Goal: Task Accomplishment & Management: Manage account settings

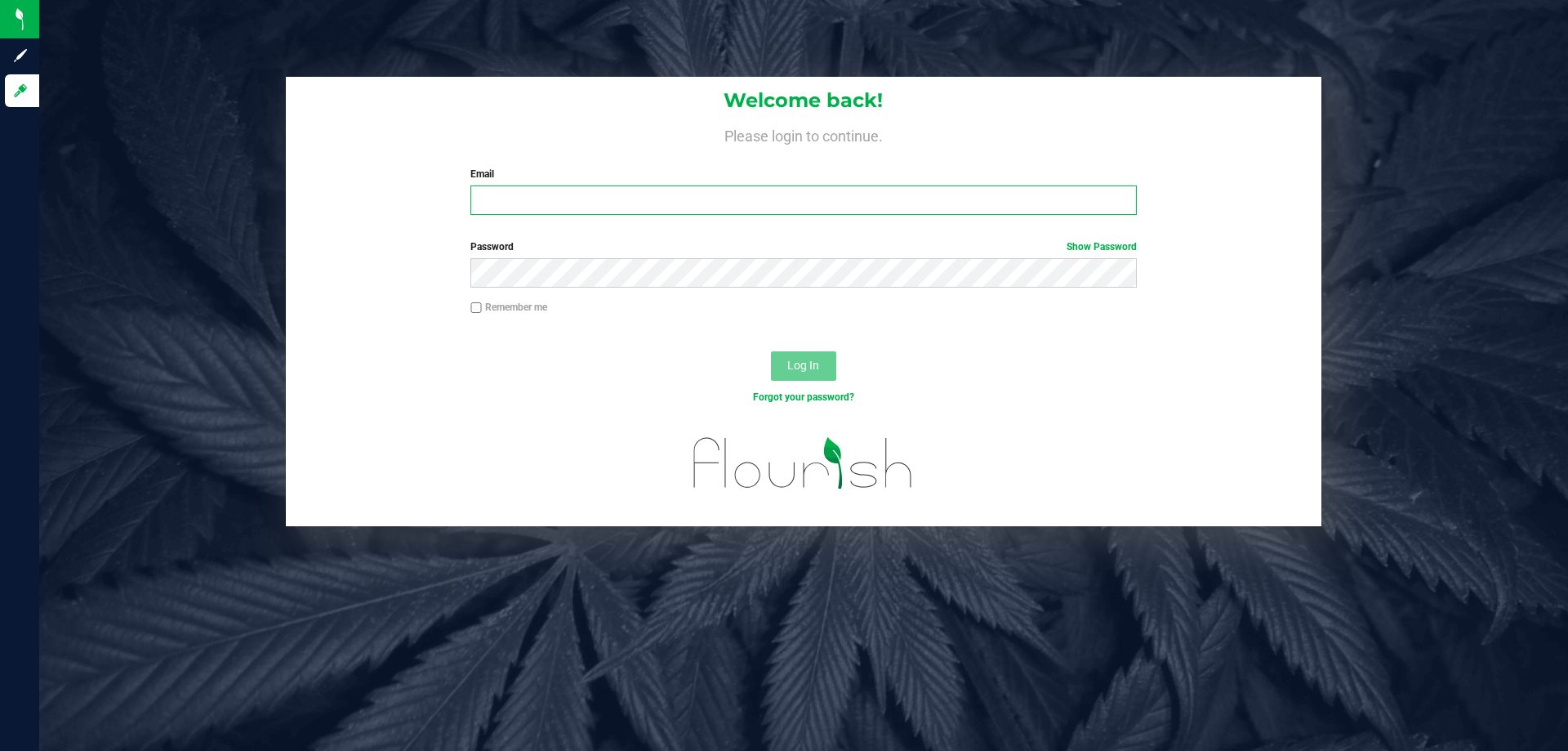
click at [607, 197] on input "Email" at bounding box center [803, 200] width 666 height 29
type input "[EMAIL_ADDRESS][DOMAIN_NAME]"
click at [771, 351] on button "Log In" at bounding box center [804, 366] width 65 height 29
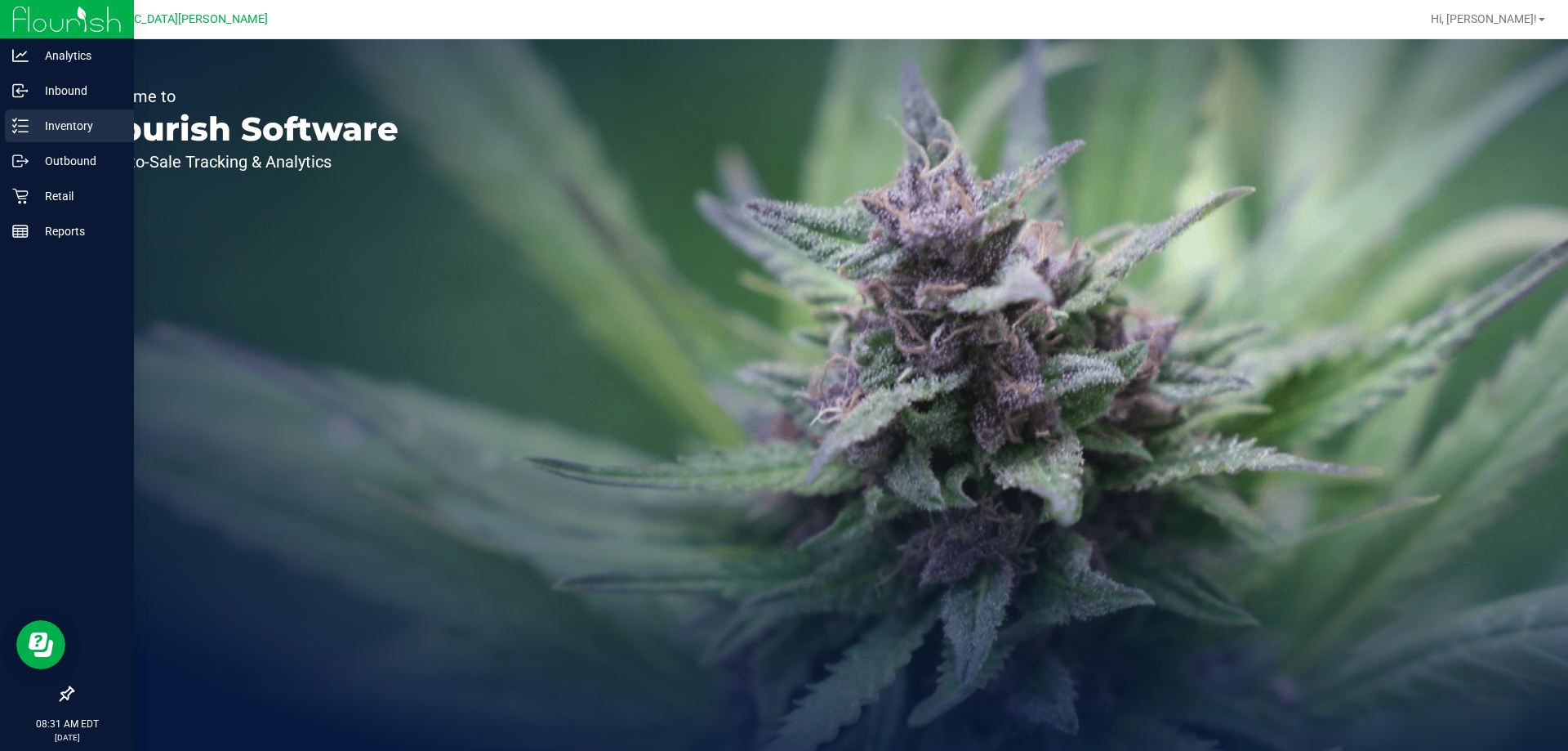
click at [45, 122] on p "Inventory" at bounding box center [77, 126] width 98 height 20
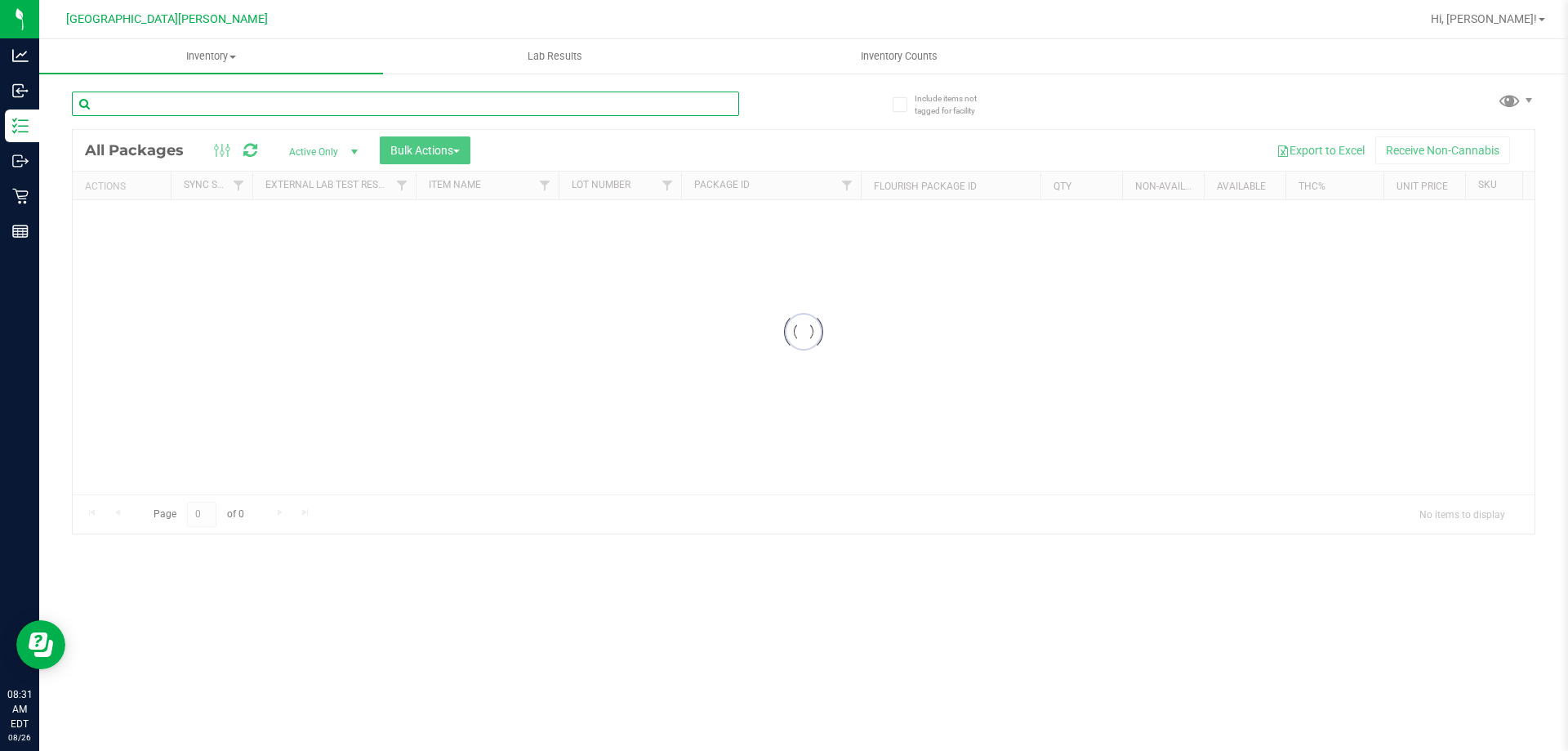
click at [170, 99] on input "text" at bounding box center [406, 104] width 668 height 24
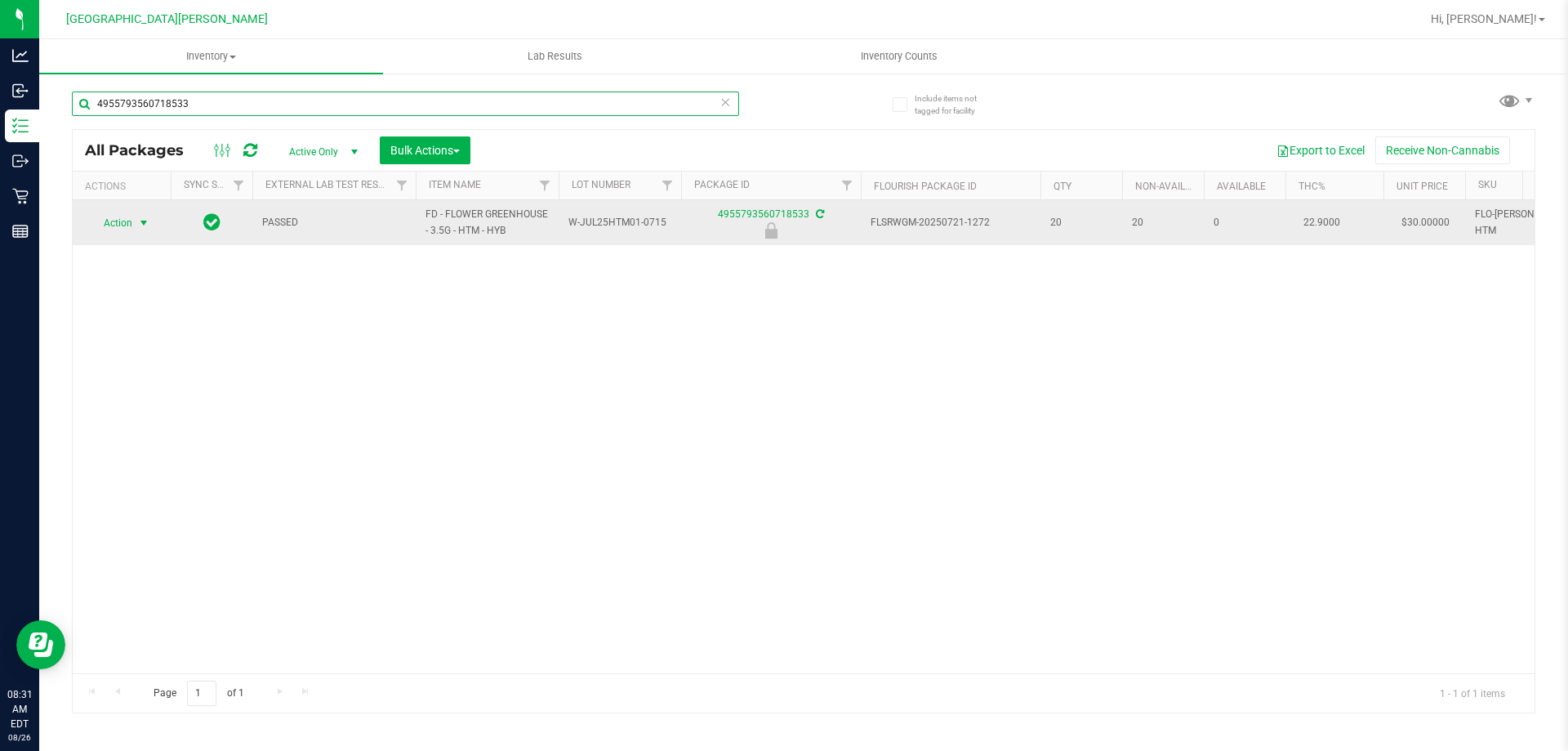
type input "4955793560718533"
click at [138, 219] on span "select" at bounding box center [143, 222] width 13 height 13
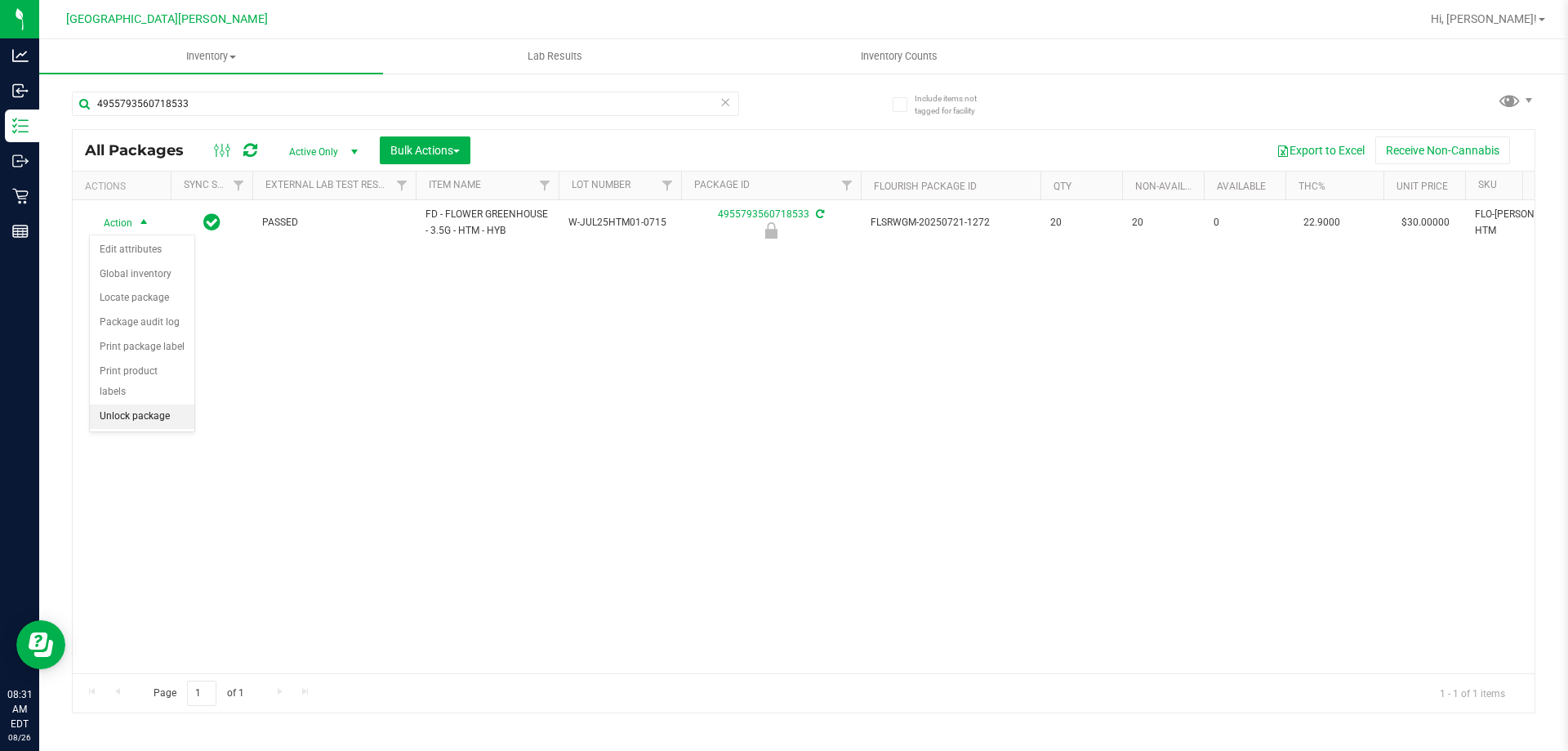
click at [149, 405] on li "Unlock package" at bounding box center [142, 417] width 105 height 24
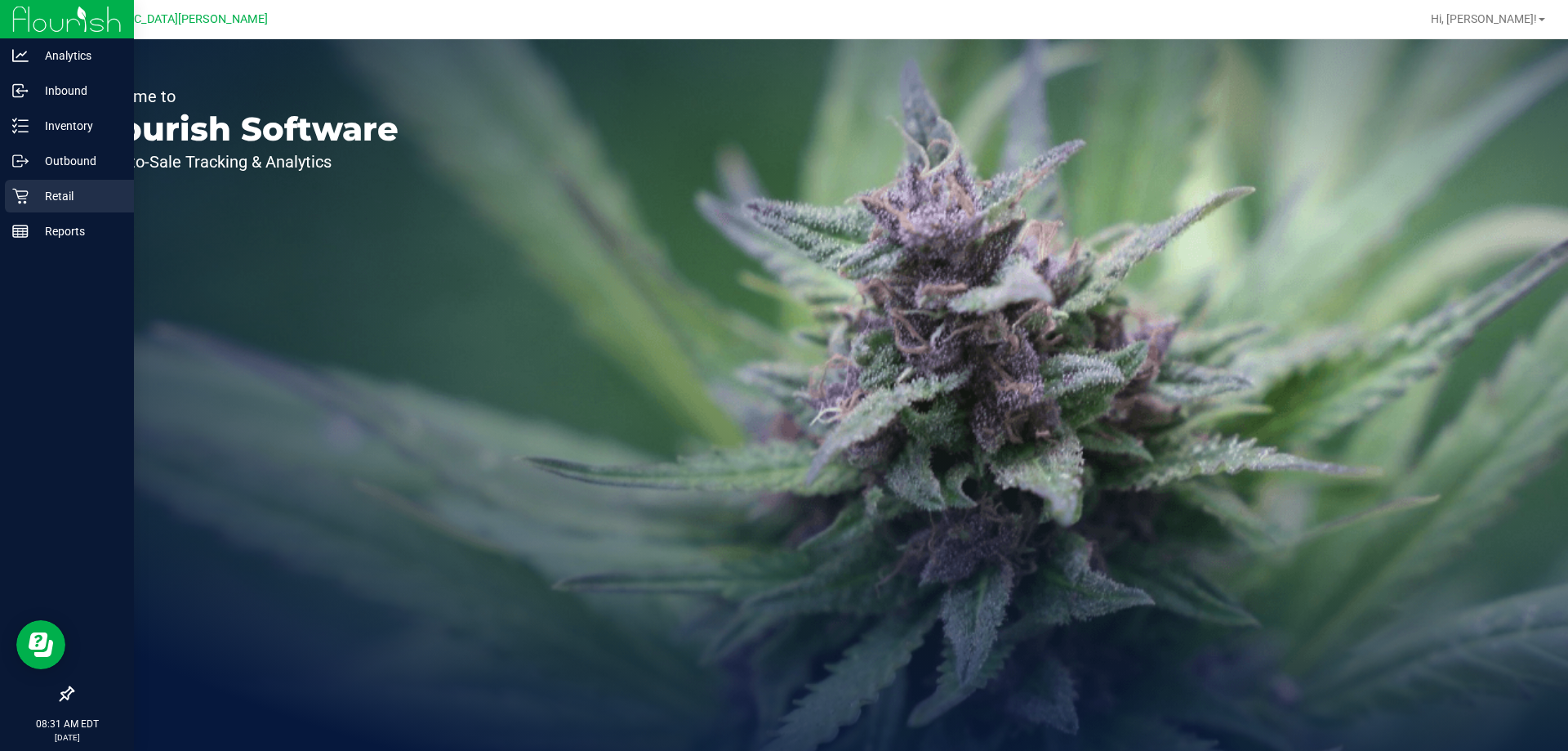
click at [36, 192] on p "Retail" at bounding box center [77, 197] width 98 height 20
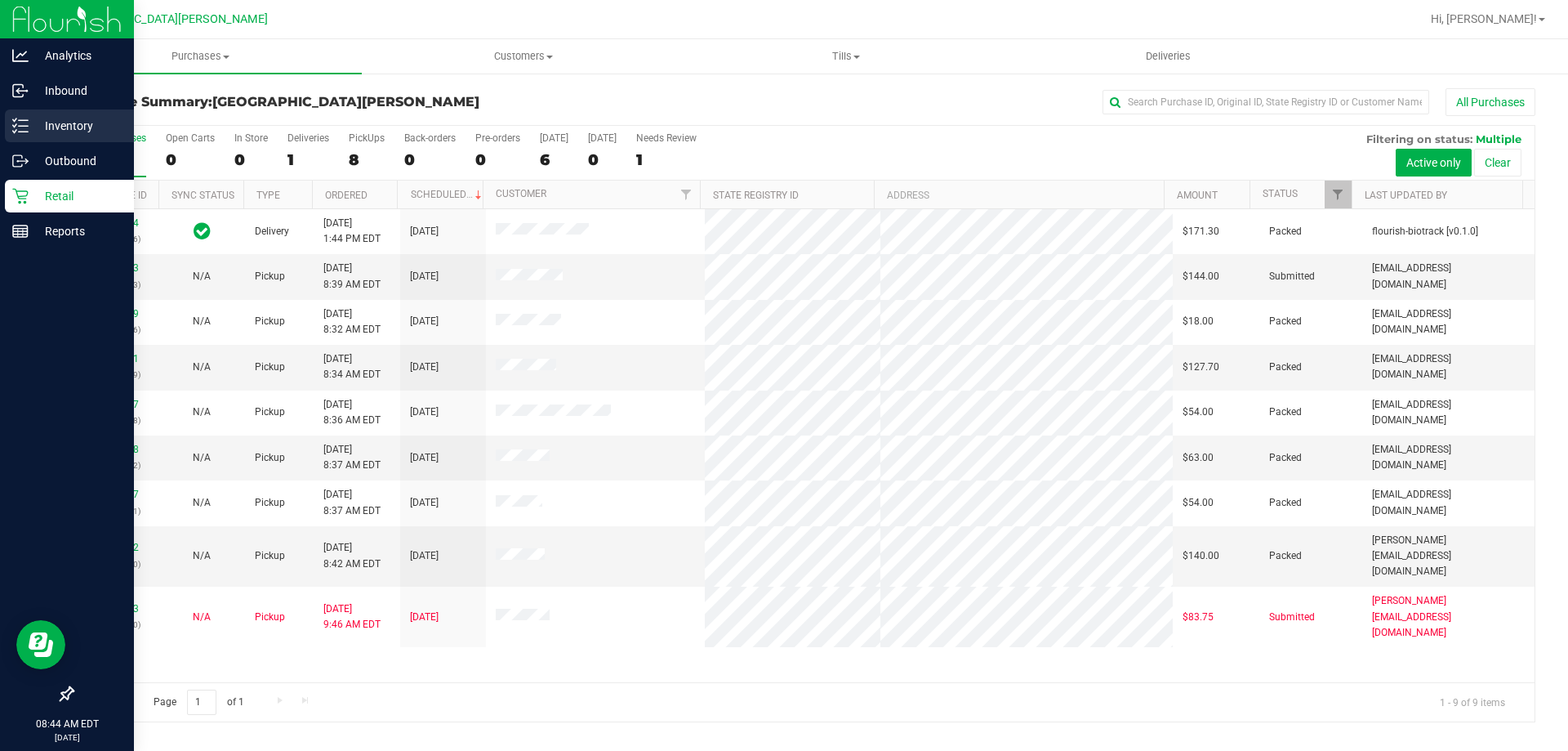
click at [52, 119] on p "Inventory" at bounding box center [77, 126] width 98 height 20
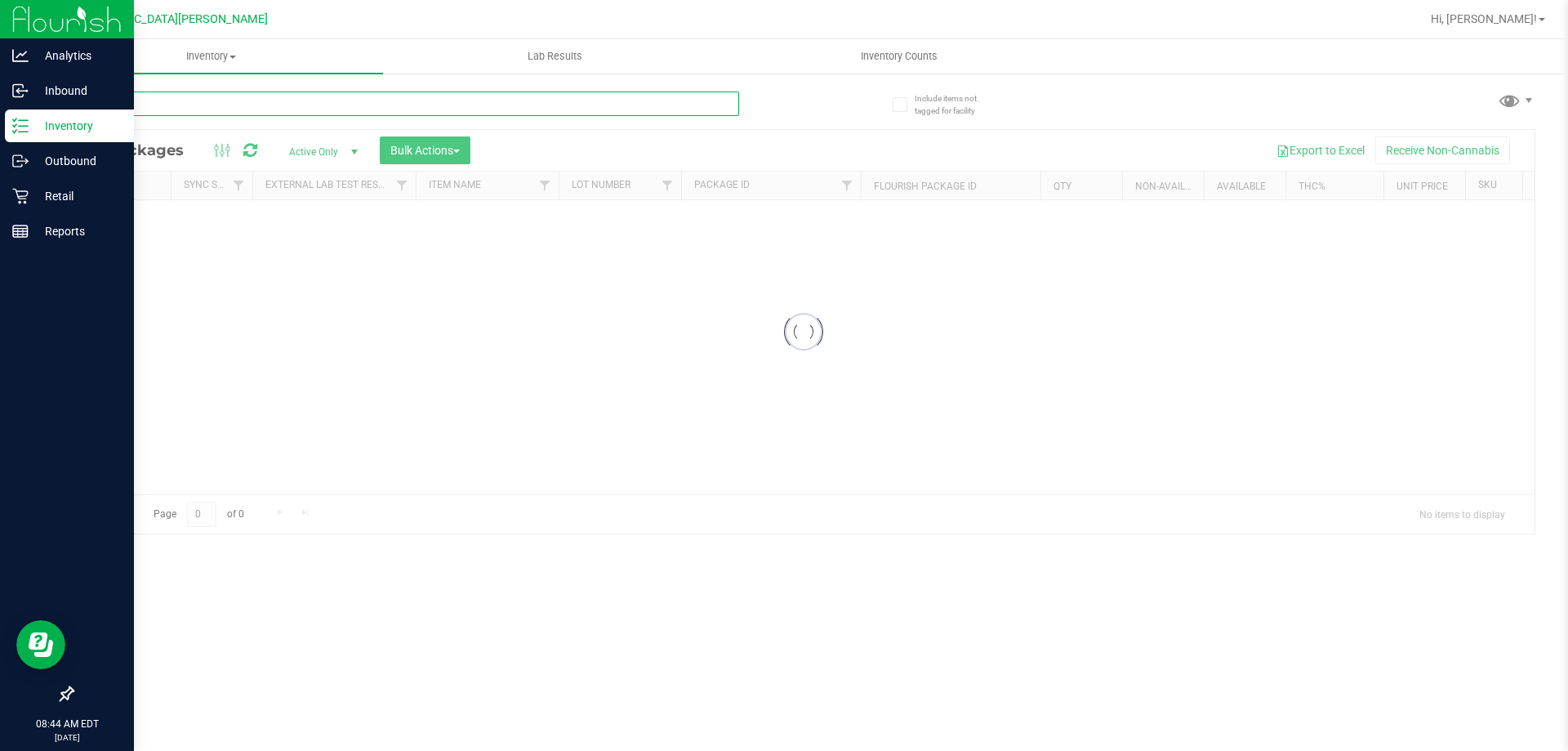
click at [210, 106] on input "text" at bounding box center [406, 104] width 668 height 24
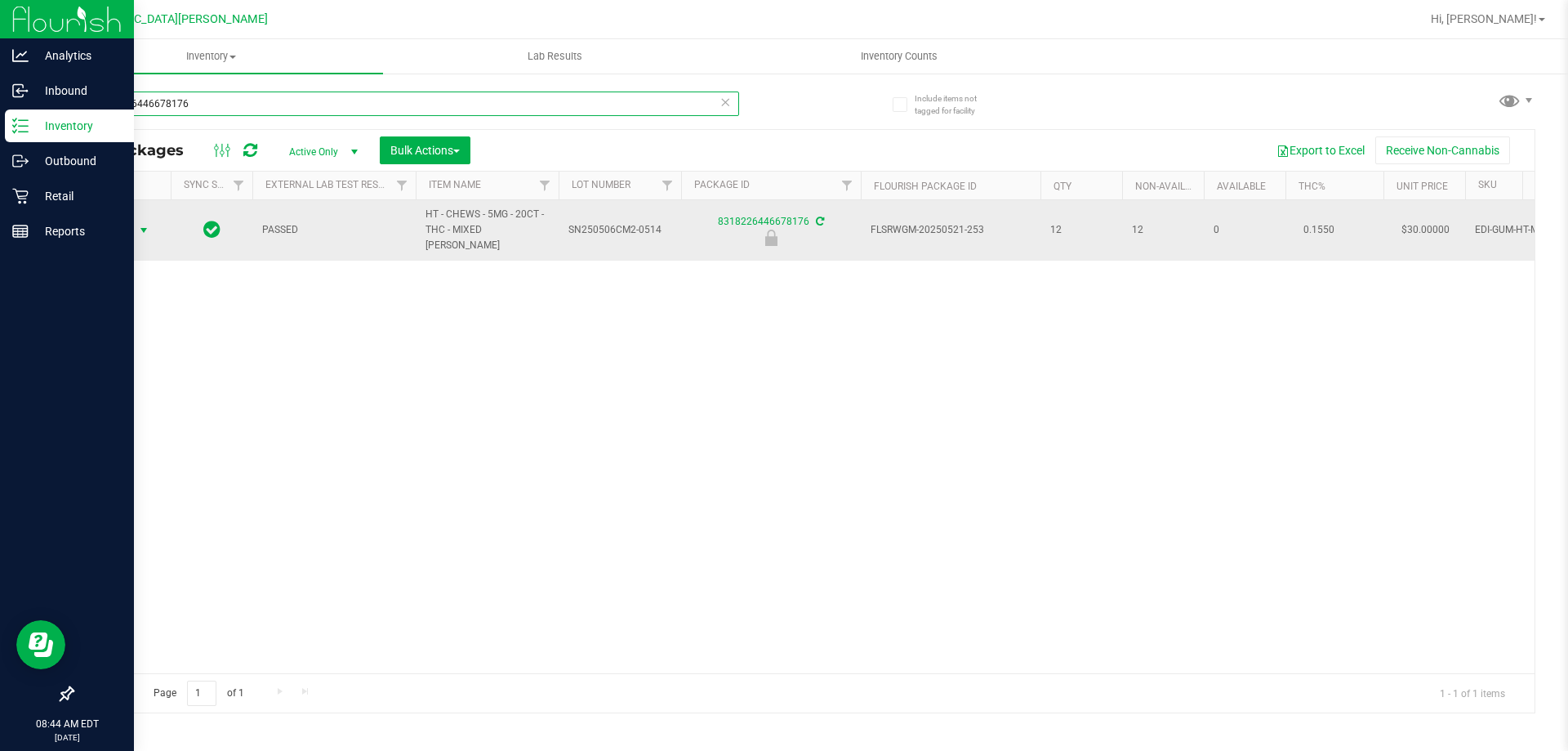
type input "8318226446678176"
click at [144, 224] on span "select" at bounding box center [143, 230] width 13 height 13
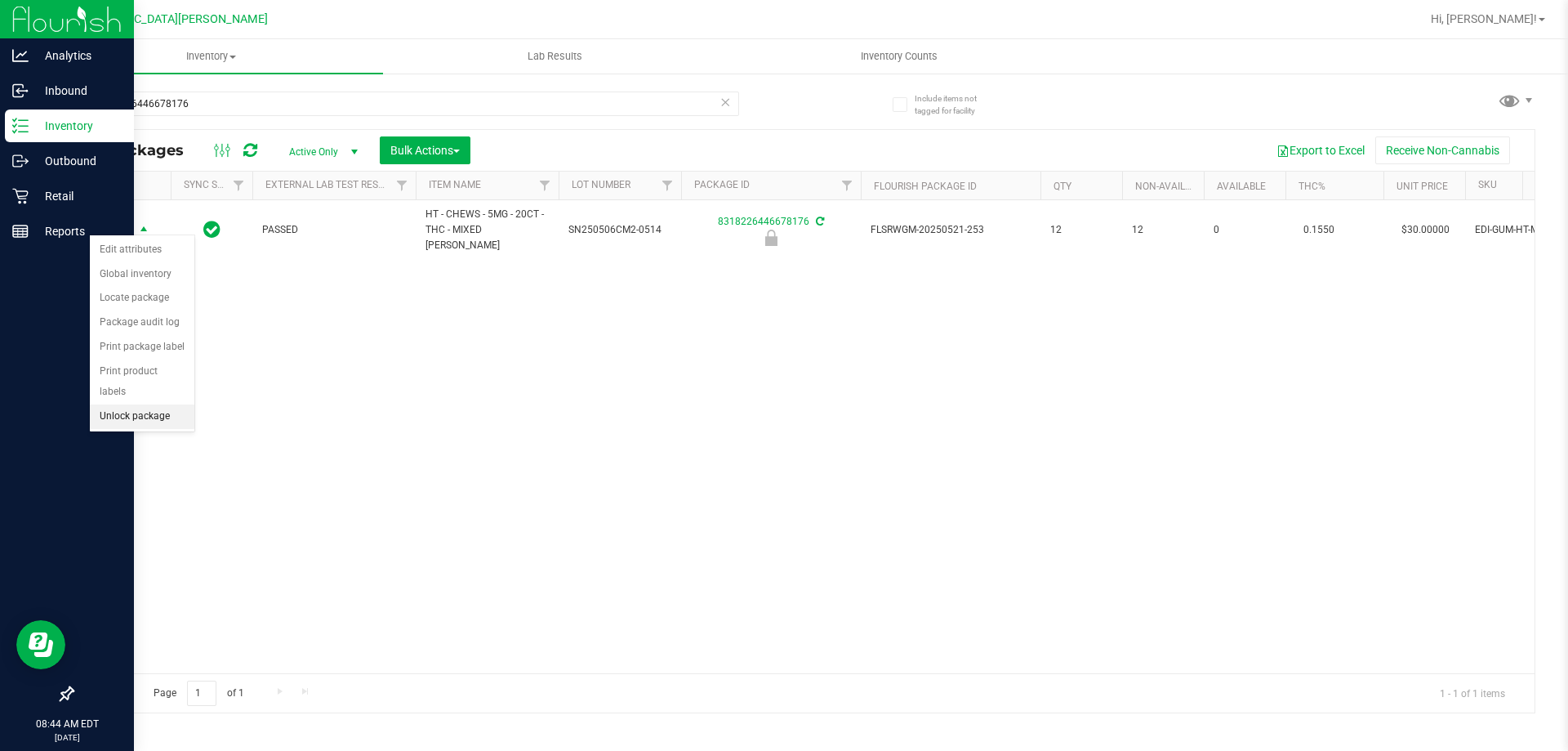
click at [154, 405] on li "Unlock package" at bounding box center [142, 417] width 105 height 24
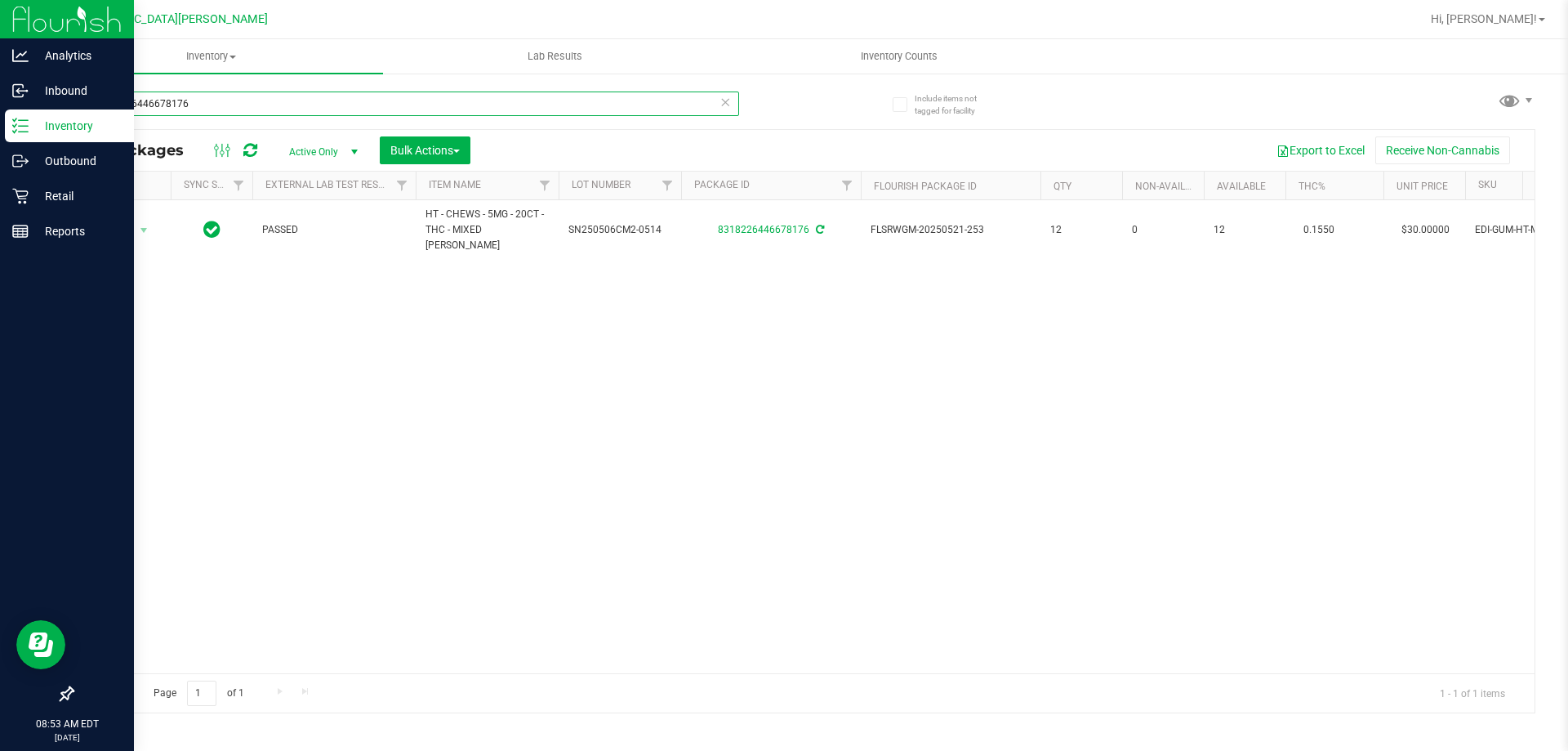
click at [203, 97] on input "8318226446678176" at bounding box center [406, 104] width 668 height 24
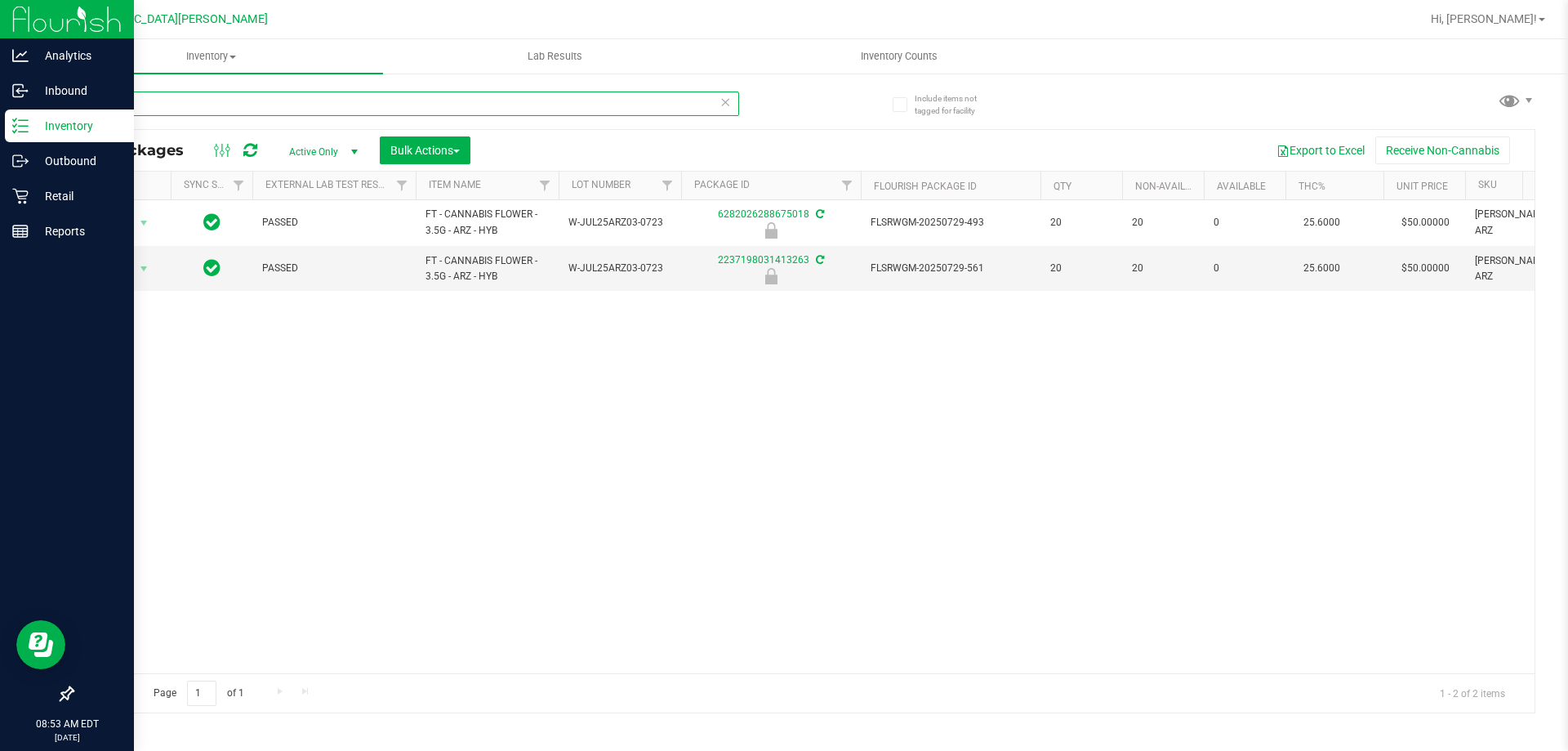
click at [206, 98] on input "arz" at bounding box center [406, 104] width 668 height 24
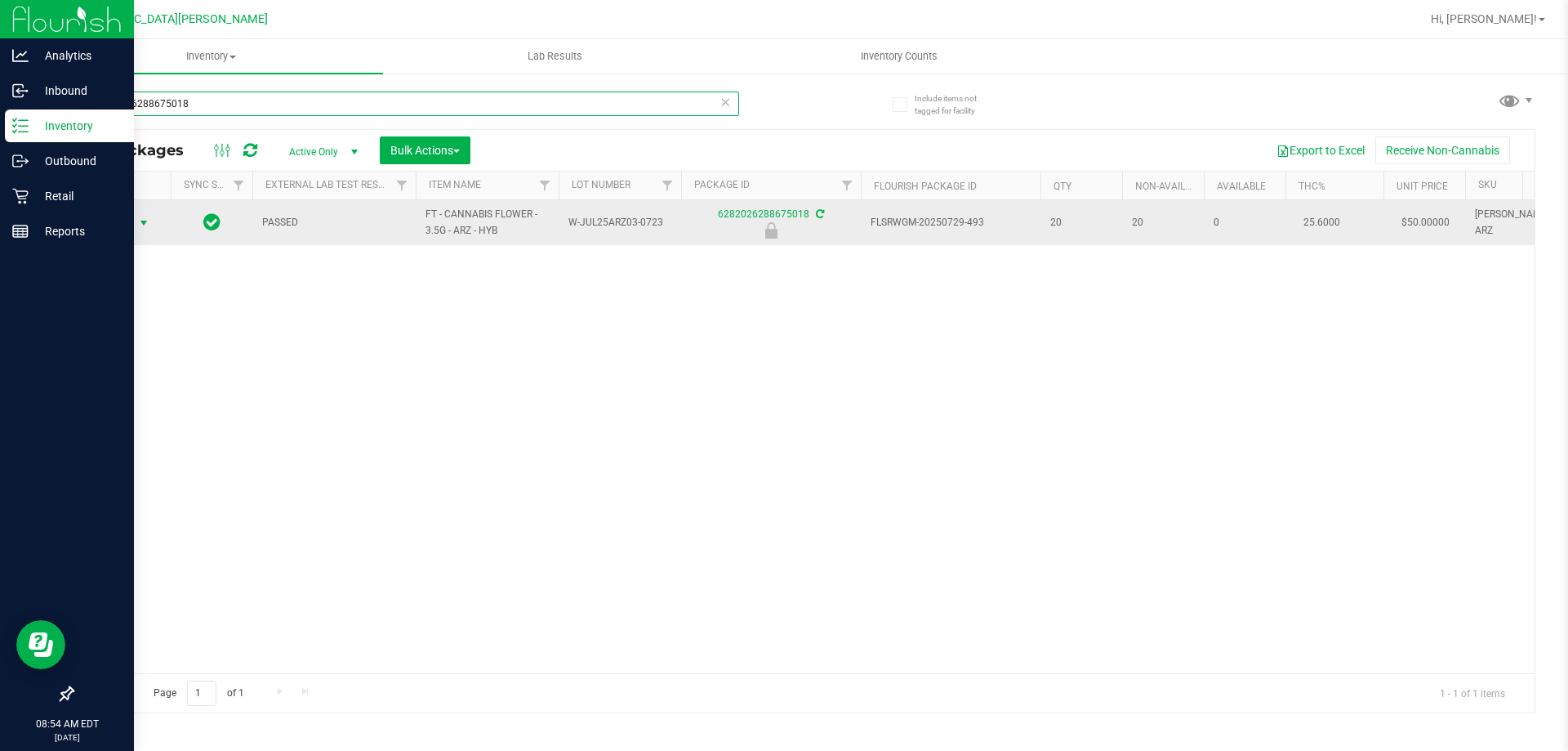
type input "6282026288675018"
click at [131, 221] on span "Action" at bounding box center [110, 222] width 44 height 22
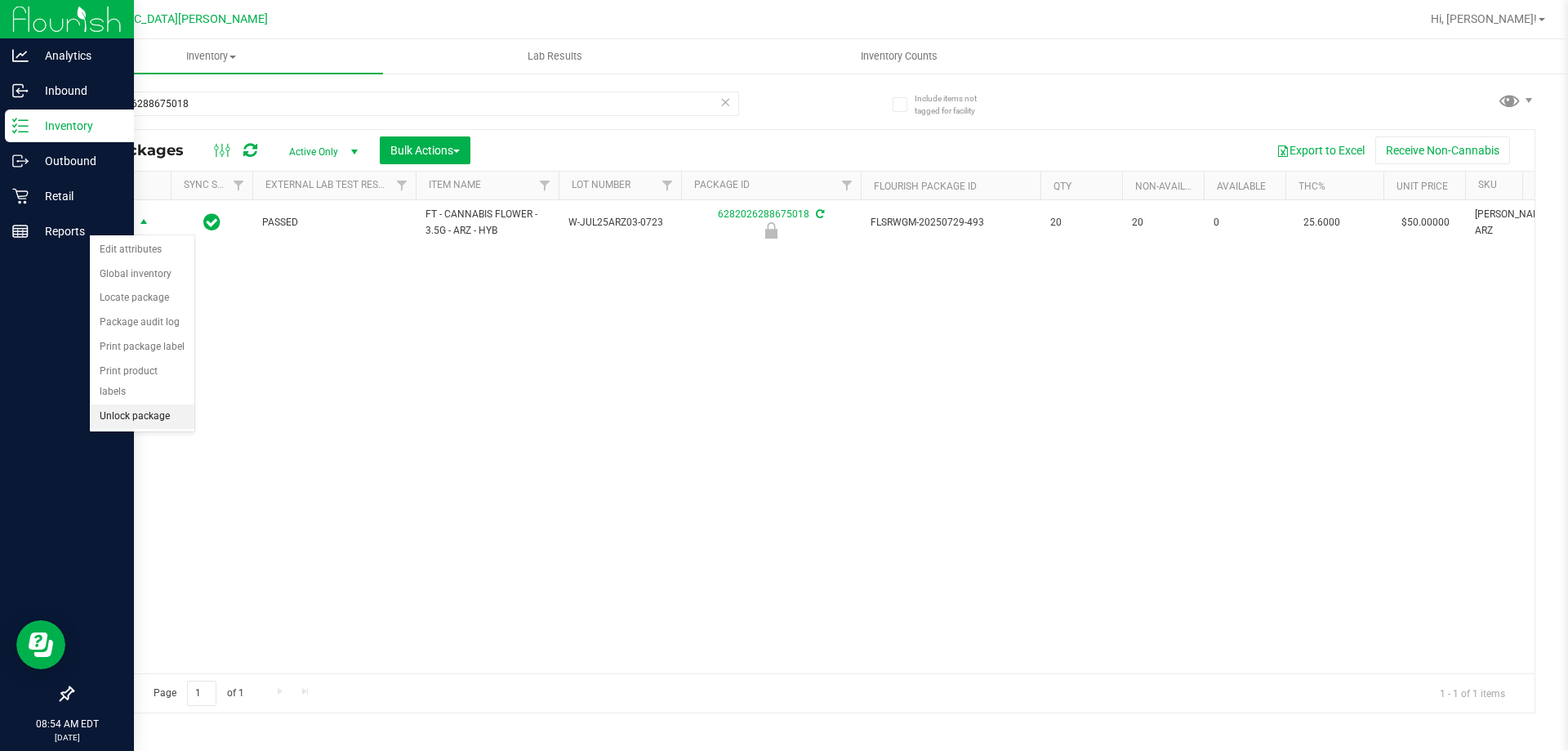
click at [132, 405] on li "Unlock package" at bounding box center [142, 417] width 105 height 24
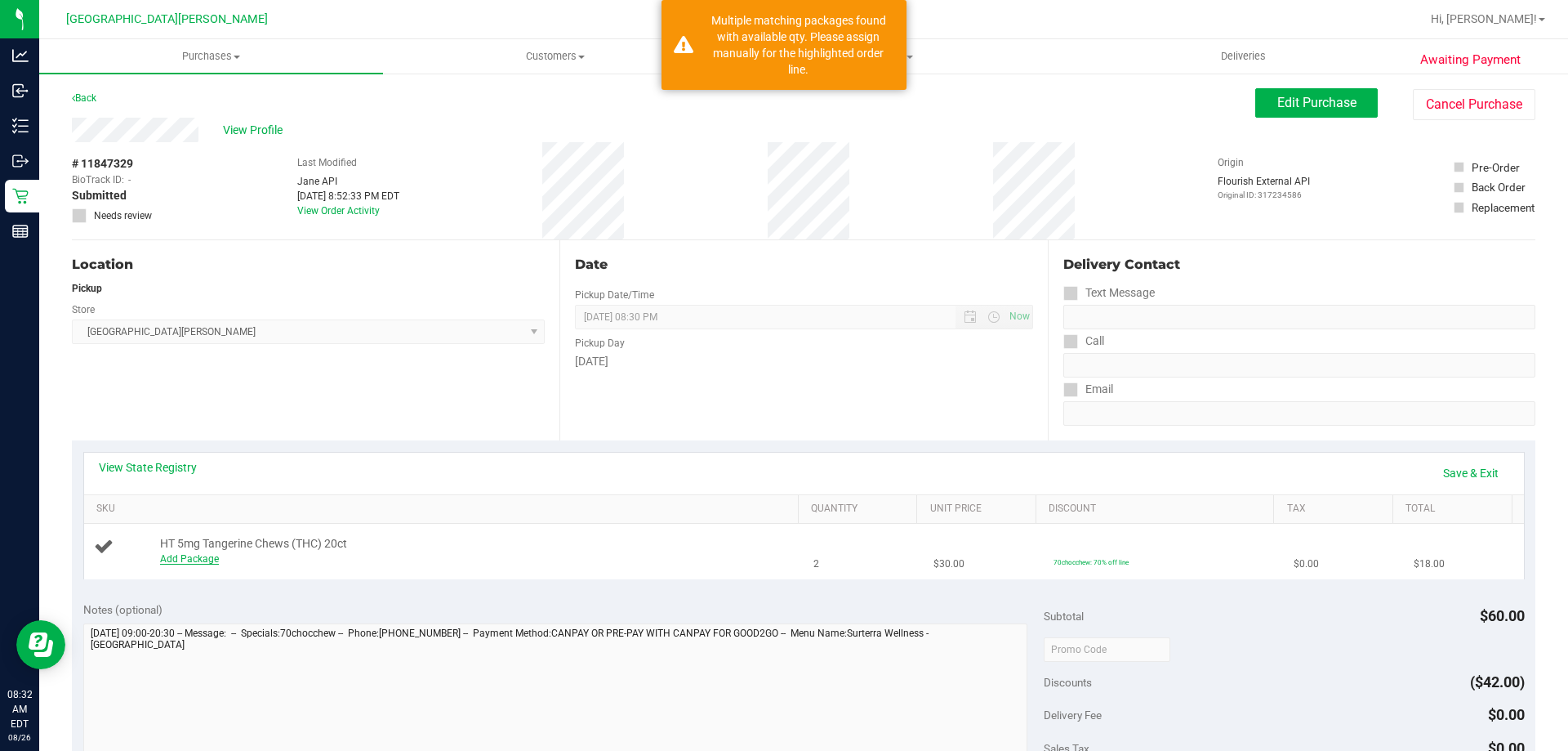
click at [192, 556] on link "Add Package" at bounding box center [190, 559] width 59 height 12
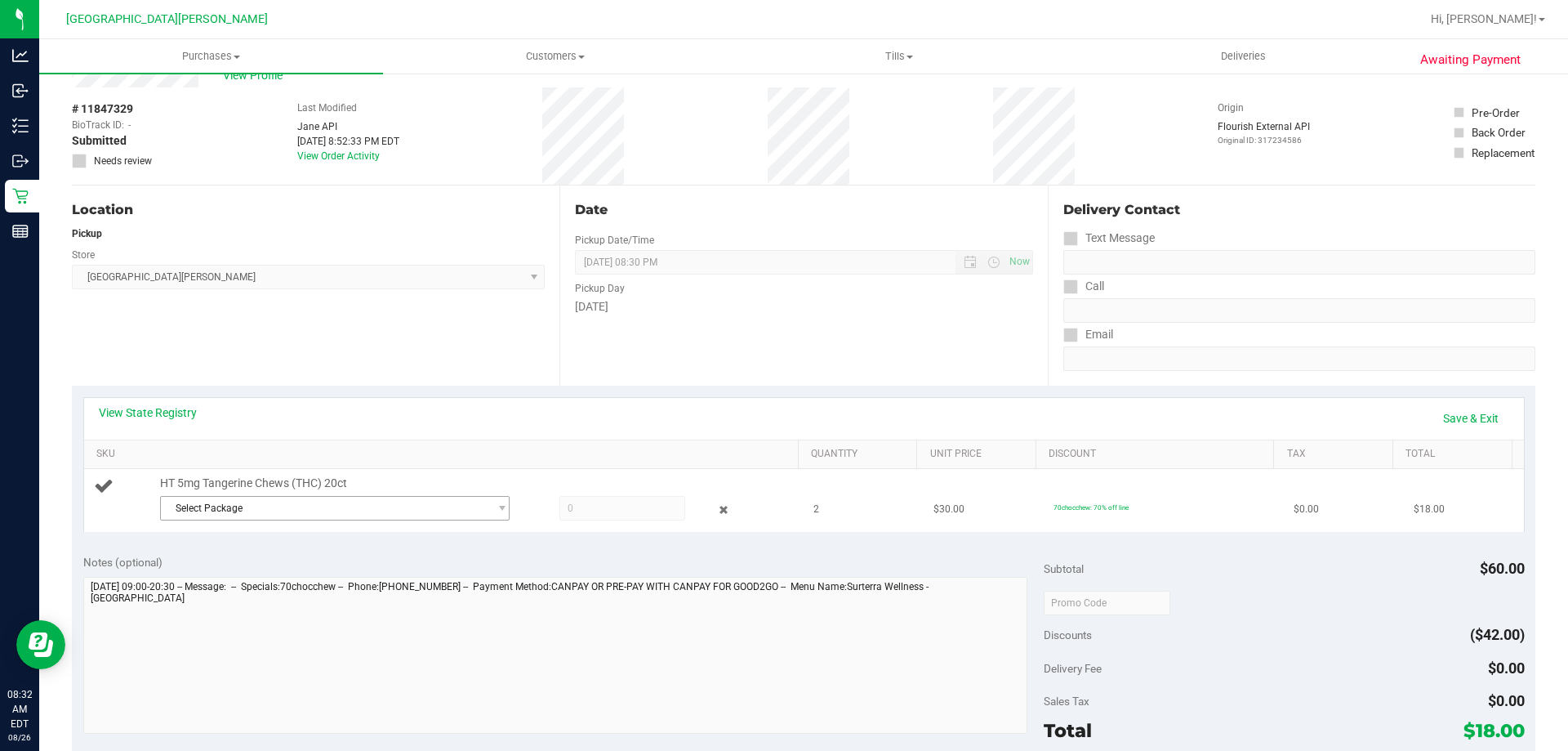
scroll to position [82, 0]
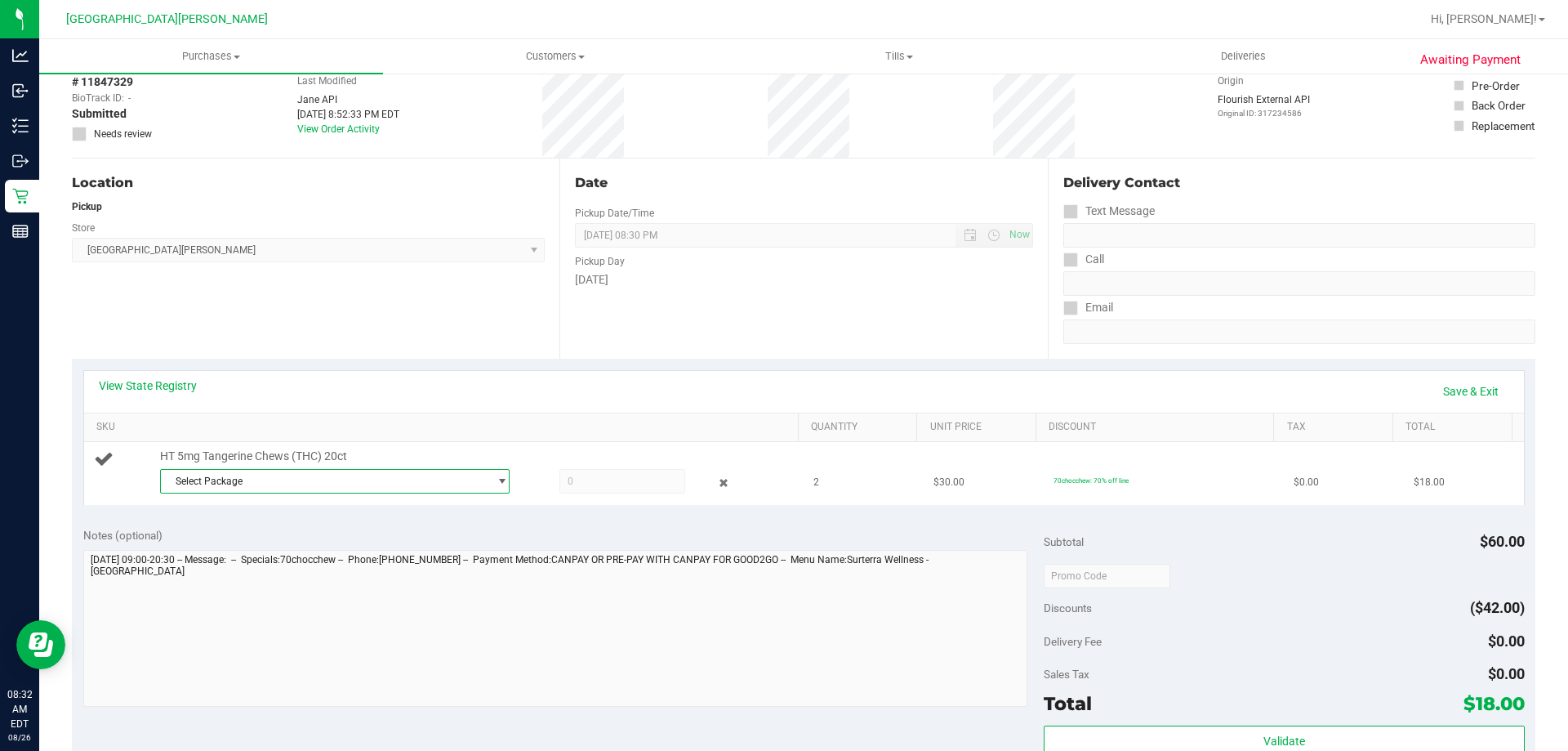
click at [390, 472] on span "Select Package" at bounding box center [325, 480] width 327 height 22
click at [333, 538] on li "0039409267561897 ( SN250604CT1-0610 | orig: FLSRWGM-20250616-2306 )" at bounding box center [330, 548] width 341 height 22
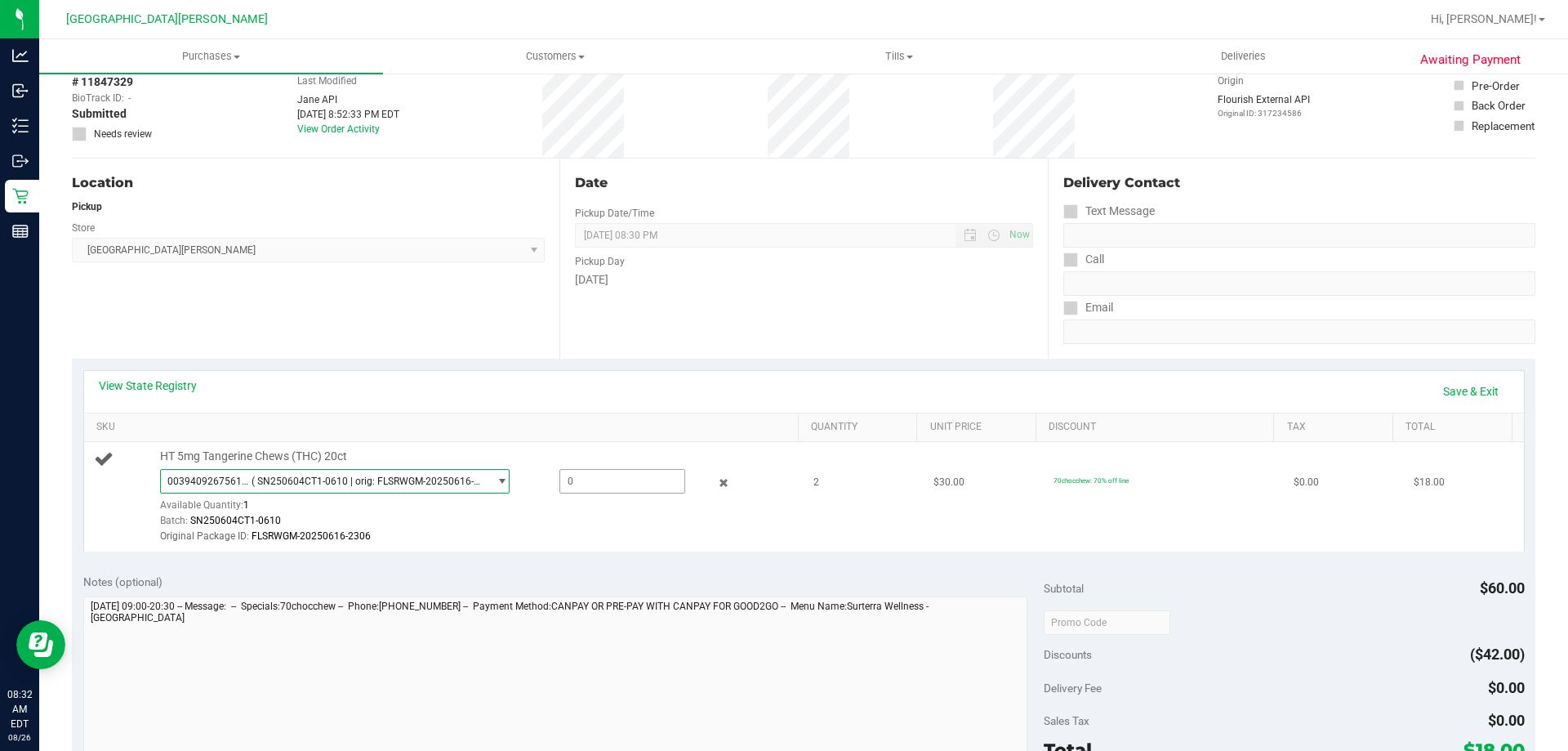
click at [594, 480] on span at bounding box center [622, 481] width 126 height 24
type input "1"
type input "1.0000"
click at [540, 529] on div "Original Package ID: FLSRWGM-20250616-2306" at bounding box center [475, 537] width 631 height 16
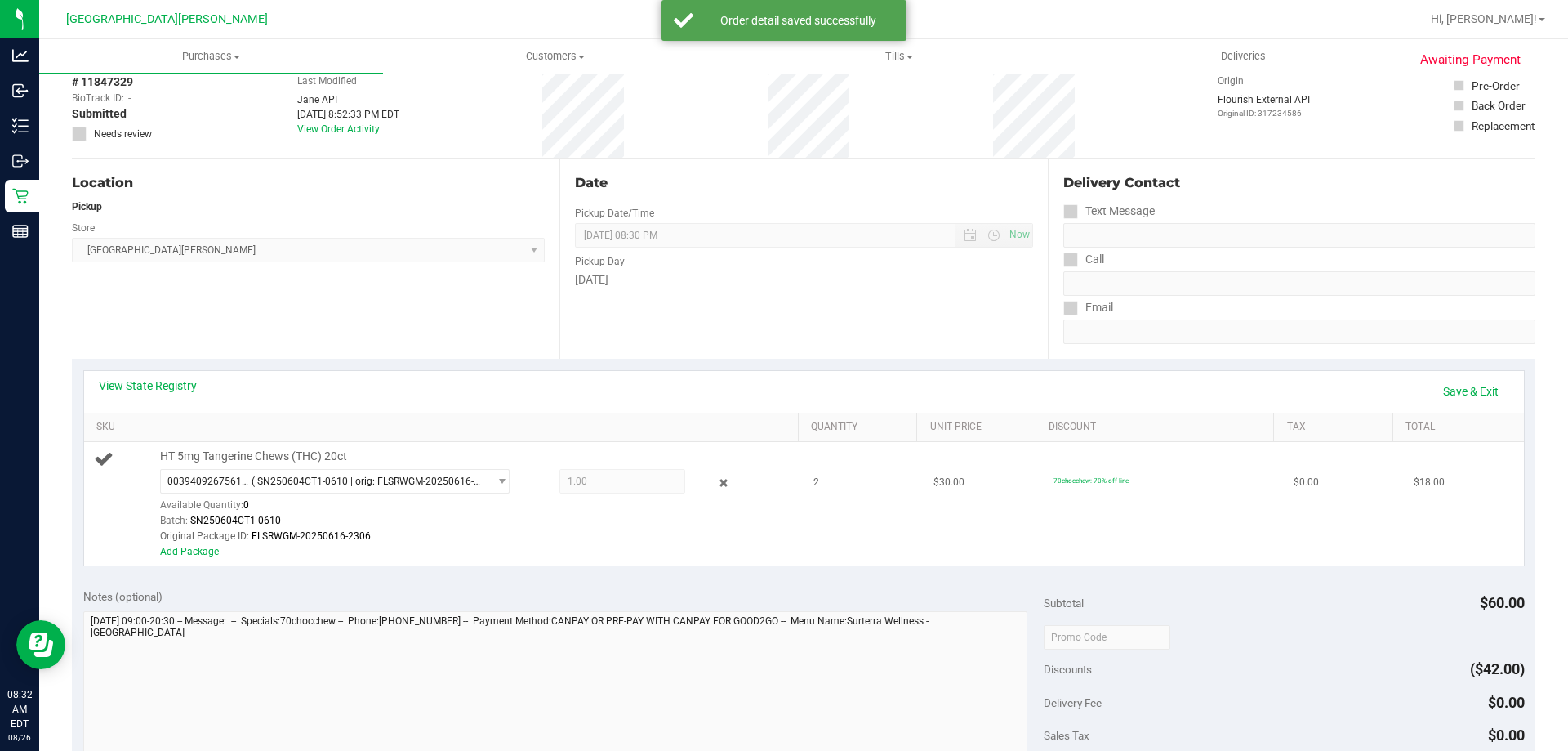
click at [196, 550] on link "Add Package" at bounding box center [190, 552] width 59 height 12
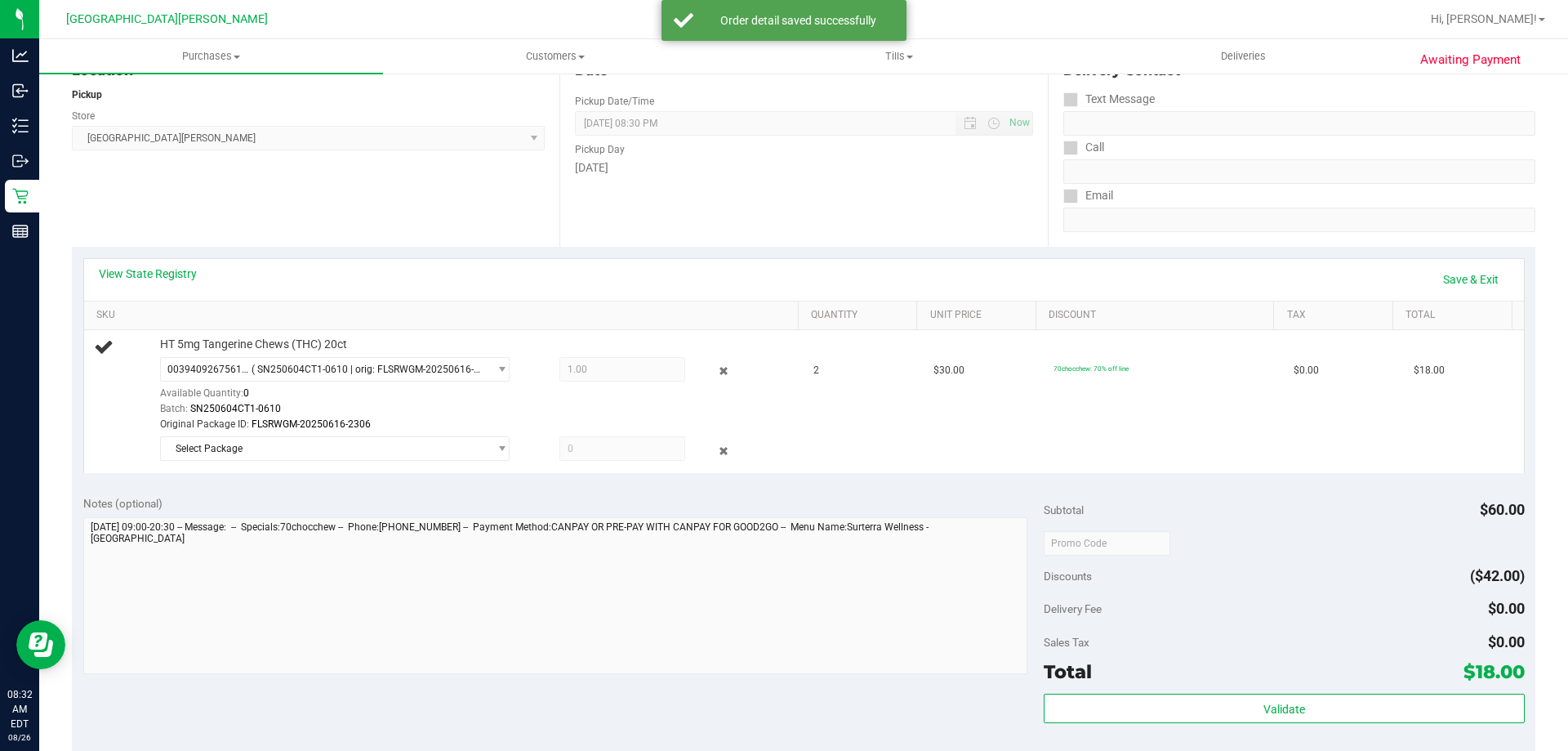
scroll to position [327, 0]
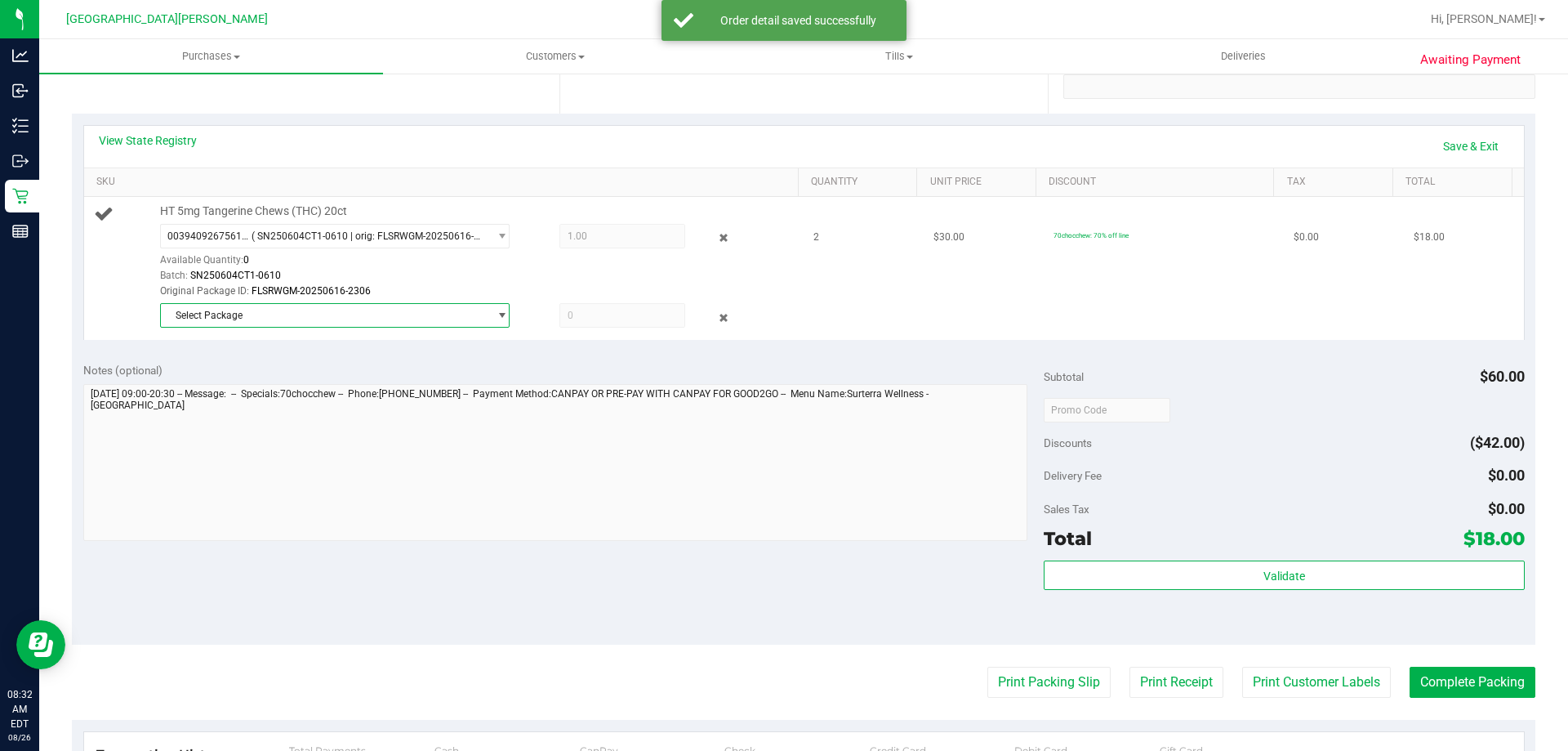
click at [295, 315] on span "Select Package" at bounding box center [325, 315] width 327 height 22
click at [294, 374] on li "9119654289153360 ( SN250604CT1-0610 | orig: FLSRWGM-20250616-2258 )" at bounding box center [330, 382] width 341 height 22
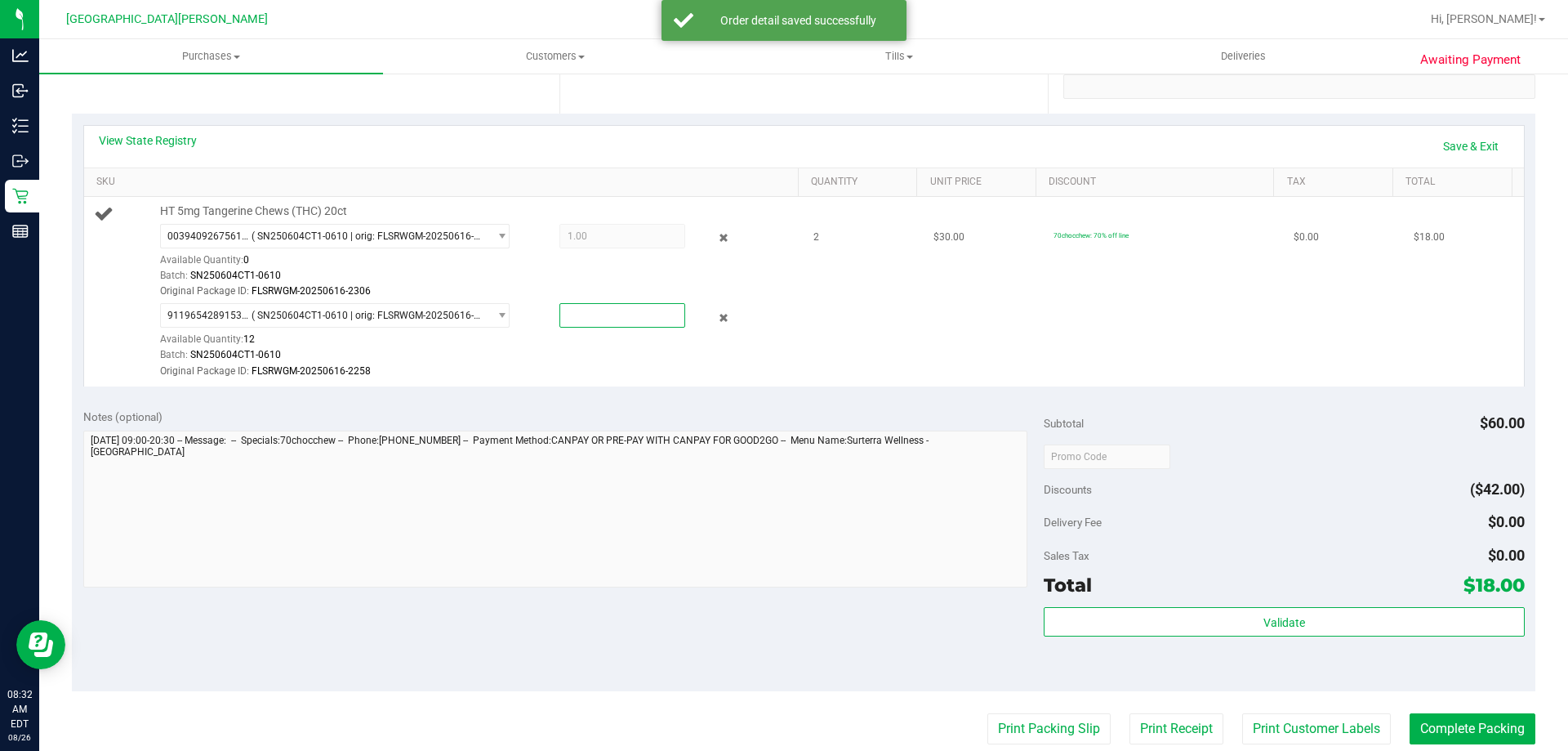
click at [574, 317] on span at bounding box center [622, 315] width 126 height 24
type input "1"
type input "1.0000"
click at [528, 344] on div "9119654289153360 ( SN250604CT1-0610 | orig: FLSRWGM-20250616-2258 ) 91196542891…" at bounding box center [475, 341] width 631 height 76
click at [1457, 147] on link "Save & Exit" at bounding box center [1471, 146] width 77 height 27
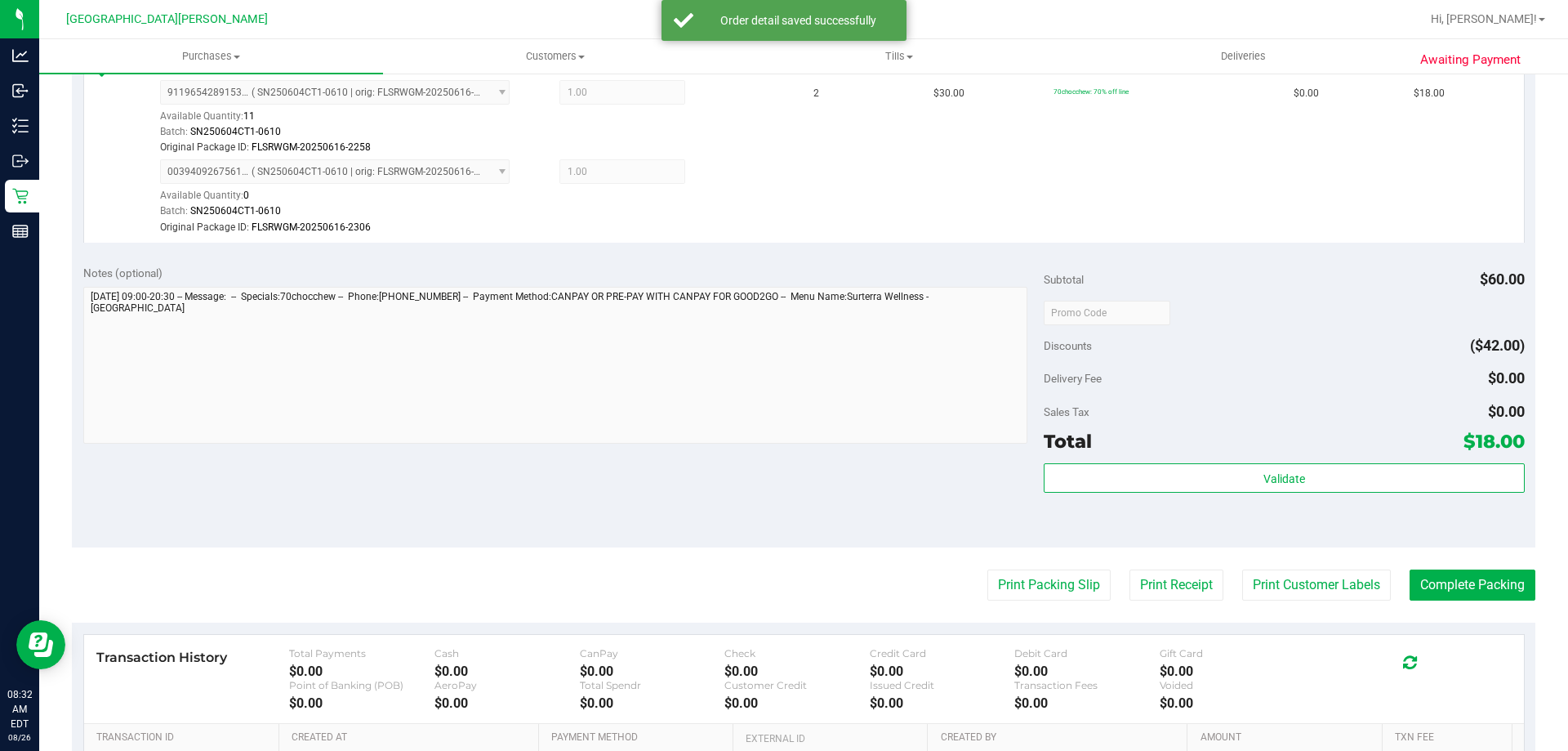
scroll to position [654, 0]
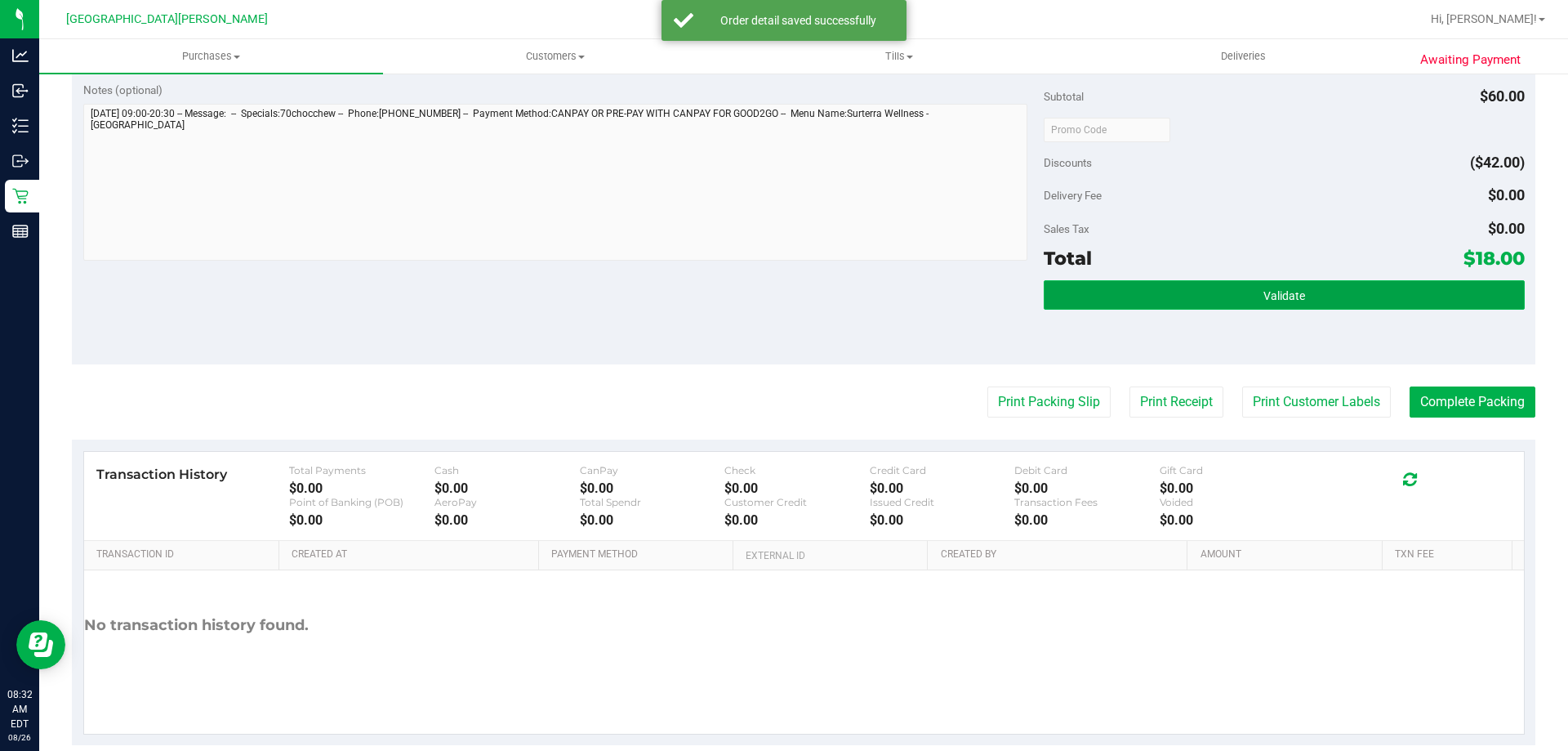
click at [1308, 307] on button "Validate" at bounding box center [1284, 295] width 480 height 29
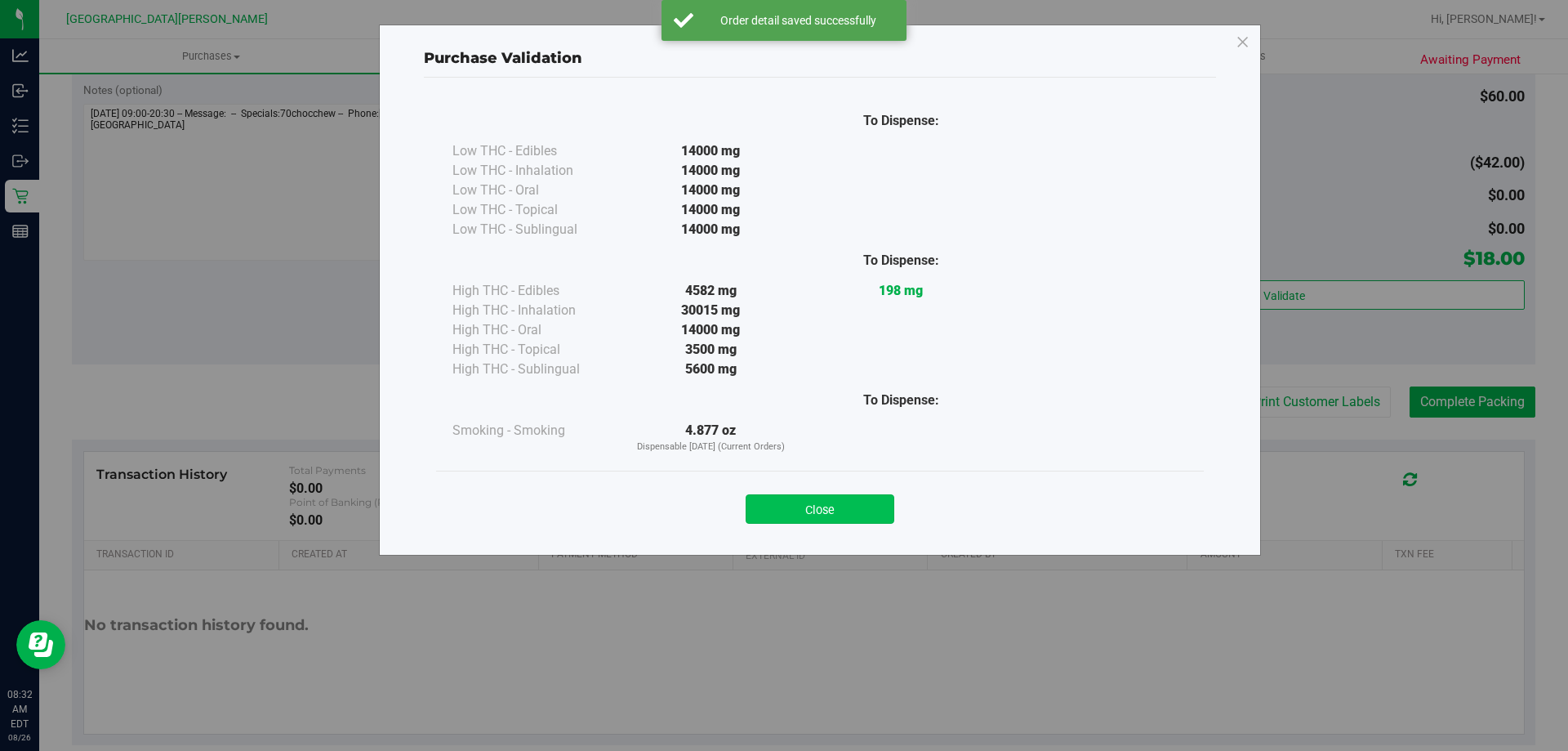
click at [861, 509] on button "Close" at bounding box center [820, 509] width 149 height 29
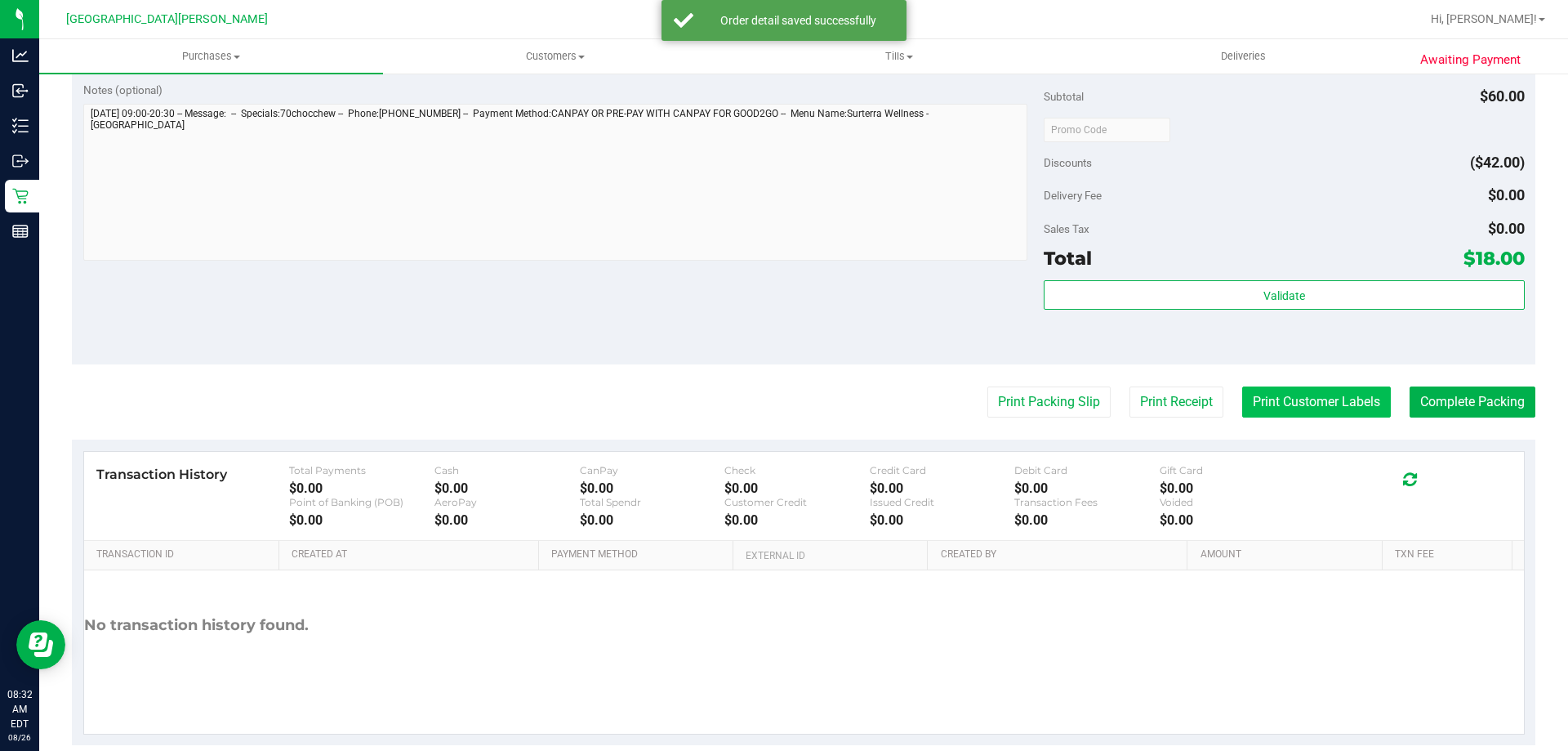
click at [1282, 396] on button "Print Customer Labels" at bounding box center [1317, 402] width 149 height 31
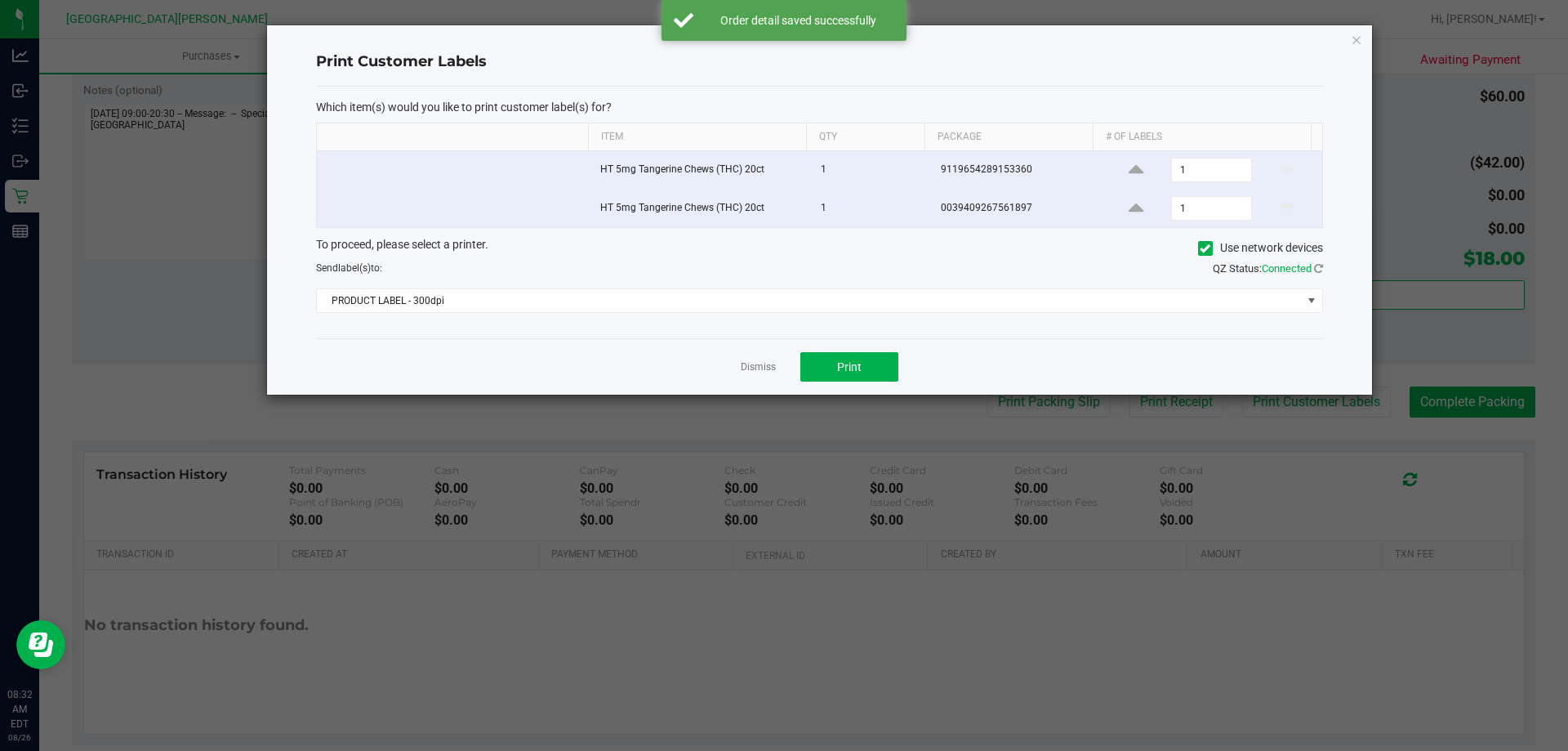
click at [665, 286] on div "To proceed, please select a printer. Use network devices Send label(s) to: QZ S…" at bounding box center [819, 274] width 1007 height 77
click at [662, 301] on span "PRODUCT LABEL - 300dpi" at bounding box center [809, 300] width 985 height 22
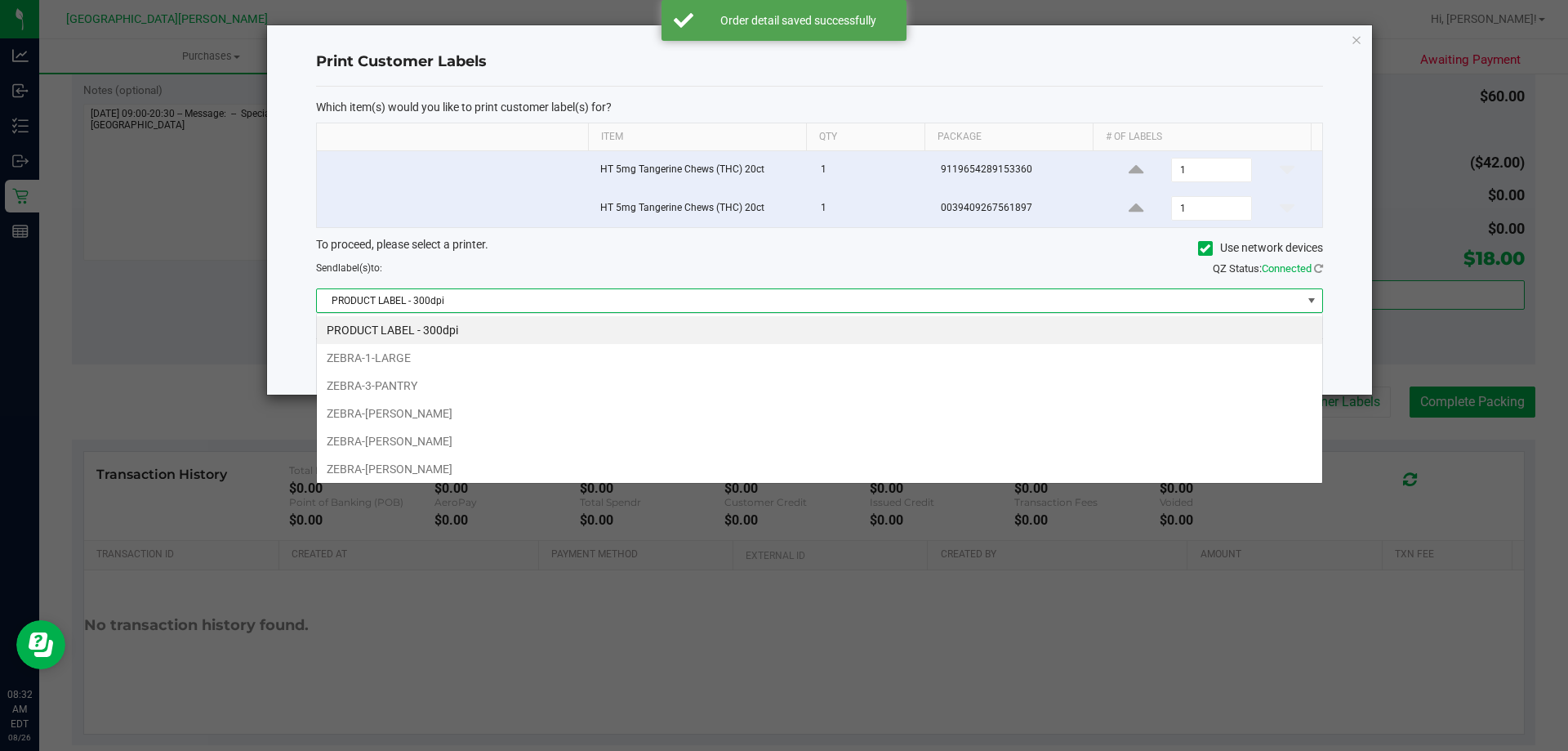
scroll to position [24, 1007]
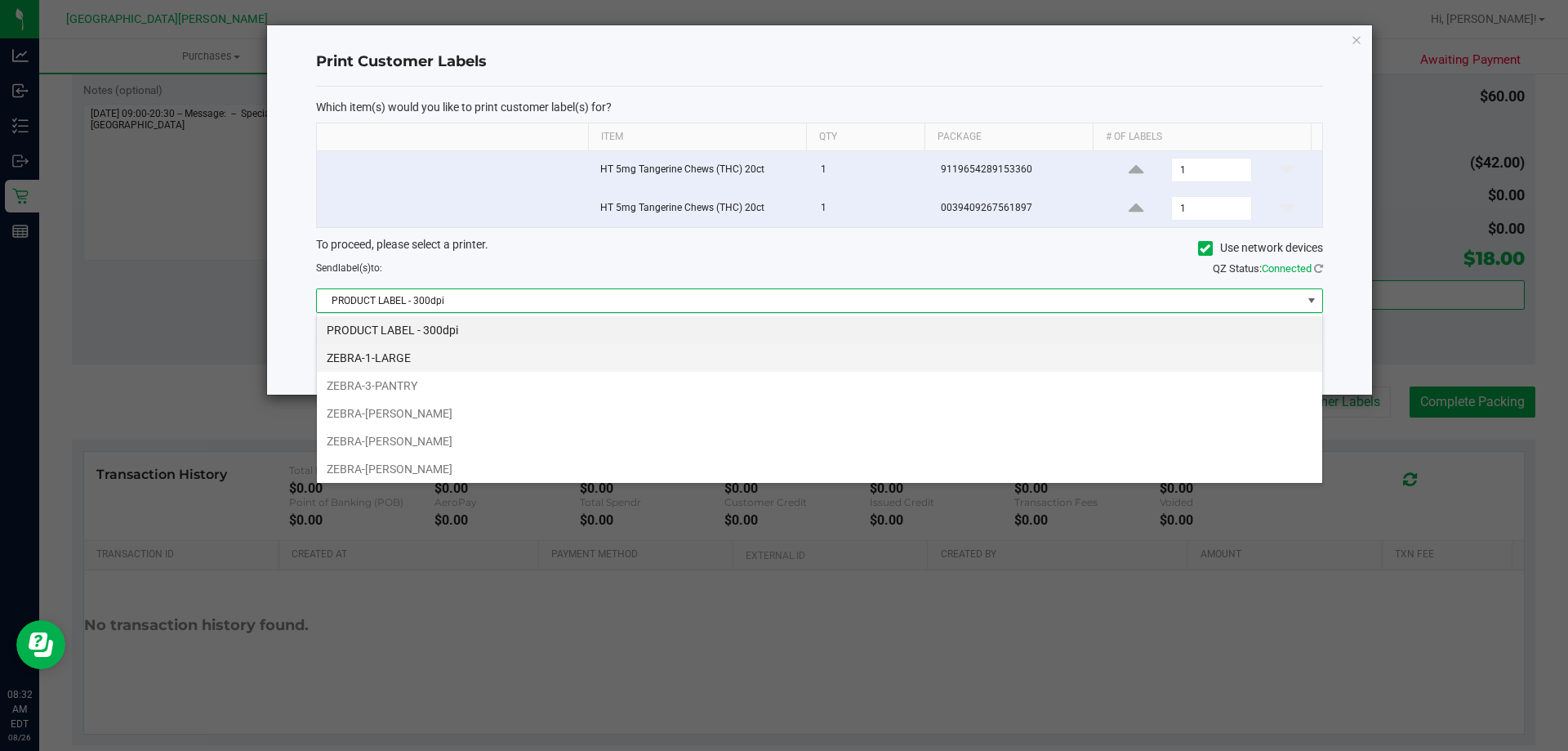
click at [415, 350] on li "ZEBRA-1-LARGE" at bounding box center [819, 358] width 1006 height 27
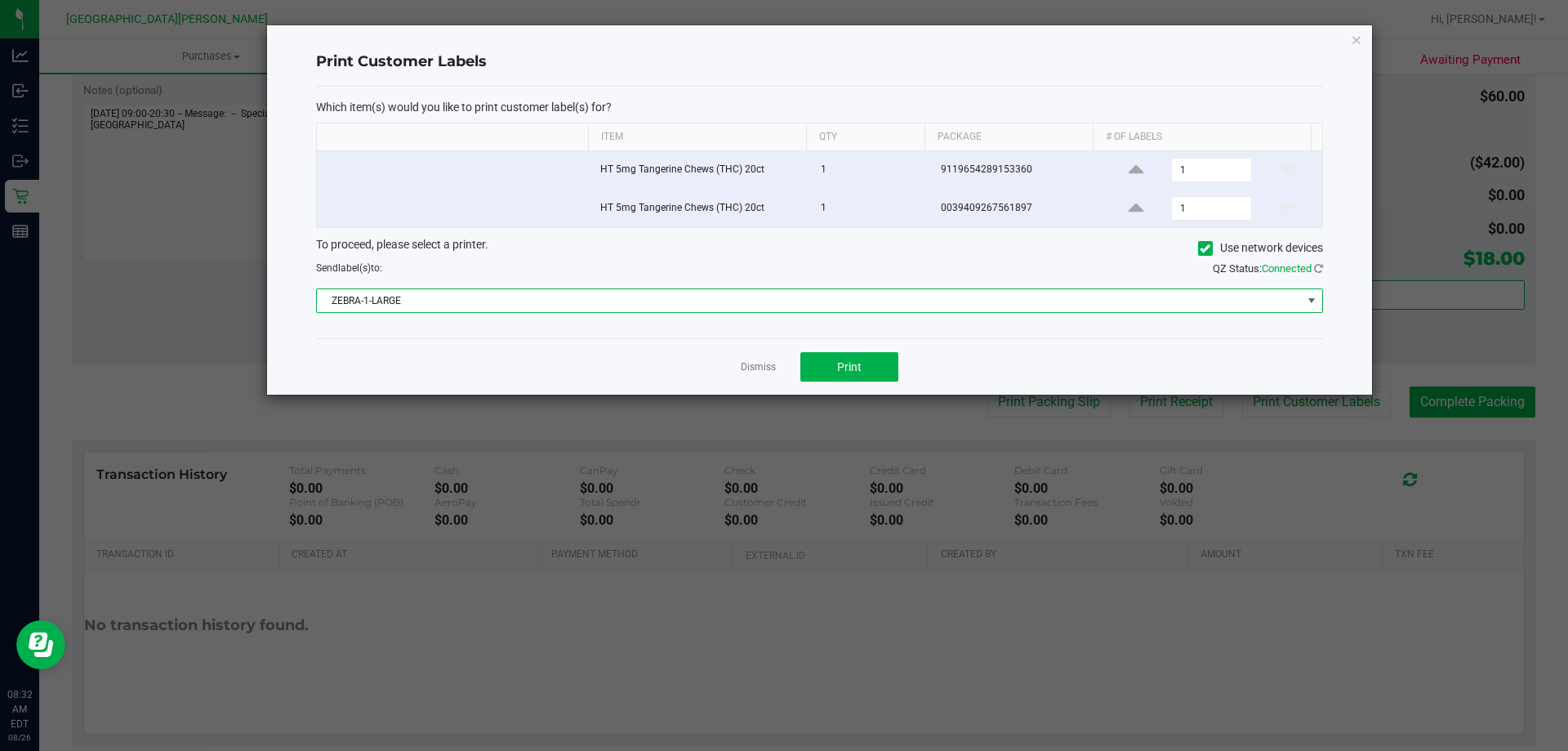
click at [498, 297] on span "ZEBRA-1-LARGE" at bounding box center [809, 300] width 985 height 22
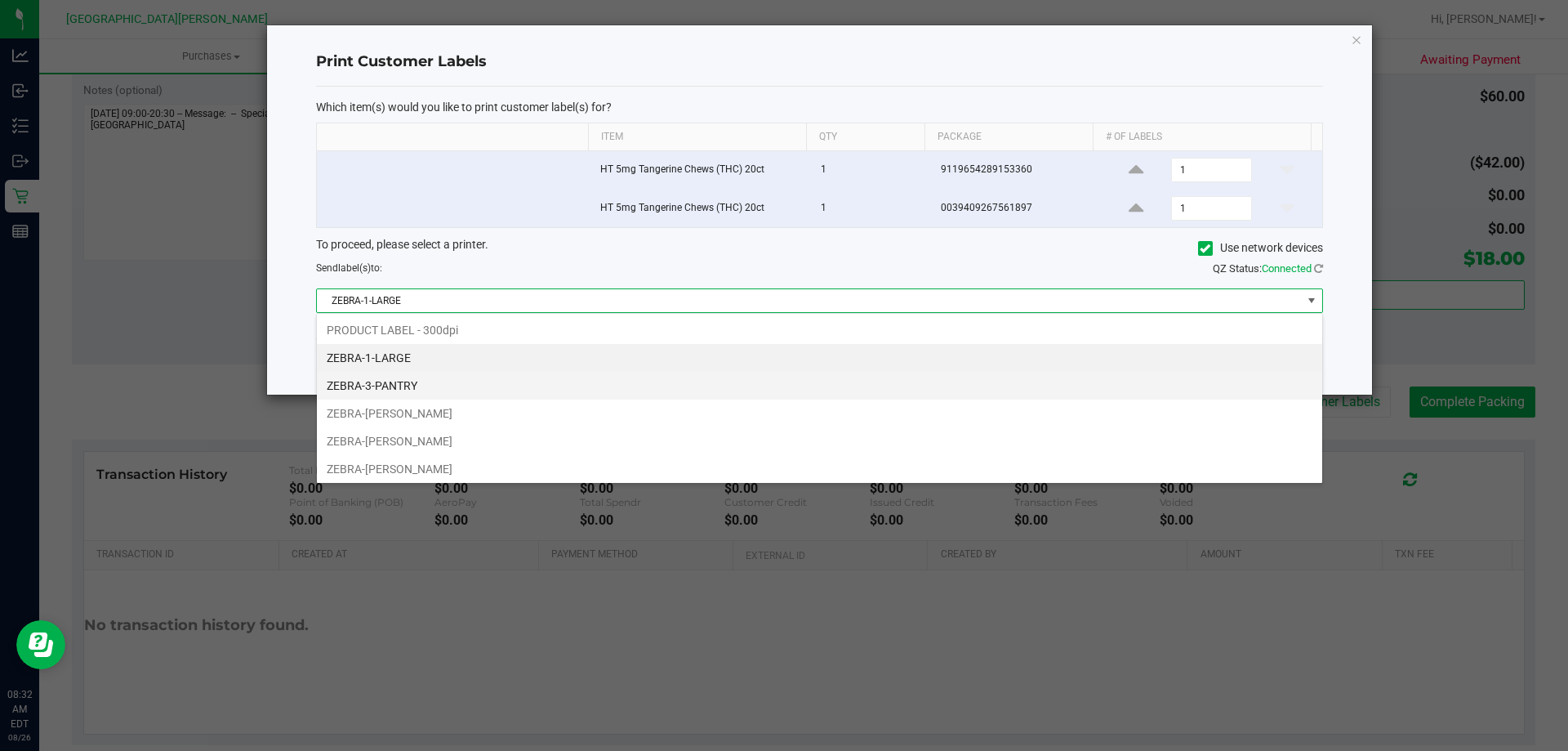
click at [413, 386] on li "ZEBRA-3-PANTRY" at bounding box center [819, 385] width 1006 height 27
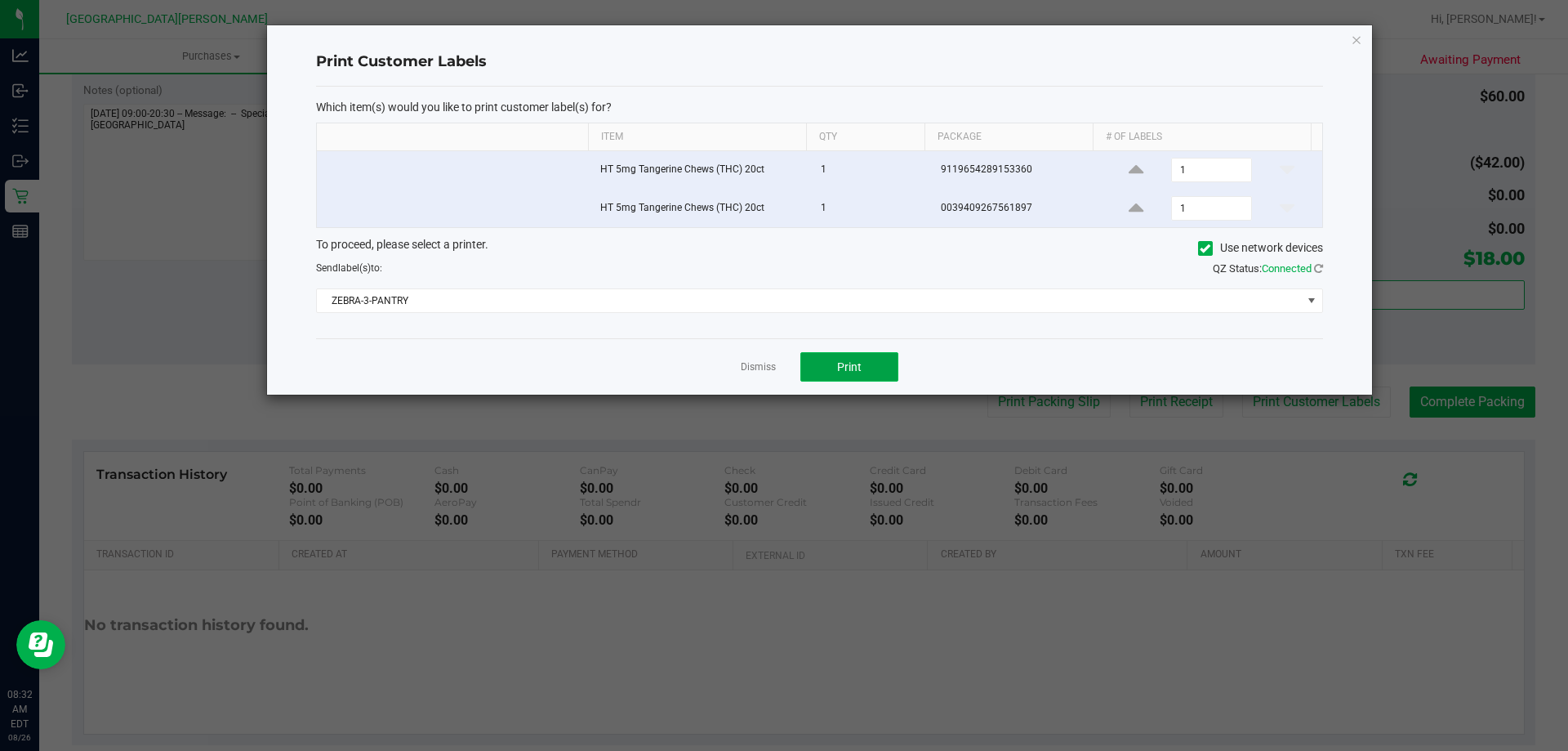
click at [850, 352] on button "Print" at bounding box center [849, 367] width 98 height 29
click at [1356, 46] on icon "button" at bounding box center [1357, 39] width 12 height 20
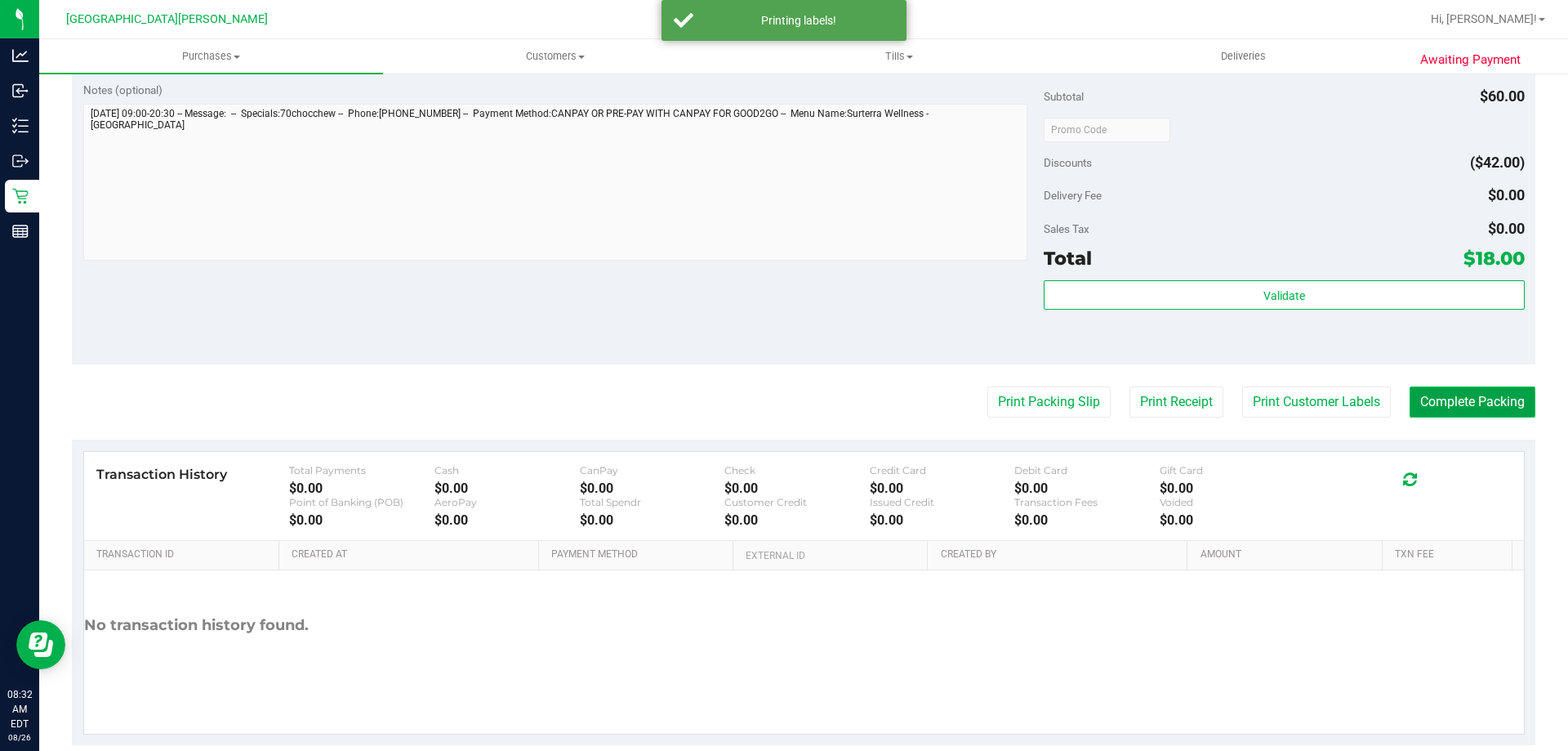
click at [1432, 394] on button "Complete Packing" at bounding box center [1472, 402] width 126 height 31
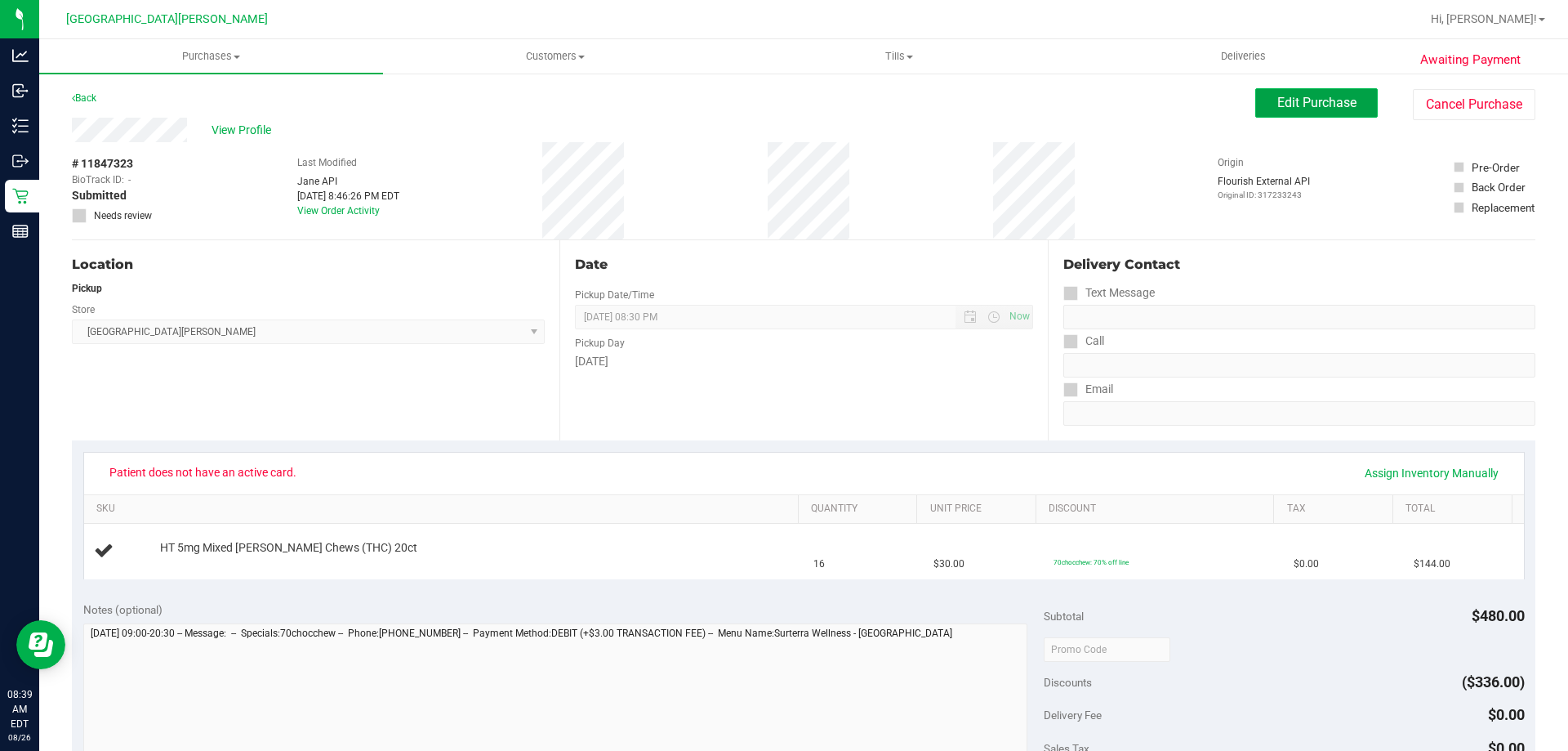
click at [1317, 102] on span "Edit Purchase" at bounding box center [1317, 103] width 79 height 16
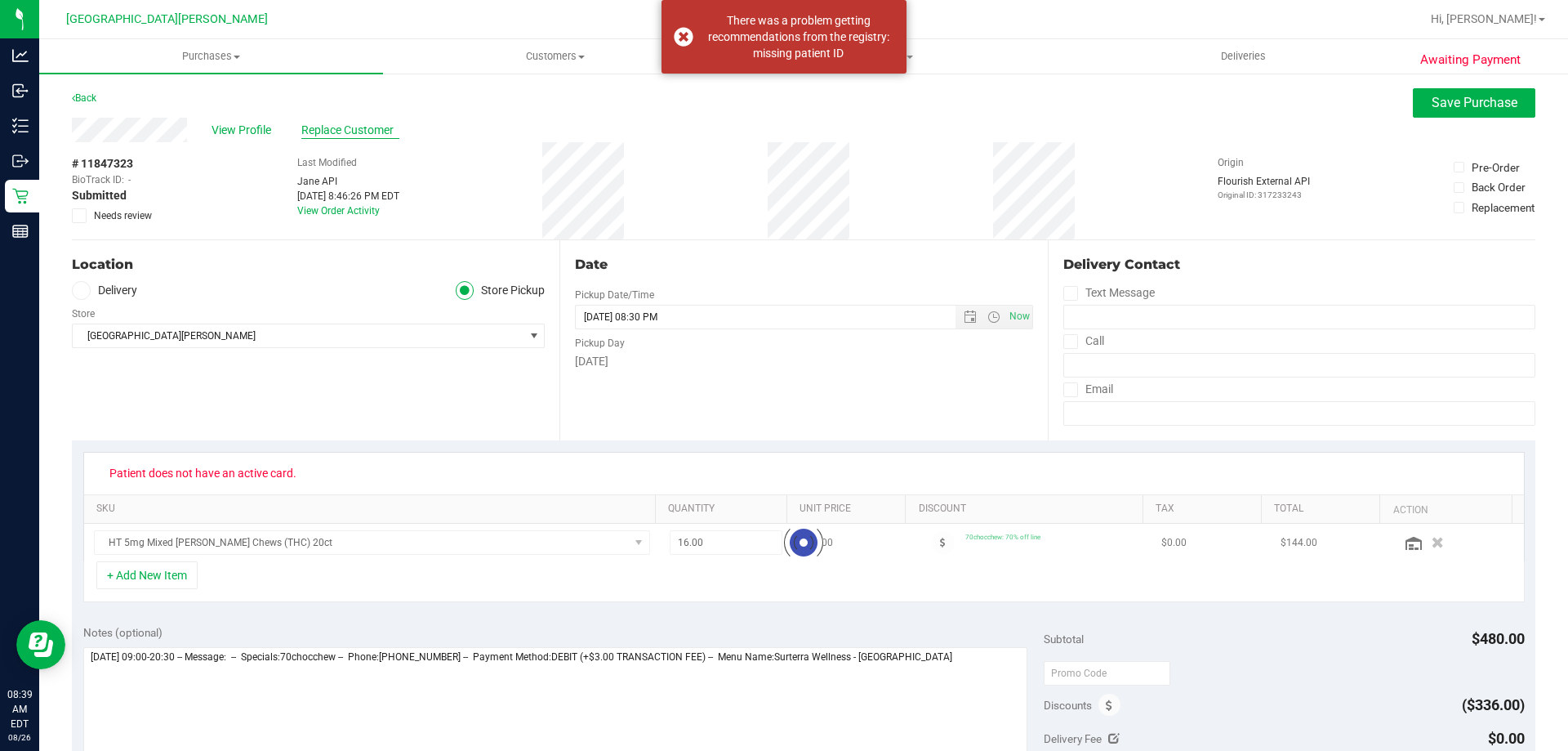
click at [315, 136] on span "Replace Customer" at bounding box center [350, 131] width 98 height 18
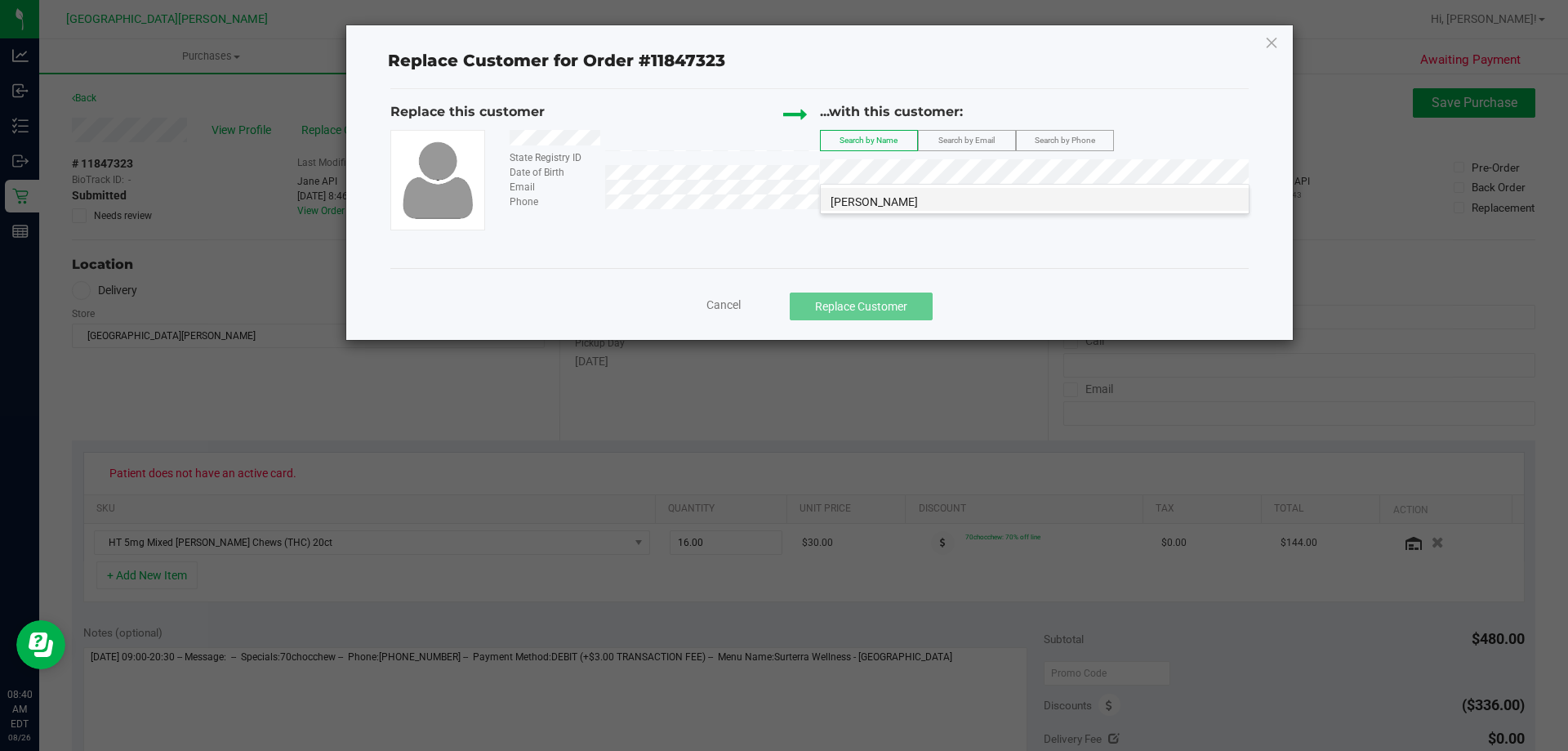
click at [893, 200] on span "LESLIE BOWEN" at bounding box center [874, 201] width 87 height 13
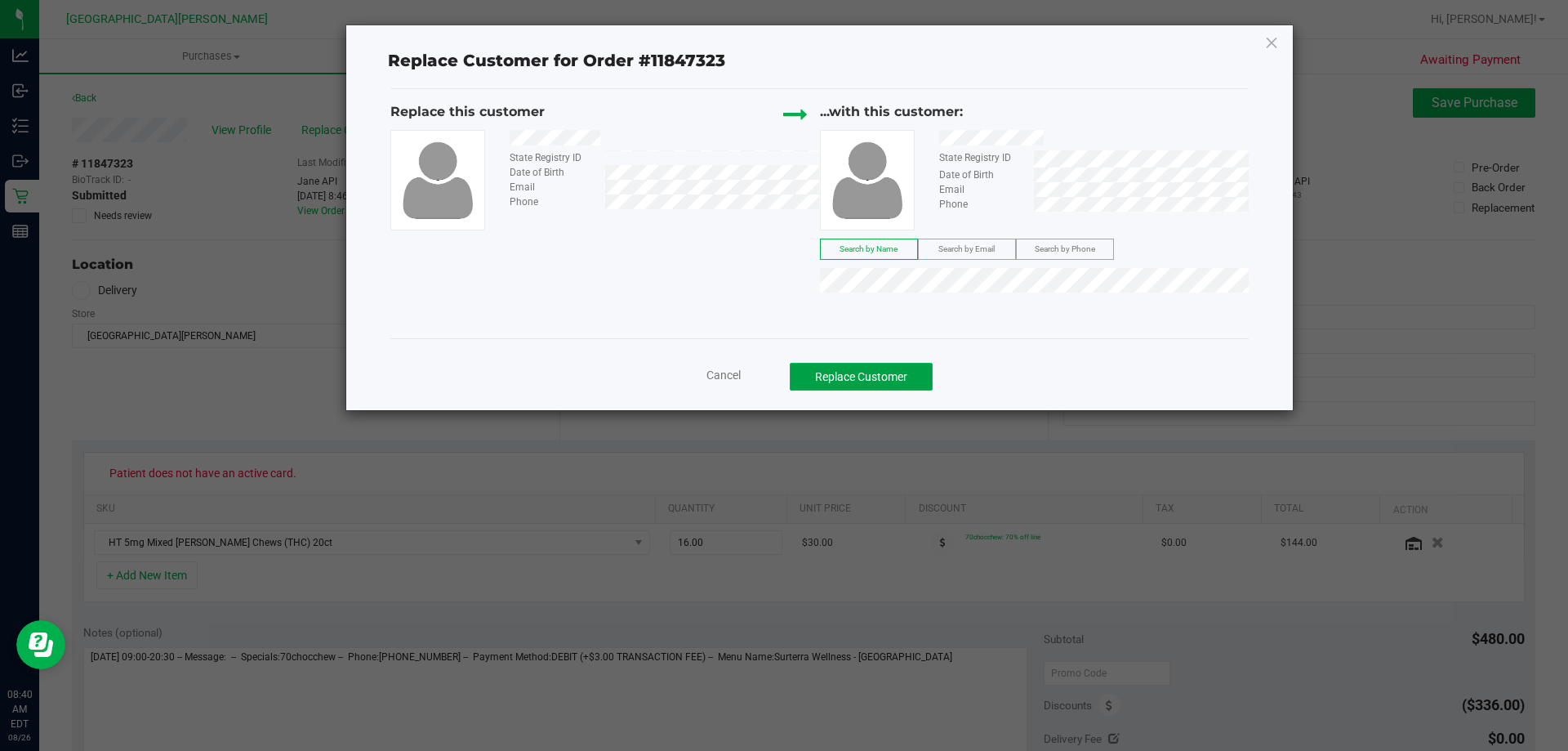
click at [917, 371] on button "Replace Customer" at bounding box center [861, 376] width 143 height 27
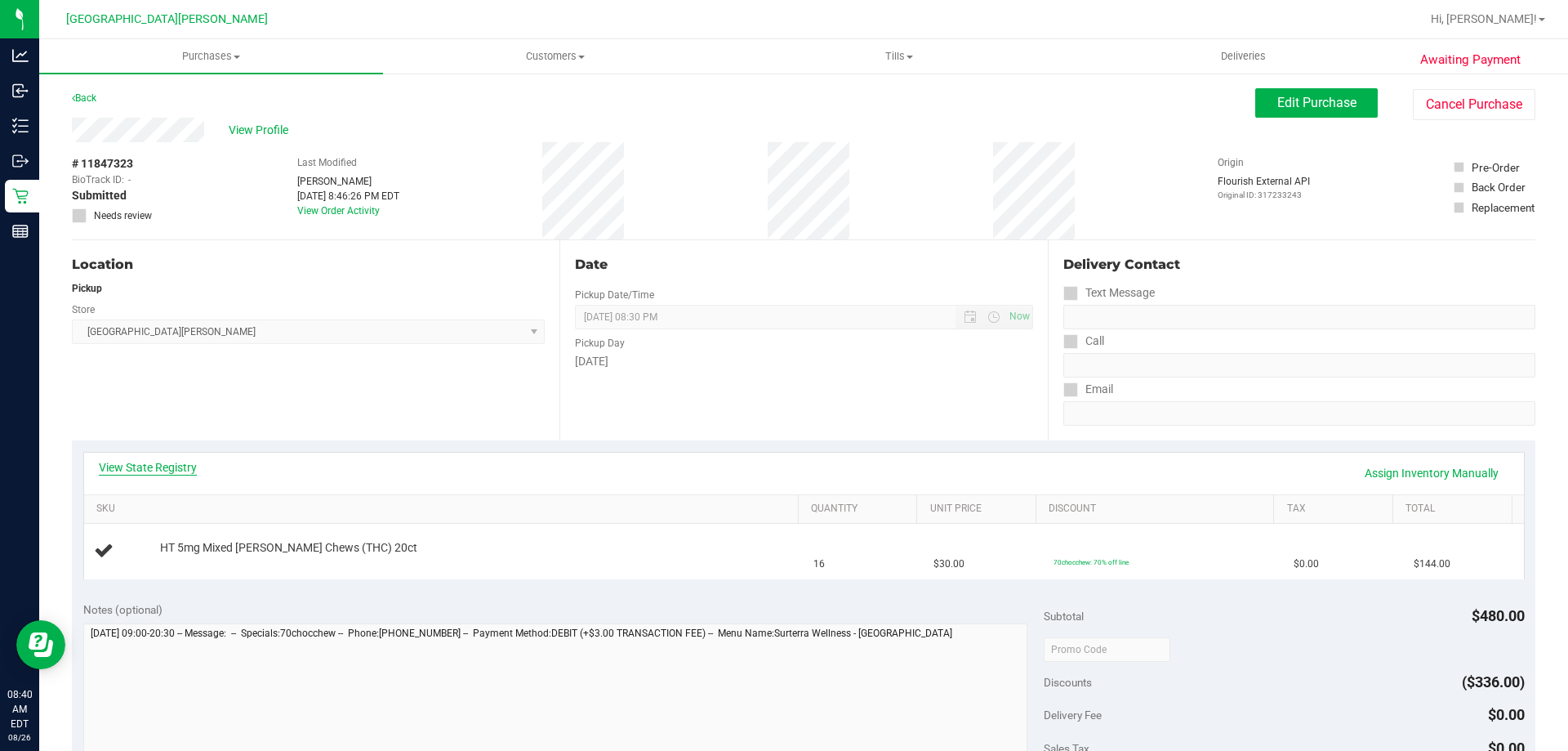
click at [185, 464] on link "View State Registry" at bounding box center [148, 467] width 98 height 17
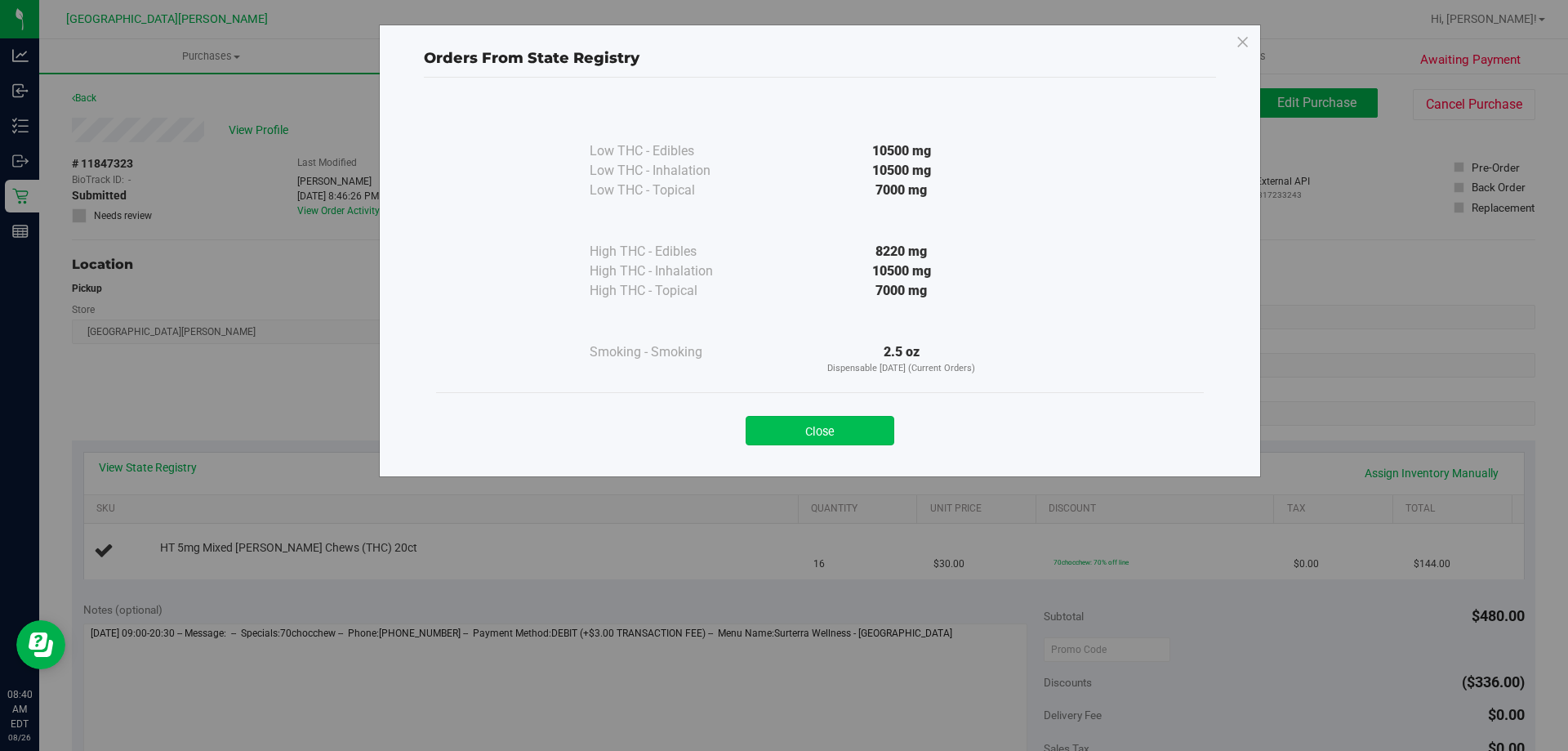
click at [820, 432] on button "Close" at bounding box center [820, 430] width 149 height 29
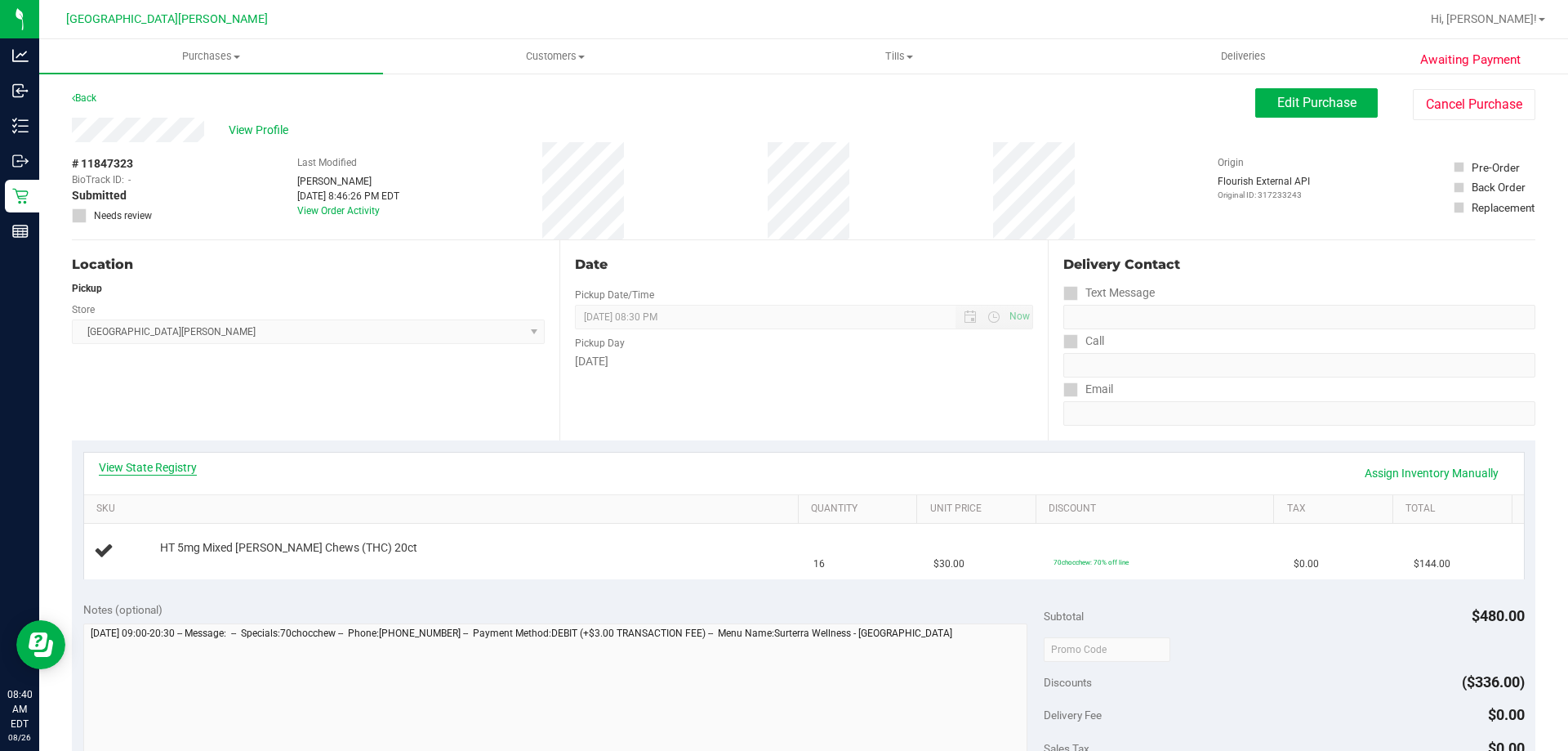
click at [190, 463] on link "View State Registry" at bounding box center [148, 467] width 98 height 17
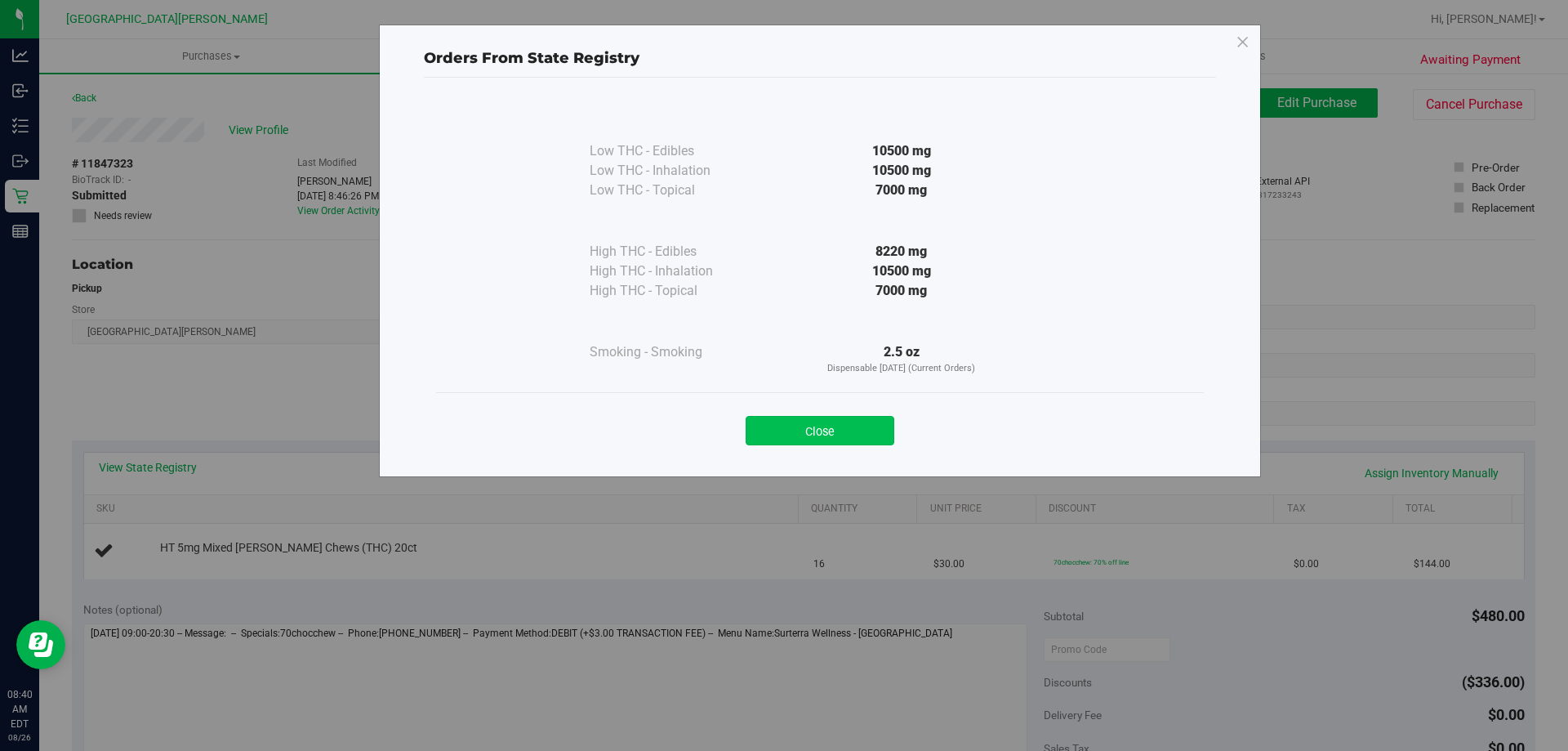
click at [834, 434] on button "Close" at bounding box center [820, 430] width 149 height 29
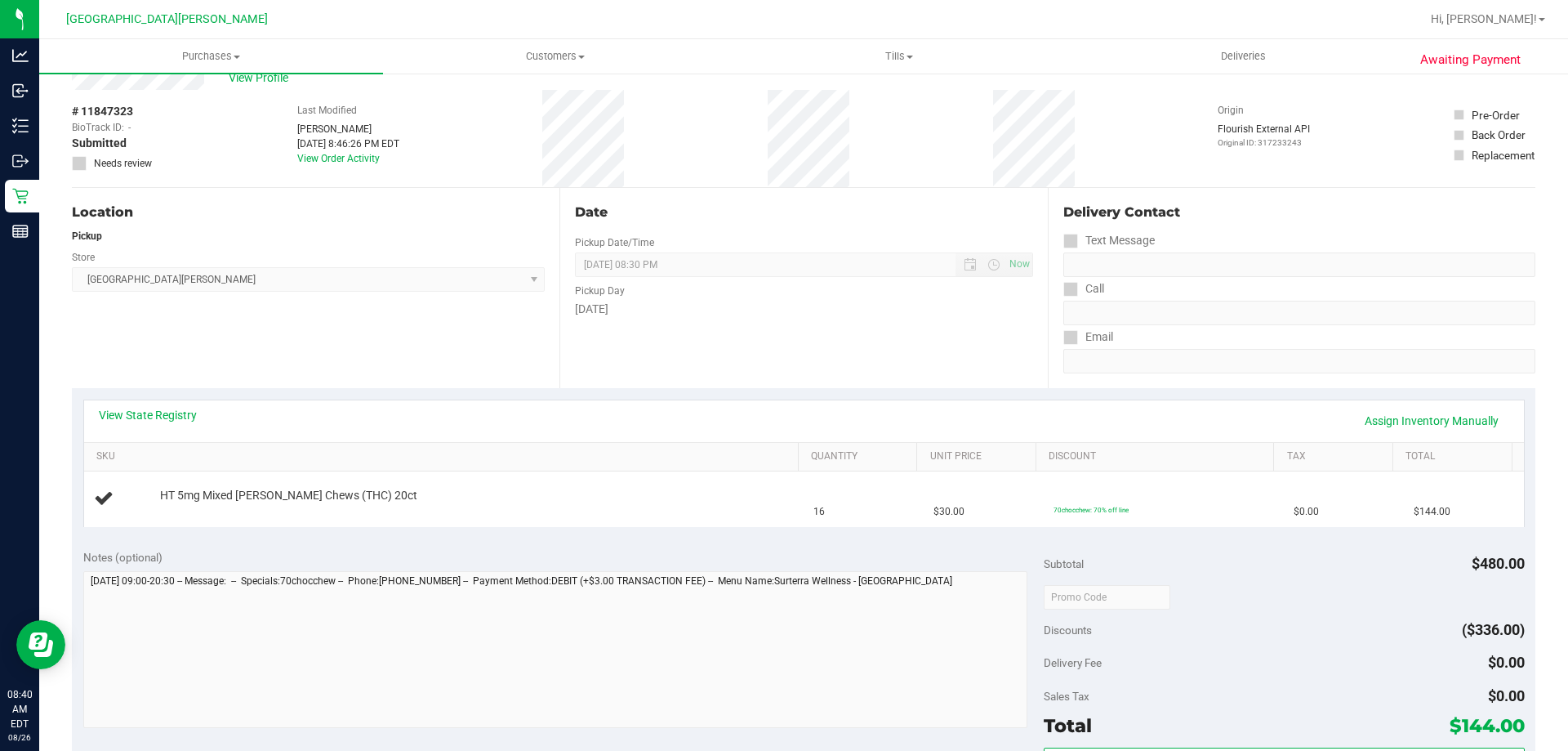
scroll to position [82, 0]
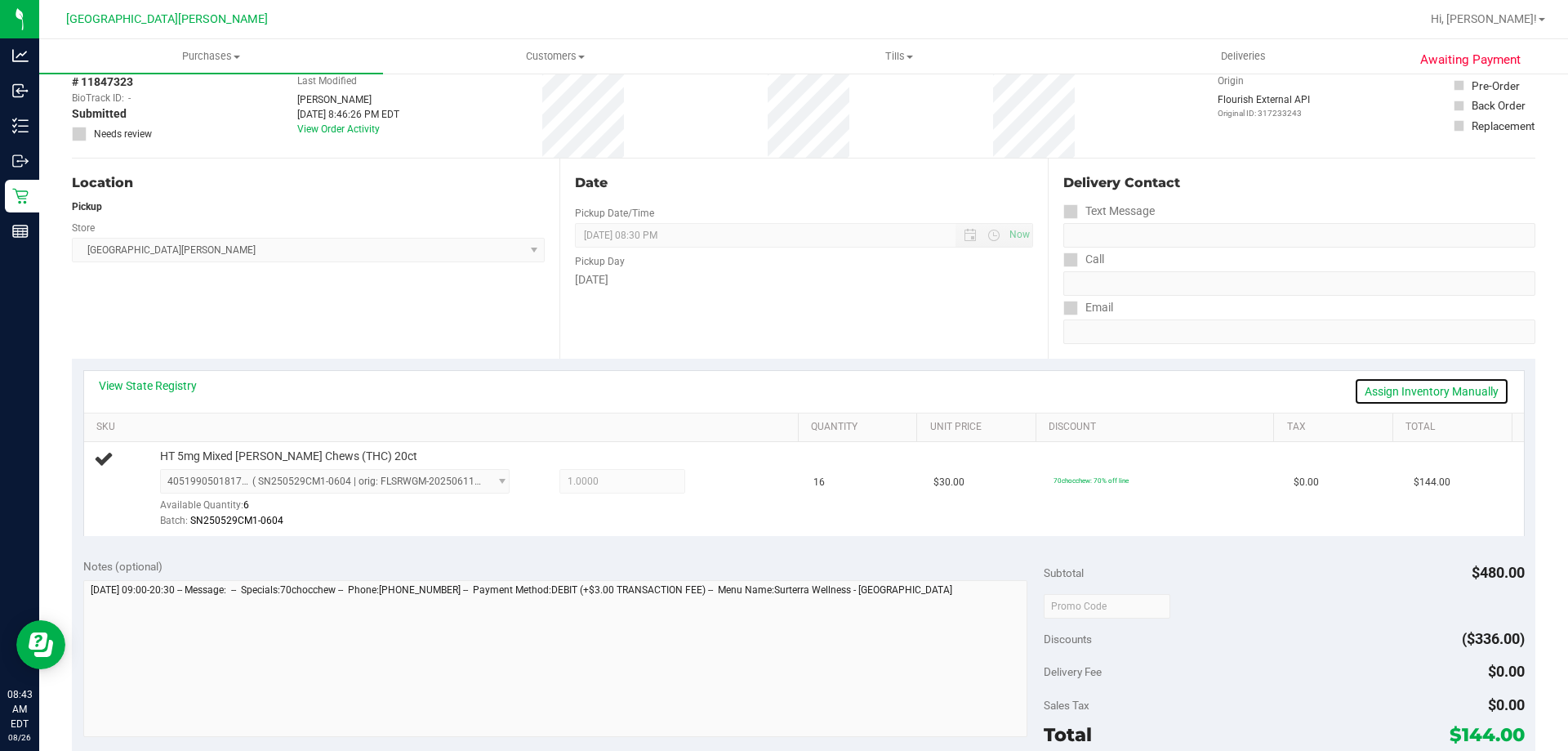
click at [1375, 390] on link "Assign Inventory Manually" at bounding box center [1431, 391] width 155 height 27
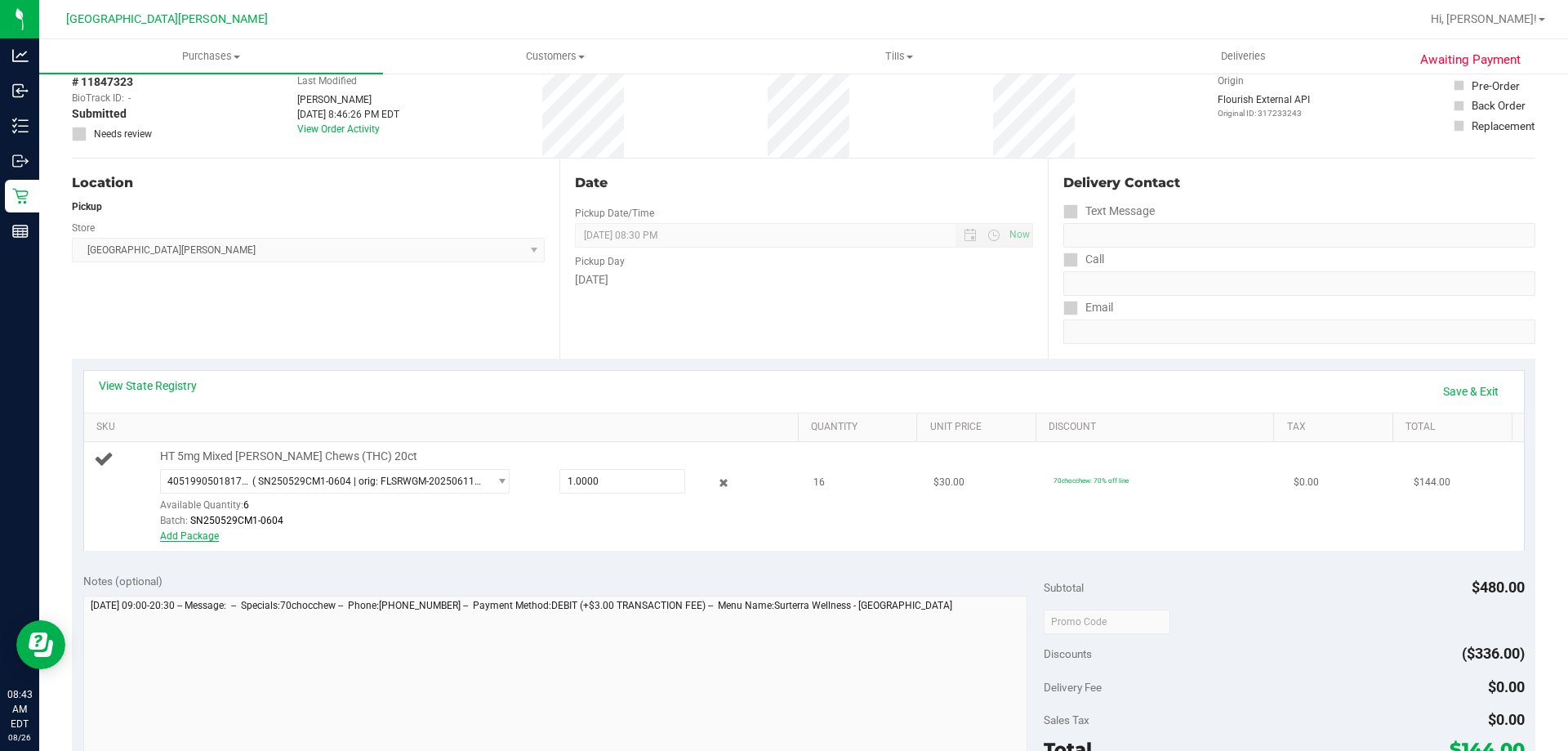
click at [206, 540] on link "Add Package" at bounding box center [190, 536] width 59 height 12
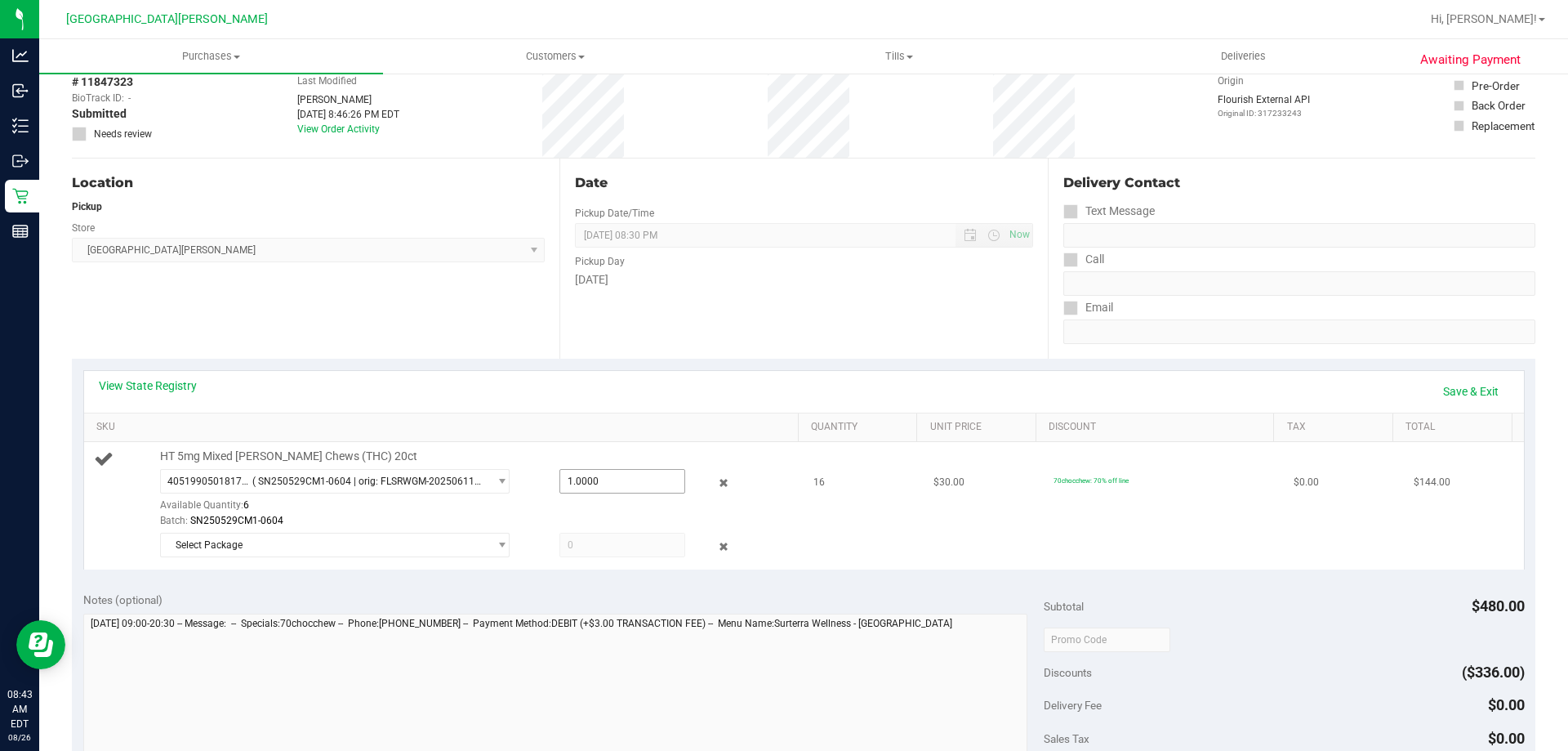
click at [613, 485] on span "1.0000 1" at bounding box center [622, 481] width 126 height 24
type input "6"
type input "6.0000"
click at [691, 502] on div "4051990501817969 ( SN250529CM1-0604 | orig: FLSRWGM-20250611-432 ) 405199050181…" at bounding box center [475, 499] width 631 height 60
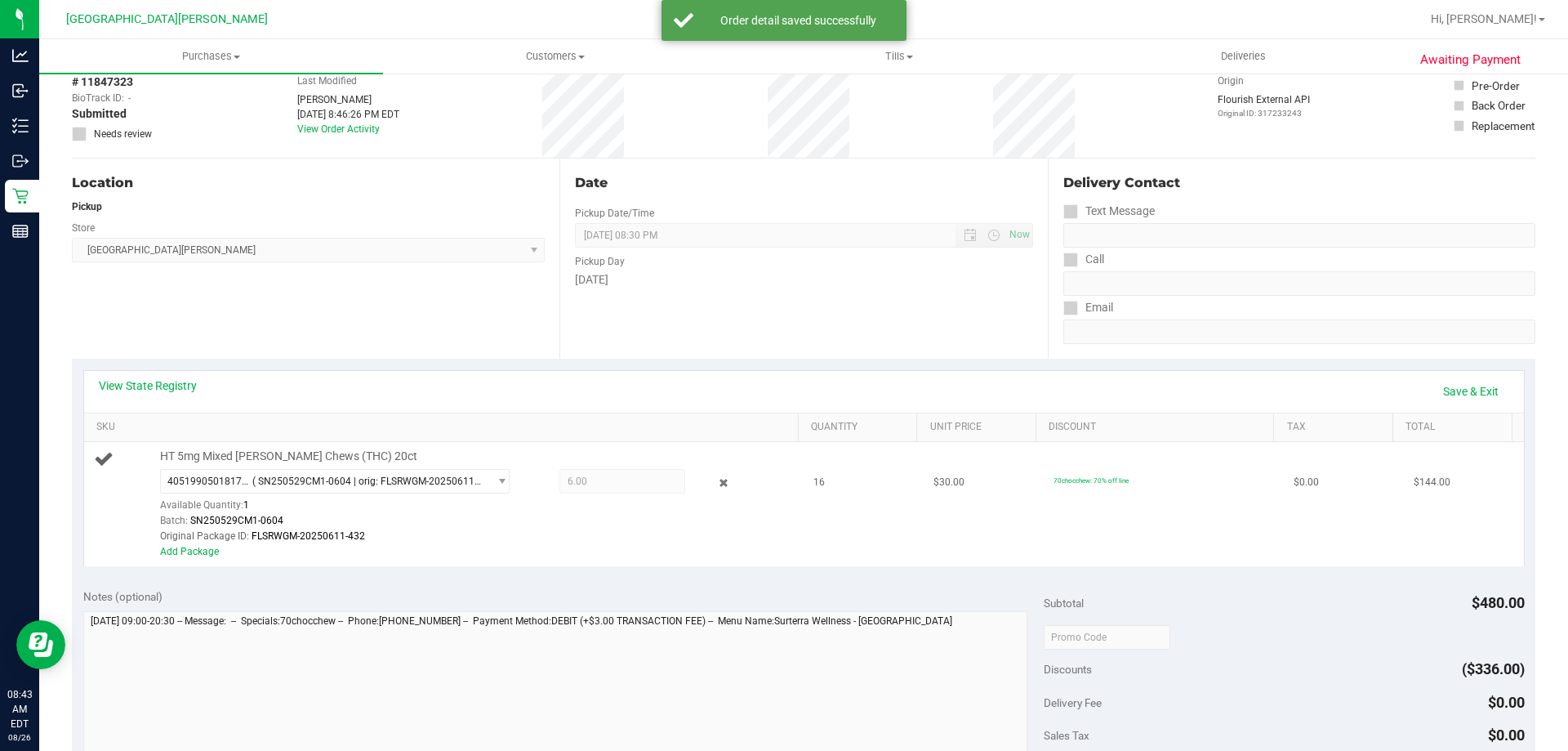
click at [609, 480] on span "6.00 6" at bounding box center [622, 481] width 126 height 24
click at [185, 544] on div "Original Package ID: FLSRWGM-20250611-432" at bounding box center [475, 537] width 631 height 16
click at [189, 552] on link "Add Package" at bounding box center [190, 552] width 59 height 12
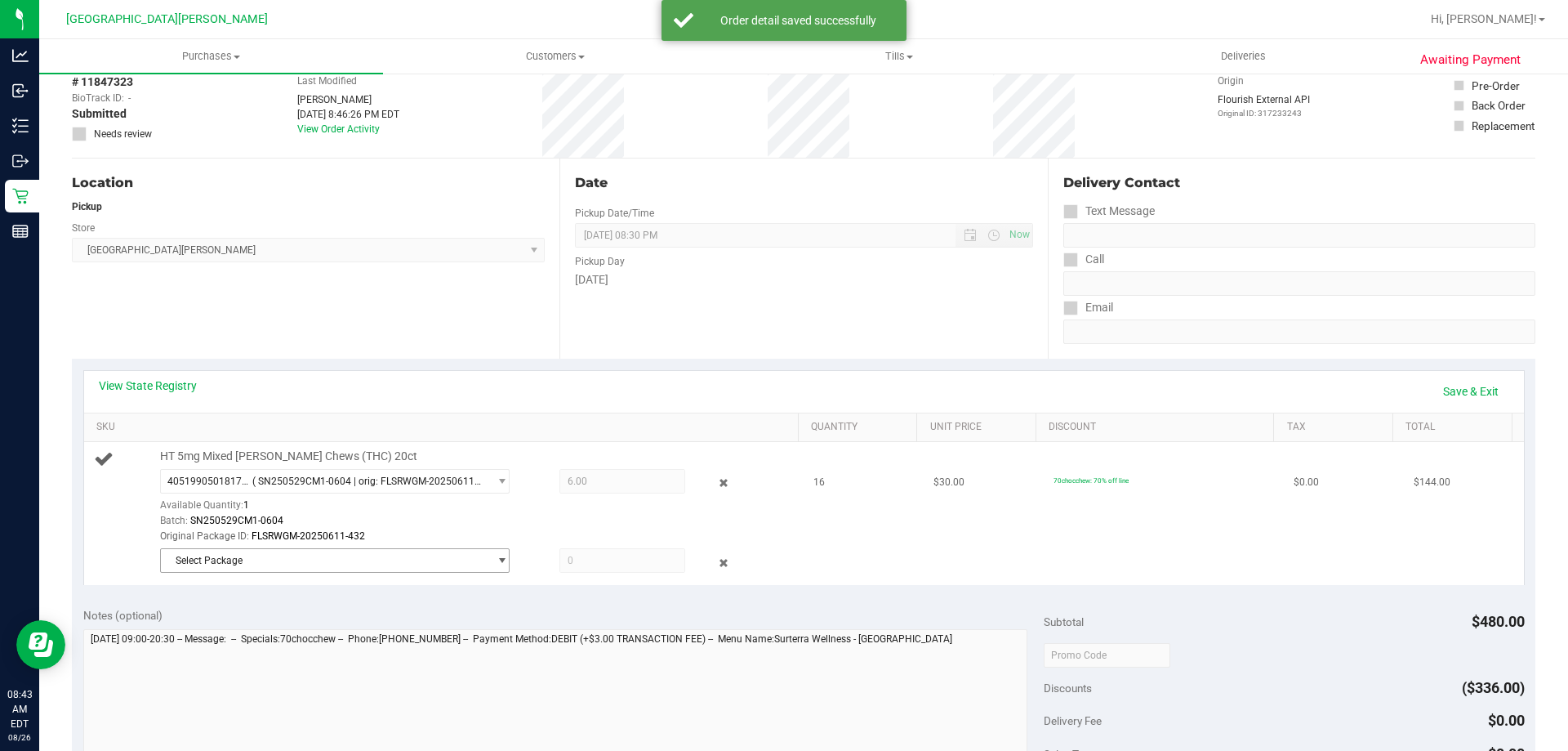
click at [313, 555] on span "Select Package" at bounding box center [325, 560] width 327 height 22
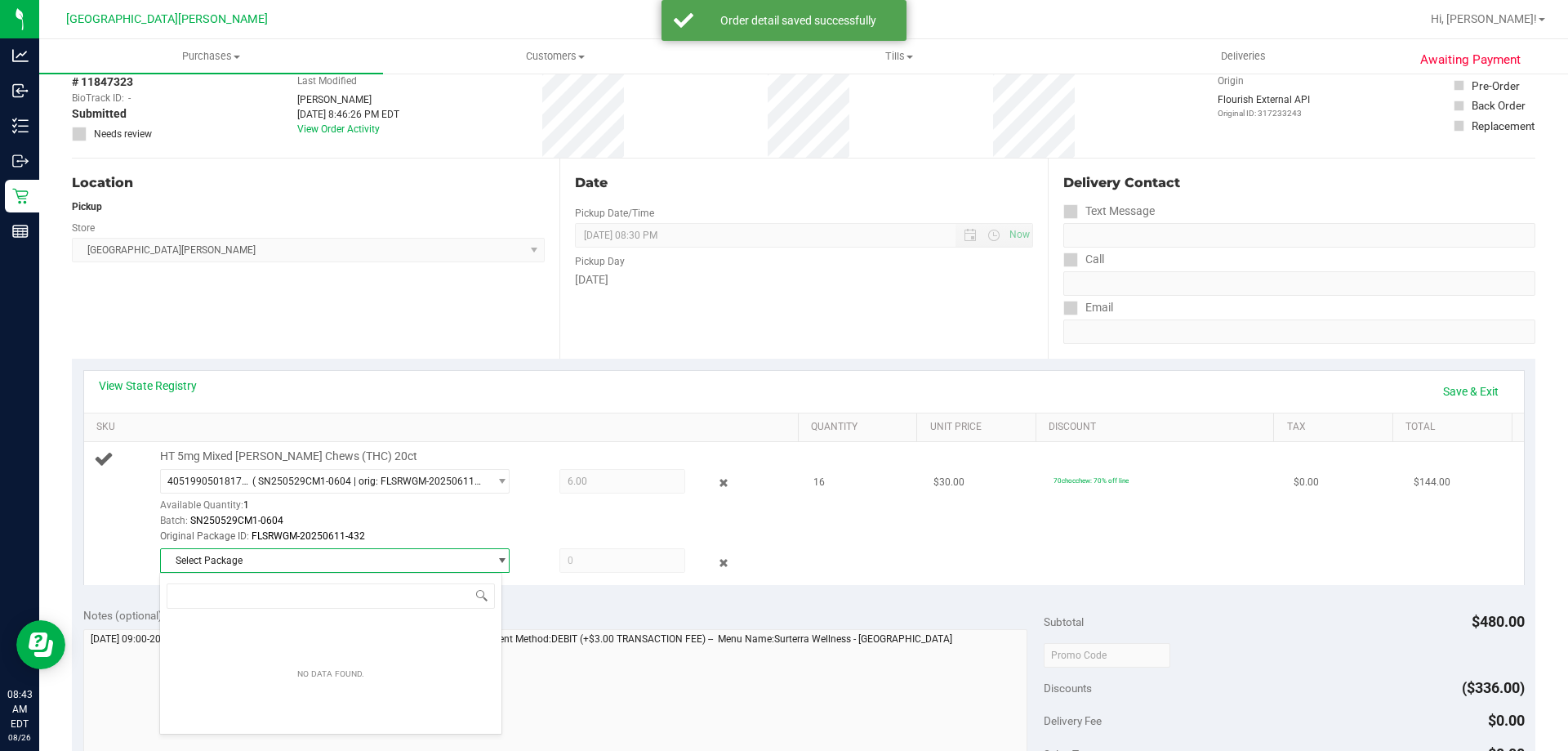
click at [593, 563] on span at bounding box center [622, 560] width 126 height 24
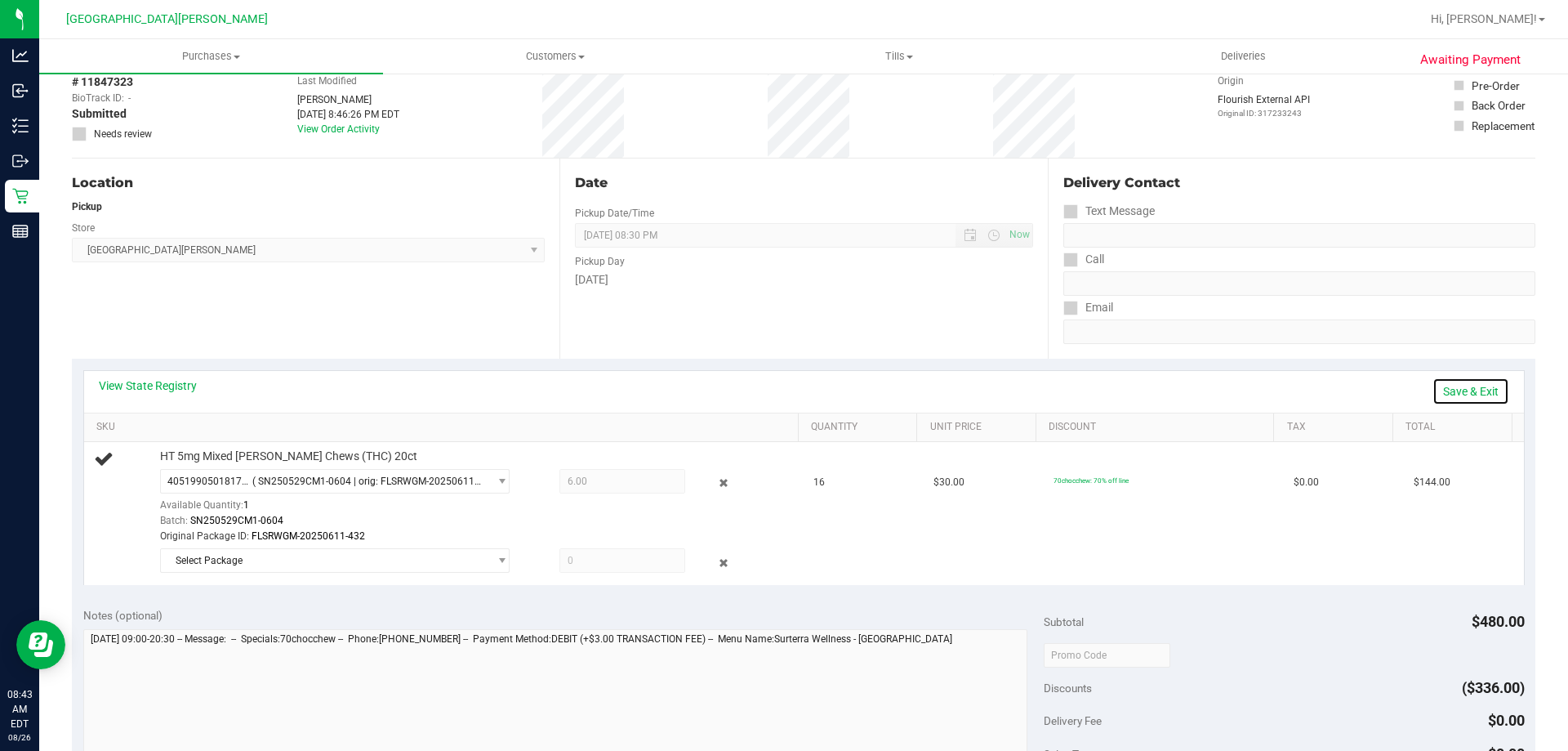
click at [1450, 386] on link "Save & Exit" at bounding box center [1471, 391] width 77 height 27
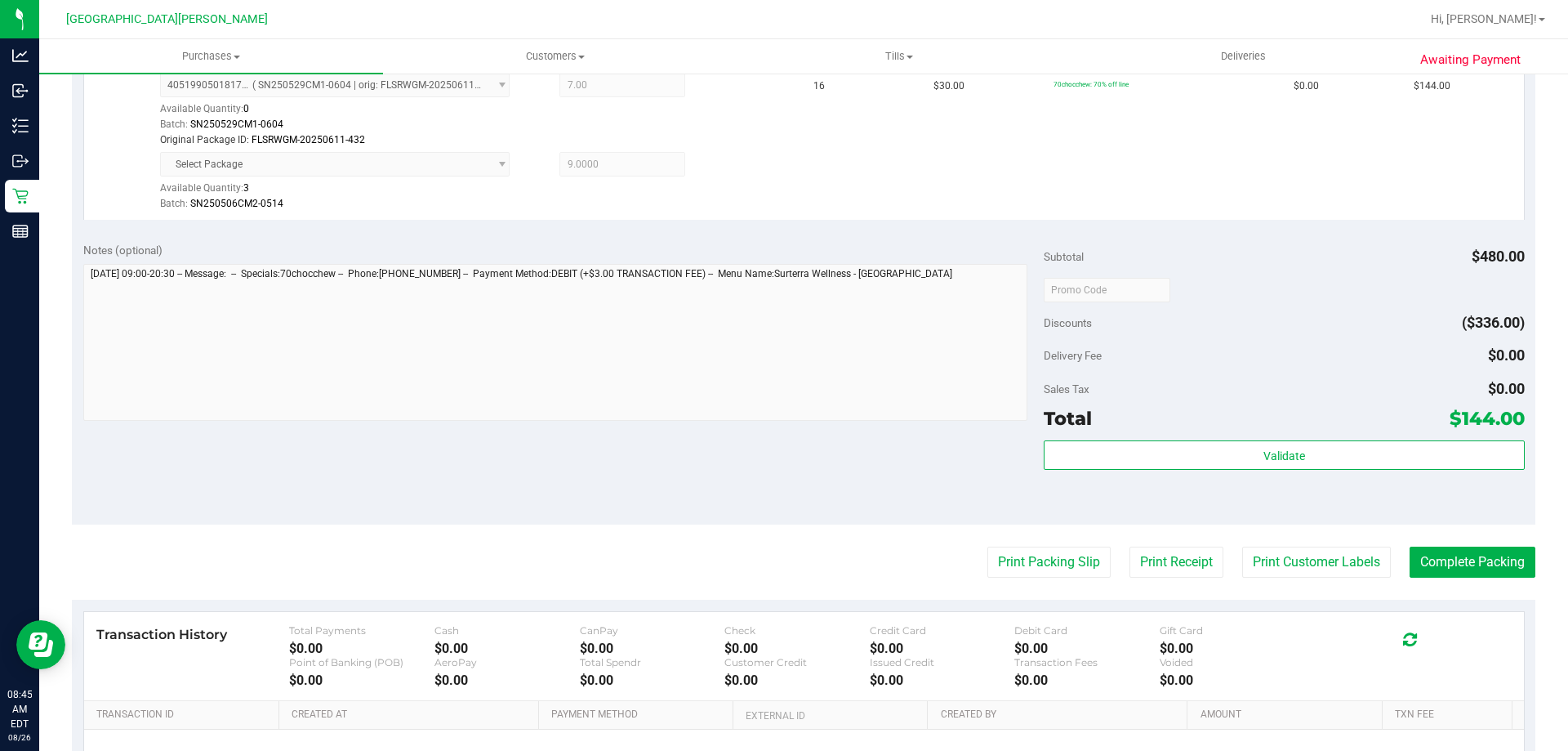
scroll to position [572, 0]
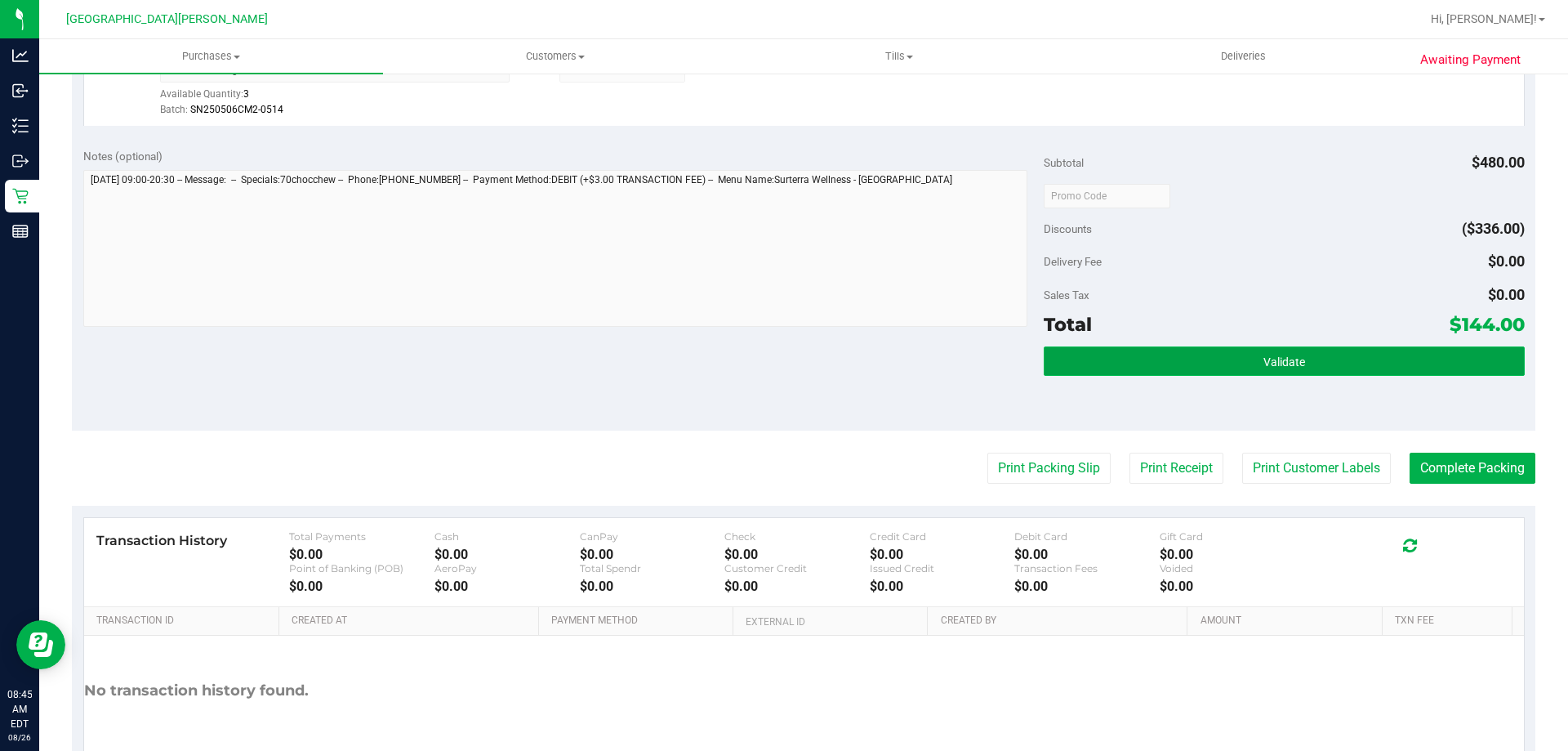
click at [1329, 361] on button "Validate" at bounding box center [1284, 361] width 480 height 29
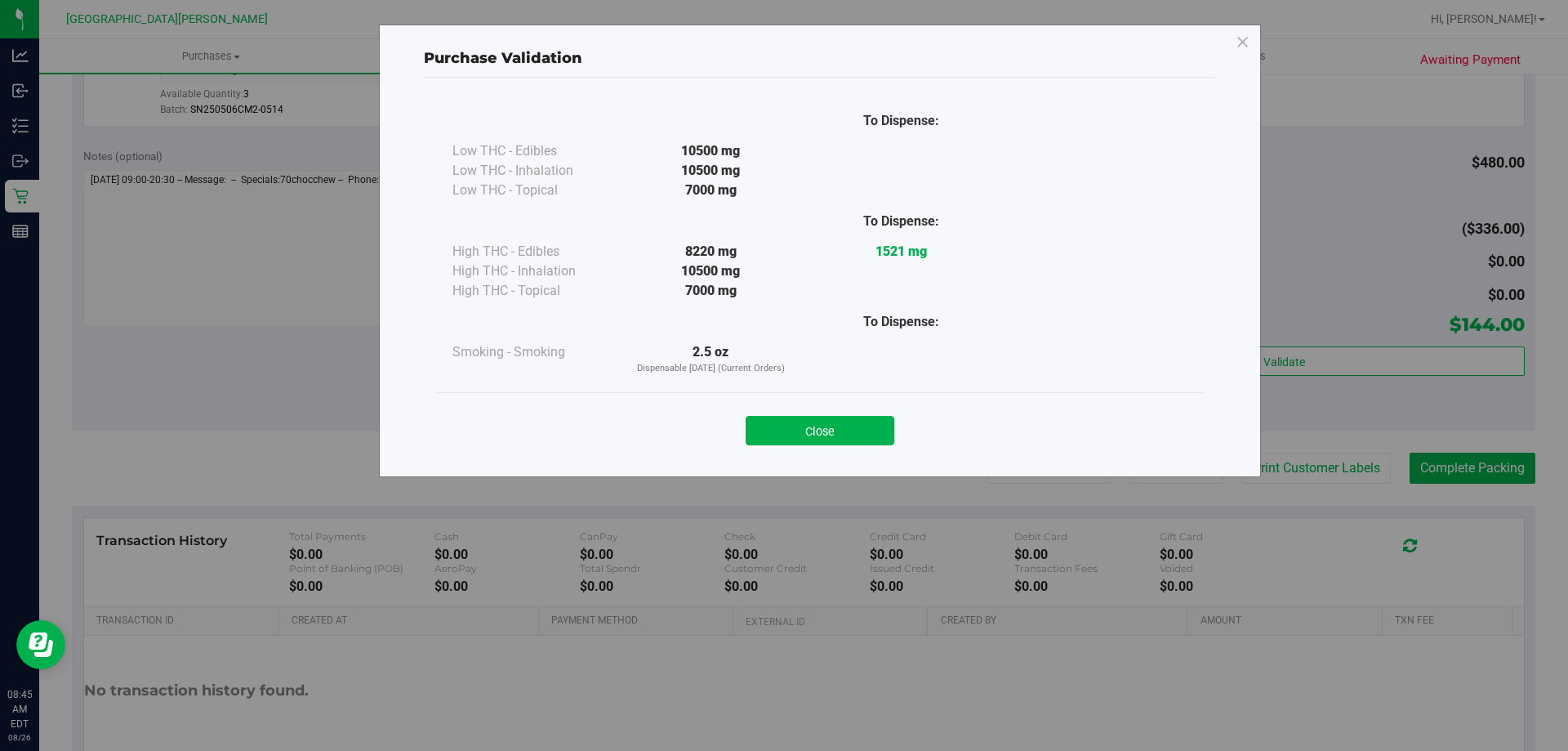
drag, startPoint x: 827, startPoint y: 421, endPoint x: 1139, endPoint y: 449, distance: 313.3
click at [829, 422] on button "Close" at bounding box center [820, 430] width 149 height 29
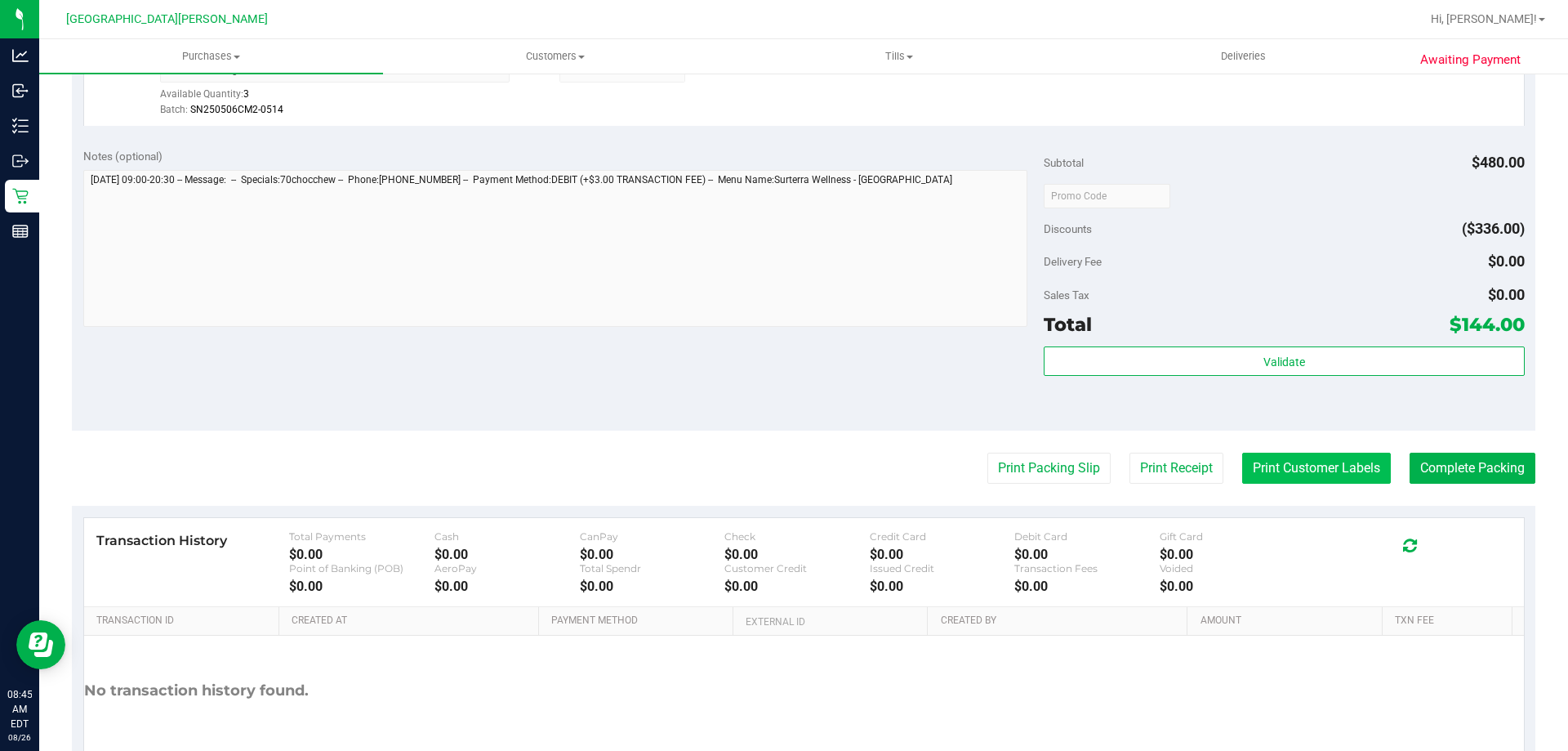
click at [1288, 455] on button "Print Customer Labels" at bounding box center [1317, 468] width 149 height 31
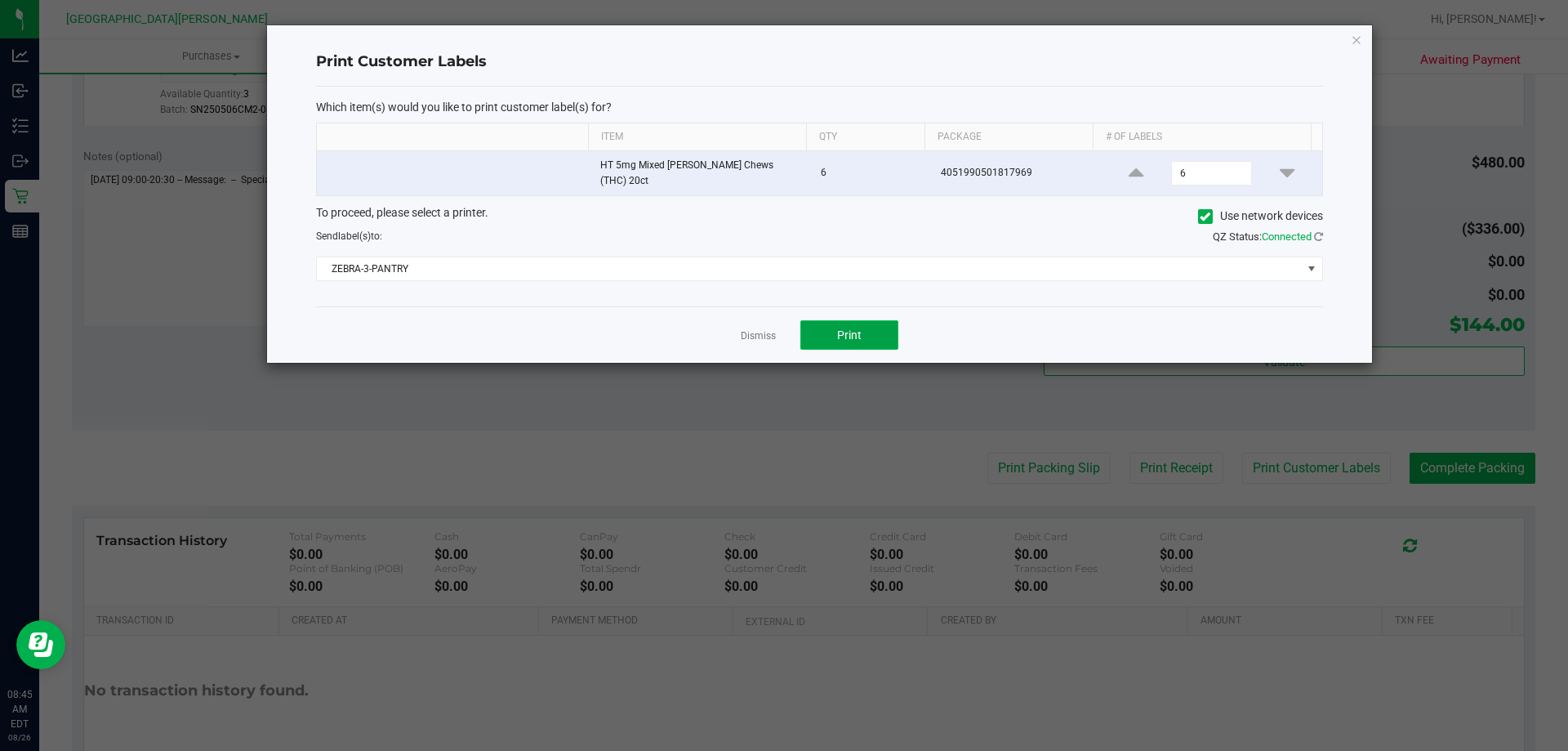
click at [845, 321] on button "Print" at bounding box center [849, 335] width 98 height 29
click at [840, 329] on span "Print" at bounding box center [849, 334] width 24 height 13
click at [1189, 175] on input "6" at bounding box center [1211, 172] width 78 height 22
type input "4"
click at [824, 338] on button "Print" at bounding box center [849, 335] width 98 height 29
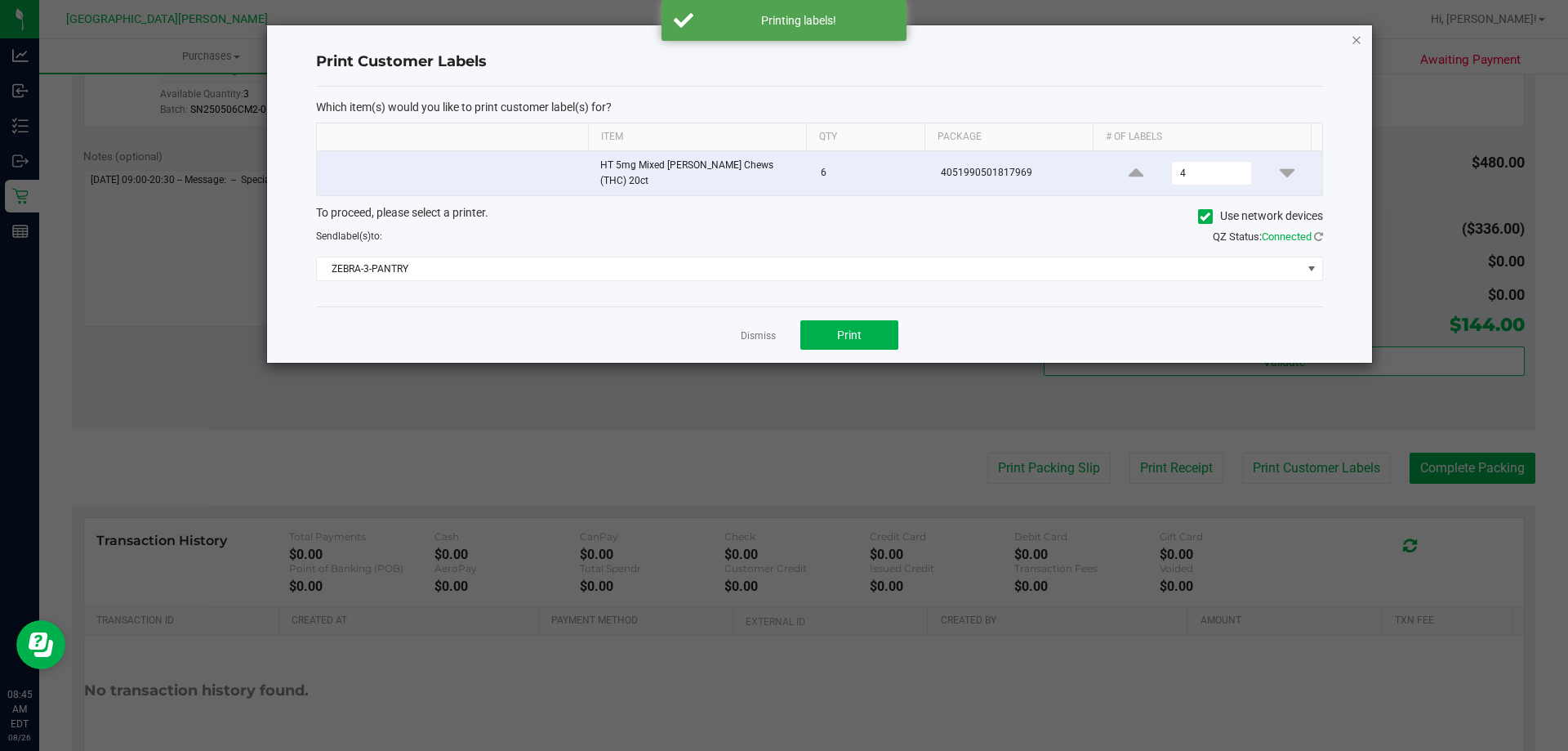
click at [1352, 37] on icon "button" at bounding box center [1357, 39] width 12 height 20
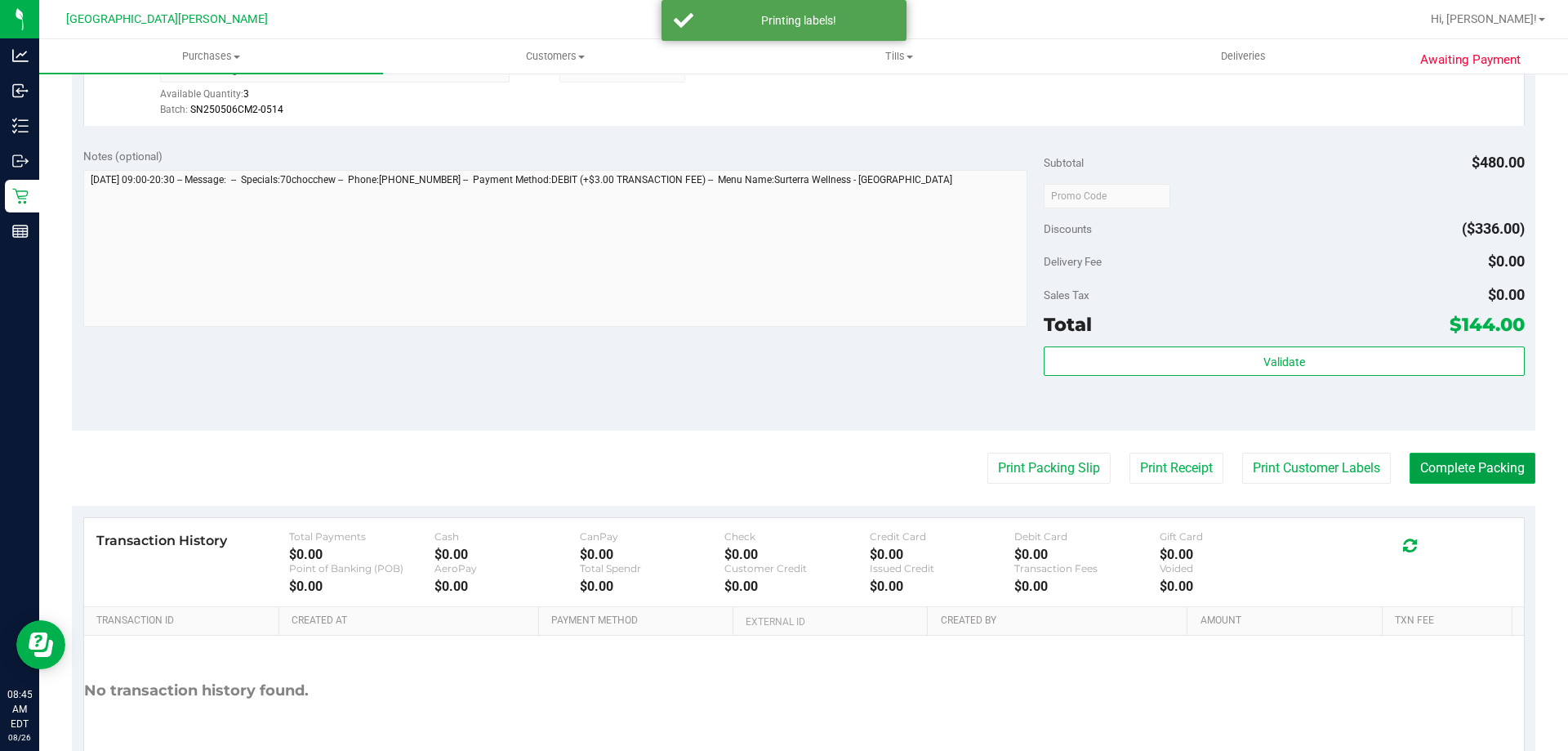
click at [1440, 472] on button "Complete Packing" at bounding box center [1472, 468] width 126 height 31
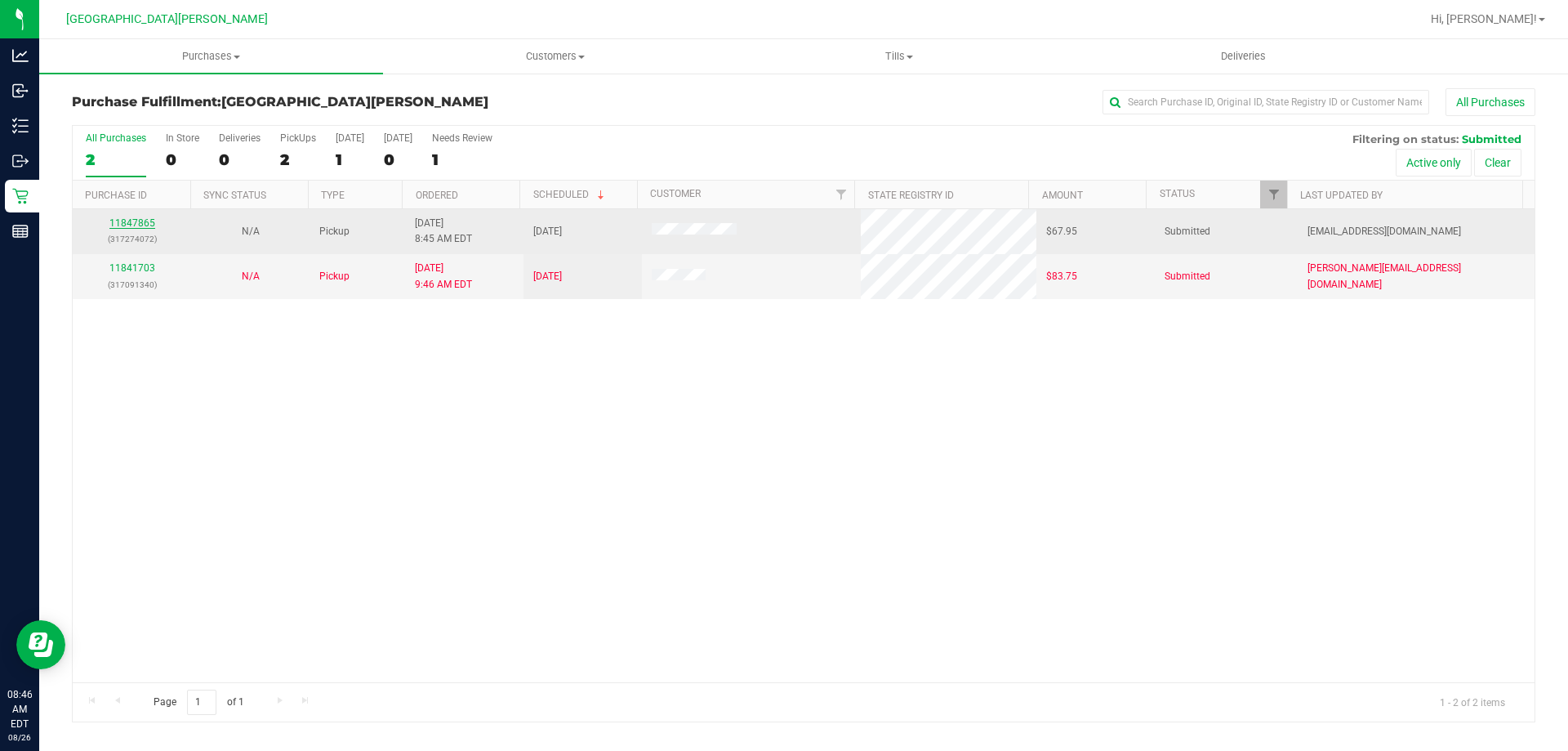
click at [150, 218] on link "11847865" at bounding box center [132, 223] width 46 height 12
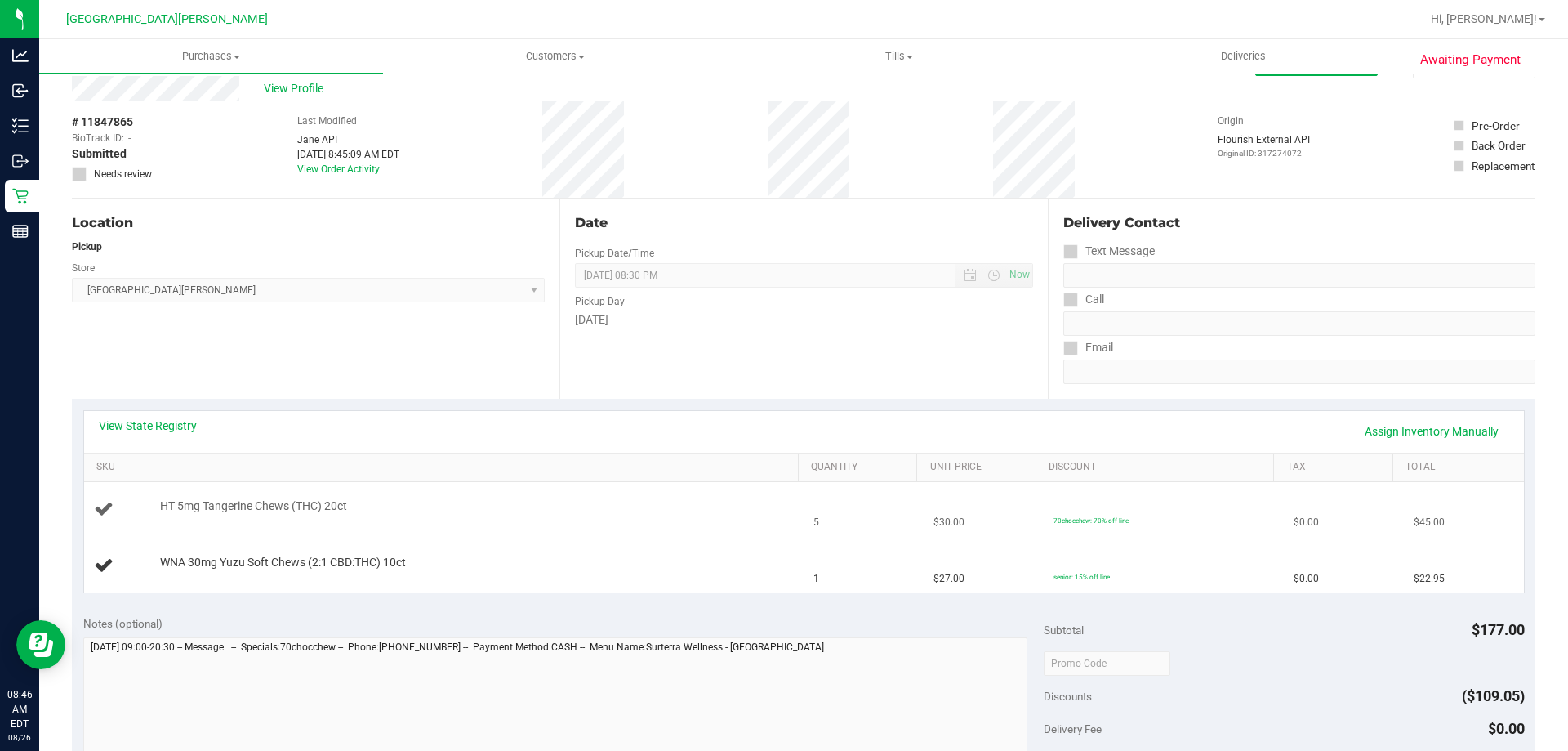
scroll to position [82, 0]
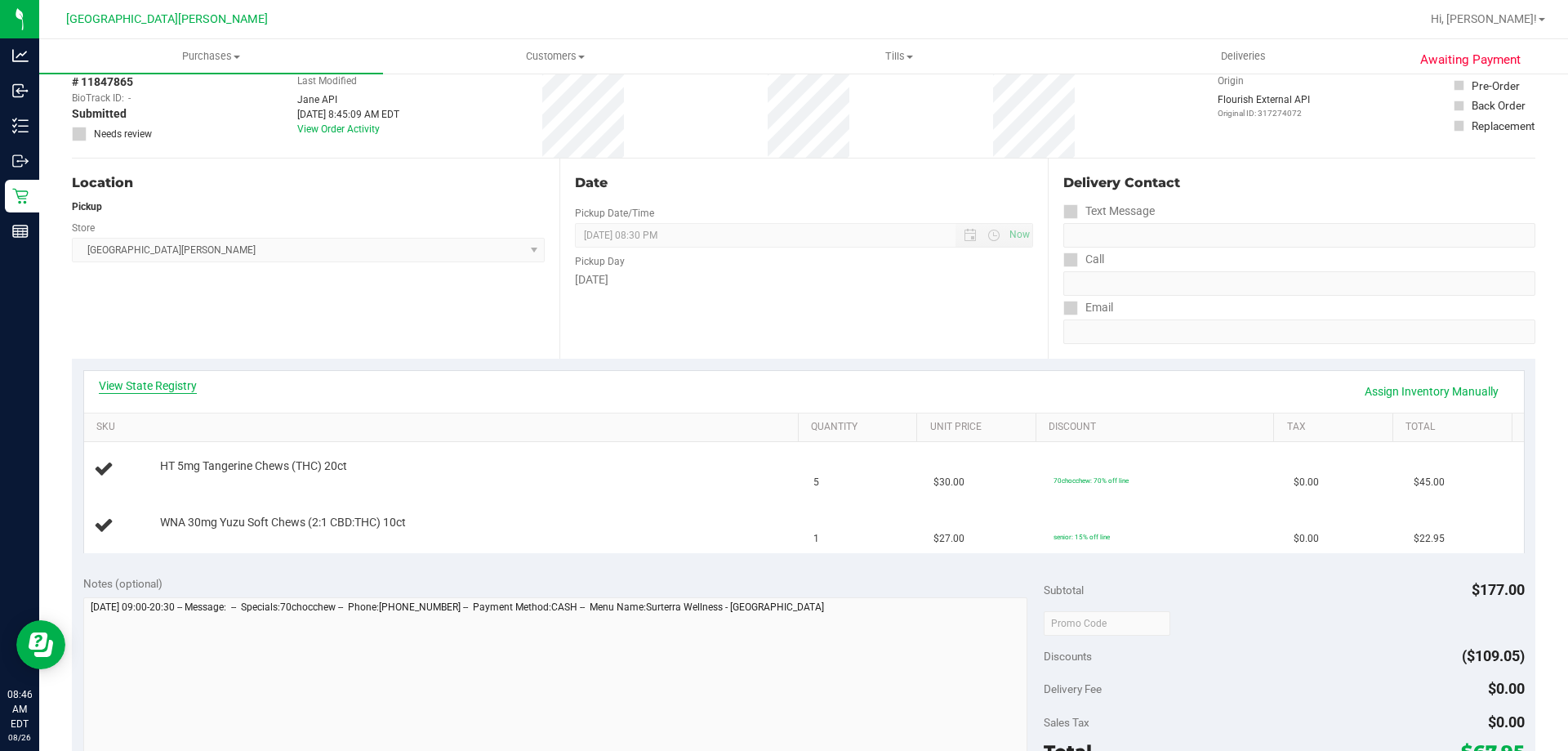
click at [179, 385] on link "View State Registry" at bounding box center [148, 385] width 98 height 17
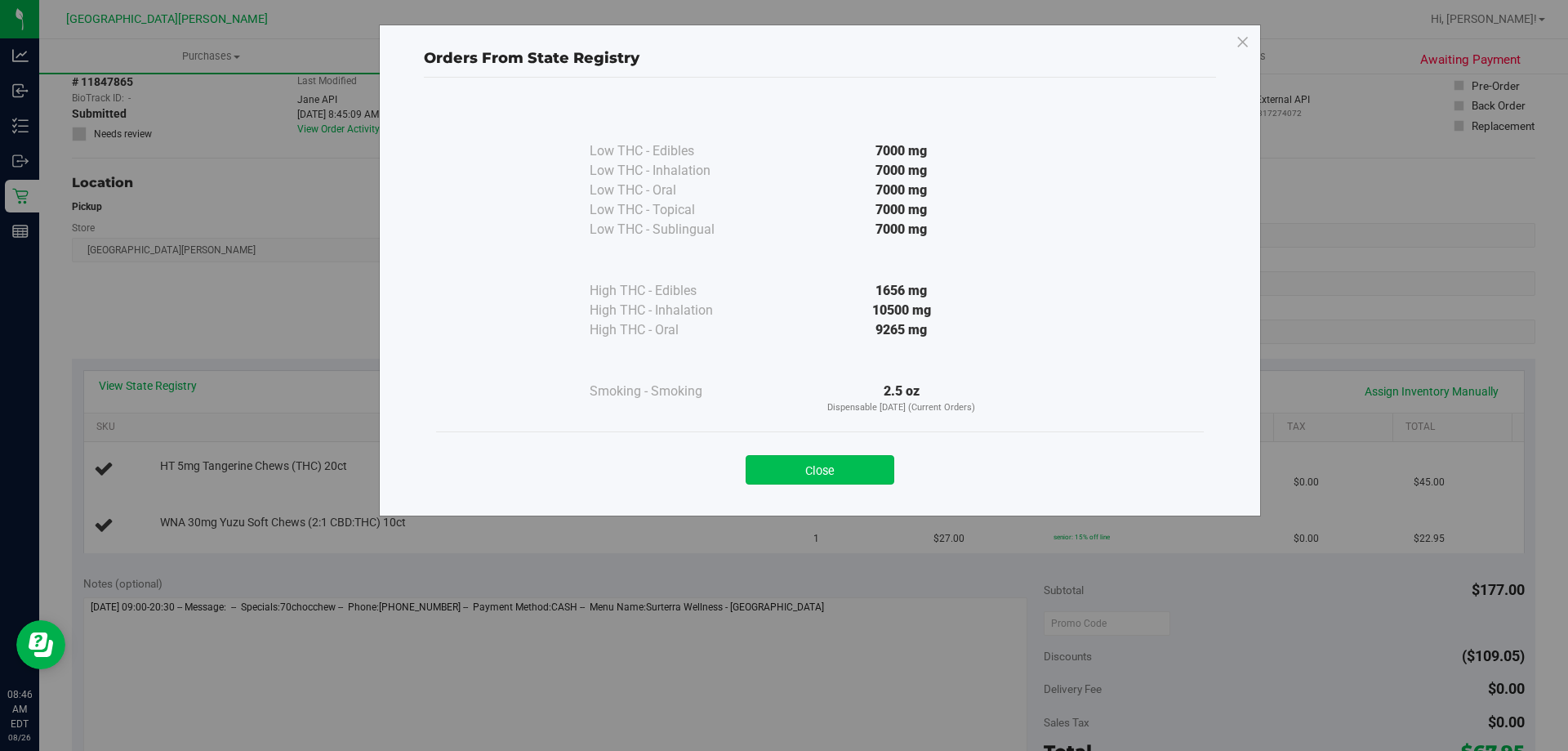
click at [871, 475] on button "Close" at bounding box center [820, 469] width 149 height 29
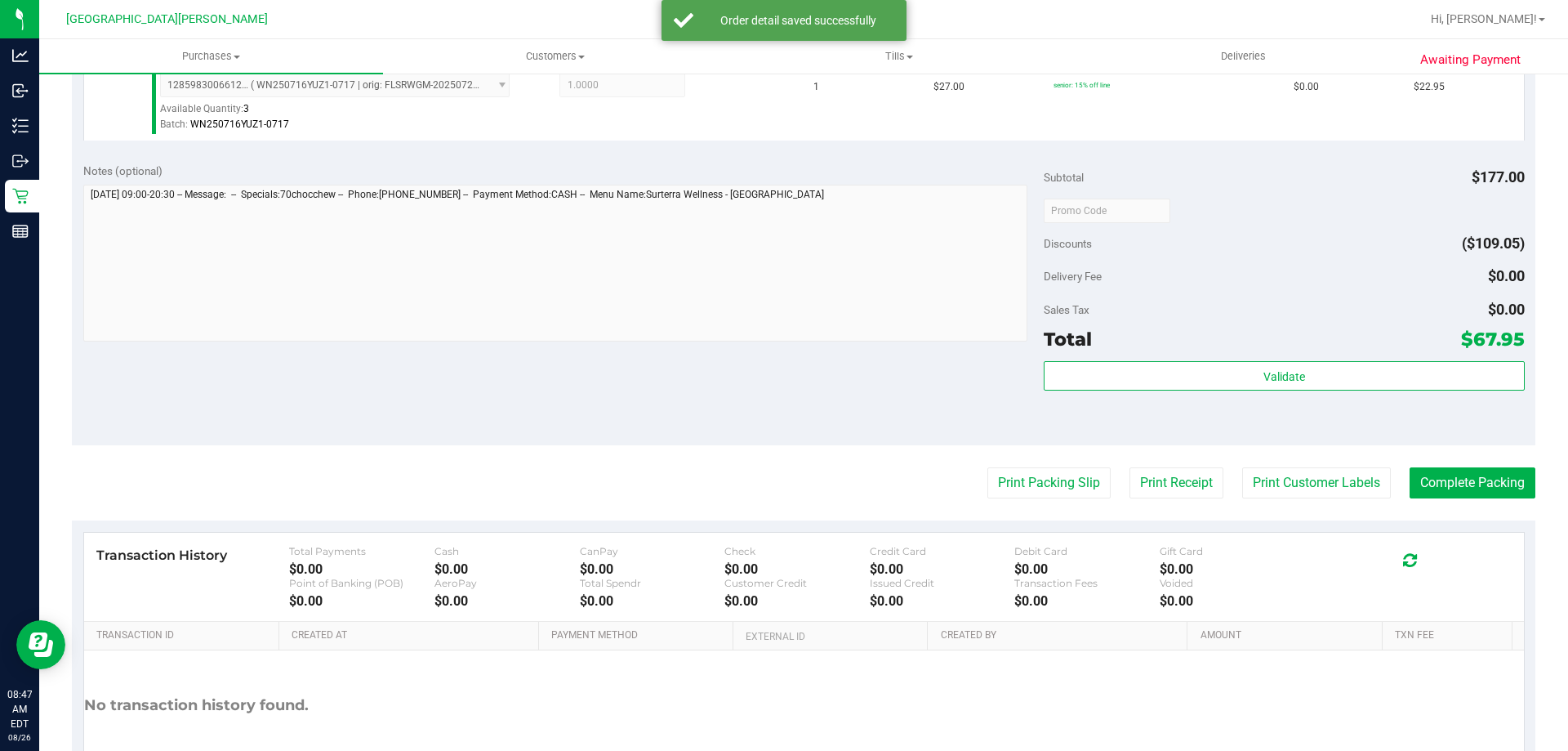
scroll to position [680, 0]
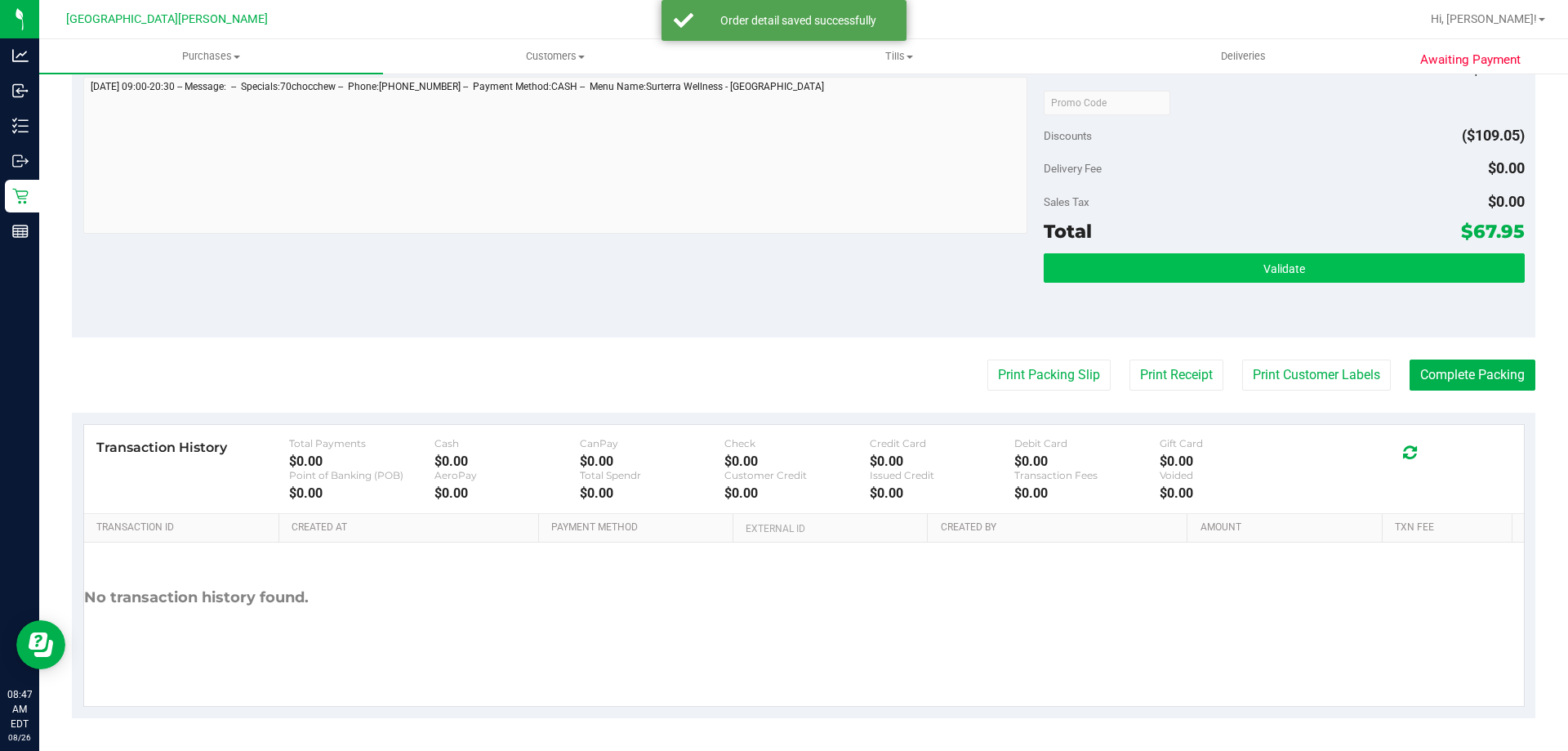
drag, startPoint x: 1298, startPoint y: 248, endPoint x: 1299, endPoint y: 266, distance: 18.0
click at [1298, 247] on div "Subtotal $177.00 Discounts ($109.05) Delivery Fee $0.00 Sales Tax $0.00 Total $…" at bounding box center [1284, 191] width 480 height 272
click at [1299, 266] on button "Validate" at bounding box center [1284, 268] width 480 height 29
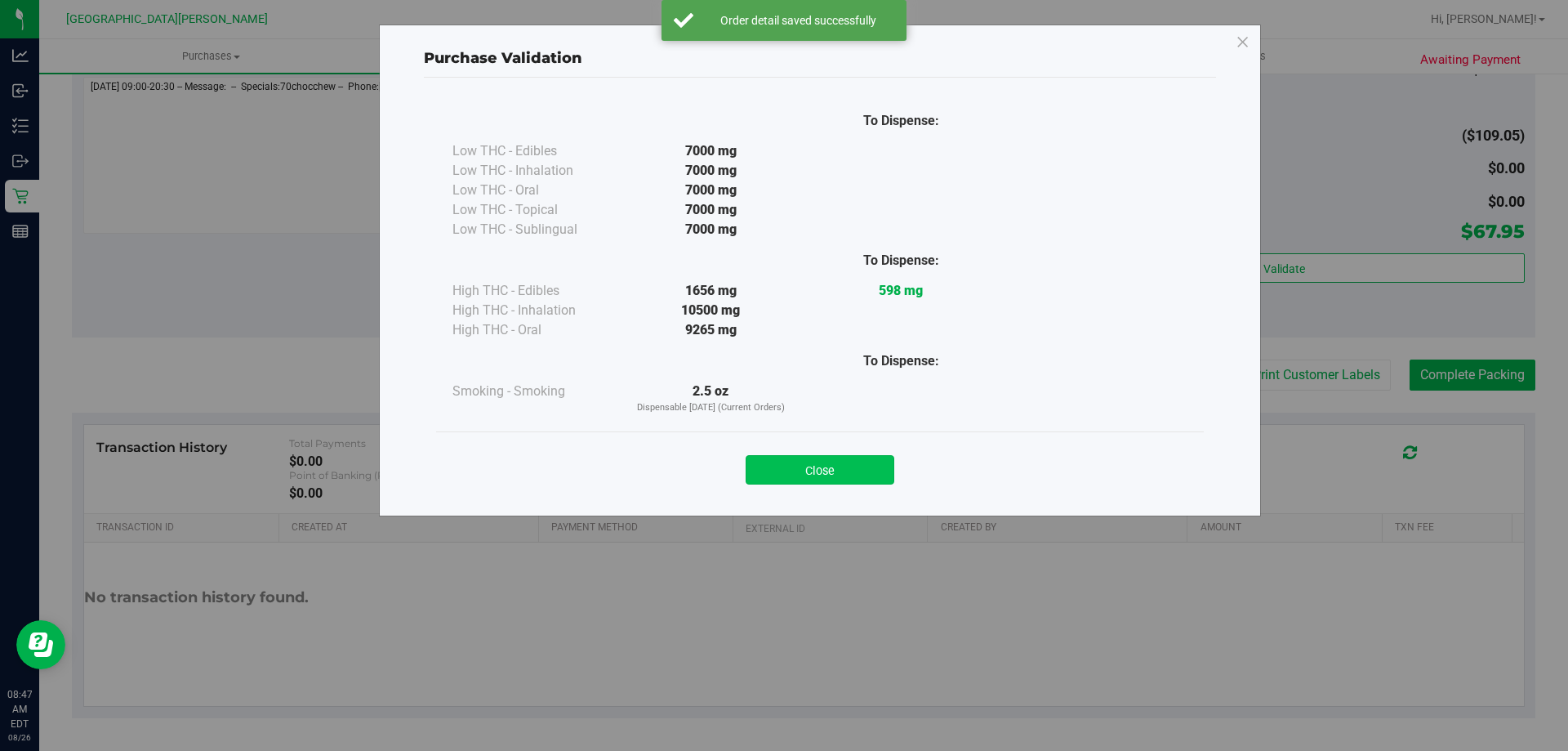
click at [815, 483] on button "Close" at bounding box center [820, 469] width 149 height 29
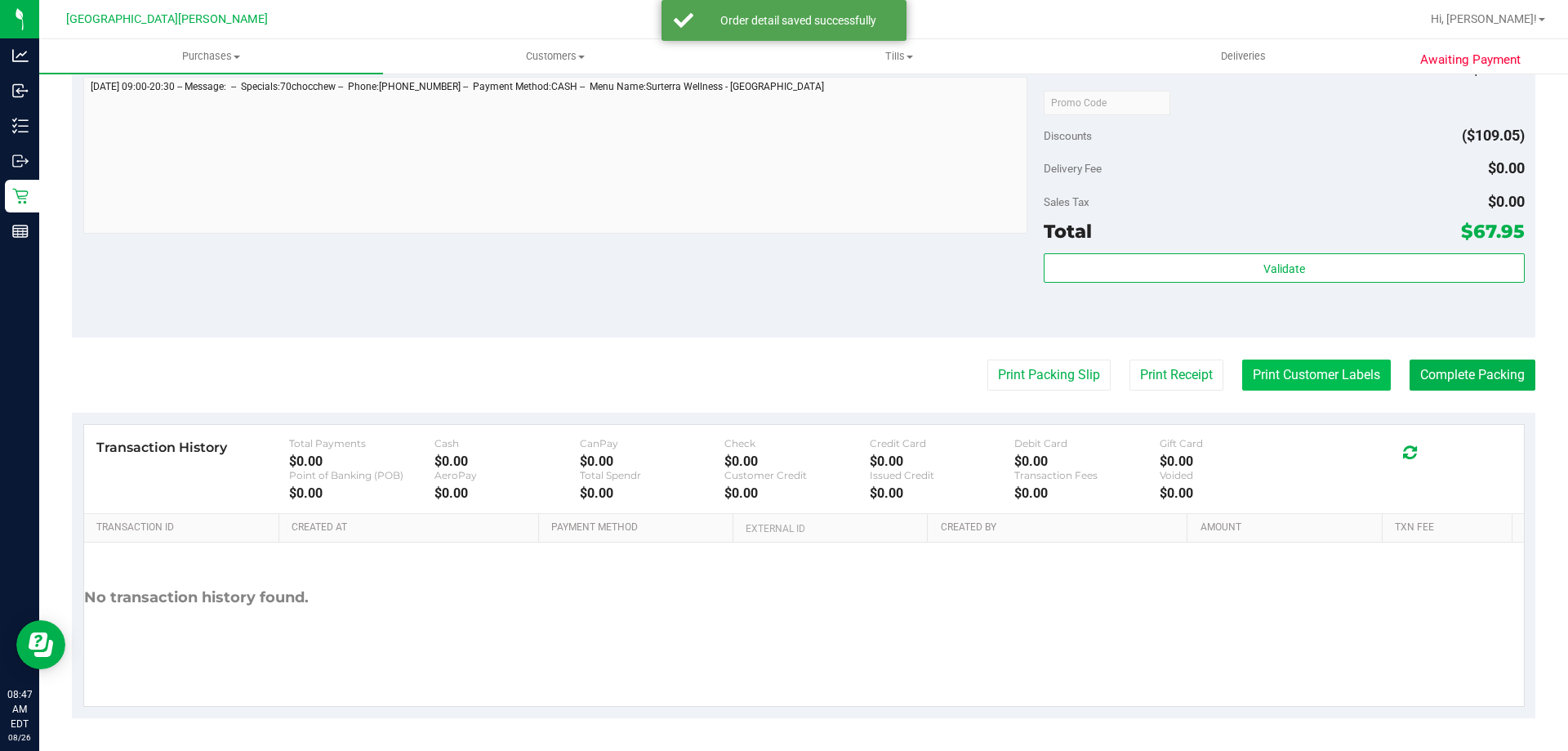
click at [1296, 383] on button "Print Customer Labels" at bounding box center [1317, 376] width 149 height 31
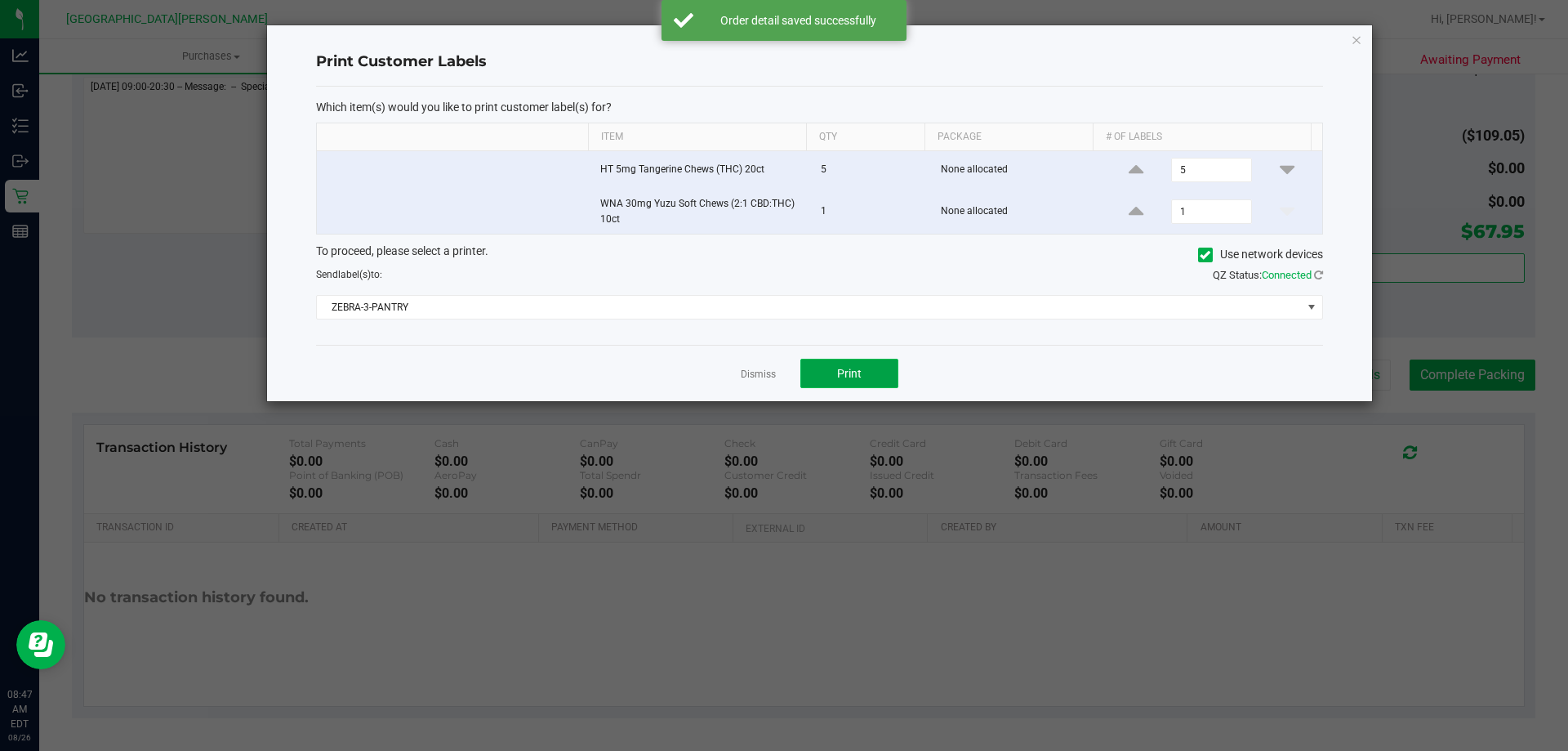
click at [857, 377] on span "Print" at bounding box center [849, 373] width 24 height 13
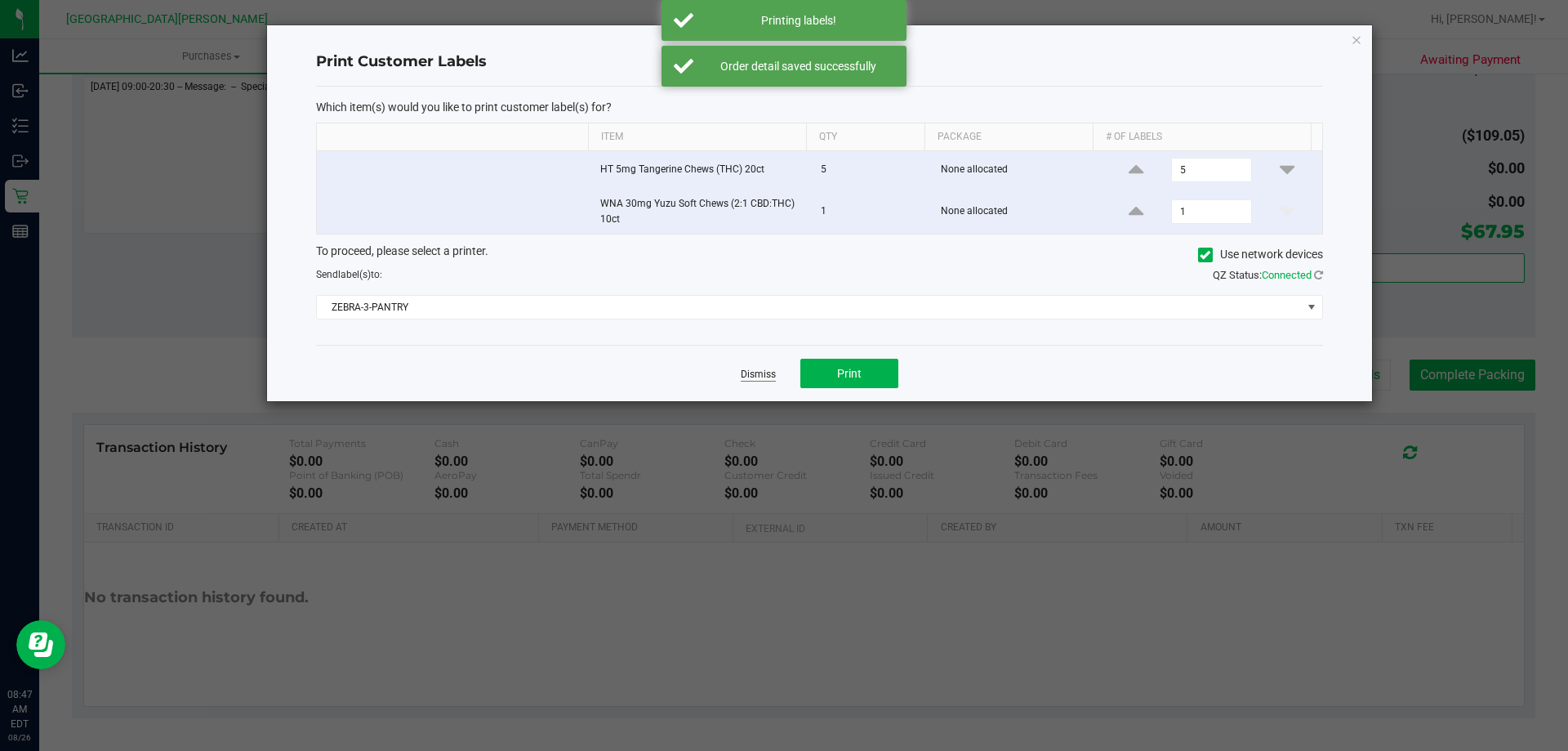
click at [766, 376] on link "Dismiss" at bounding box center [759, 375] width 35 height 14
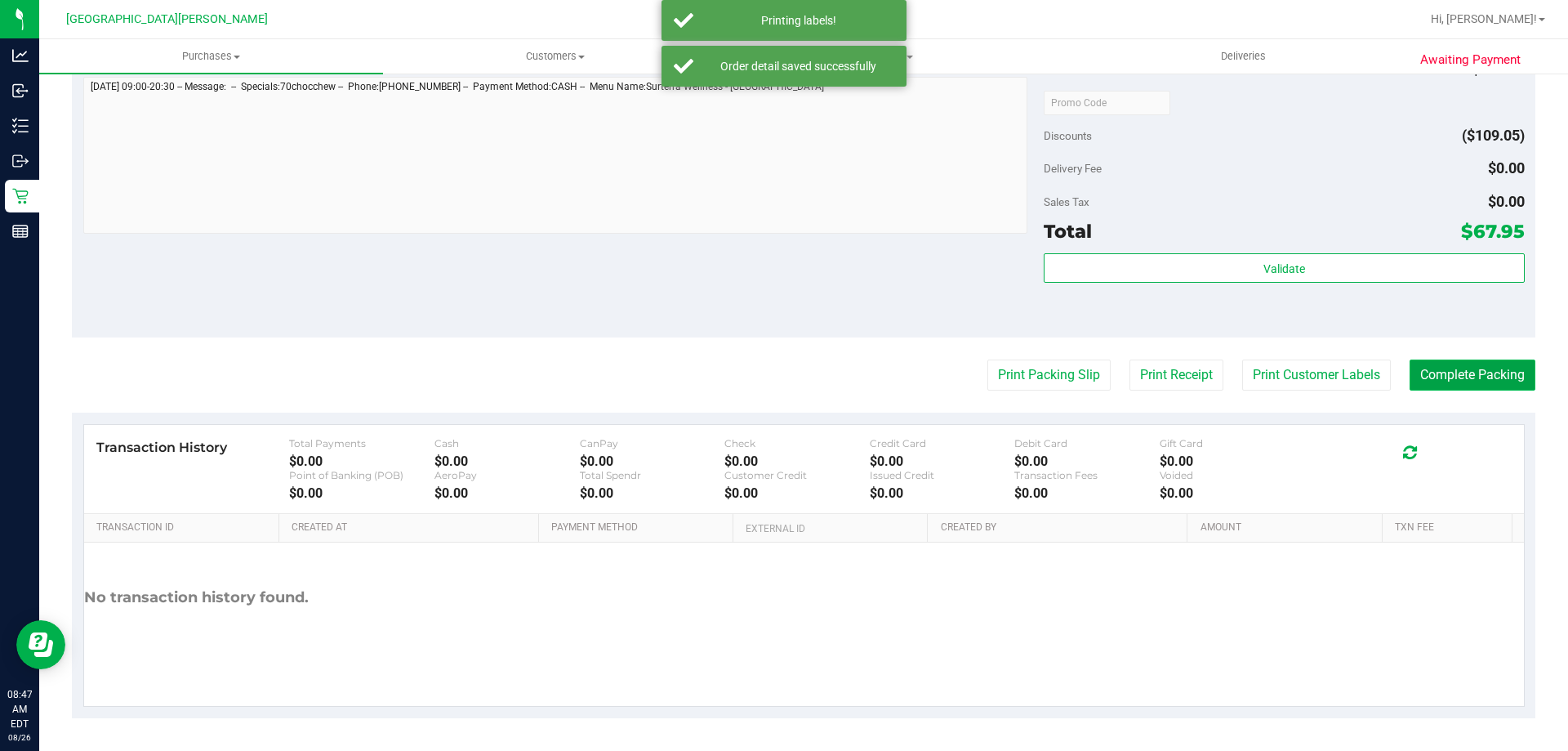
click at [1446, 372] on button "Complete Packing" at bounding box center [1472, 376] width 126 height 31
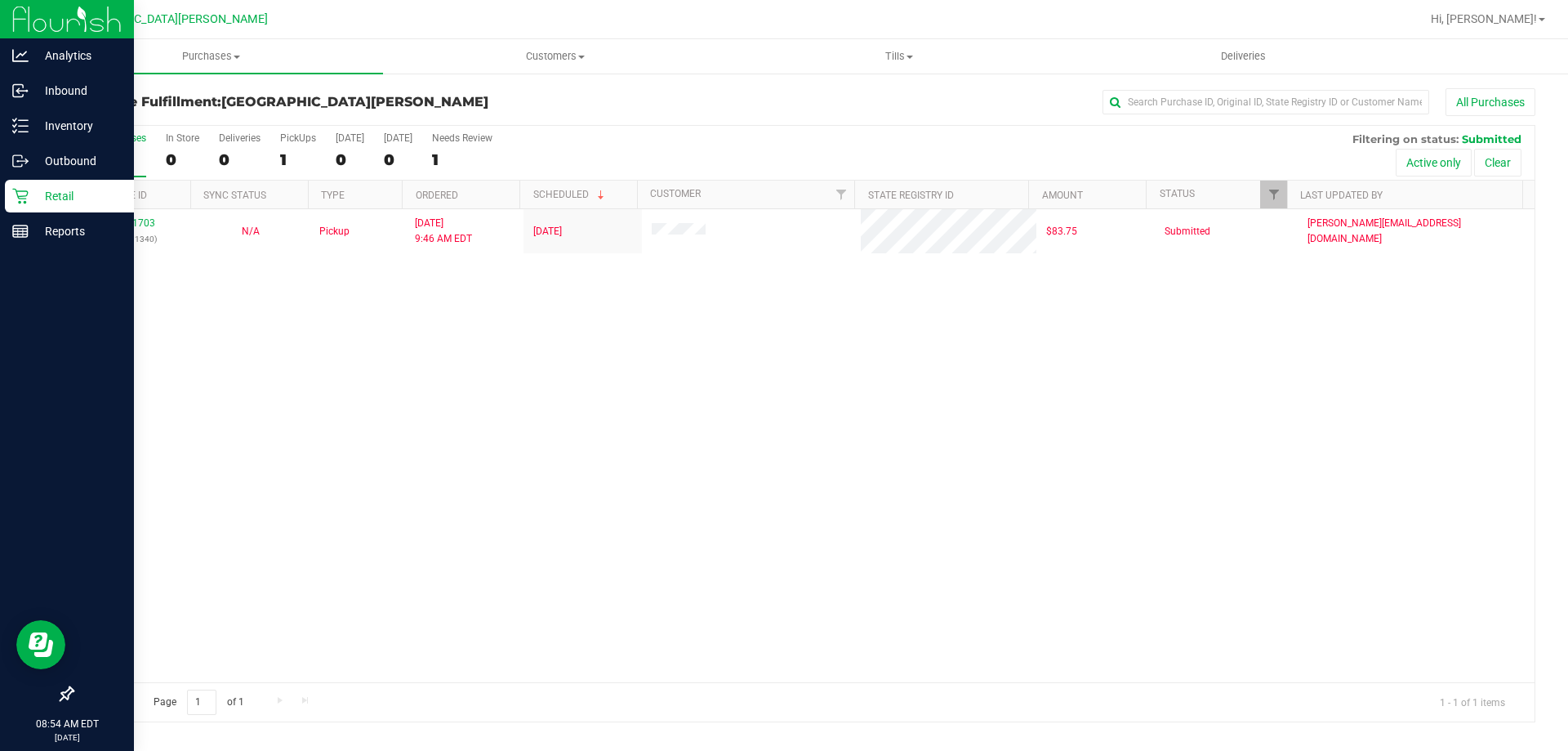
click at [27, 196] on icon at bounding box center [21, 197] width 16 height 16
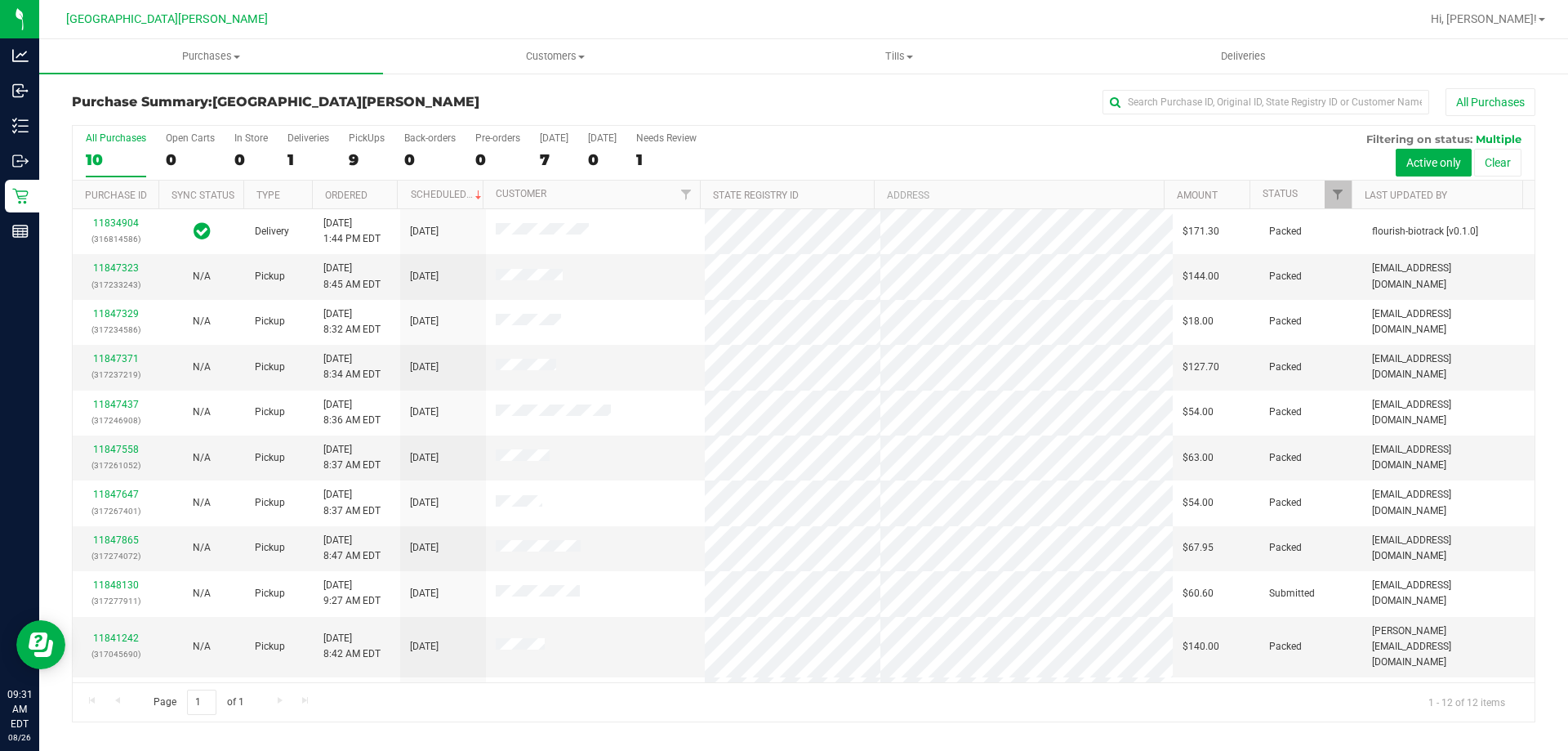
scroll to position [69, 0]
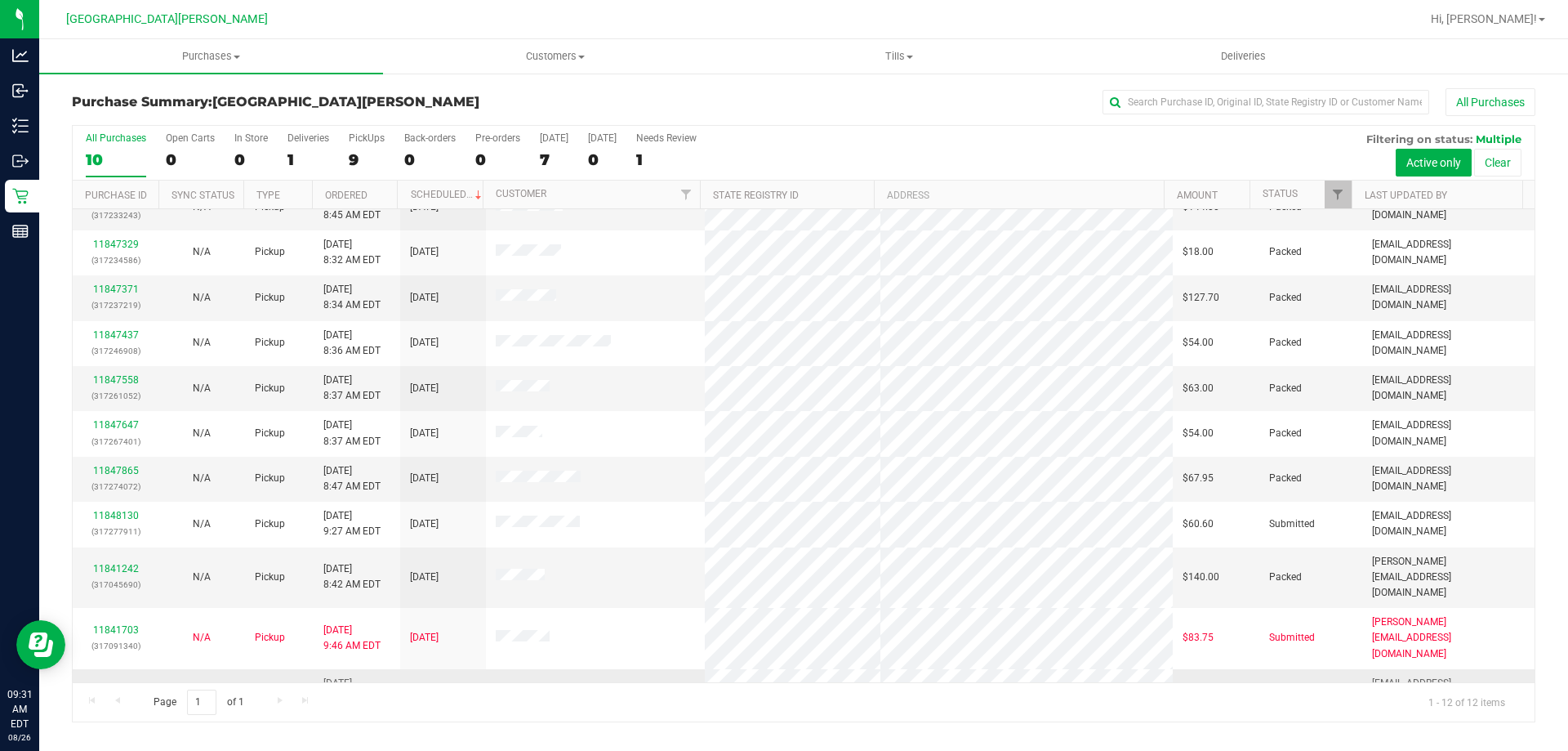
click at [118, 685] on link "11848115" at bounding box center [115, 690] width 46 height 12
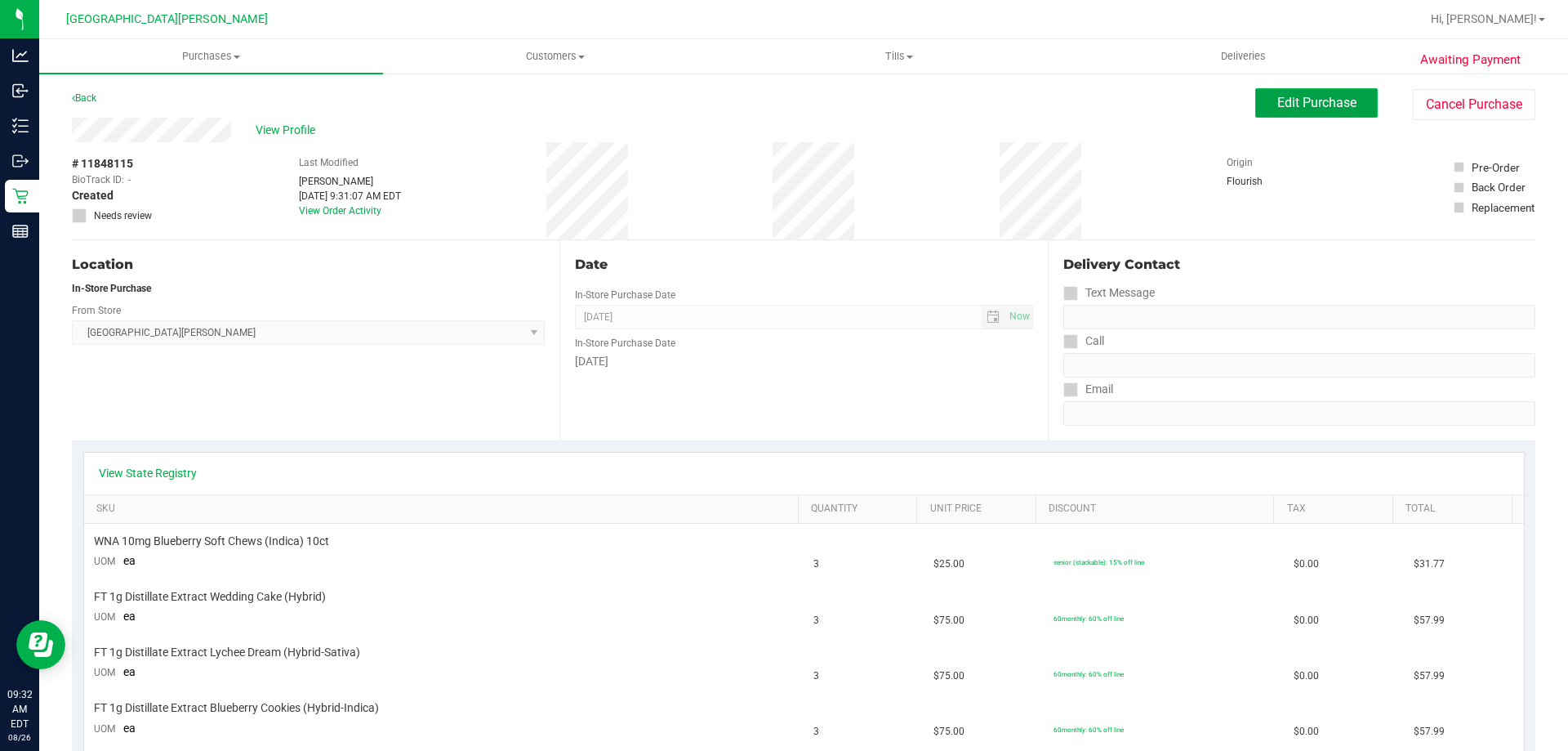
click at [1329, 95] on span "Edit Purchase" at bounding box center [1317, 103] width 79 height 16
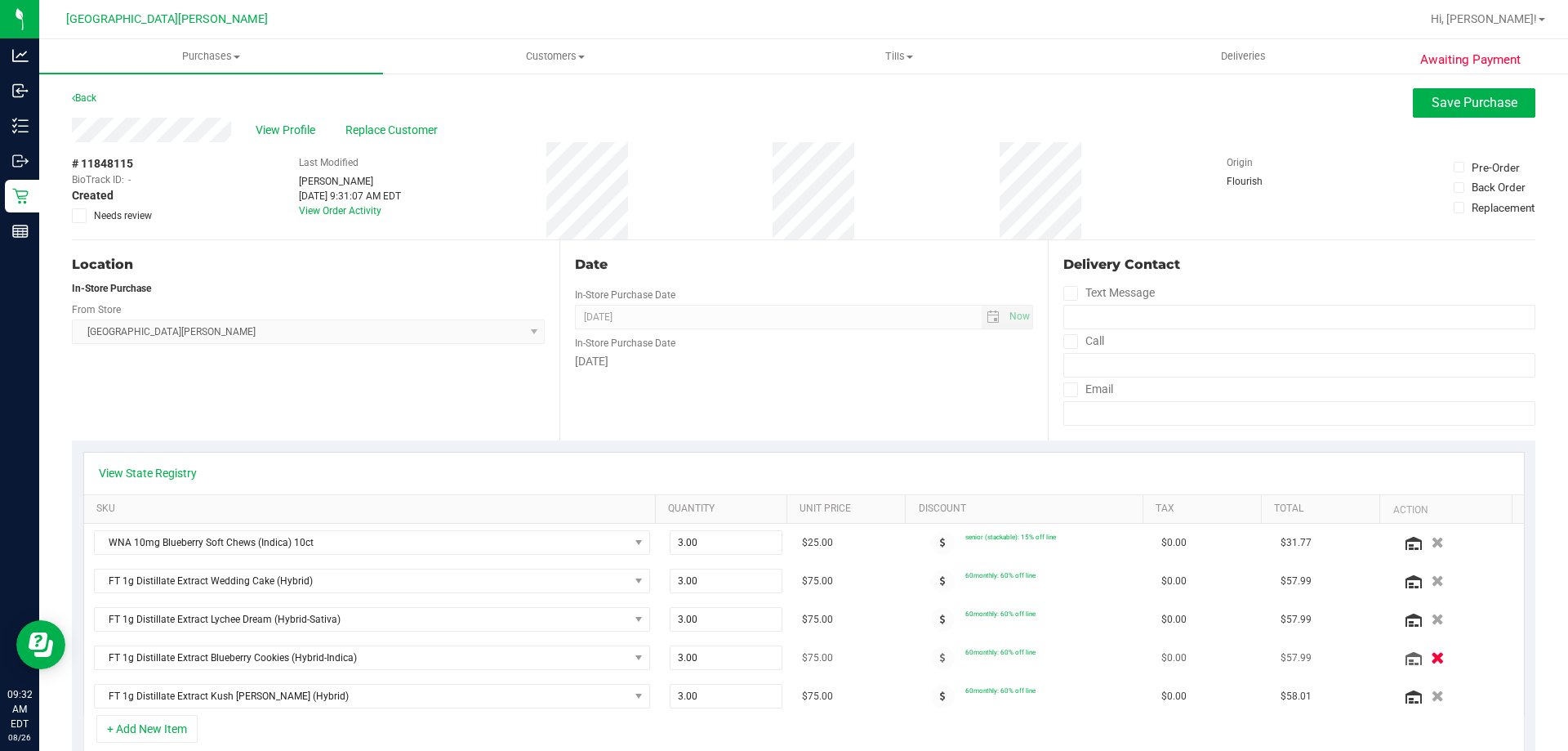
click at [1431, 661] on icon "button" at bounding box center [1438, 658] width 14 height 13
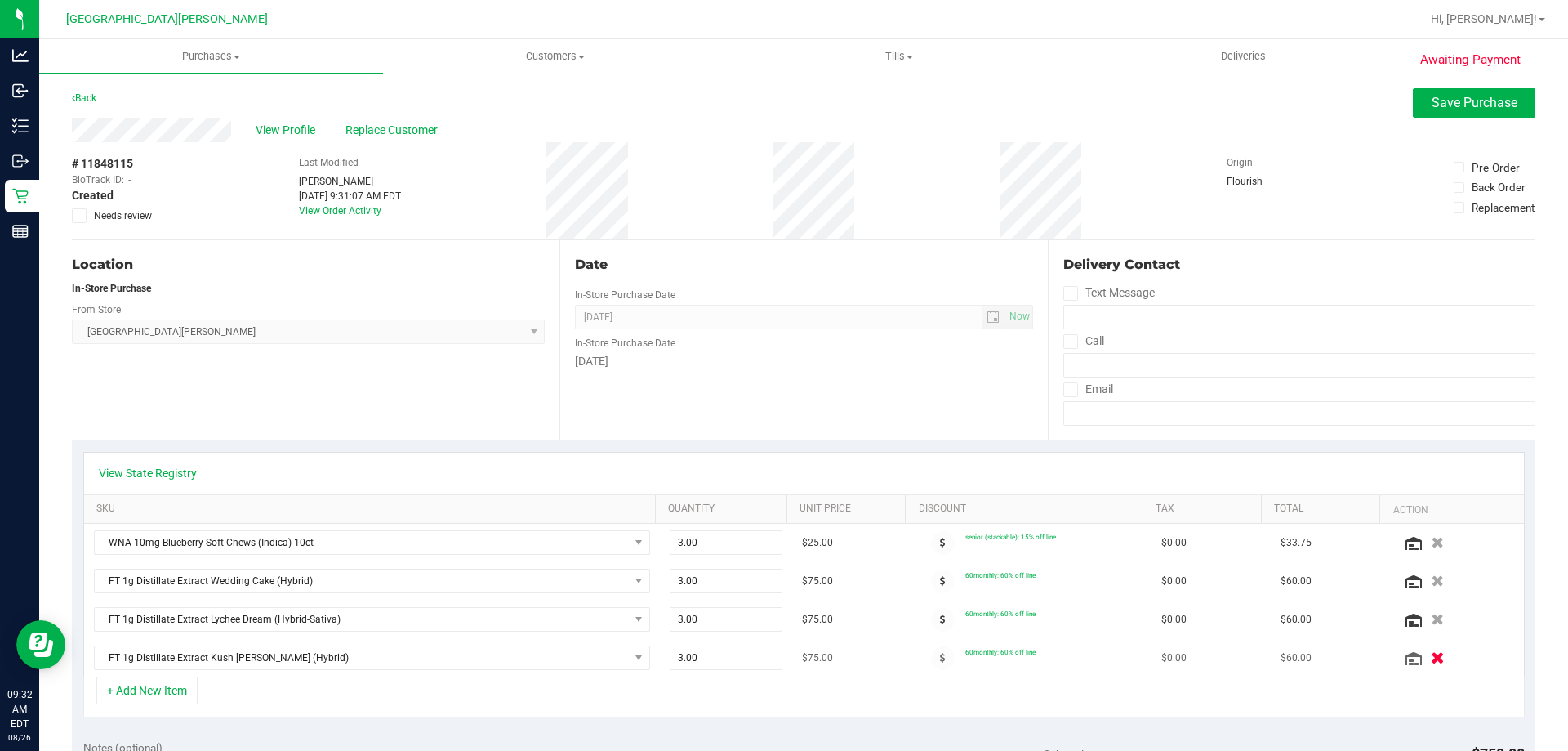
click at [1431, 659] on icon "button" at bounding box center [1438, 658] width 14 height 13
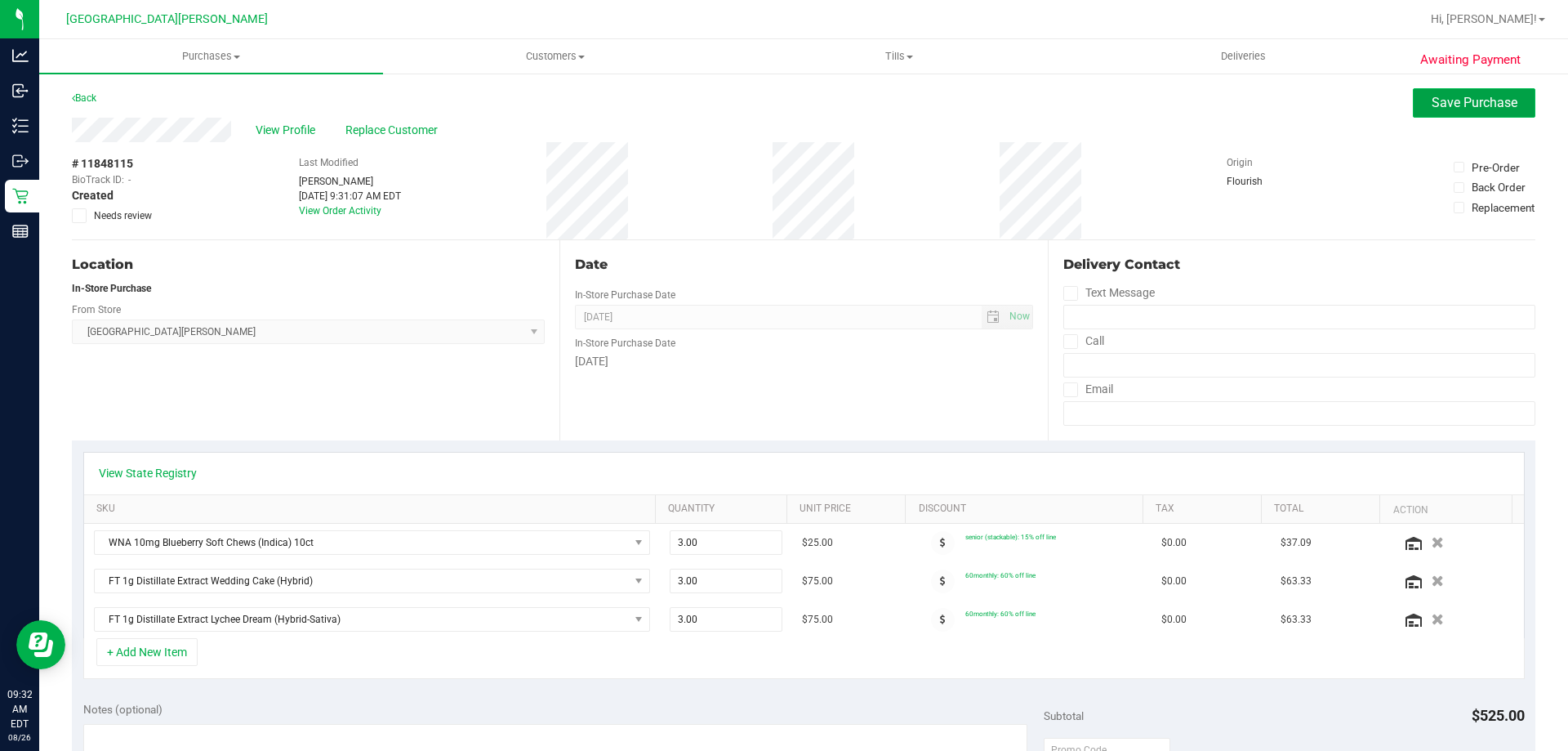
click at [1496, 92] on button "Save Purchase" at bounding box center [1474, 103] width 122 height 29
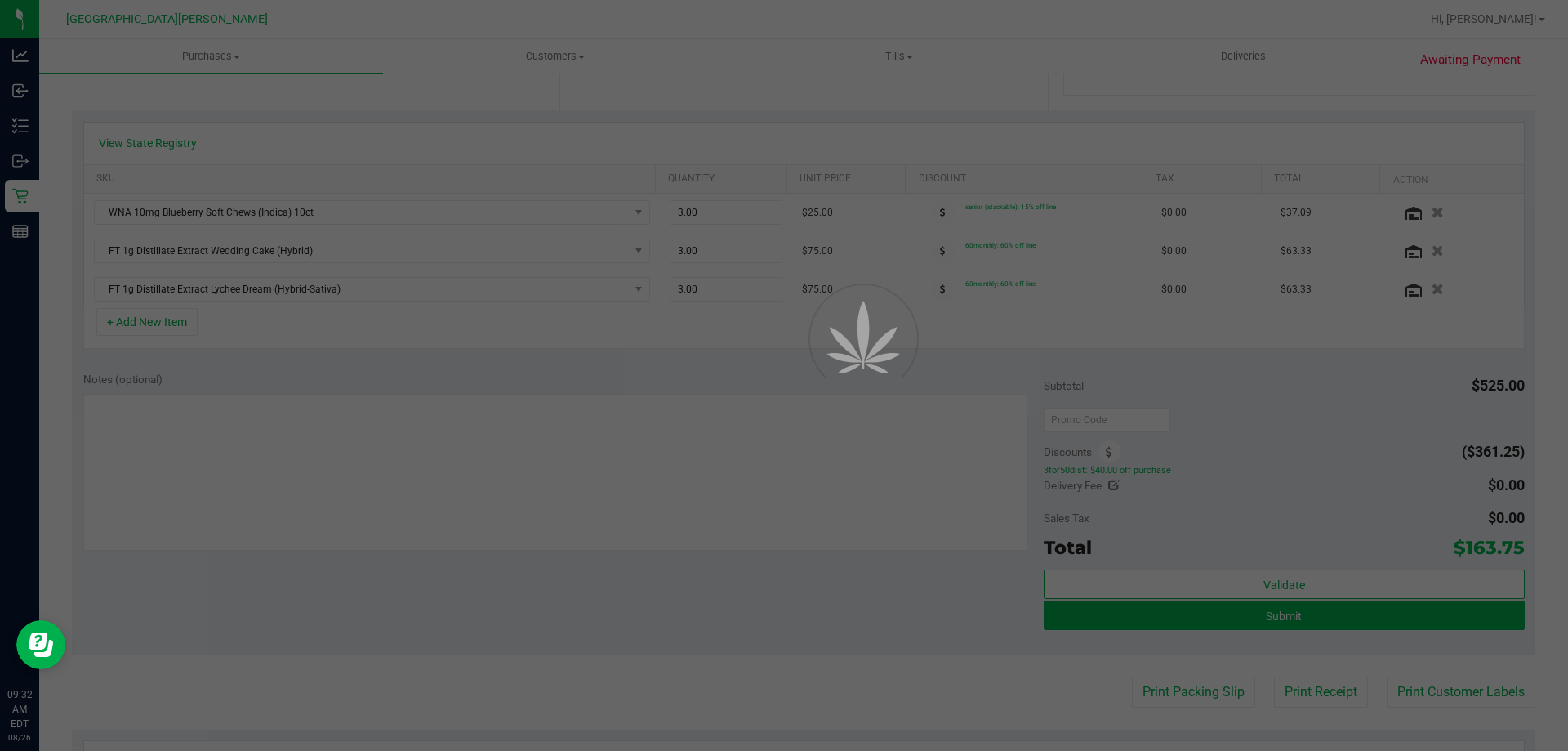
scroll to position [409, 0]
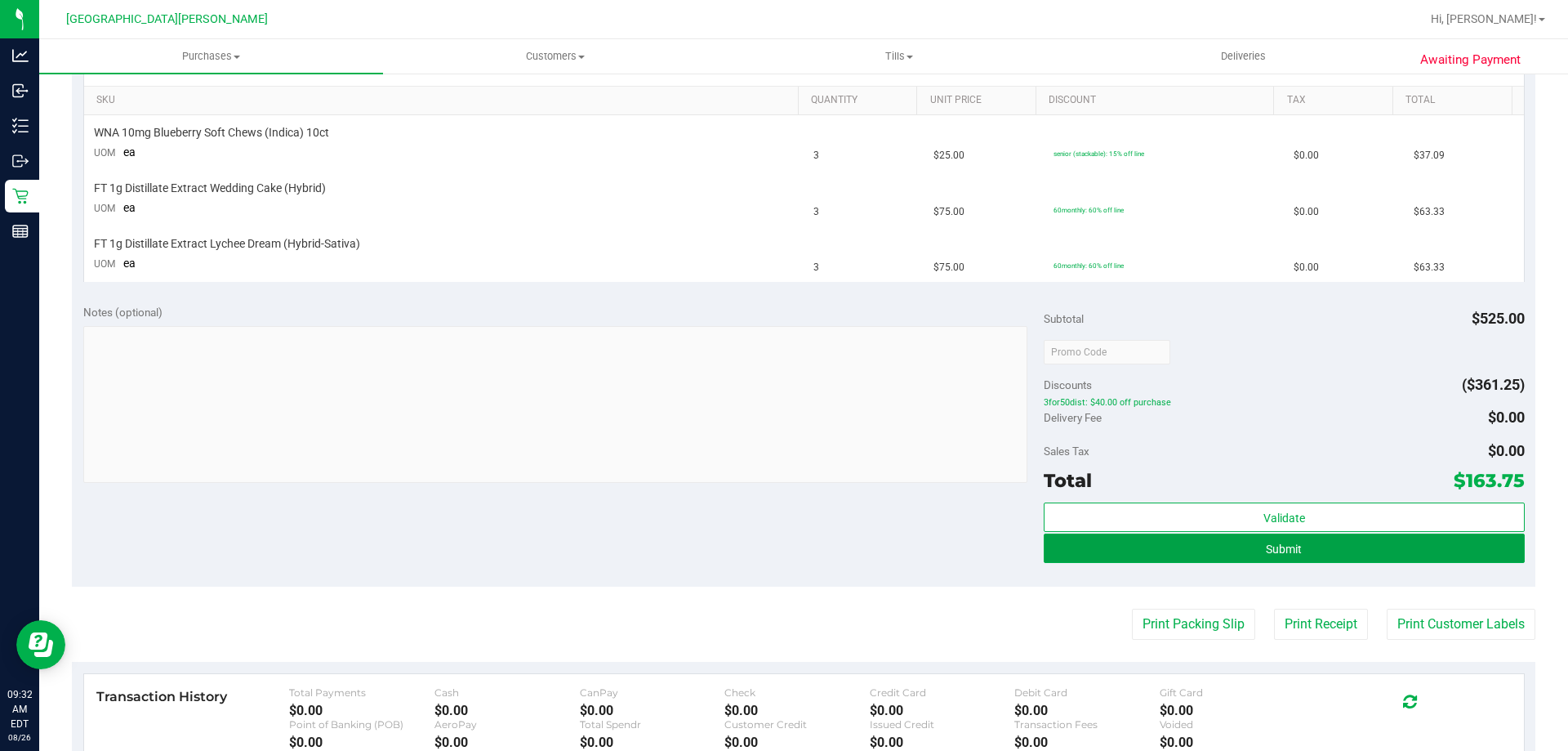
click at [1293, 541] on button "Submit" at bounding box center [1284, 549] width 480 height 29
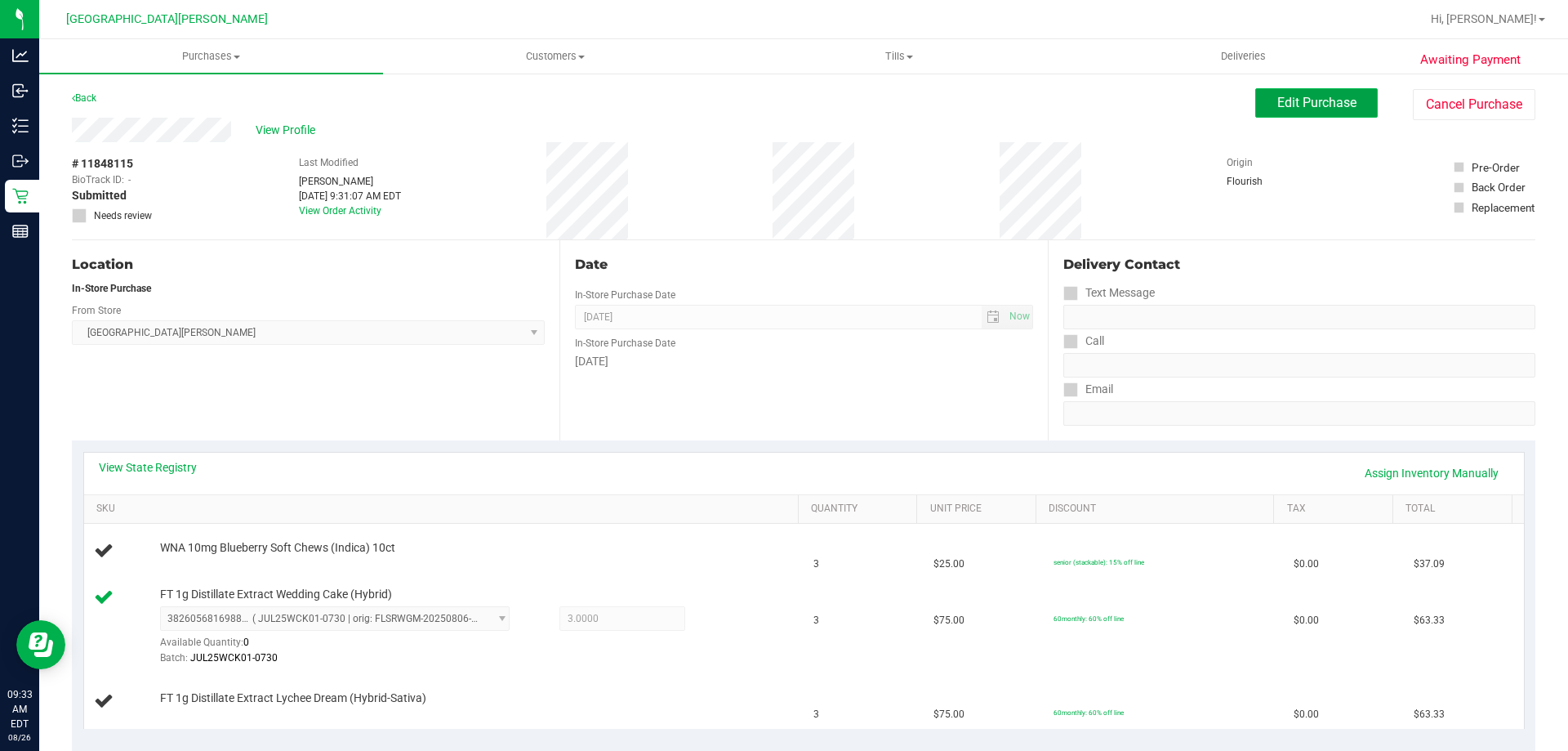
click at [1326, 110] on span "Edit Purchase" at bounding box center [1317, 103] width 79 height 16
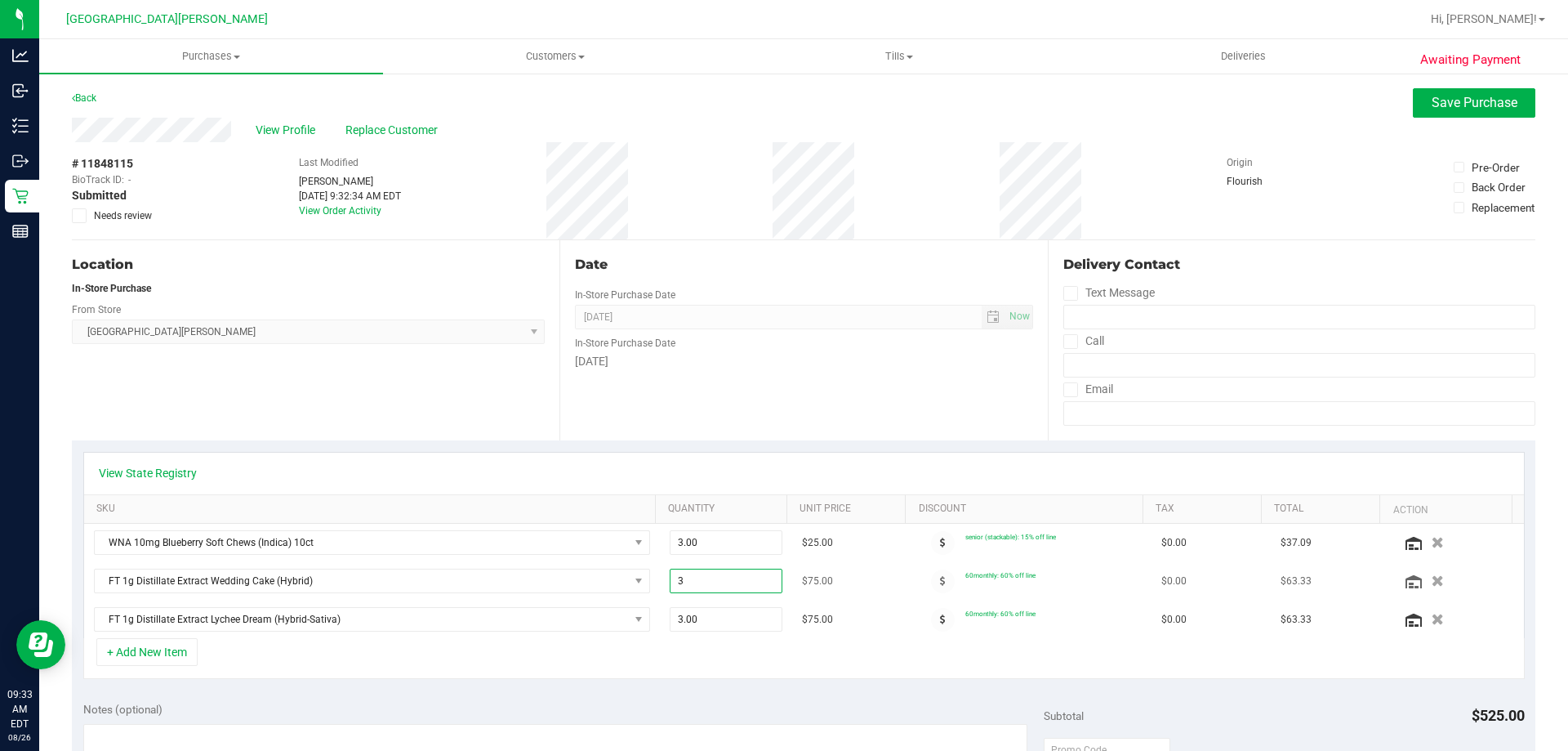
click at [709, 590] on span "3.00 3" at bounding box center [726, 581] width 113 height 24
type input "6"
click at [697, 617] on span "3.00 3" at bounding box center [726, 619] width 113 height 24
type input "6"
click at [1432, 102] on span "Save Purchase" at bounding box center [1475, 103] width 86 height 16
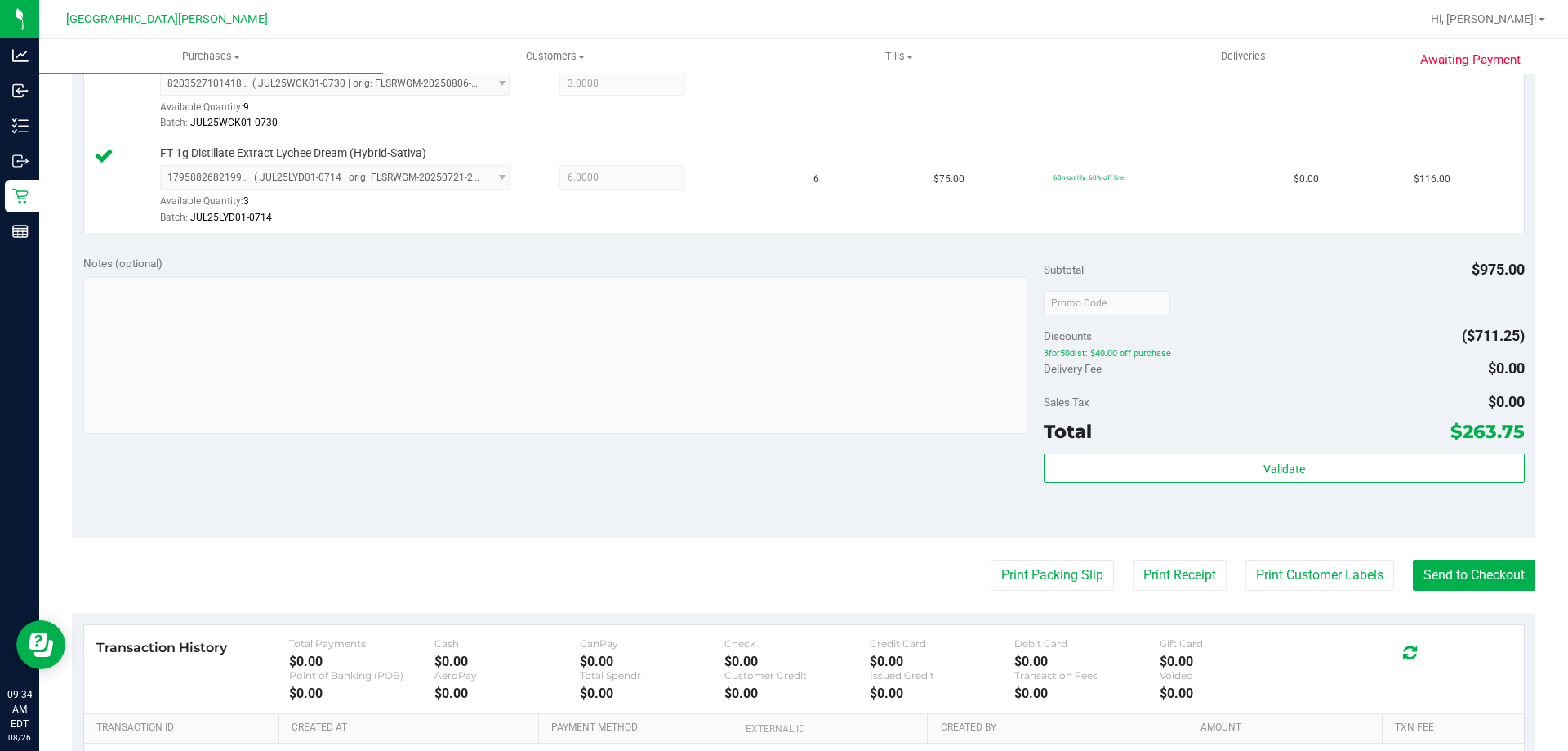
scroll to position [409, 0]
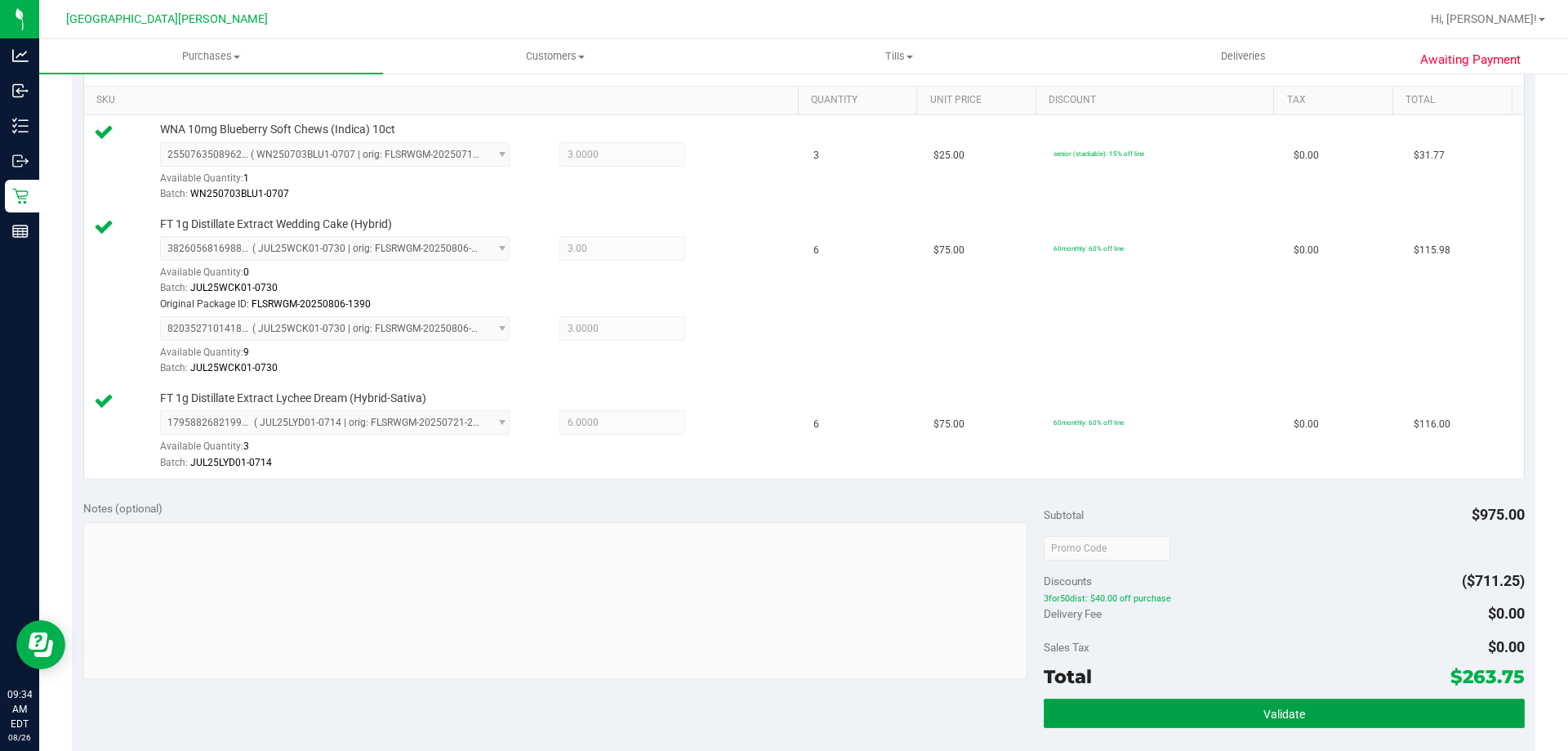
click at [1244, 714] on button "Validate" at bounding box center [1284, 713] width 480 height 29
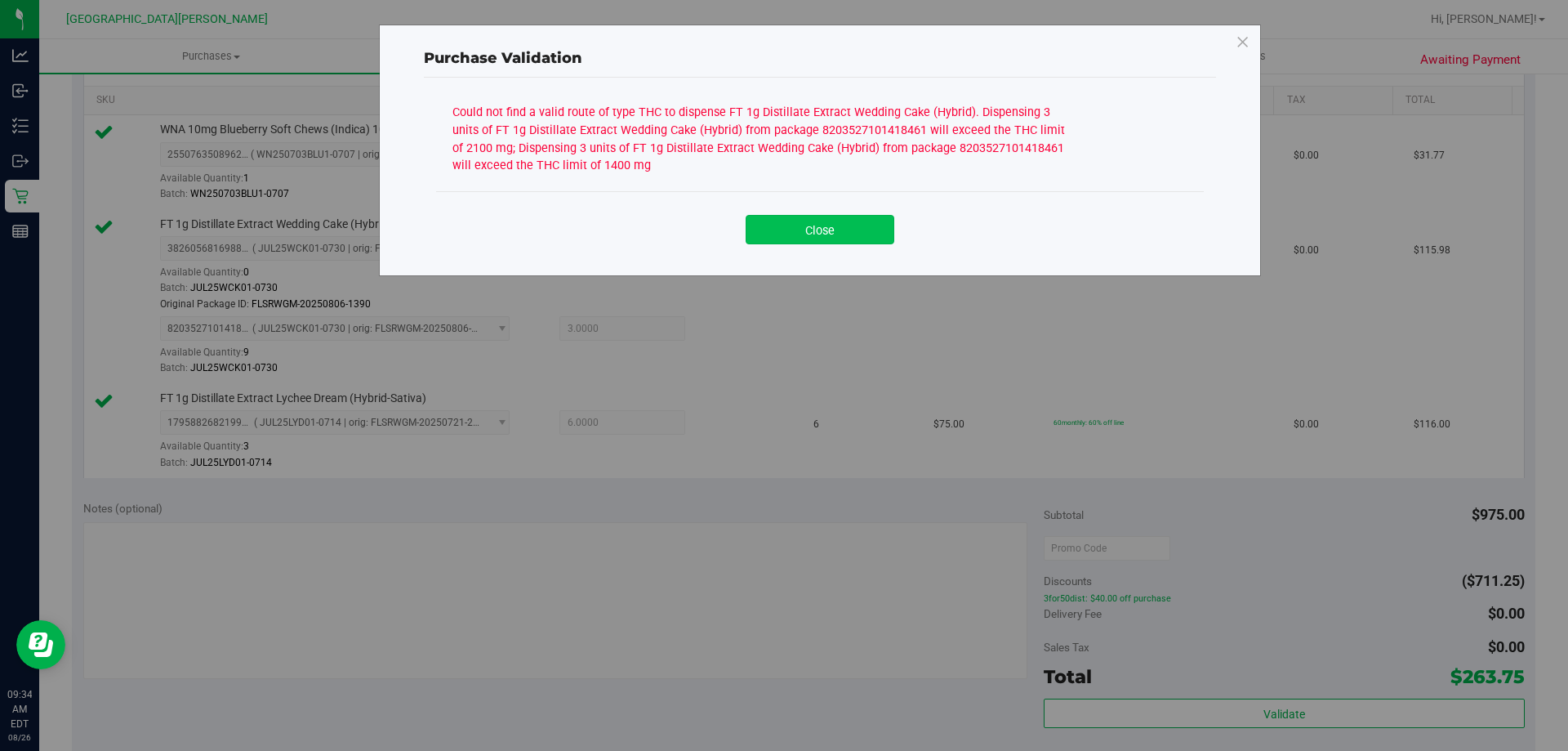
click at [812, 231] on button "Close" at bounding box center [820, 230] width 149 height 29
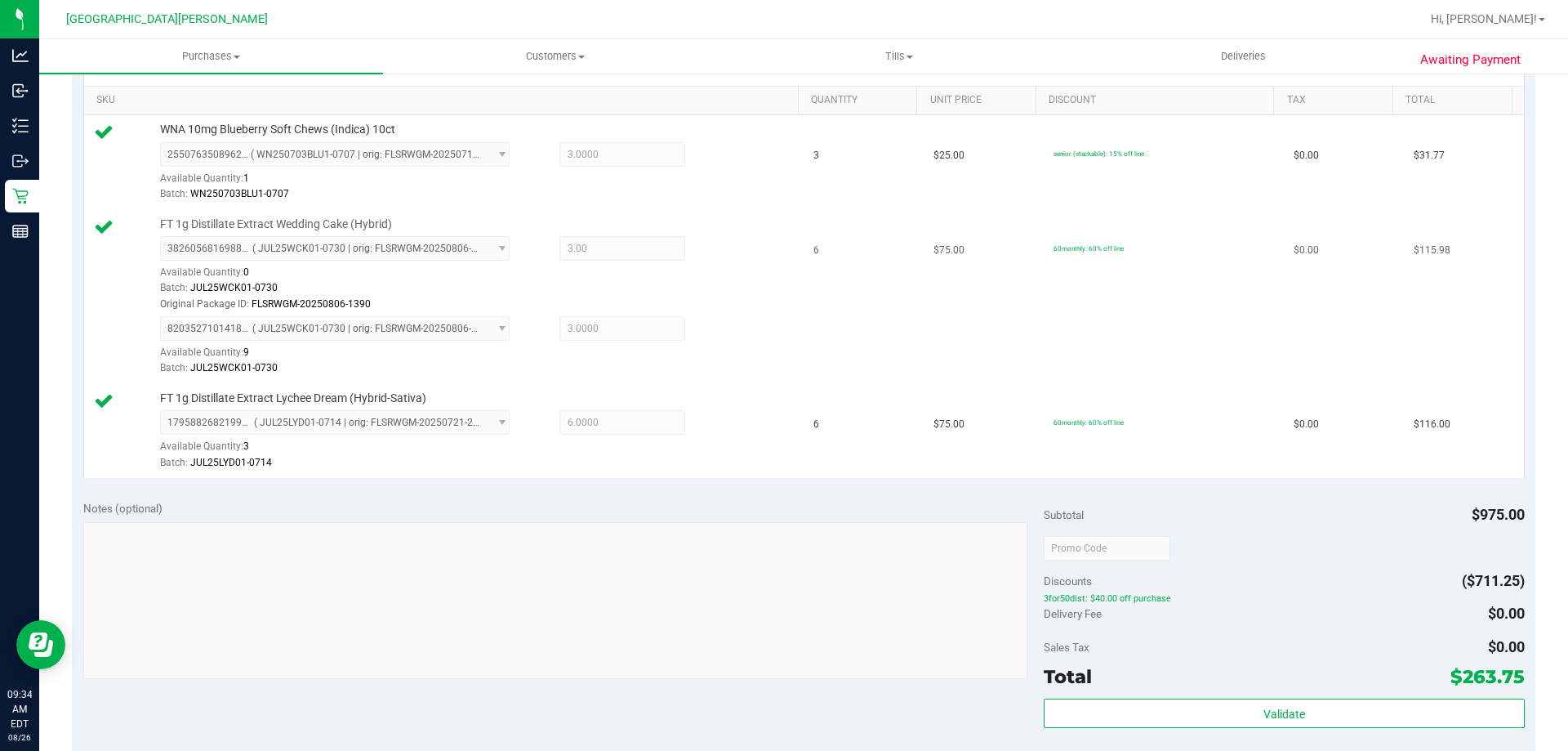
scroll to position [0, 0]
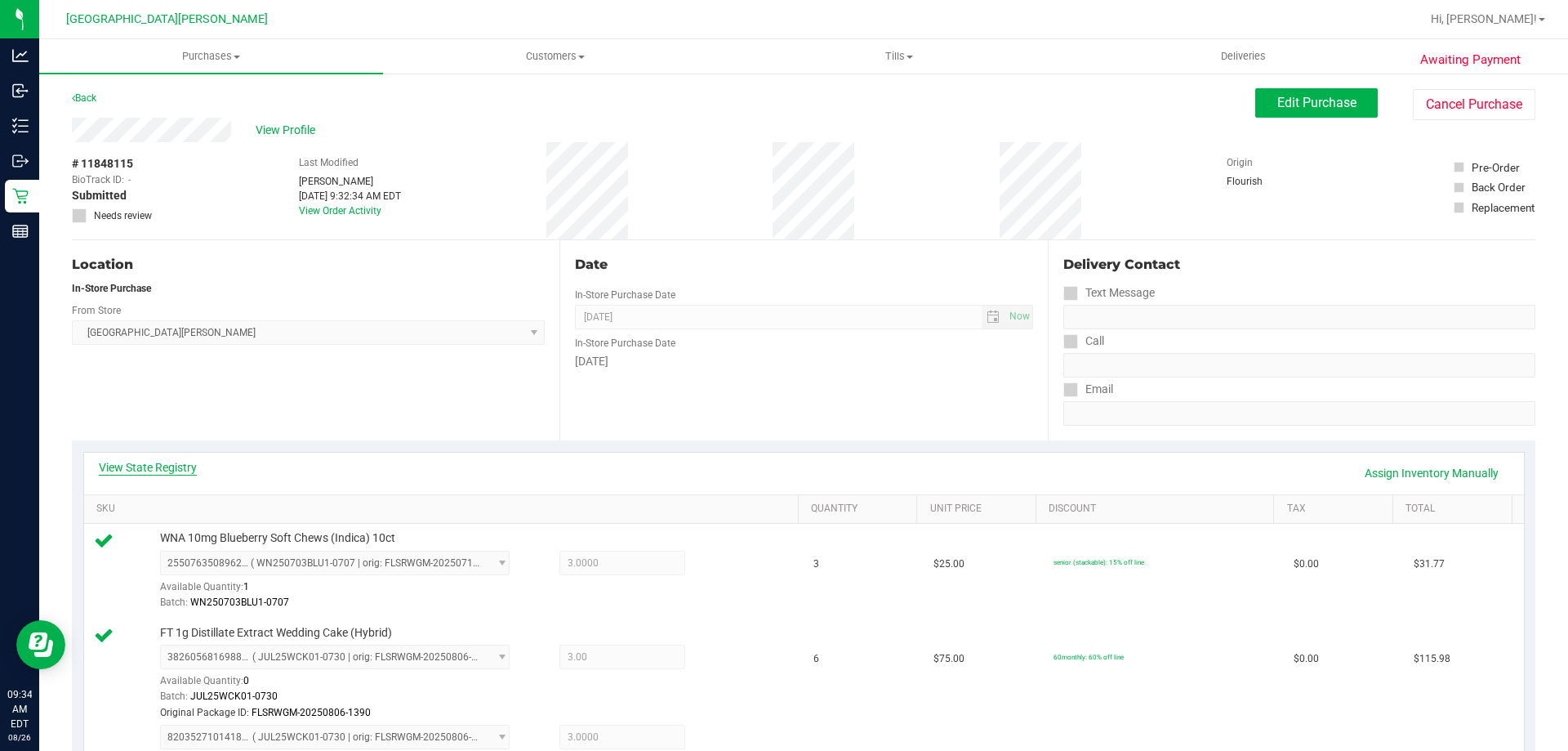
click at [150, 470] on link "View State Registry" at bounding box center [148, 467] width 98 height 17
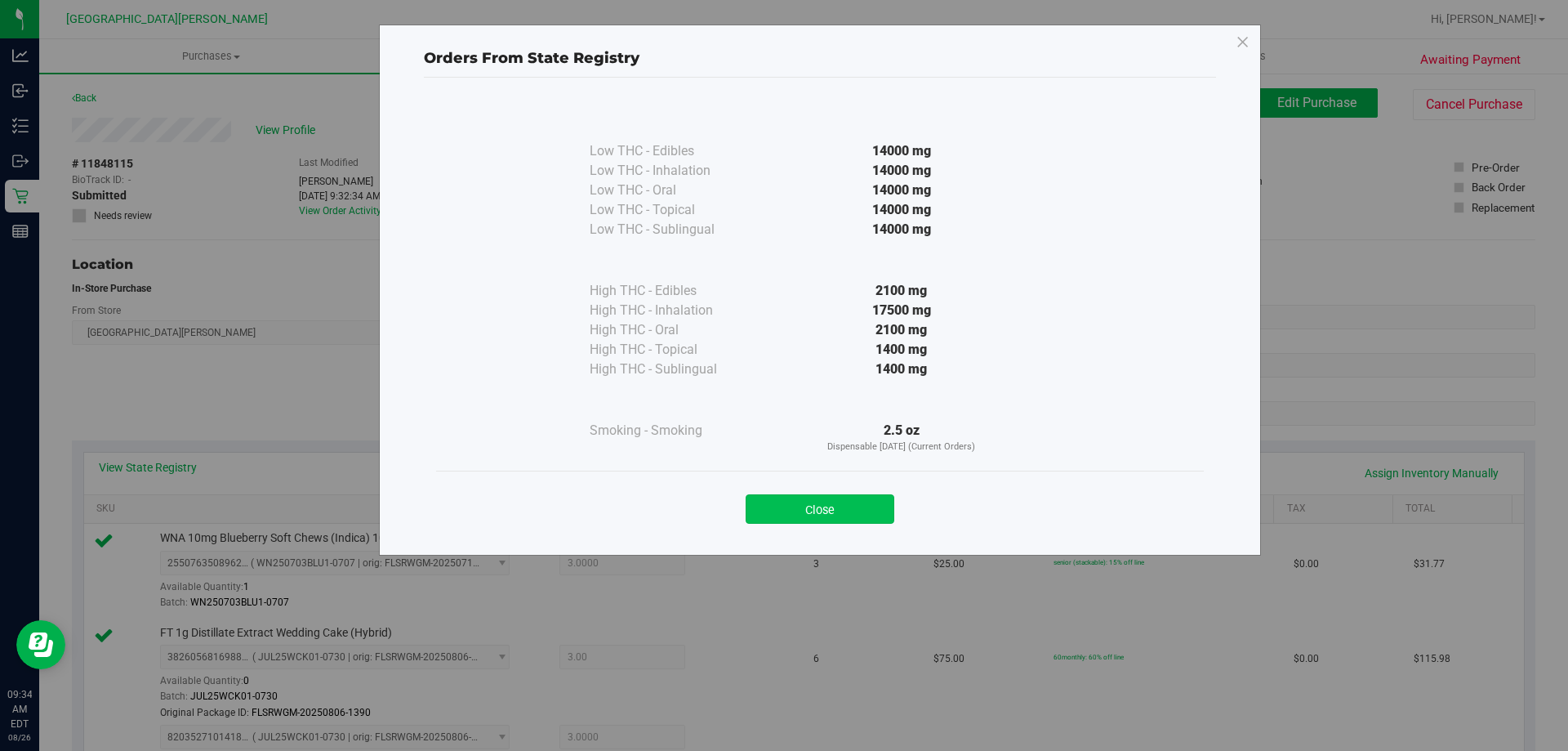
click at [838, 518] on button "Close" at bounding box center [820, 509] width 149 height 29
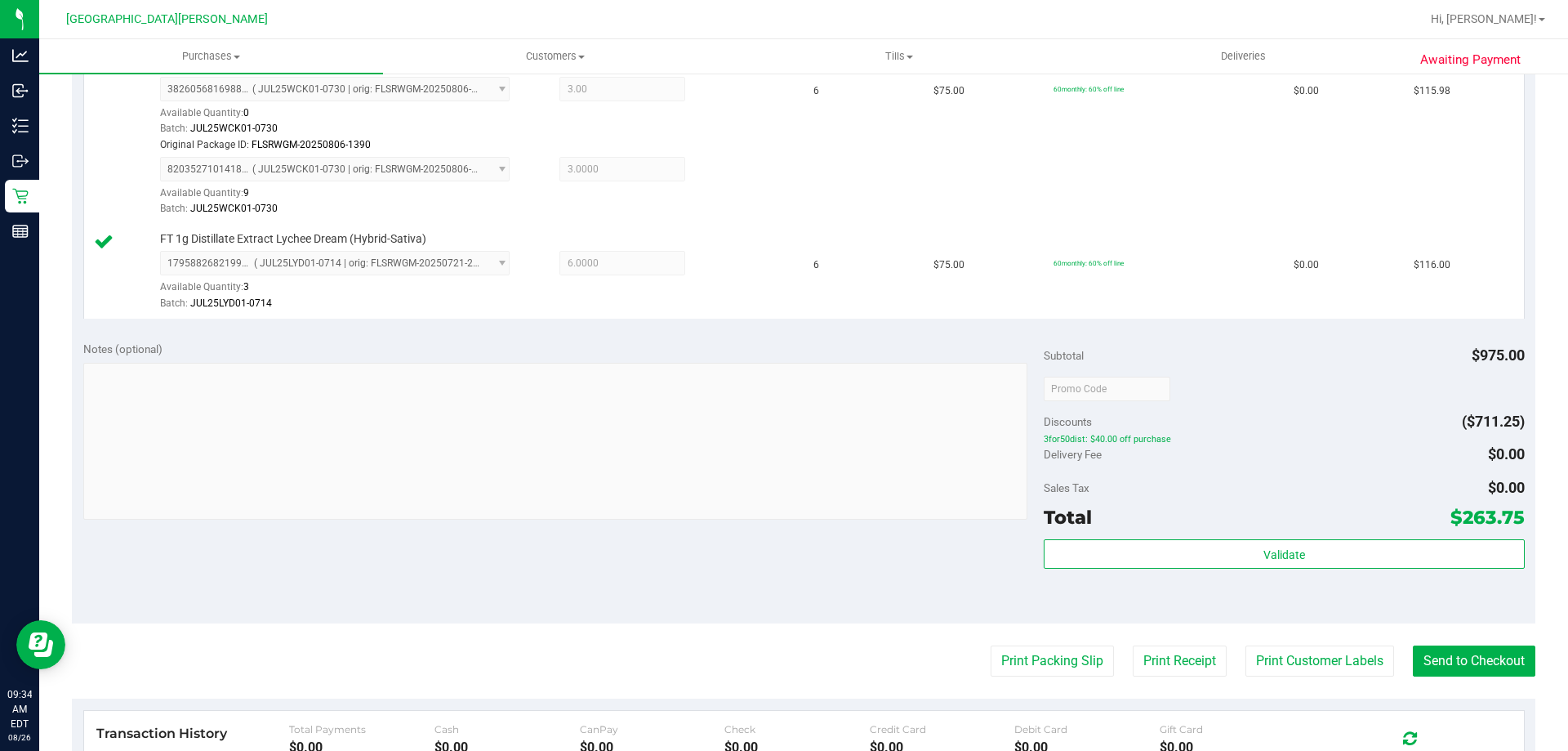
scroll to position [572, 0]
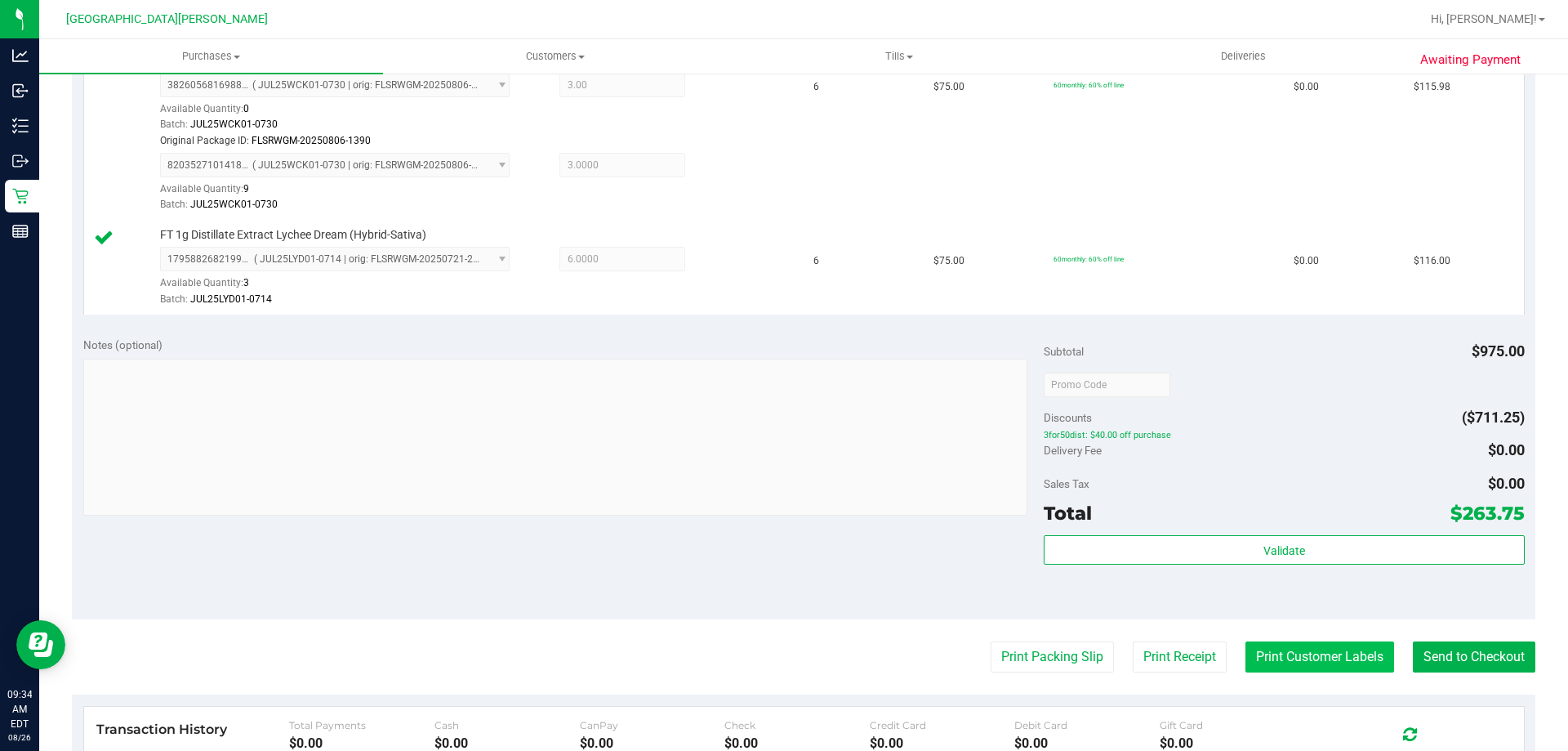
click at [1289, 648] on button "Print Customer Labels" at bounding box center [1320, 657] width 149 height 31
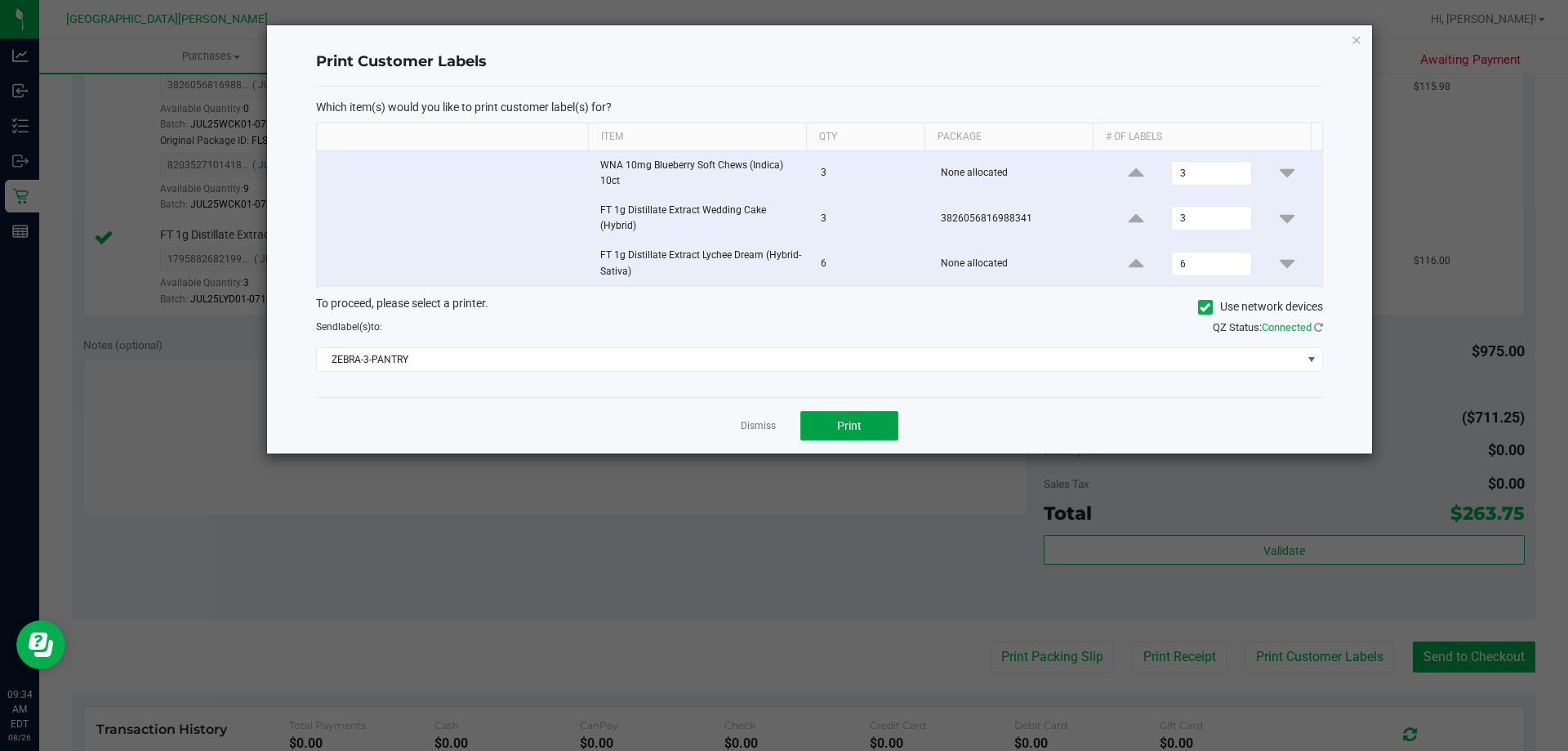
click at [838, 424] on span "Print" at bounding box center [849, 425] width 24 height 13
click at [760, 426] on link "Dismiss" at bounding box center [759, 426] width 35 height 14
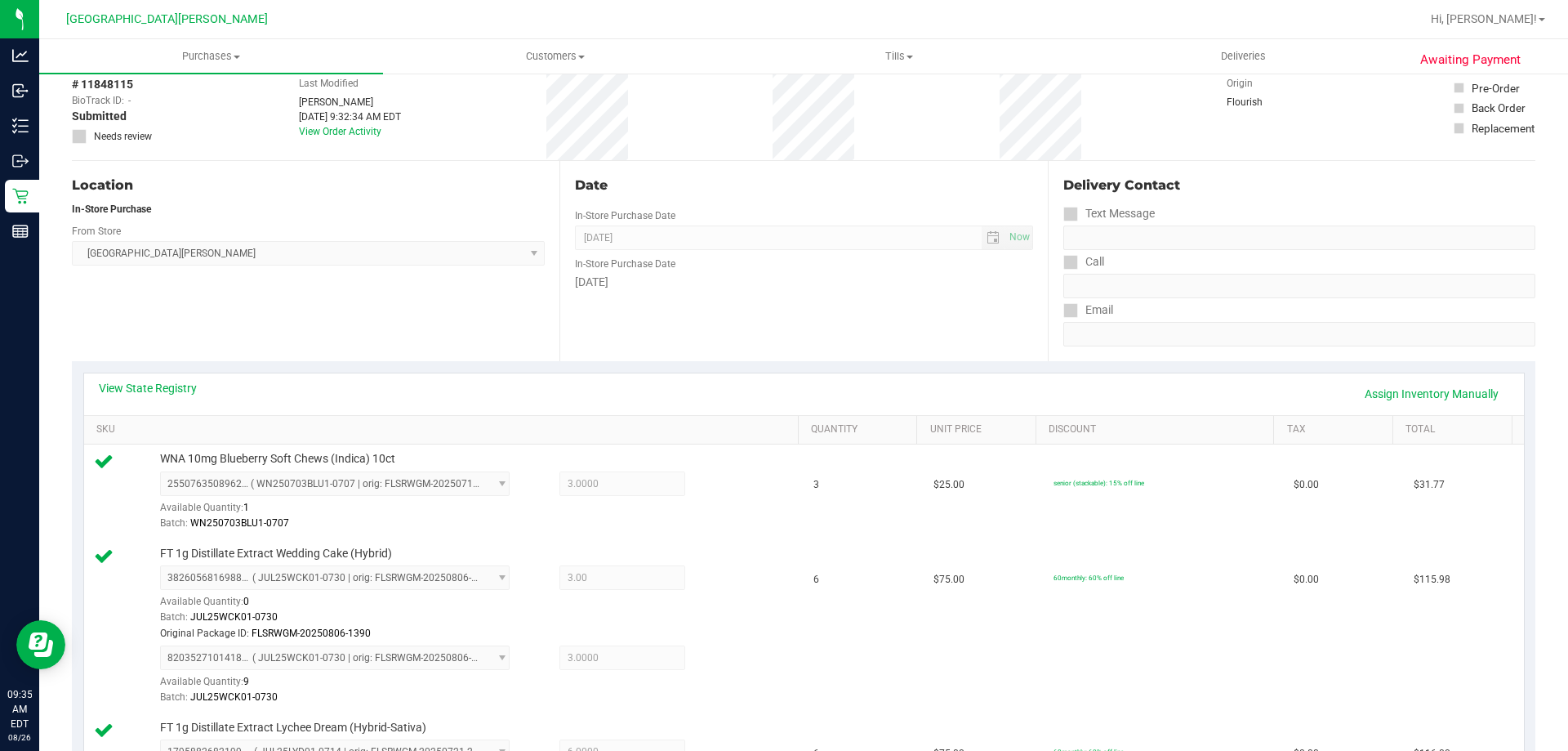
scroll to position [0, 0]
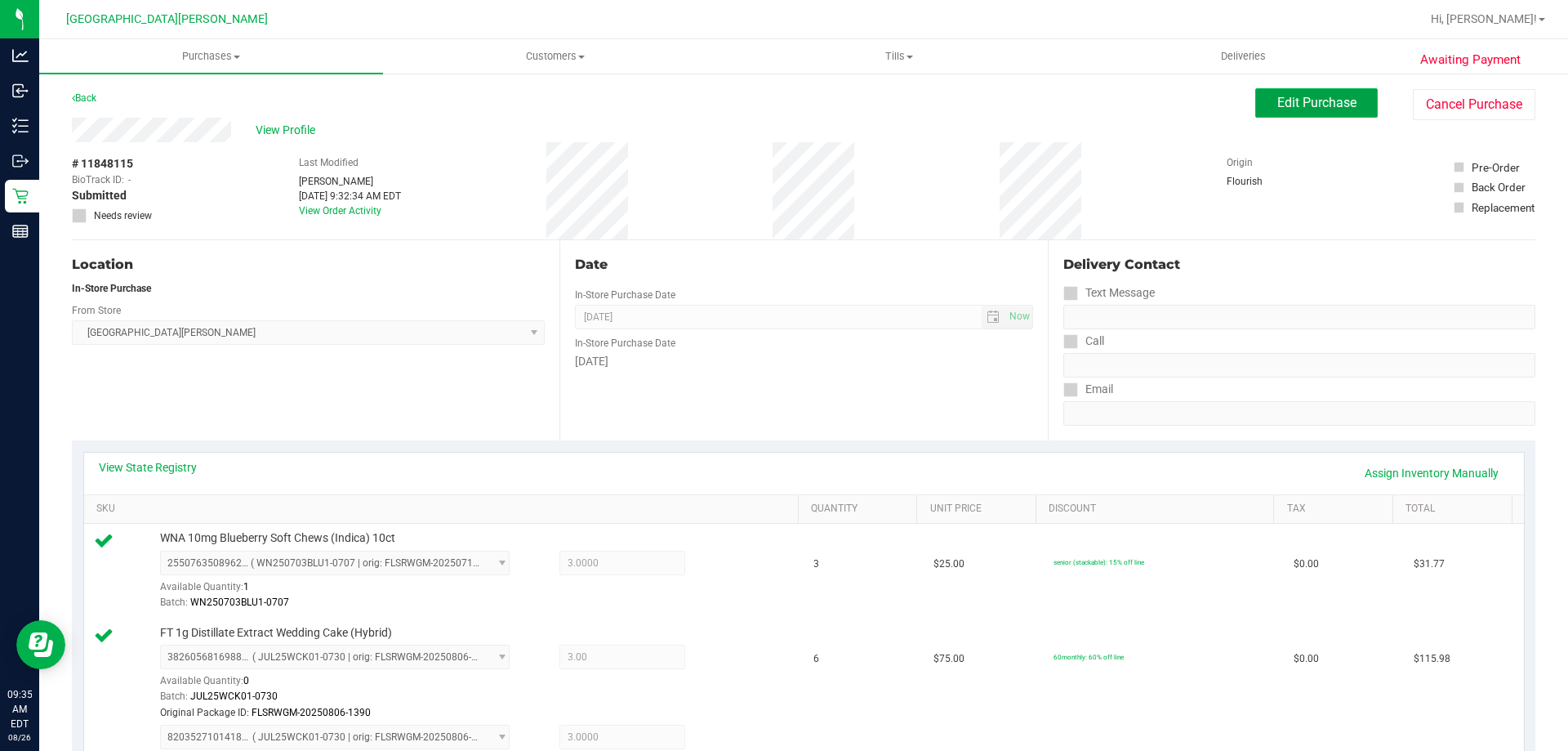
click at [1298, 98] on span "Edit Purchase" at bounding box center [1317, 103] width 79 height 16
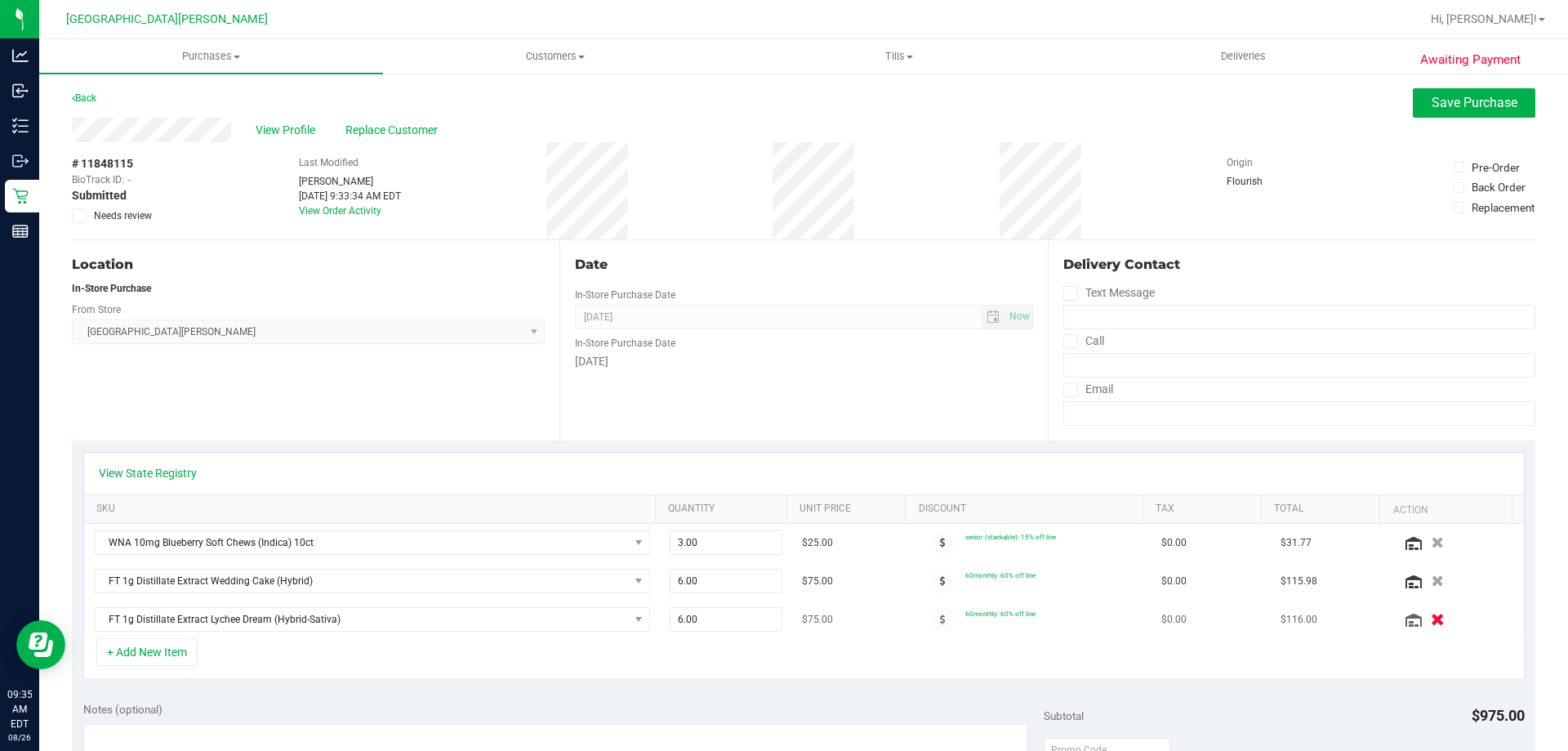
click at [1431, 614] on icon "button" at bounding box center [1438, 620] width 14 height 13
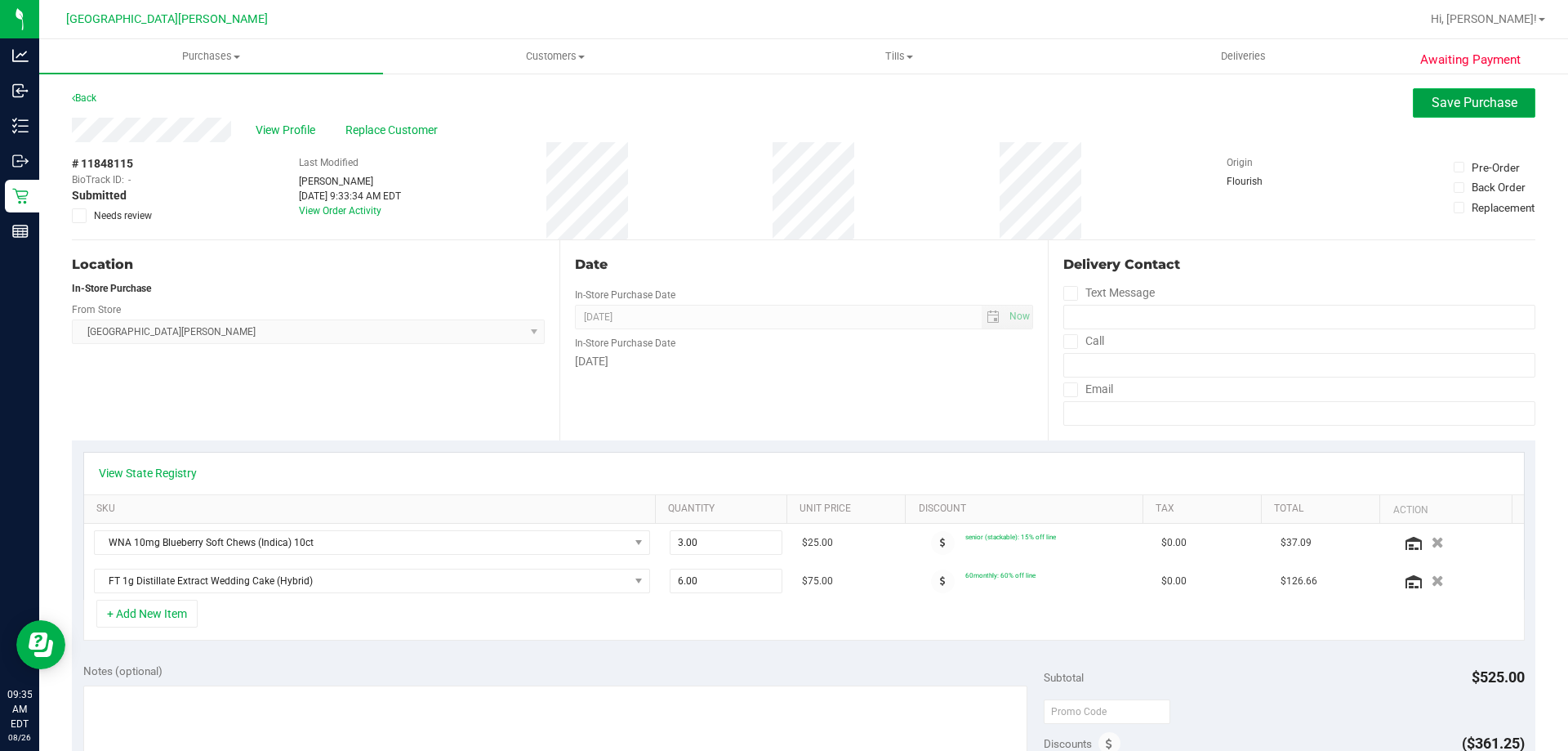
click at [1476, 104] on span "Save Purchase" at bounding box center [1475, 103] width 86 height 16
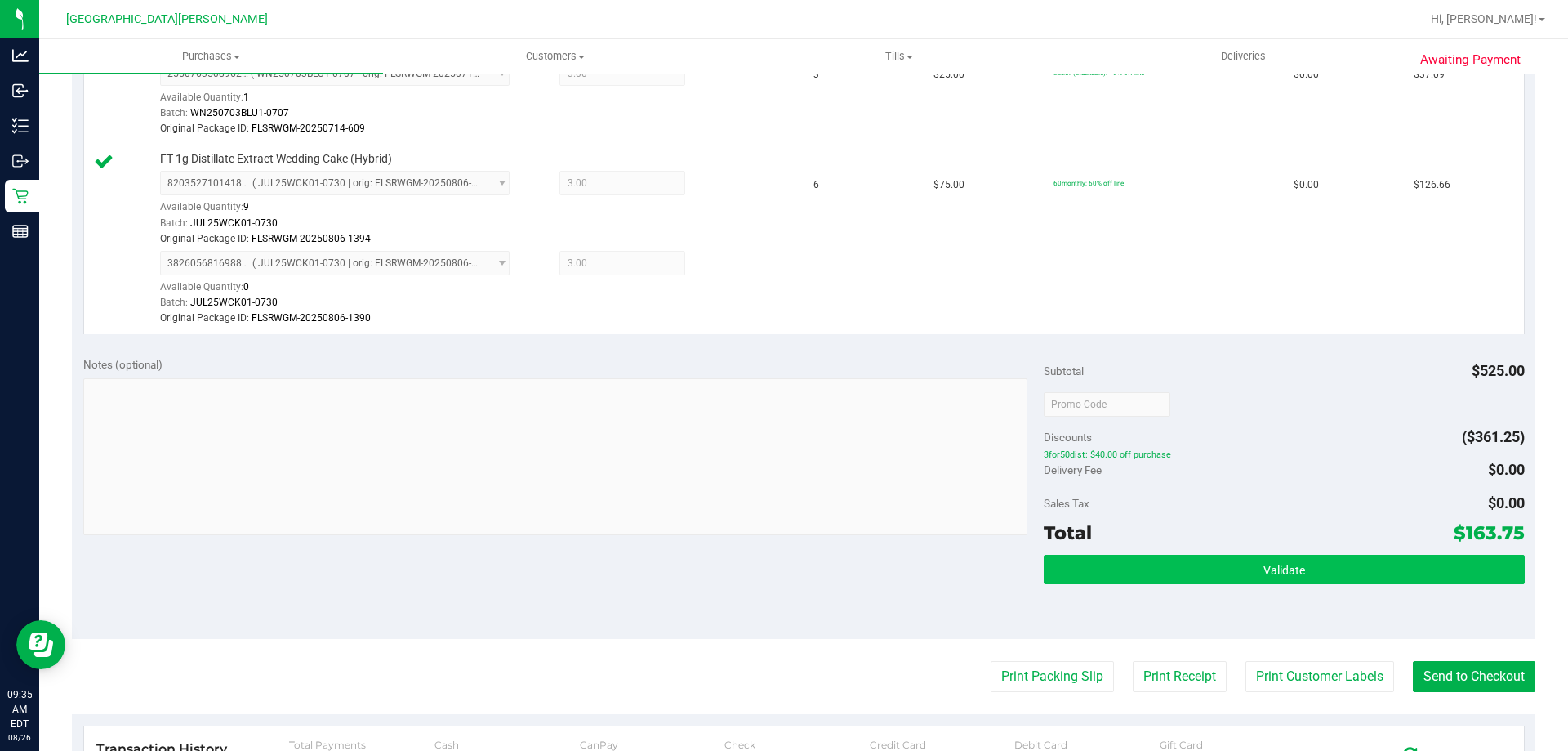
scroll to position [490, 0]
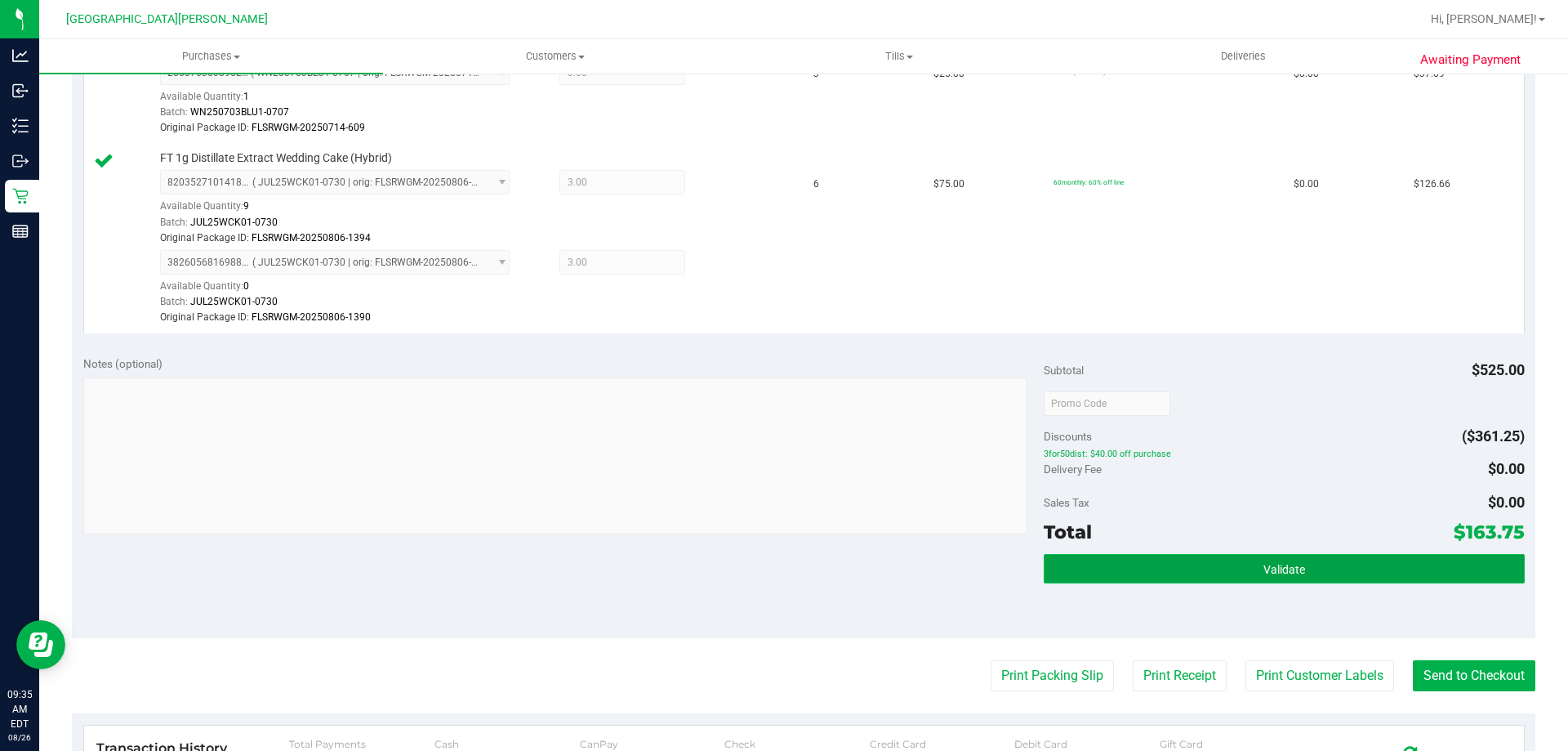
click at [1281, 564] on span "Validate" at bounding box center [1285, 569] width 42 height 13
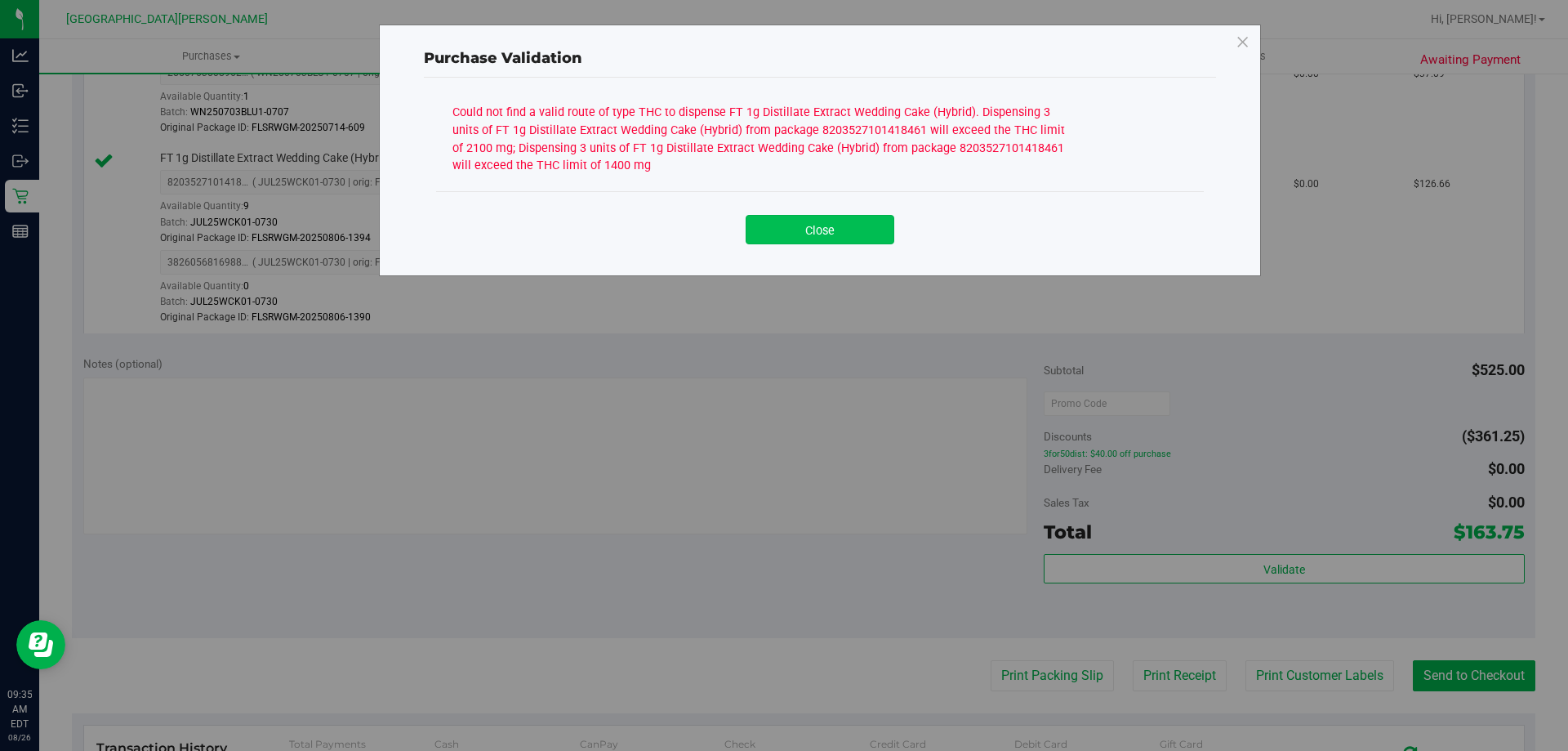
click at [847, 227] on button "Close" at bounding box center [820, 230] width 149 height 29
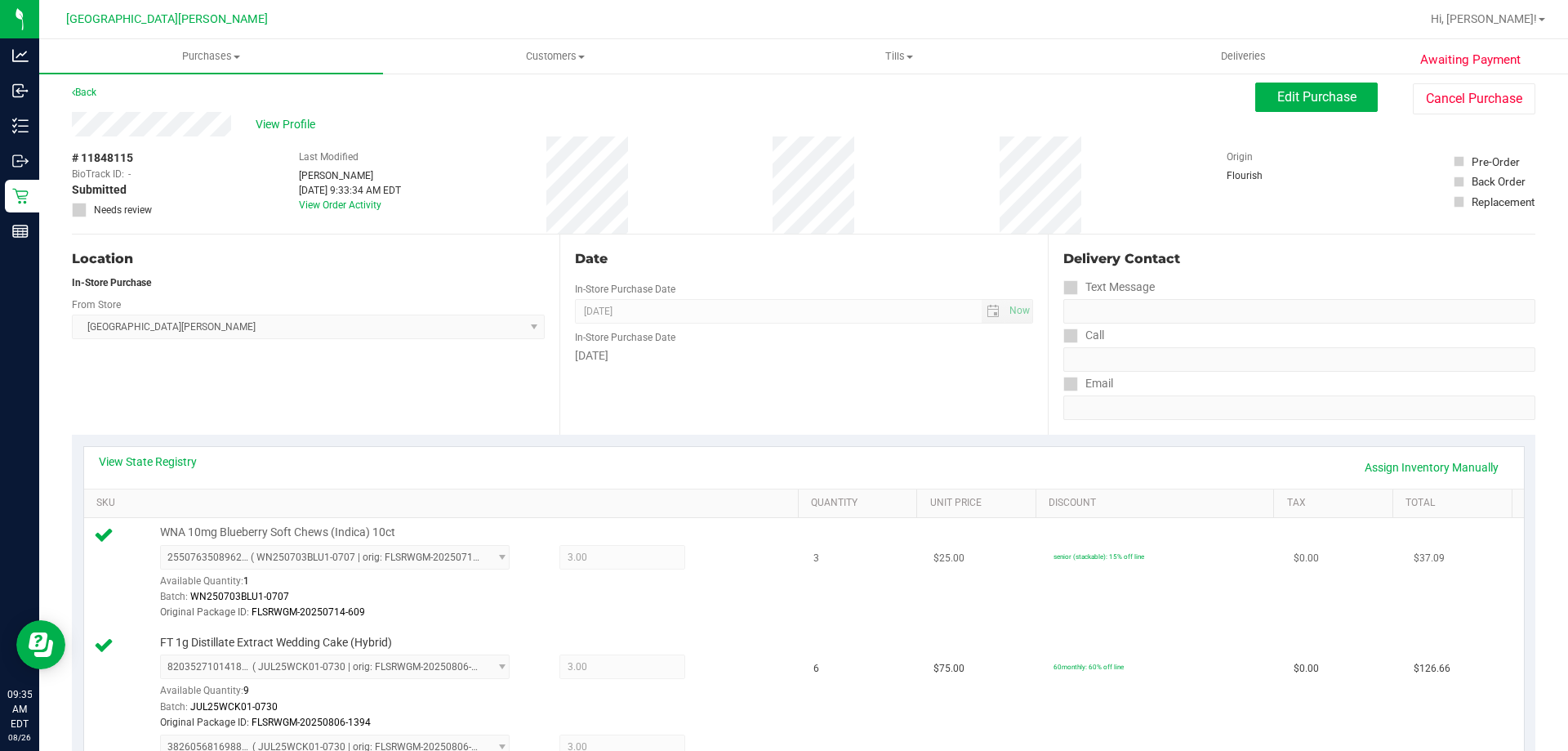
scroll to position [0, 0]
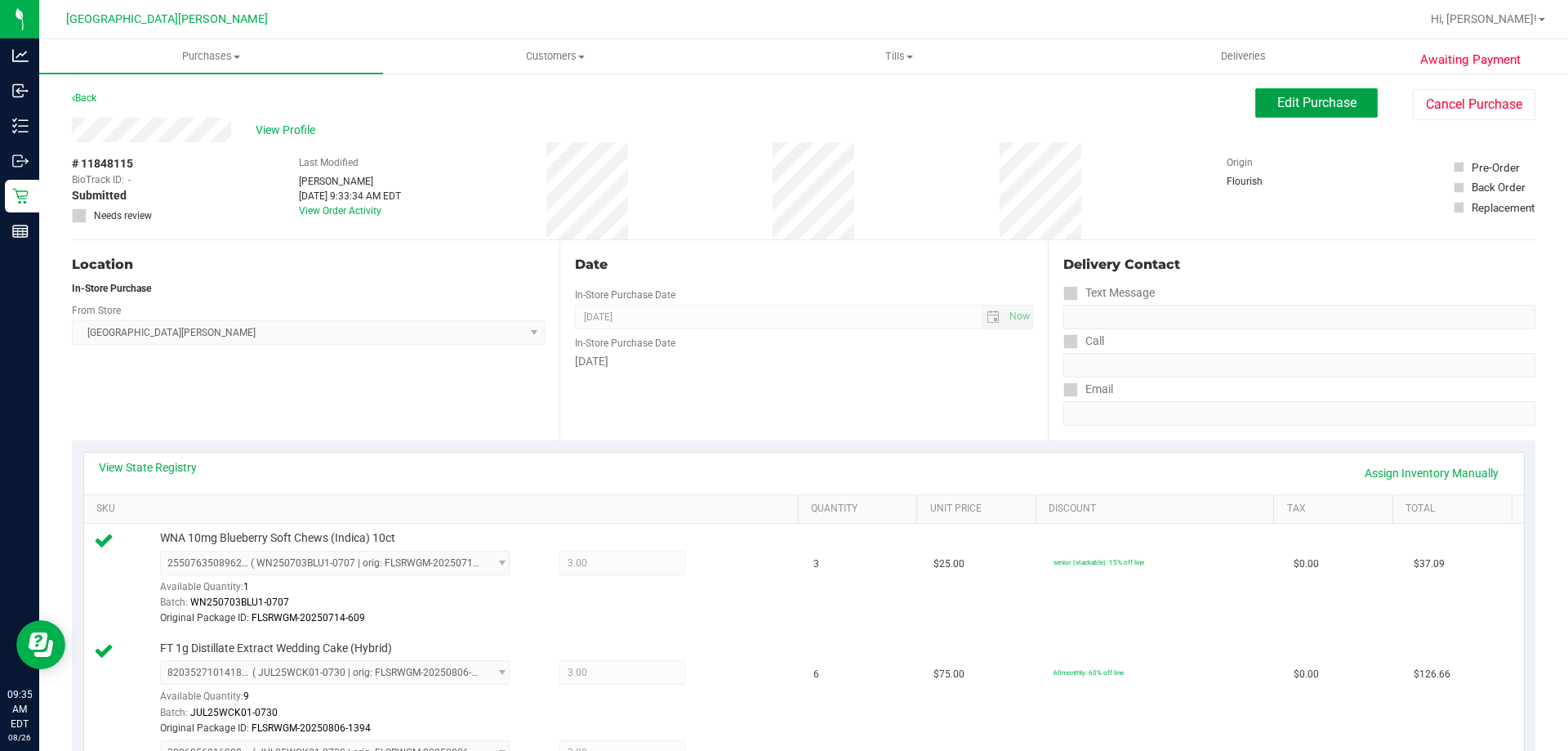
click at [1289, 102] on span "Edit Purchase" at bounding box center [1317, 103] width 79 height 16
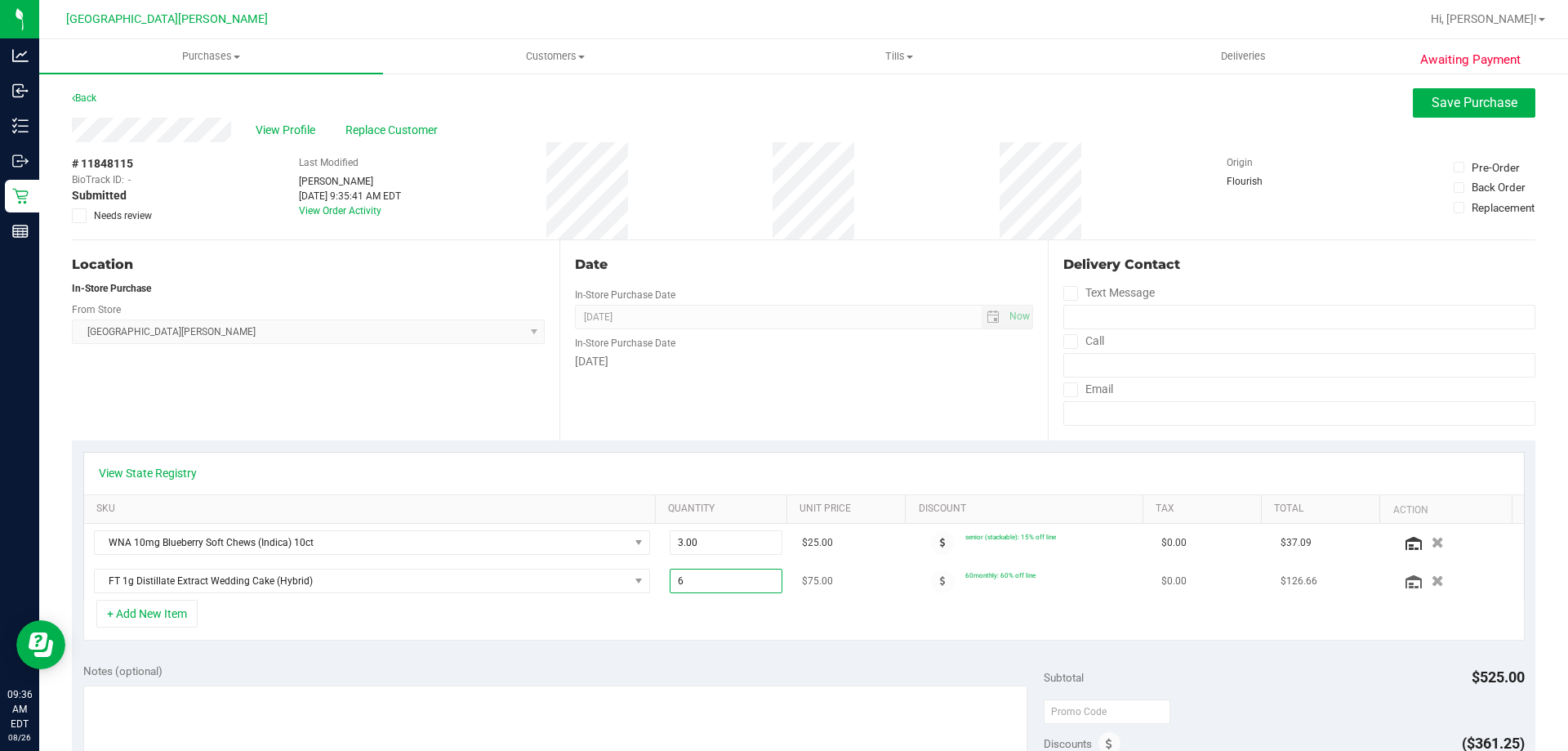
click at [699, 582] on span "6.00 6" at bounding box center [726, 581] width 113 height 24
type input "6"
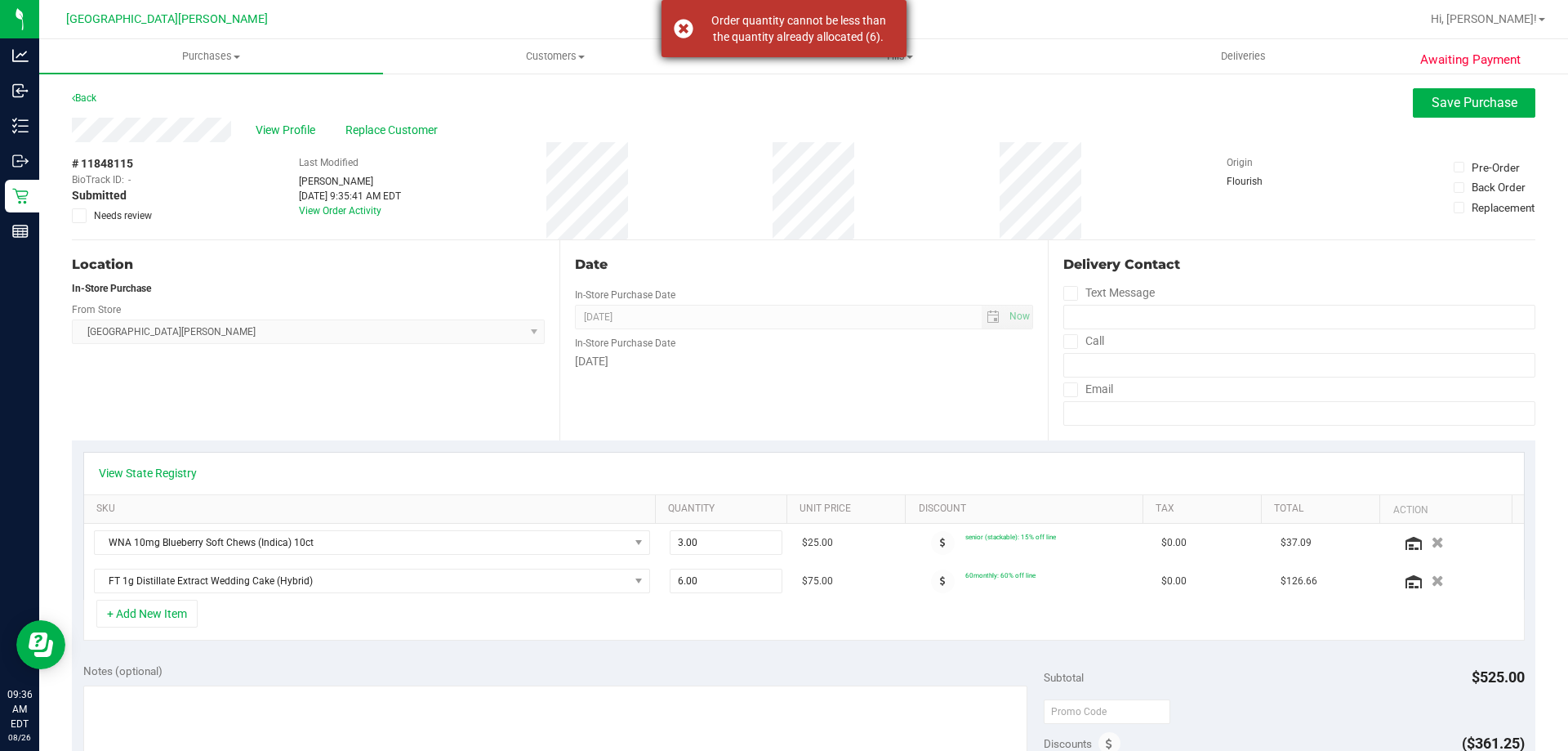
click at [678, 22] on div "Order quantity cannot be less than the quantity already allocated (6)." at bounding box center [784, 28] width 245 height 57
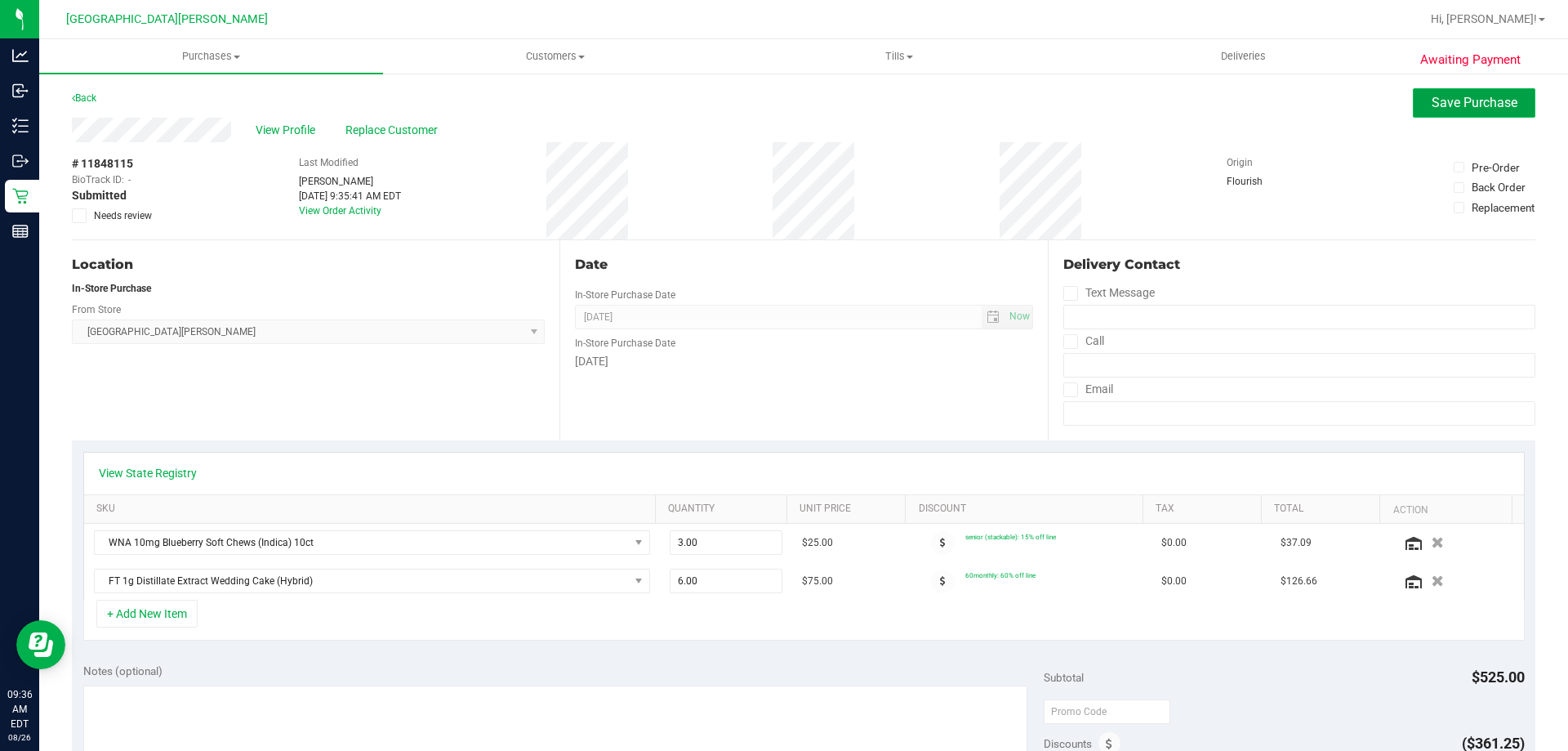
click at [1475, 95] on span "Save Purchase" at bounding box center [1475, 103] width 86 height 16
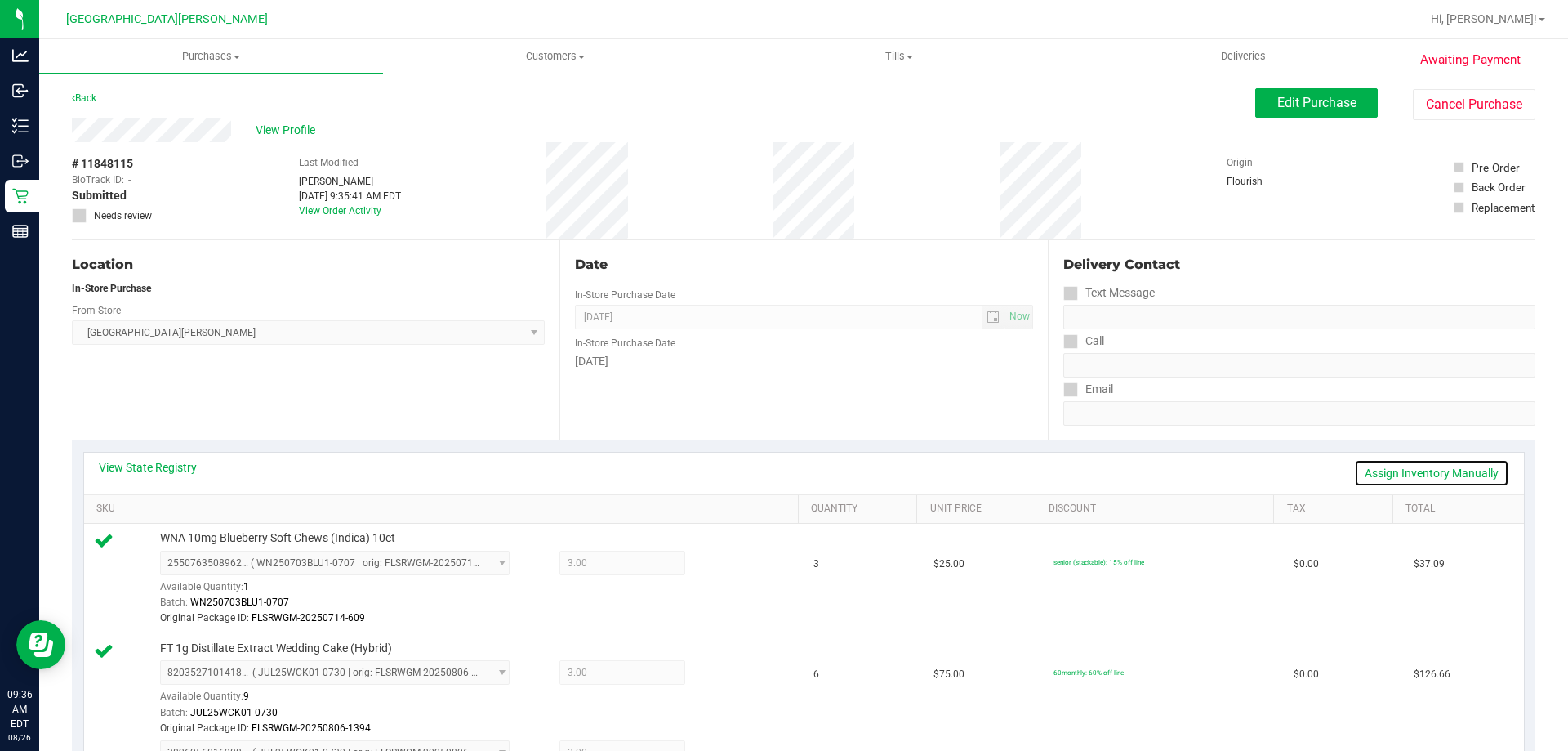
click at [1433, 473] on link "Assign Inventory Manually" at bounding box center [1431, 473] width 155 height 27
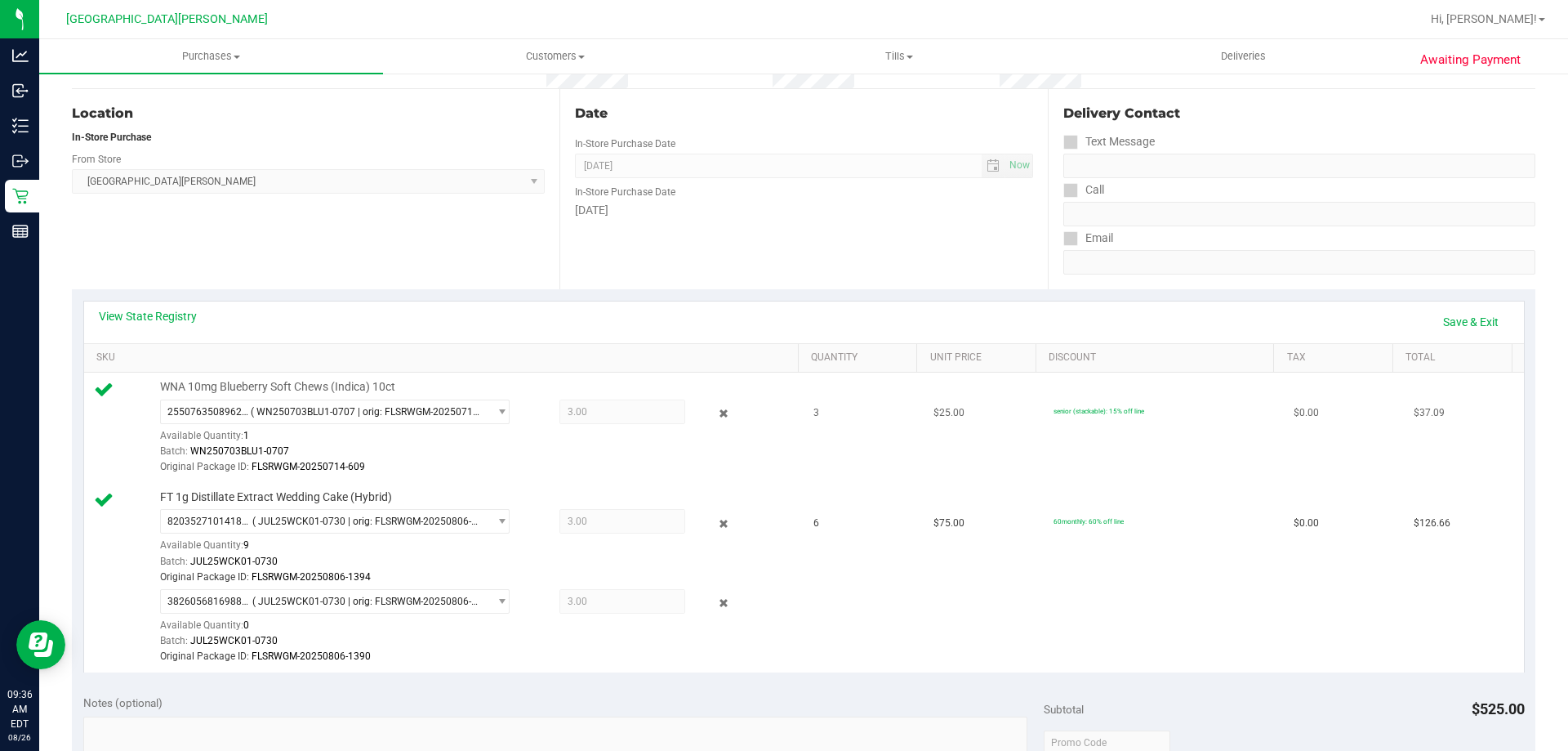
scroll to position [163, 0]
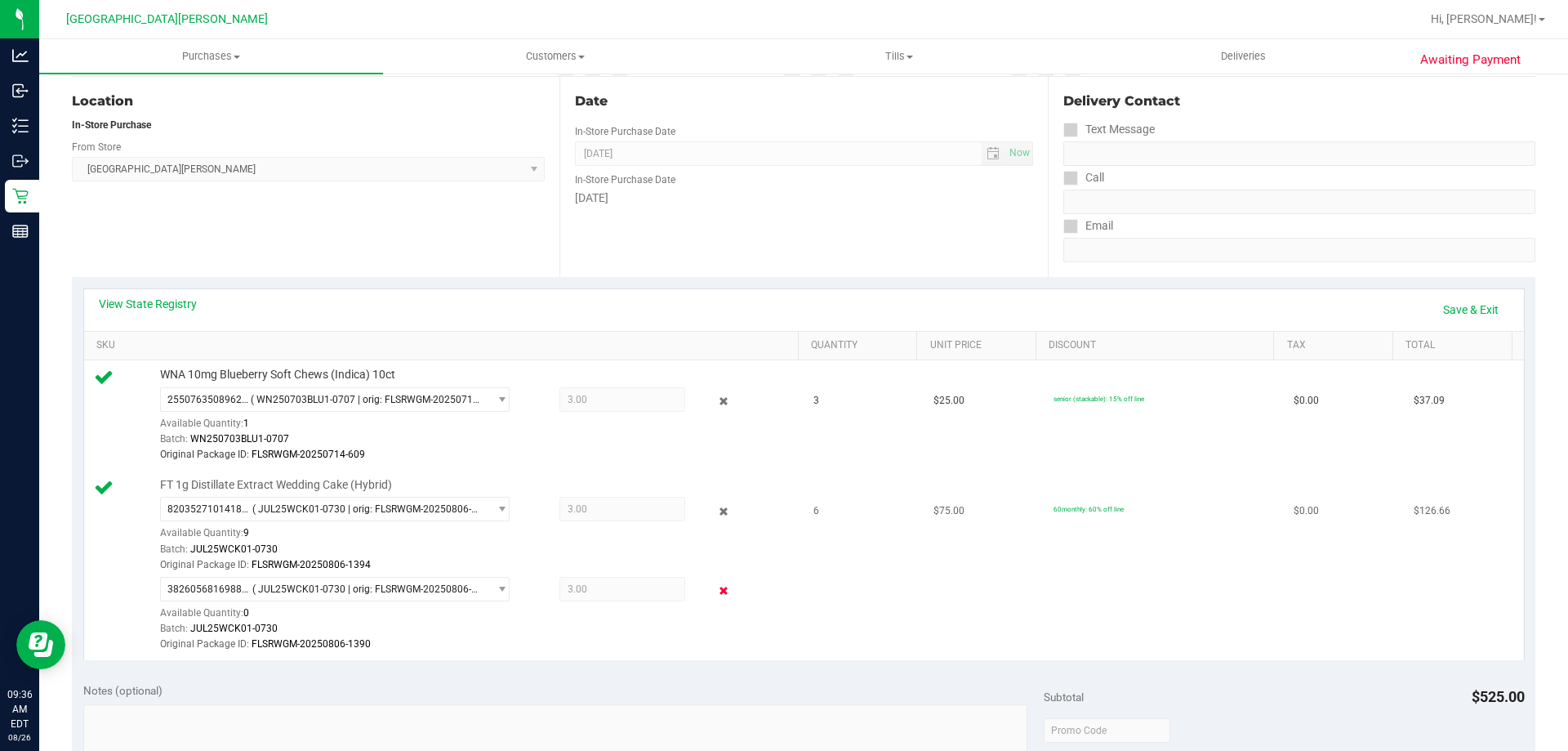
click at [716, 589] on icon at bounding box center [724, 591] width 18 height 19
click at [719, 592] on icon at bounding box center [724, 591] width 18 height 19
click at [716, 517] on icon at bounding box center [724, 510] width 18 height 19
click at [1462, 309] on link "Save & Exit" at bounding box center [1471, 309] width 77 height 27
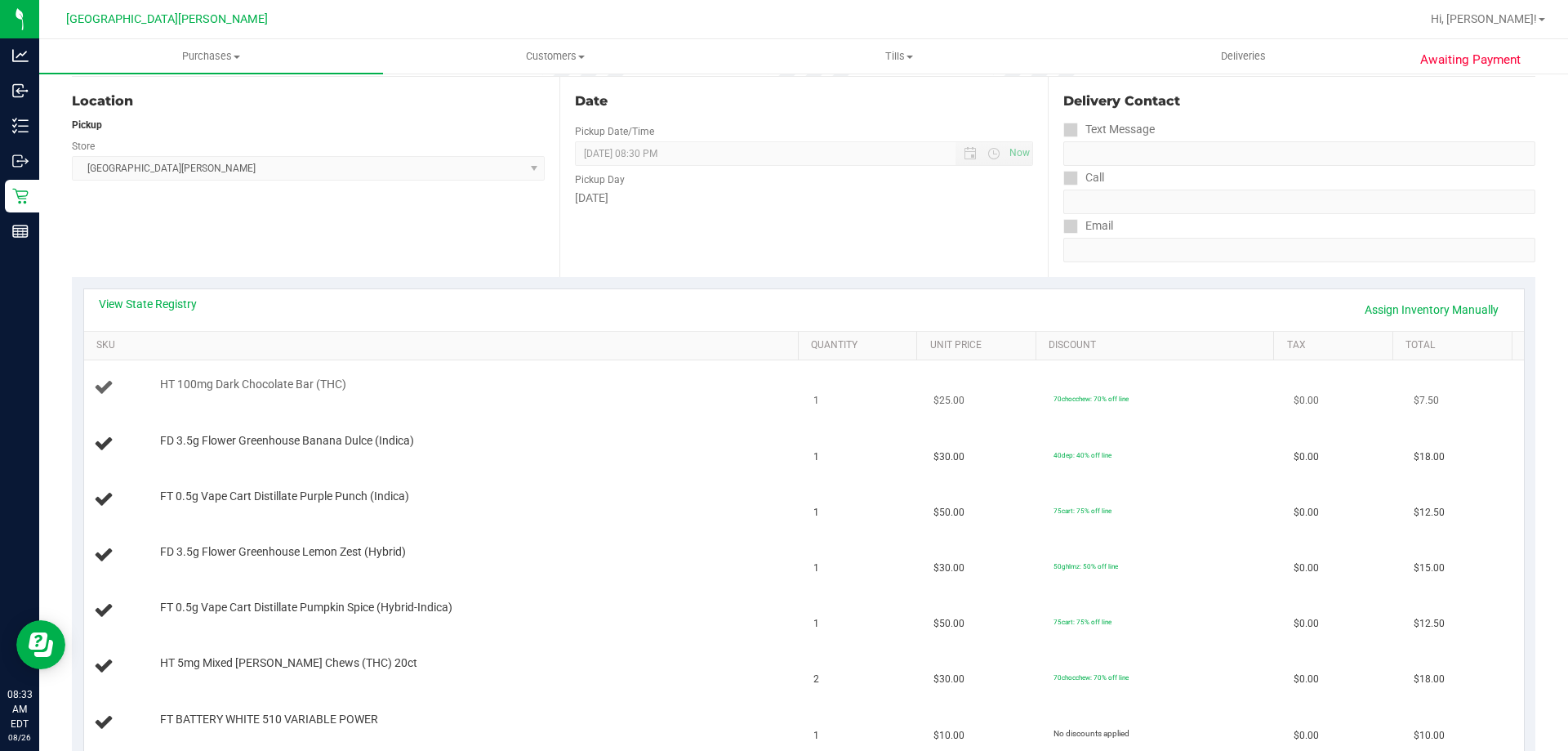
scroll to position [327, 0]
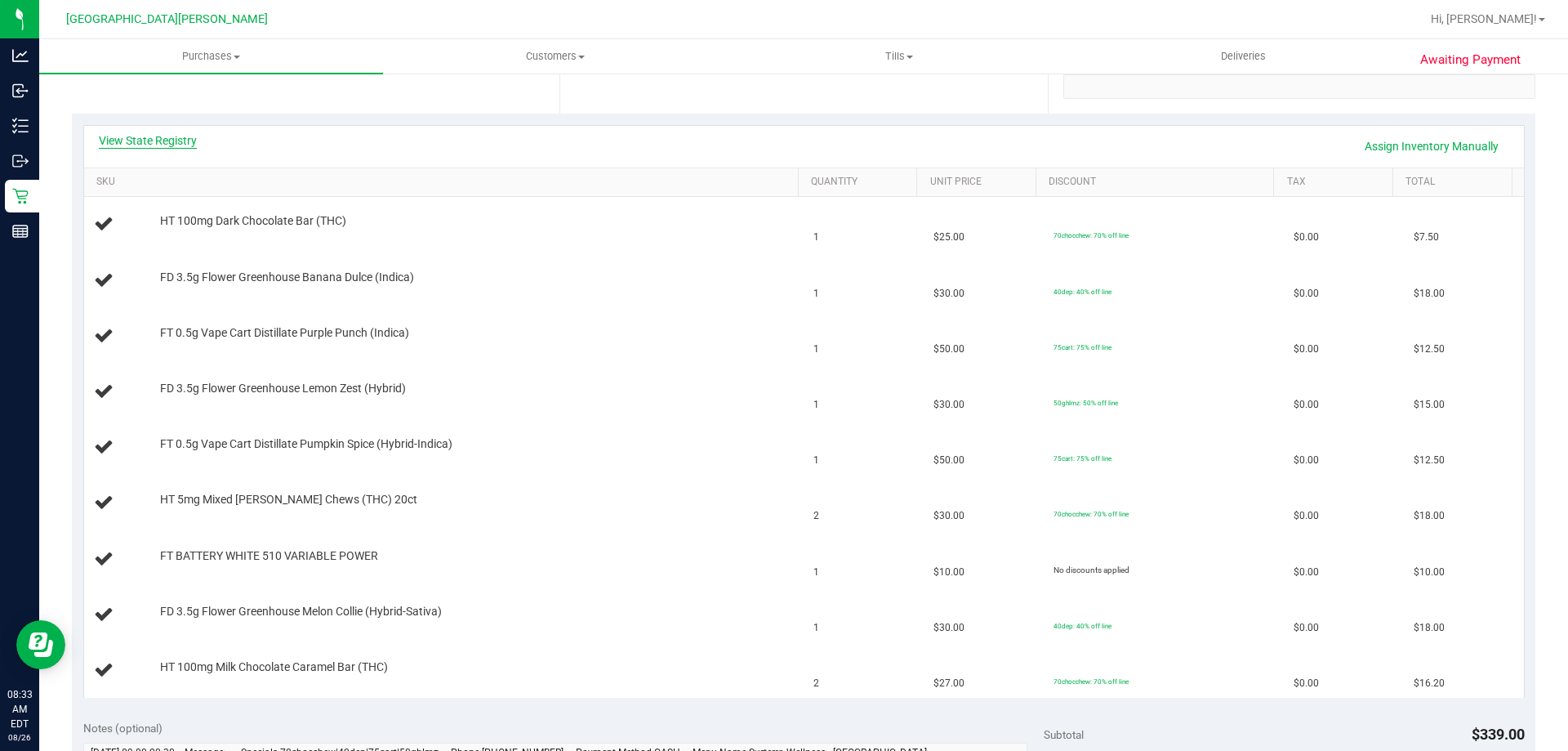
click at [176, 141] on link "View State Registry" at bounding box center [148, 140] width 98 height 17
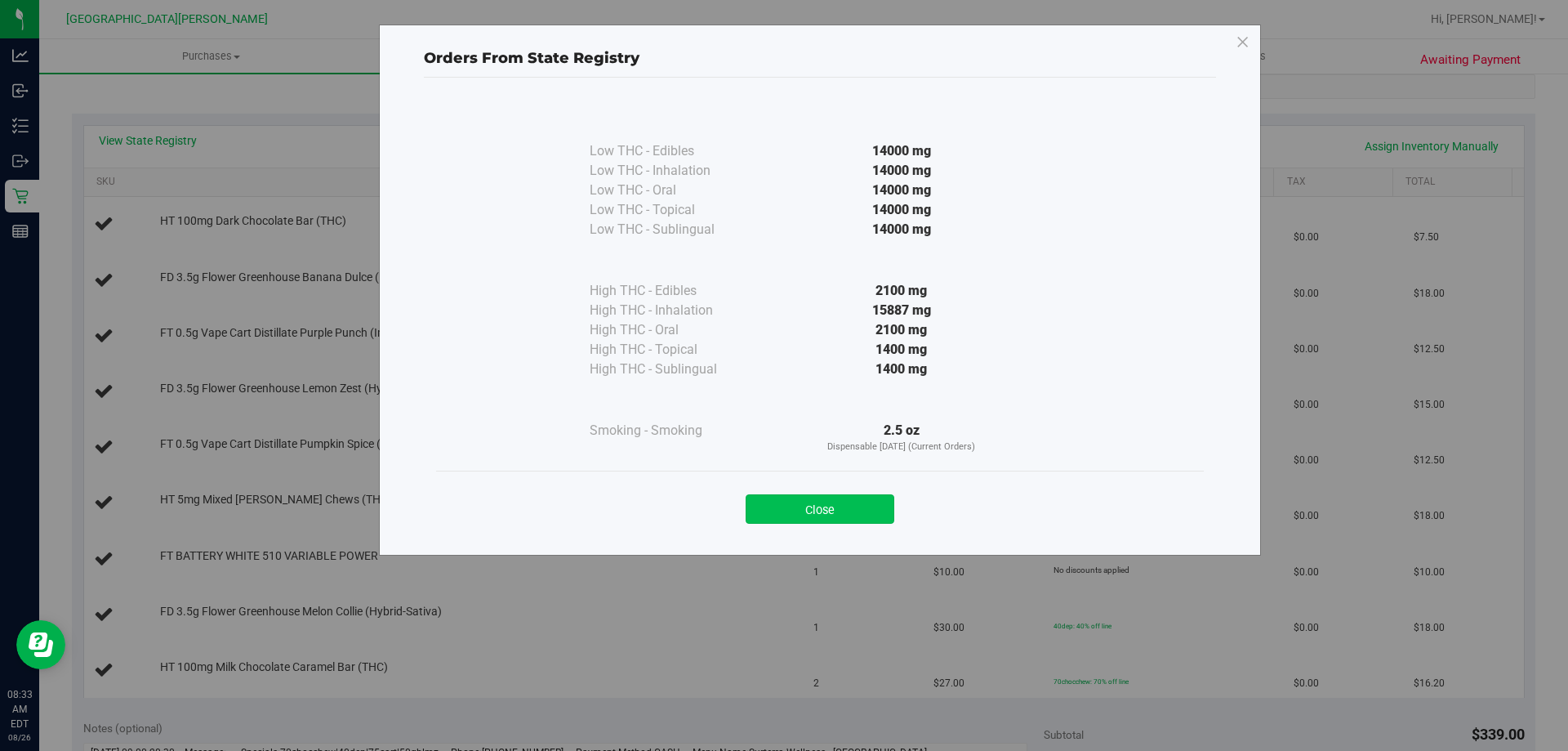
click at [849, 506] on button "Close" at bounding box center [820, 509] width 149 height 29
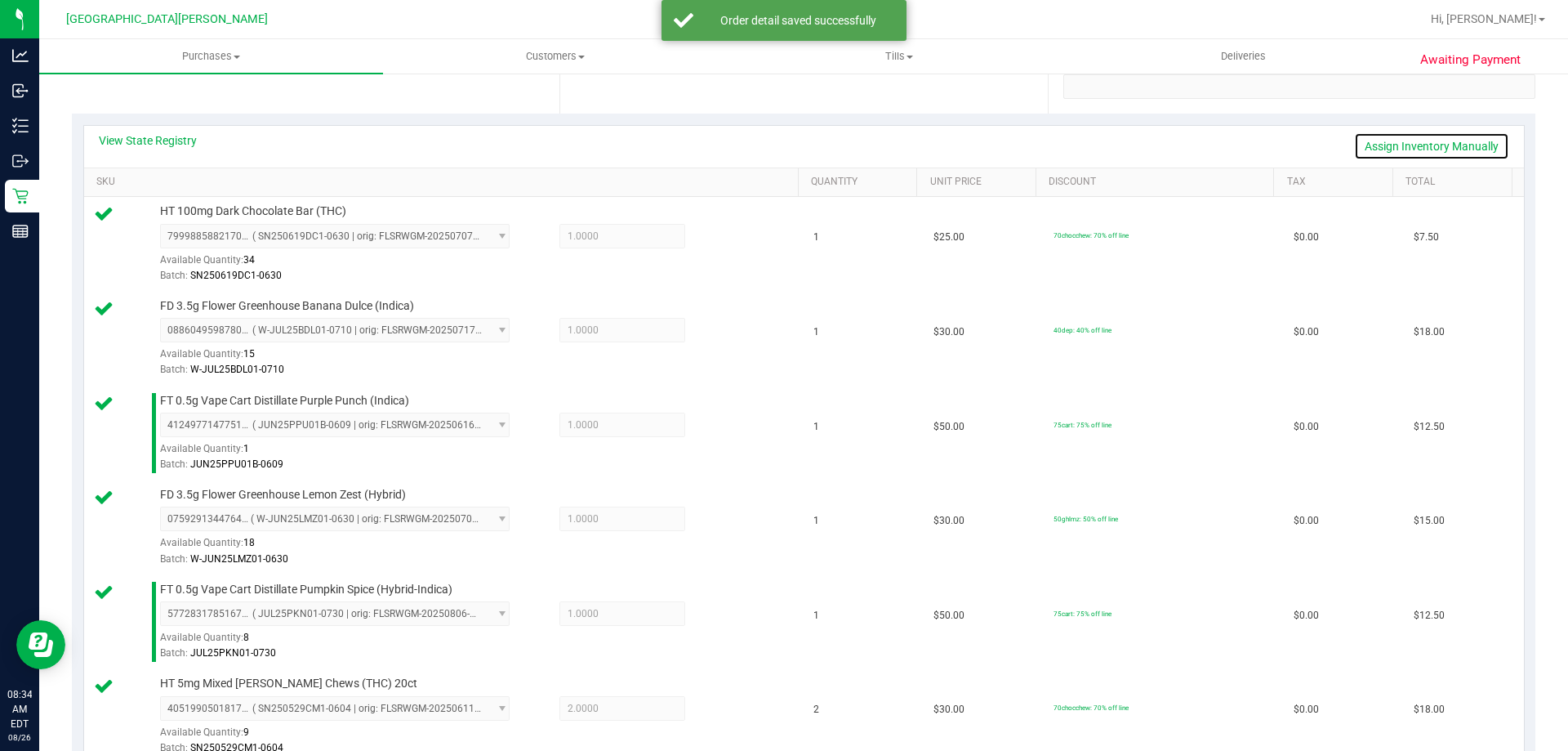
click at [1418, 151] on link "Assign Inventory Manually" at bounding box center [1431, 146] width 155 height 27
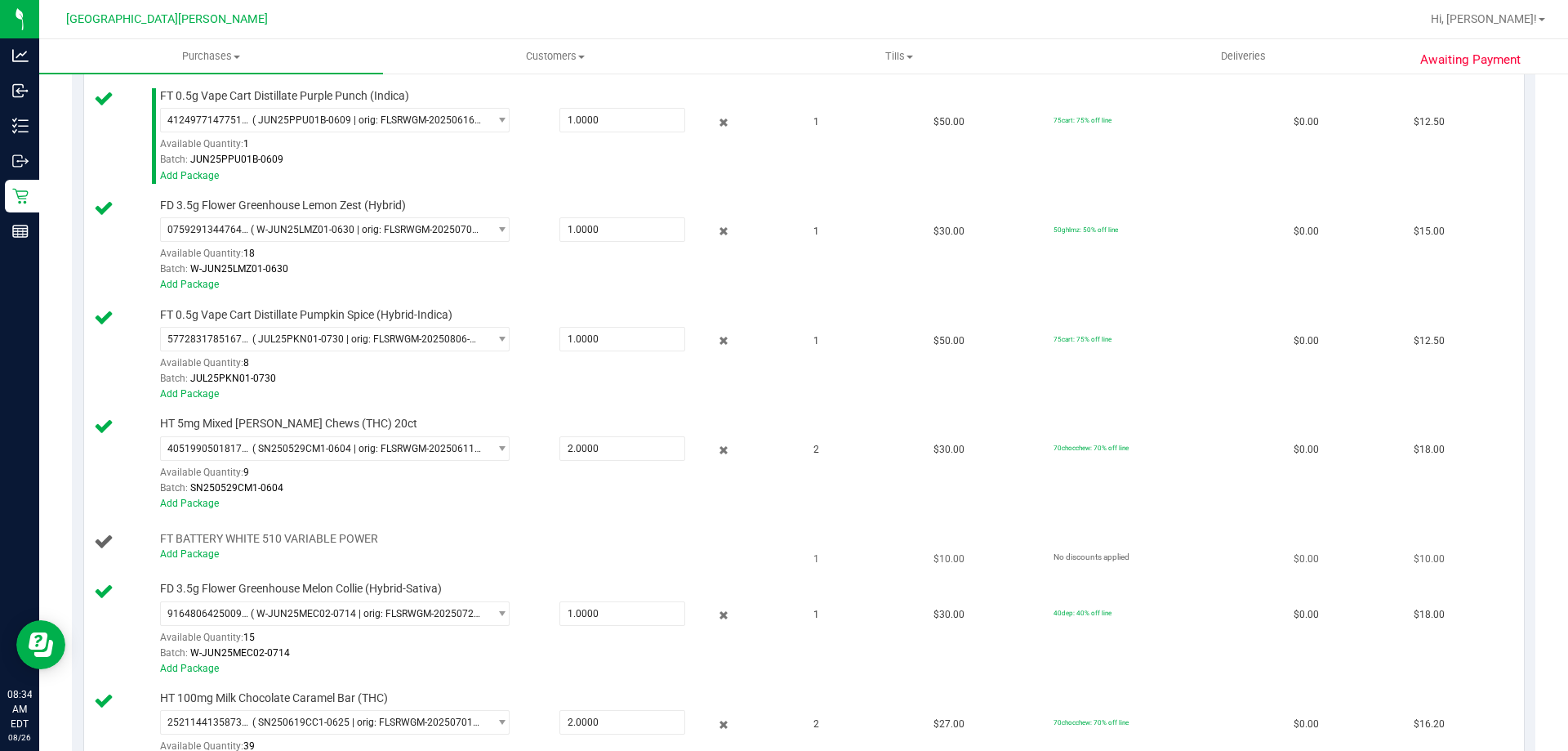
scroll to position [817, 0]
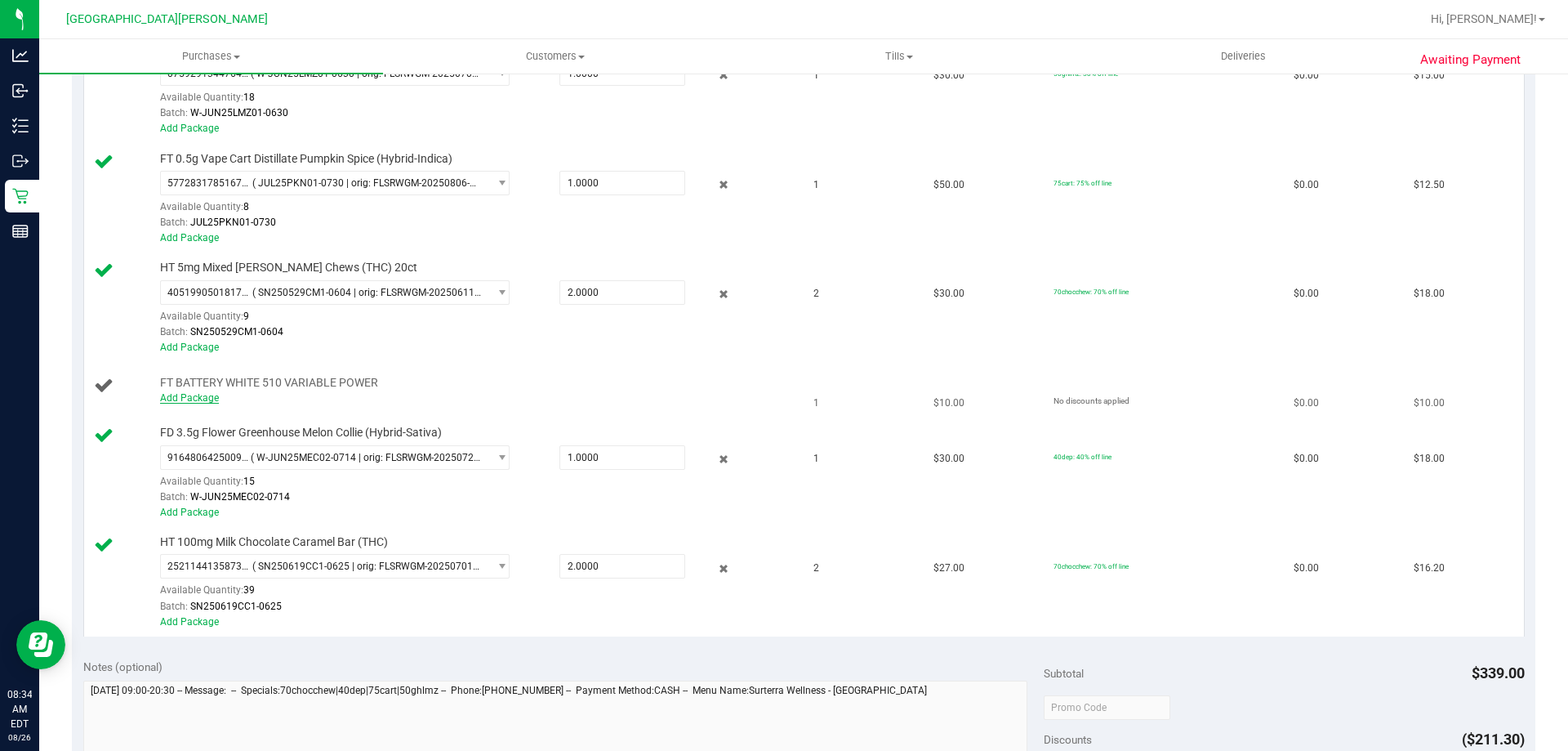
click at [193, 401] on link "Add Package" at bounding box center [190, 398] width 59 height 12
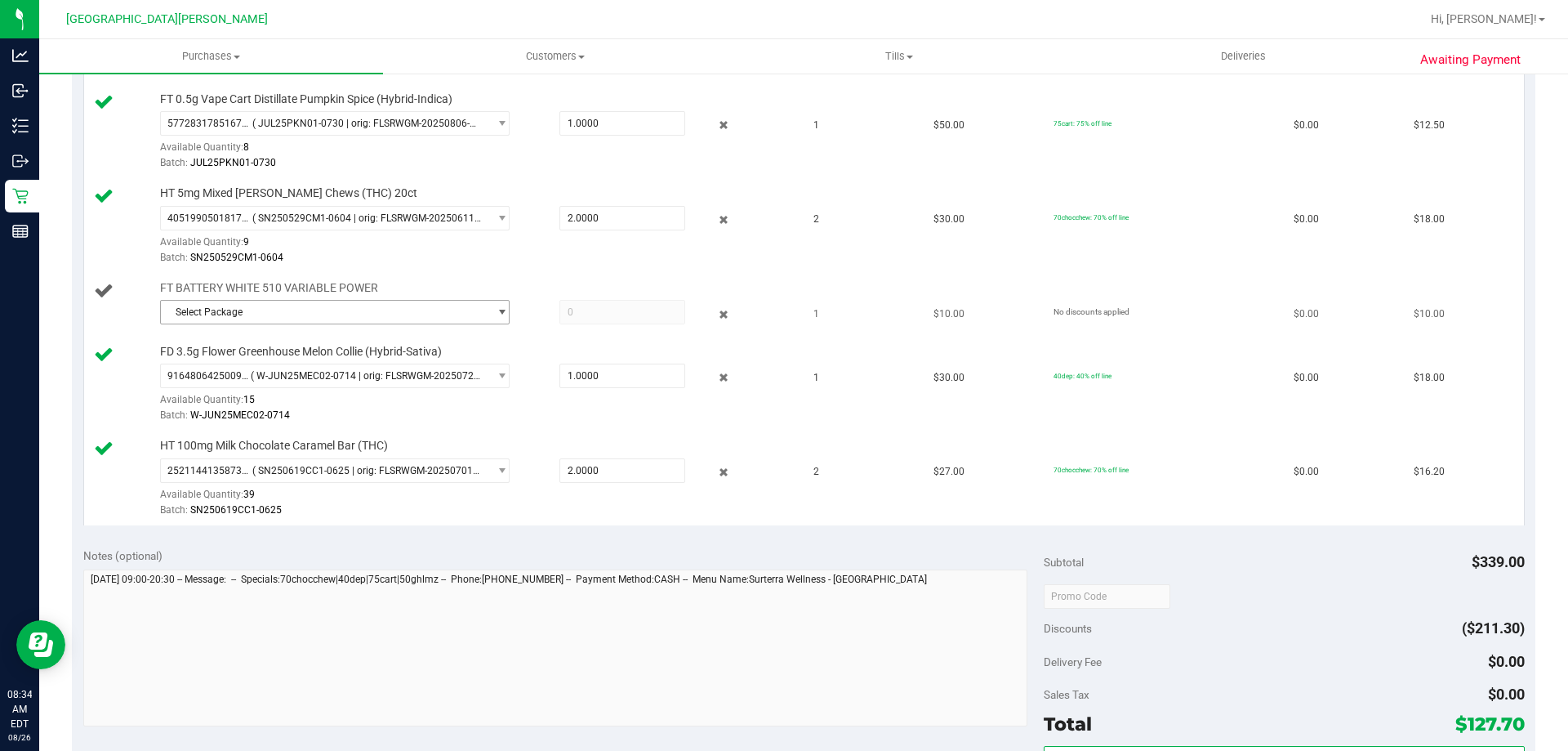
click at [235, 305] on span "Select Package" at bounding box center [325, 312] width 327 height 22
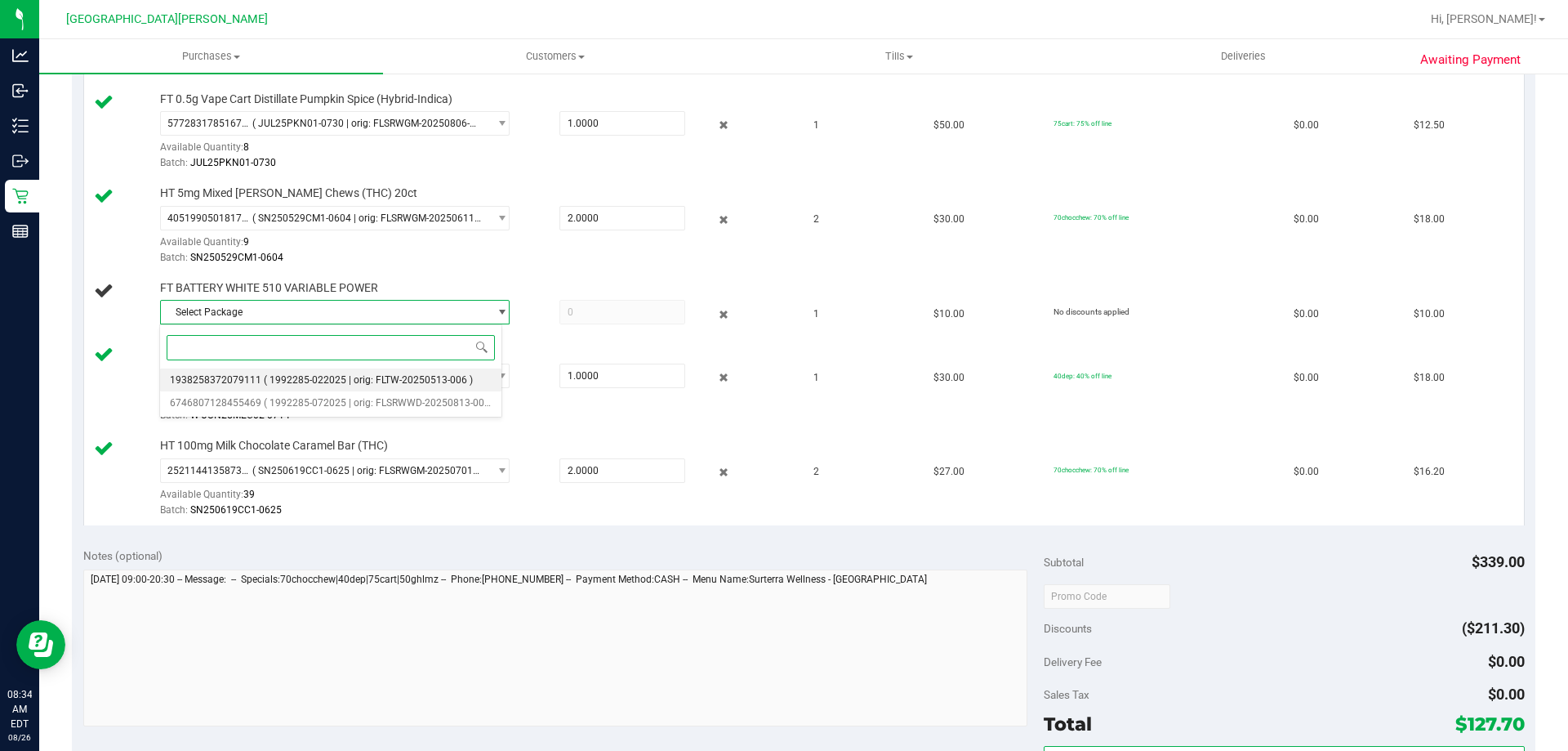
click at [261, 386] on li "1938258372079111 ( 1992285-022025 | orig: FLTW-20250513-006 )" at bounding box center [330, 379] width 341 height 22
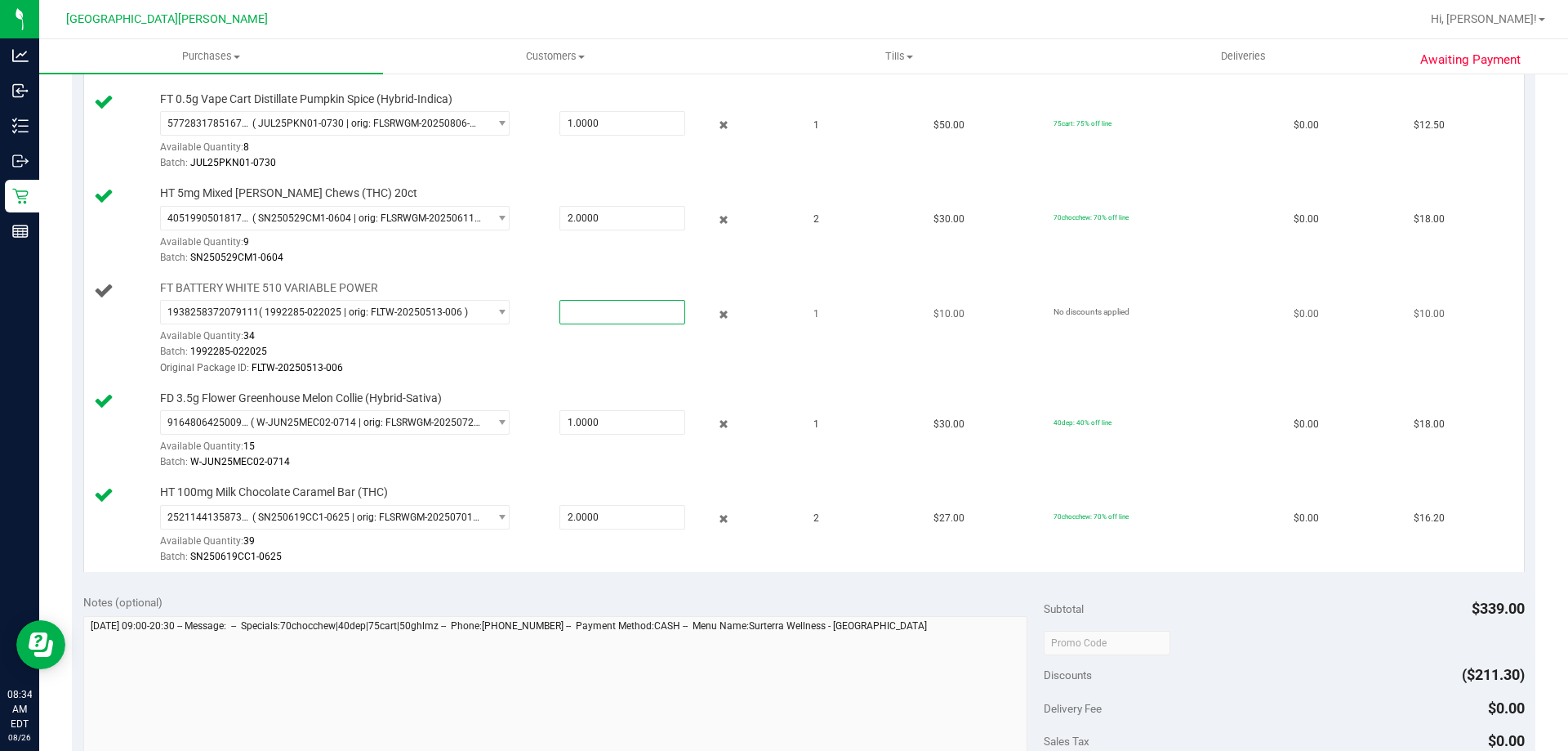
click at [574, 311] on span at bounding box center [622, 312] width 126 height 24
type input "1"
type input "1.0000"
click at [582, 373] on div "Original Package ID: FLTW-20250513-006" at bounding box center [475, 369] width 631 height 16
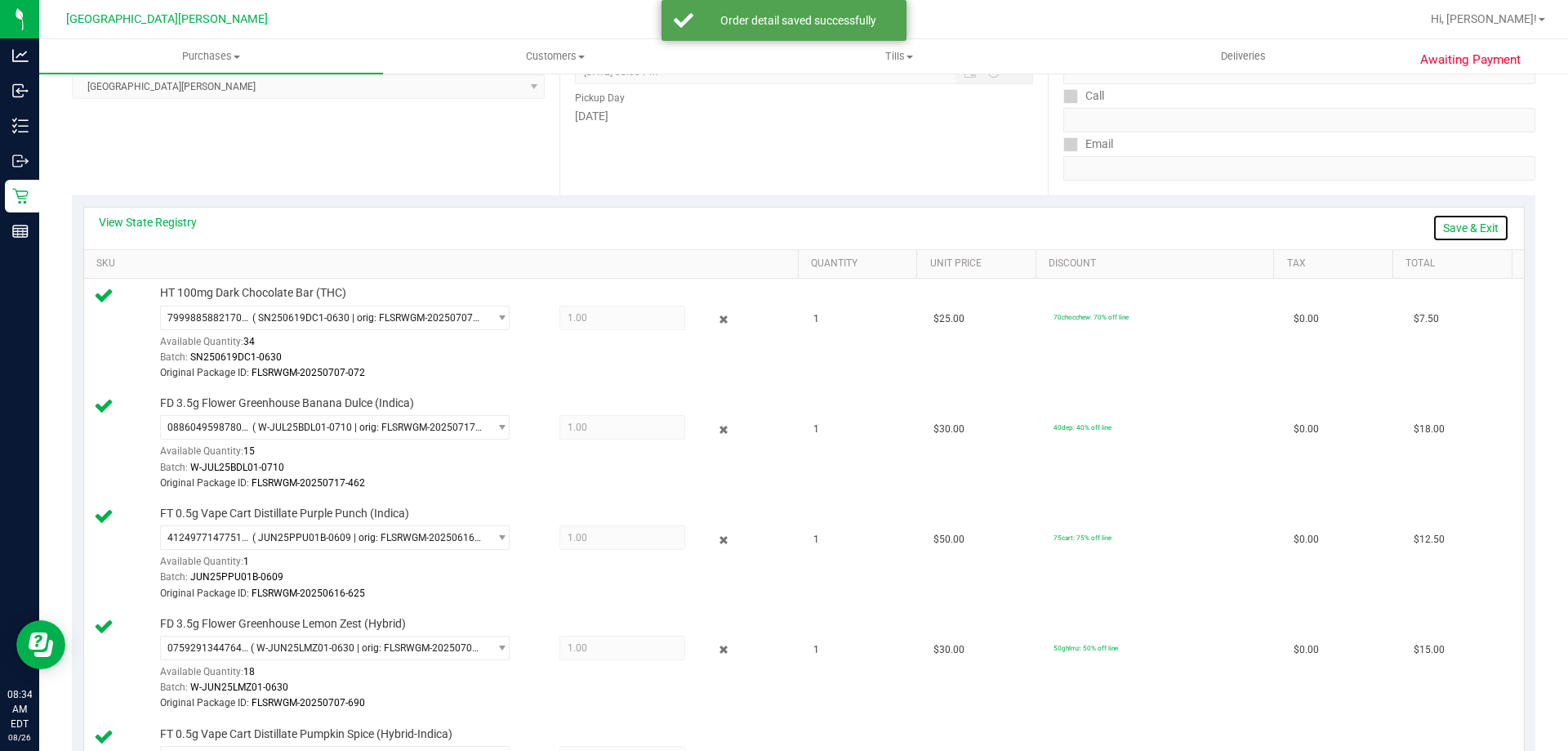
click at [1472, 227] on link "Save & Exit" at bounding box center [1471, 228] width 77 height 27
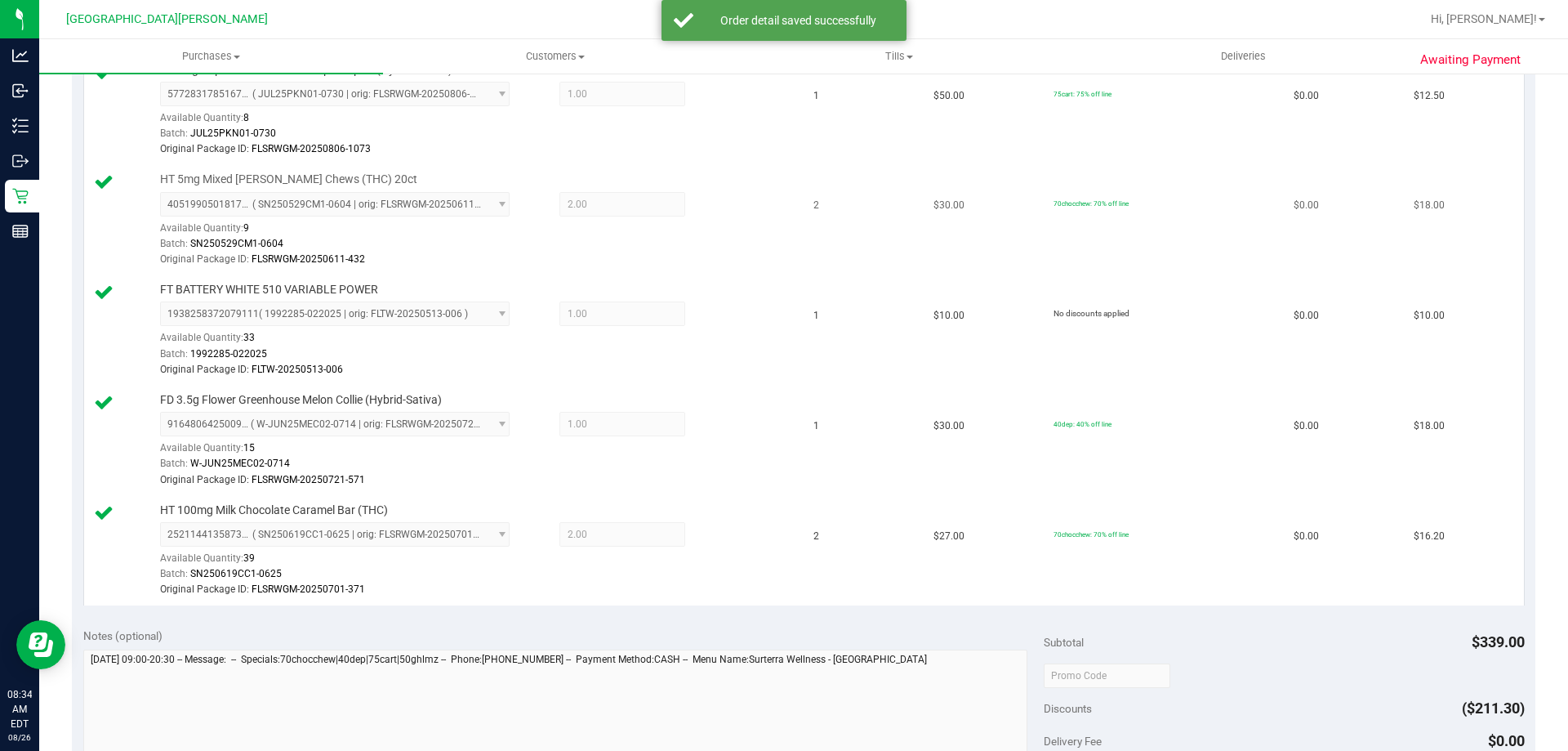
scroll to position [1144, 0]
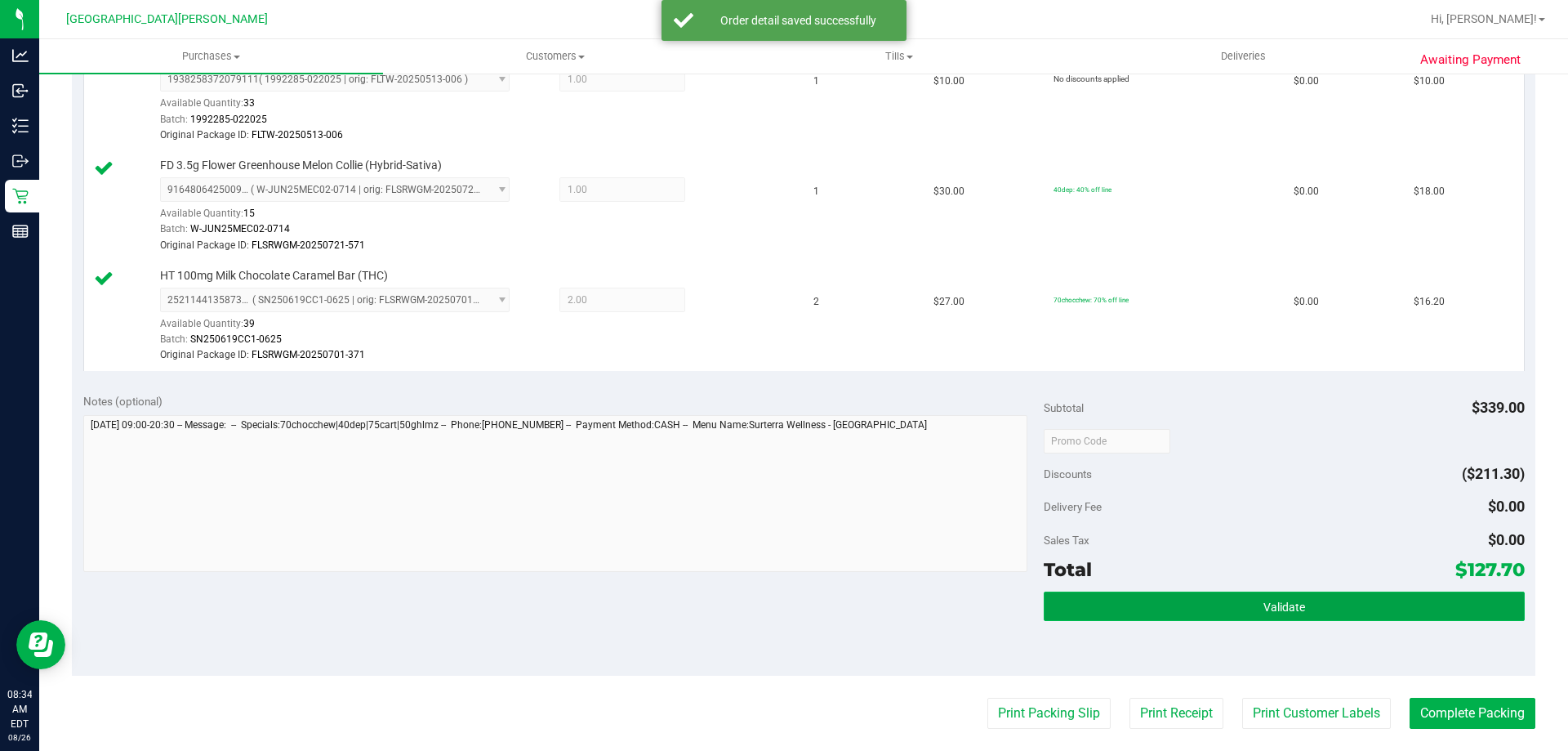
click at [1278, 606] on span "Validate" at bounding box center [1285, 606] width 42 height 13
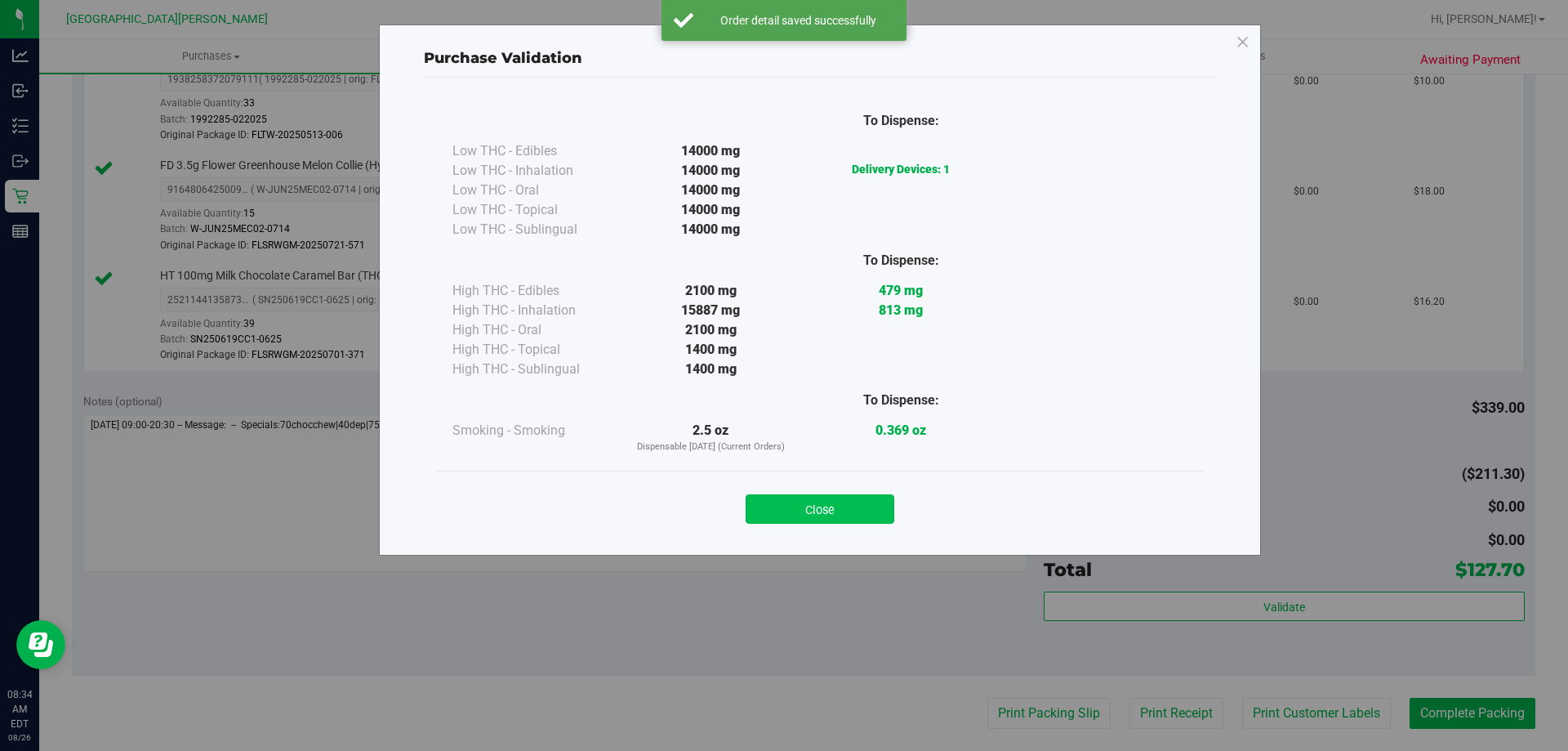
click at [844, 517] on button "Close" at bounding box center [820, 509] width 149 height 29
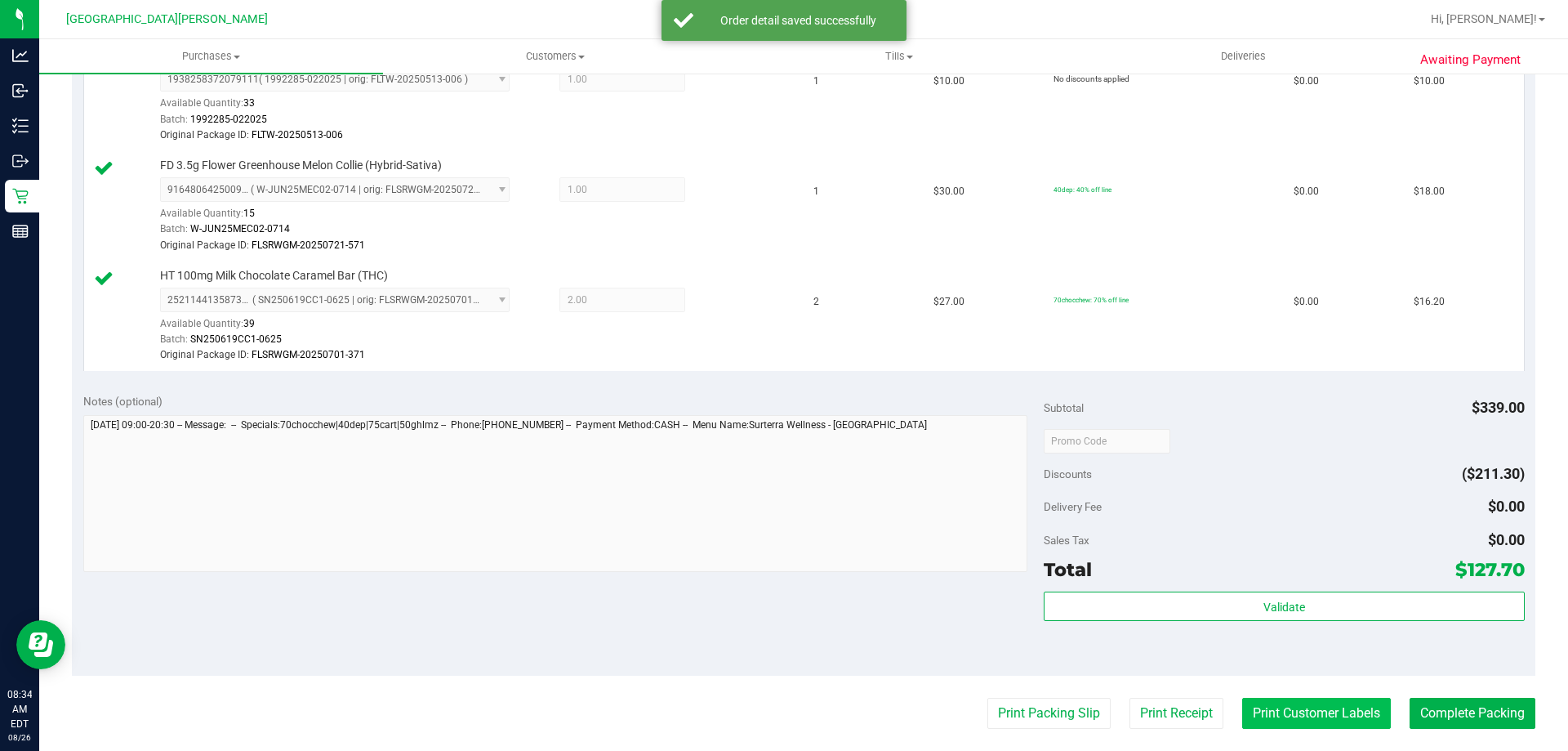
click at [1289, 708] on button "Print Customer Labels" at bounding box center [1317, 714] width 149 height 31
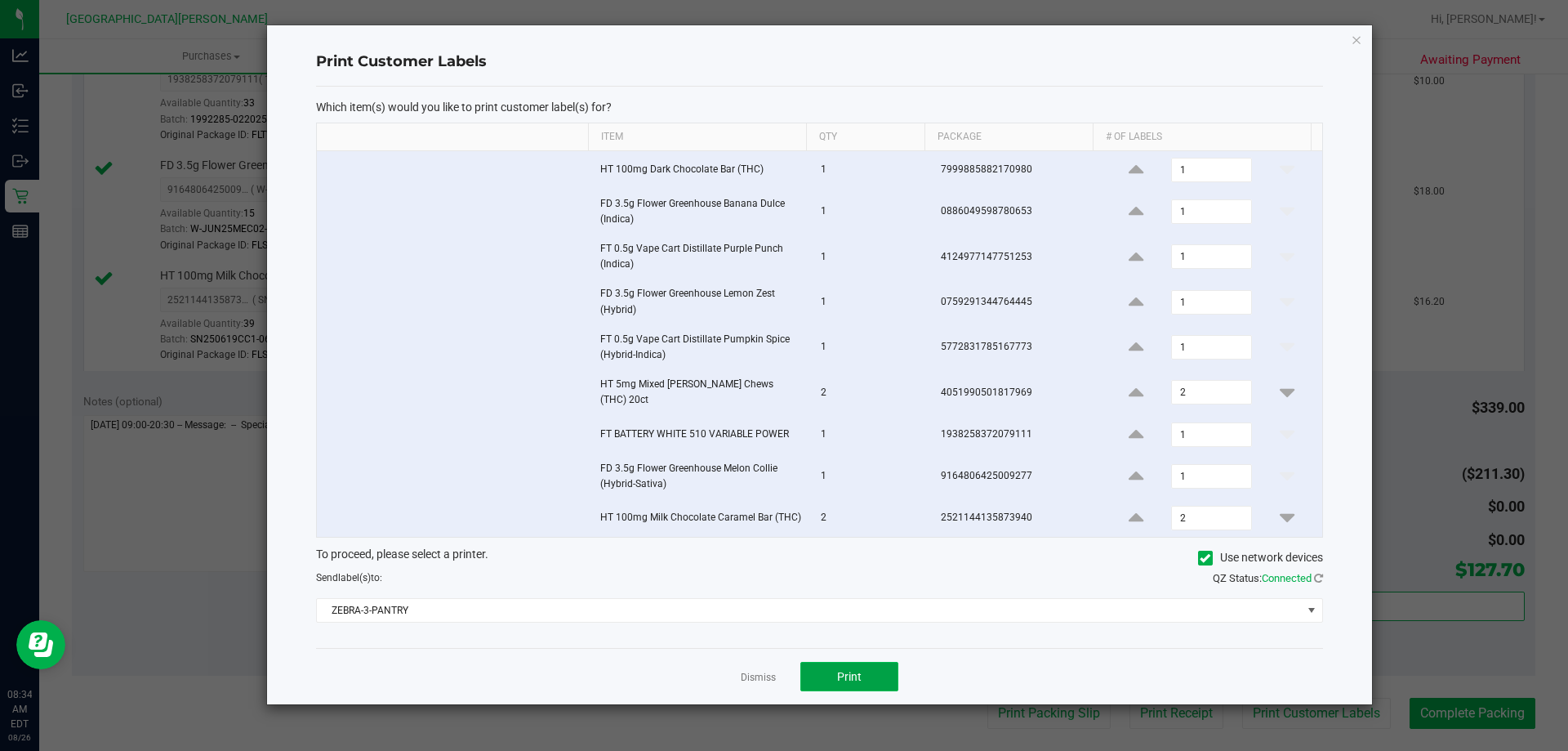
click at [847, 662] on button "Print" at bounding box center [849, 677] width 98 height 29
click at [751, 671] on link "Dismiss" at bounding box center [759, 678] width 35 height 14
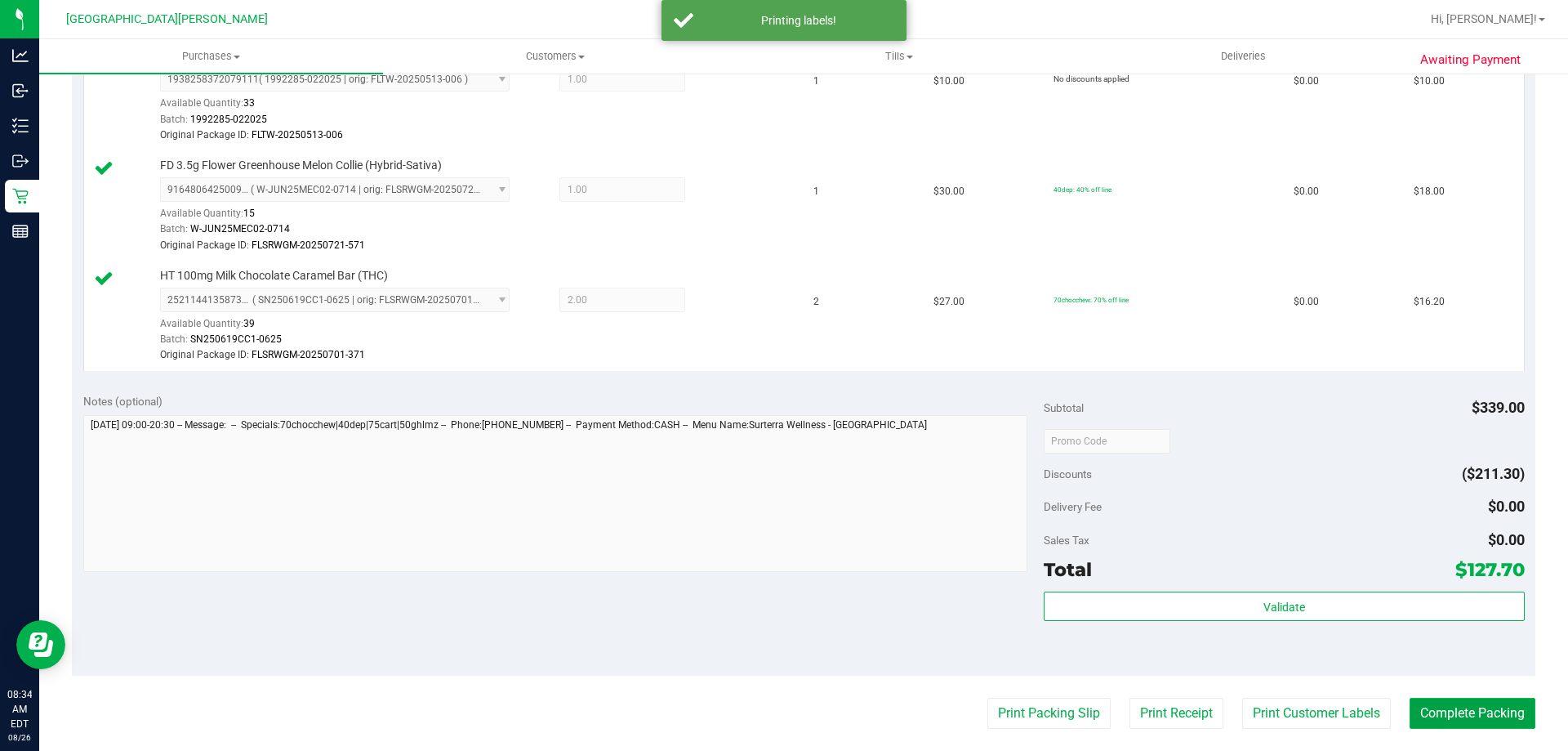
click at [1416, 712] on button "Complete Packing" at bounding box center [1472, 714] width 126 height 31
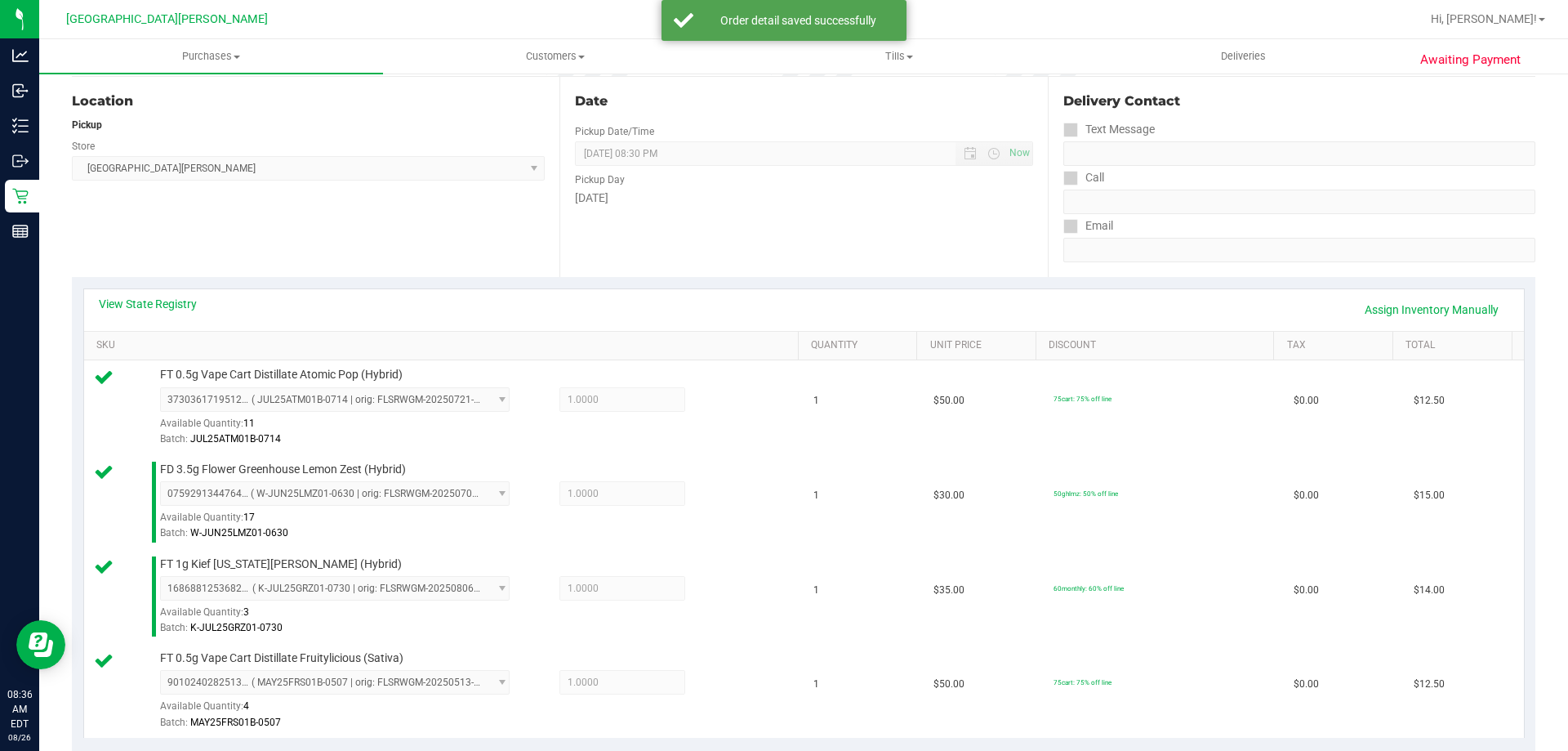
scroll to position [735, 0]
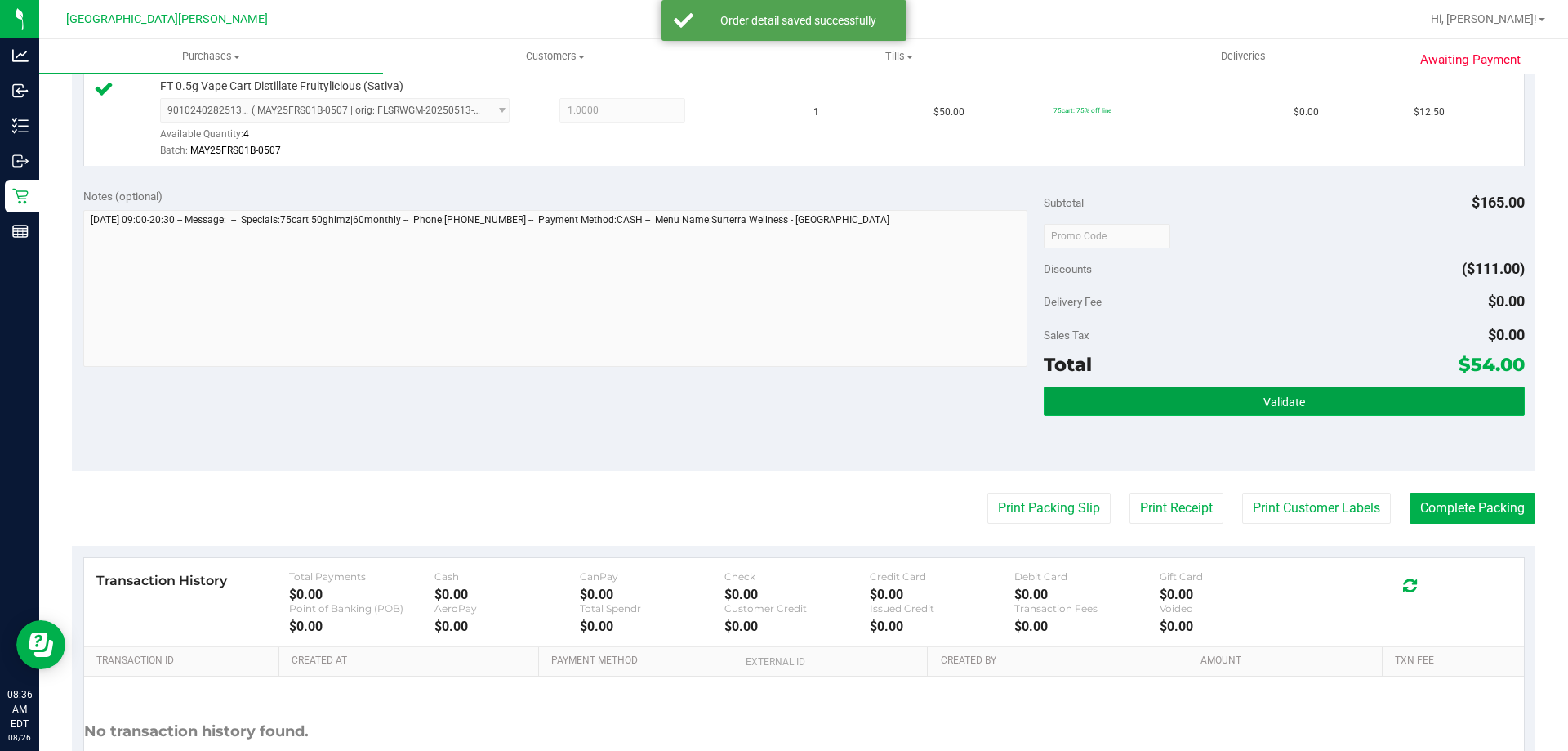
click at [1211, 396] on button "Validate" at bounding box center [1284, 401] width 480 height 29
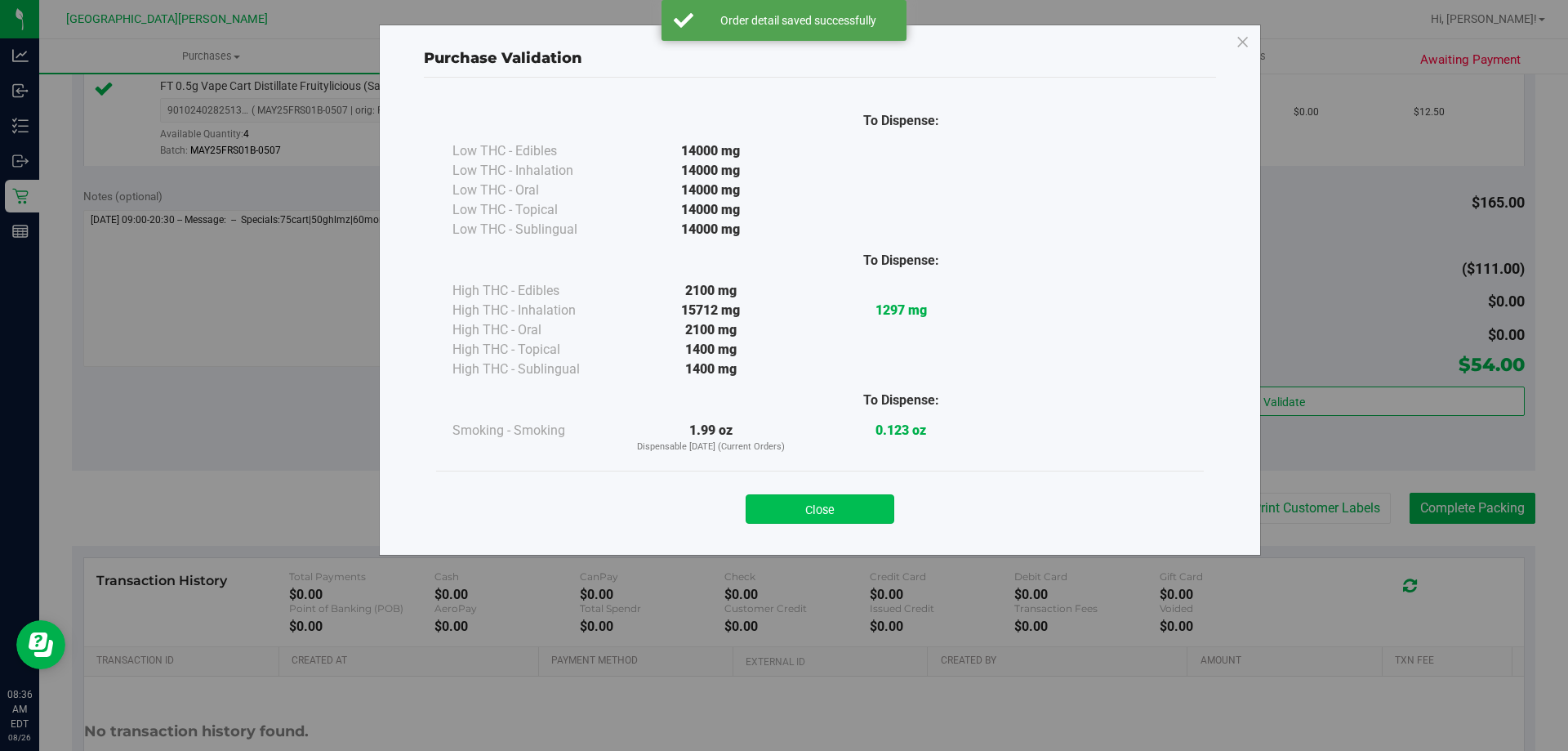
click at [845, 503] on button "Close" at bounding box center [820, 509] width 149 height 29
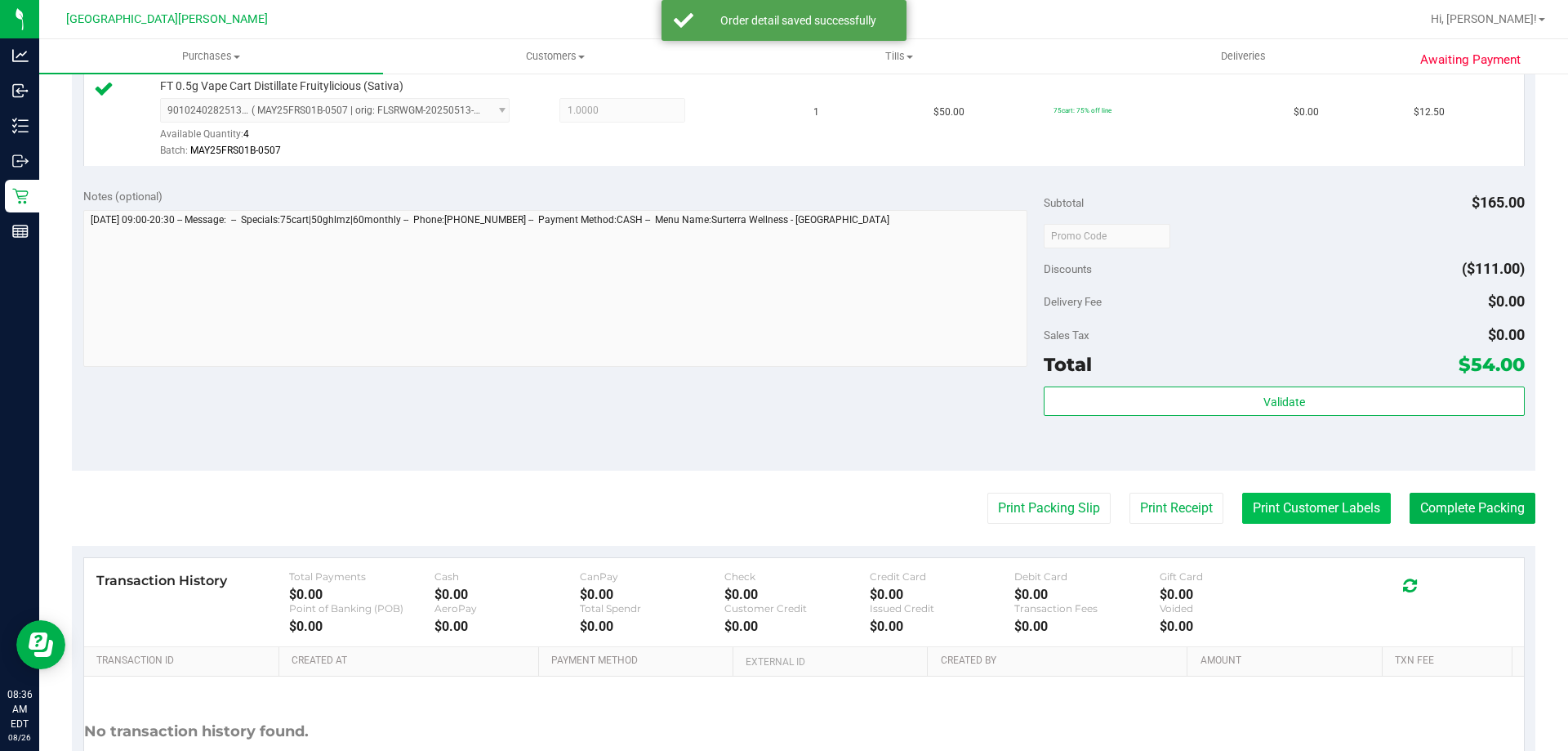
click at [1275, 498] on button "Print Customer Labels" at bounding box center [1317, 508] width 149 height 31
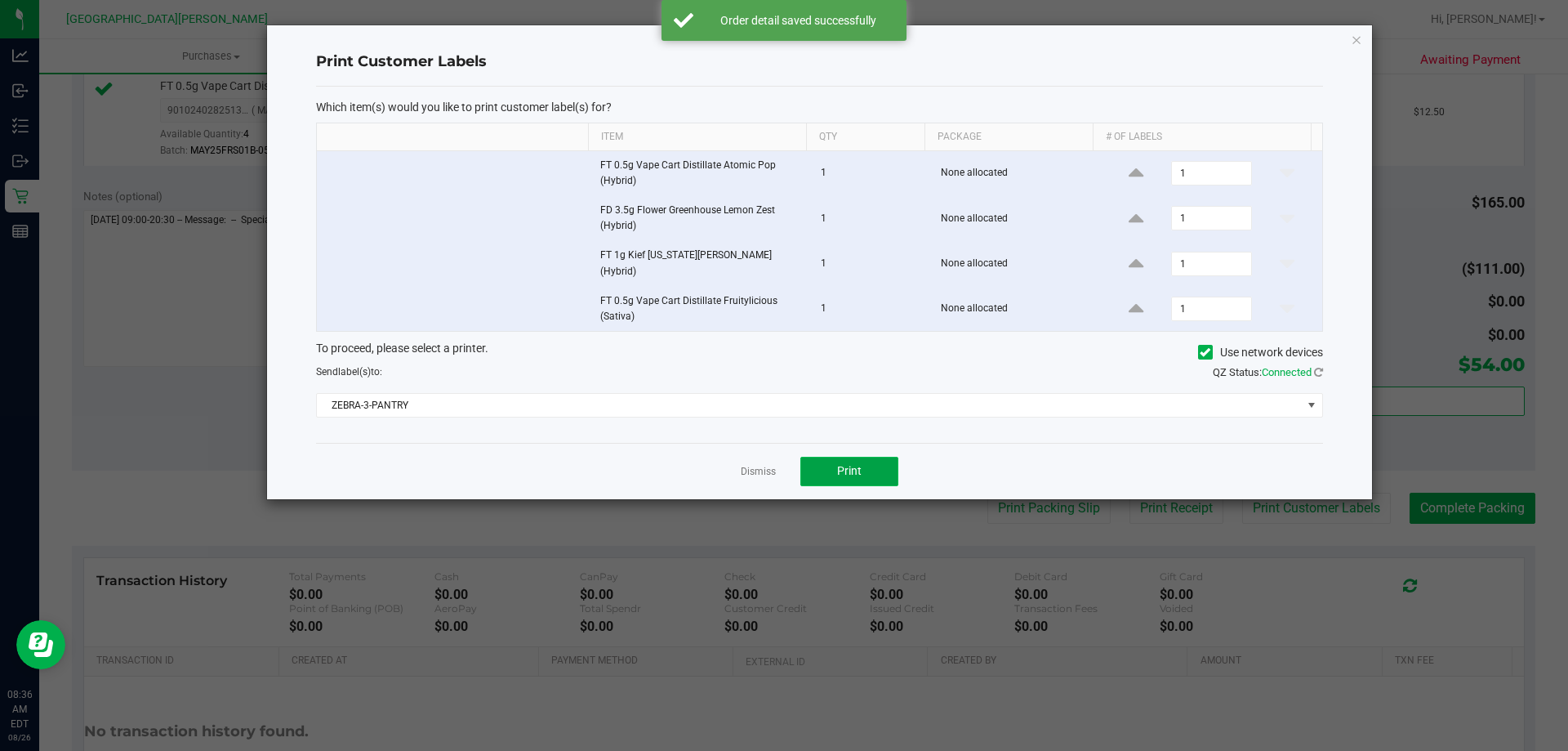
click at [839, 457] on button "Print" at bounding box center [849, 471] width 98 height 29
click at [766, 464] on link "Dismiss" at bounding box center [759, 471] width 35 height 14
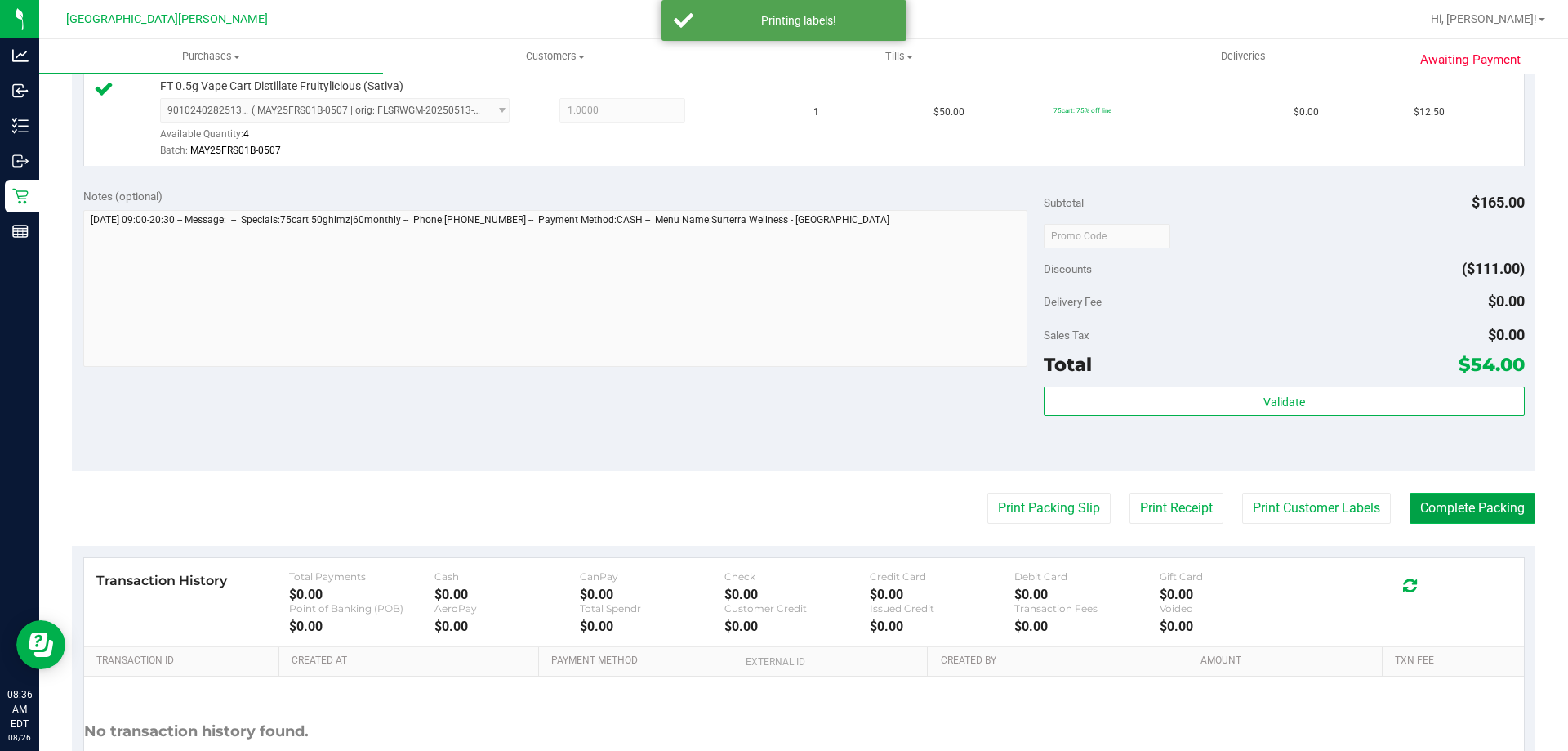
click at [1449, 508] on button "Complete Packing" at bounding box center [1472, 508] width 126 height 31
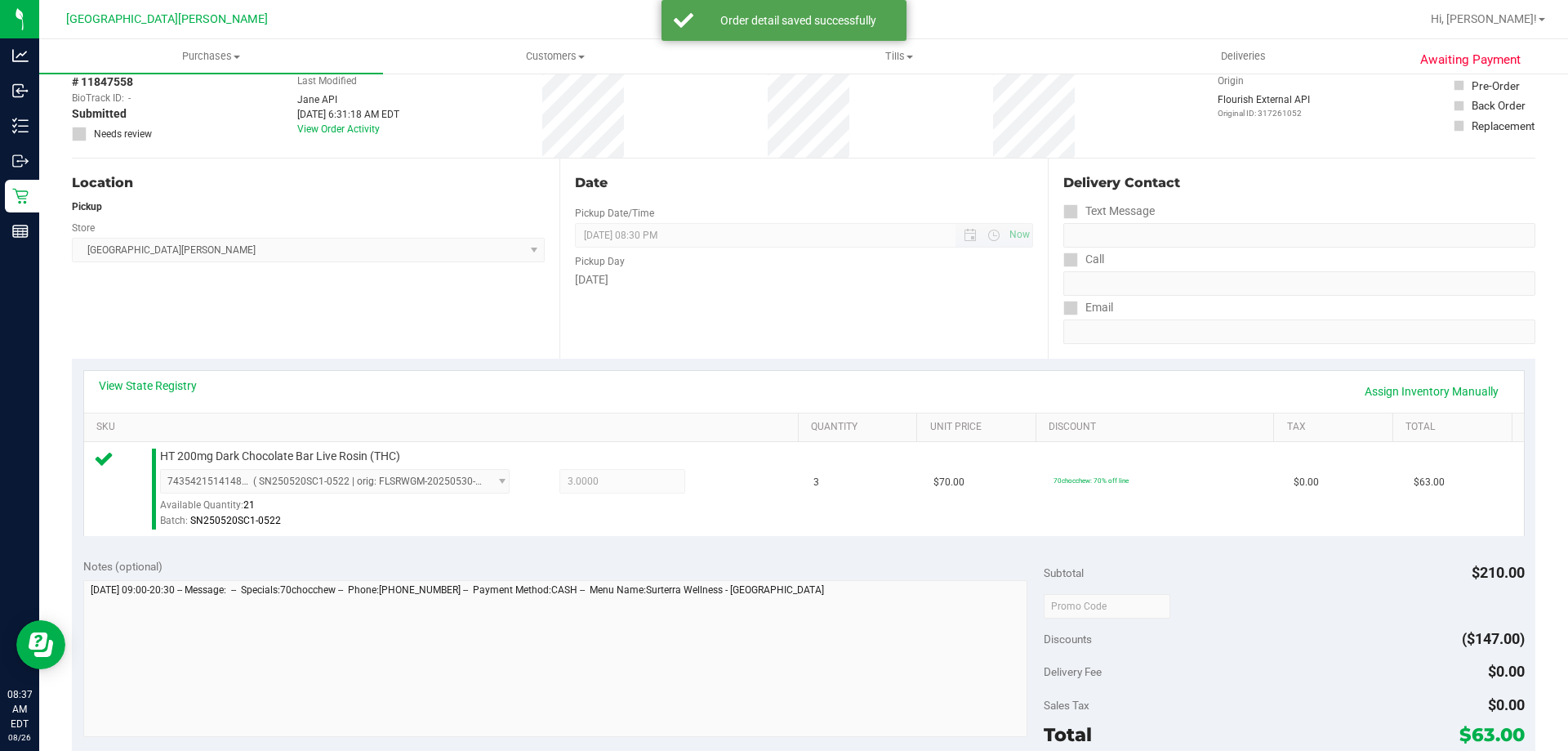
scroll to position [490, 0]
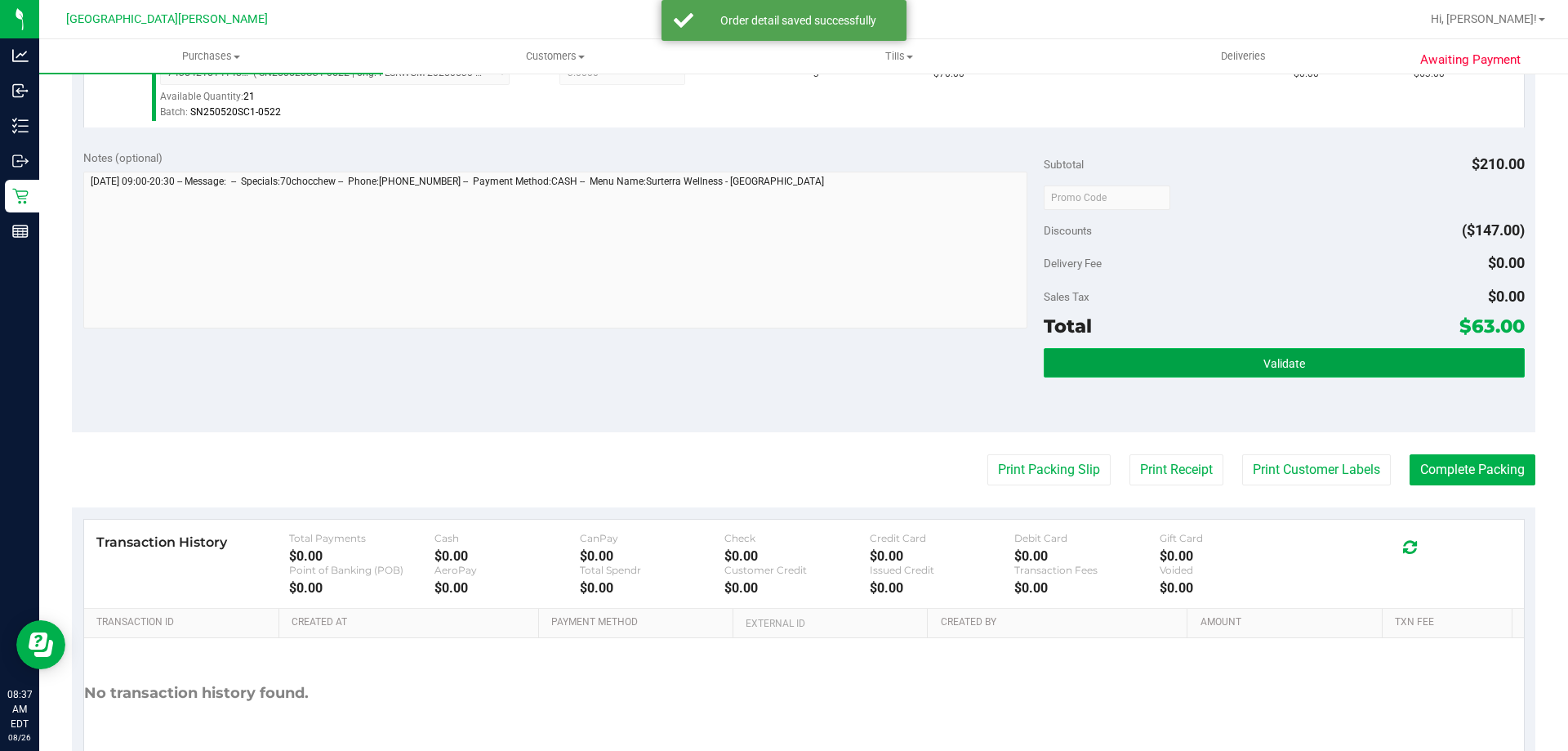
click at [1269, 372] on button "Validate" at bounding box center [1284, 363] width 480 height 29
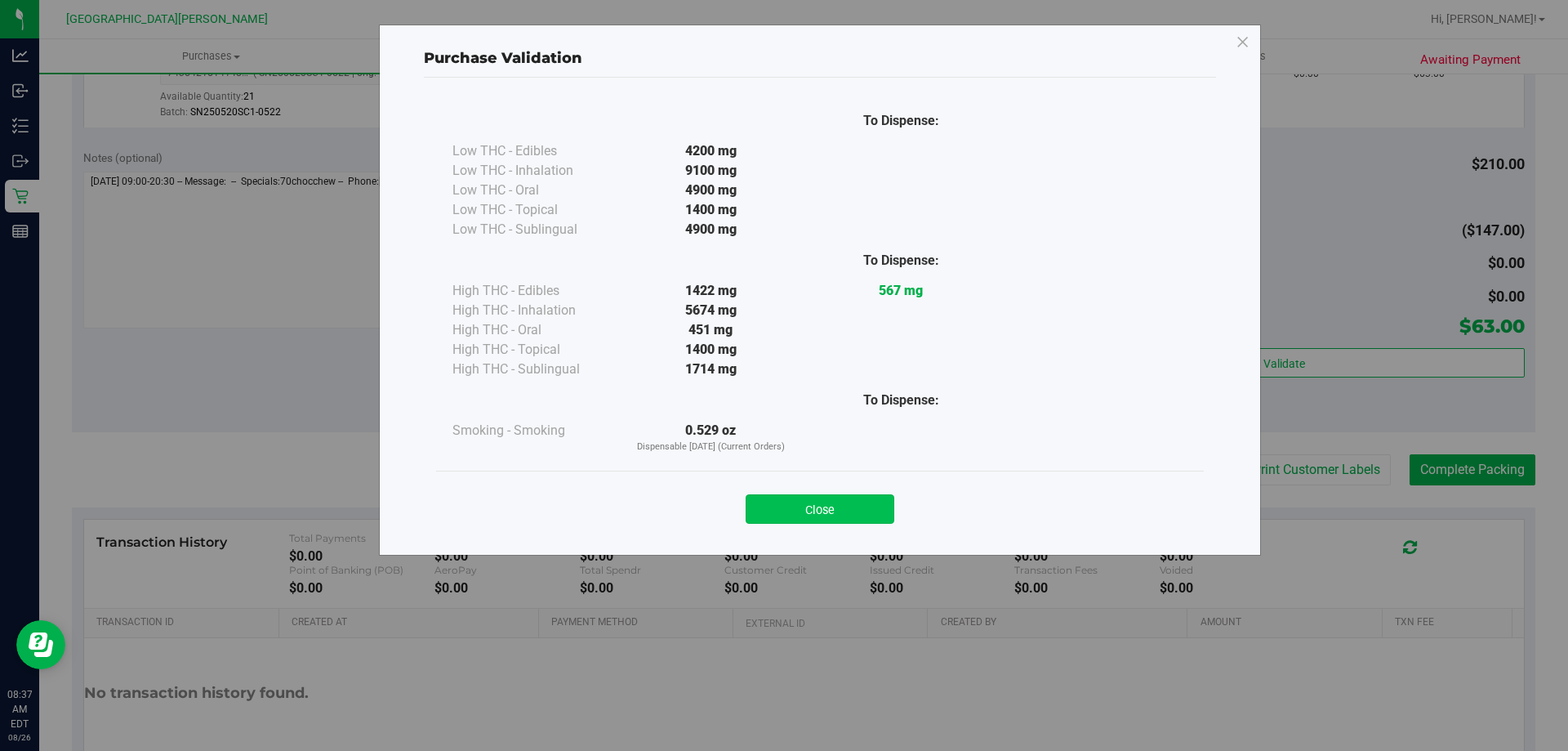
click at [867, 500] on button "Close" at bounding box center [820, 509] width 149 height 29
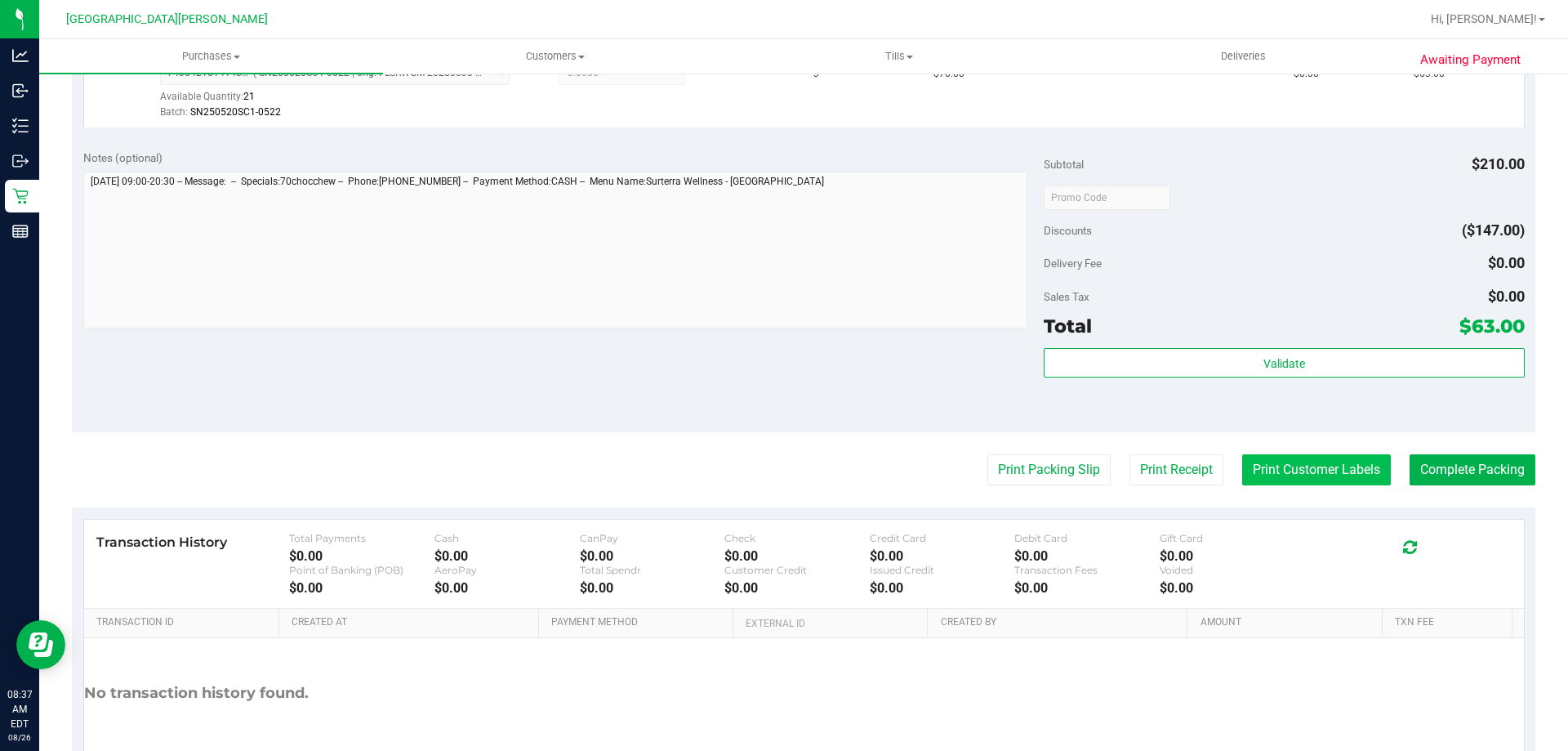
click at [1301, 467] on button "Print Customer Labels" at bounding box center [1317, 470] width 149 height 31
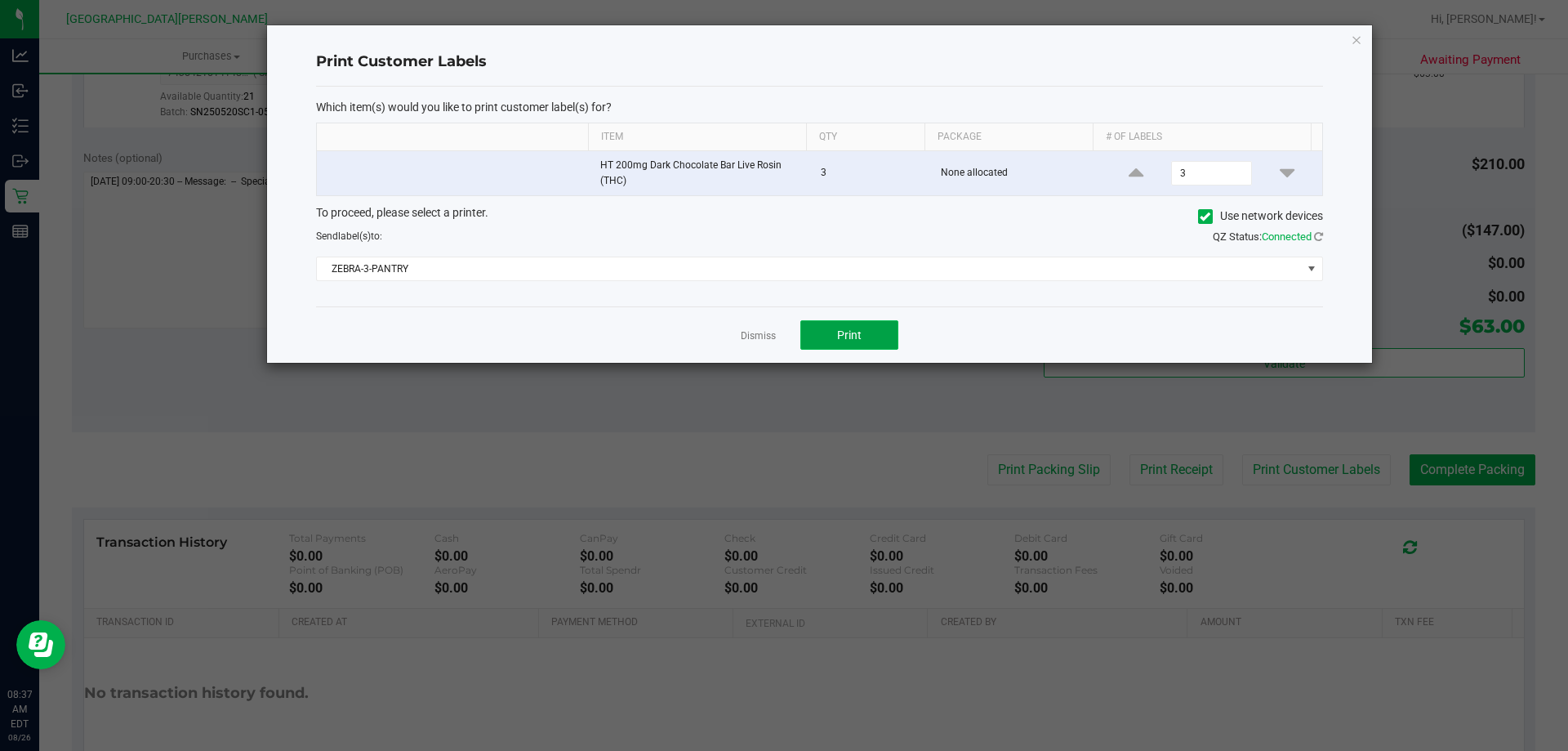
click at [822, 337] on button "Print" at bounding box center [849, 335] width 98 height 29
click at [762, 335] on link "Dismiss" at bounding box center [759, 336] width 35 height 14
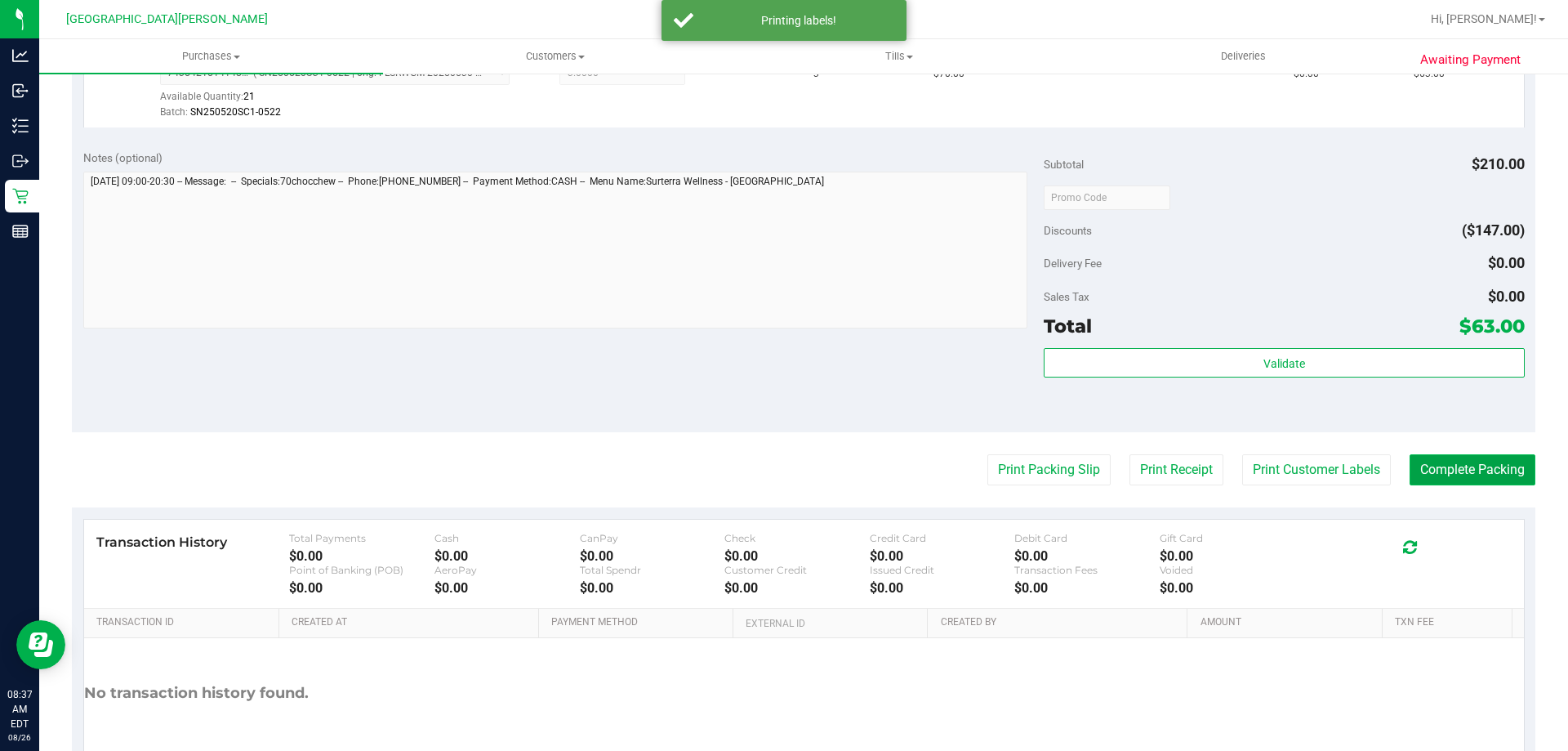
click at [1467, 479] on button "Complete Packing" at bounding box center [1472, 470] width 126 height 31
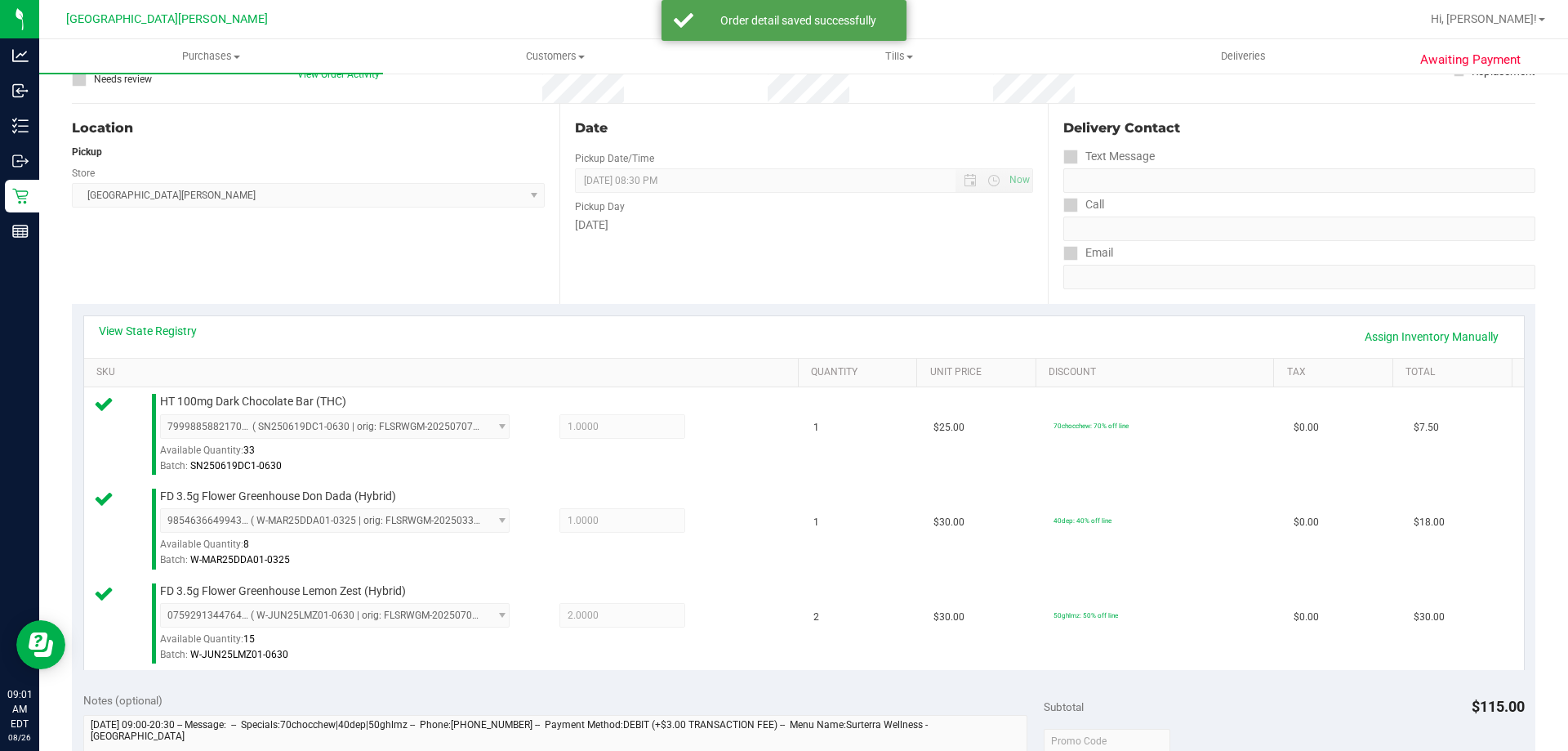
scroll to position [572, 0]
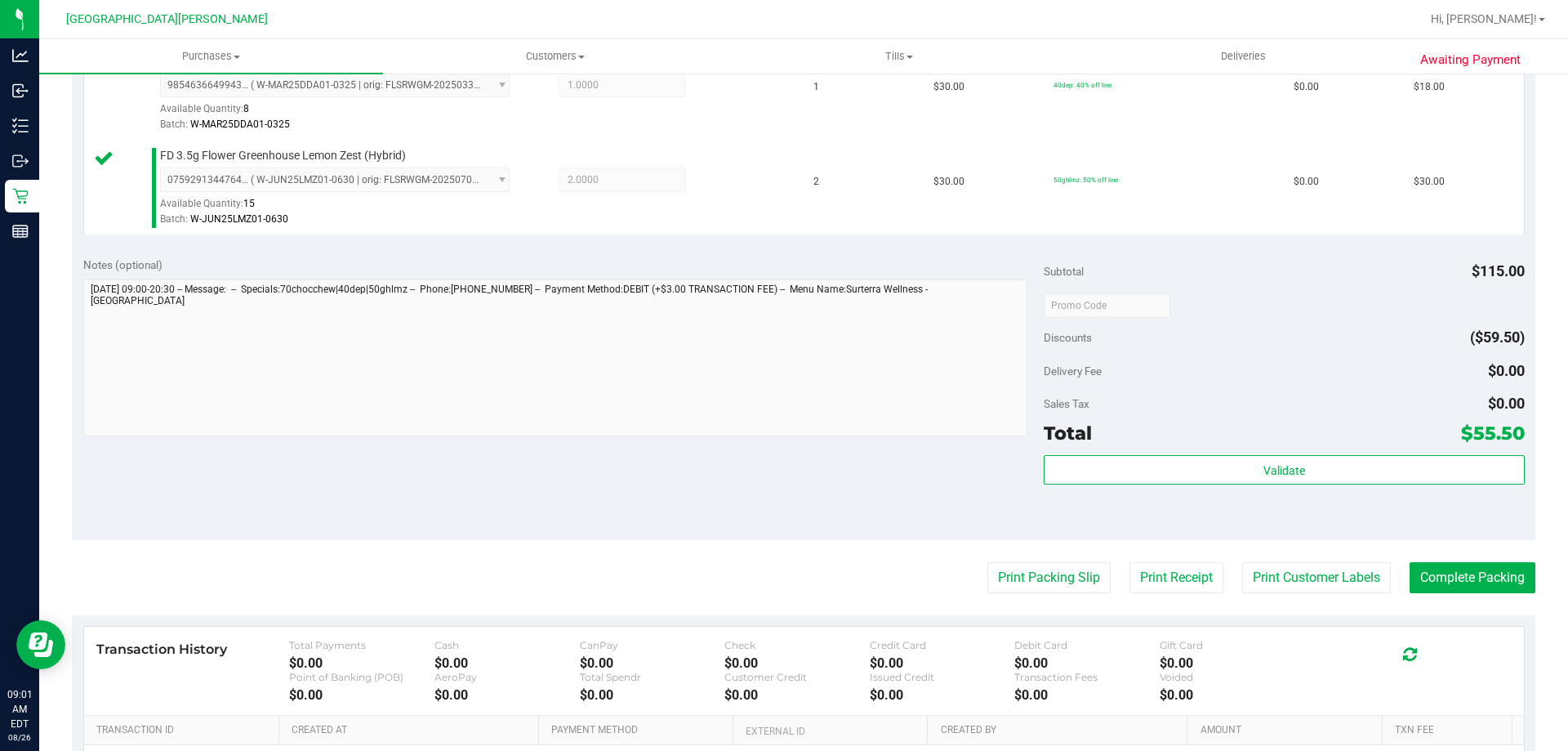
click at [1365, 487] on div "Validate" at bounding box center [1284, 491] width 480 height 73
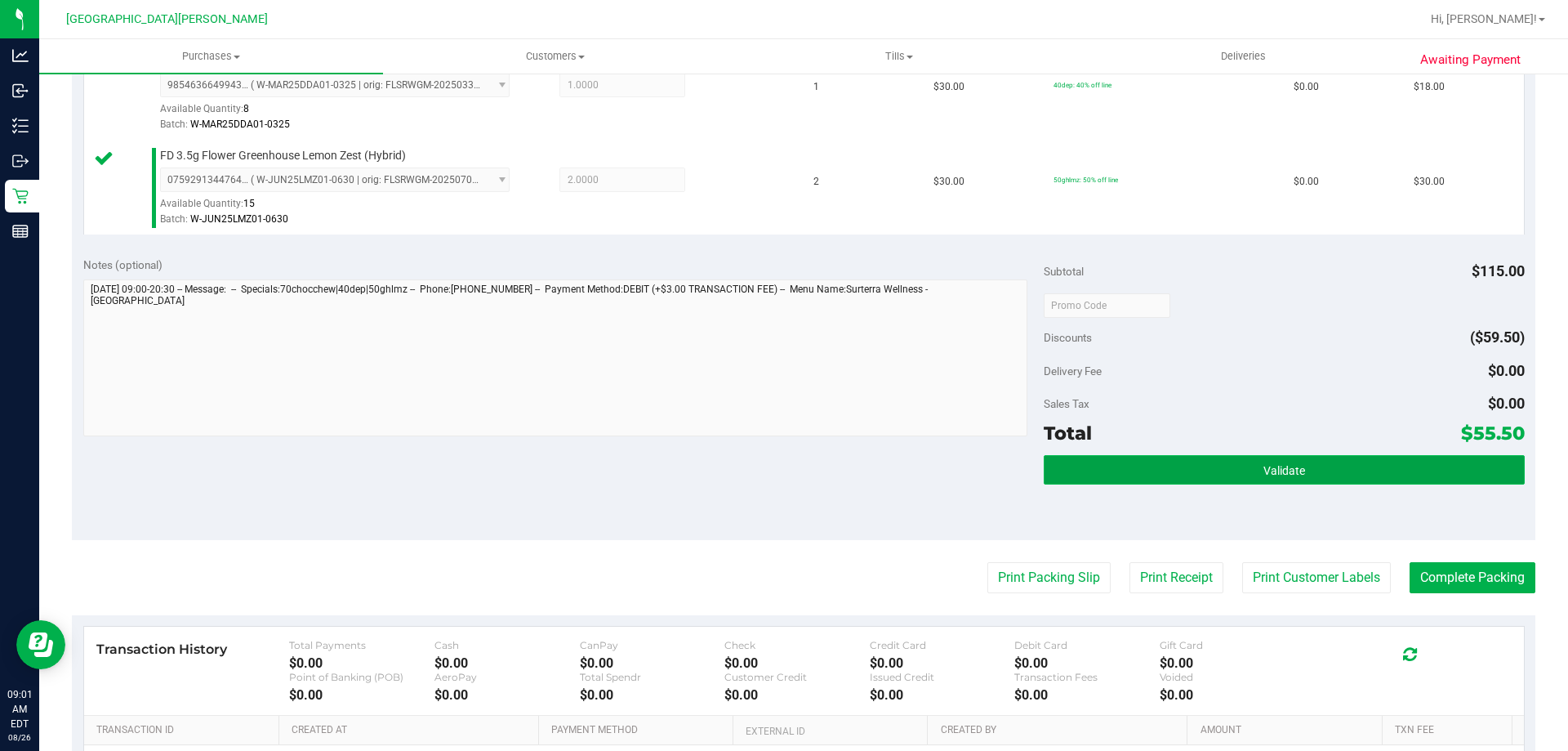
click at [1352, 469] on button "Validate" at bounding box center [1284, 469] width 480 height 29
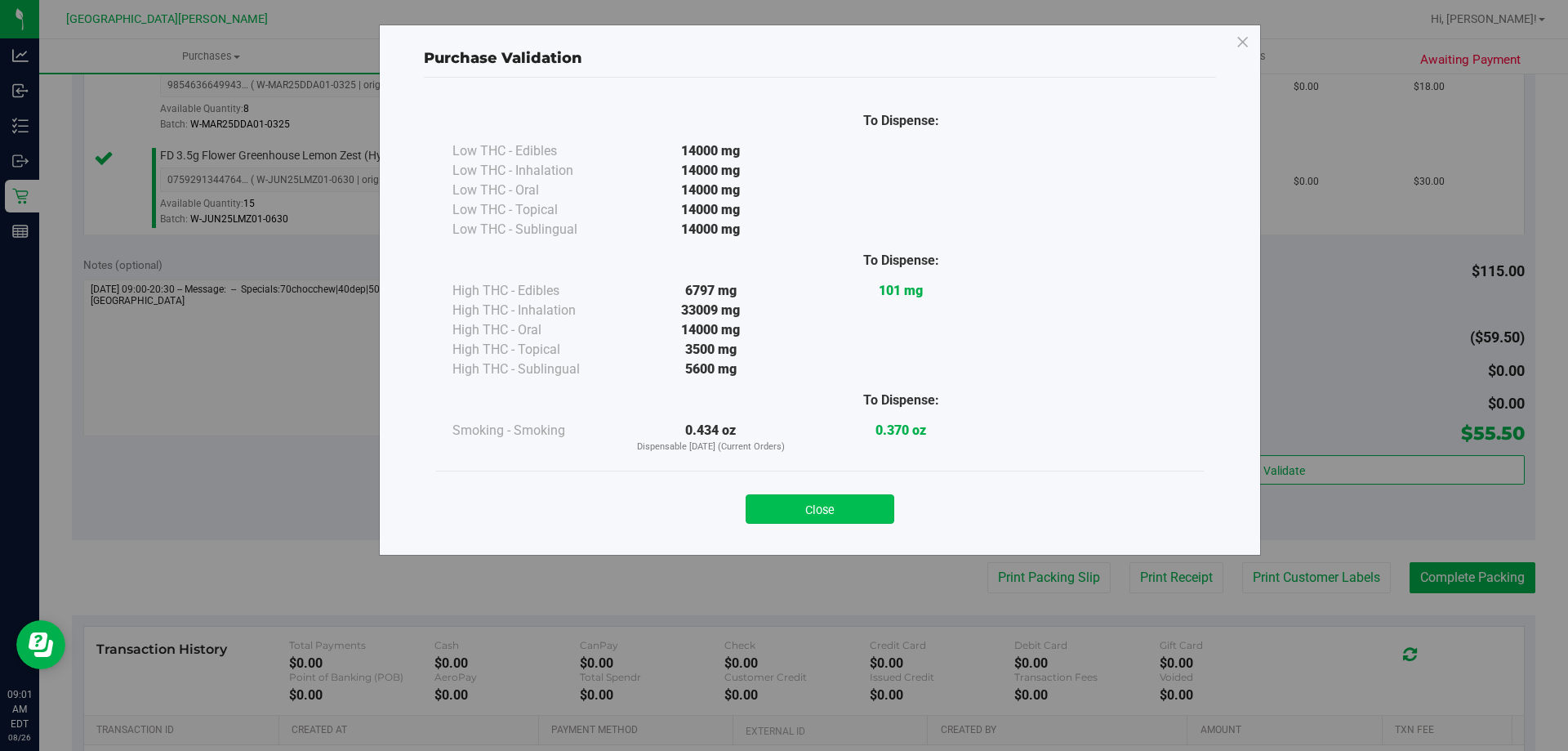
click at [817, 501] on button "Close" at bounding box center [820, 509] width 149 height 29
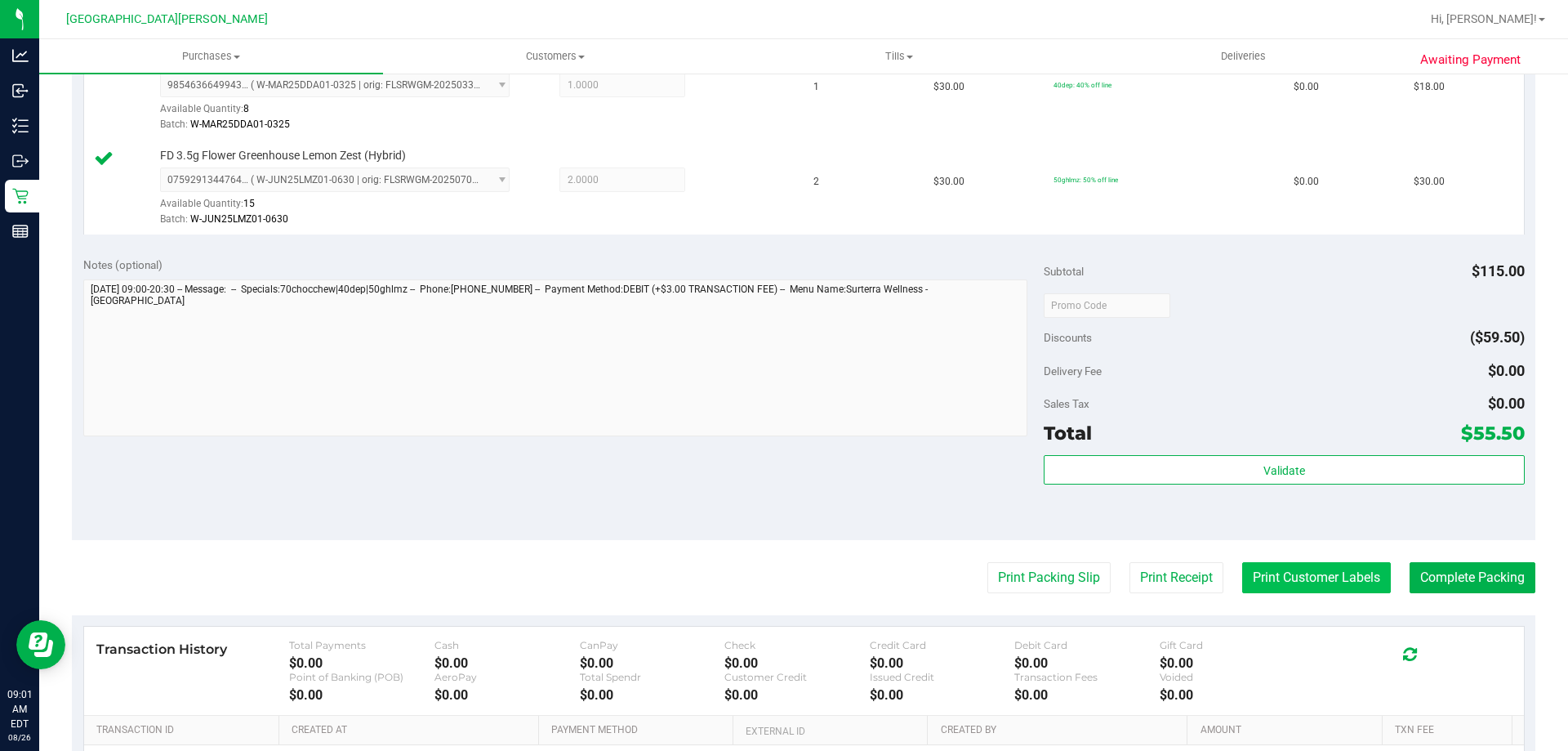
click at [1312, 573] on button "Print Customer Labels" at bounding box center [1317, 578] width 149 height 31
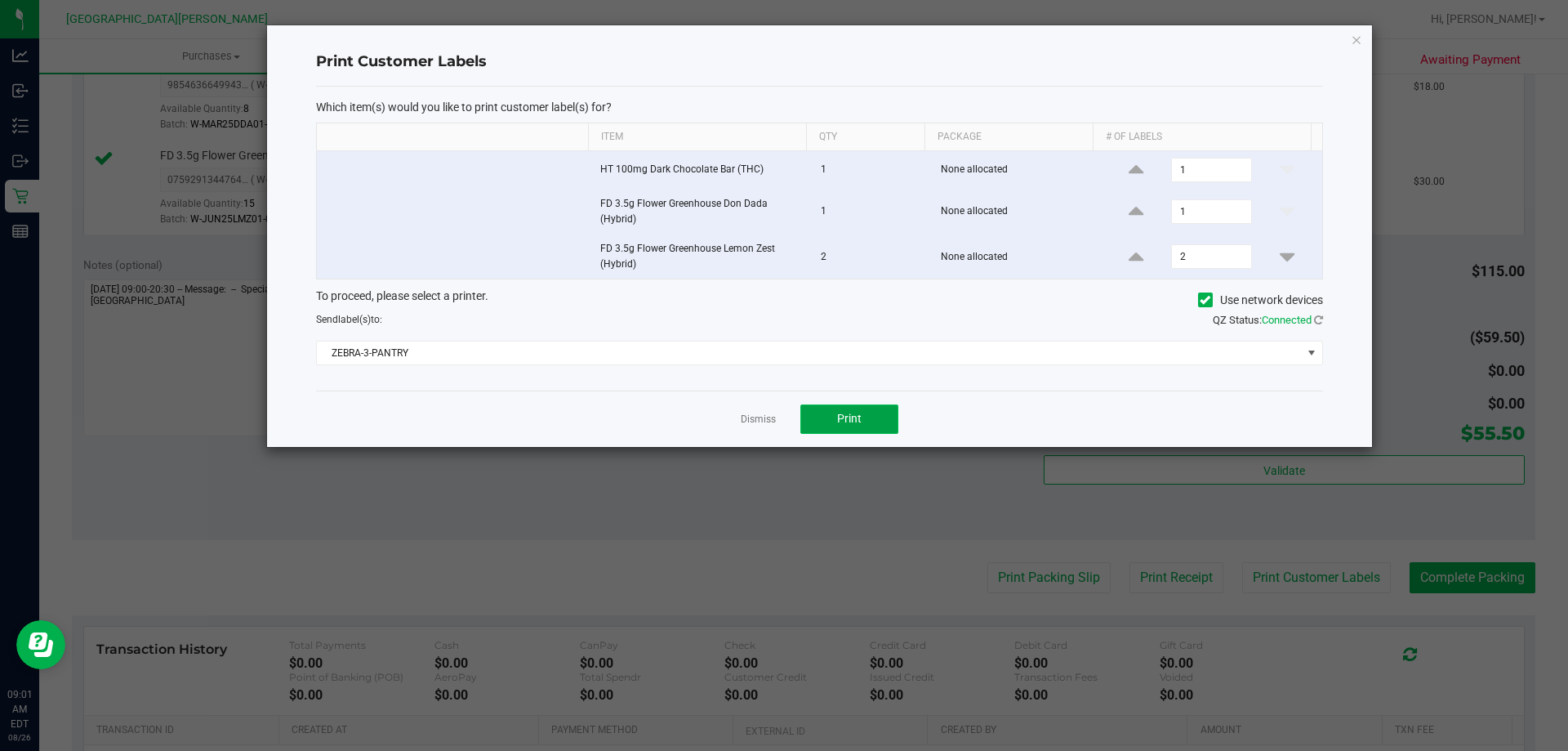
click at [865, 420] on button "Print" at bounding box center [849, 420] width 98 height 29
click at [768, 422] on link "Dismiss" at bounding box center [759, 420] width 35 height 14
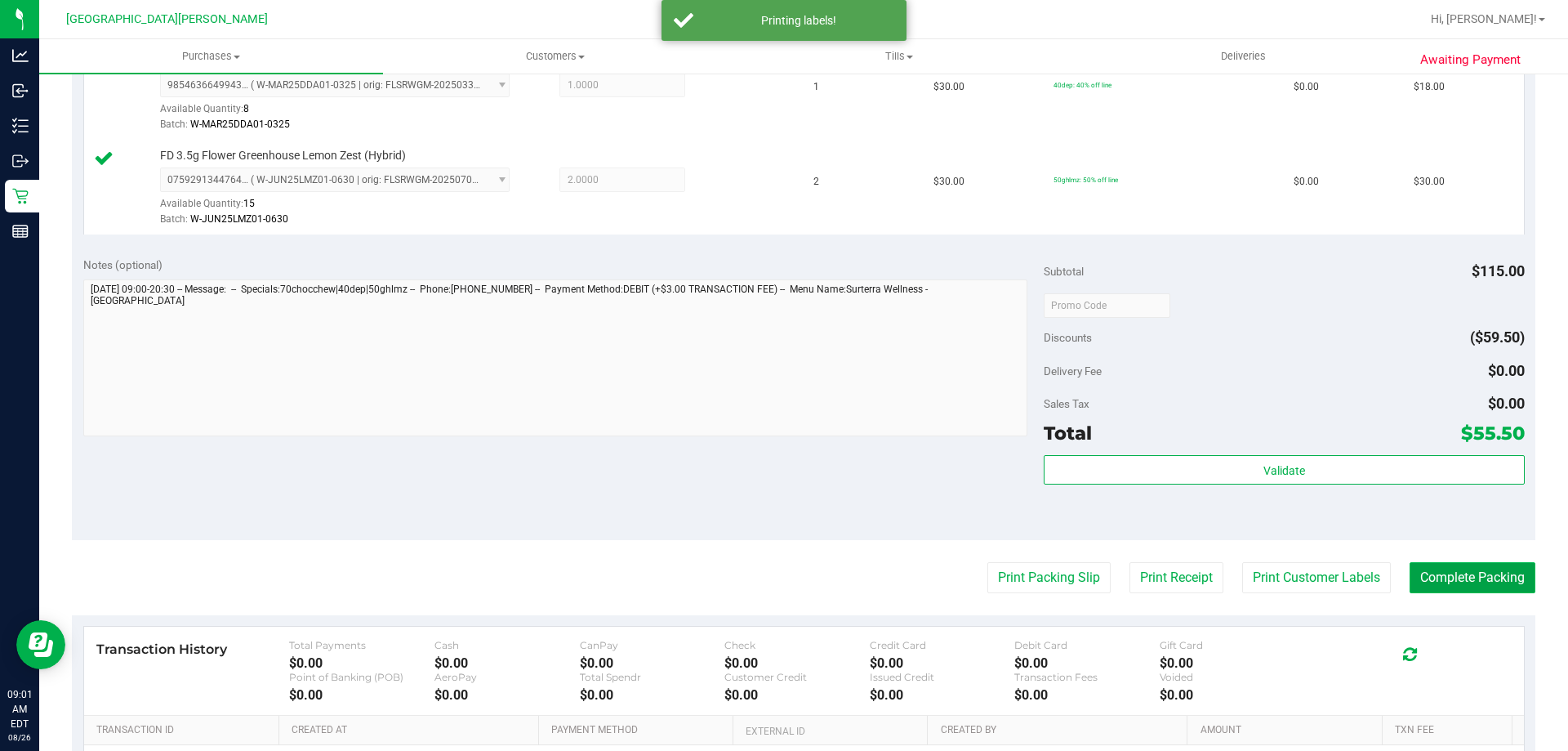
click at [1418, 575] on button "Complete Packing" at bounding box center [1472, 578] width 126 height 31
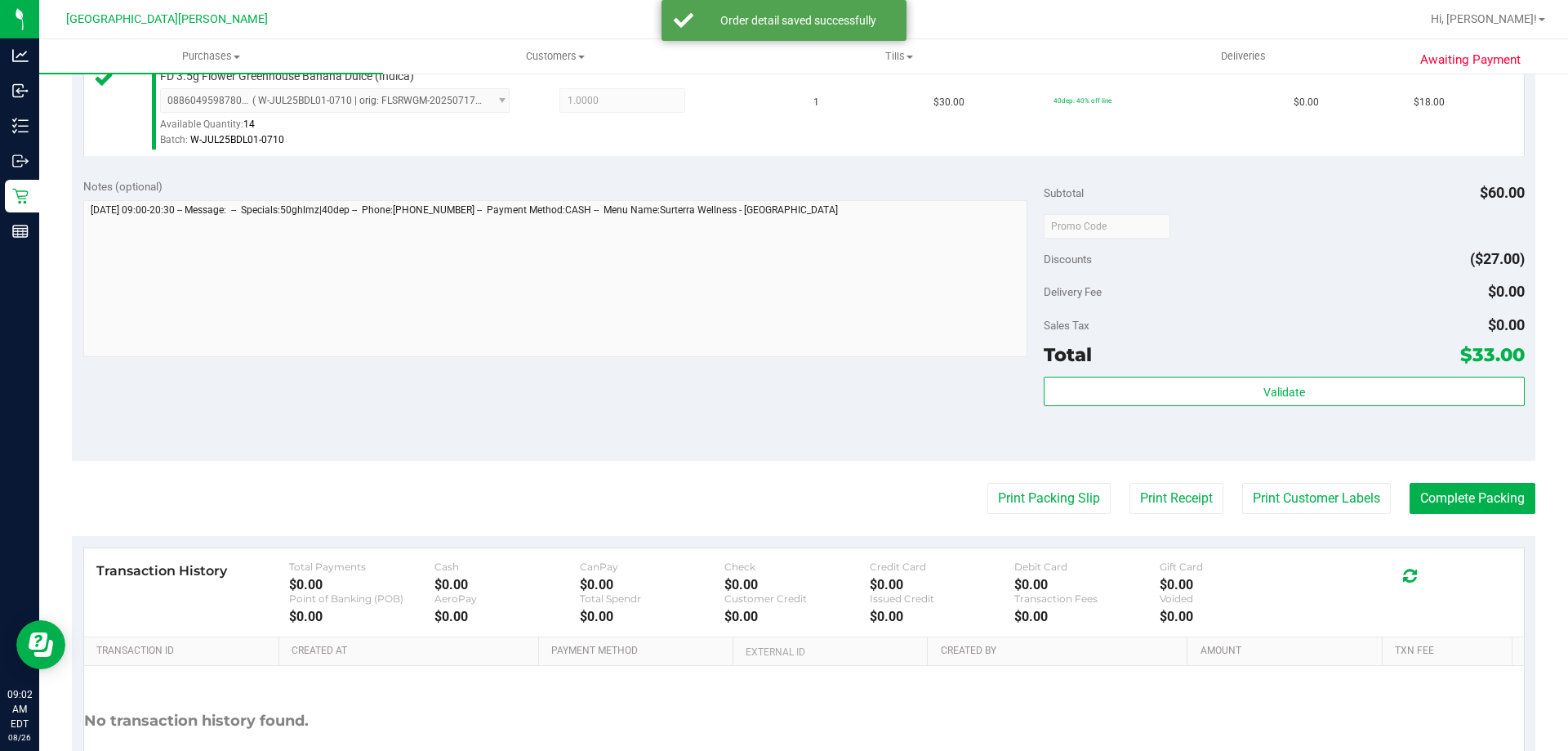
scroll to position [572, 0]
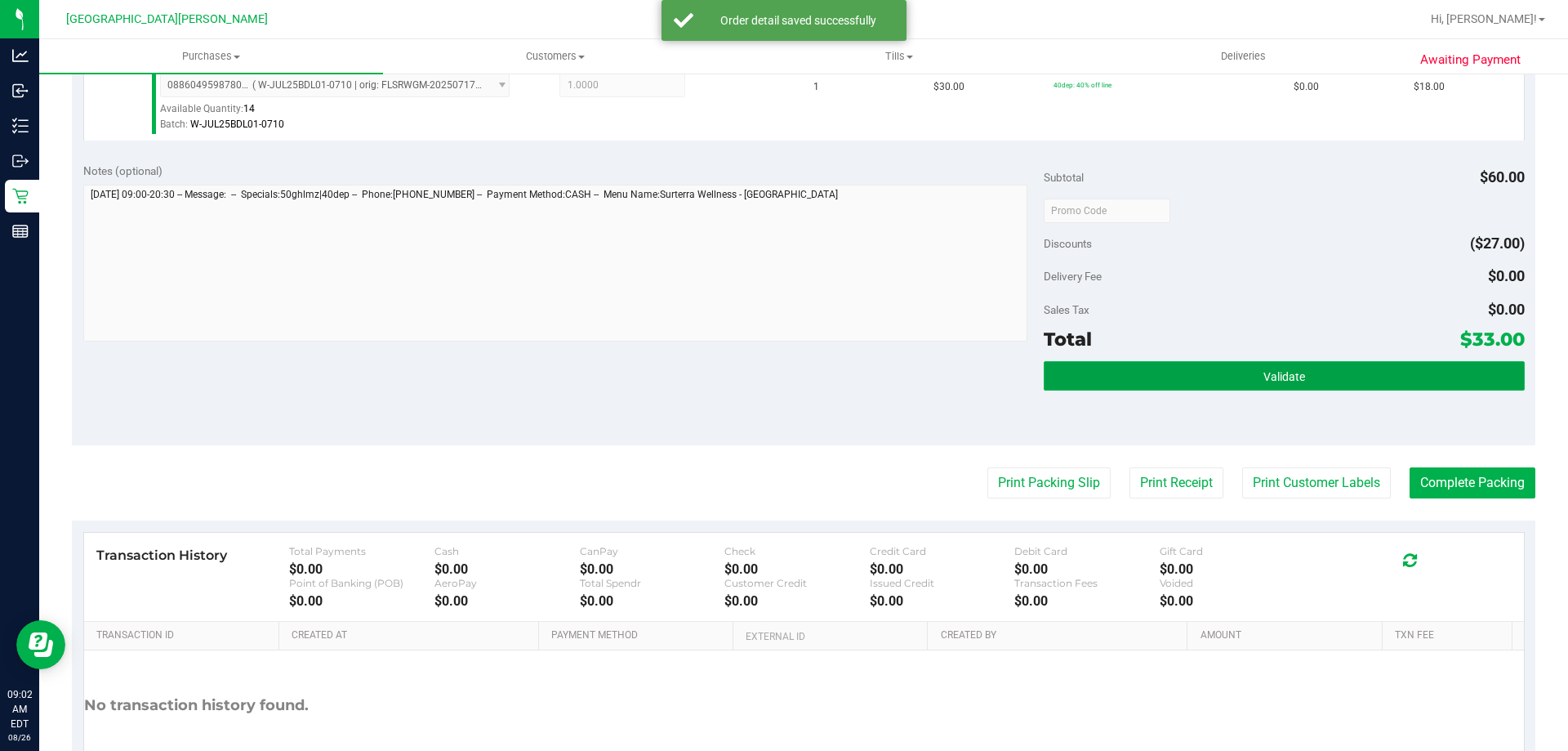
click at [1310, 372] on button "Validate" at bounding box center [1284, 376] width 480 height 29
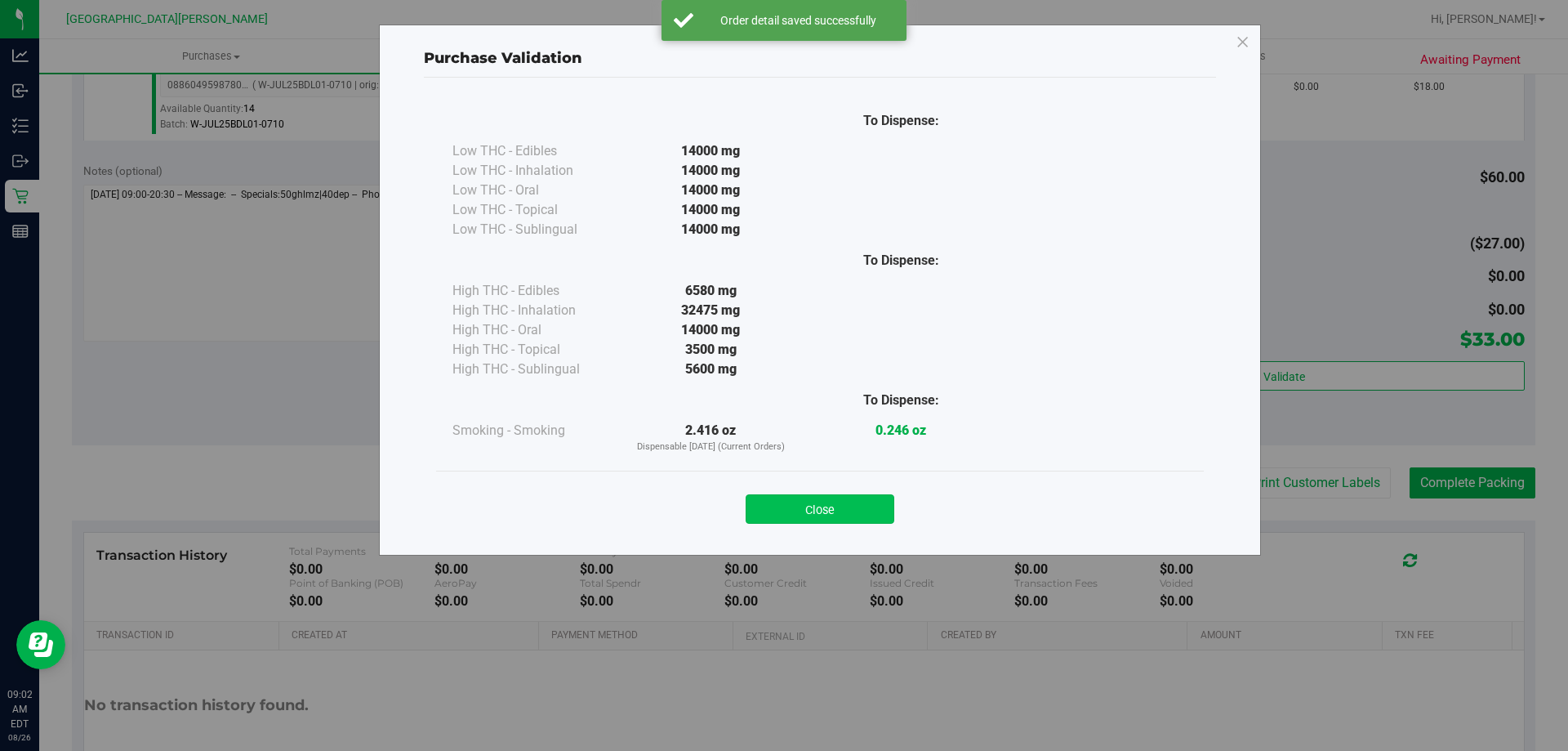
click at [867, 509] on button "Close" at bounding box center [820, 509] width 149 height 29
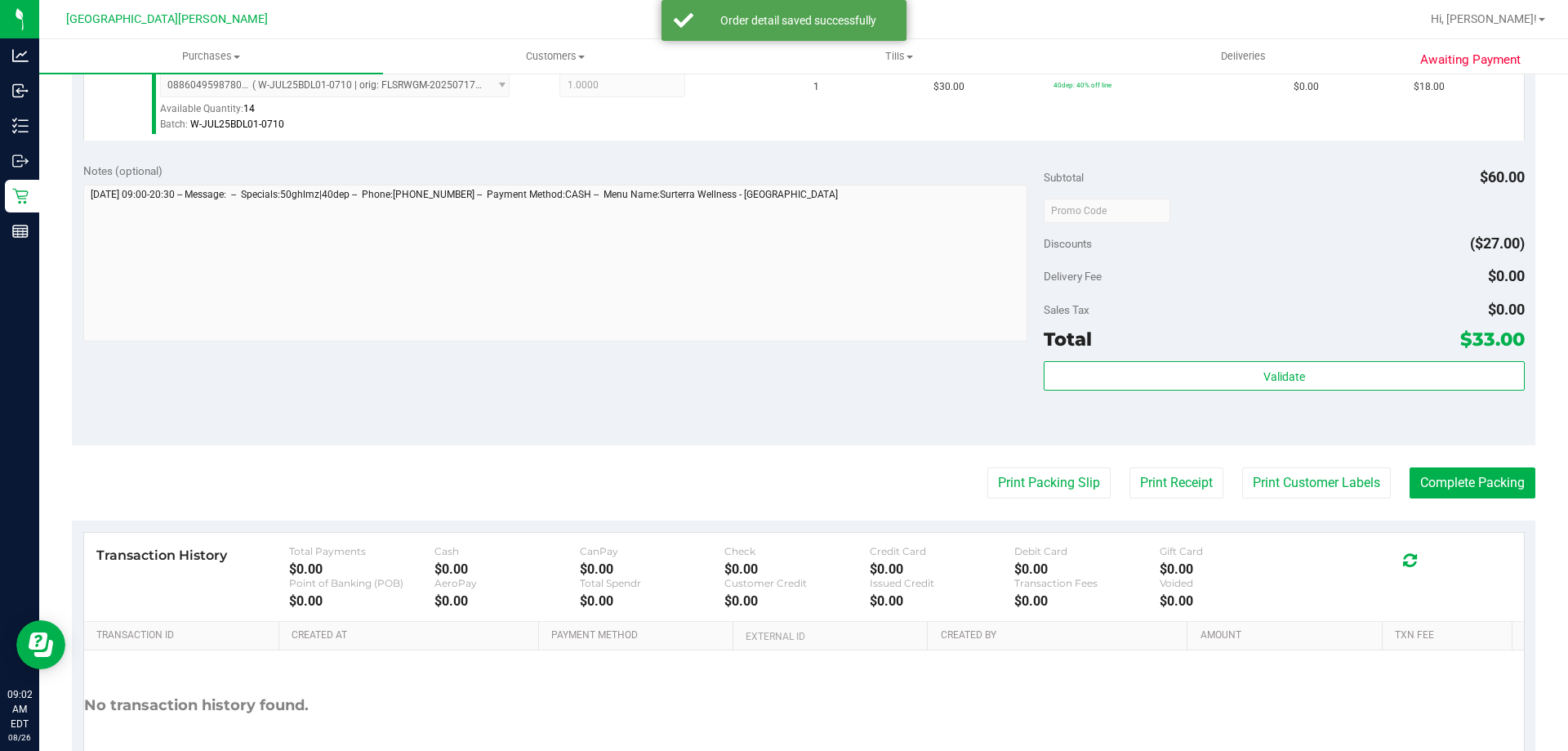
click at [1292, 466] on purchase-details "Back Edit Purchase Cancel Purchase View Profile # 11847914 BioTrack ID: - Submi…" at bounding box center [804, 171] width 1463 height 1310
click at [1292, 472] on button "Print Customer Labels" at bounding box center [1317, 483] width 149 height 31
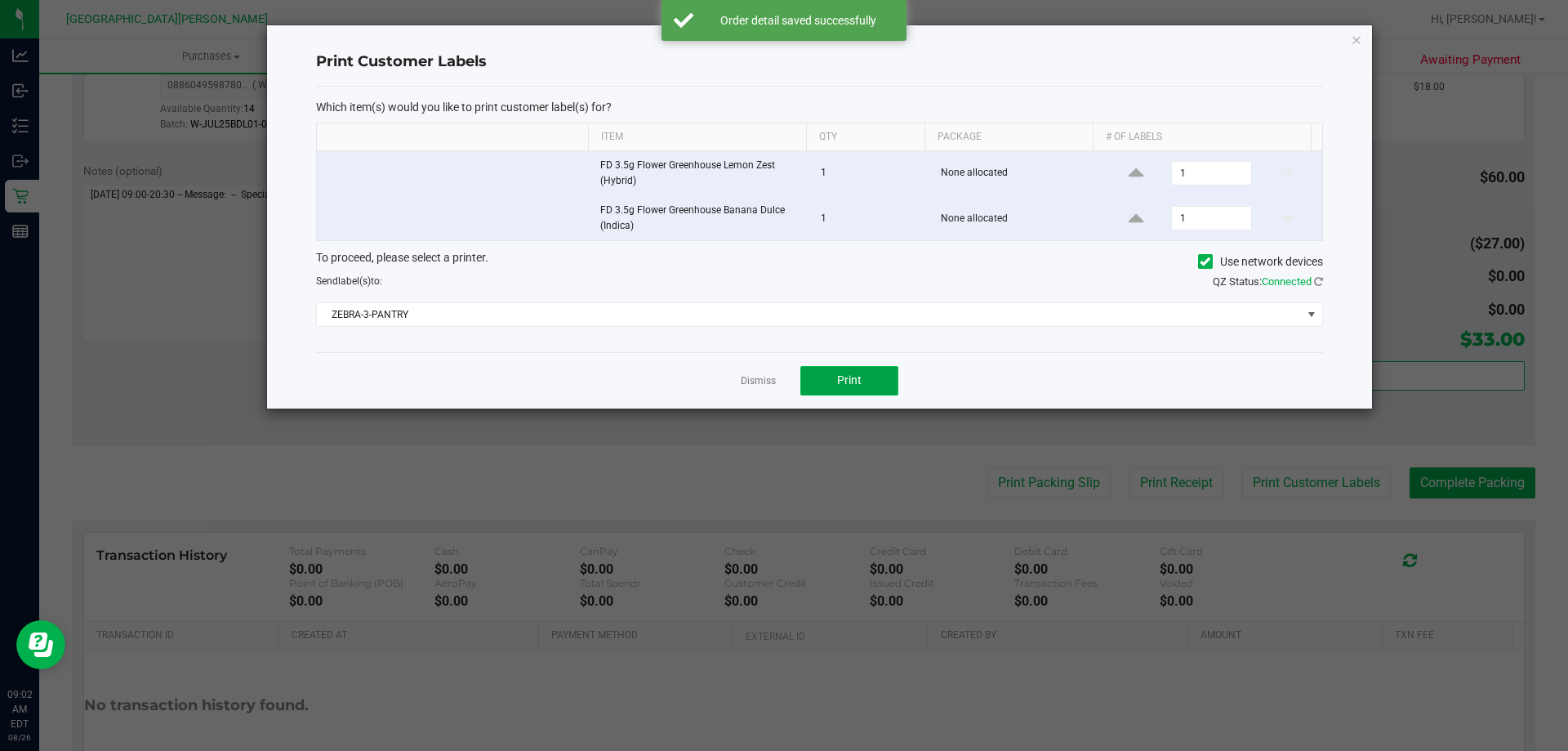
click at [847, 378] on span "Print" at bounding box center [849, 379] width 24 height 13
click at [754, 376] on link "Dismiss" at bounding box center [759, 381] width 35 height 14
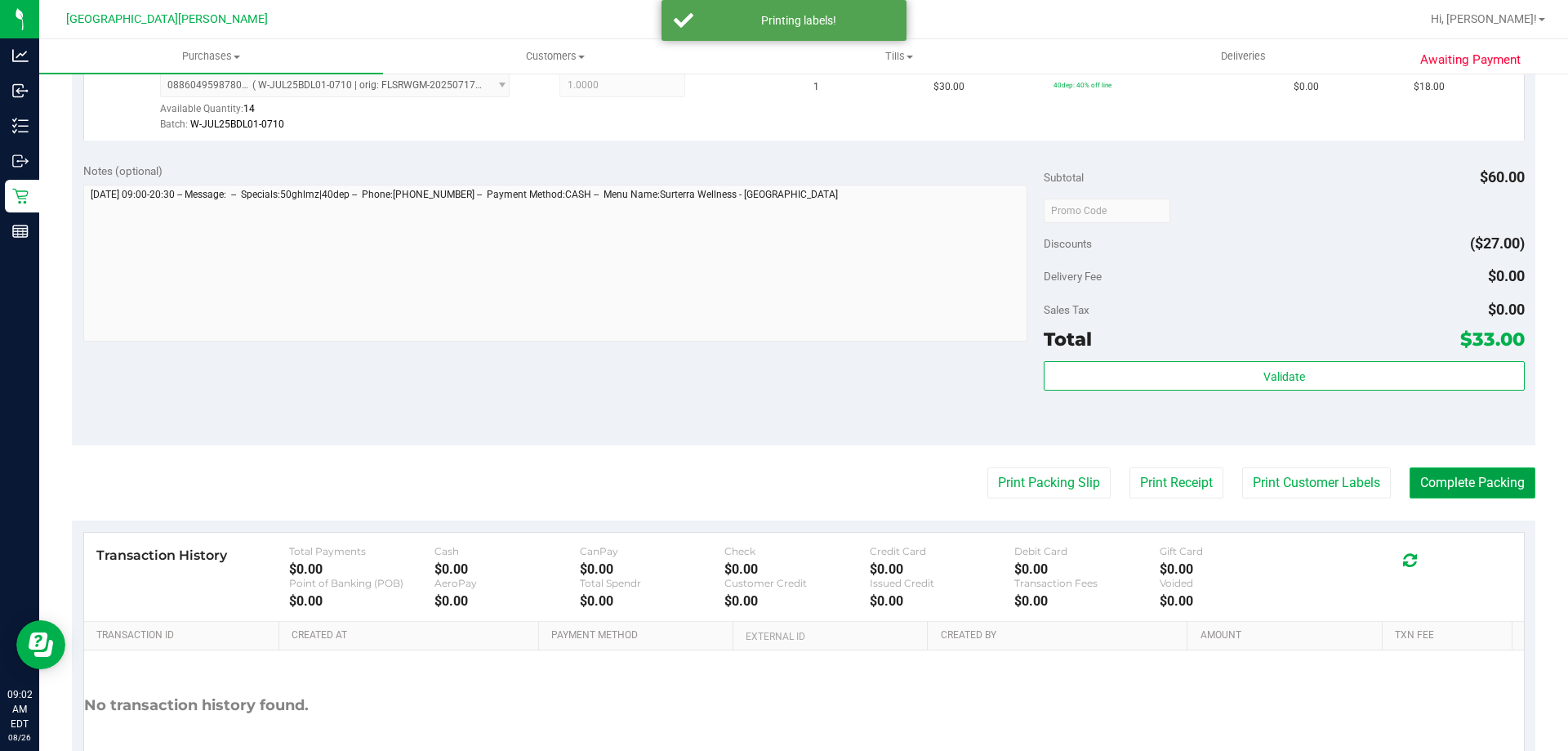
click at [1429, 480] on button "Complete Packing" at bounding box center [1472, 483] width 126 height 31
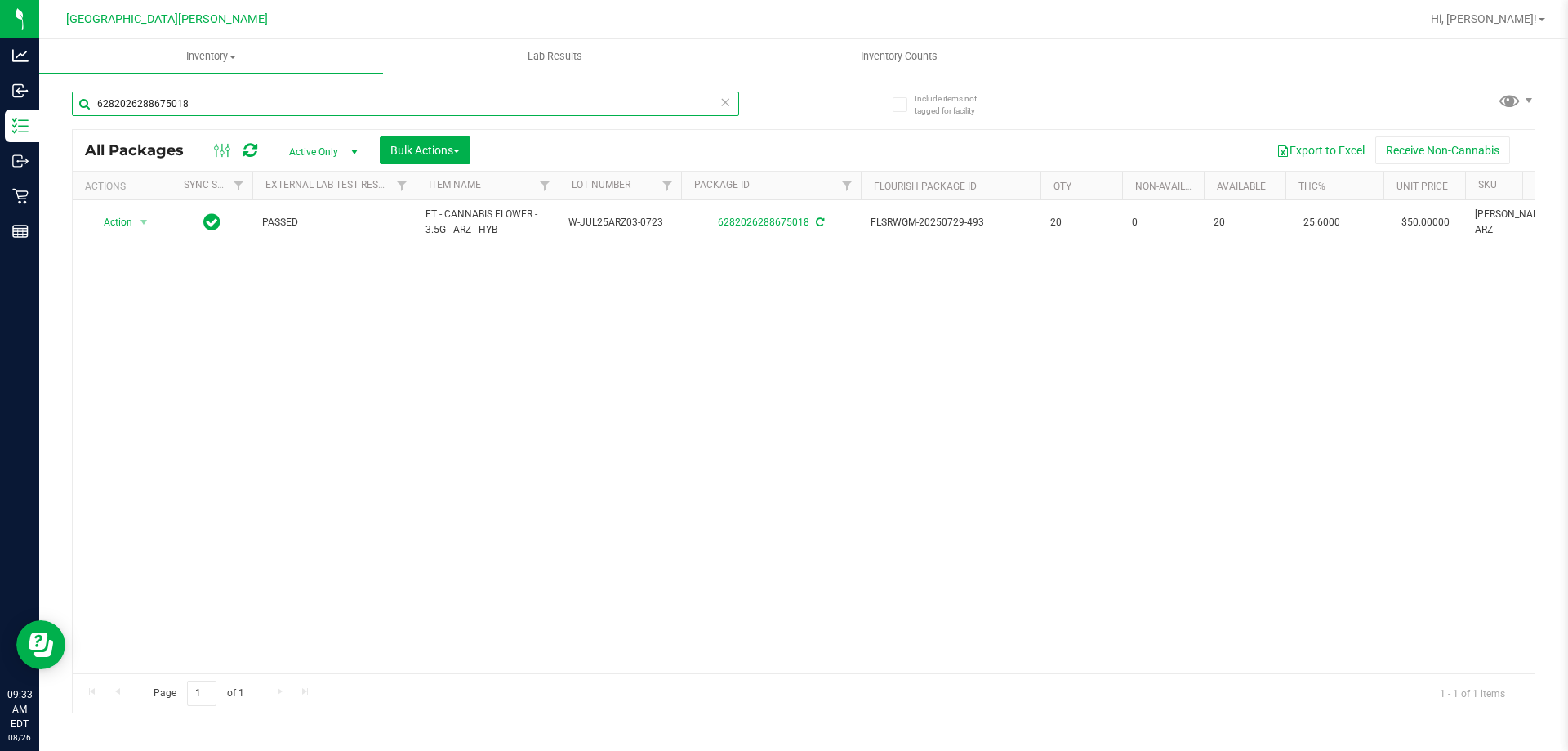
click at [225, 93] on input "6282026288675018" at bounding box center [406, 104] width 668 height 24
click at [223, 93] on input "6282026288675018" at bounding box center [406, 104] width 668 height 24
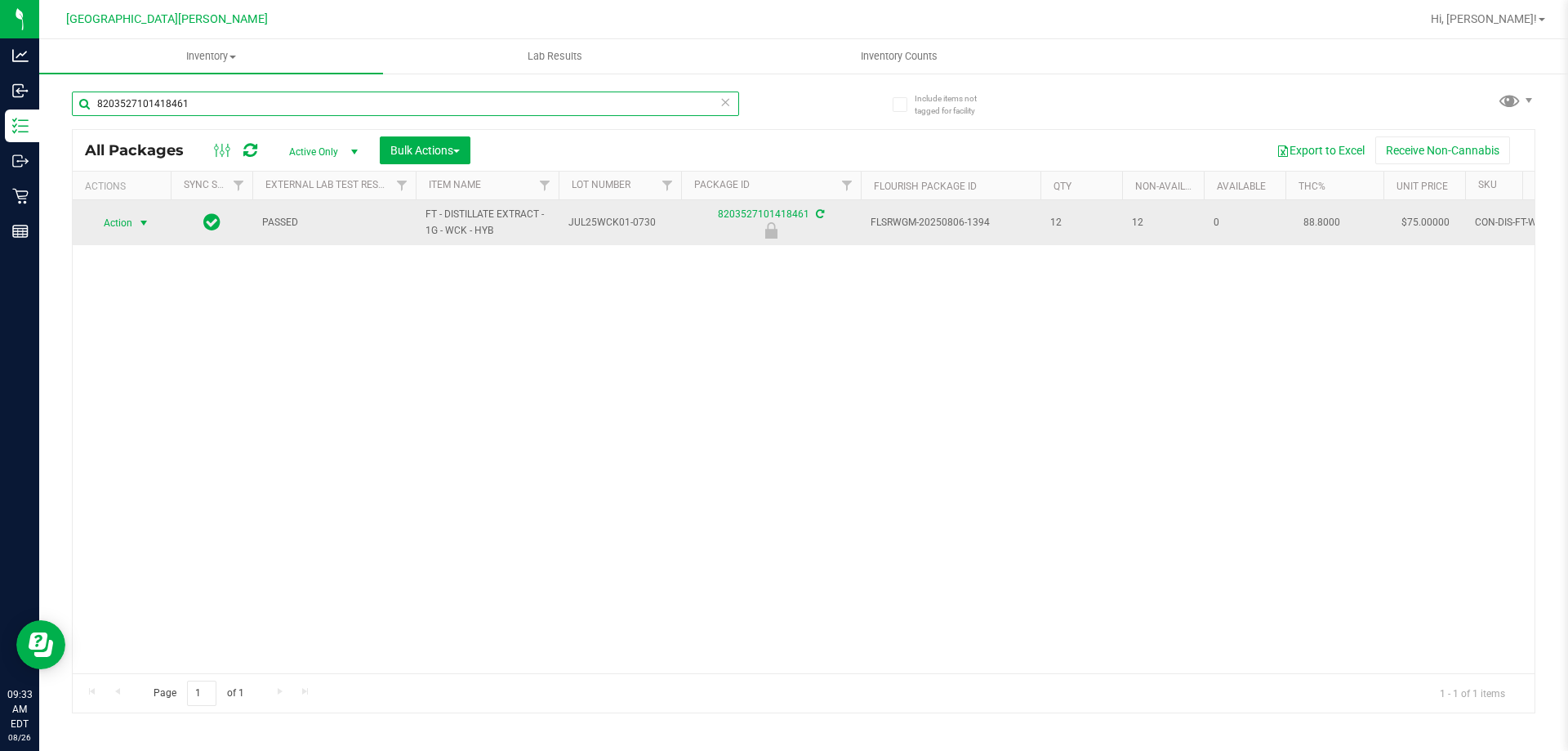
type input "8203527101418461"
click at [143, 226] on span "select" at bounding box center [143, 222] width 13 height 13
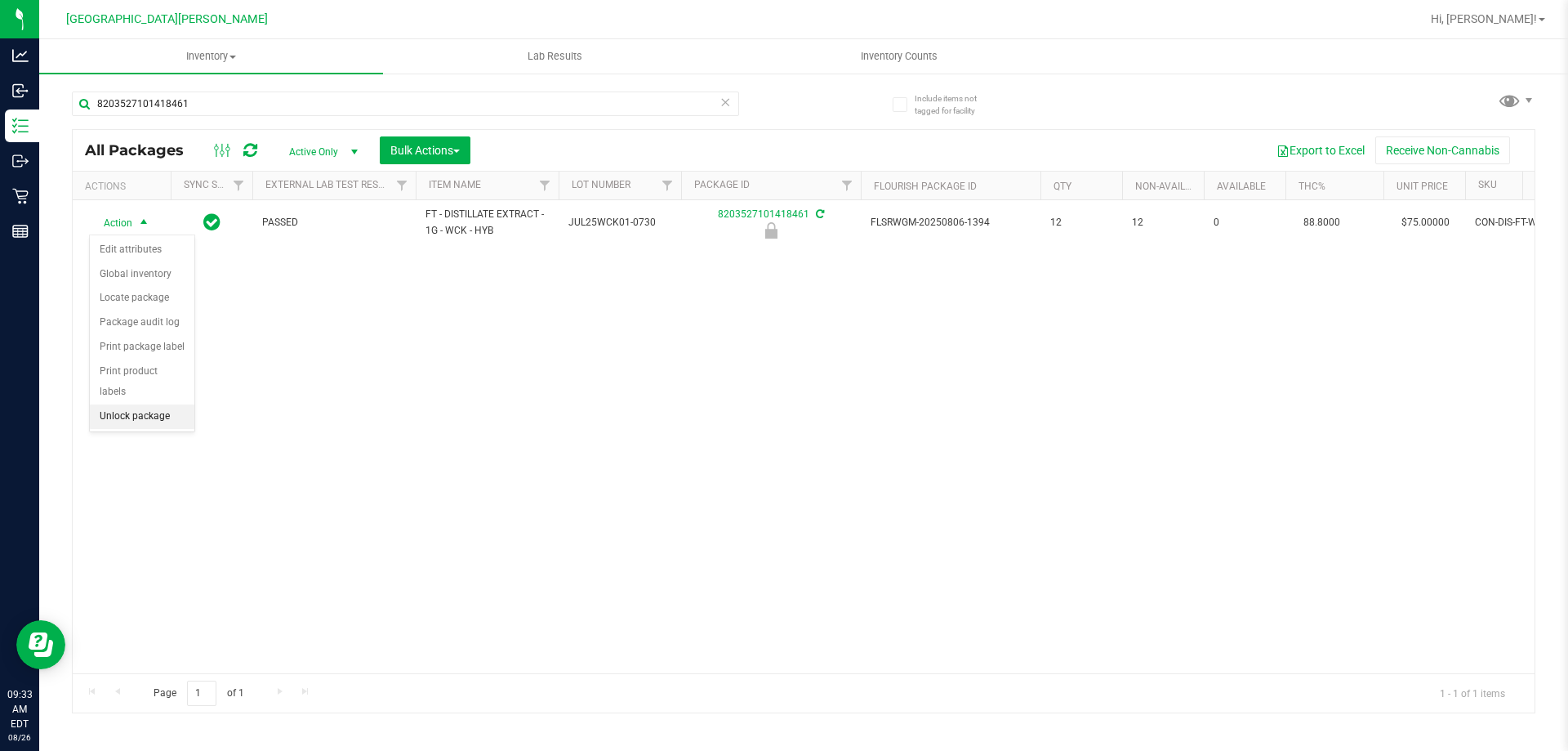
click at [122, 405] on li "Unlock package" at bounding box center [142, 417] width 105 height 24
drag, startPoint x: 216, startPoint y: 89, endPoint x: 206, endPoint y: 118, distance: 30.7
click at [216, 91] on div "8203527101418461" at bounding box center [438, 103] width 732 height 52
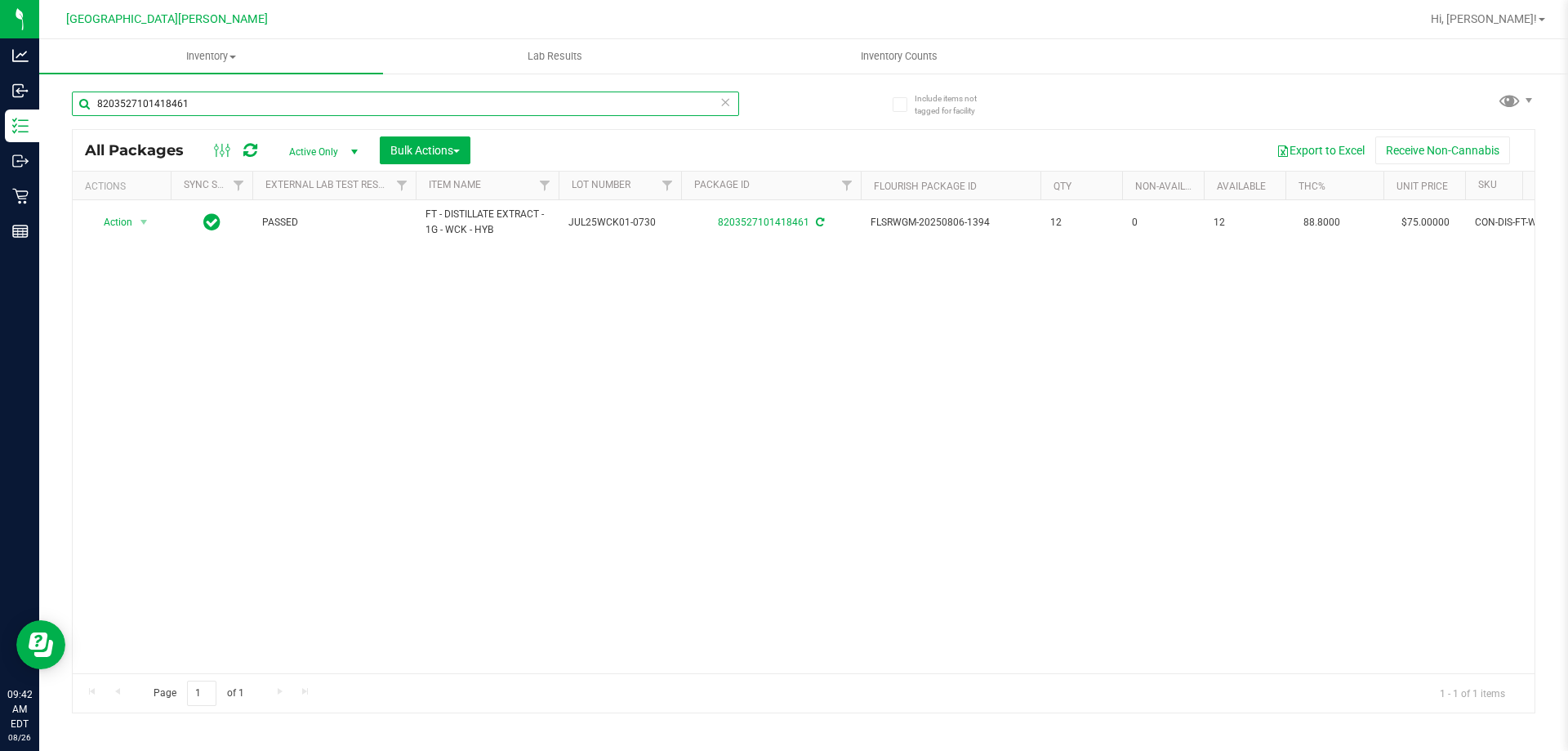
click at [211, 107] on input "8203527101418461" at bounding box center [406, 104] width 668 height 24
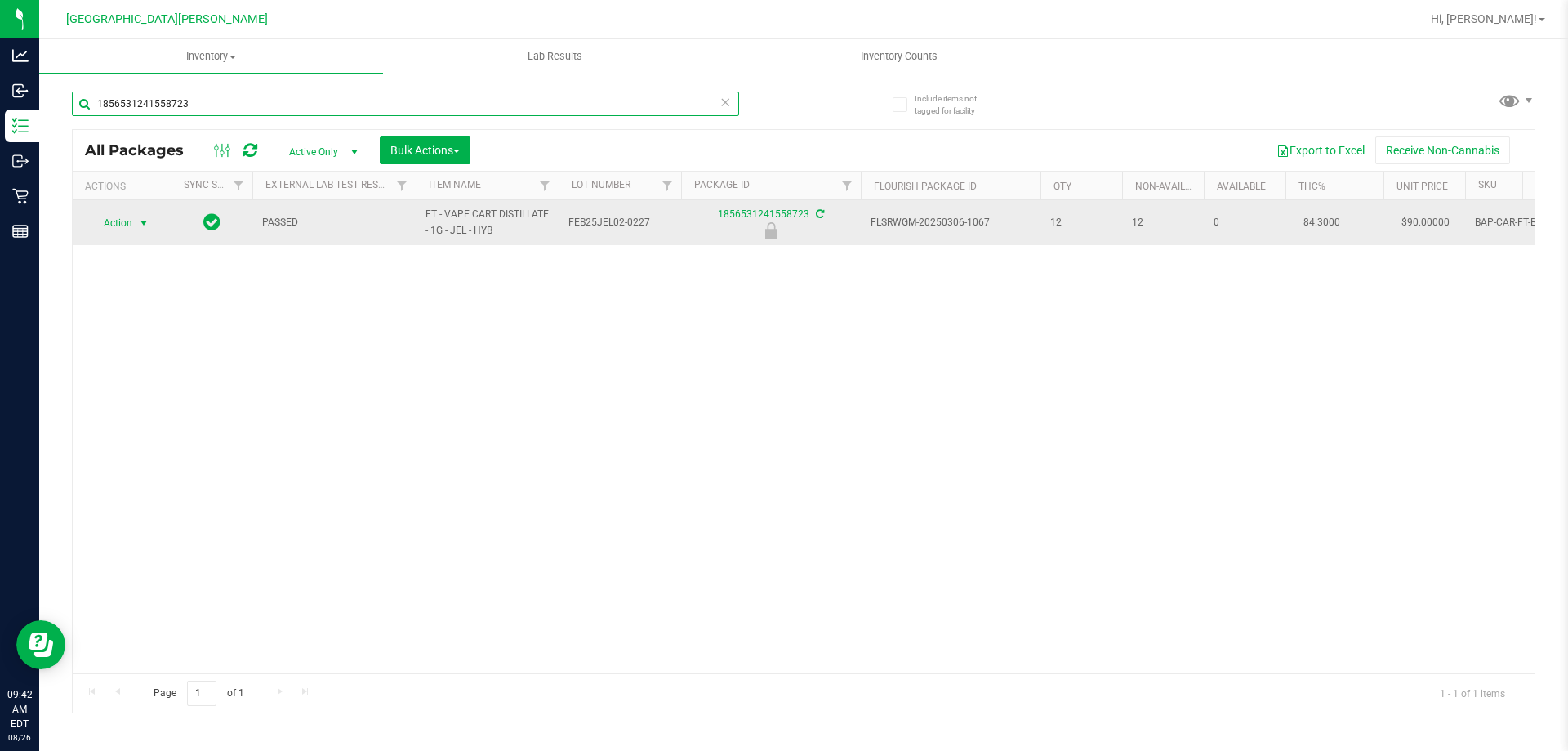
type input "1856531241558723"
click at [147, 226] on span "select" at bounding box center [143, 222] width 13 height 13
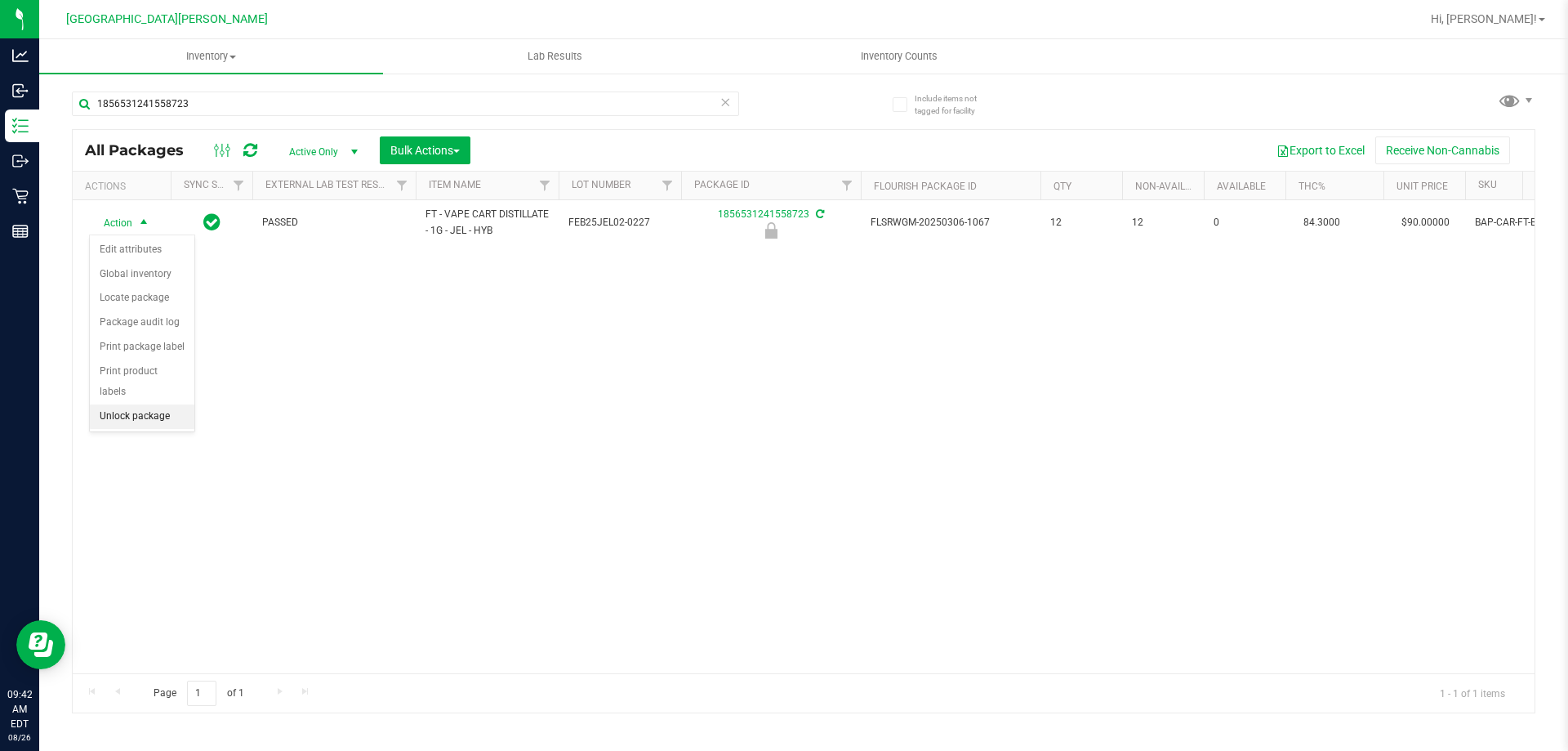
click at [132, 405] on li "Unlock package" at bounding box center [142, 417] width 105 height 24
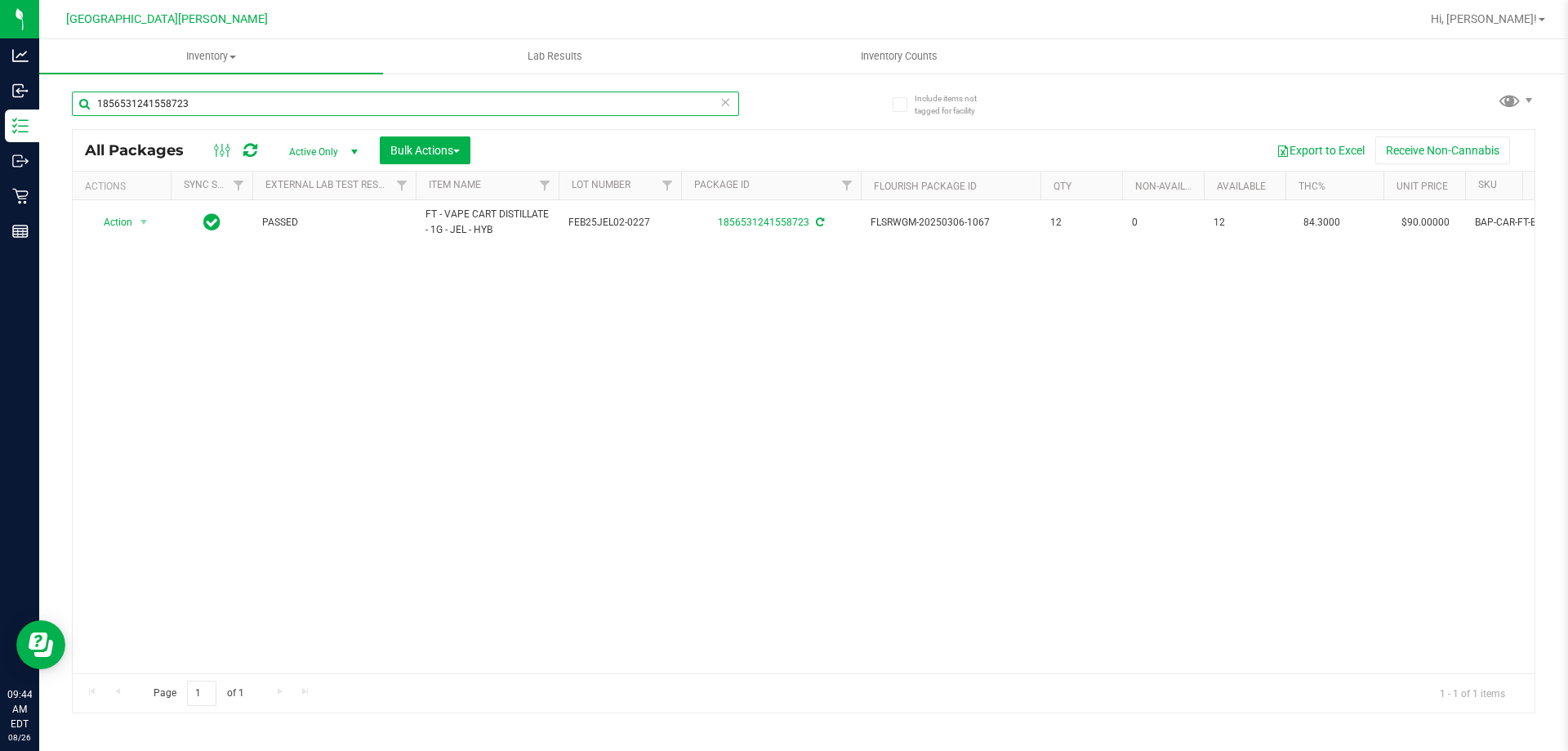
click at [241, 99] on input "1856531241558723" at bounding box center [406, 104] width 668 height 24
click at [240, 100] on input "1856531241558723" at bounding box center [406, 104] width 668 height 24
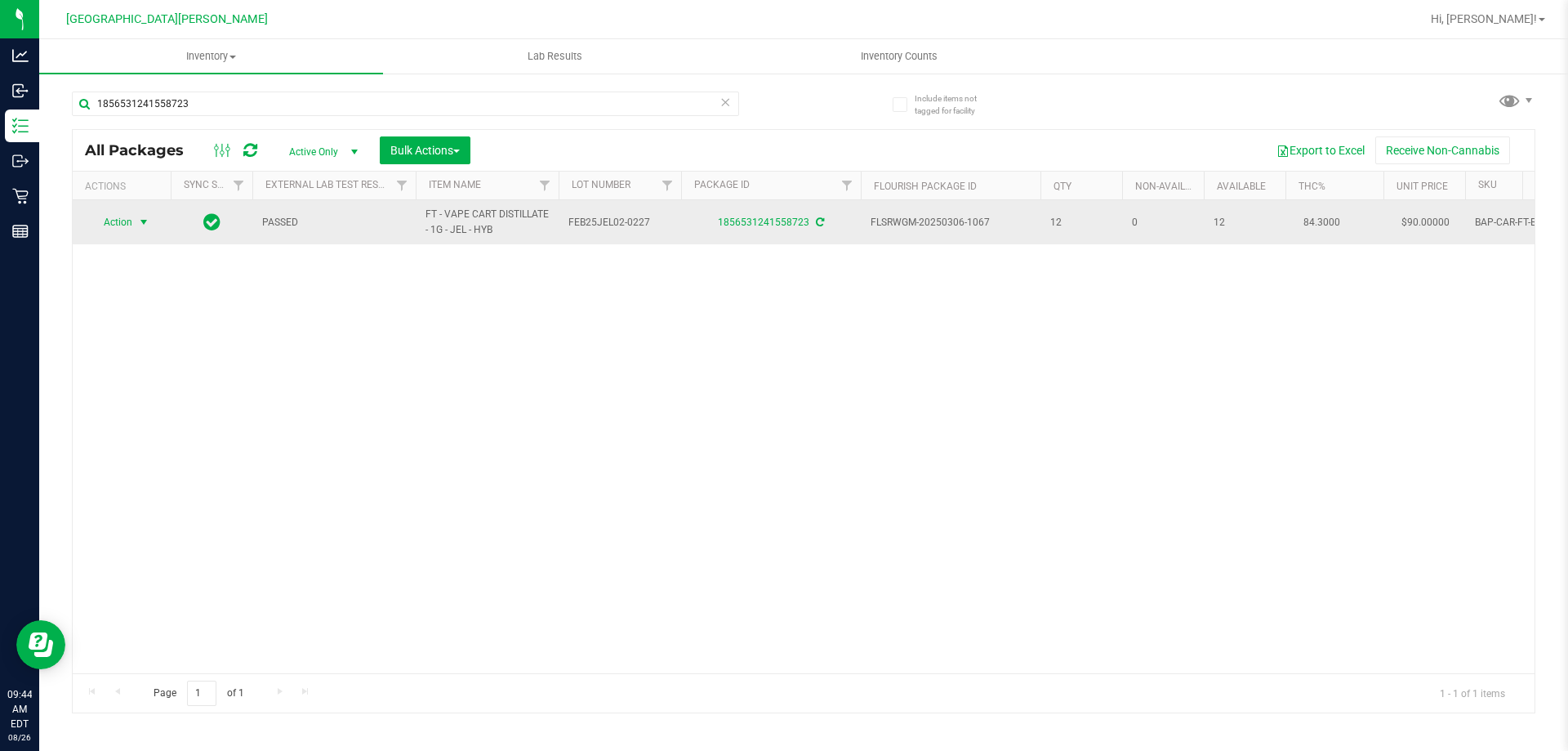
click at [137, 230] on span "select" at bounding box center [144, 222] width 21 height 22
click at [132, 222] on span "Action" at bounding box center [110, 222] width 44 height 22
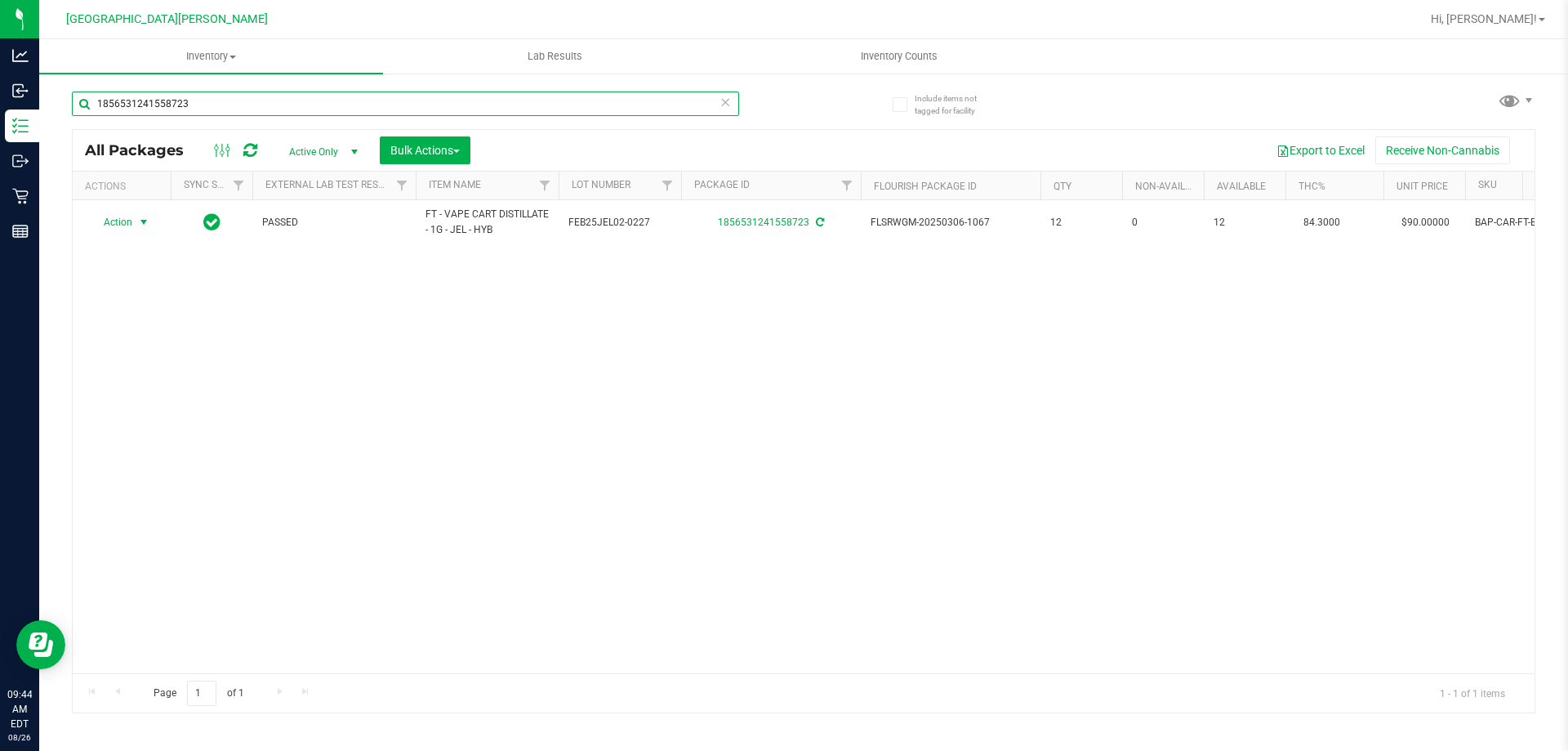
click at [241, 108] on input "1856531241558723" at bounding box center [406, 104] width 668 height 24
click at [240, 108] on input "1856531241558723" at bounding box center [406, 104] width 668 height 24
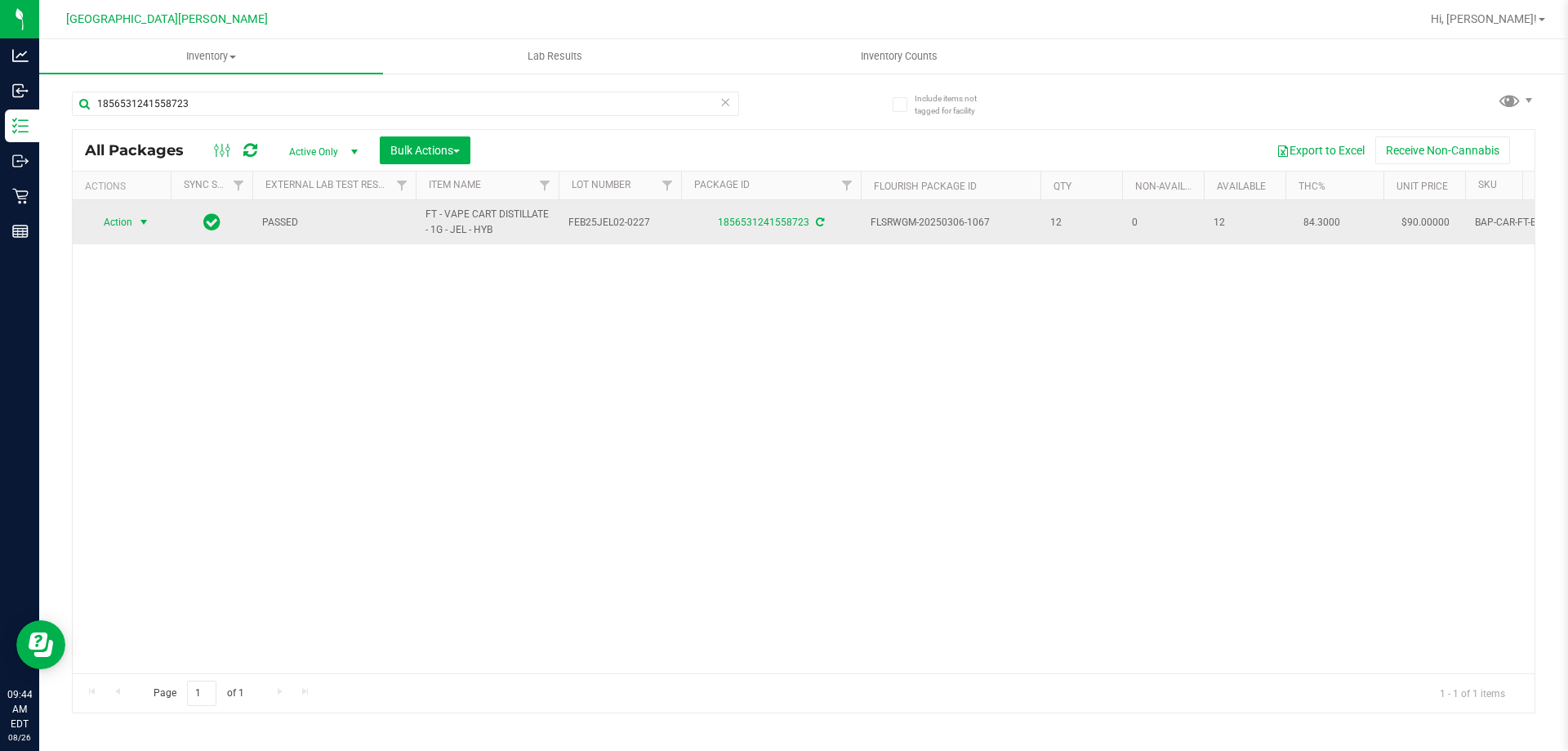
click at [134, 228] on span "select" at bounding box center [144, 222] width 21 height 22
click at [145, 219] on span "select" at bounding box center [143, 222] width 13 height 13
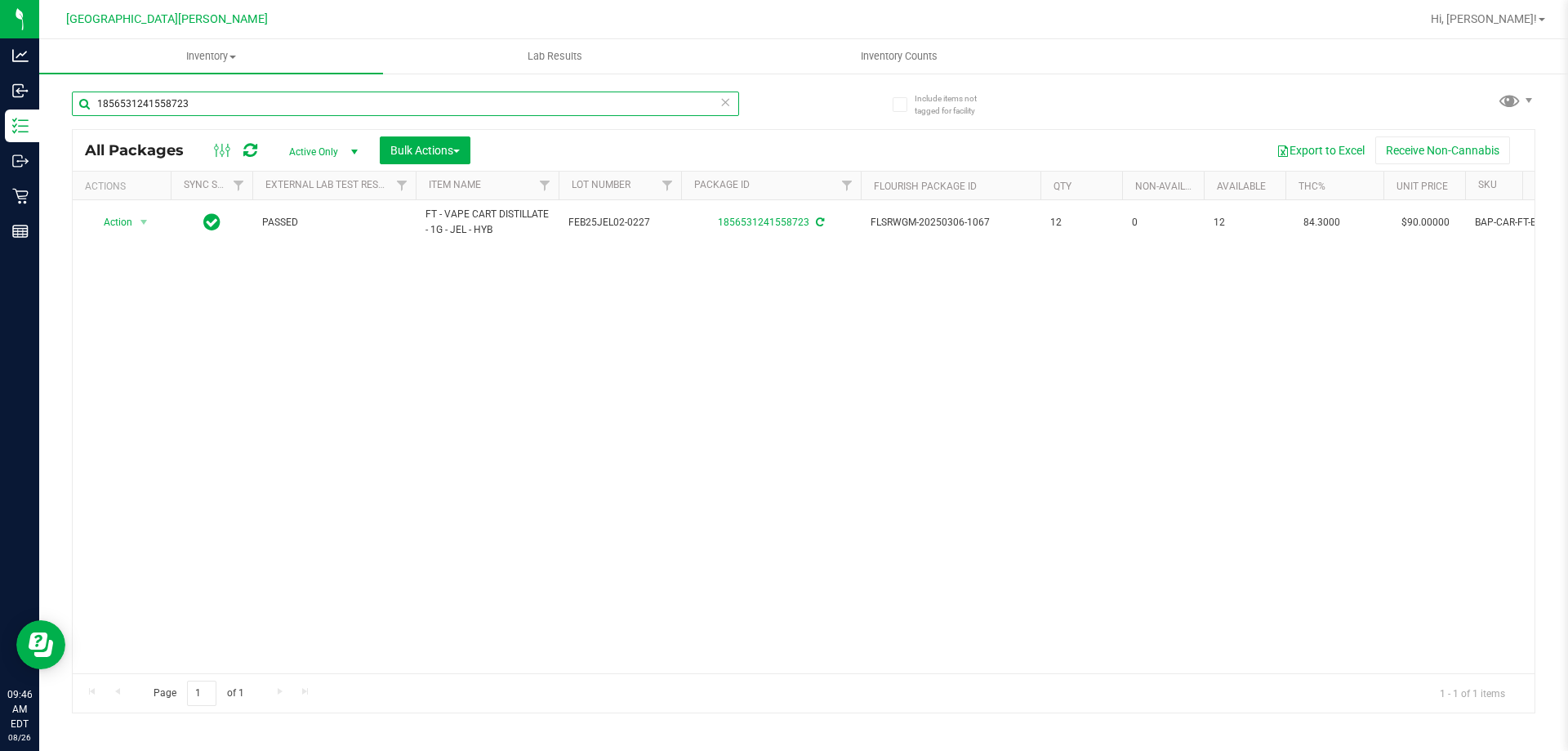
click at [224, 102] on input "1856531241558723" at bounding box center [406, 104] width 668 height 24
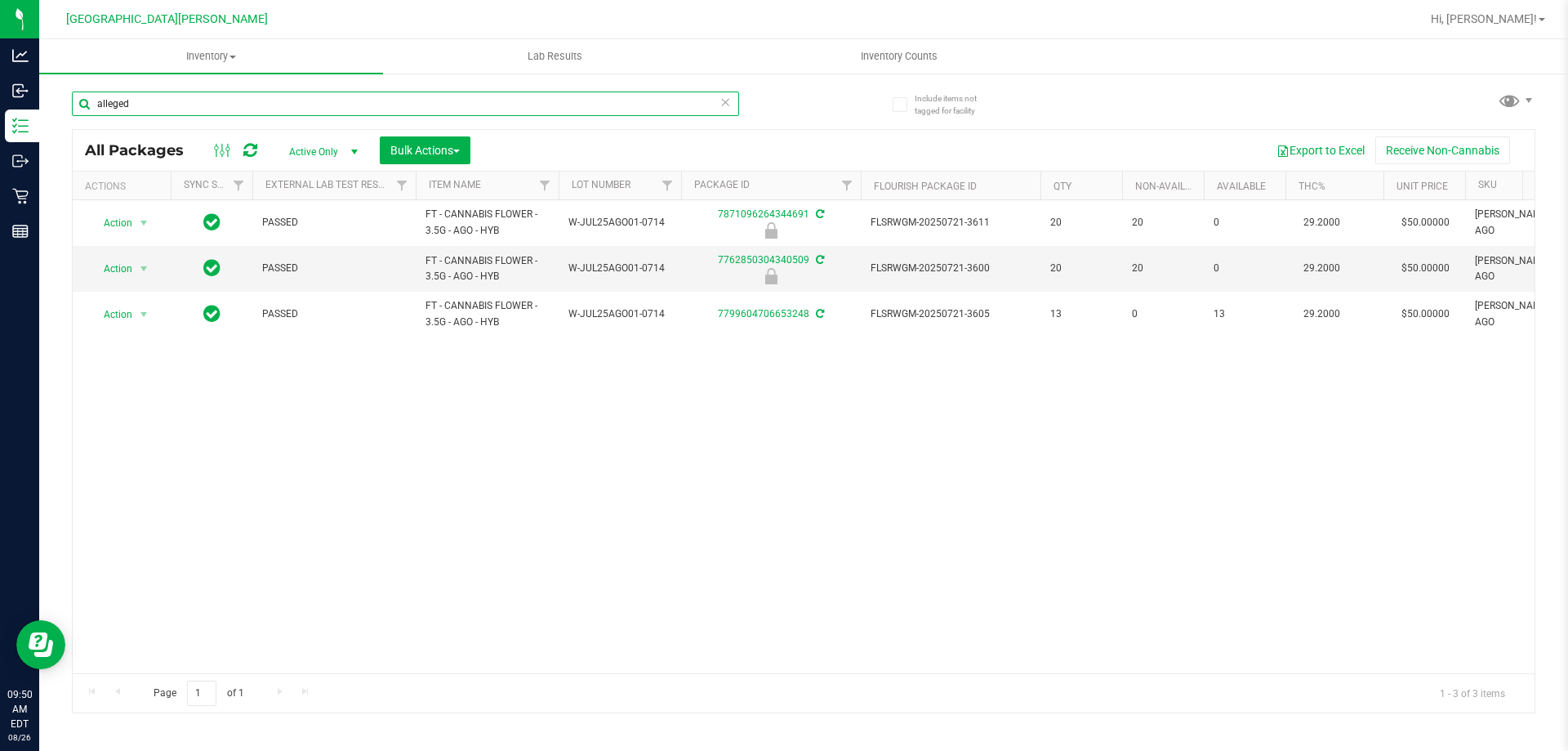
click at [201, 104] on input "alleged" at bounding box center [406, 104] width 668 height 24
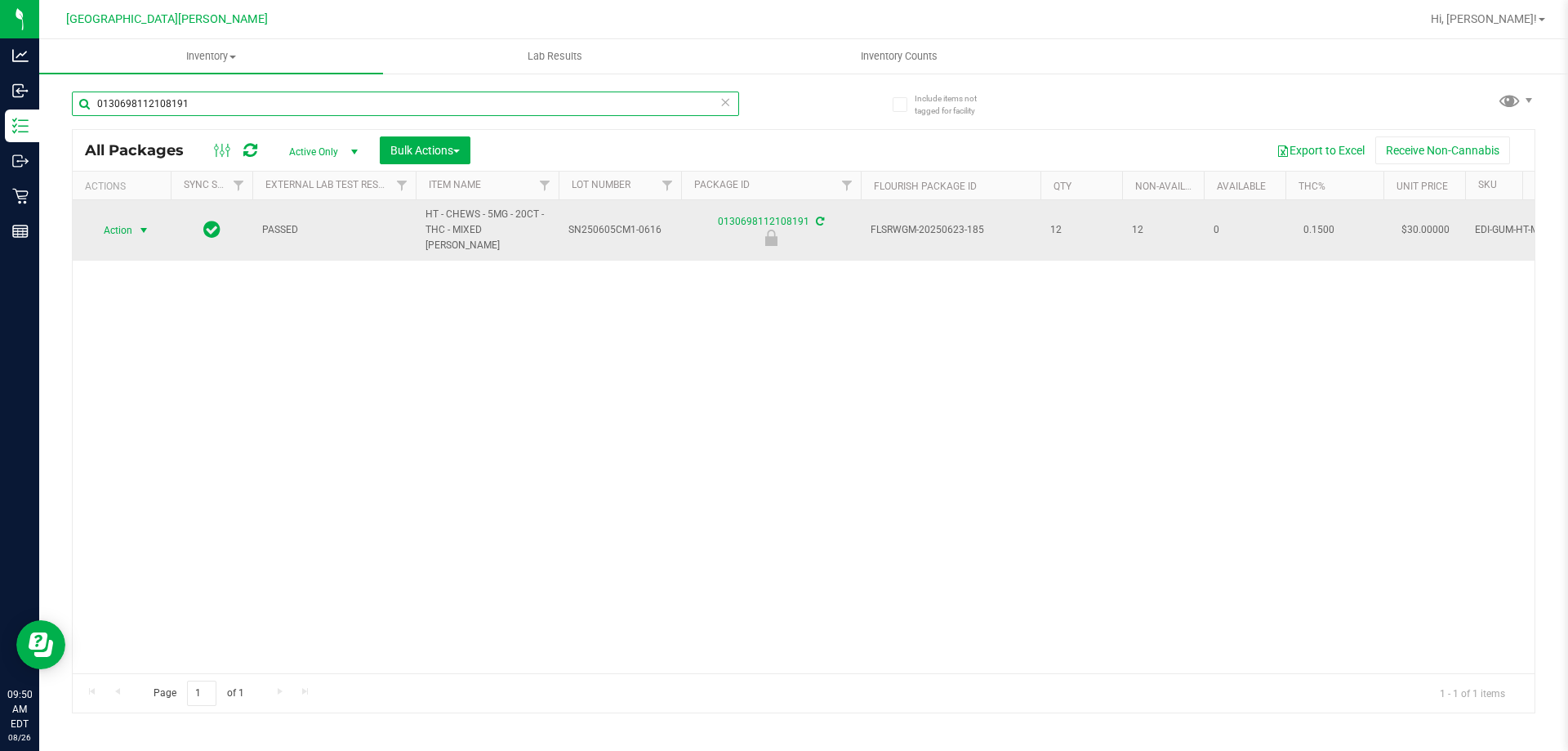
type input "0130698112108191"
click at [144, 226] on span "select" at bounding box center [143, 230] width 13 height 13
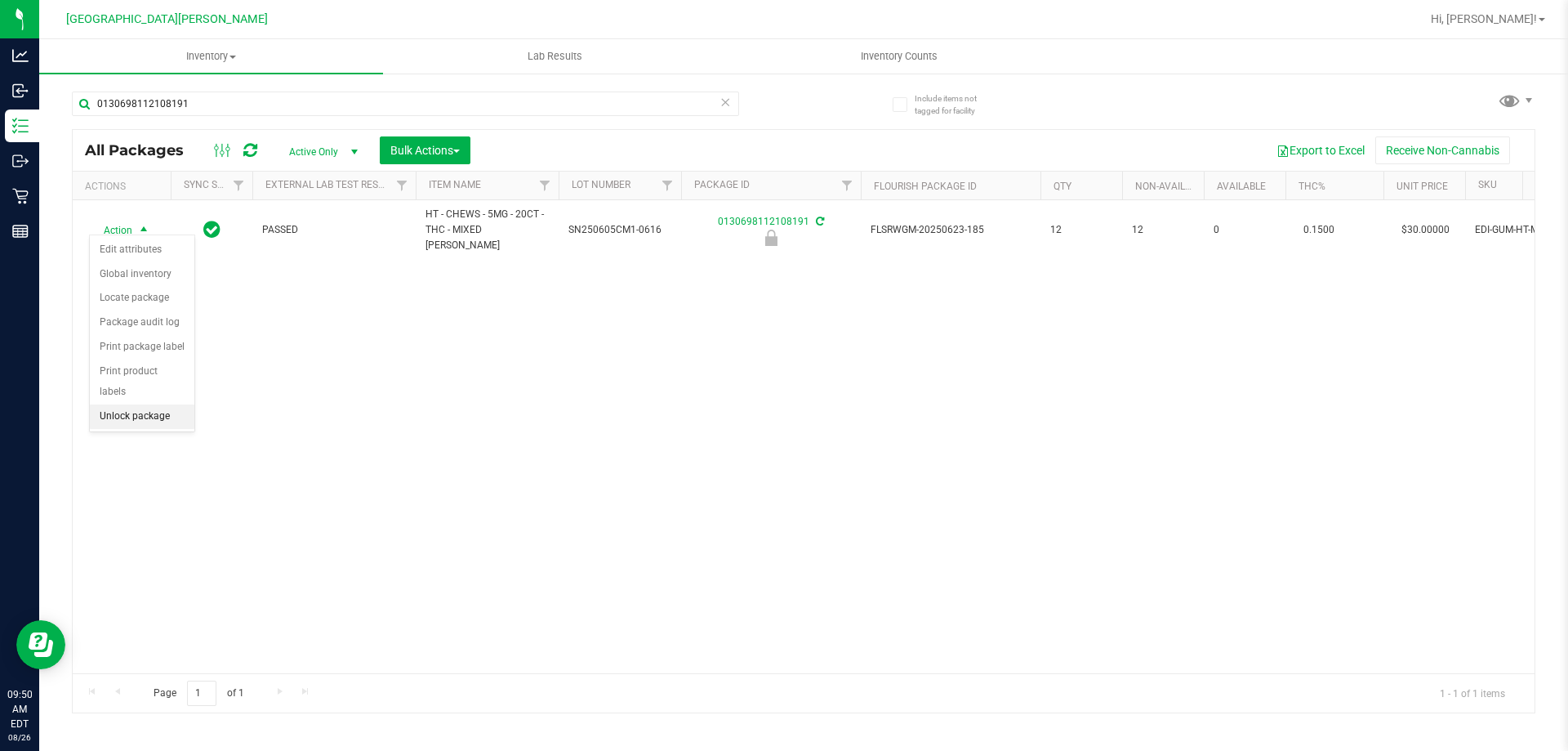
click at [133, 405] on li "Unlock package" at bounding box center [142, 417] width 105 height 24
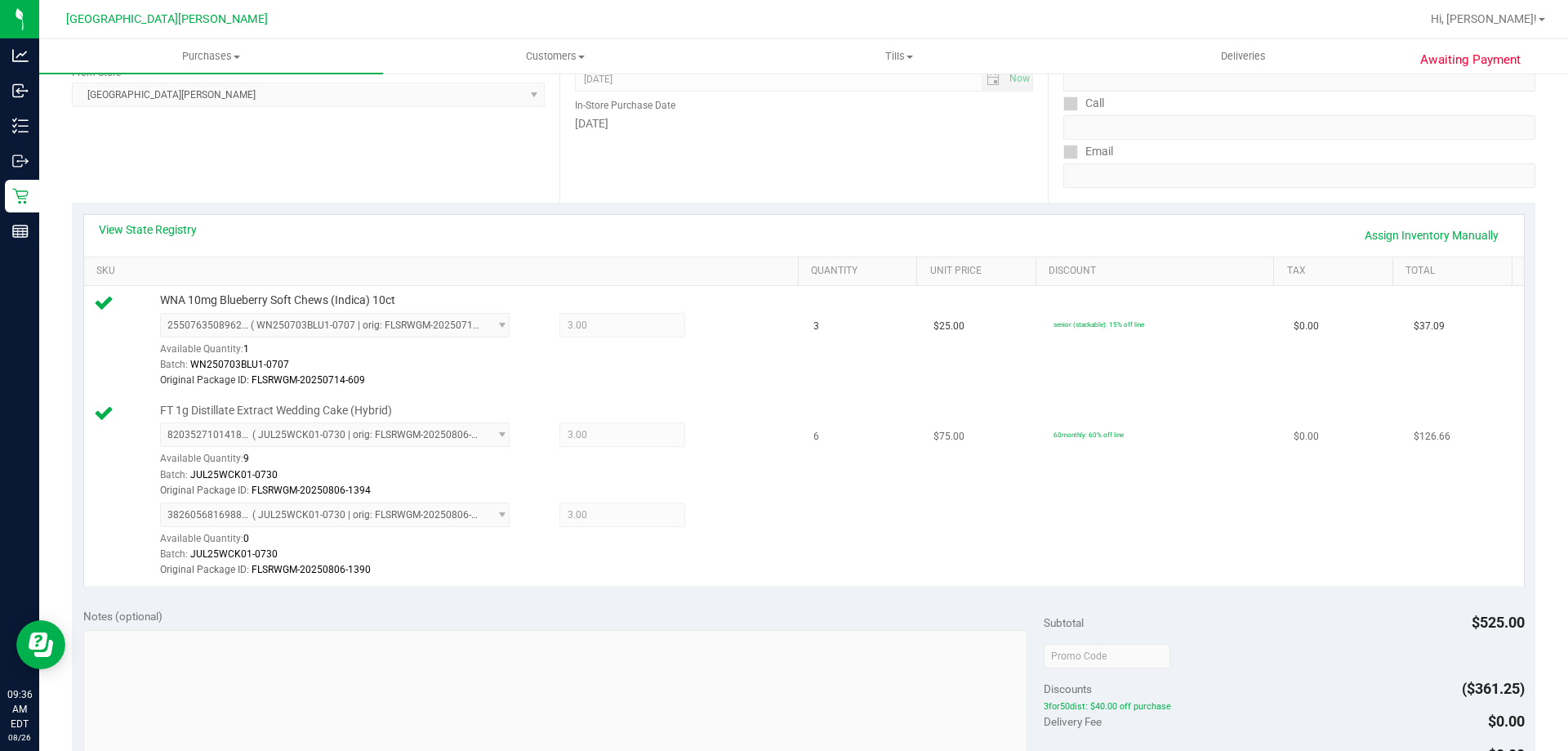
scroll to position [327, 0]
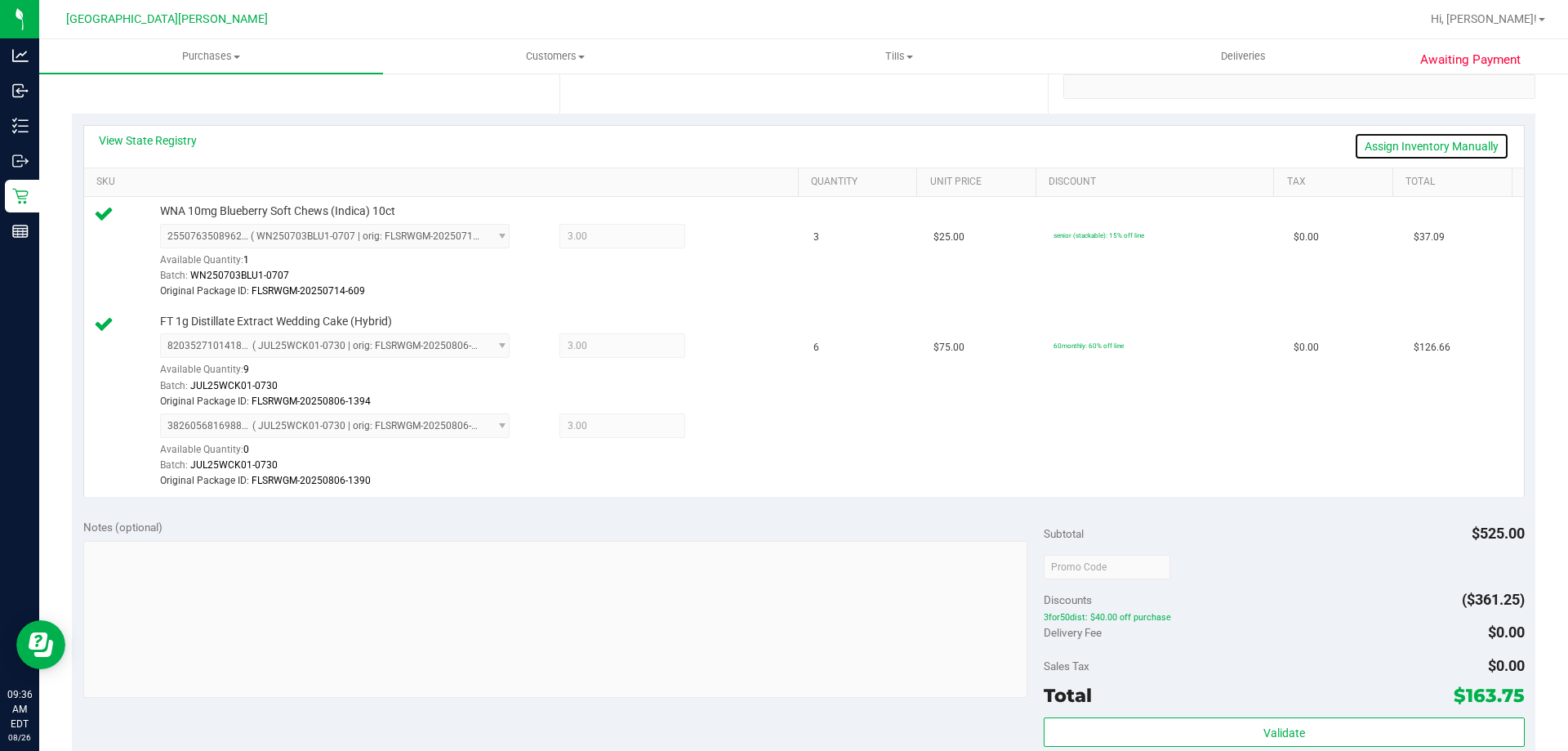
click at [1417, 148] on link "Assign Inventory Manually" at bounding box center [1431, 146] width 155 height 27
click at [716, 350] on icon at bounding box center [724, 347] width 18 height 19
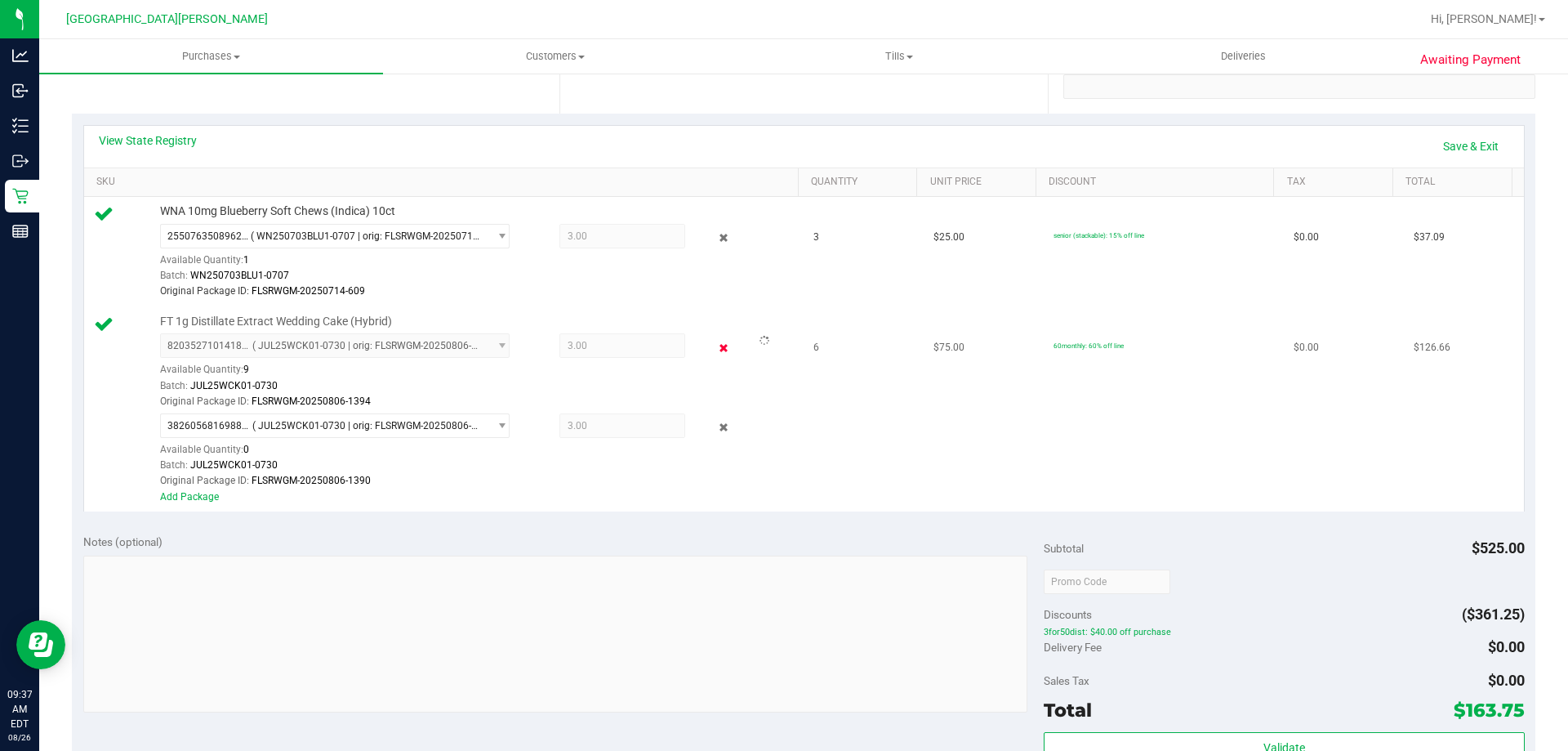
click at [716, 346] on icon at bounding box center [724, 347] width 18 height 19
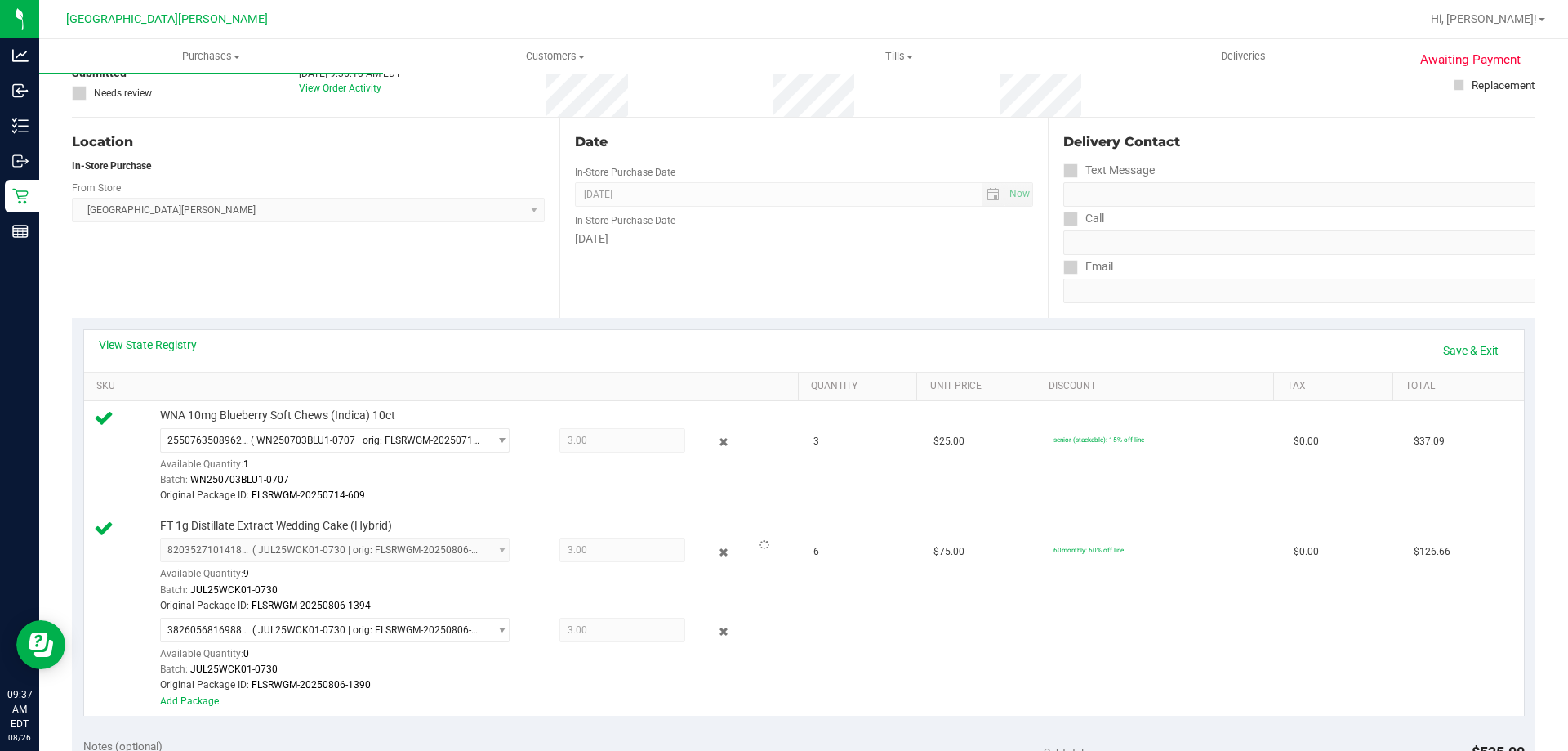
scroll to position [0, 0]
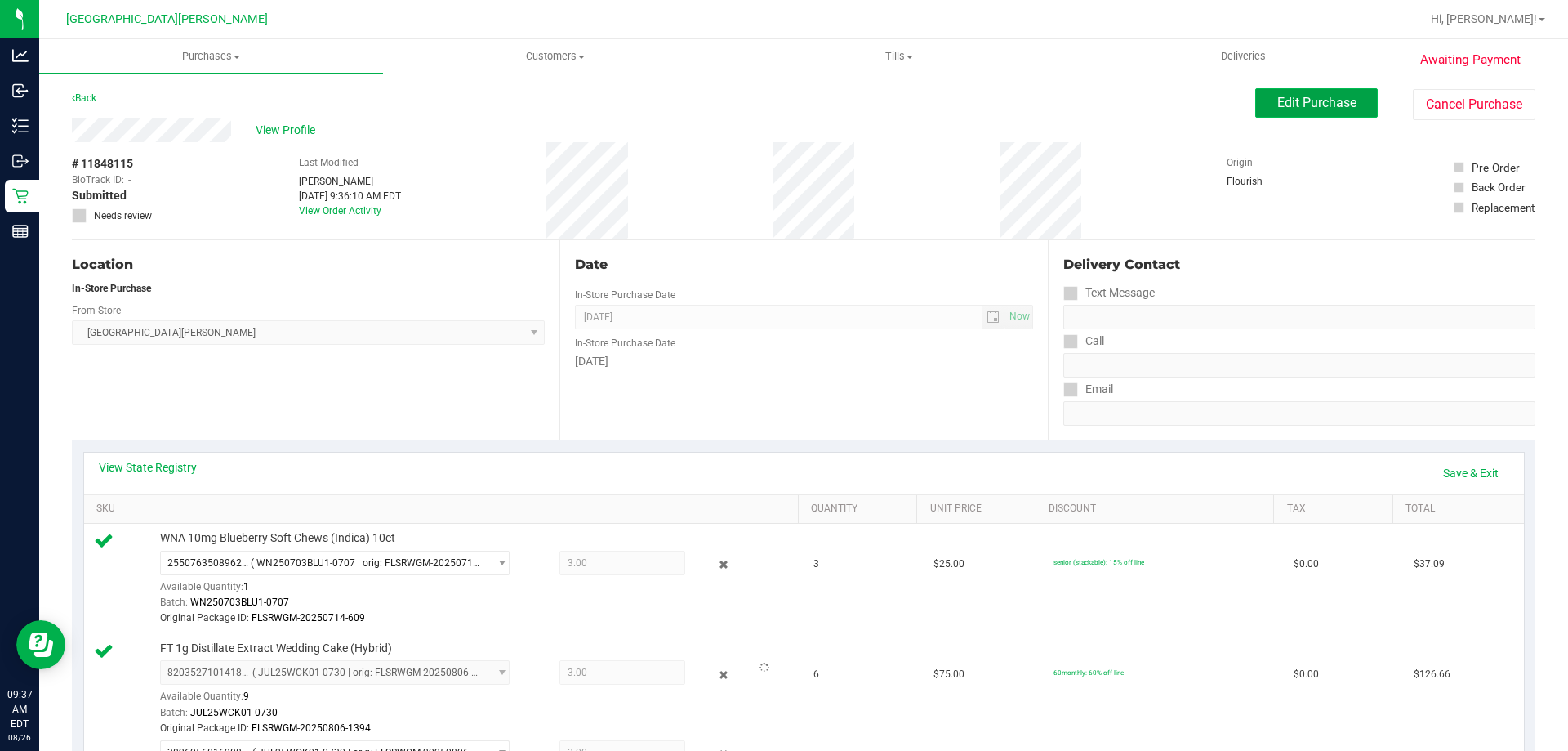
click at [1334, 105] on span "Edit Purchase" at bounding box center [1317, 103] width 79 height 16
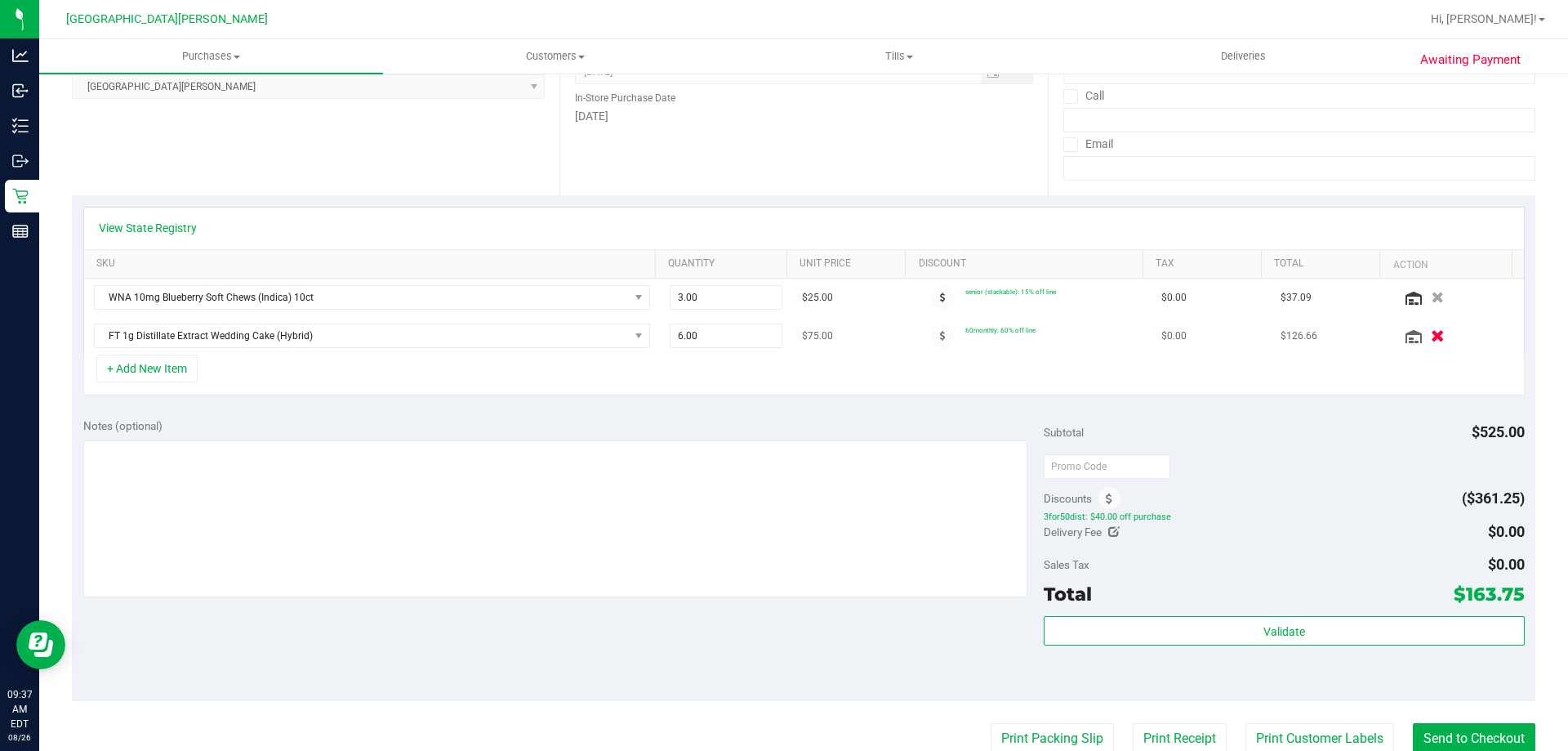
click at [1431, 339] on icon "button" at bounding box center [1438, 336] width 14 height 13
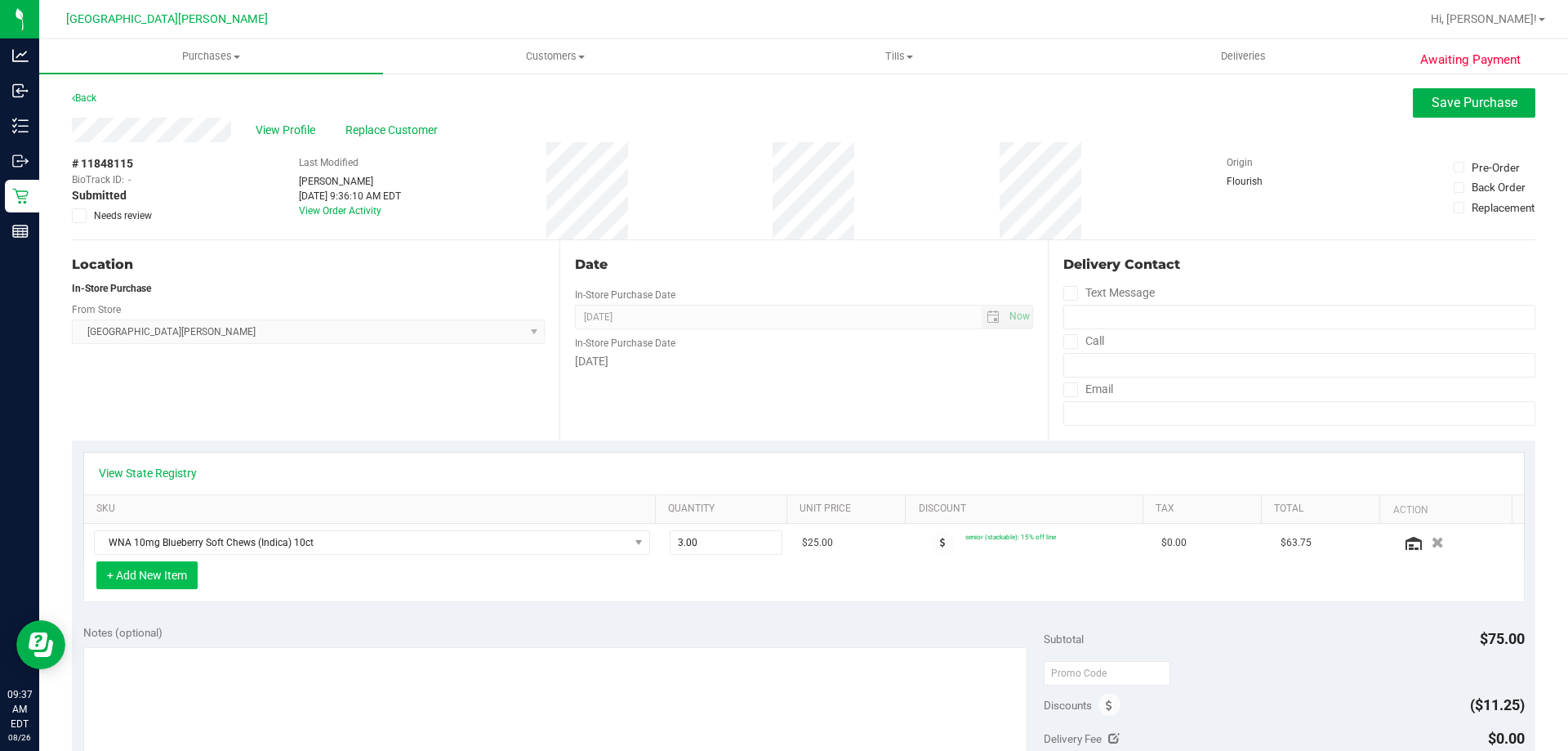
click at [178, 573] on button "+ Add New Item" at bounding box center [148, 575] width 102 height 27
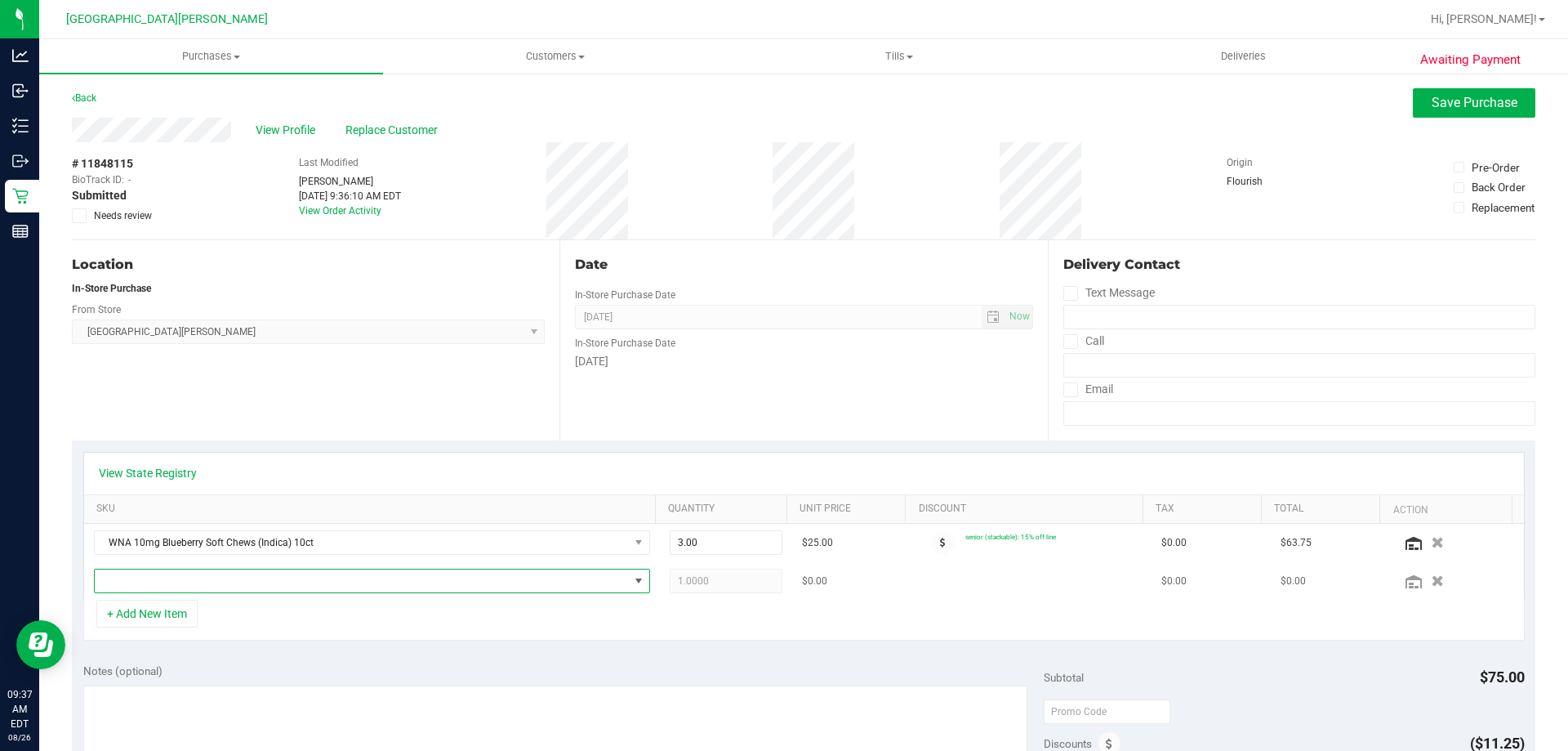
click at [252, 573] on span "NO DATA FOUND" at bounding box center [362, 580] width 535 height 22
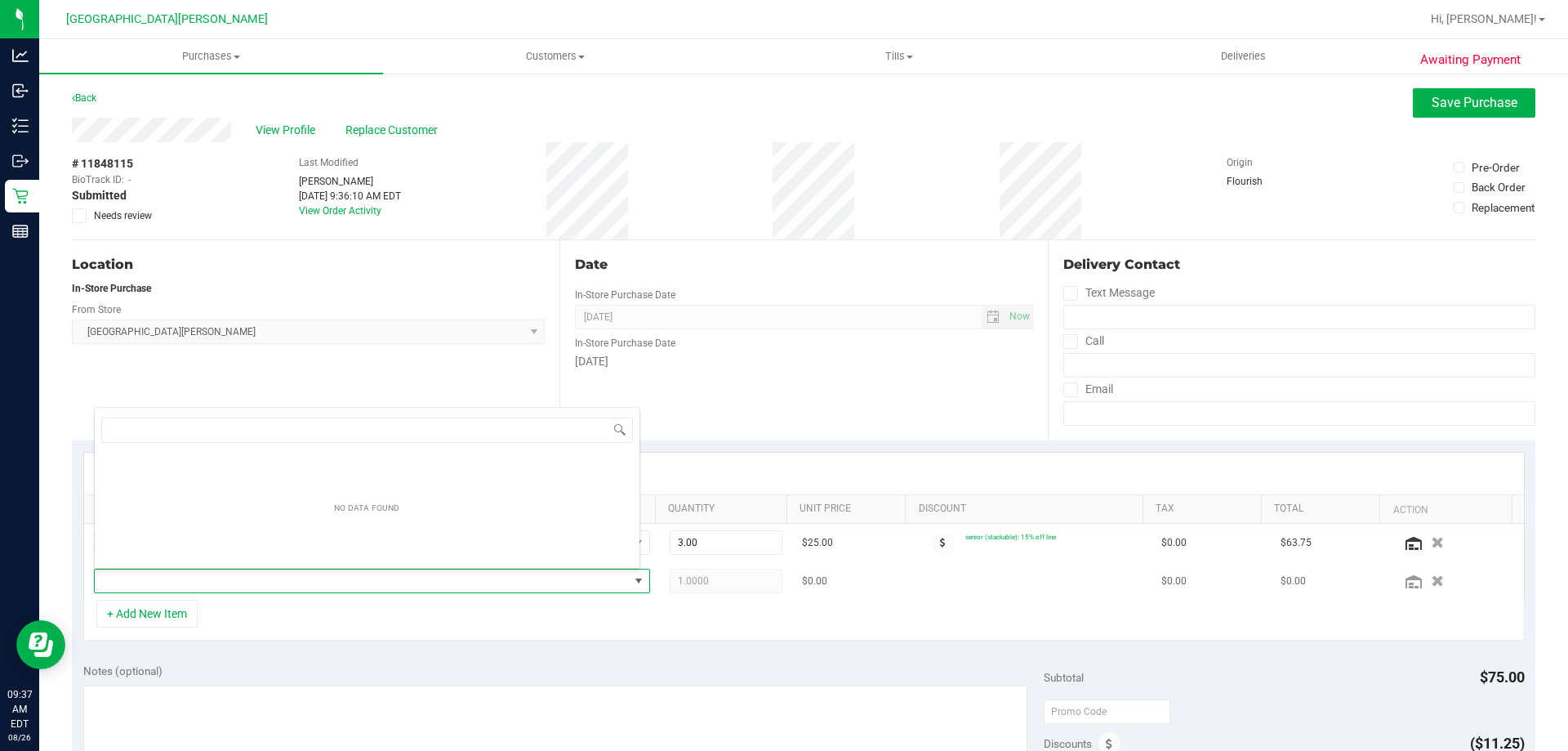
scroll to position [24, 542]
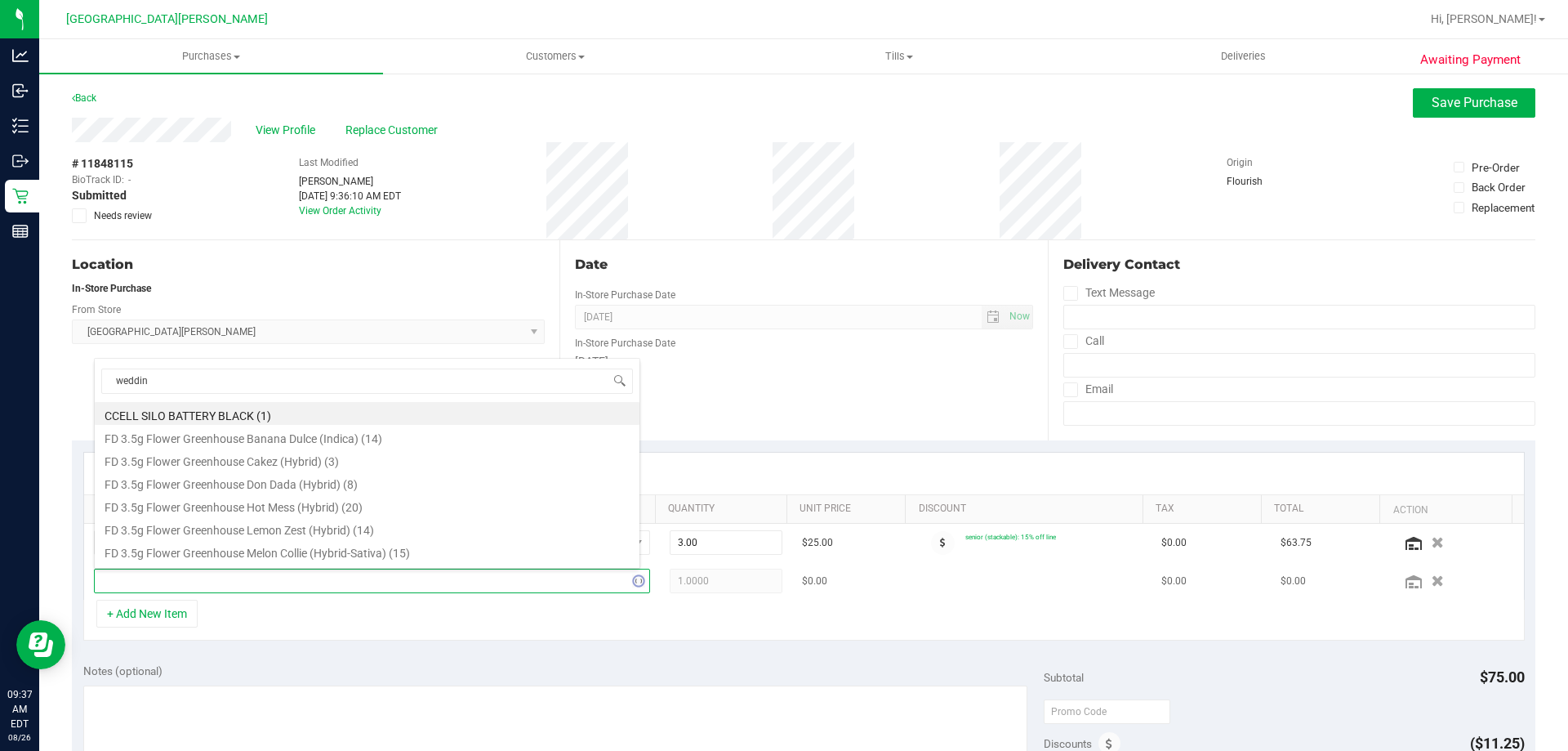
type input "wedding"
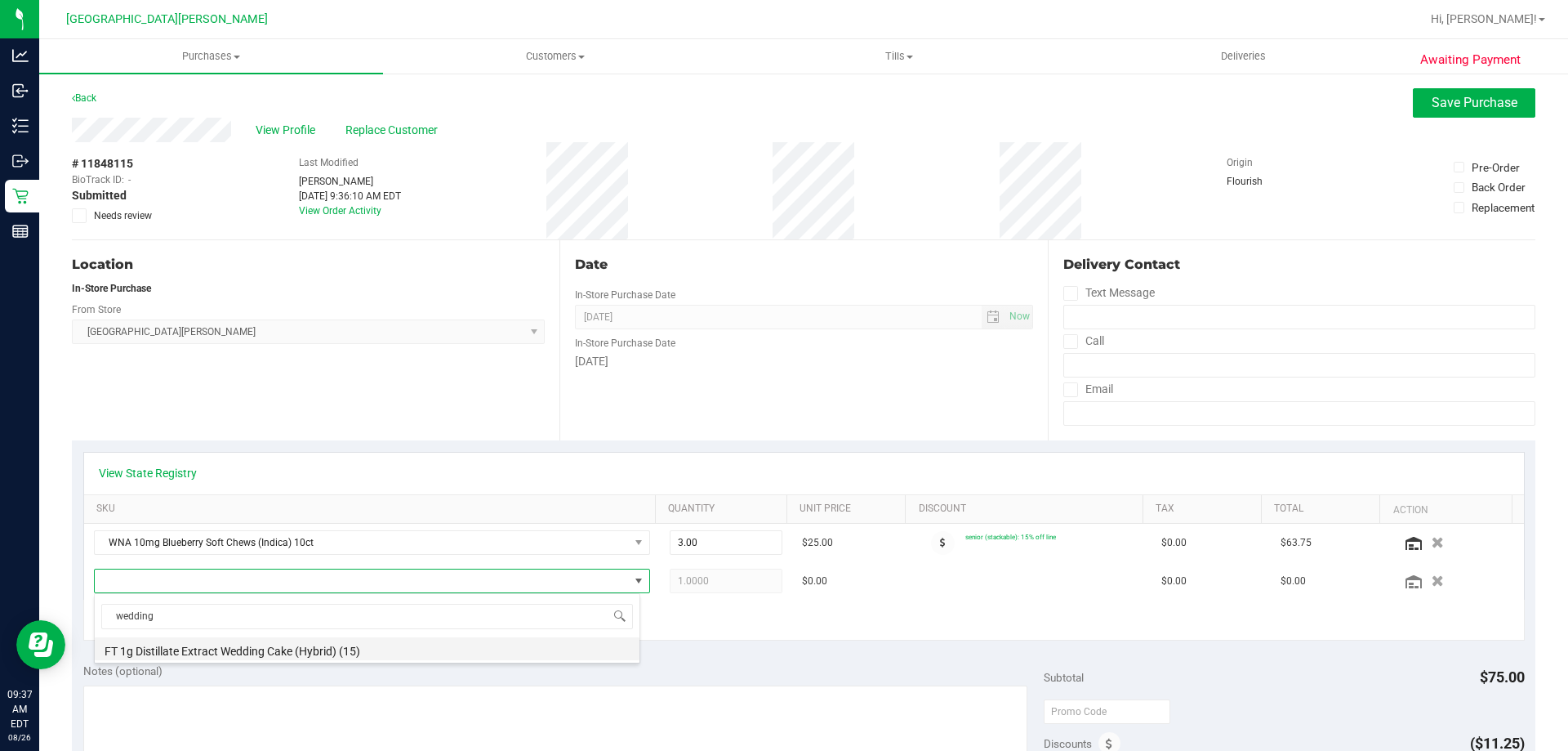
click at [336, 643] on li "FT 1g Distillate Extract Wedding Cake (Hybrid) (15)" at bounding box center [367, 648] width 544 height 22
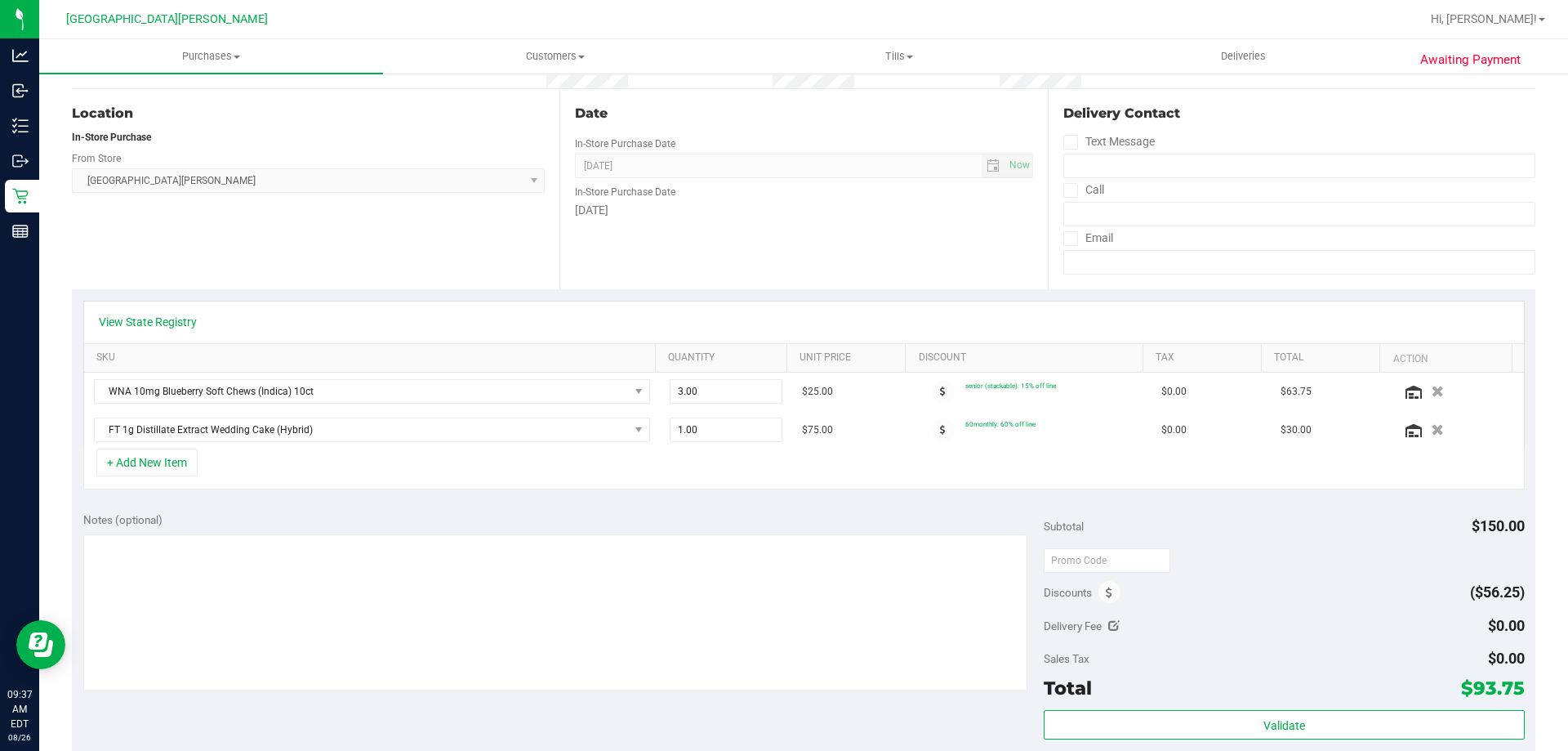
scroll to position [245, 0]
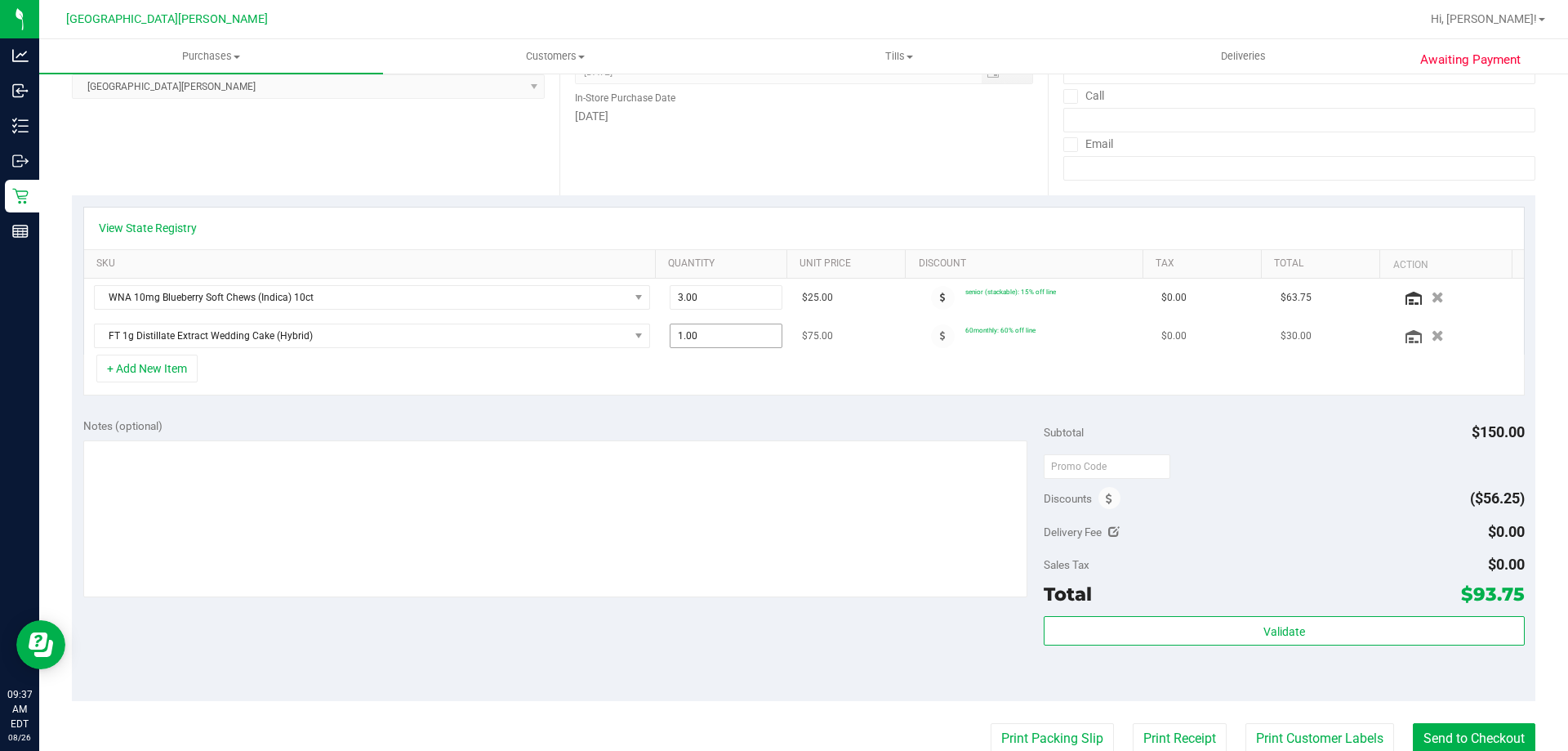
click at [708, 337] on span "1.00 1" at bounding box center [726, 335] width 113 height 24
type input "4"
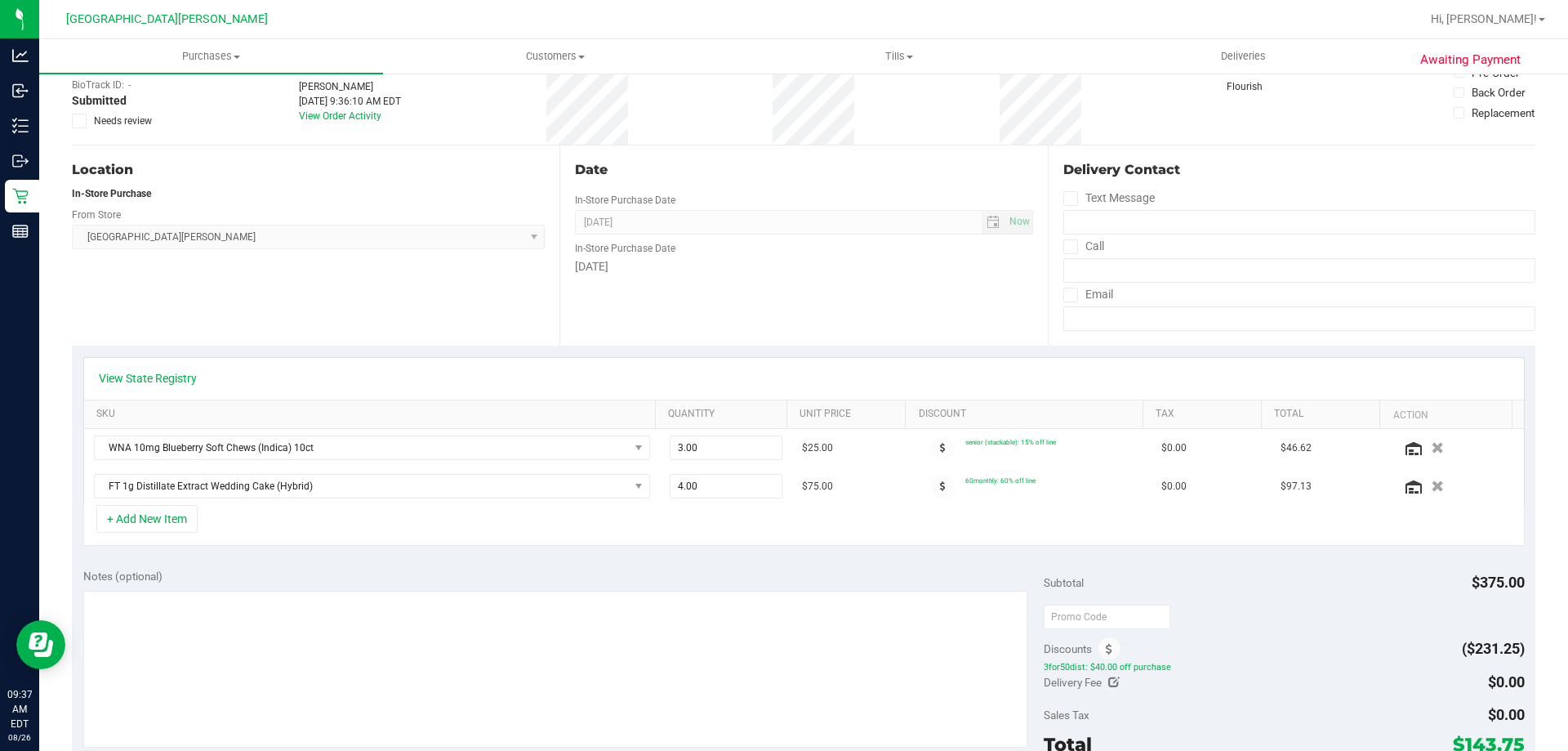
scroll to position [0, 0]
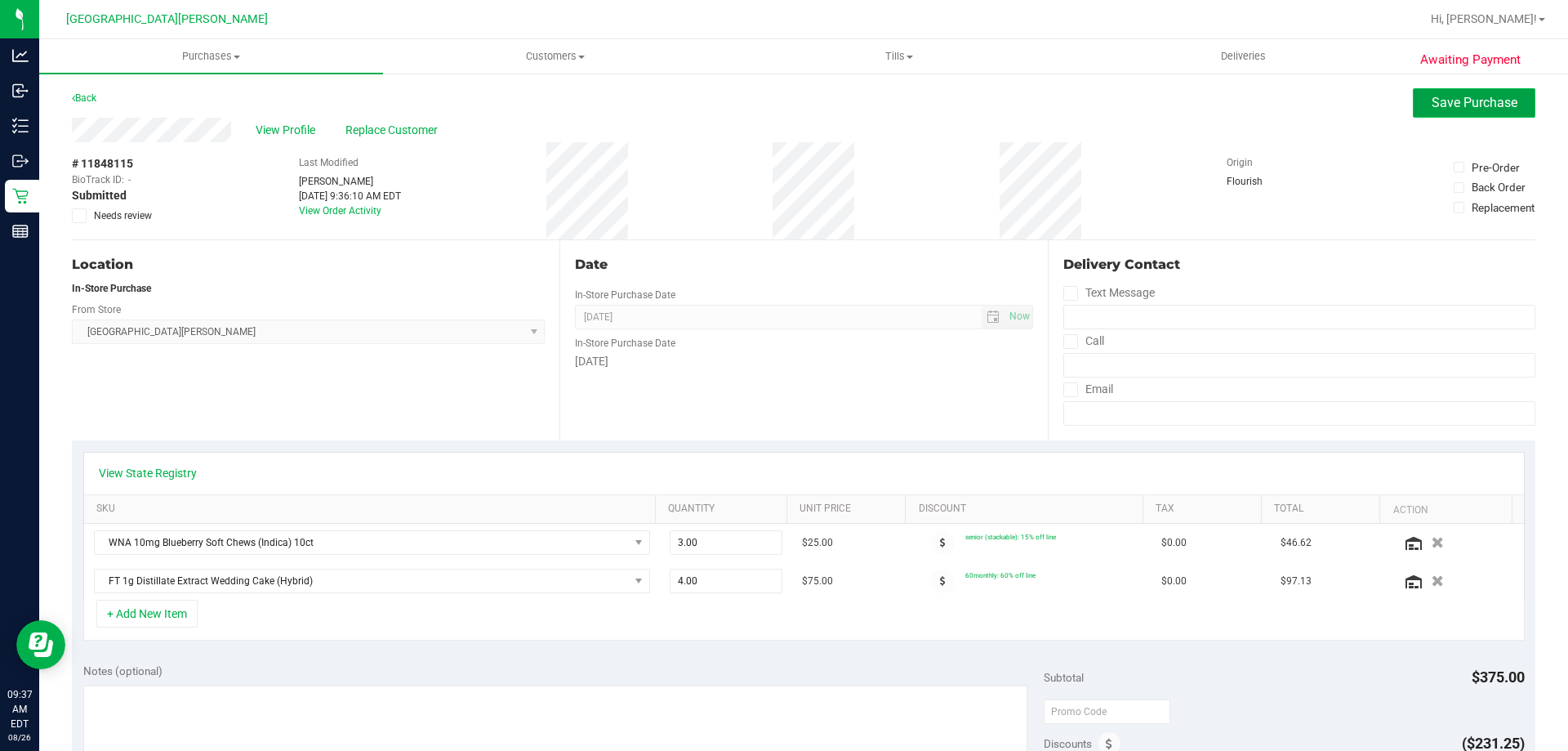
click at [1444, 101] on span "Save Purchase" at bounding box center [1475, 103] width 86 height 16
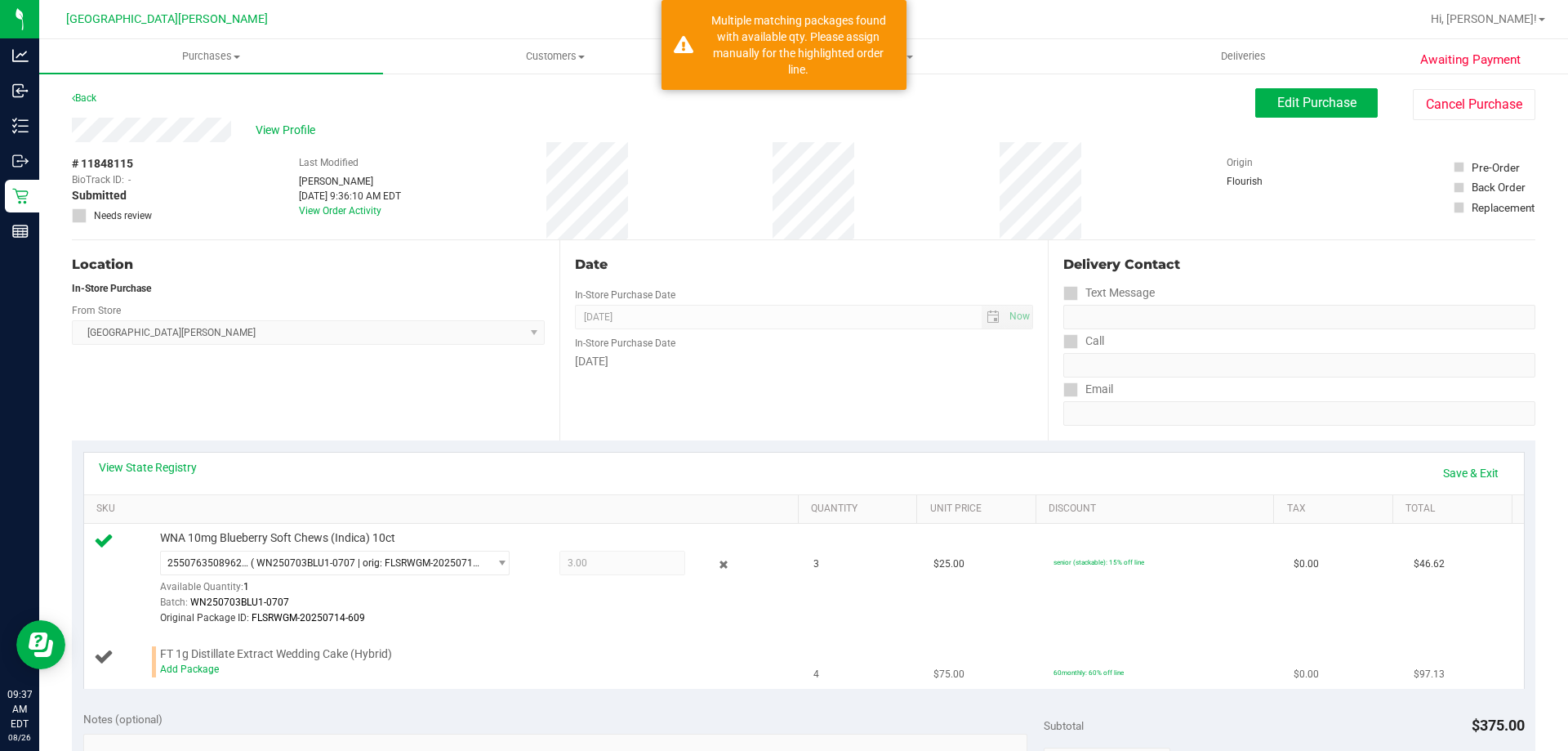
click at [167, 677] on div "Add Package" at bounding box center [475, 670] width 631 height 16
click at [168, 670] on link "Add Package" at bounding box center [190, 670] width 59 height 12
click at [197, 664] on span "Select Package" at bounding box center [325, 672] width 327 height 22
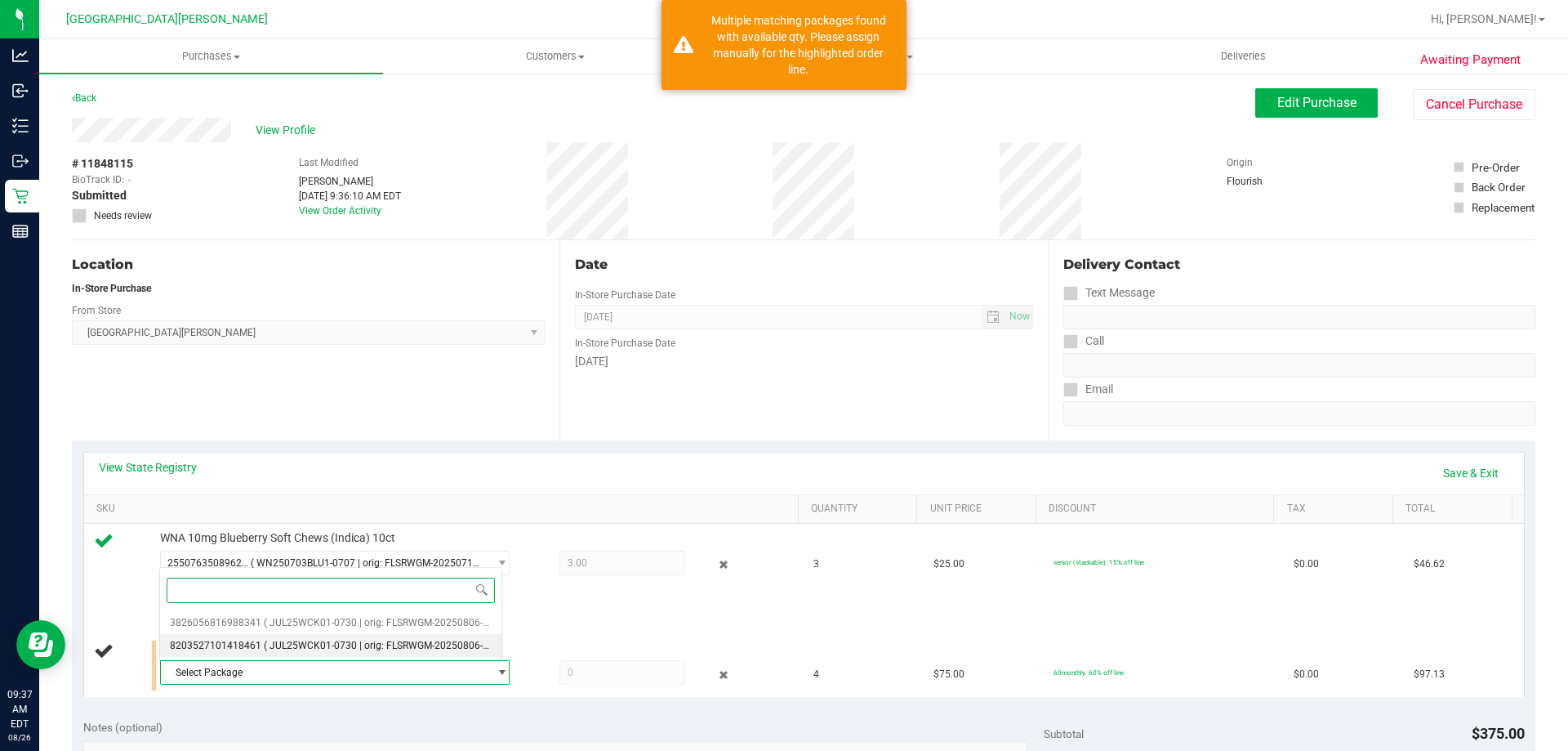
click at [315, 649] on span "( JUL25WCK01-0730 | orig: FLSRWGM-20250806-1394 )" at bounding box center [387, 645] width 247 height 12
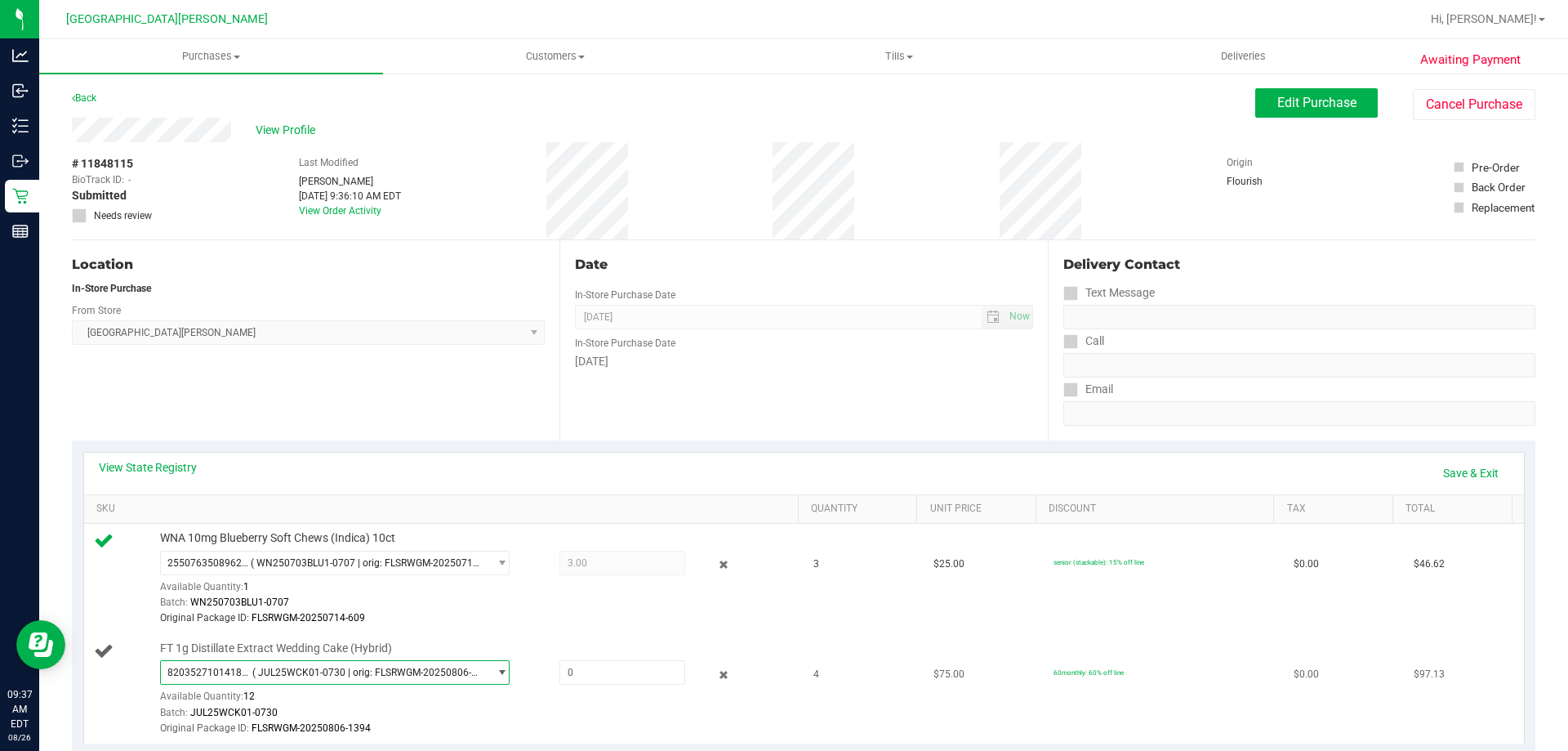
click at [434, 673] on span "( JUL25WCK01-0730 | orig: FLSRWGM-20250806-1394 )" at bounding box center [367, 673] width 230 height 12
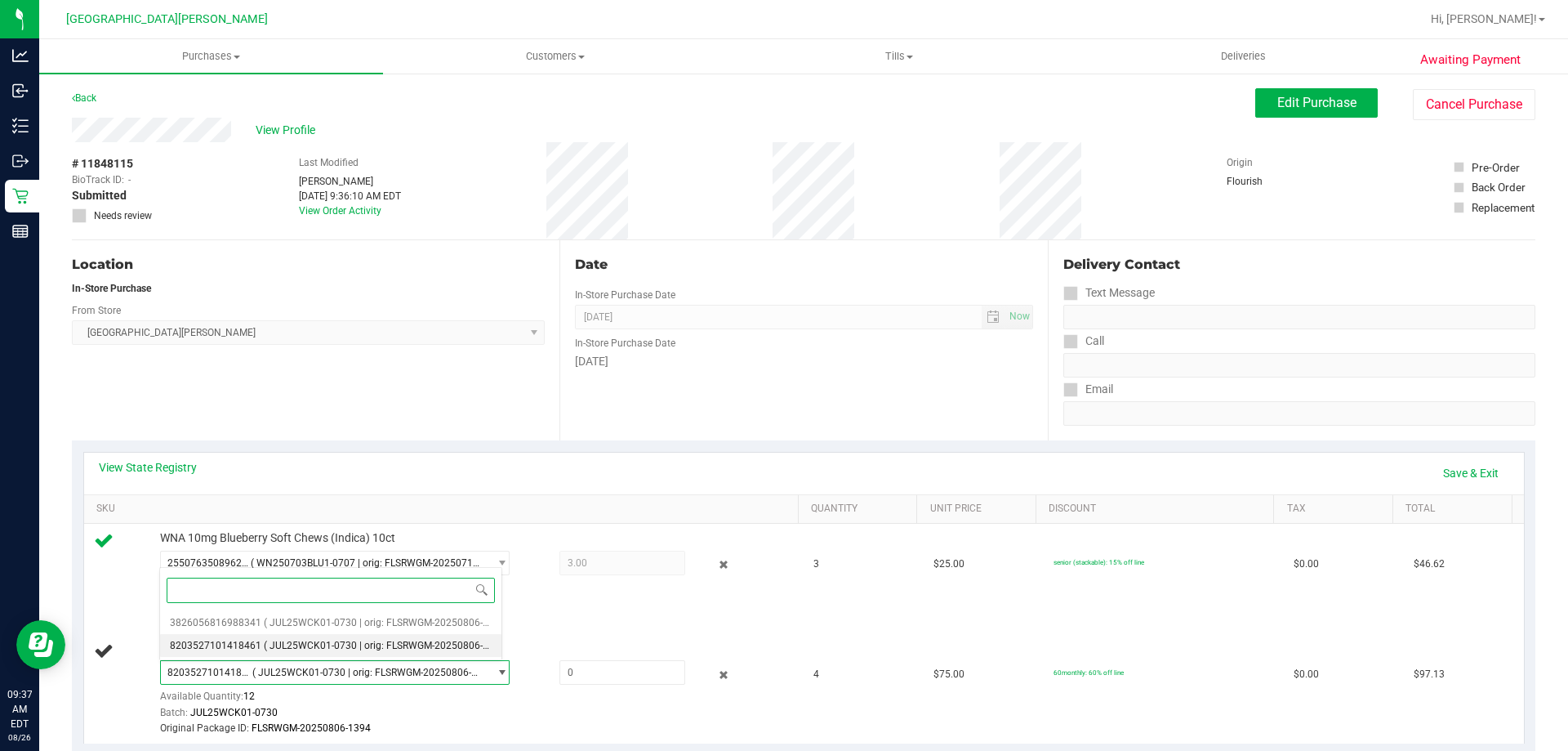
click at [337, 607] on span at bounding box center [330, 590] width 341 height 38
click at [334, 619] on span "( JUL25WCK01-0730 | orig: FLSRWGM-20250806-1390 )" at bounding box center [387, 623] width 247 height 12
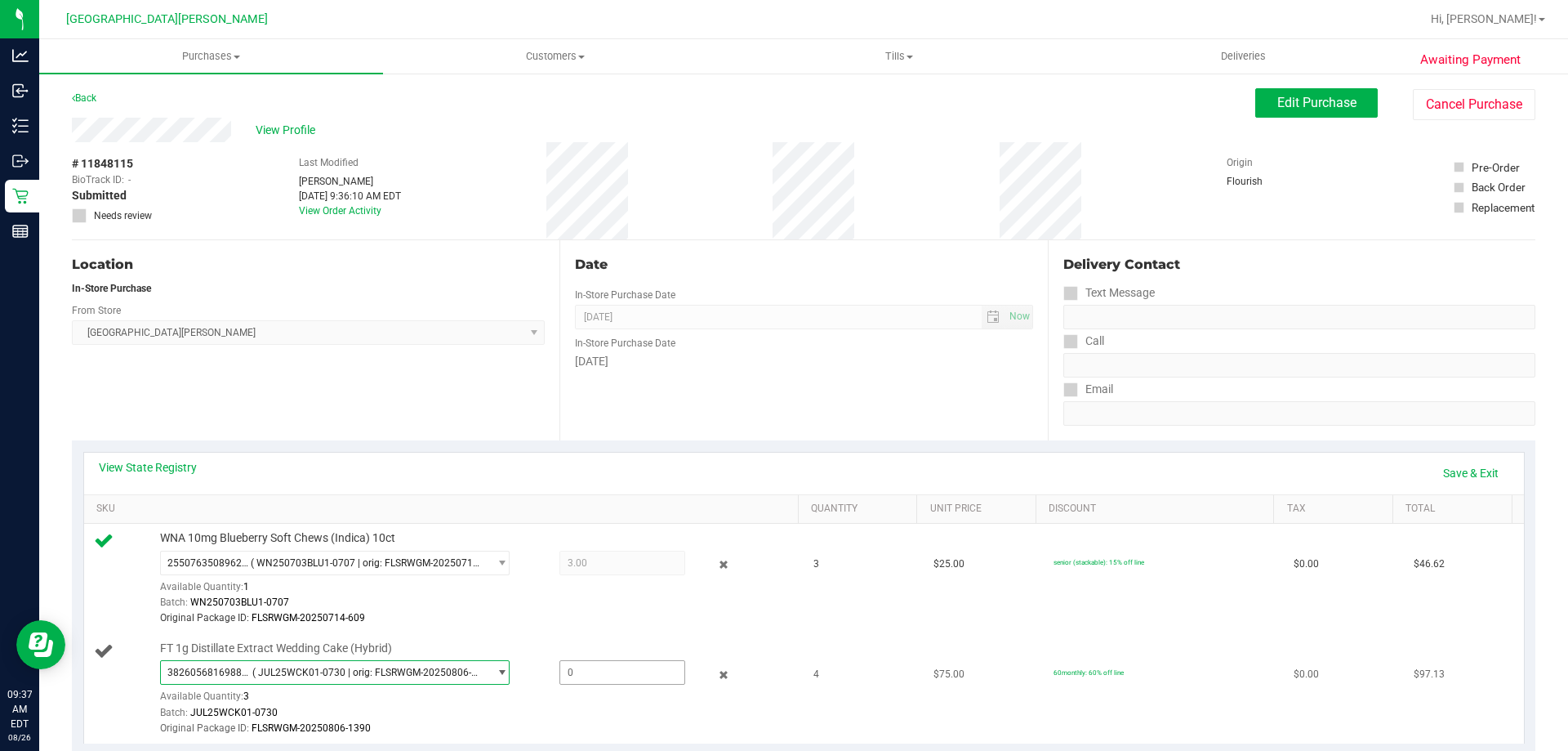
click at [577, 679] on span at bounding box center [622, 672] width 126 height 24
type input "3"
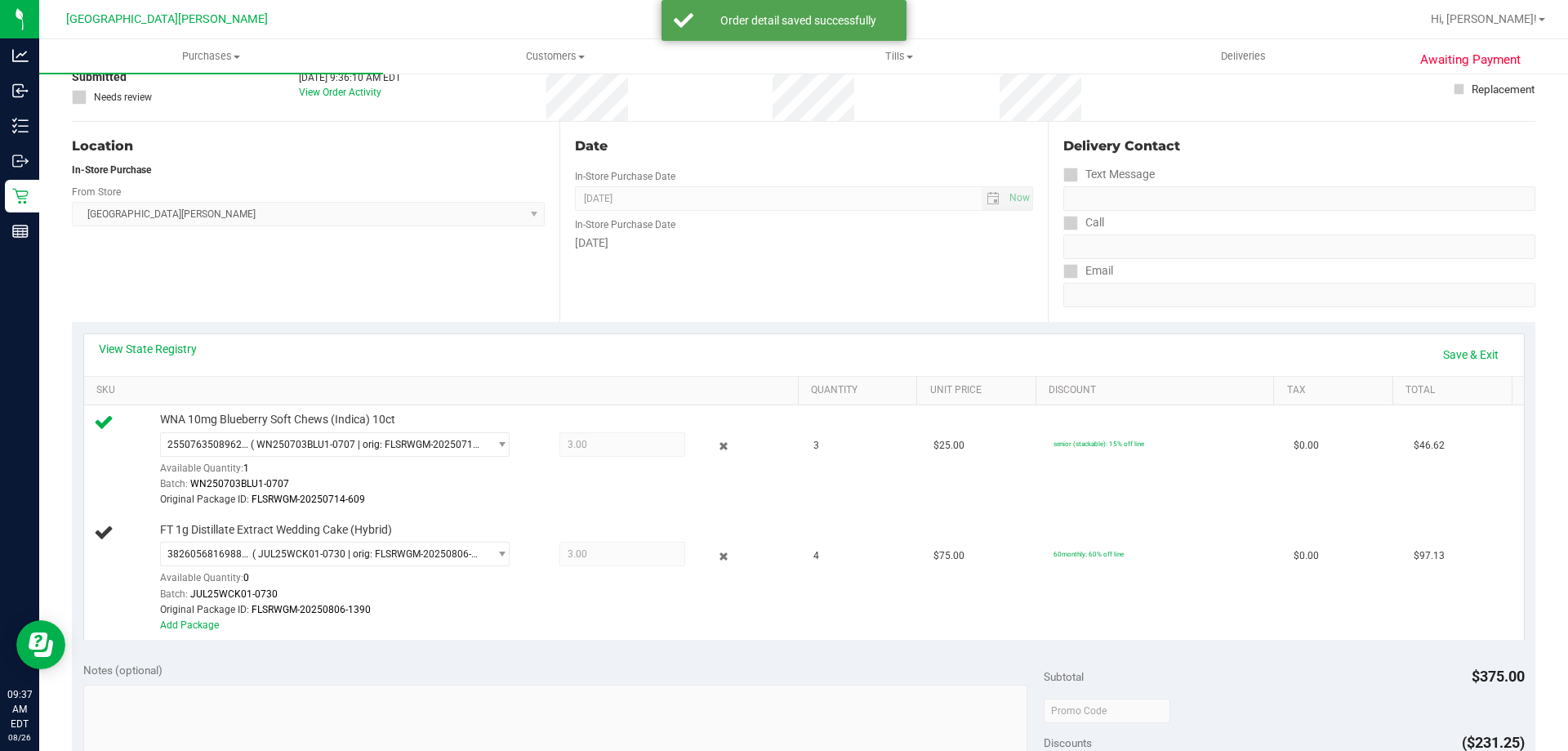
scroll to position [245, 0]
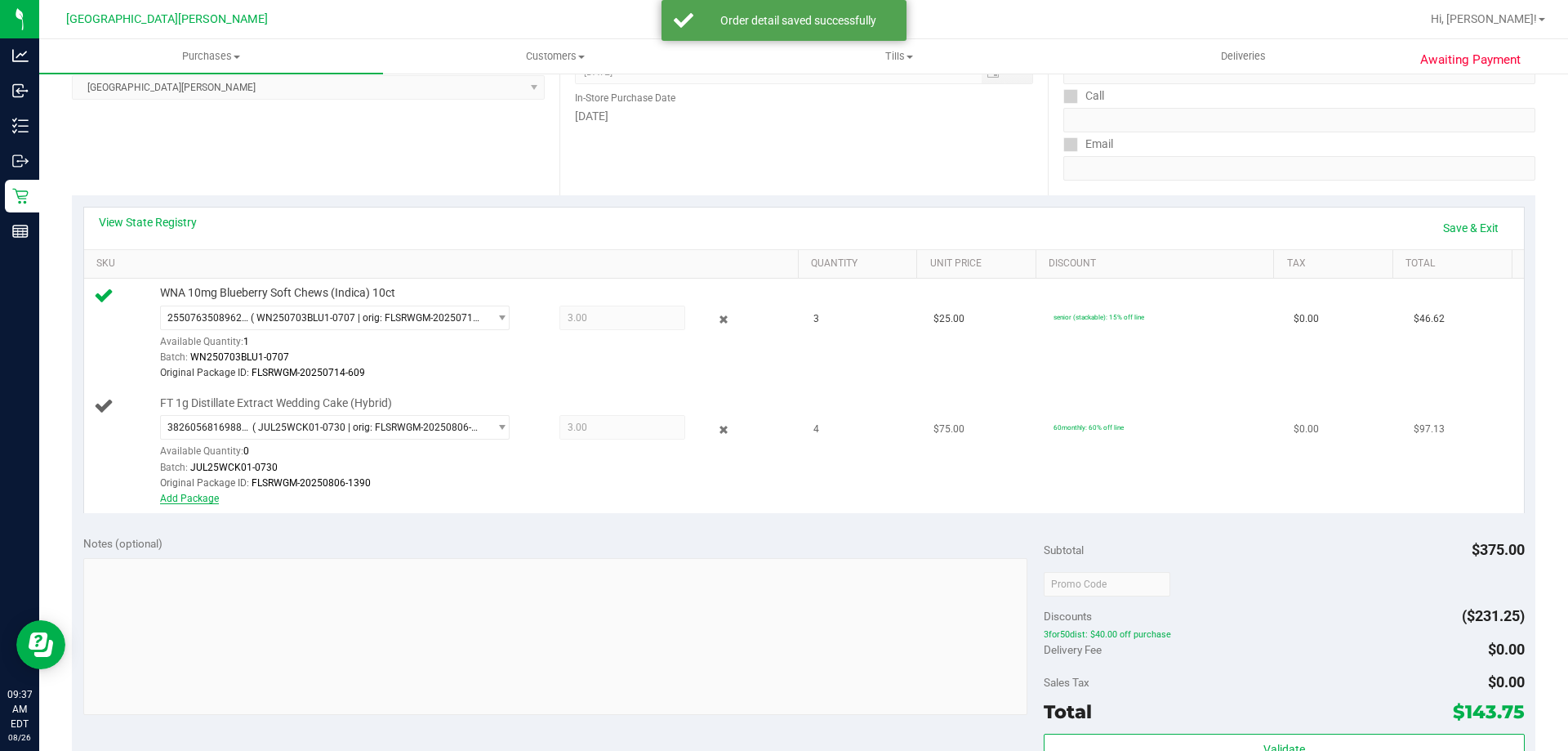
click at [188, 497] on link "Add Package" at bounding box center [190, 499] width 59 height 12
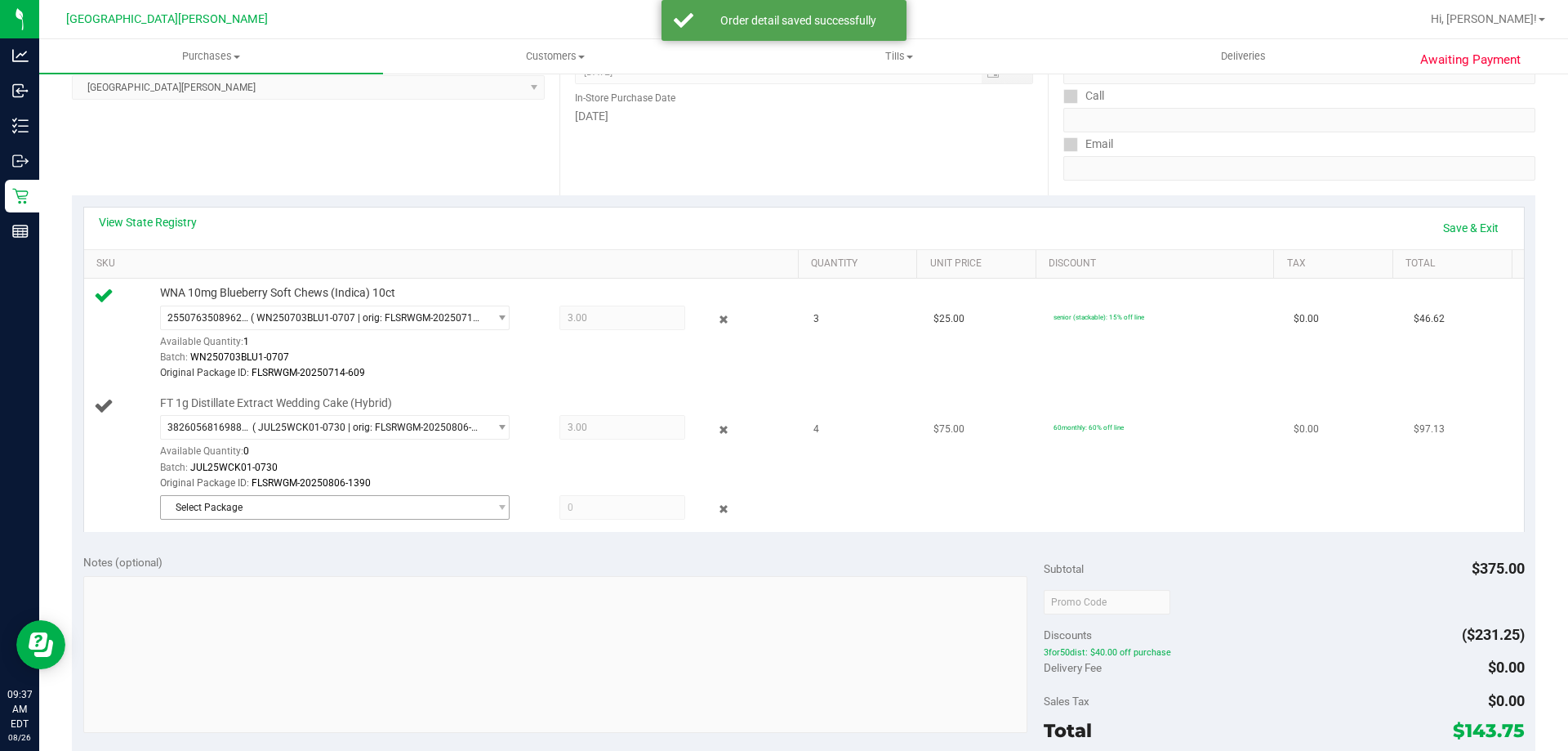
click at [346, 495] on span "Select Package" at bounding box center [335, 507] width 350 height 24
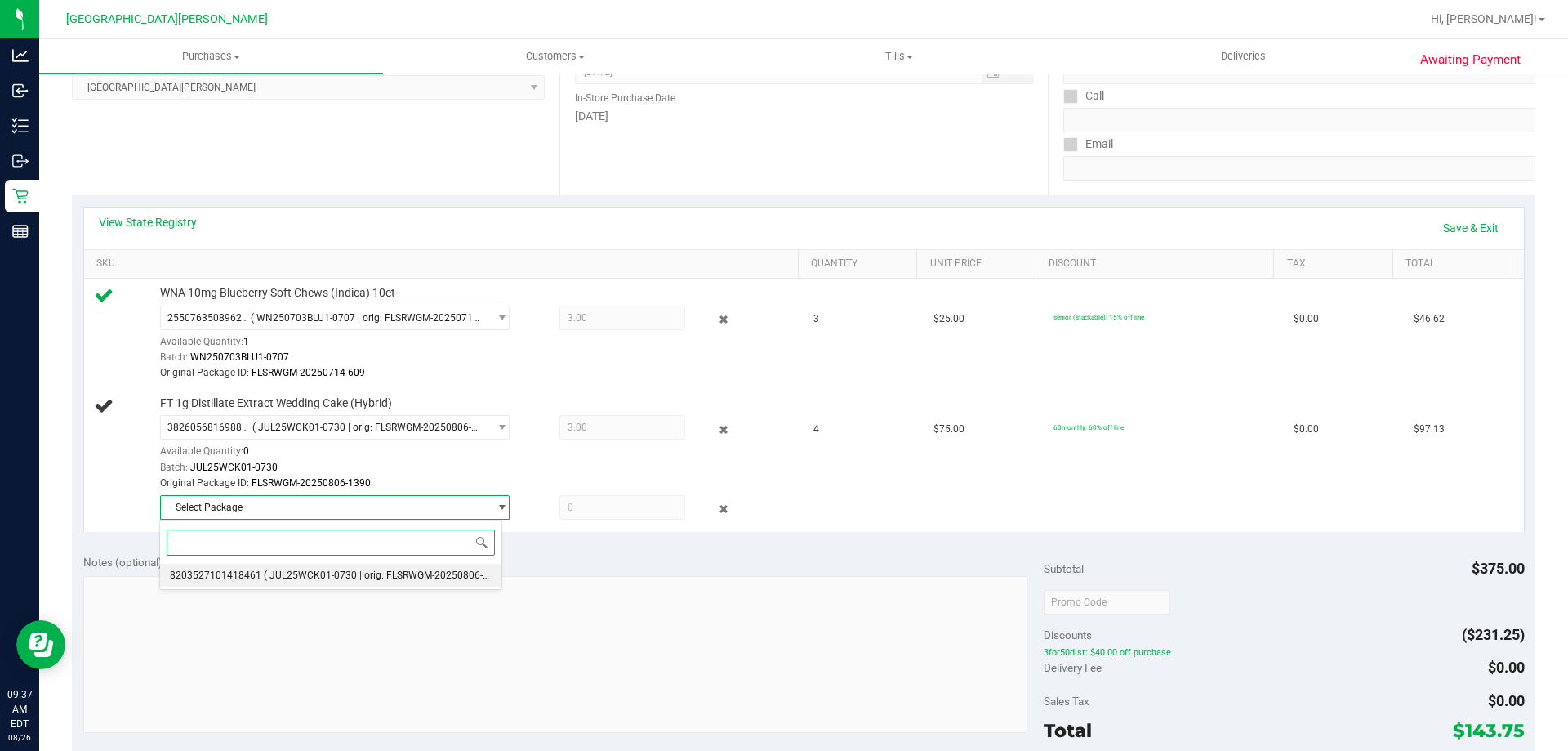
click at [353, 574] on span "( JUL25WCK01-0730 | orig: FLSRWGM-20250806-1394 )" at bounding box center [387, 575] width 247 height 12
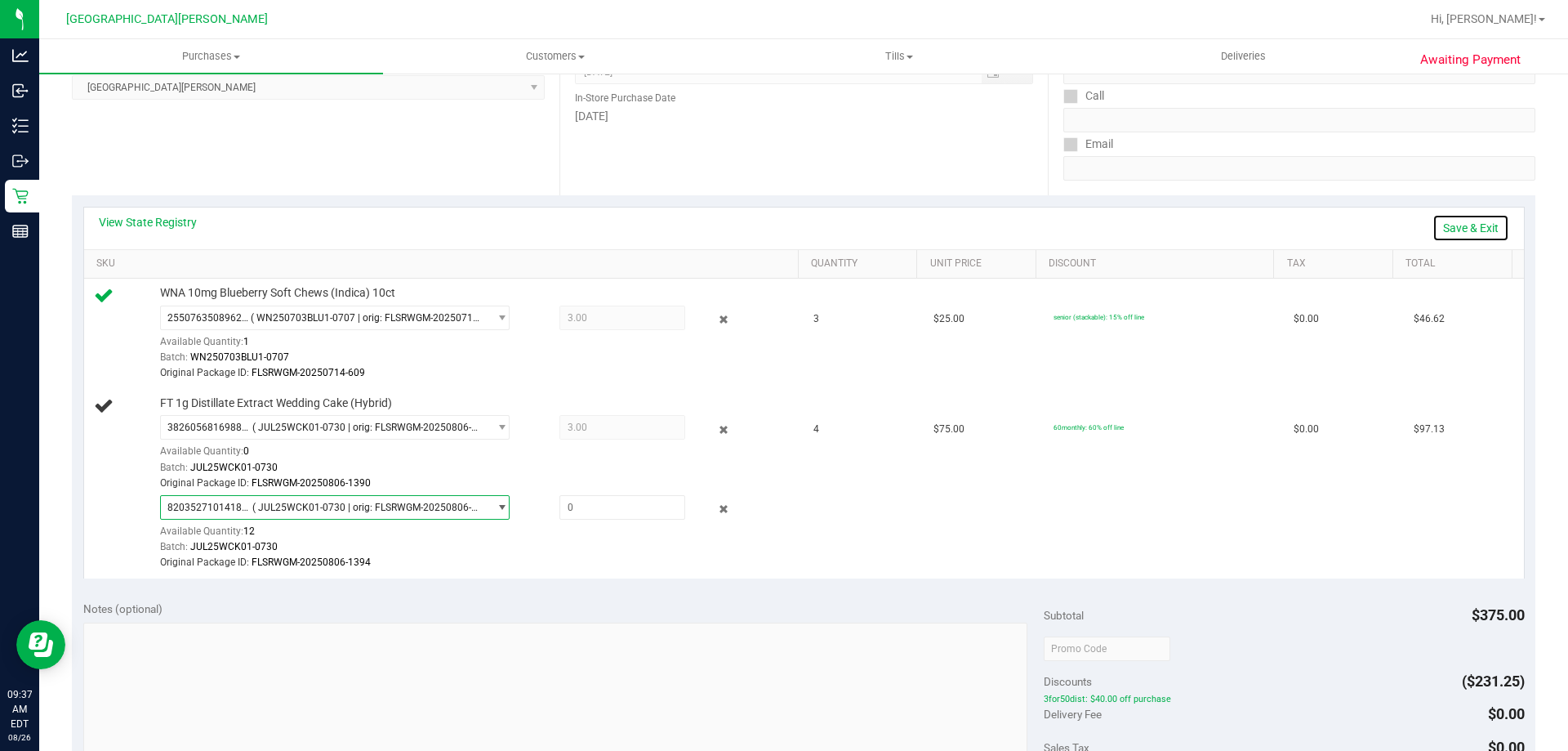
click at [1440, 223] on link "Save & Exit" at bounding box center [1471, 228] width 77 height 27
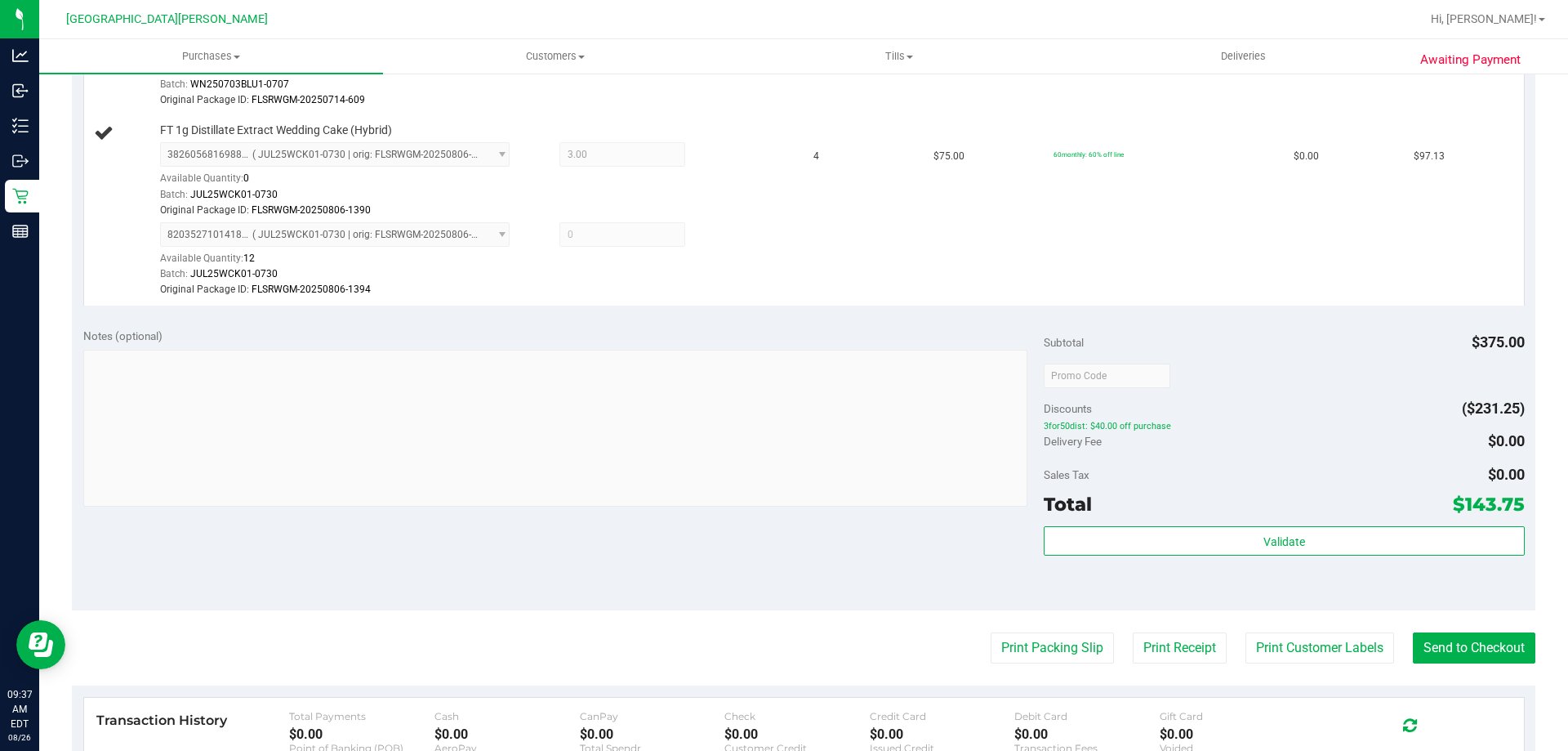
scroll to position [572, 0]
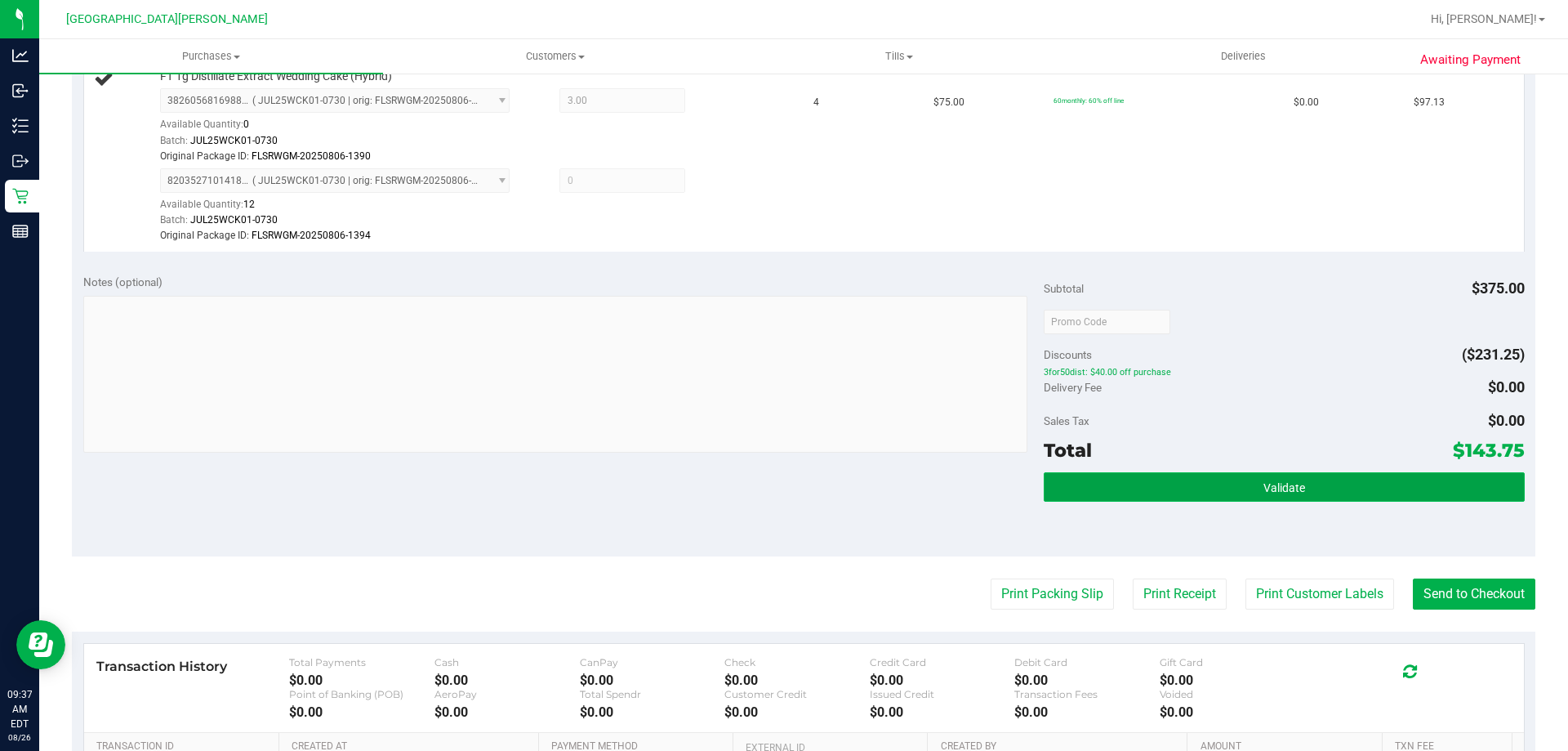
click at [1177, 472] on button "Validate" at bounding box center [1284, 487] width 480 height 29
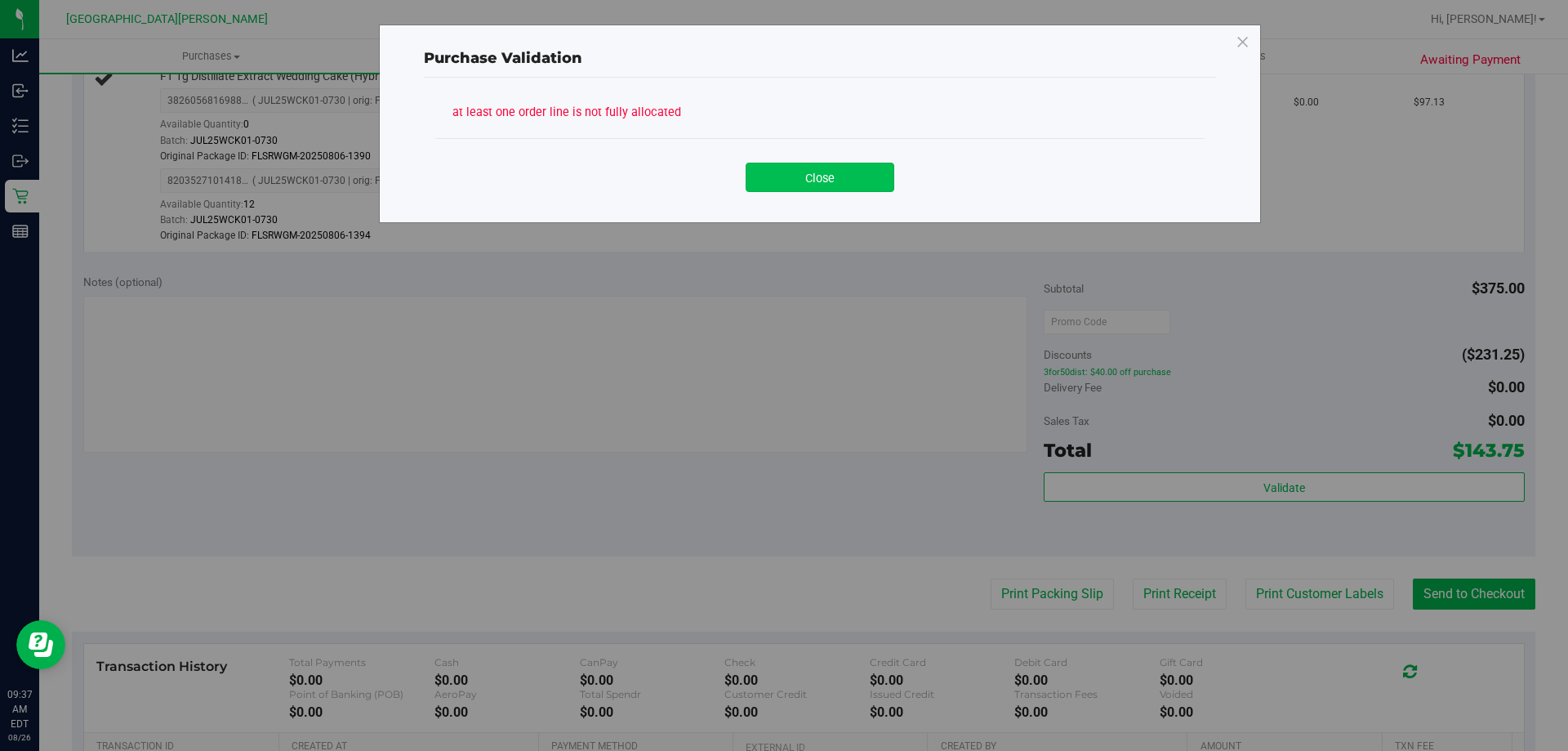
click at [850, 174] on button "Close" at bounding box center [820, 177] width 149 height 29
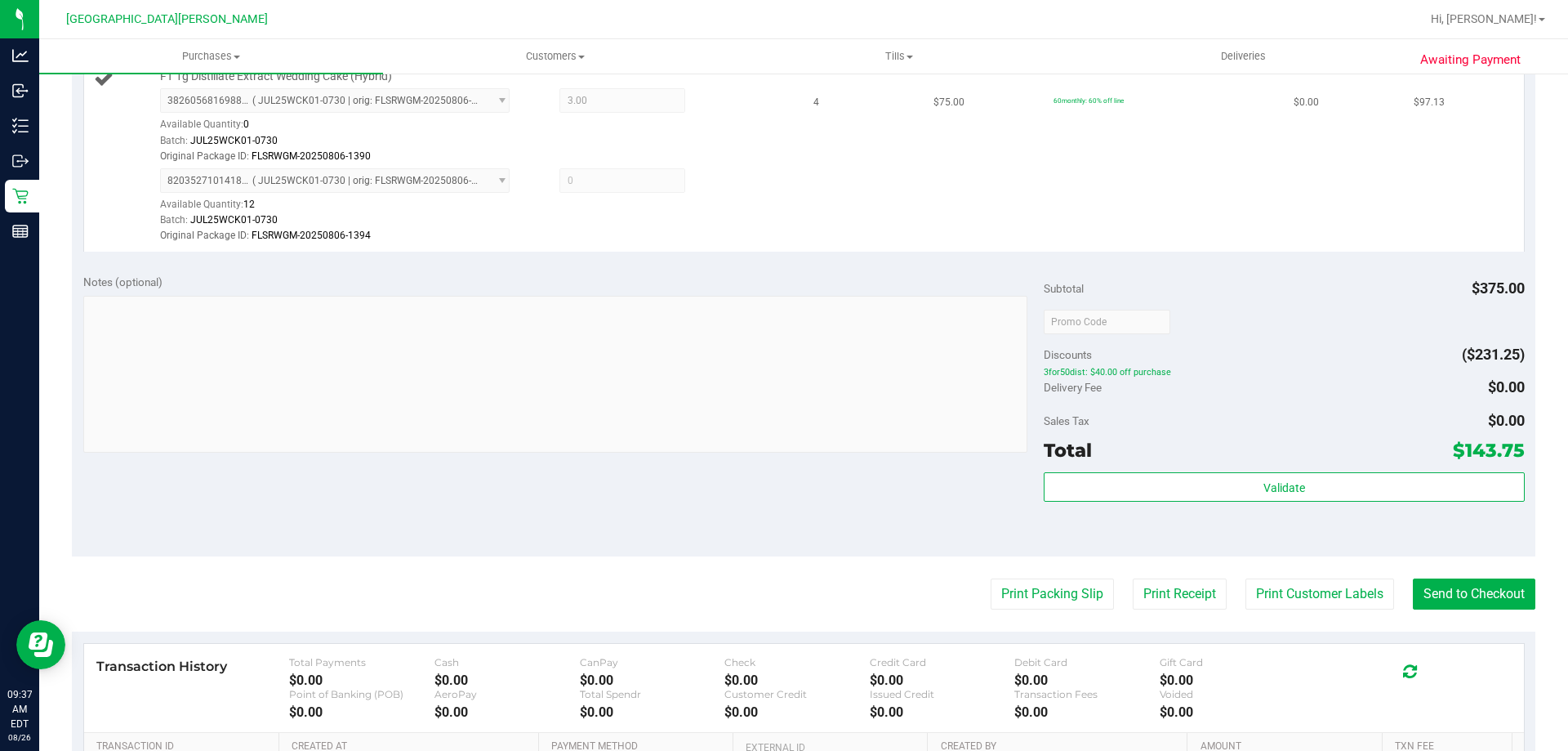
scroll to position [245, 0]
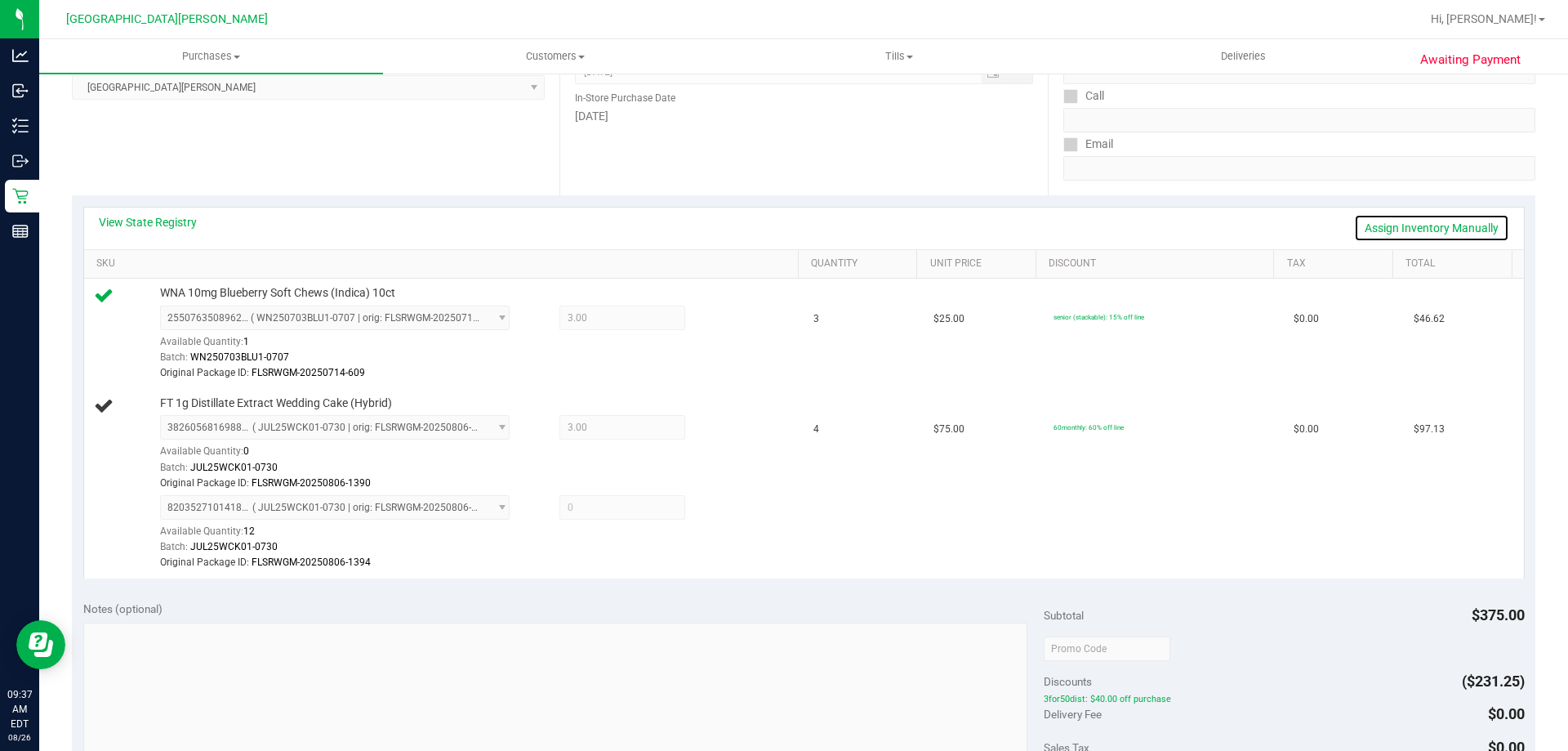
click at [1392, 231] on link "Assign Inventory Manually" at bounding box center [1431, 228] width 155 height 27
click at [619, 510] on span at bounding box center [622, 507] width 126 height 24
type input "1"
click at [1454, 233] on link "Save & Exit" at bounding box center [1471, 228] width 77 height 27
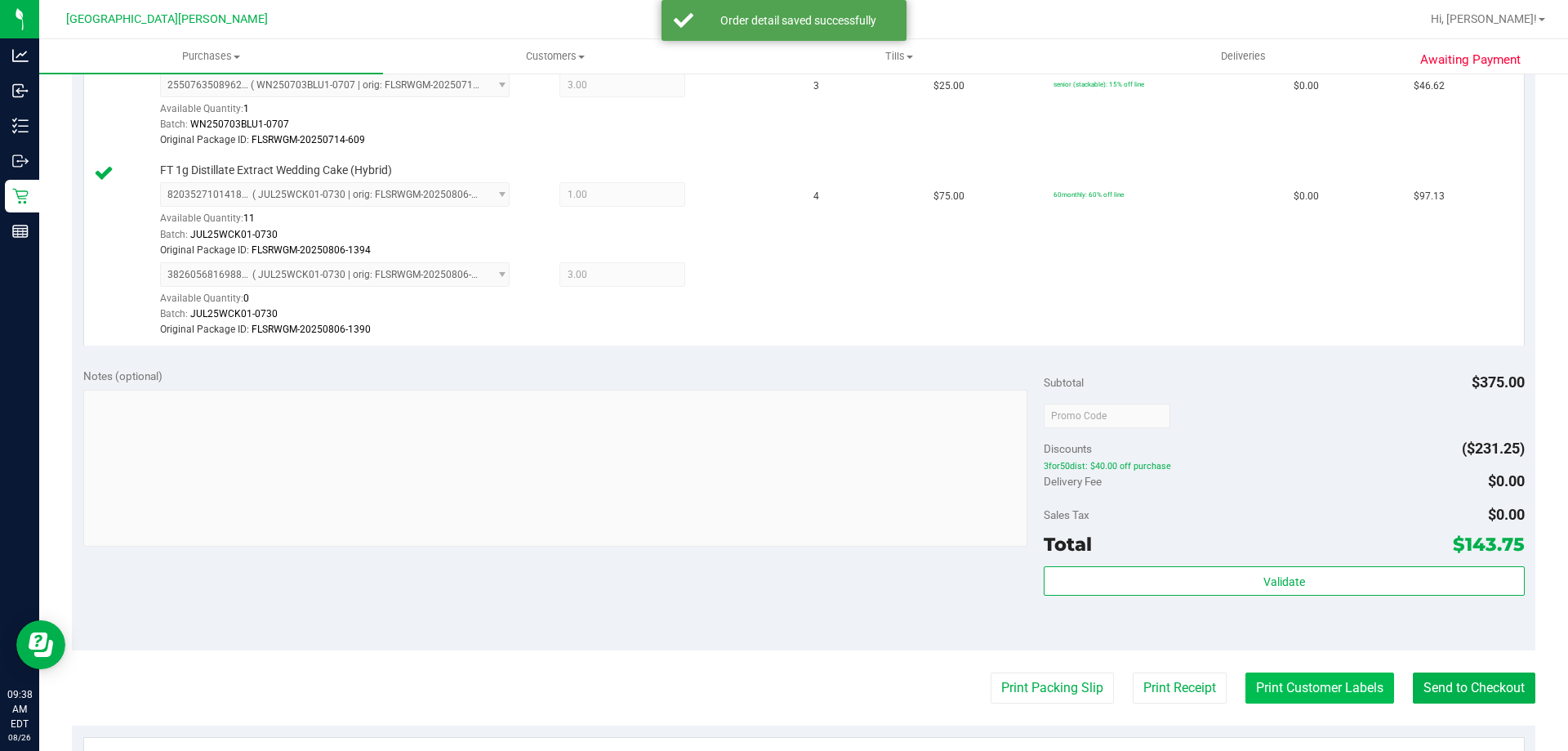
scroll to position [654, 0]
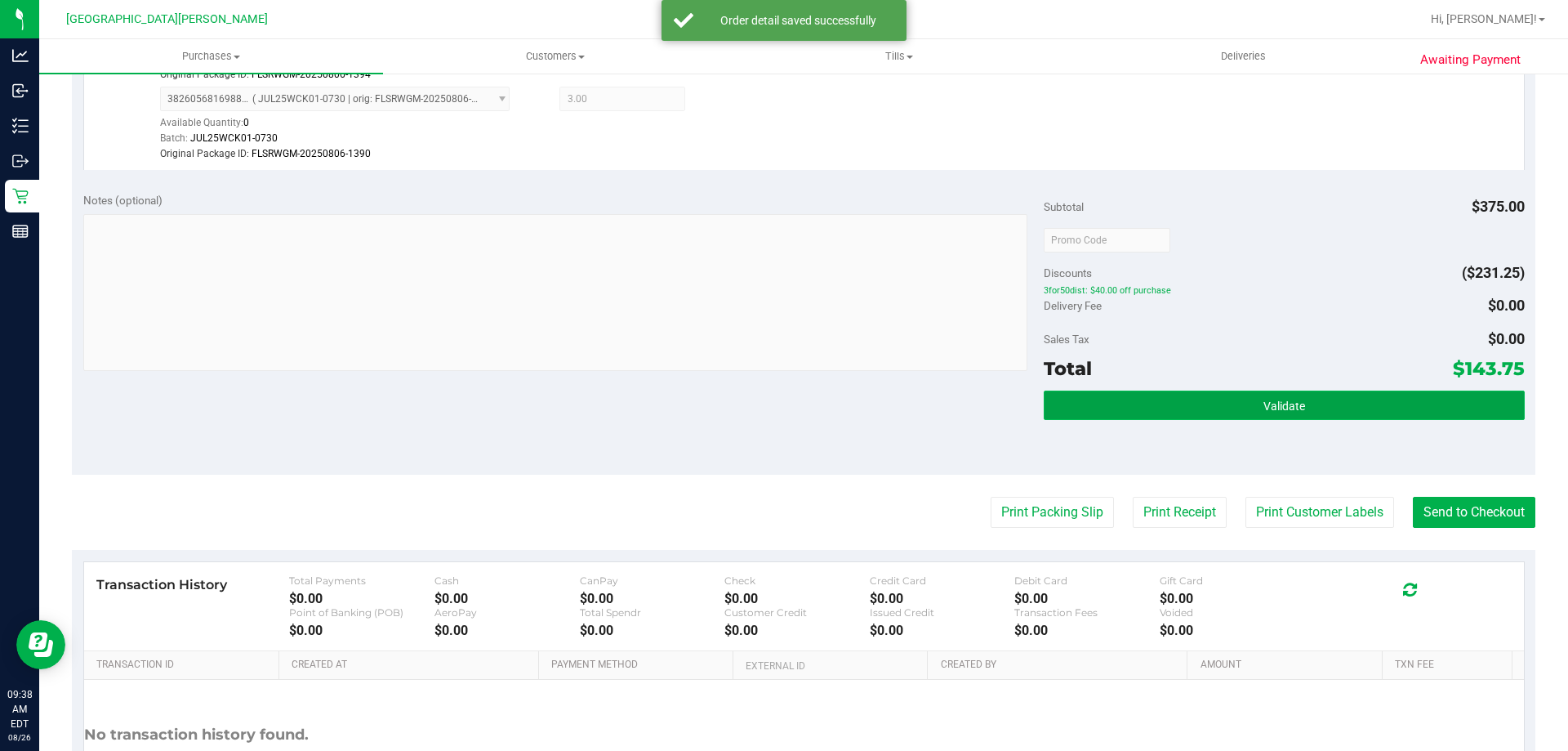
click at [1290, 410] on span "Validate" at bounding box center [1285, 406] width 42 height 13
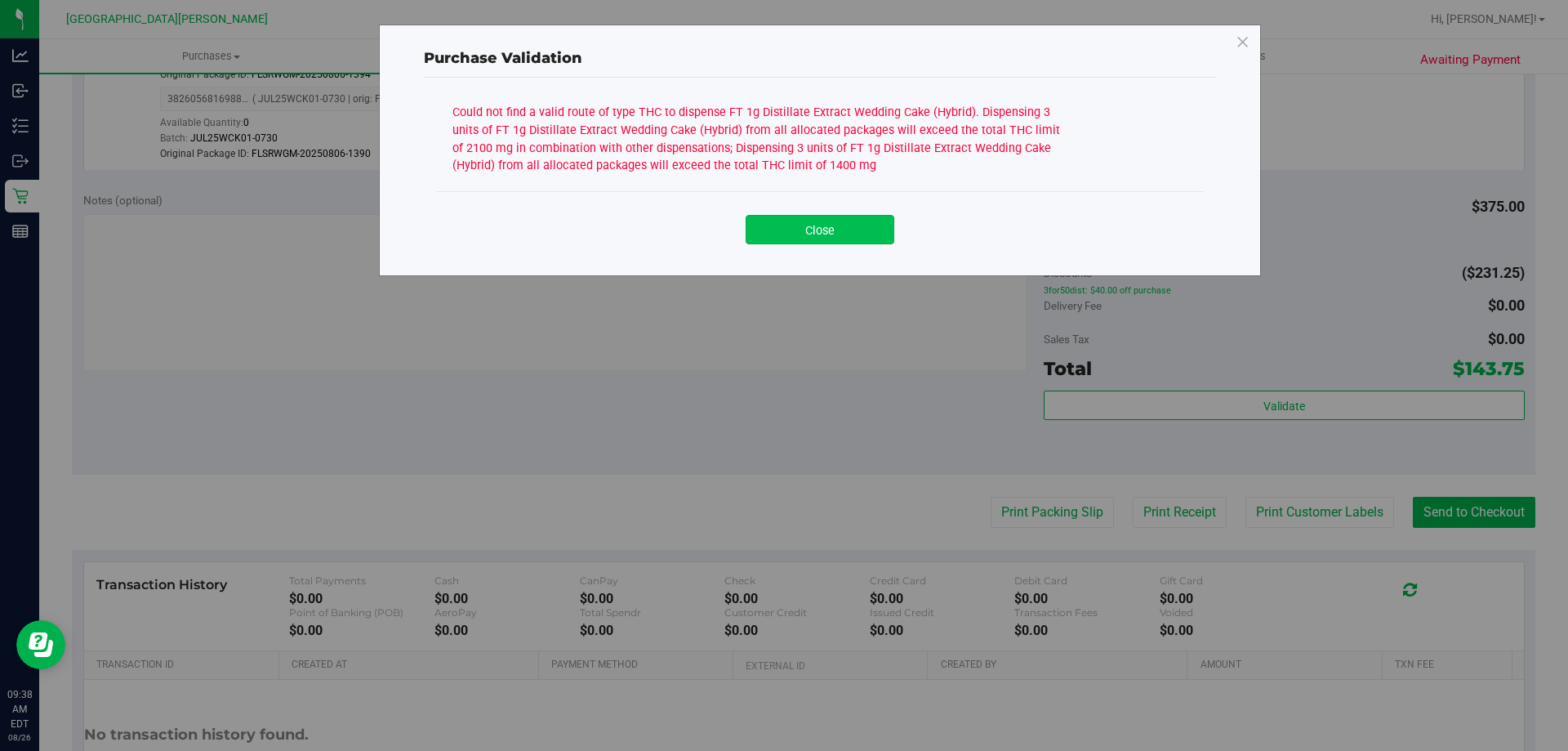
click at [884, 232] on button "Close" at bounding box center [820, 230] width 149 height 29
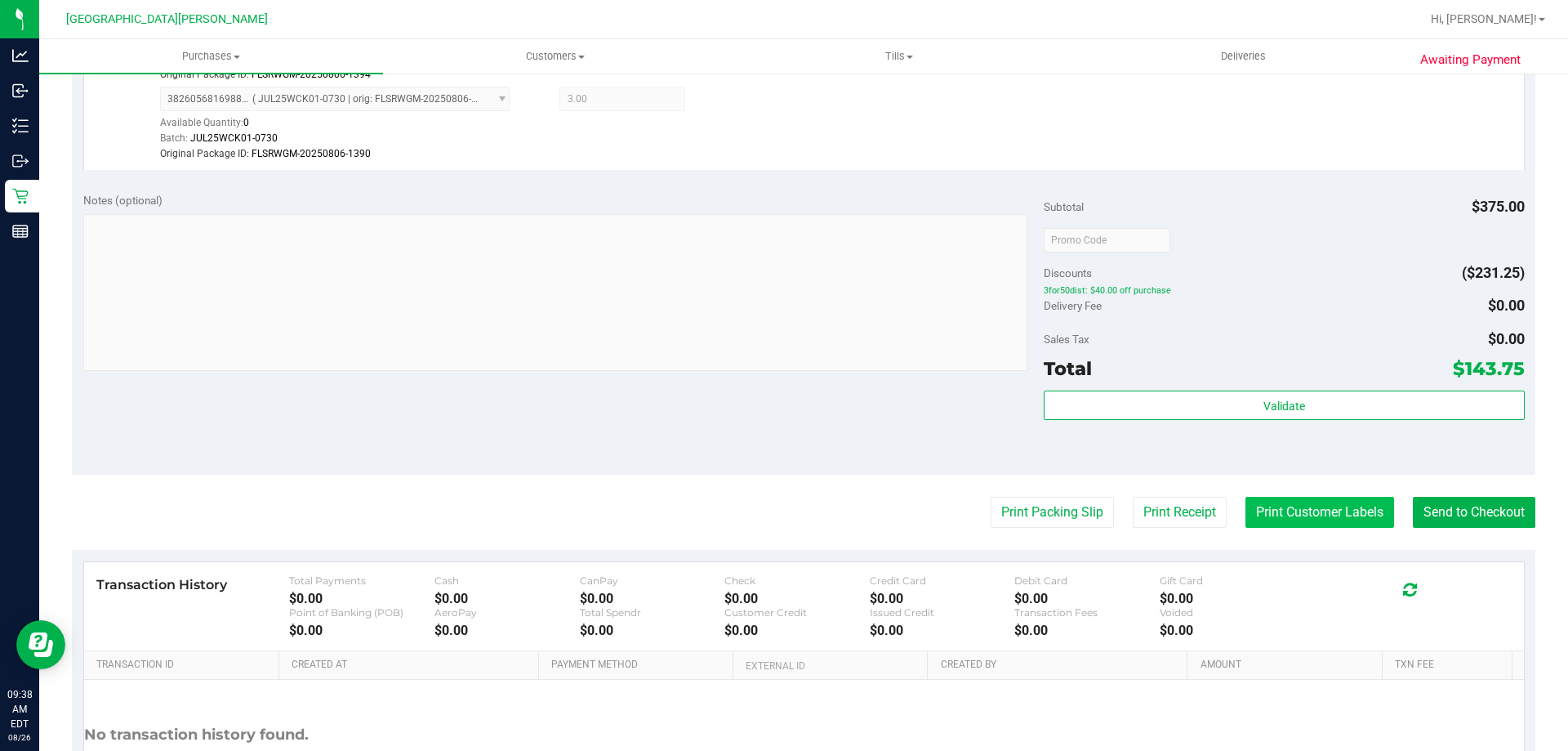
click at [1309, 516] on button "Print Customer Labels" at bounding box center [1320, 512] width 149 height 31
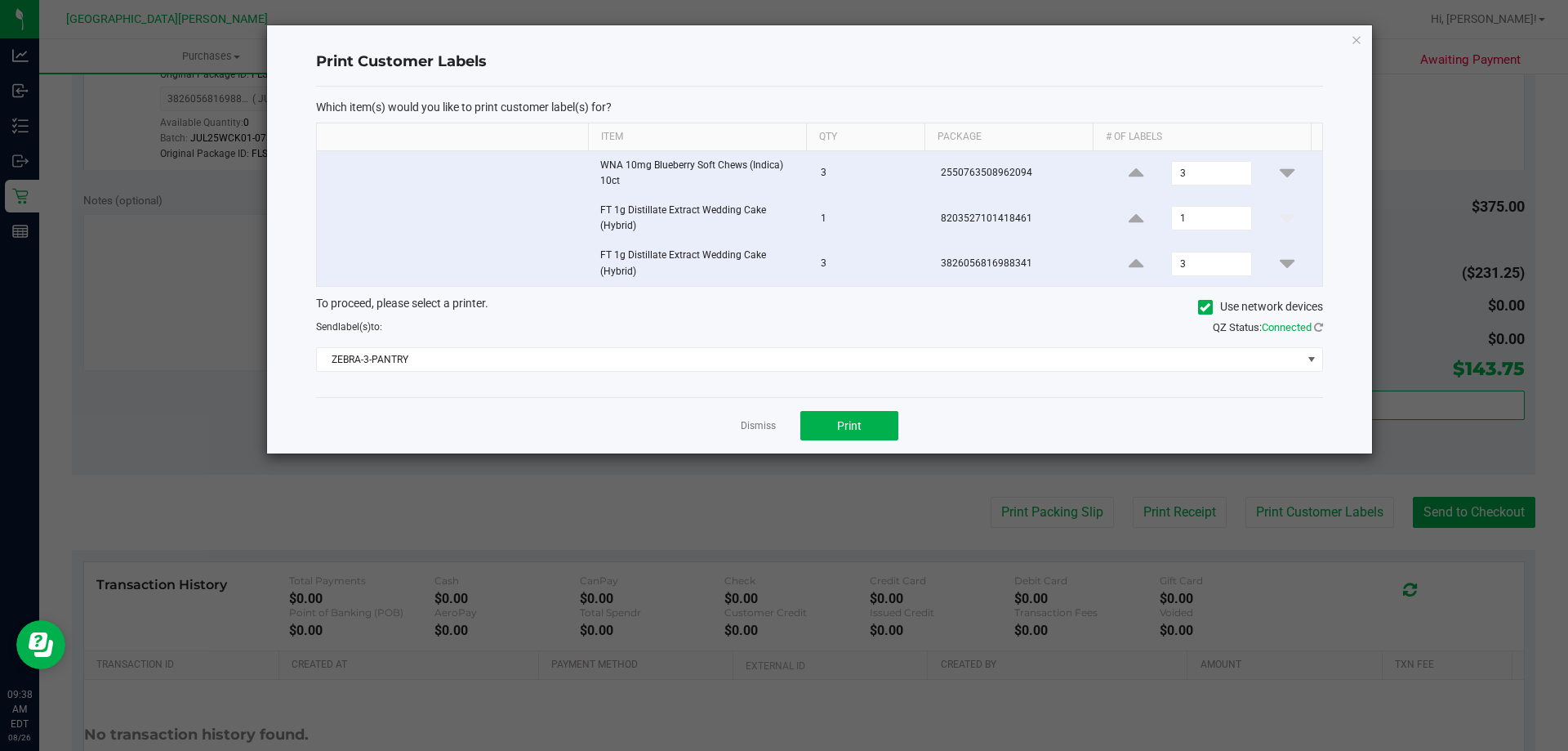
click at [821, 410] on div "Dismiss Print" at bounding box center [819, 425] width 1007 height 57
click at [830, 424] on button "Print" at bounding box center [849, 425] width 98 height 29
click at [758, 420] on link "Dismiss" at bounding box center [759, 426] width 35 height 14
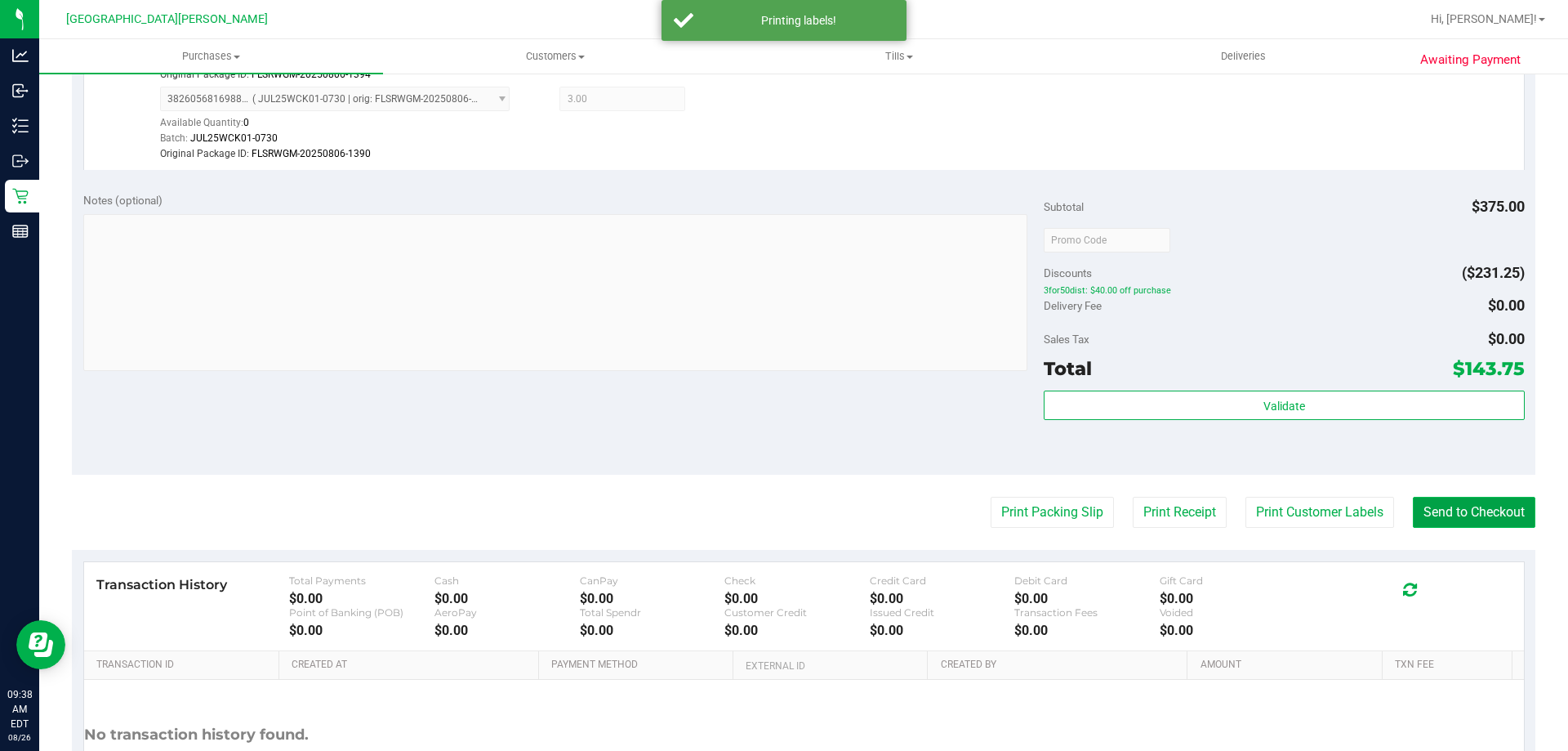
click at [1441, 516] on button "Send to Checkout" at bounding box center [1474, 512] width 122 height 31
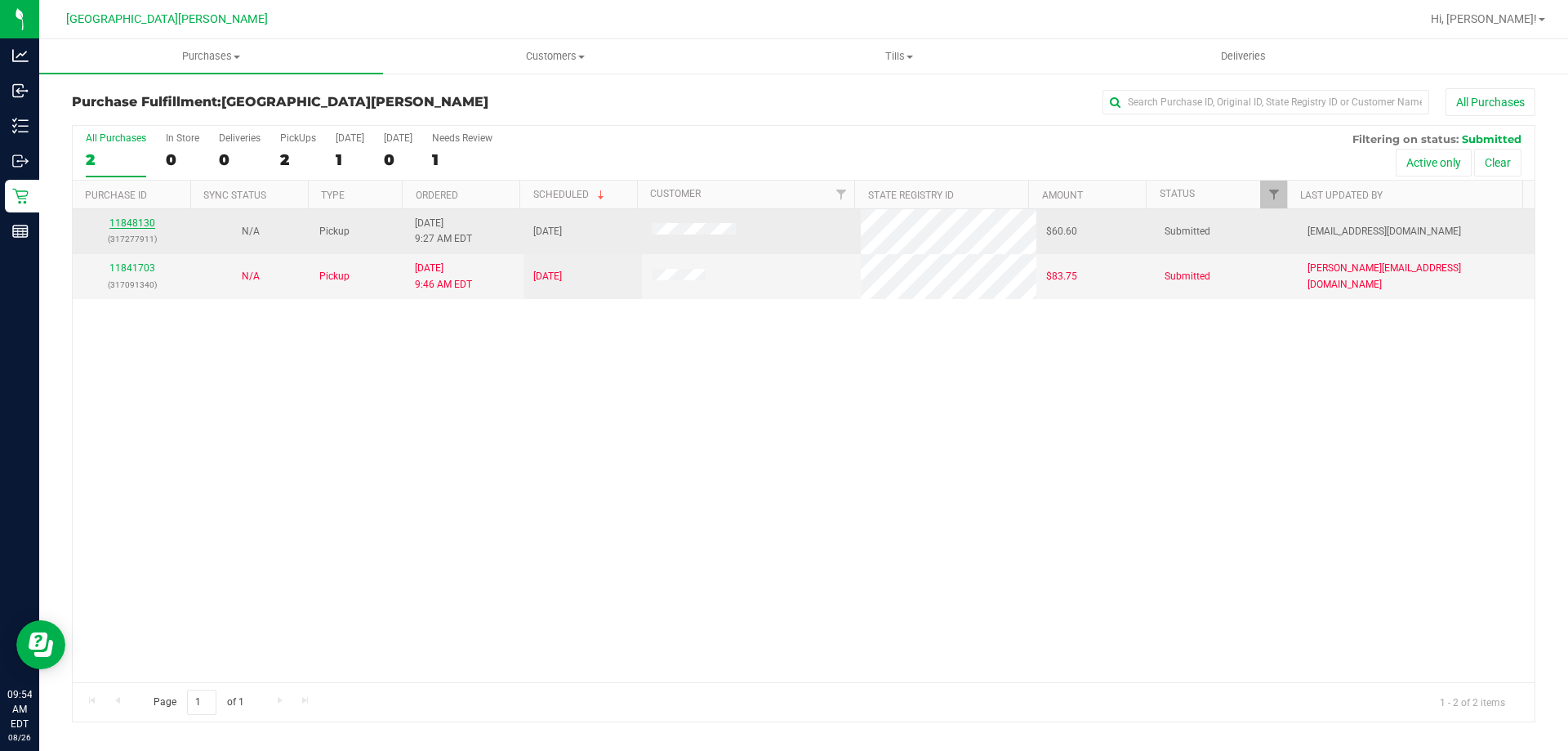
click at [138, 218] on link "11848130" at bounding box center [132, 223] width 46 height 12
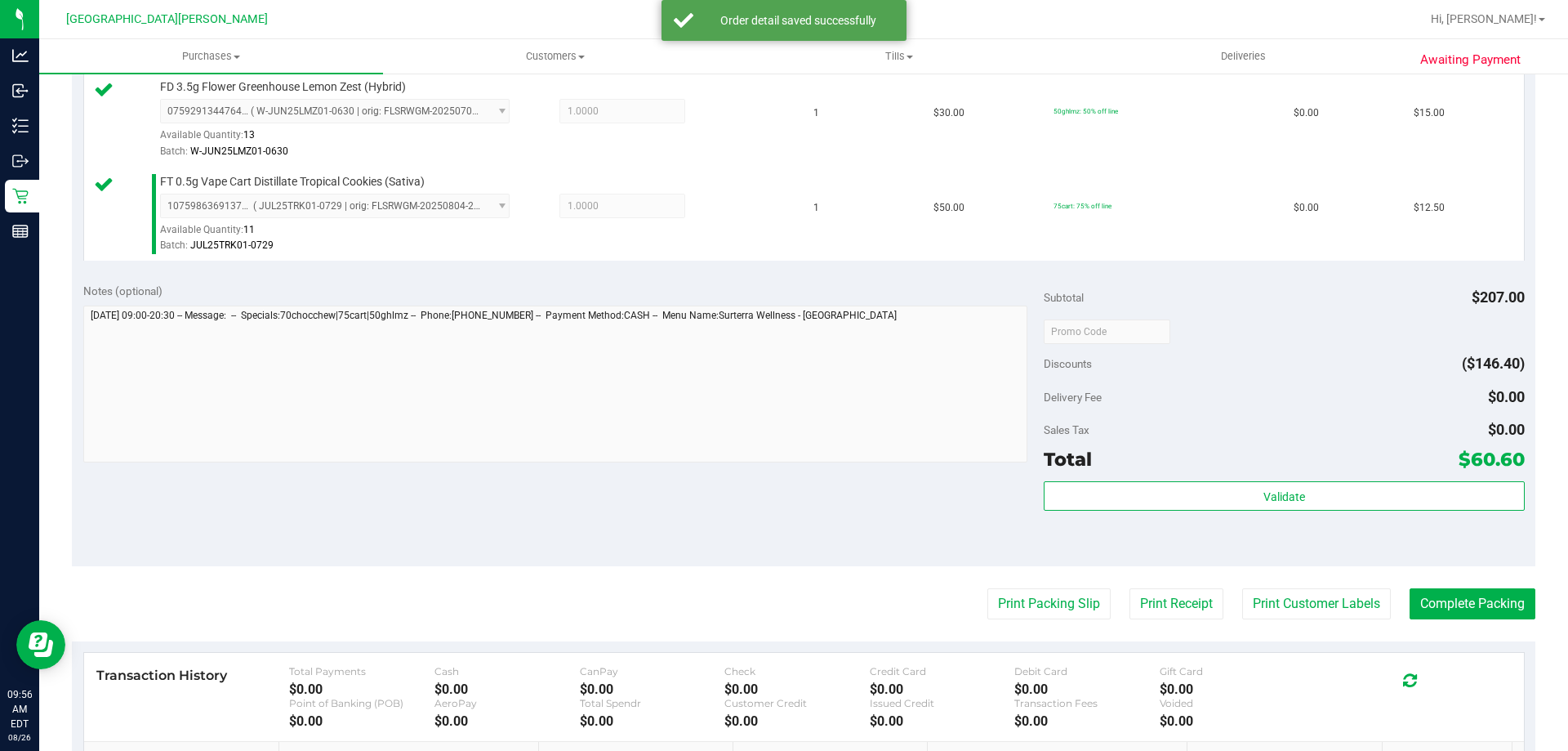
scroll to position [735, 0]
click at [1251, 477] on div "Subtotal $207.00 Discounts ($146.40) Delivery Fee $0.00 Sales Tax $0.00 Total $…" at bounding box center [1284, 418] width 480 height 272
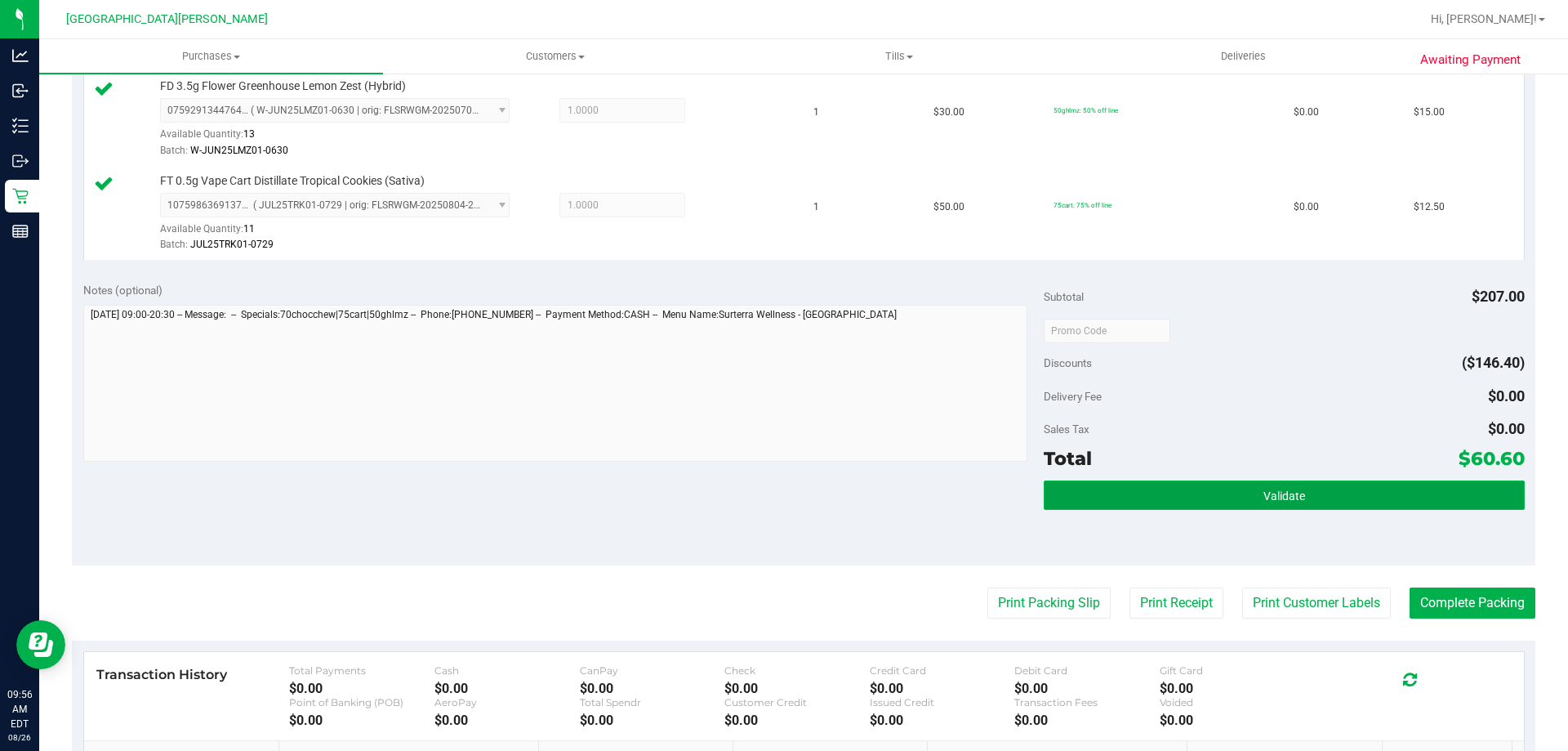
click at [1251, 484] on button "Validate" at bounding box center [1284, 495] width 480 height 29
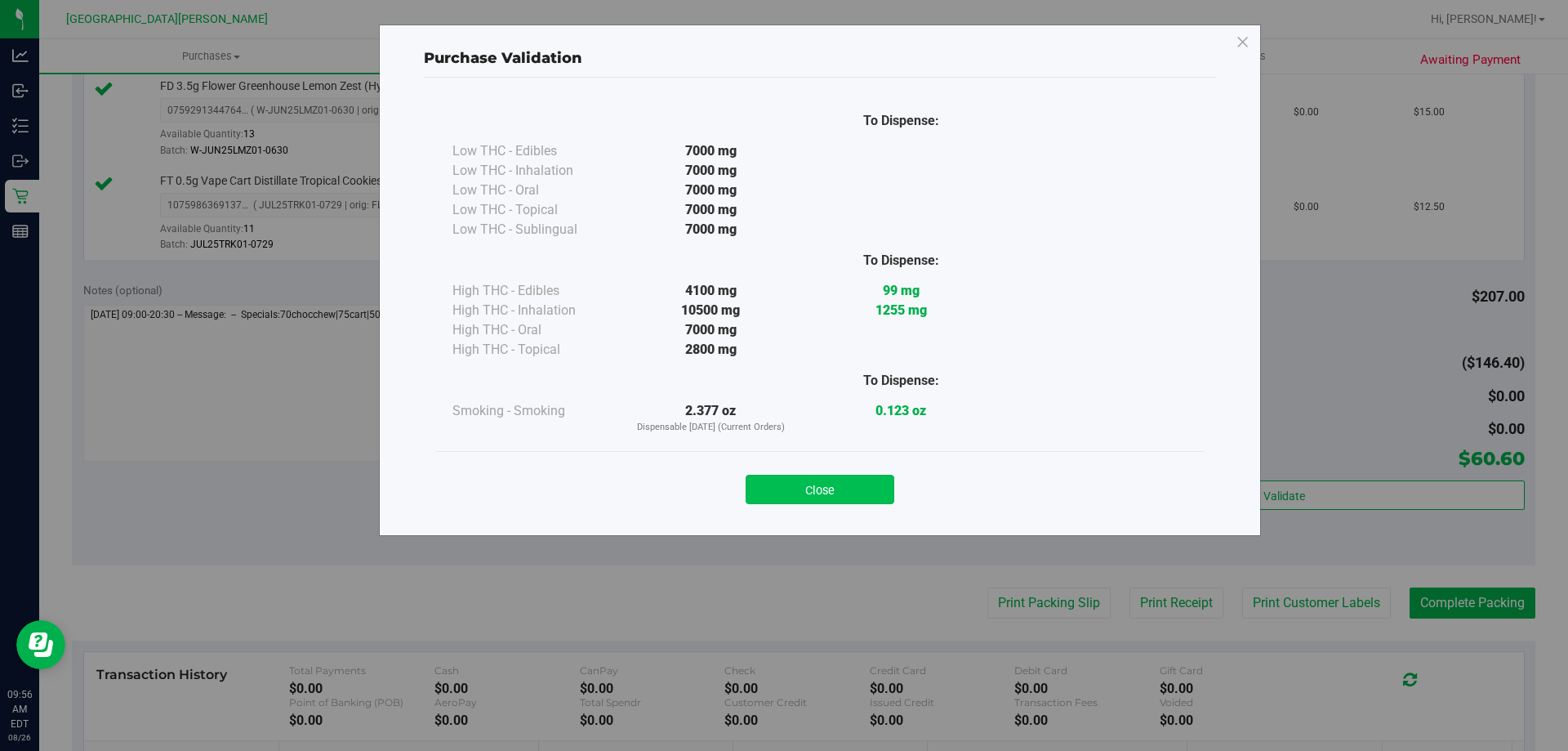
click at [846, 493] on button "Close" at bounding box center [820, 490] width 149 height 29
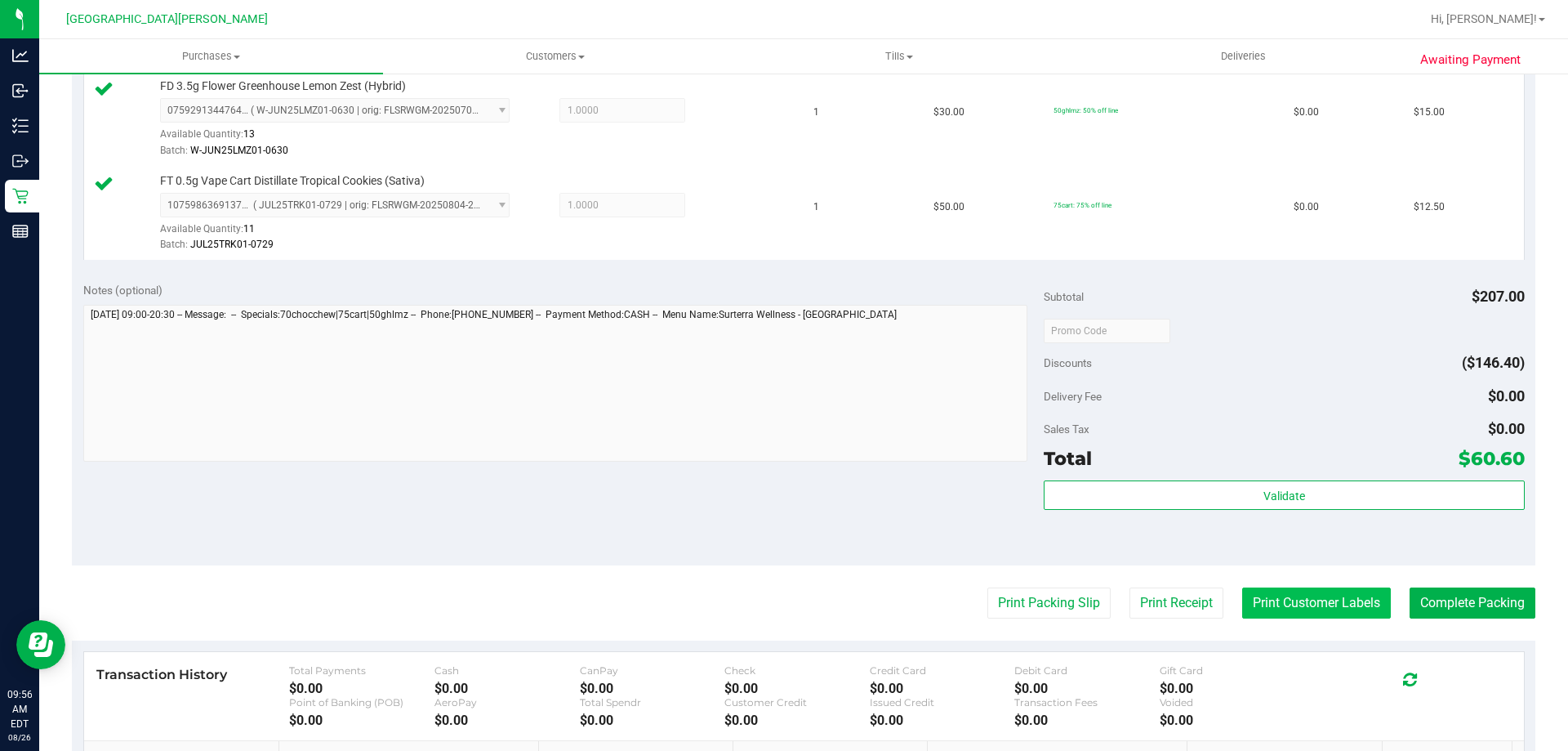
click at [1298, 596] on button "Print Customer Labels" at bounding box center [1317, 603] width 149 height 31
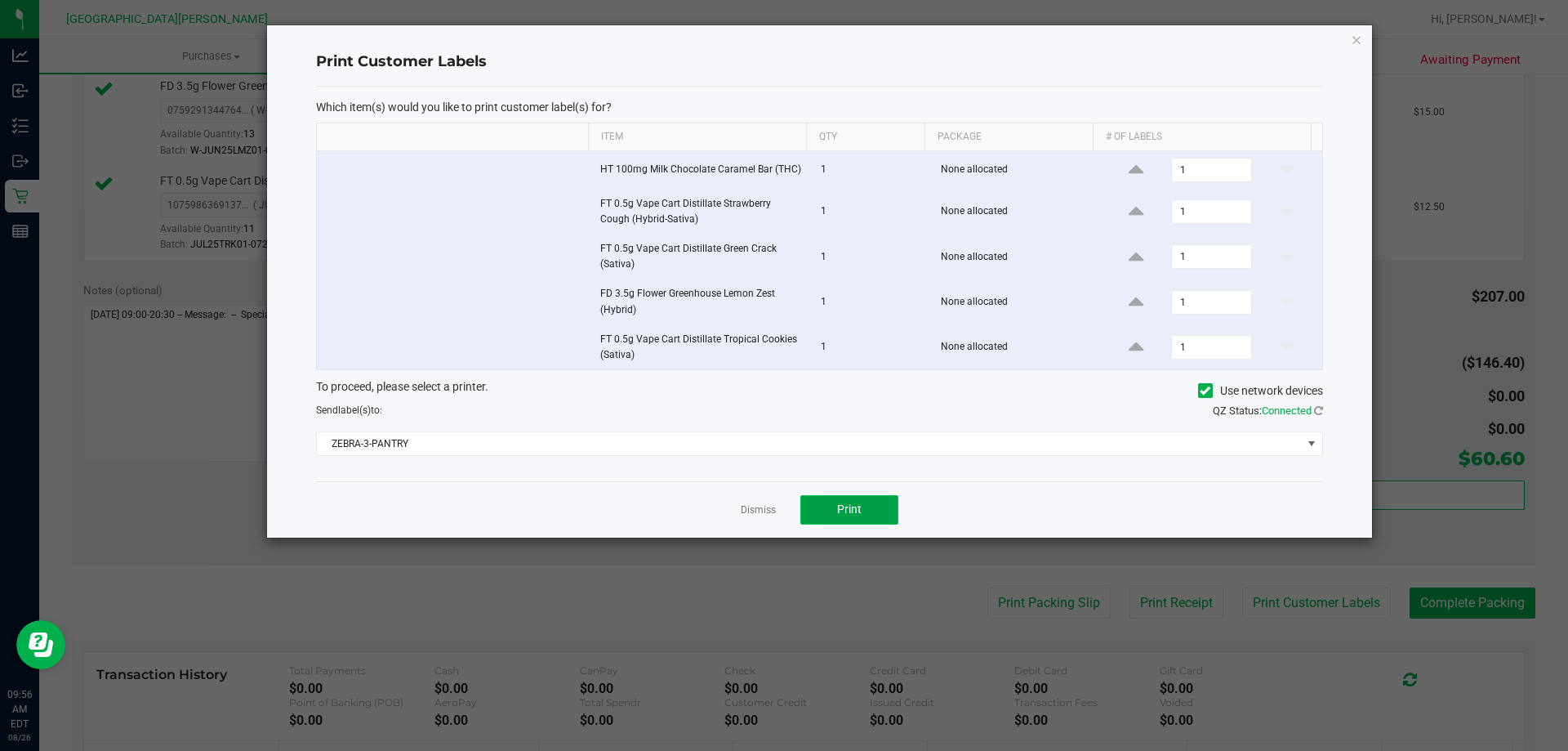
click at [880, 509] on button "Print" at bounding box center [849, 509] width 98 height 29
click at [746, 509] on link "Dismiss" at bounding box center [759, 510] width 35 height 14
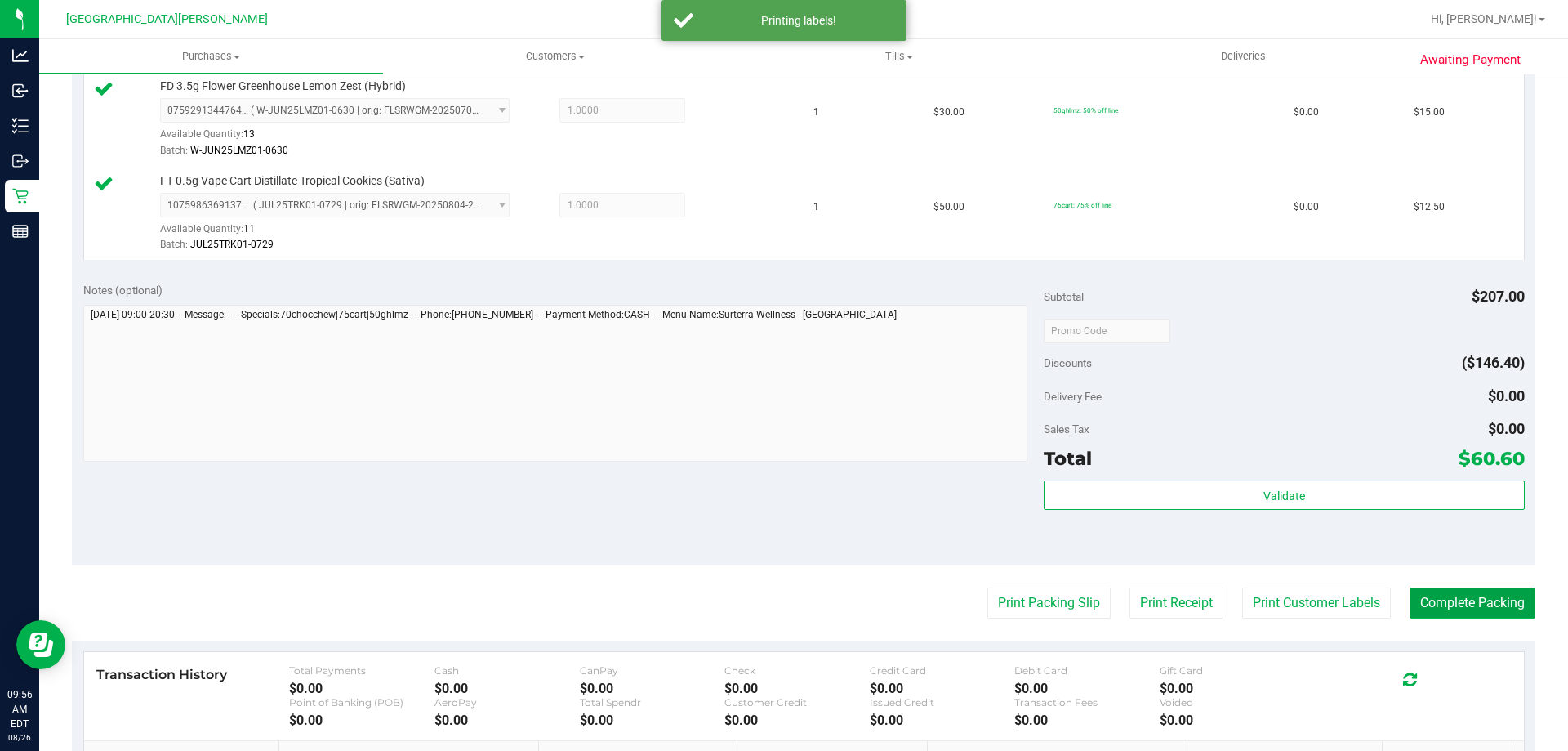
click at [1453, 589] on button "Complete Packing" at bounding box center [1472, 603] width 126 height 31
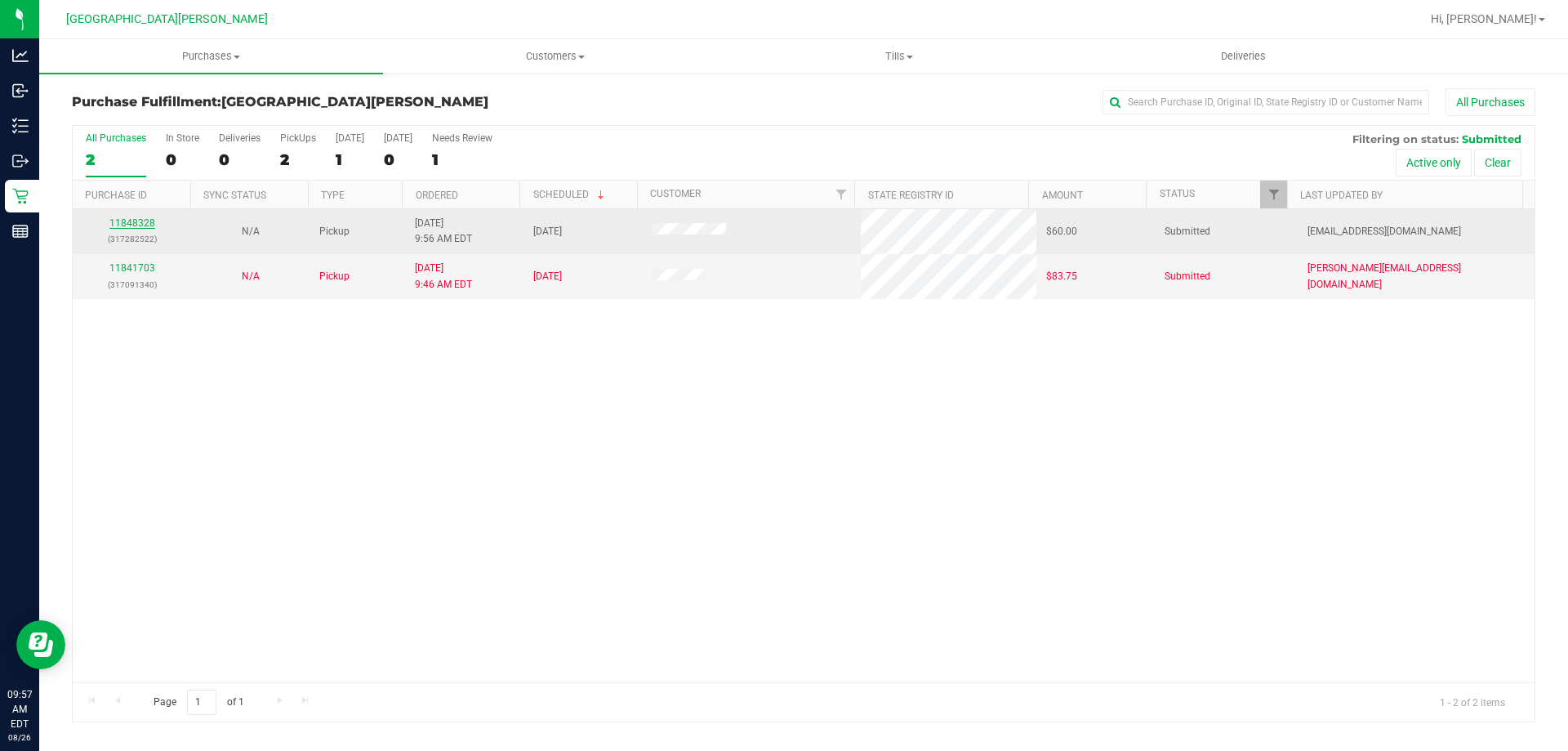
click at [123, 226] on link "11848328" at bounding box center [132, 223] width 46 height 12
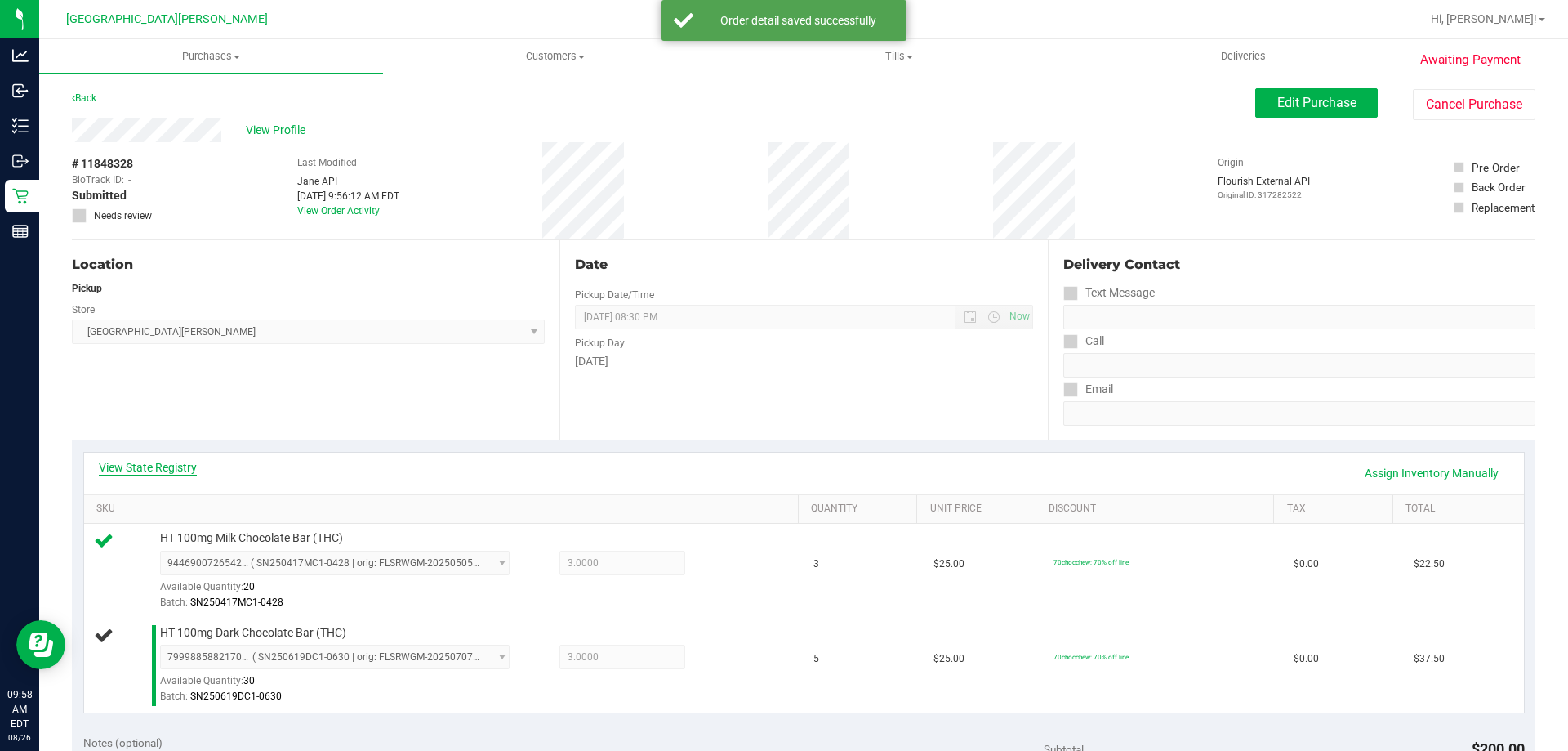
click at [178, 460] on link "View State Registry" at bounding box center [148, 467] width 98 height 17
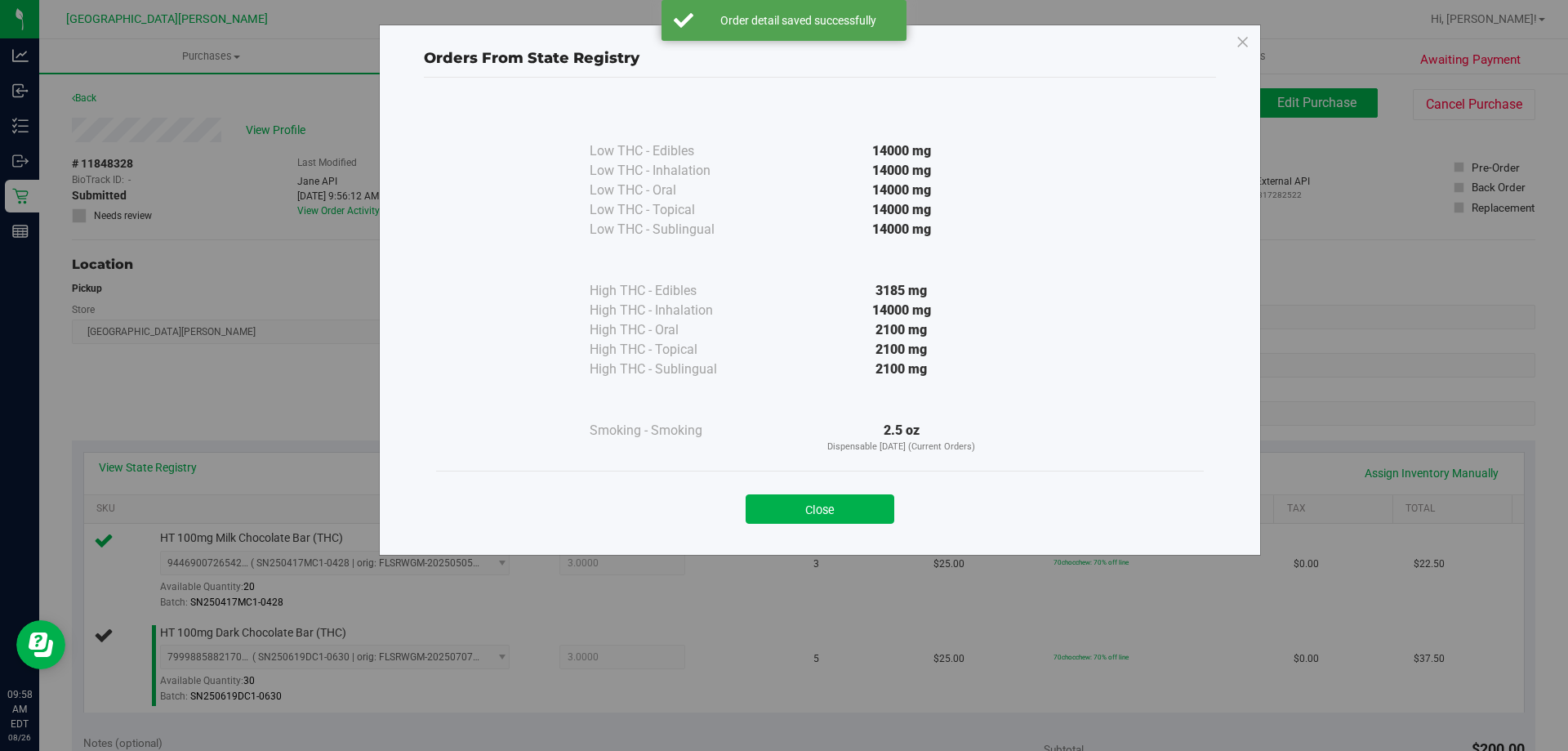
click at [843, 484] on div "Close" at bounding box center [820, 505] width 743 height 41
click at [836, 506] on button "Close" at bounding box center [820, 509] width 149 height 29
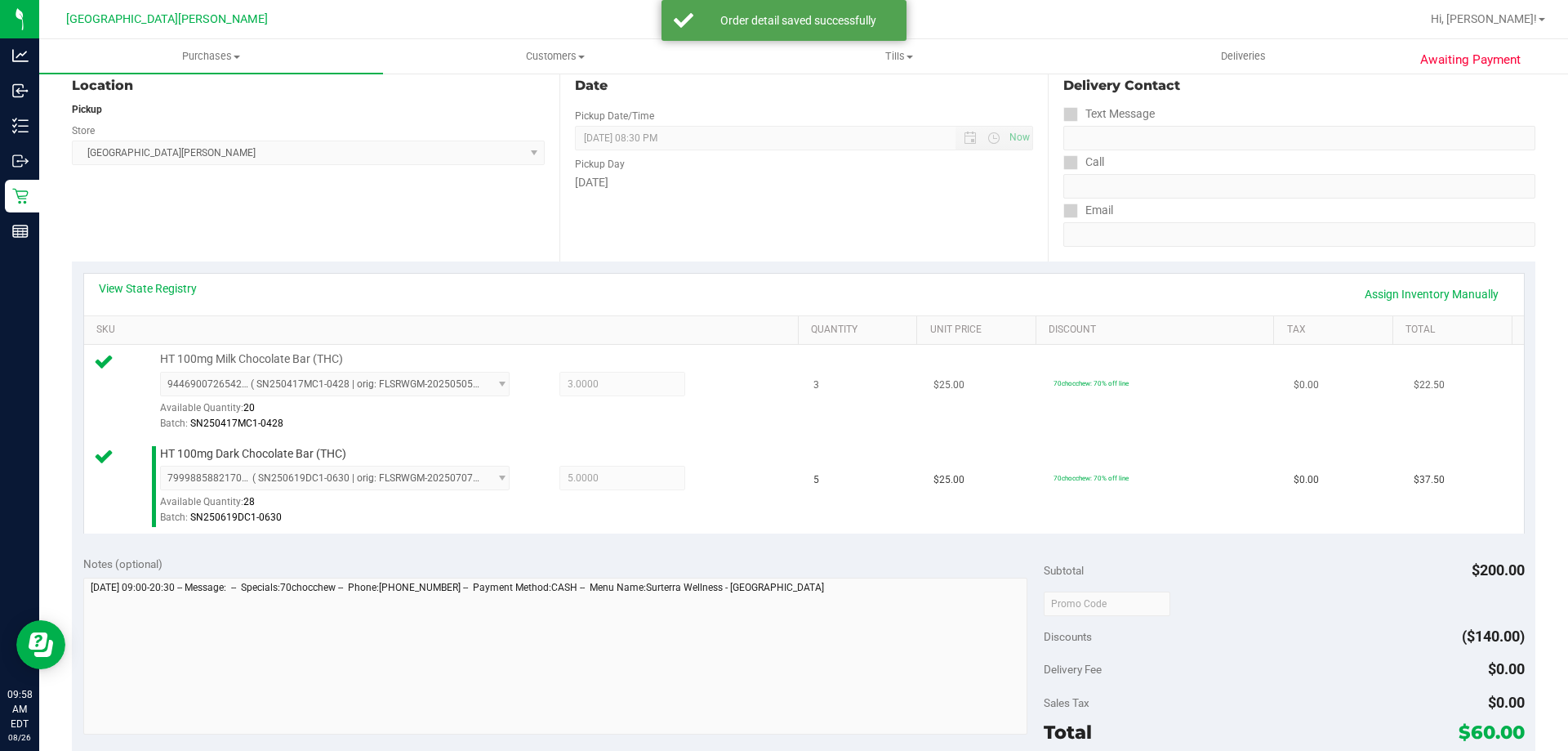
scroll to position [245, 0]
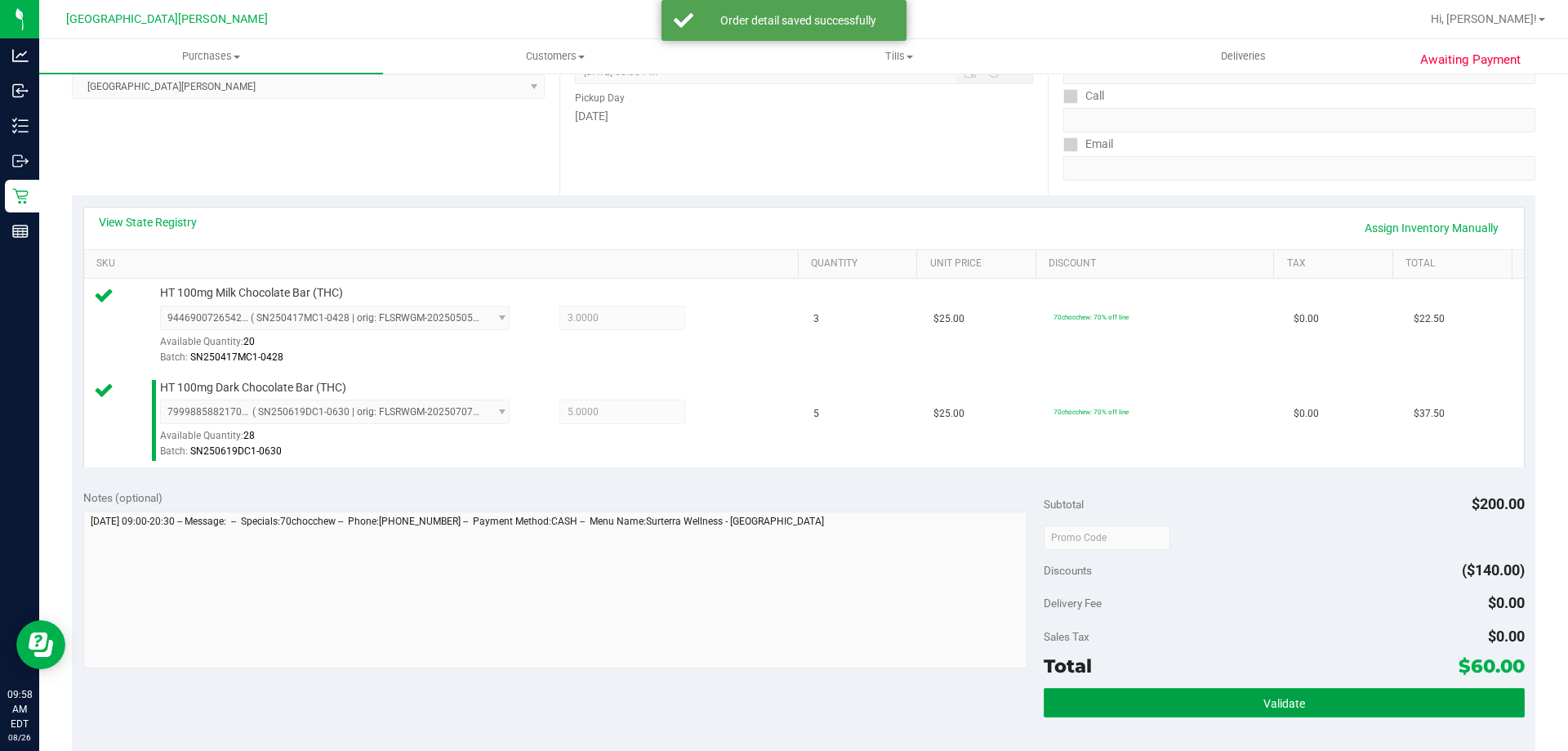
click at [1222, 702] on button "Validate" at bounding box center [1284, 703] width 480 height 29
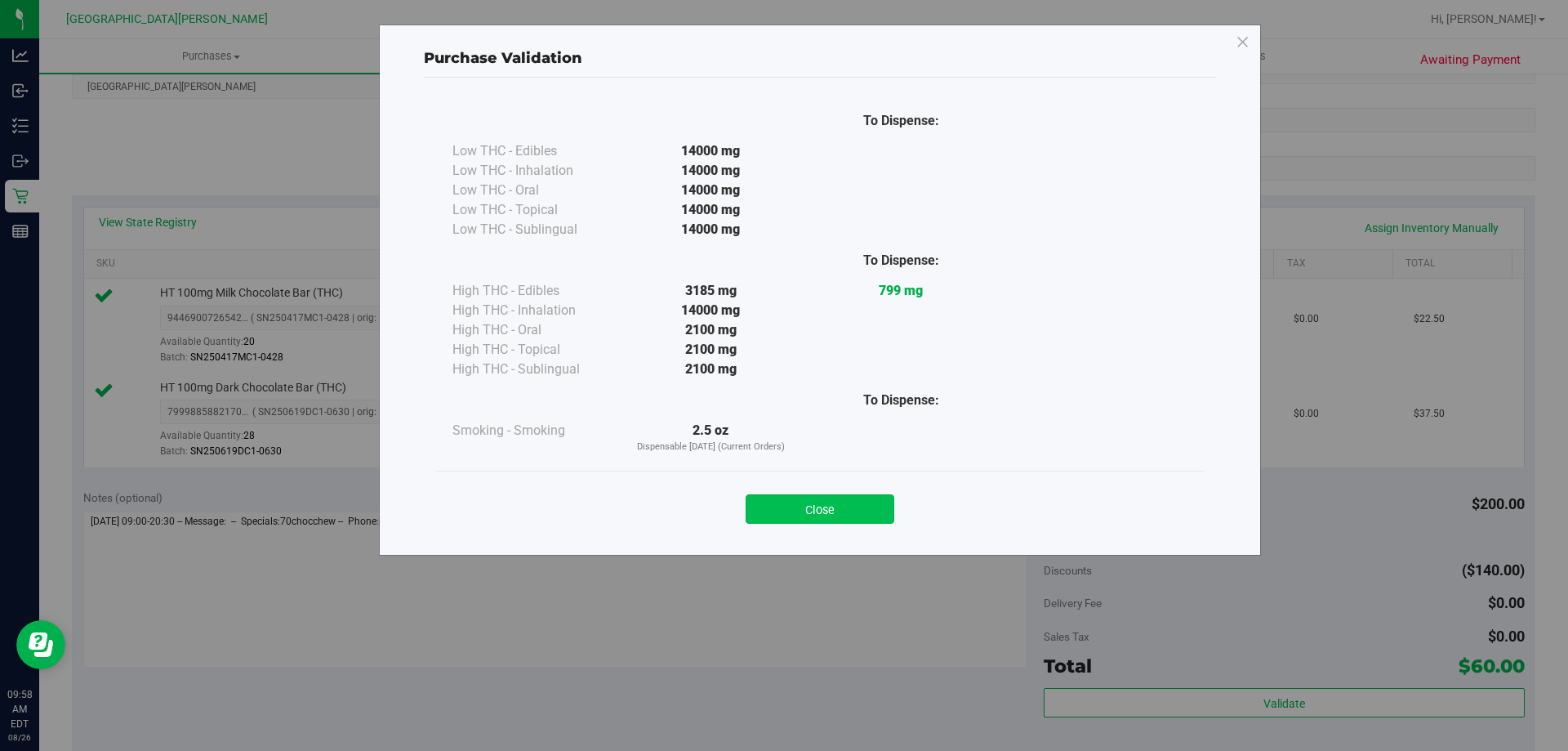
click at [849, 514] on button "Close" at bounding box center [820, 509] width 149 height 29
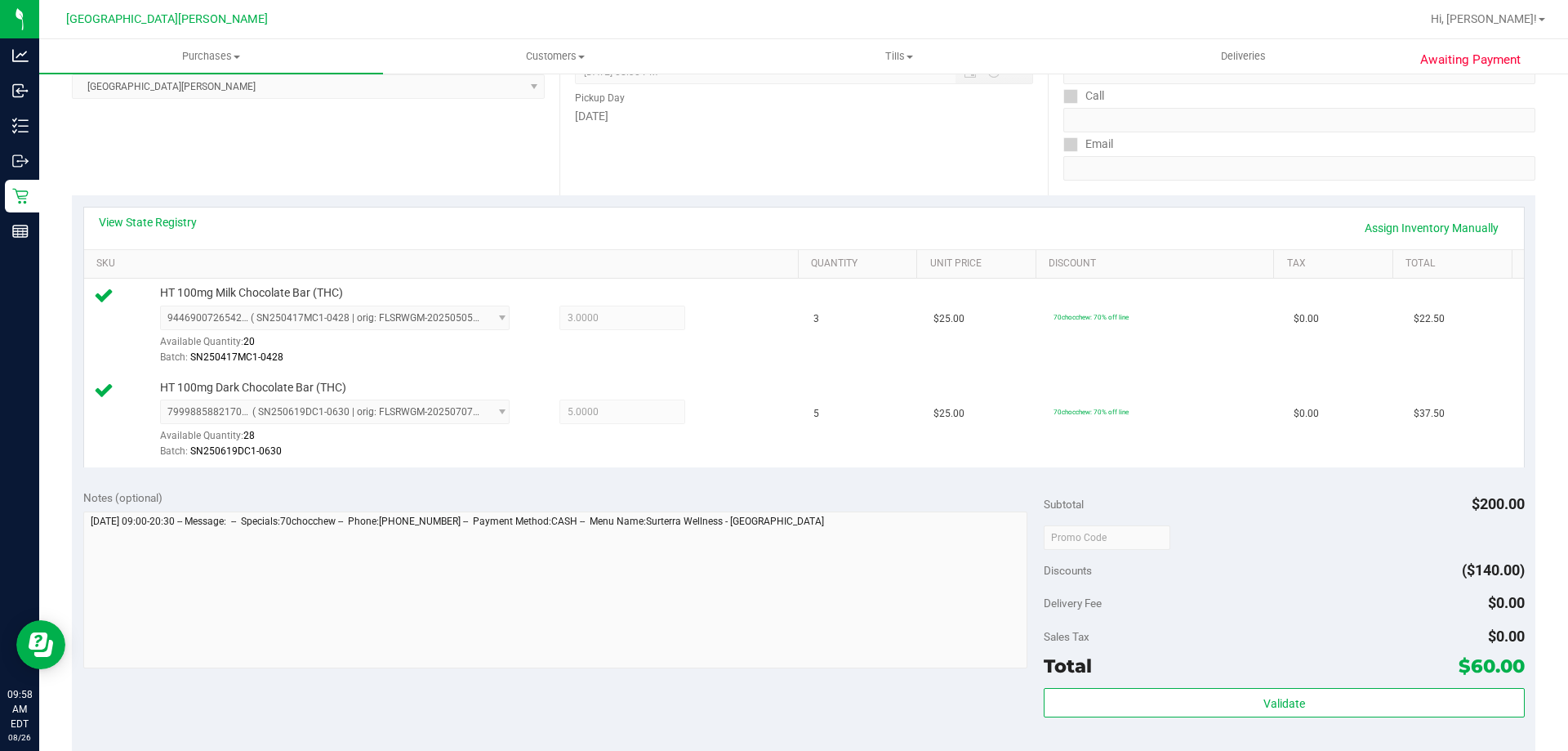
scroll to position [490, 0]
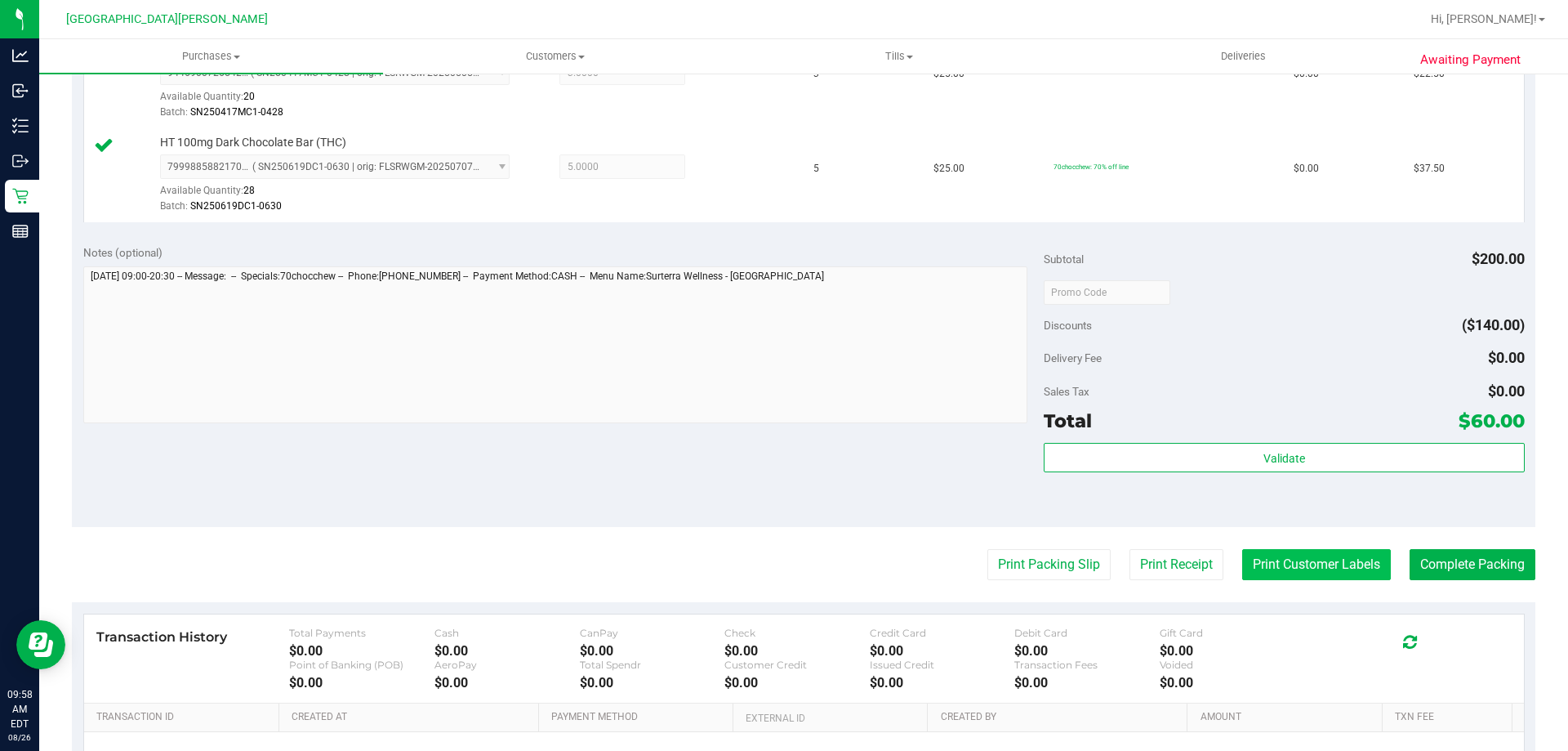
click at [1287, 550] on button "Print Customer Labels" at bounding box center [1317, 565] width 149 height 31
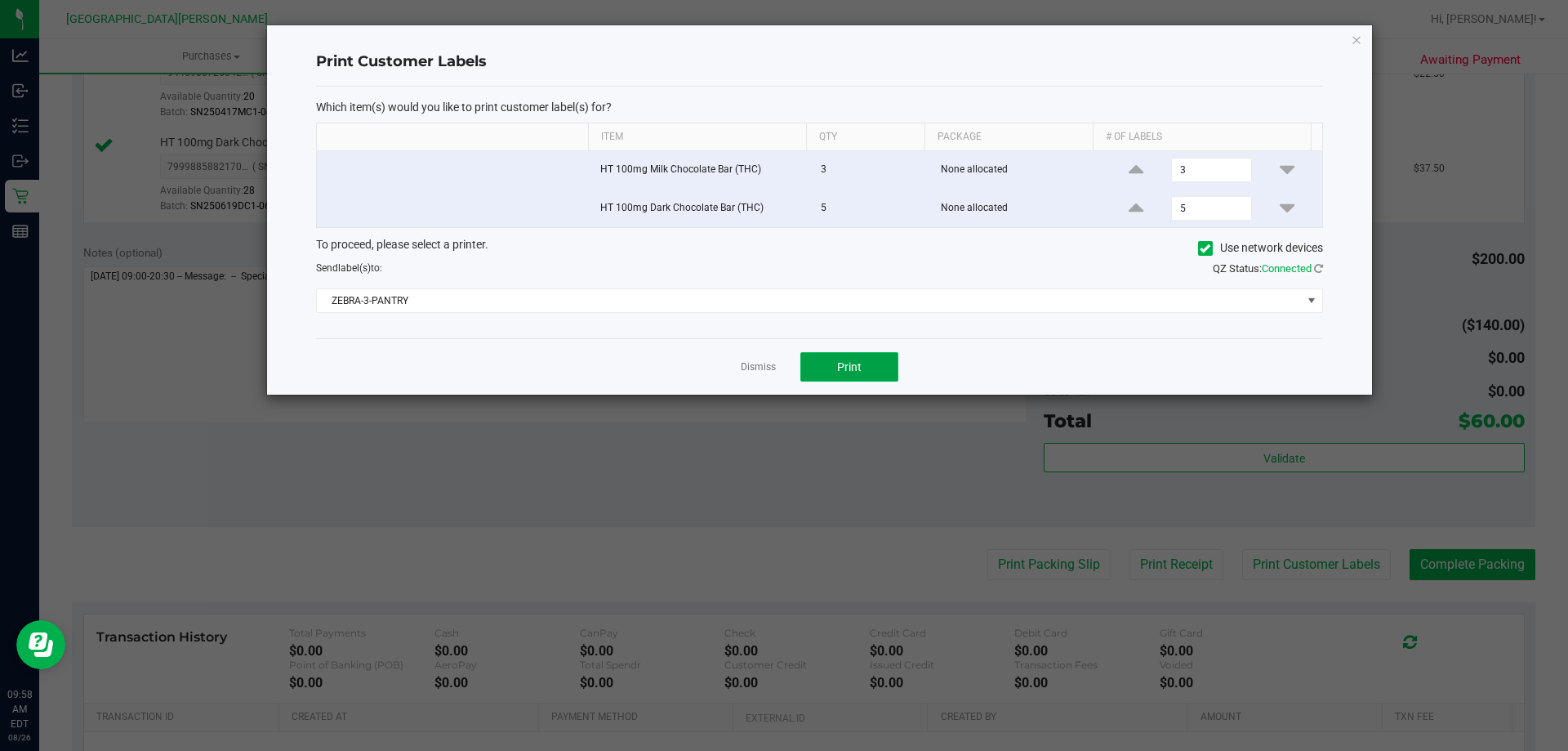
click at [857, 372] on span "Print" at bounding box center [849, 367] width 24 height 13
click at [763, 369] on link "Dismiss" at bounding box center [759, 368] width 35 height 14
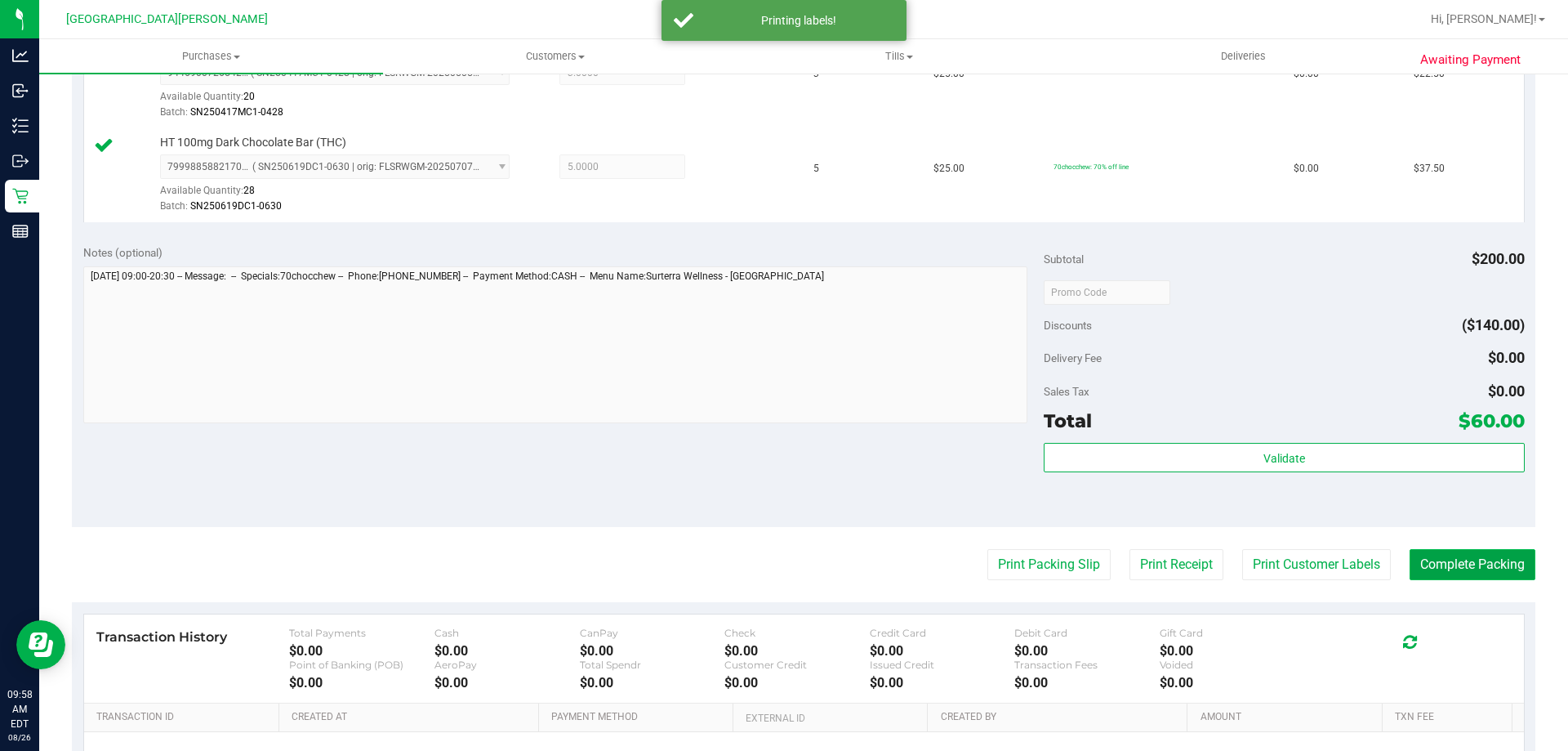
click at [1439, 558] on button "Complete Packing" at bounding box center [1472, 565] width 126 height 31
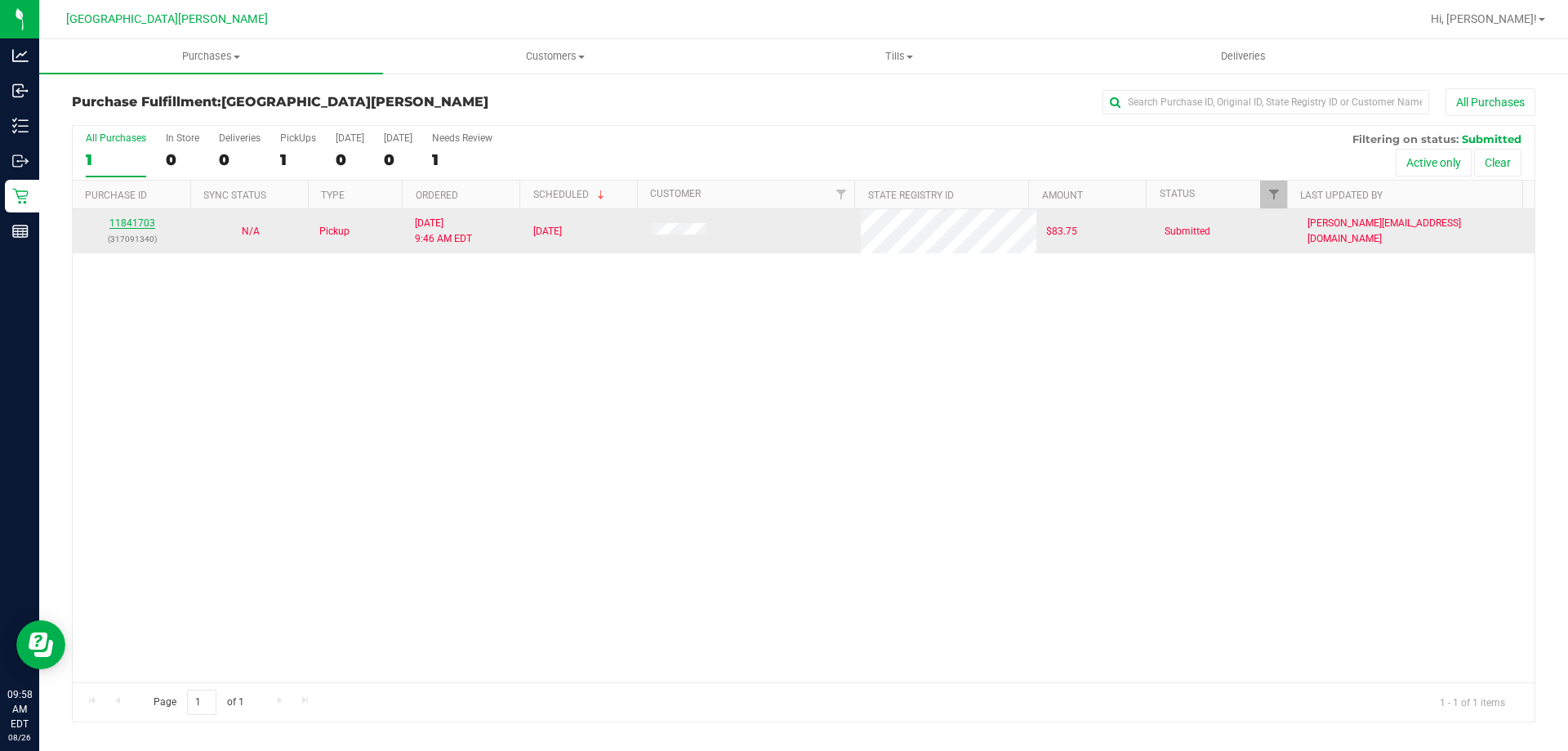
click at [132, 221] on link "11841703" at bounding box center [132, 223] width 46 height 12
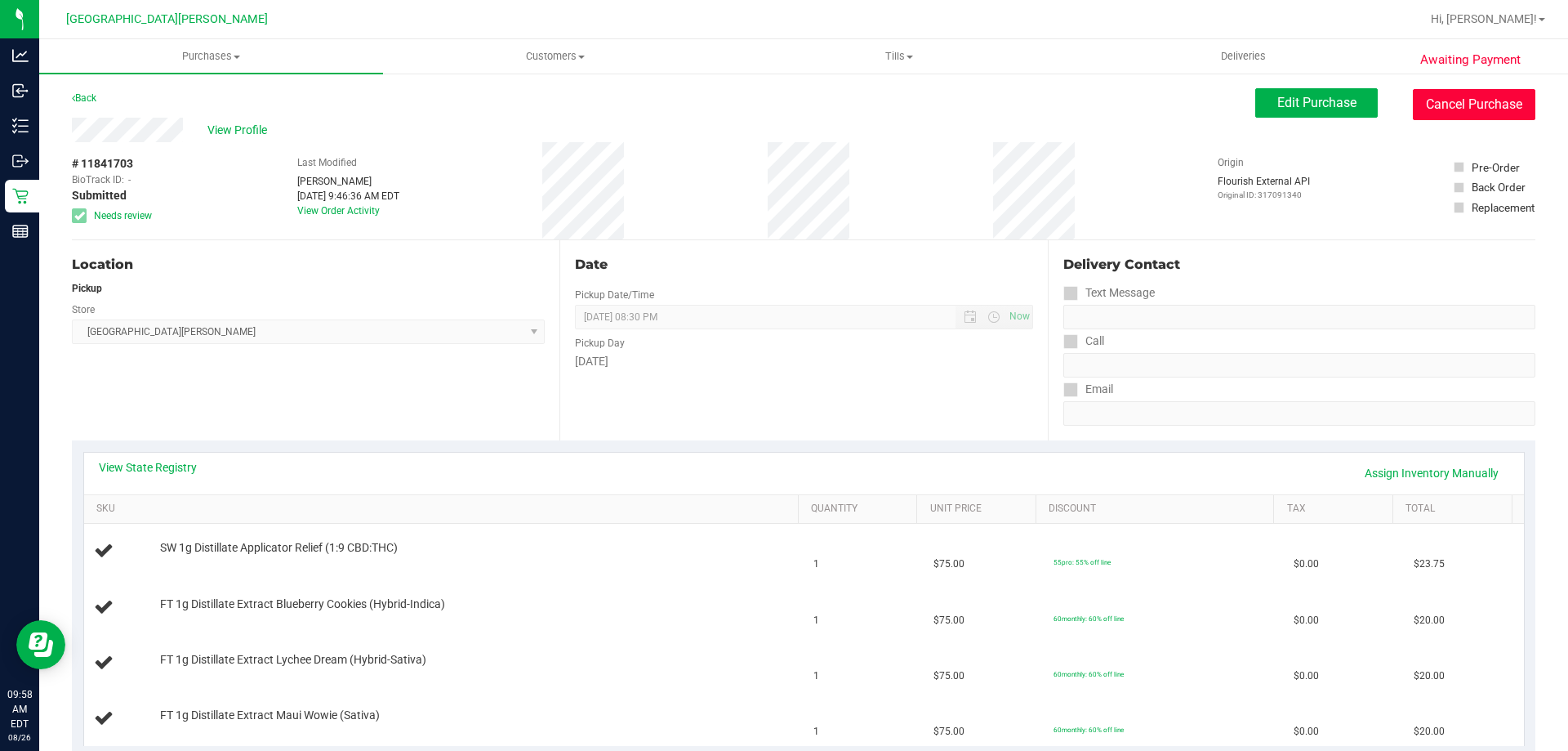
click at [1414, 104] on button "Cancel Purchase" at bounding box center [1474, 105] width 122 height 31
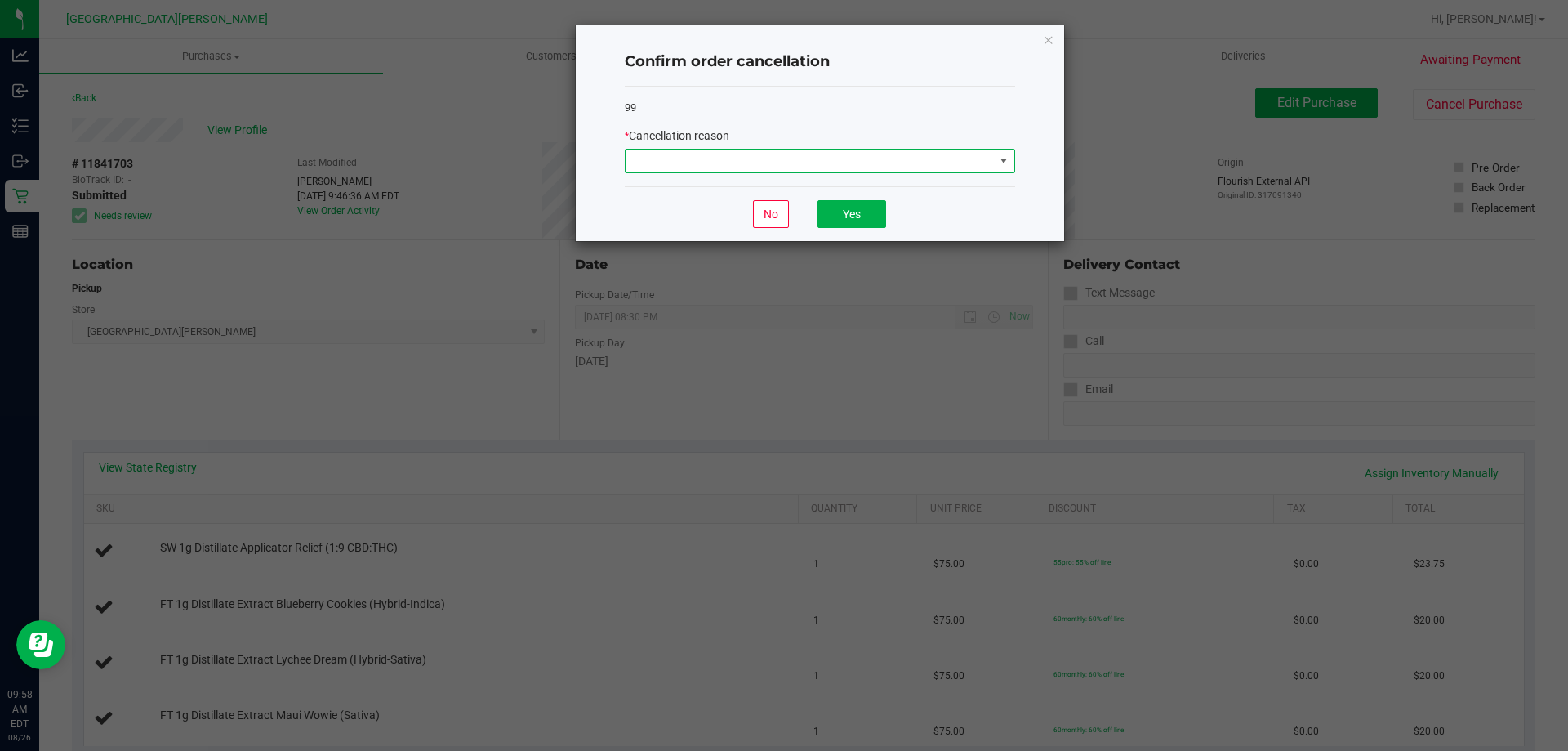
click at [798, 161] on span at bounding box center [809, 160] width 369 height 22
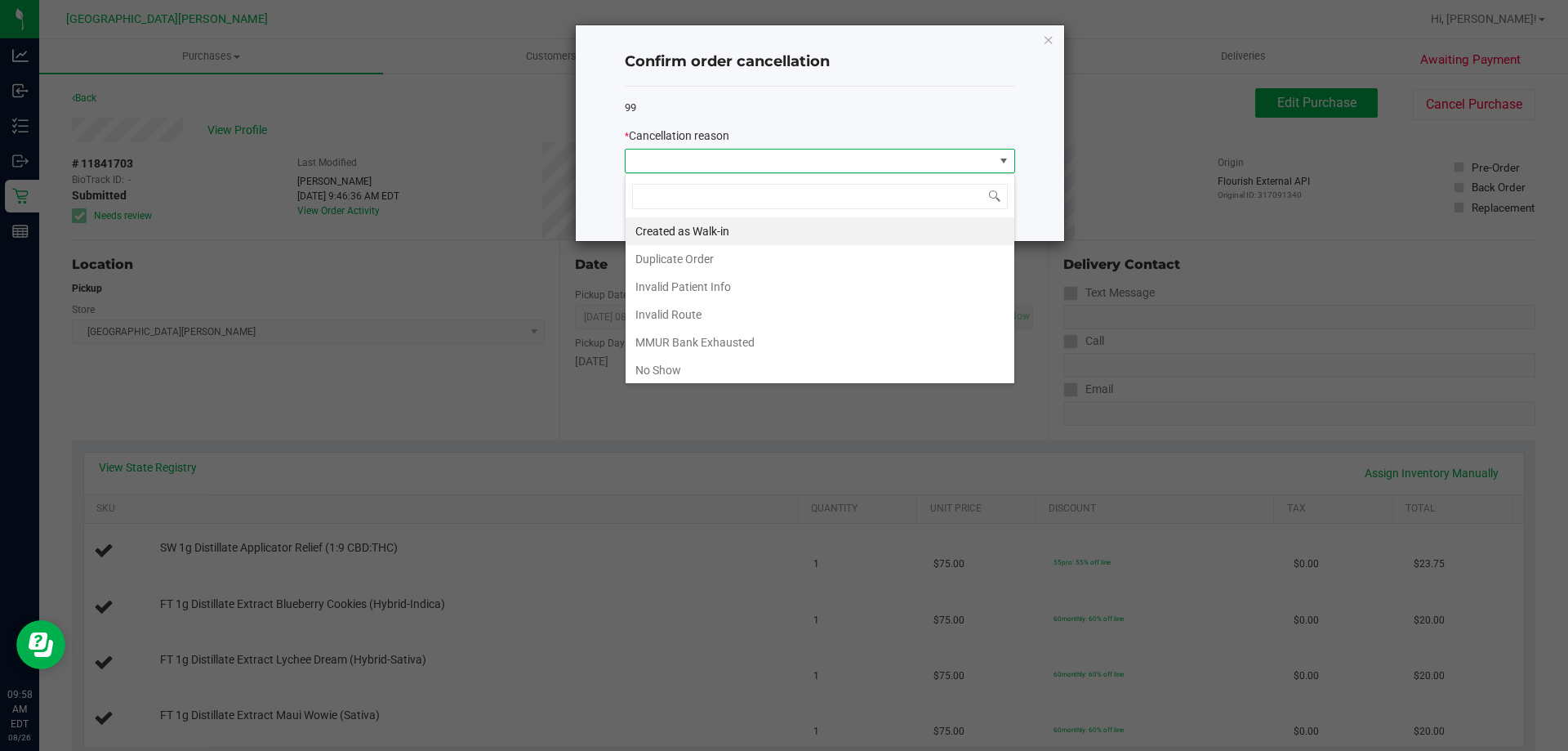
scroll to position [24, 390]
click at [730, 250] on li "Duplicate Order" at bounding box center [820, 259] width 389 height 27
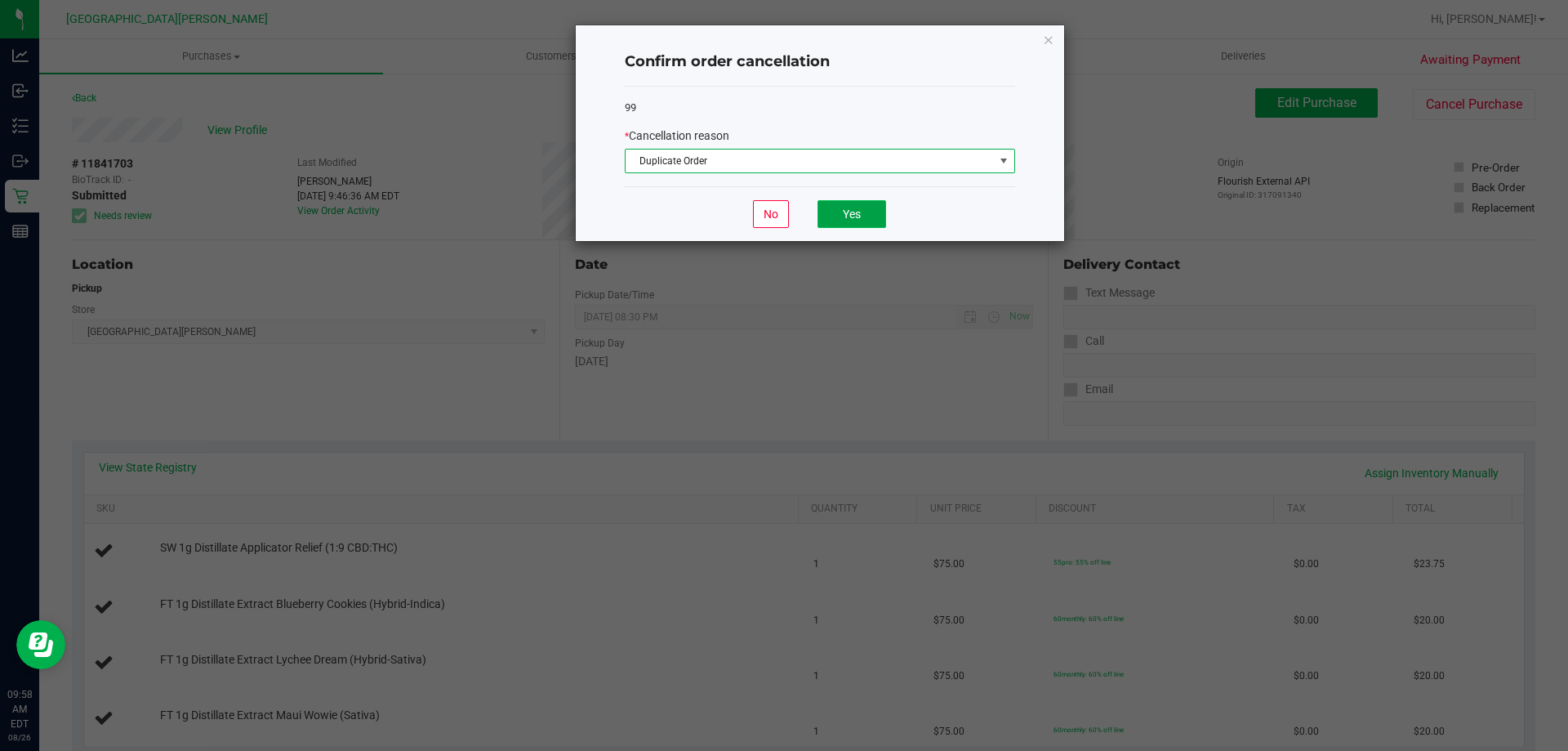
click at [865, 209] on button "Yes" at bounding box center [851, 214] width 68 height 27
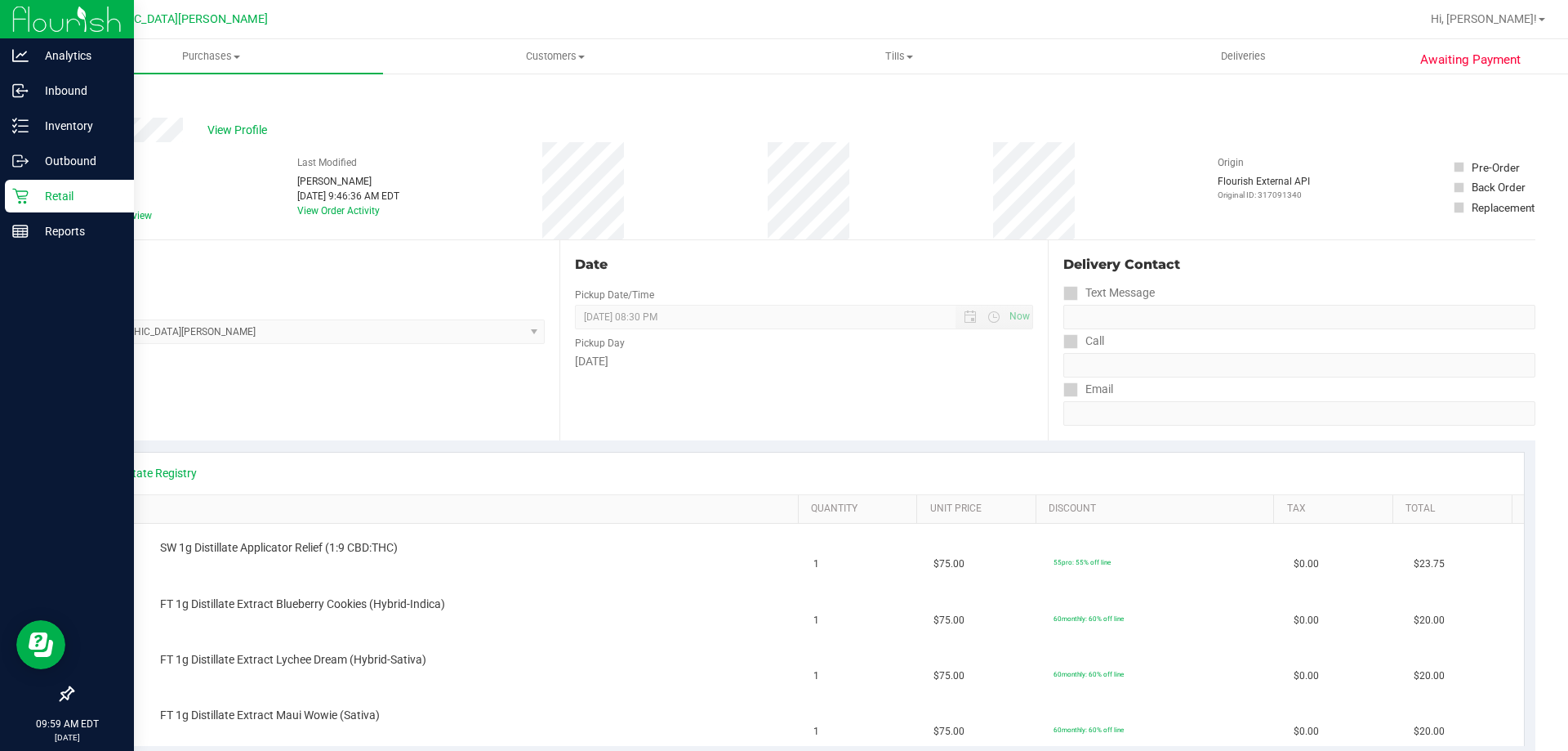
click at [21, 190] on icon at bounding box center [21, 196] width 17 height 17
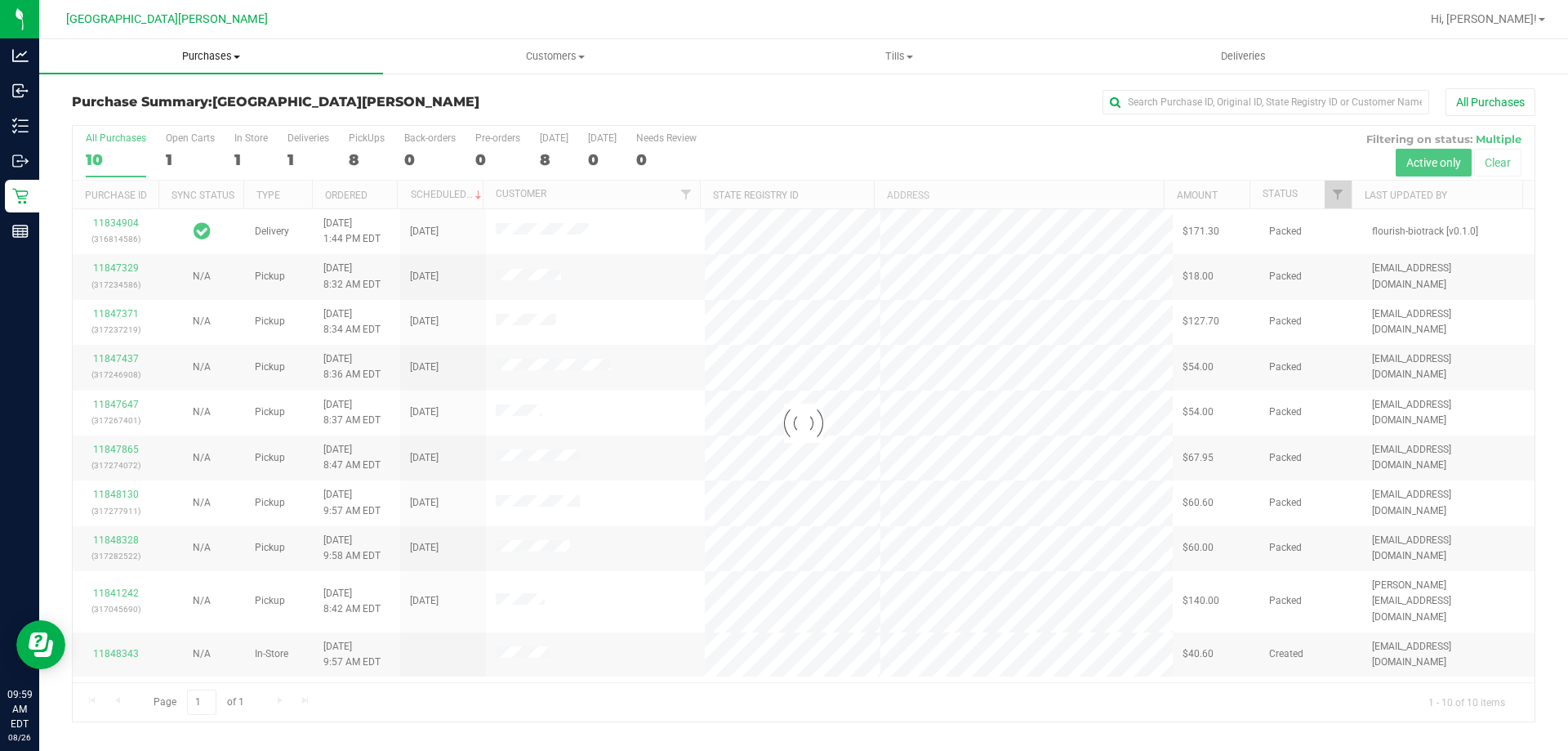
click at [206, 57] on span "Purchases" at bounding box center [211, 56] width 344 height 15
click at [186, 112] on li "Fulfillment" at bounding box center [211, 118] width 344 height 20
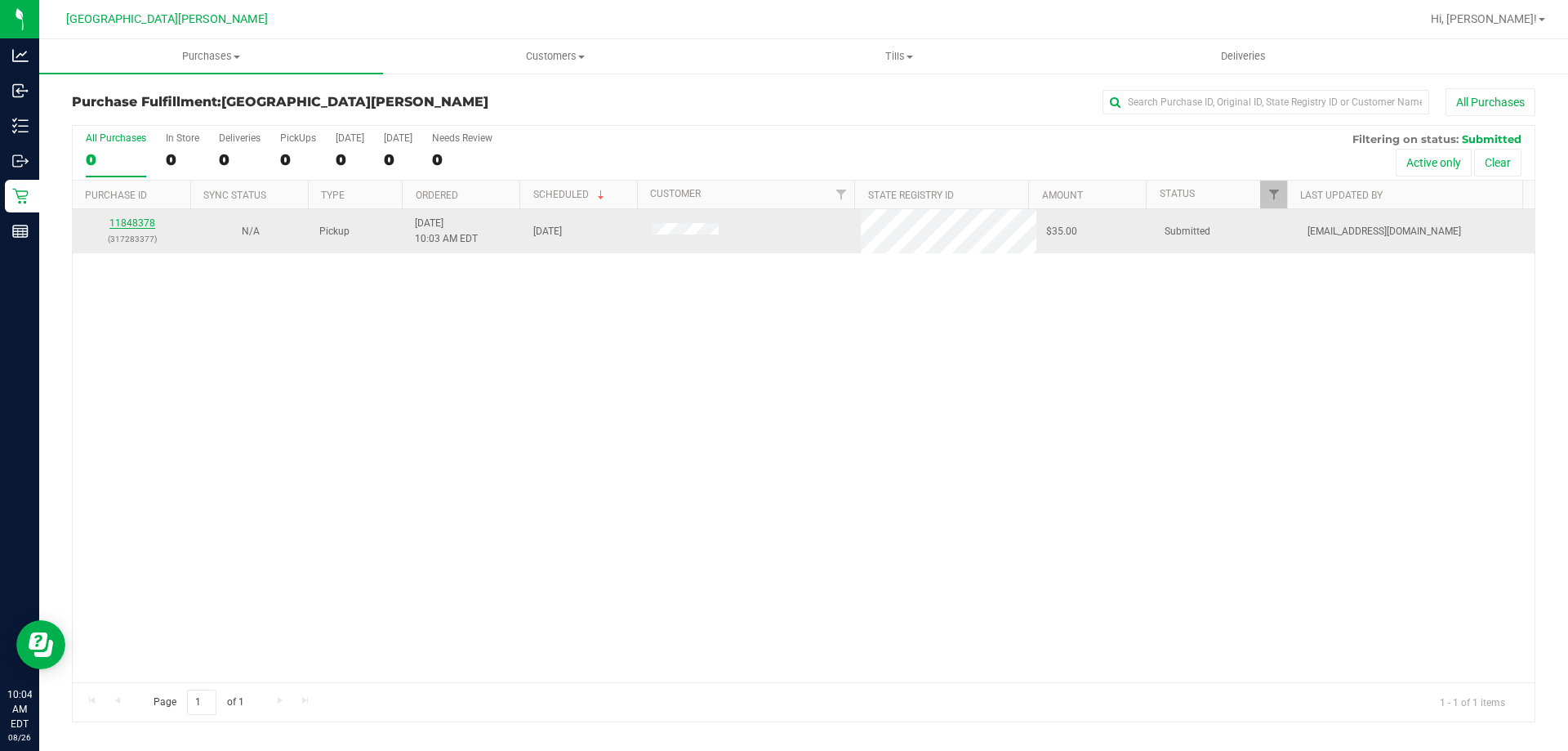
click at [124, 228] on link "11848378" at bounding box center [132, 223] width 46 height 12
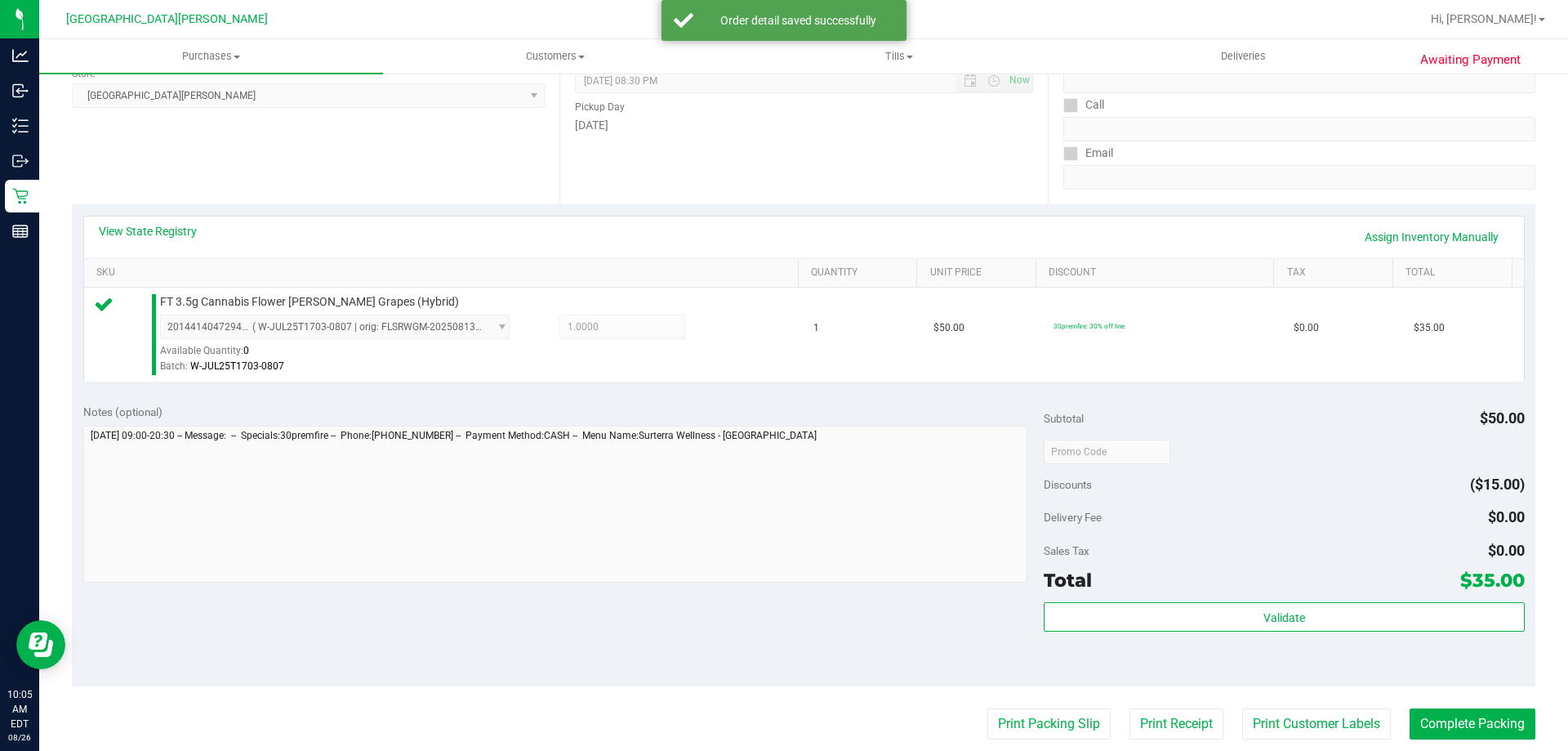
scroll to position [572, 0]
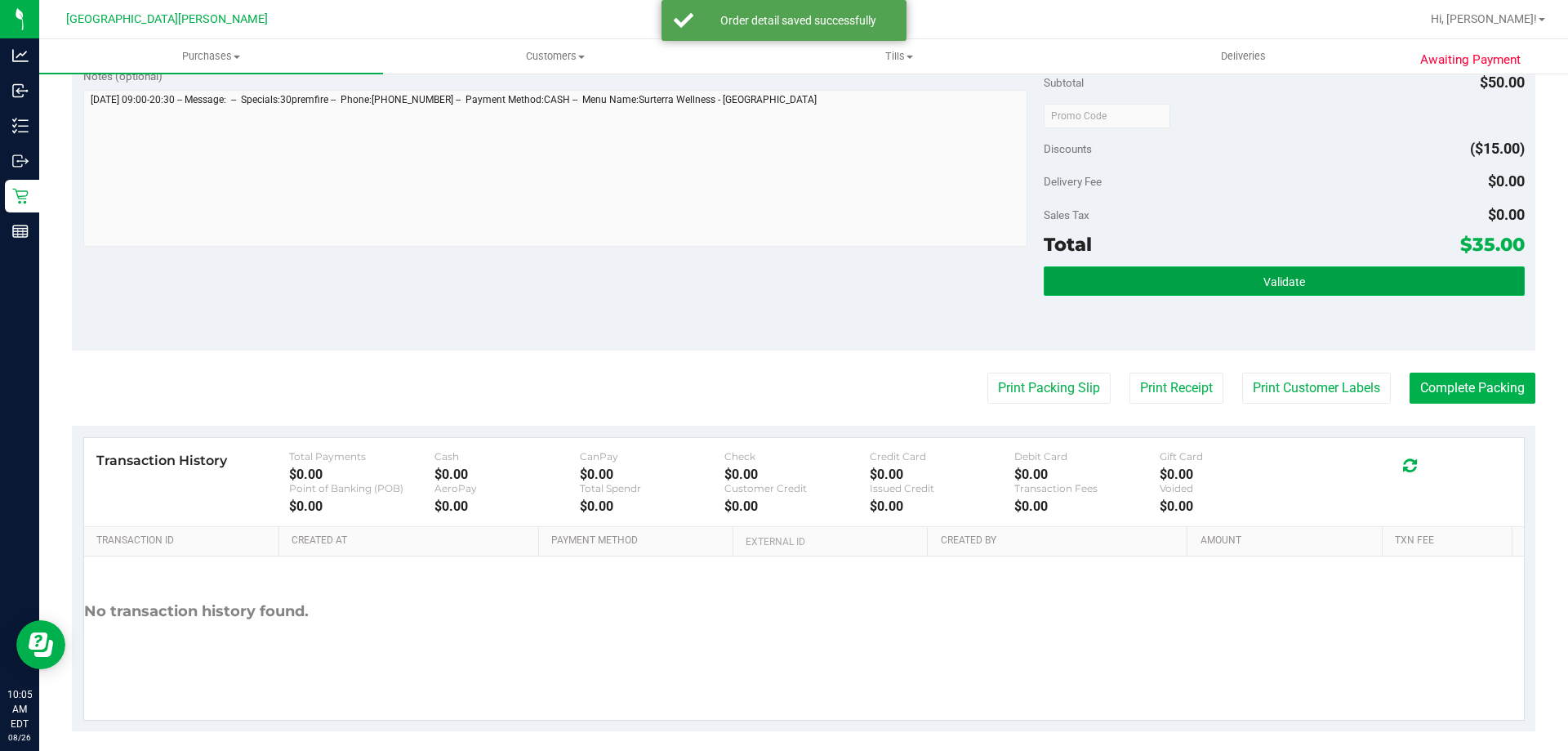
click at [1322, 270] on button "Validate" at bounding box center [1284, 281] width 480 height 29
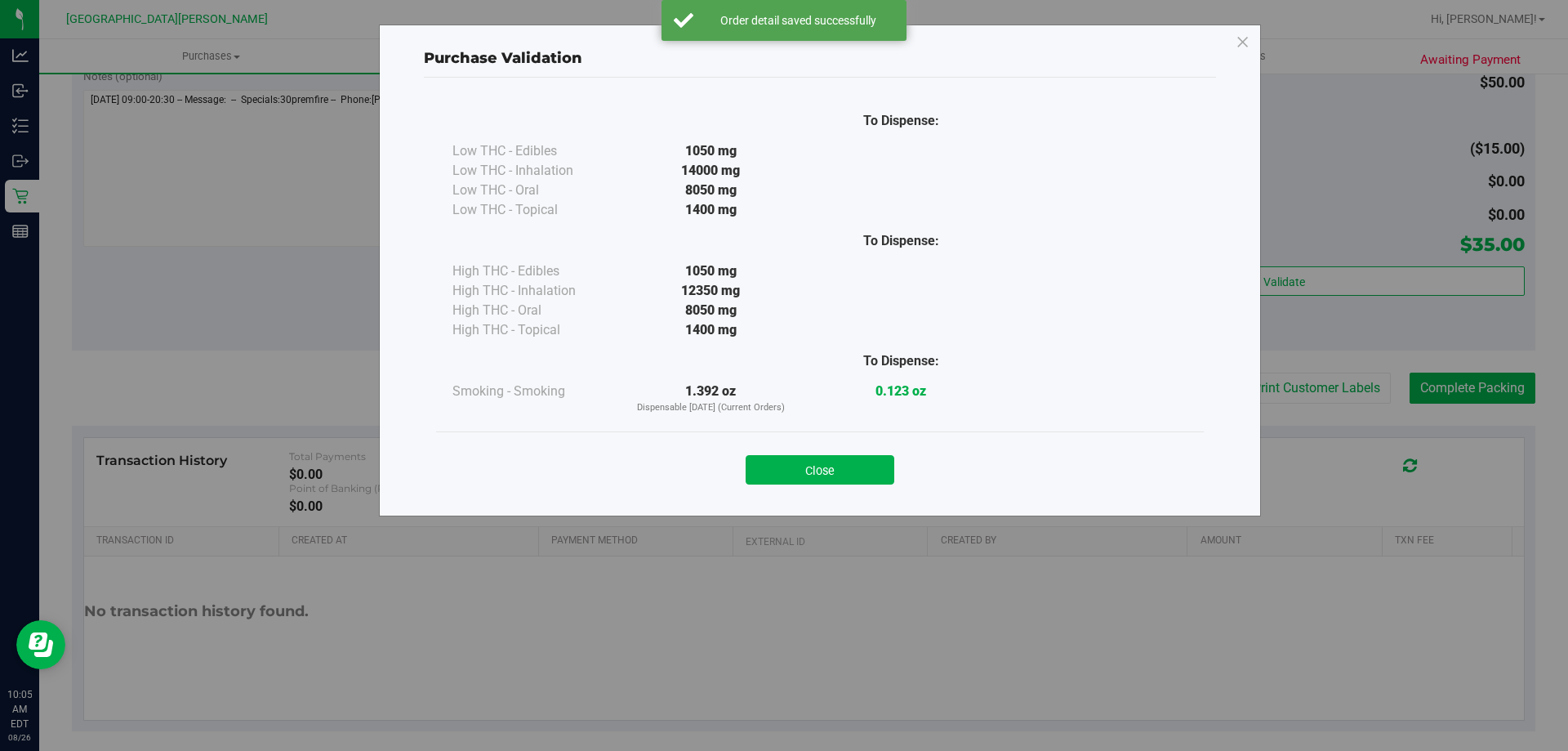
click at [834, 465] on button "Close" at bounding box center [820, 469] width 149 height 29
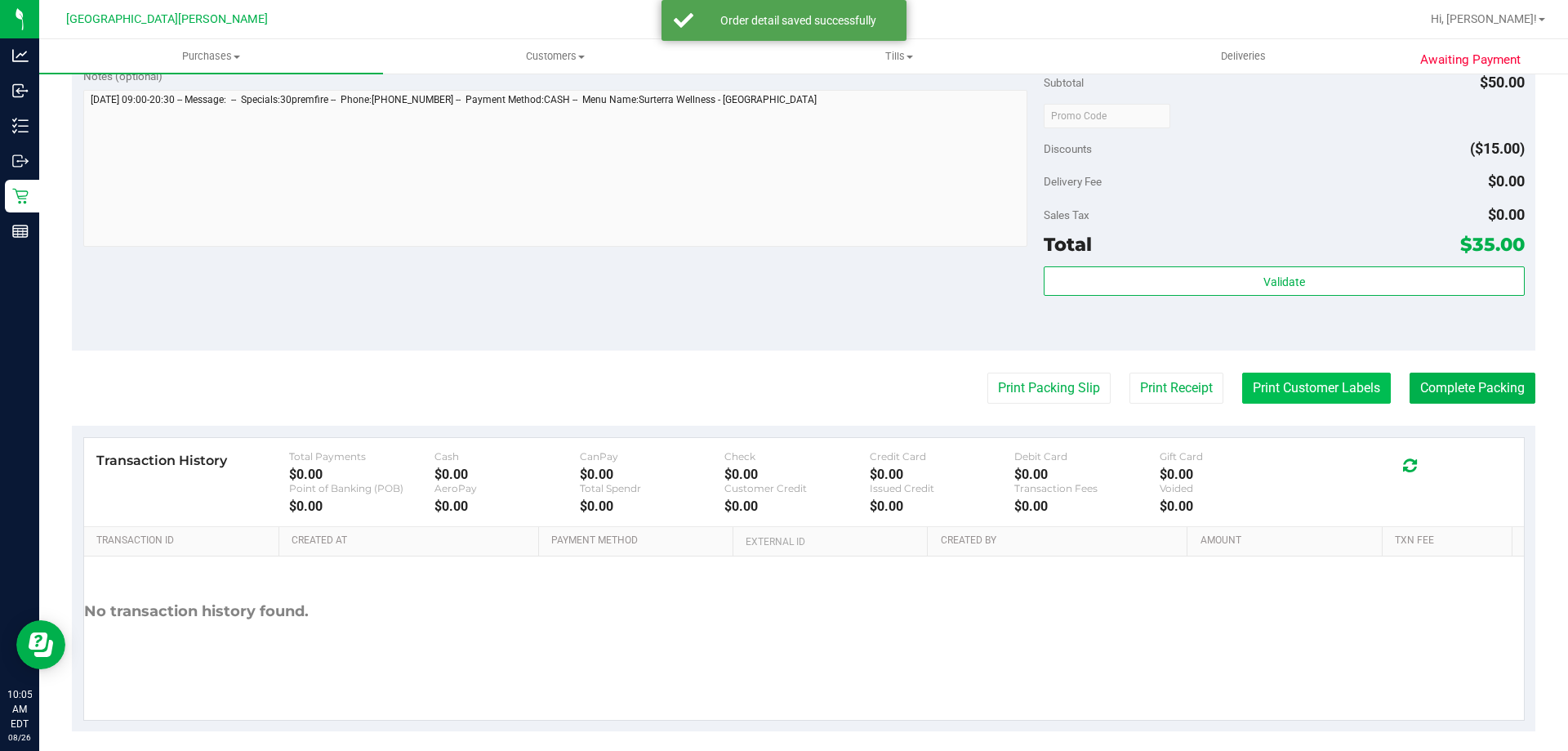
click at [1285, 397] on button "Print Customer Labels" at bounding box center [1317, 388] width 149 height 31
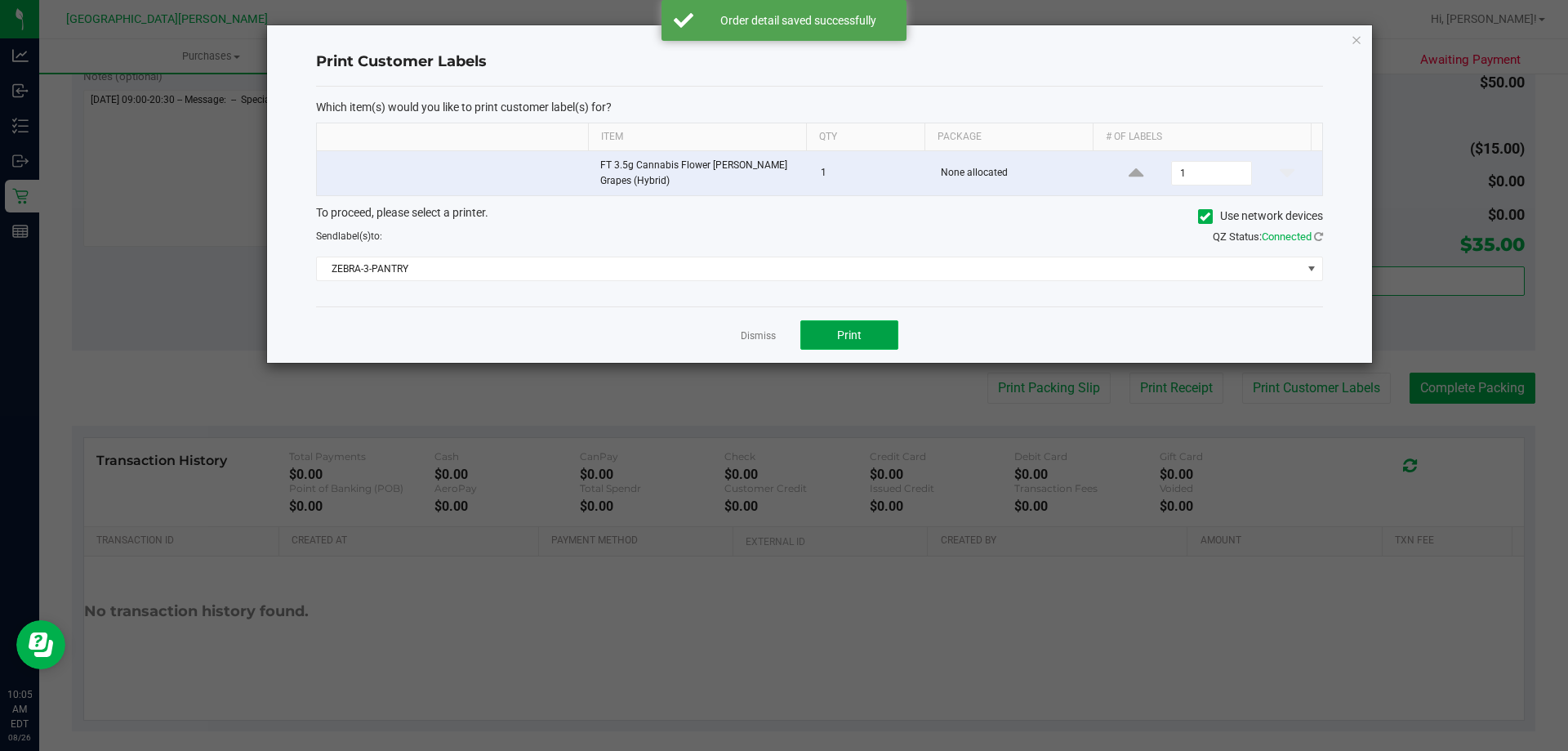
click at [886, 331] on button "Print" at bounding box center [849, 335] width 98 height 29
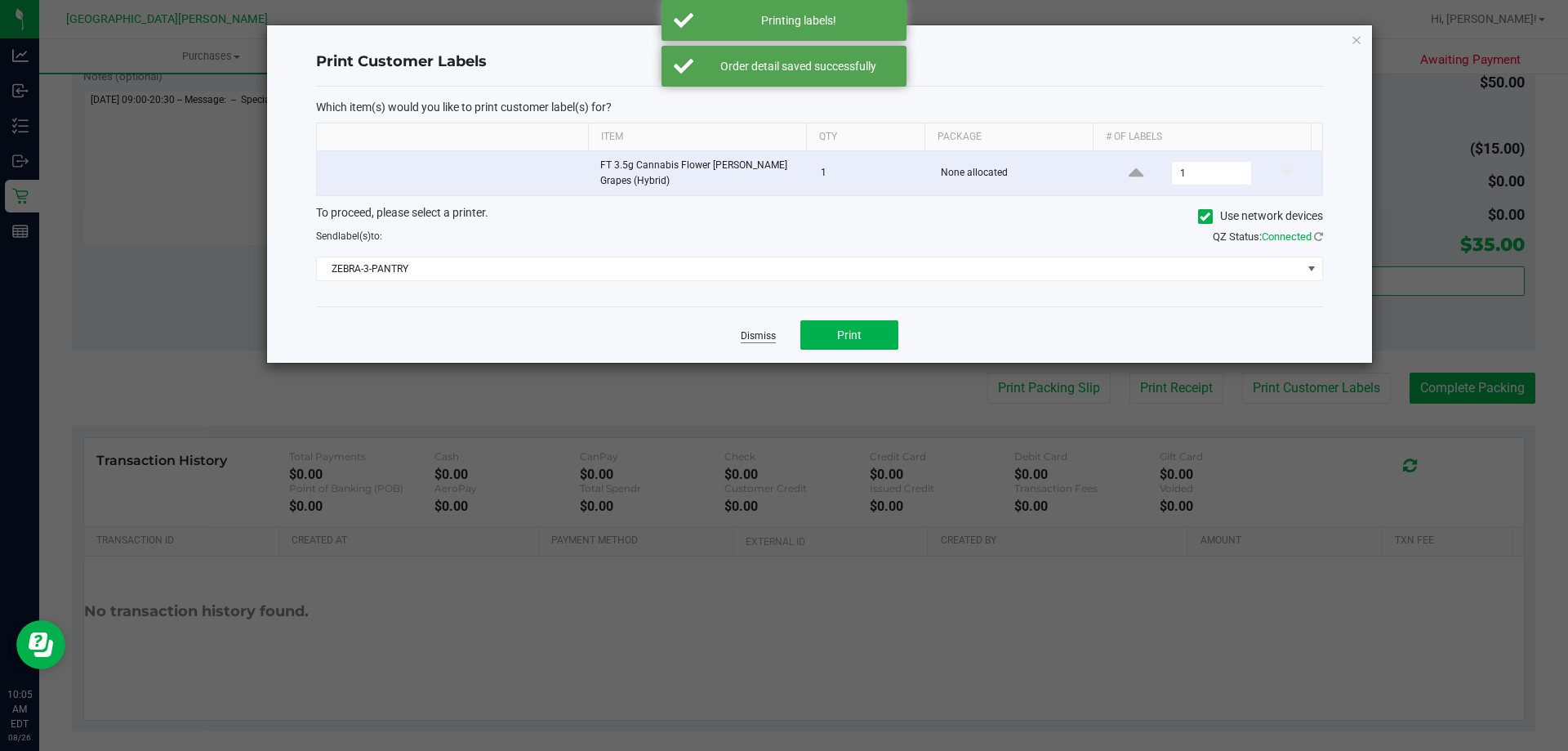
click at [753, 340] on link "Dismiss" at bounding box center [759, 336] width 35 height 14
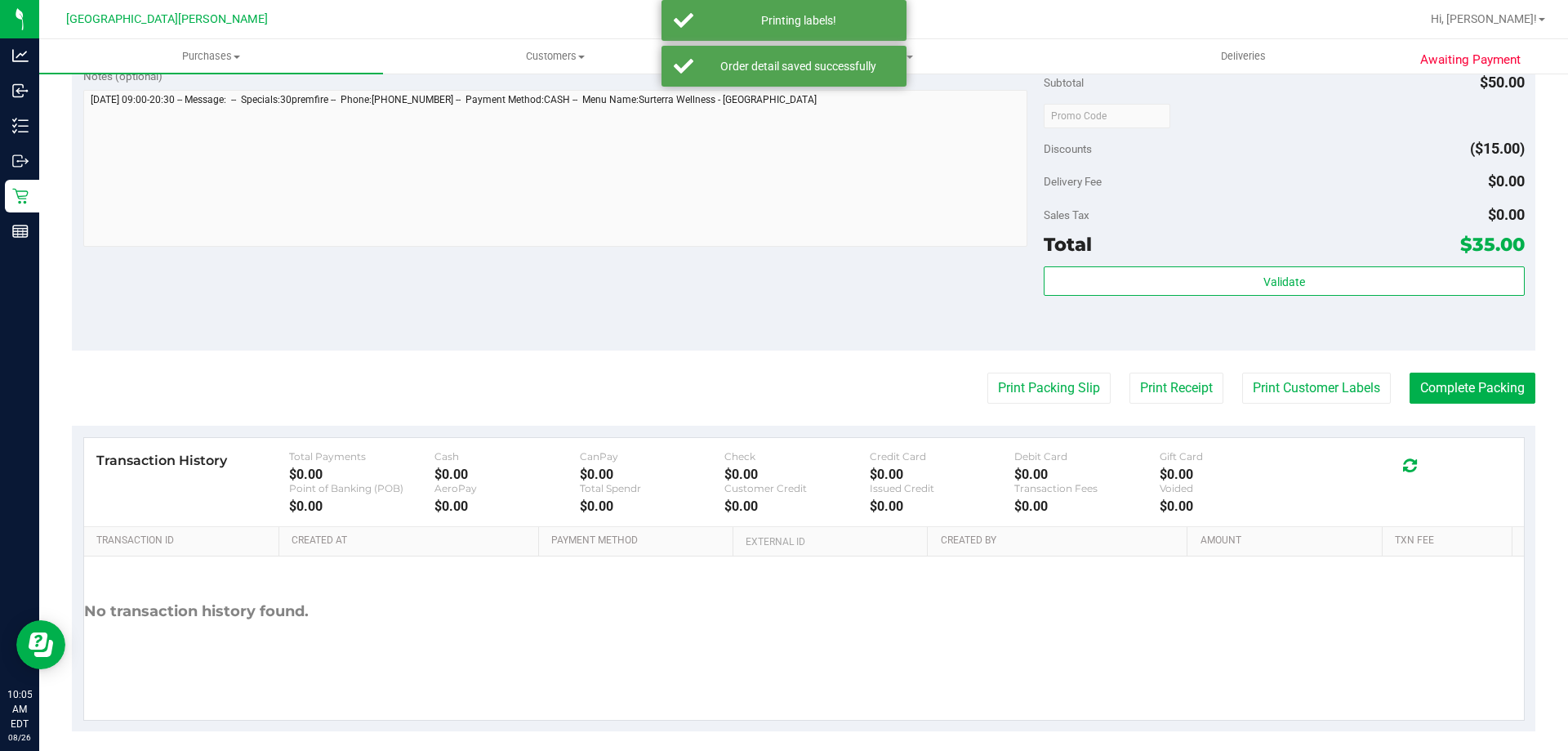
click at [716, 345] on div "Notes (optional) Subtotal $50.00 Discounts ($15.00) Delivery Fee $0.00 Sales Ta…" at bounding box center [804, 203] width 1463 height 294
click at [1451, 388] on button "Complete Packing" at bounding box center [1472, 388] width 126 height 31
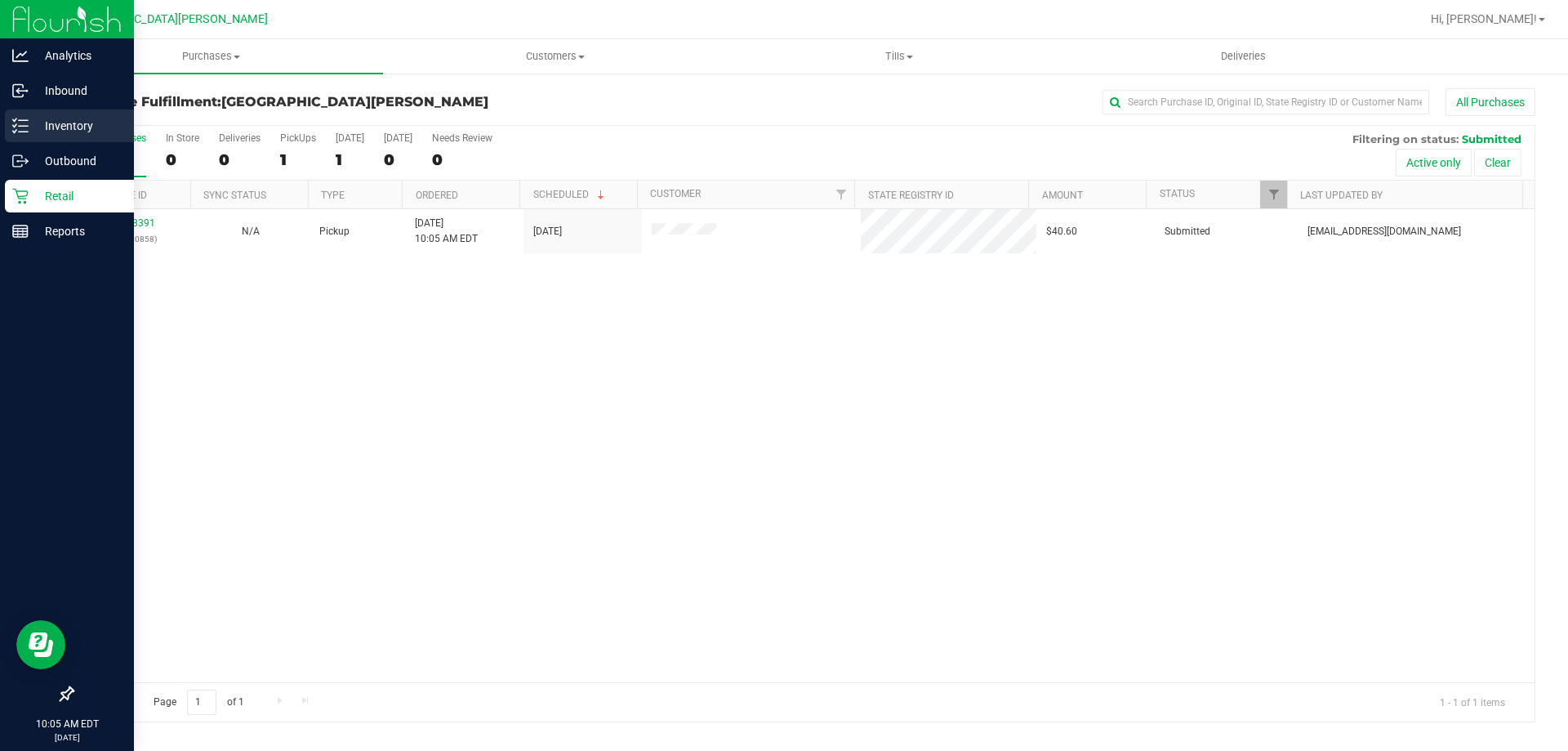
click at [83, 123] on p "Inventory" at bounding box center [77, 126] width 98 height 20
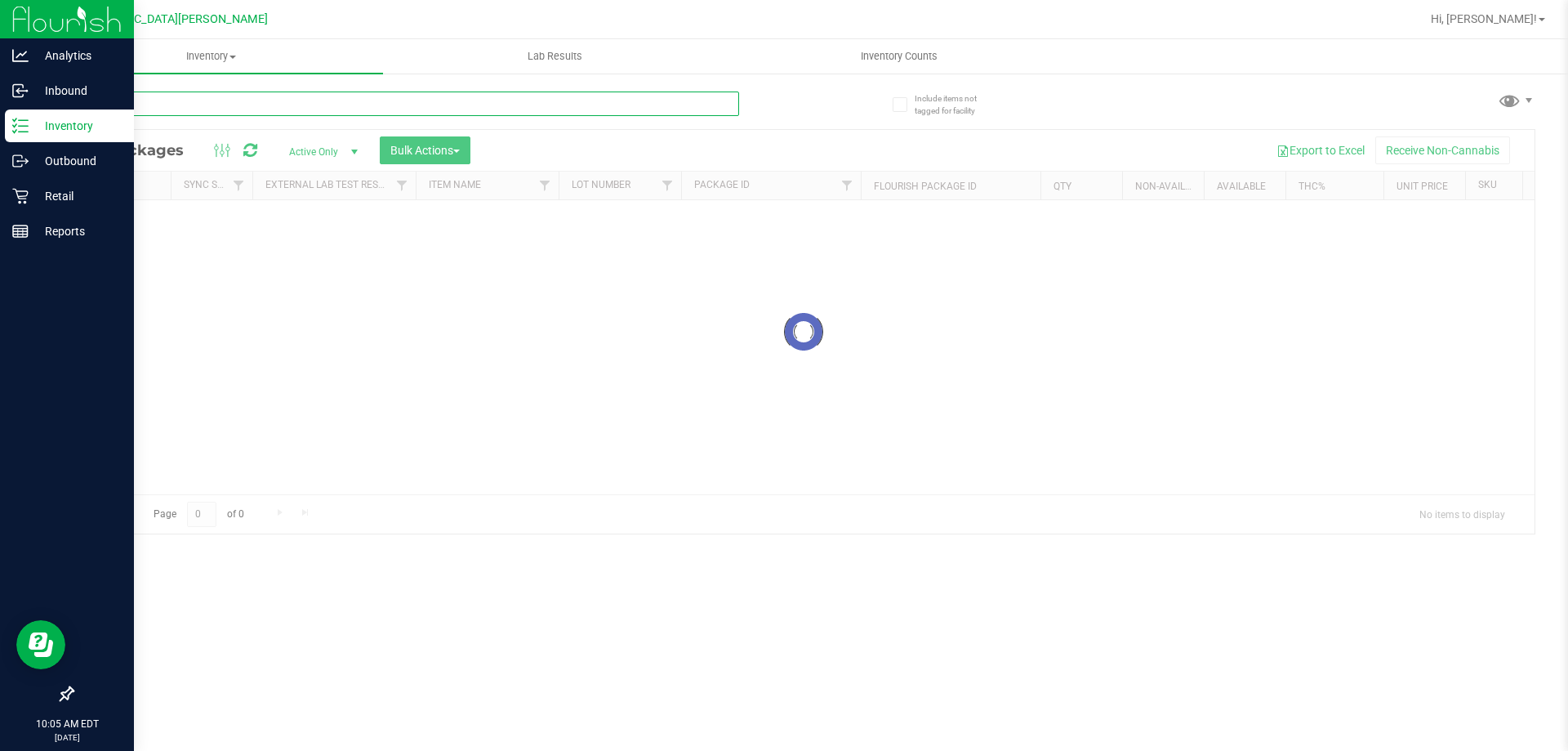
click at [228, 92] on input "text" at bounding box center [406, 104] width 668 height 24
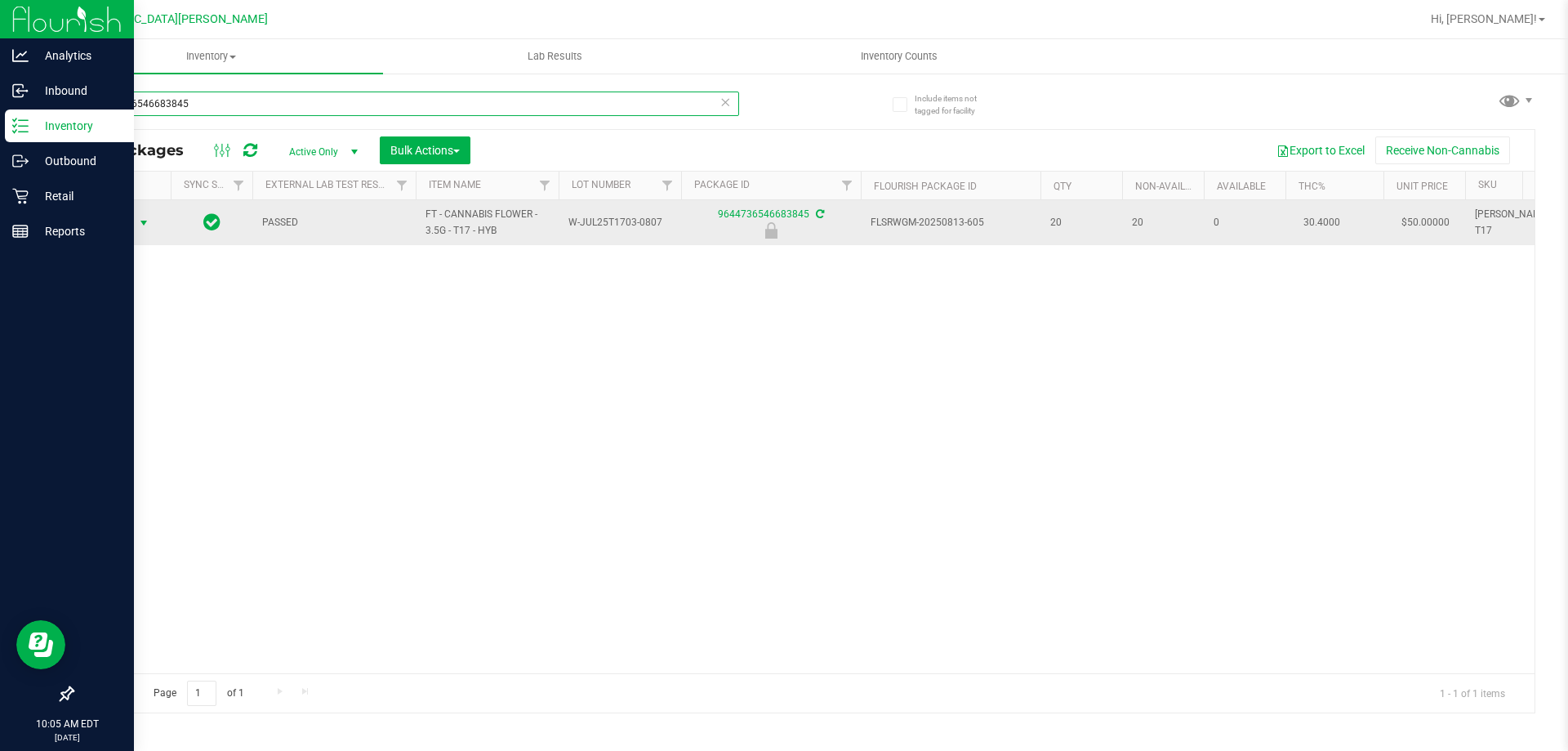
type input "9644736546683845"
click at [126, 219] on span "Action" at bounding box center [110, 222] width 44 height 22
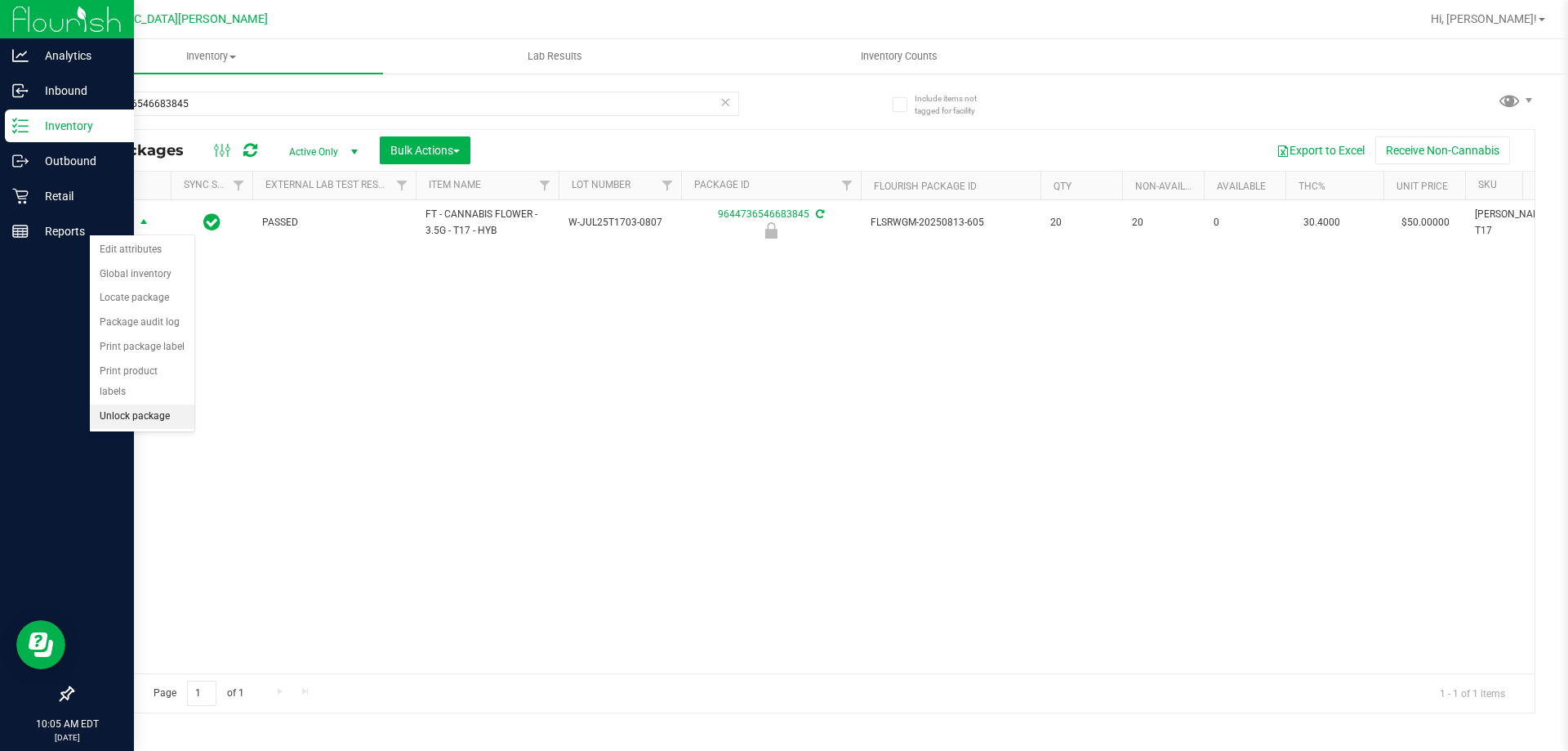
click at [136, 405] on li "Unlock package" at bounding box center [142, 417] width 105 height 24
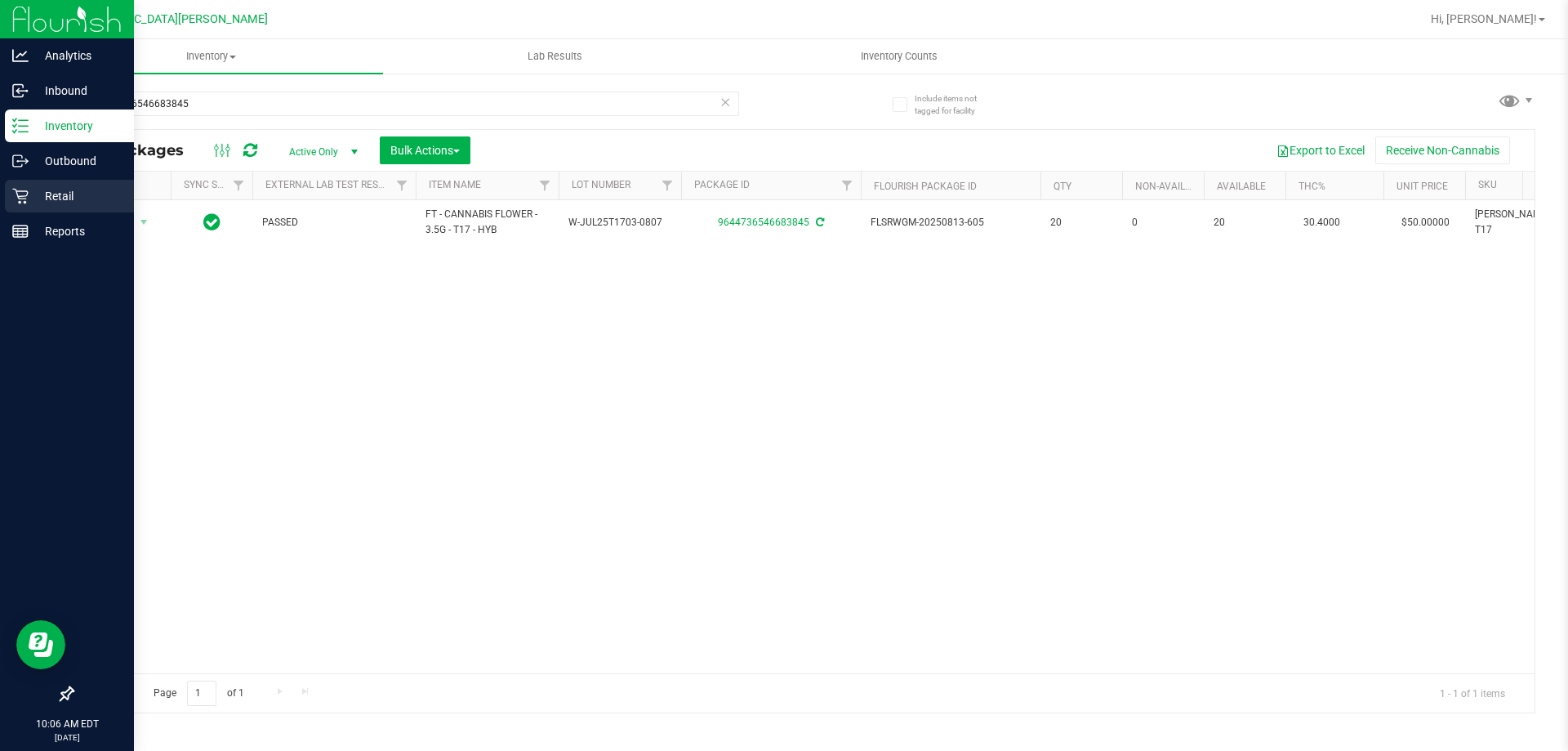
click at [12, 191] on div "Retail" at bounding box center [69, 196] width 129 height 32
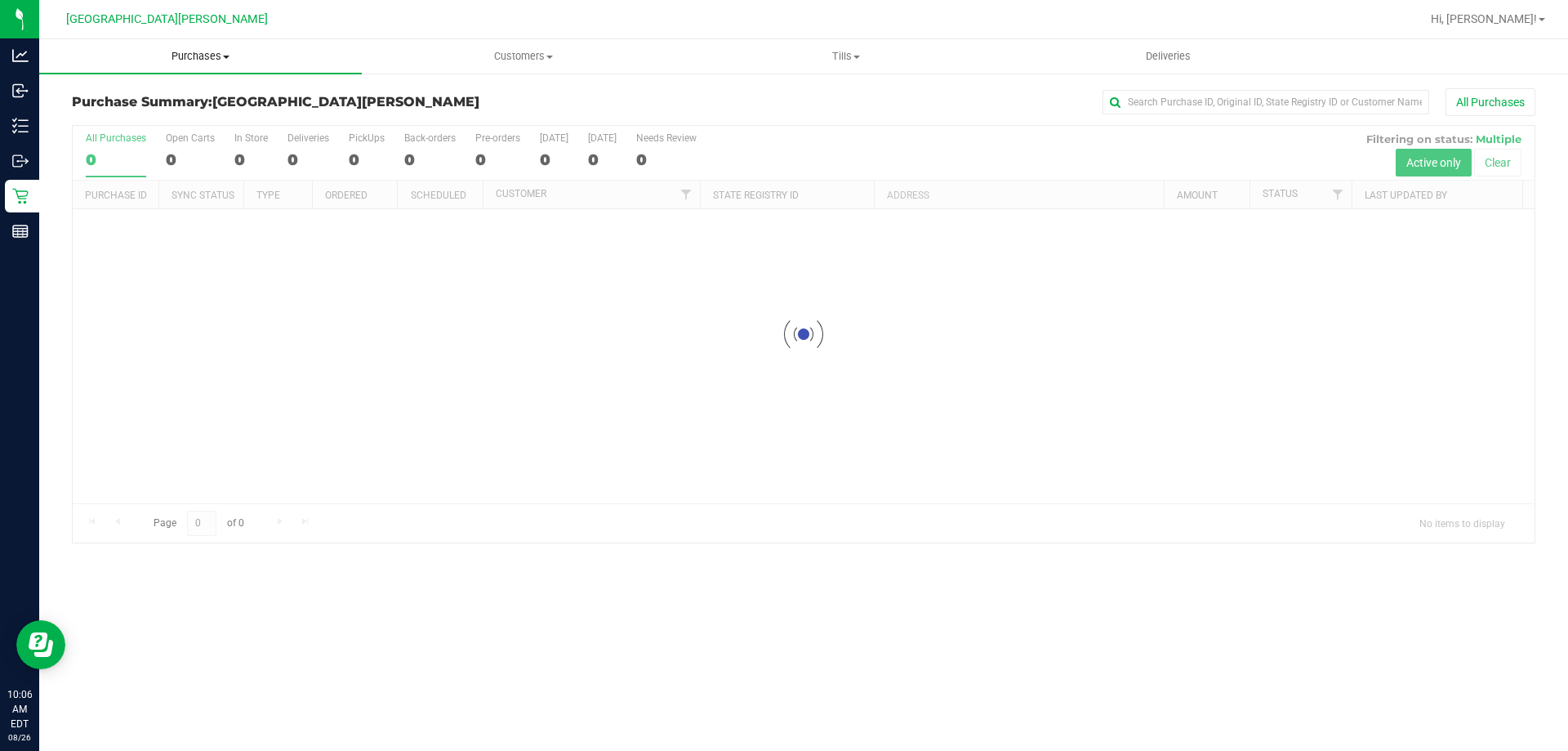
click at [210, 64] on uib-tab-heading "Purchases Summary of purchases Fulfillment All purchases" at bounding box center [200, 56] width 323 height 34
click at [140, 114] on li "Fulfillment" at bounding box center [200, 118] width 323 height 20
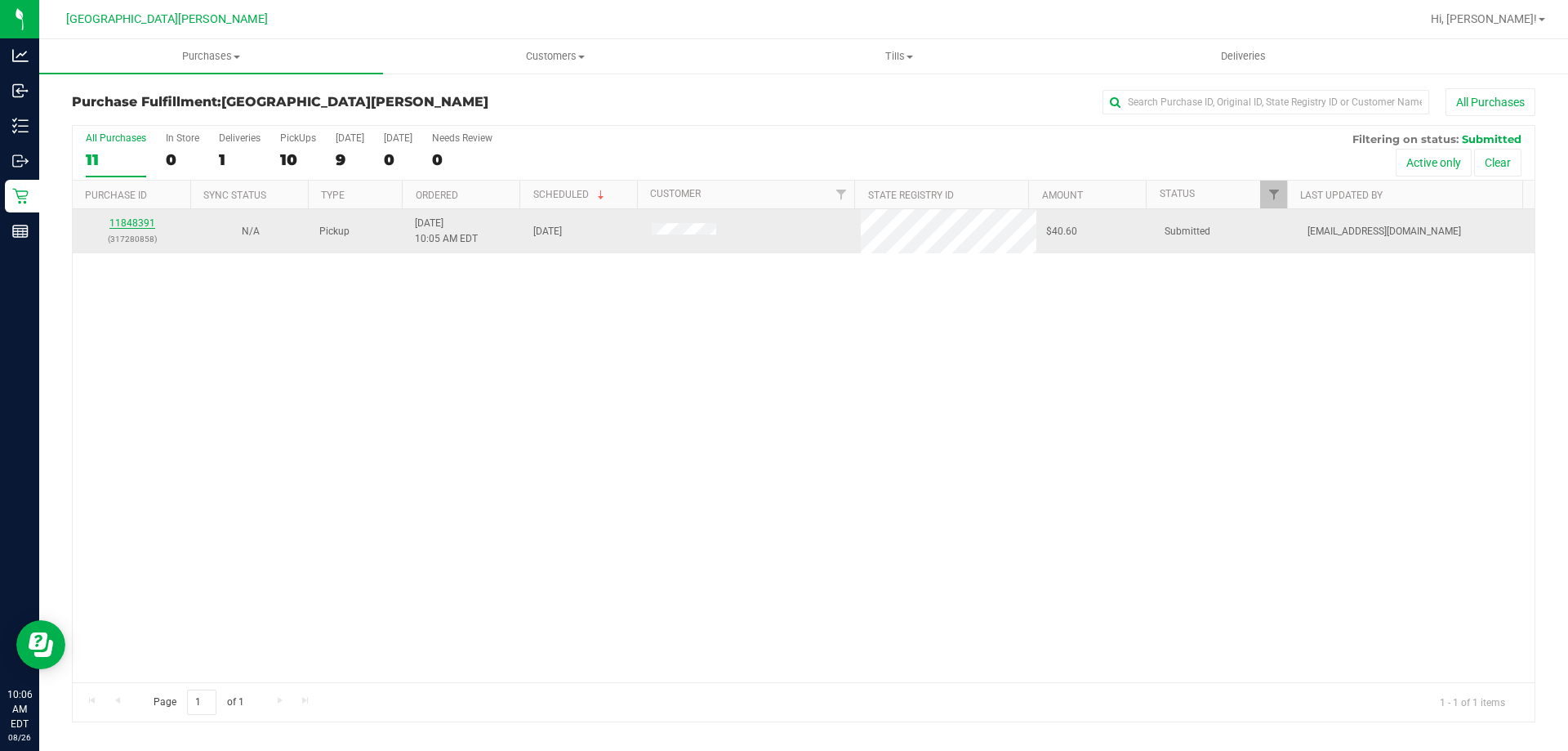
click at [137, 223] on link "11848391" at bounding box center [132, 223] width 46 height 12
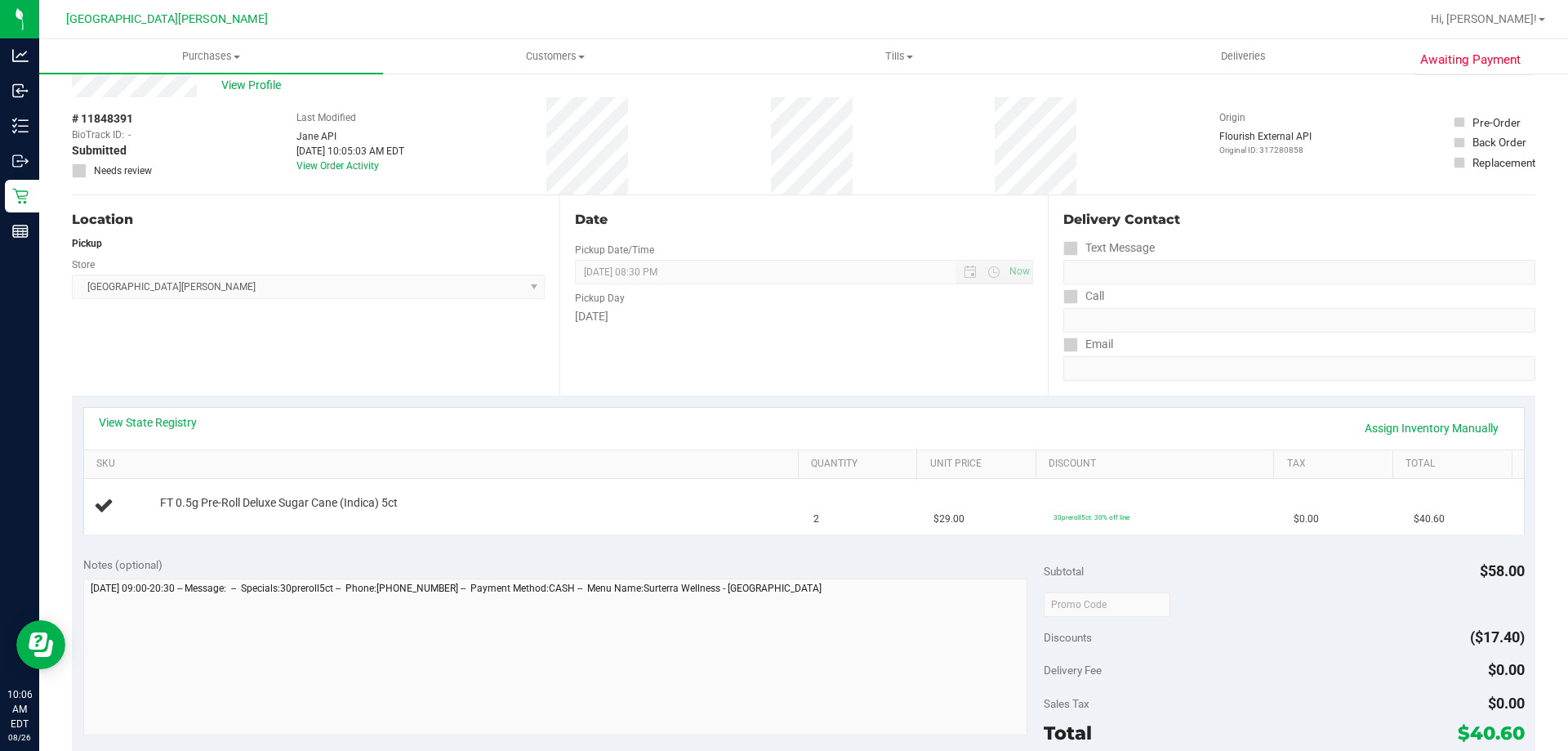
scroll to position [82, 0]
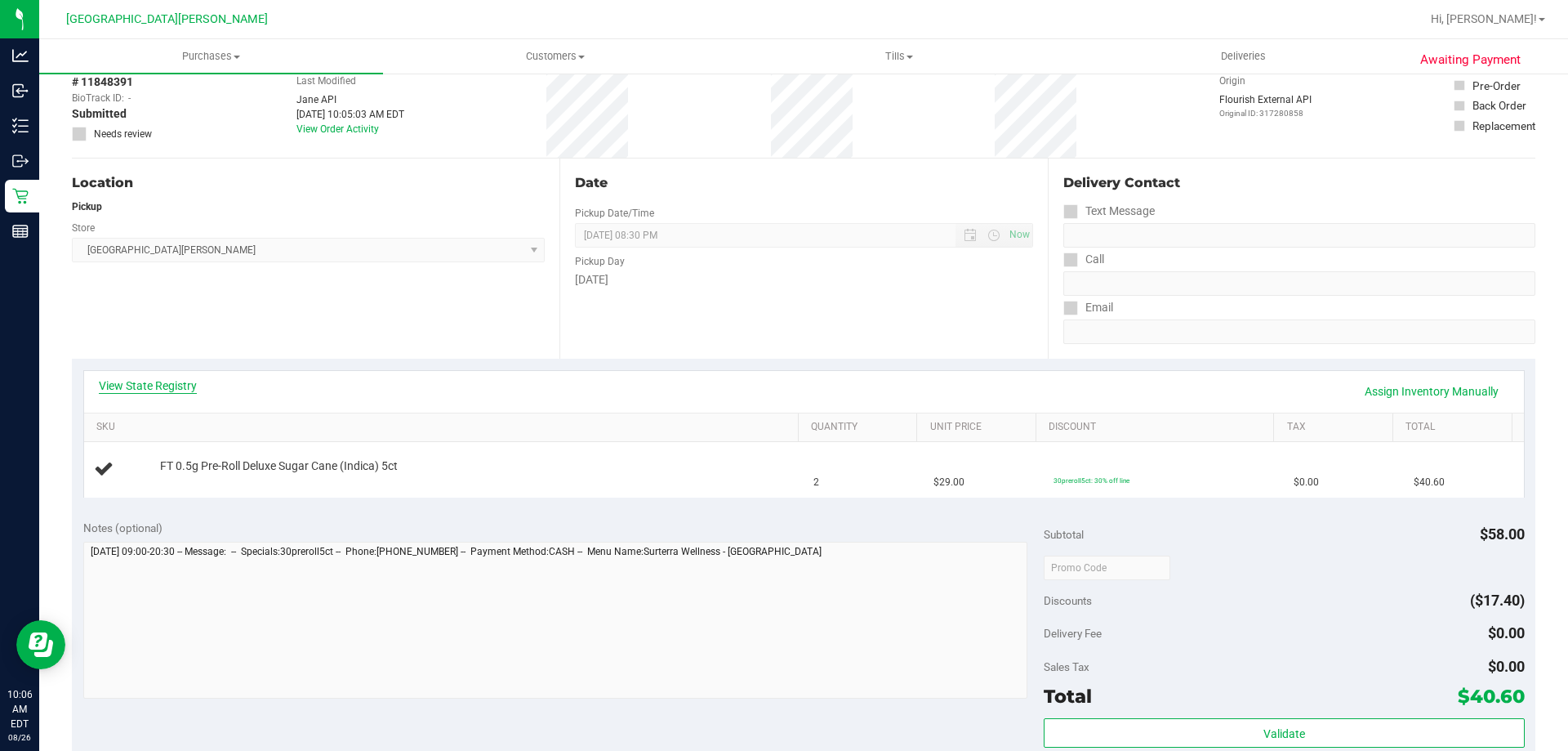
click at [168, 383] on link "View State Registry" at bounding box center [148, 385] width 98 height 17
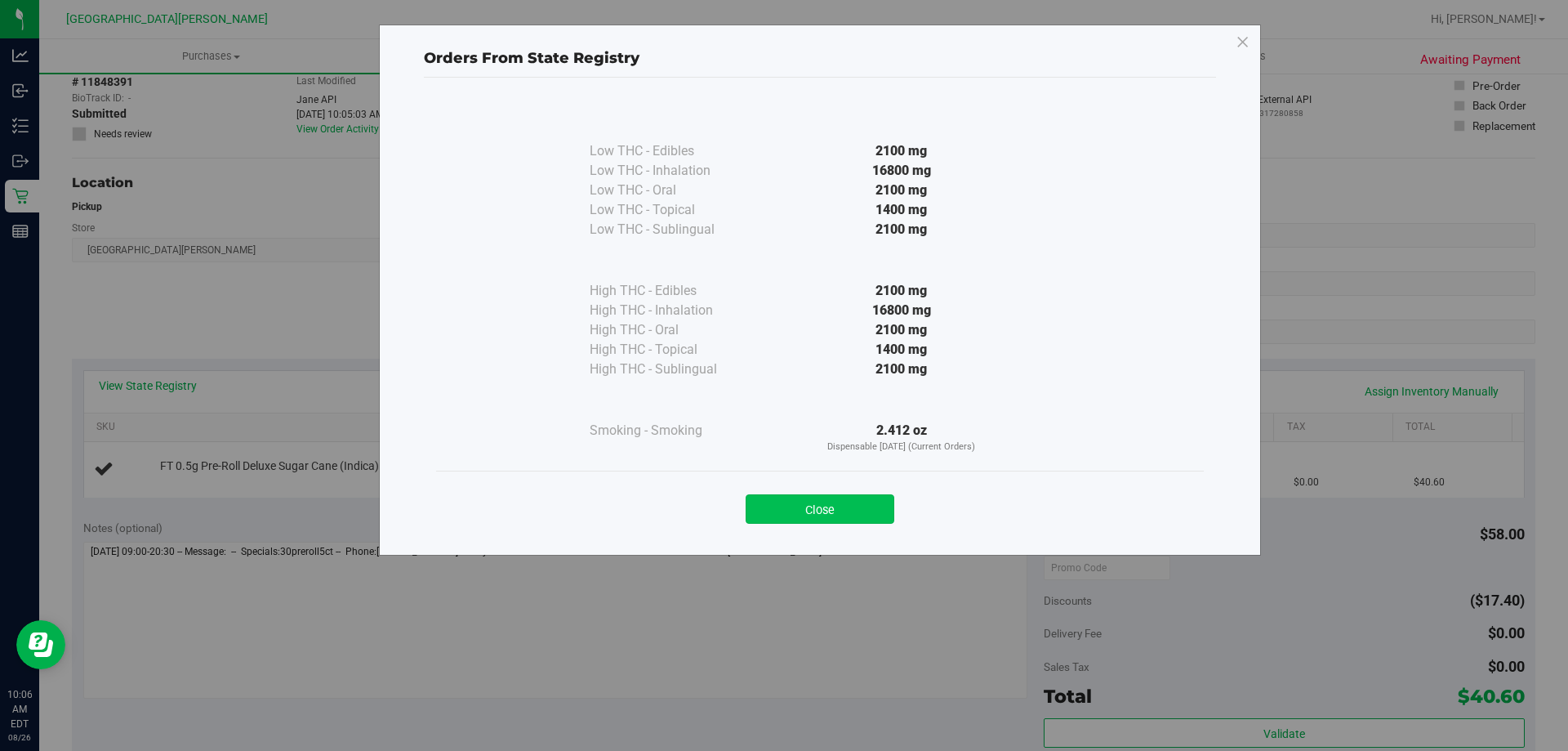
click at [817, 509] on button "Close" at bounding box center [820, 509] width 149 height 29
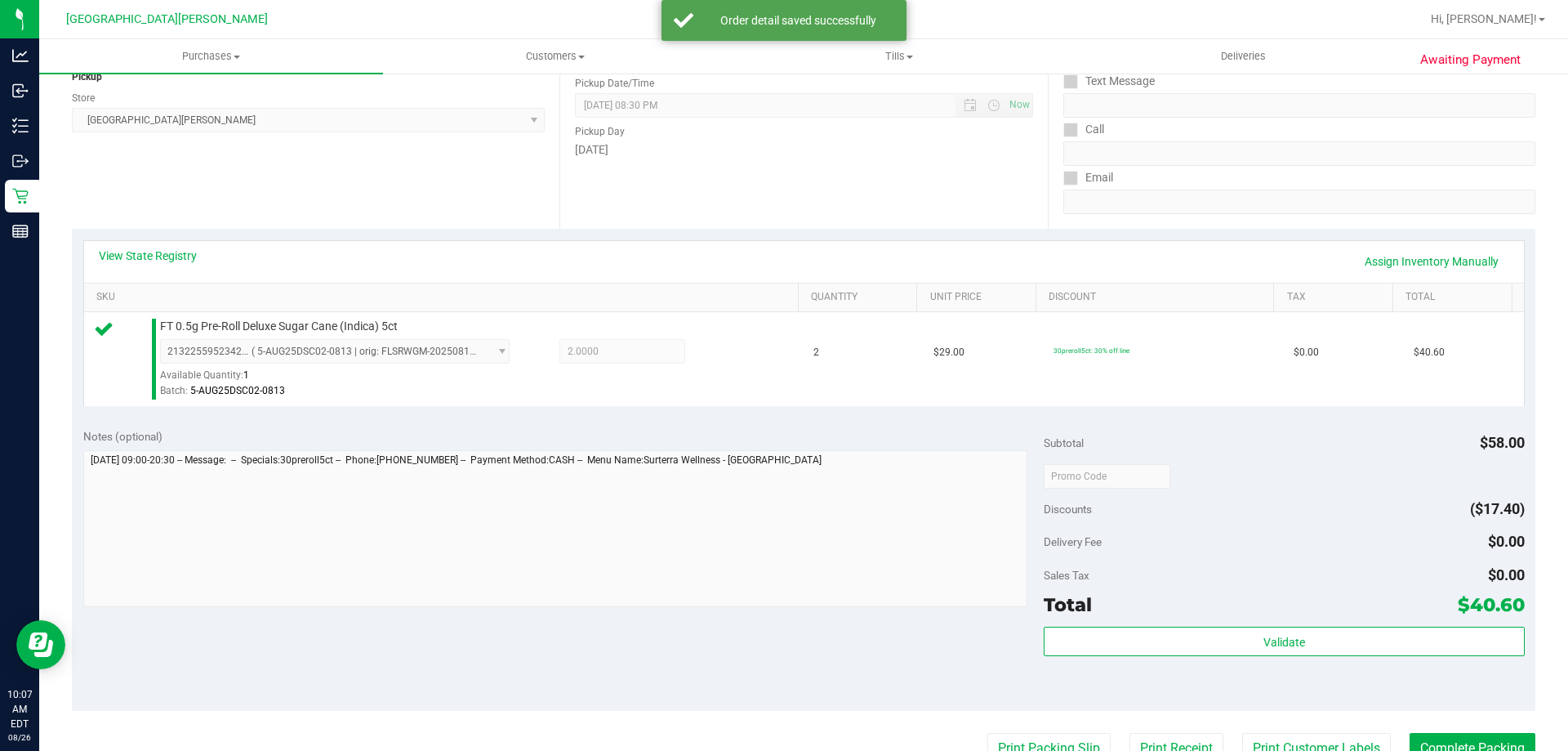
scroll to position [409, 0]
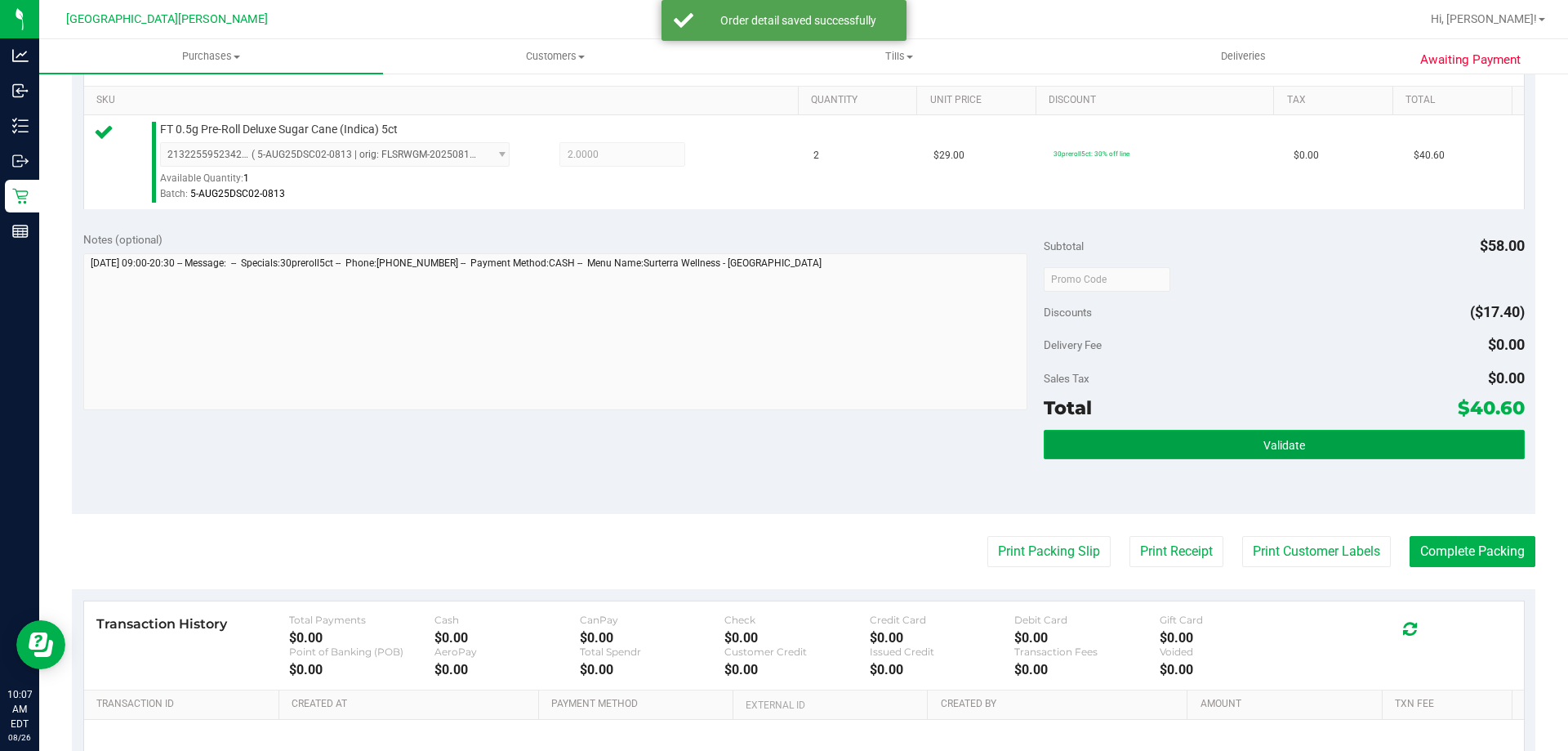
click at [1190, 442] on button "Validate" at bounding box center [1284, 445] width 480 height 29
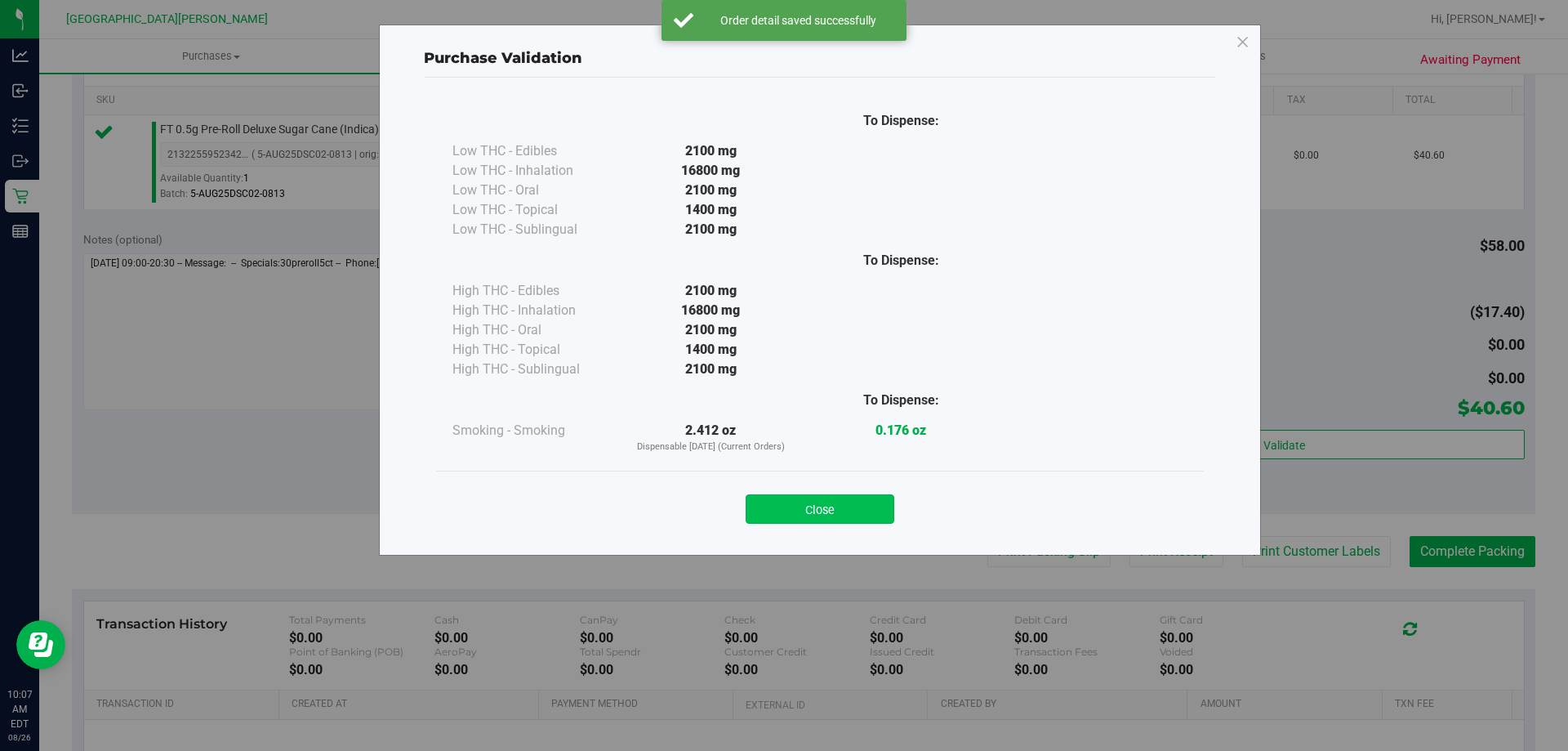
click at [829, 508] on button "Close" at bounding box center [820, 509] width 149 height 29
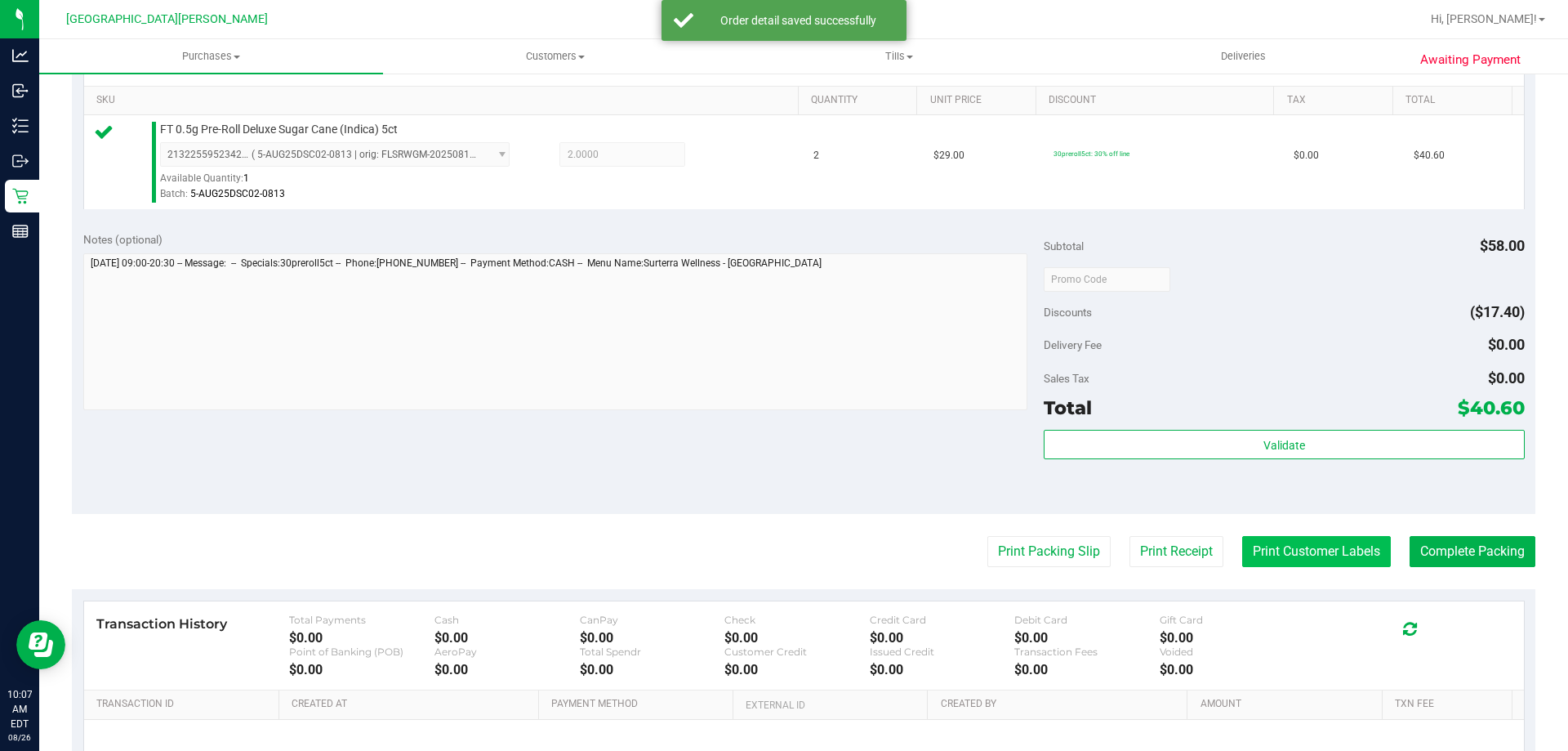
click at [1280, 556] on button "Print Customer Labels" at bounding box center [1317, 552] width 149 height 31
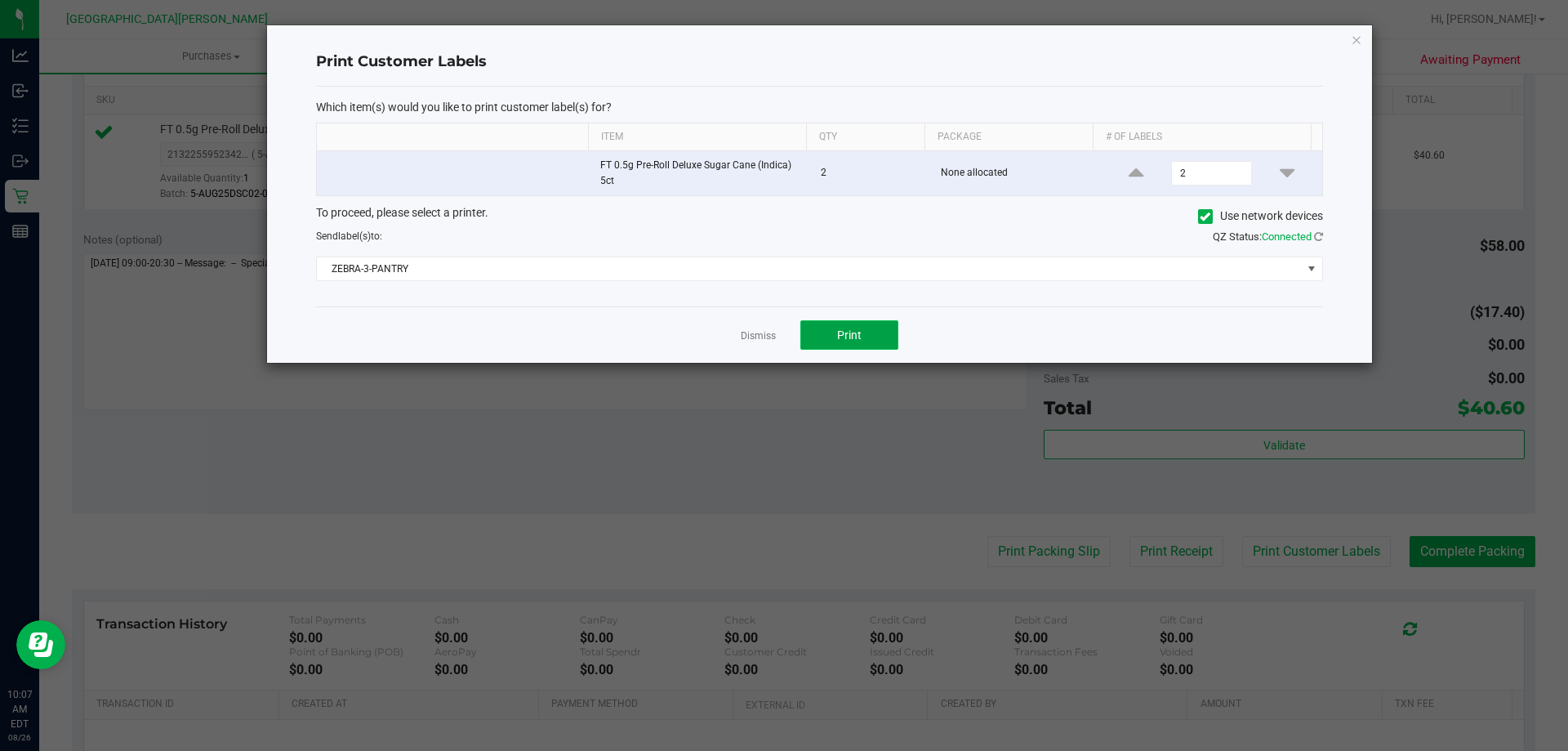
click at [849, 343] on button "Print" at bounding box center [849, 335] width 98 height 29
click at [762, 336] on link "Dismiss" at bounding box center [759, 336] width 35 height 14
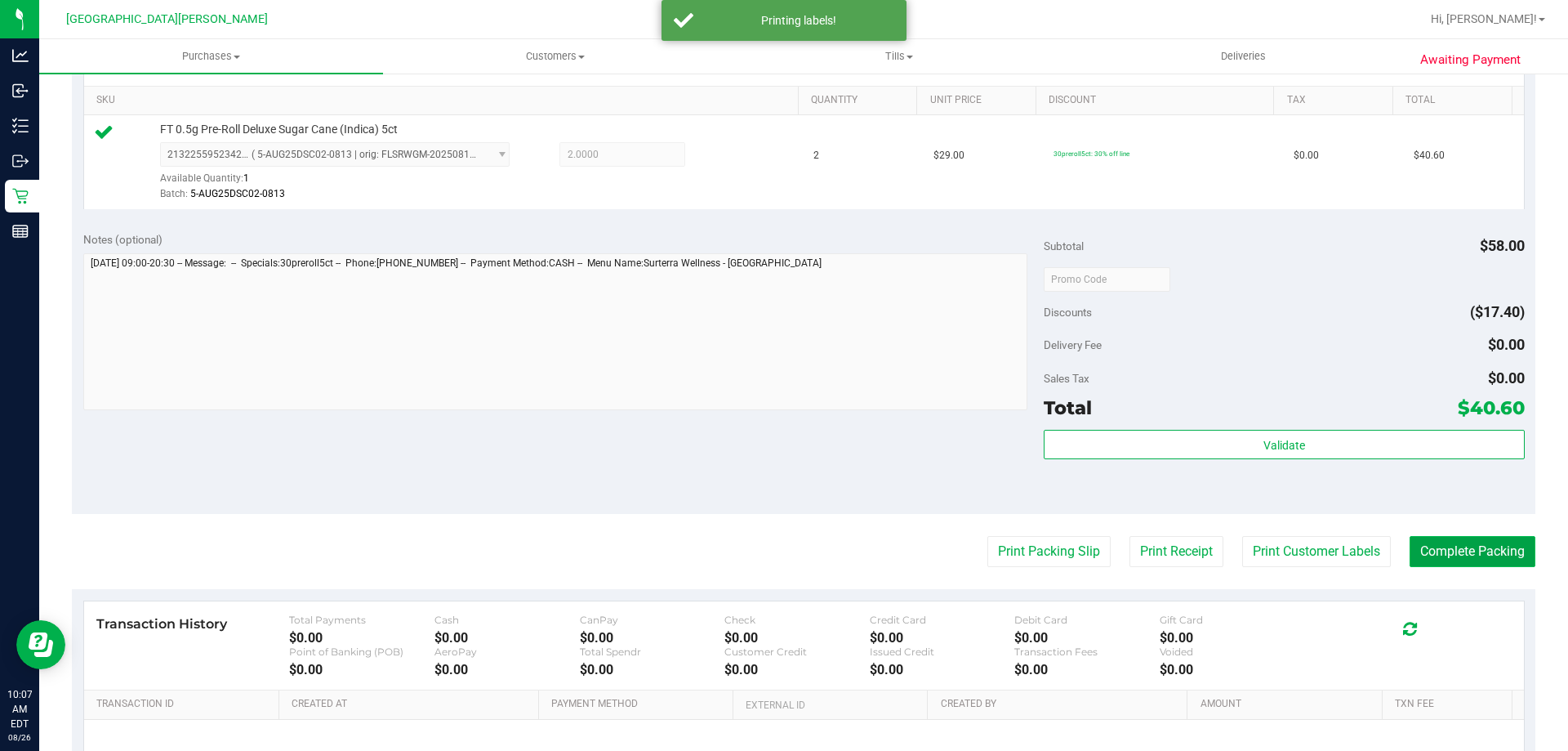
click at [1454, 550] on button "Complete Packing" at bounding box center [1472, 552] width 126 height 31
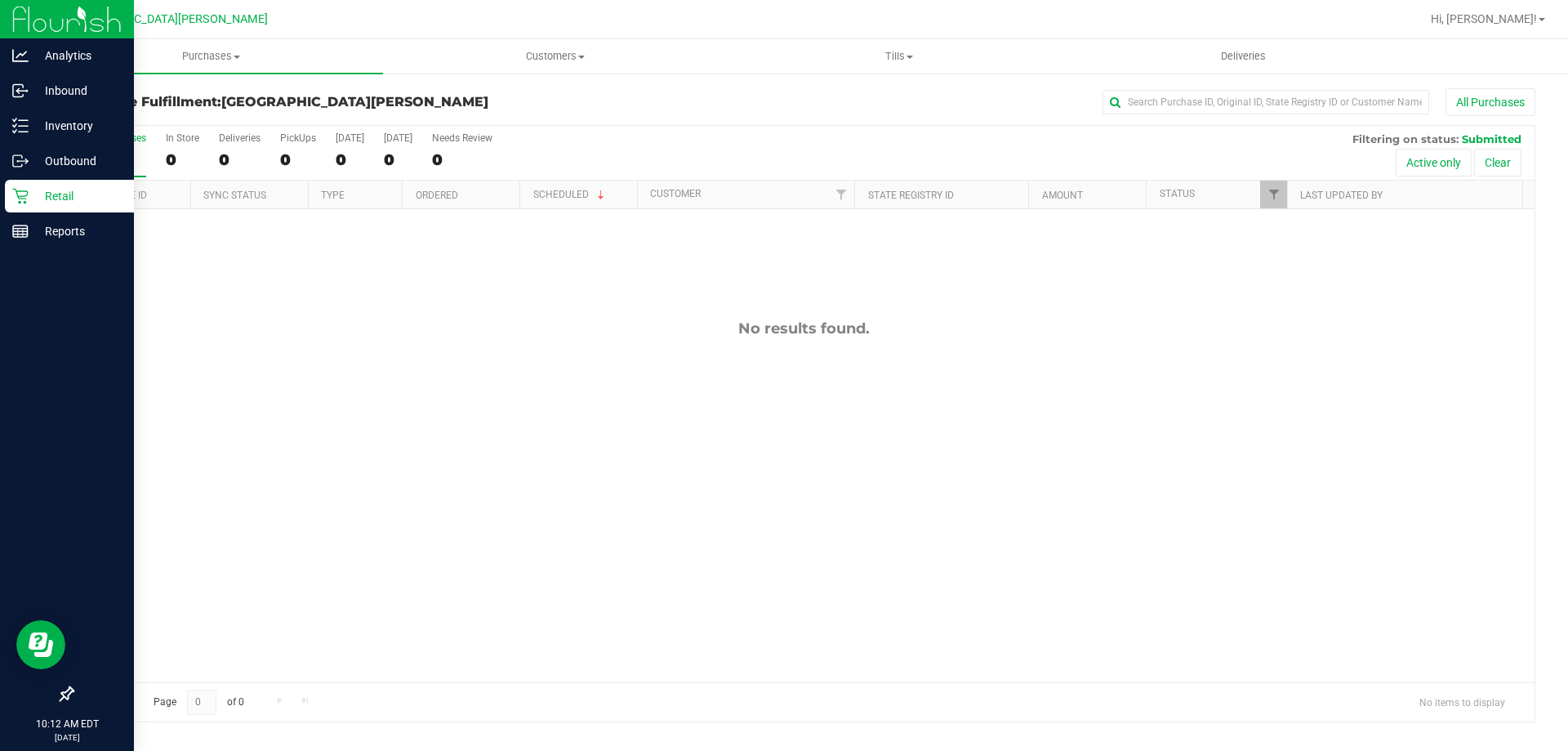
click at [11, 192] on div "Retail" at bounding box center [69, 196] width 129 height 32
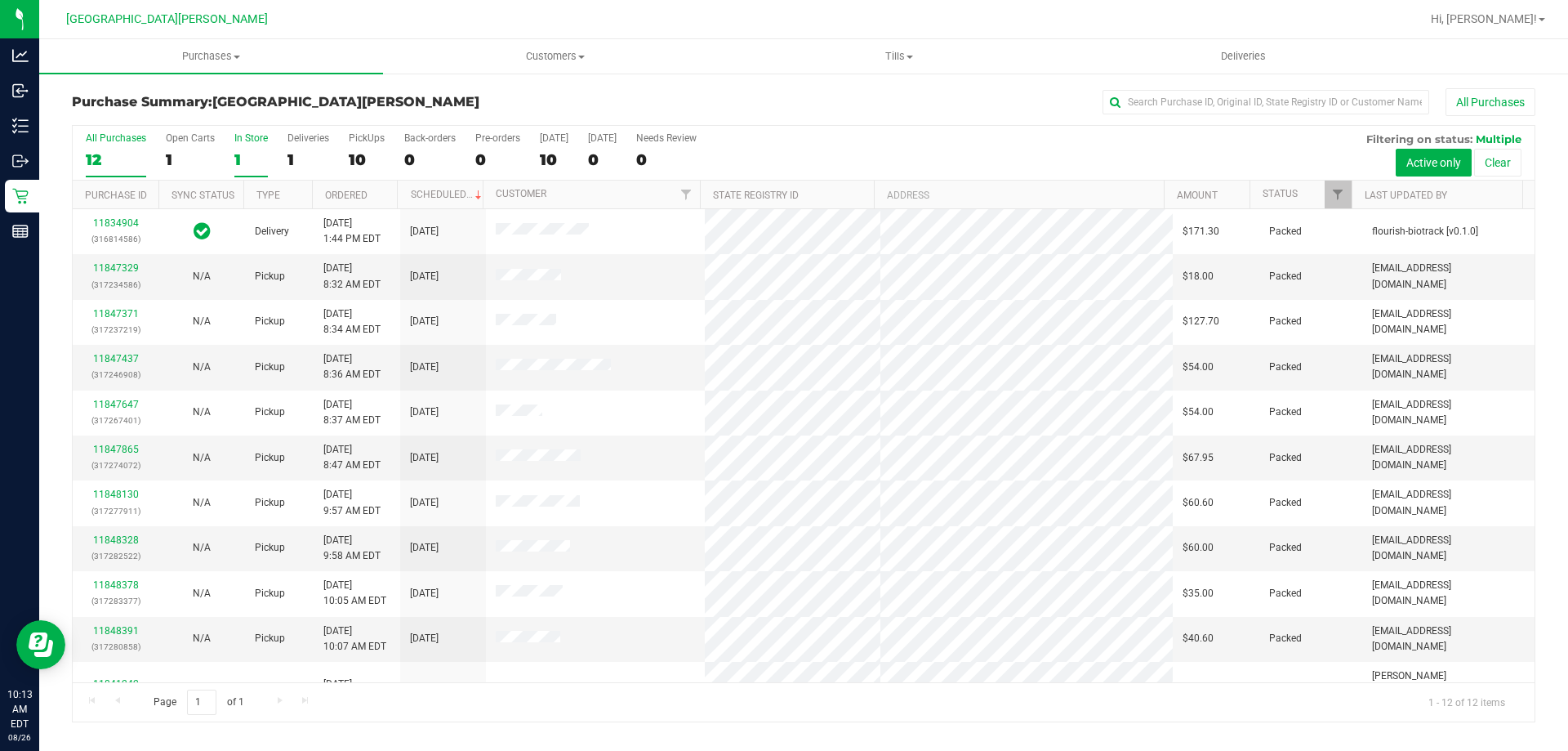
click at [241, 137] on div "In Store" at bounding box center [251, 138] width 33 height 12
click at [0, 0] on input "In Store 1" at bounding box center [0, 0] width 0 height 0
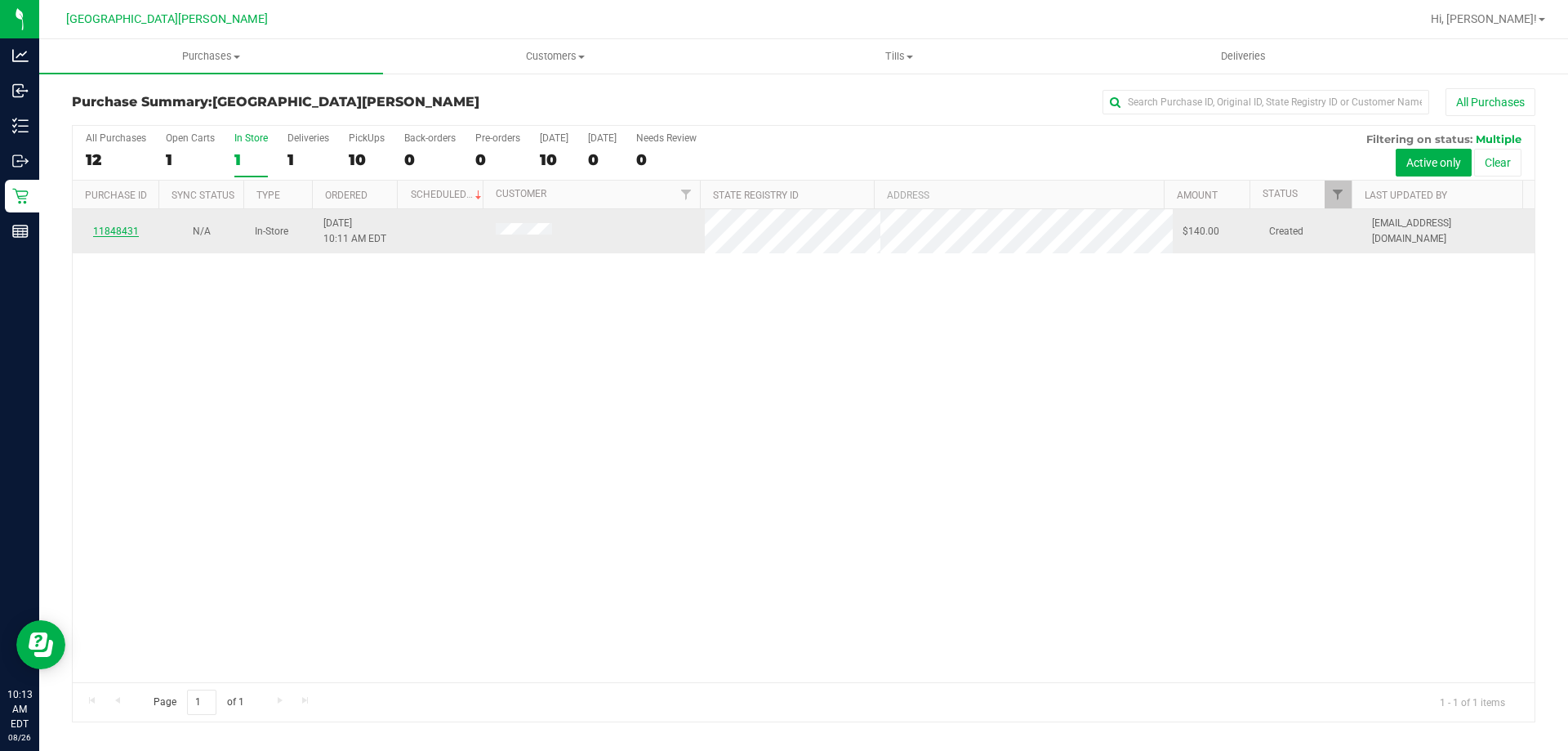
click at [126, 230] on link "11848431" at bounding box center [115, 232] width 46 height 12
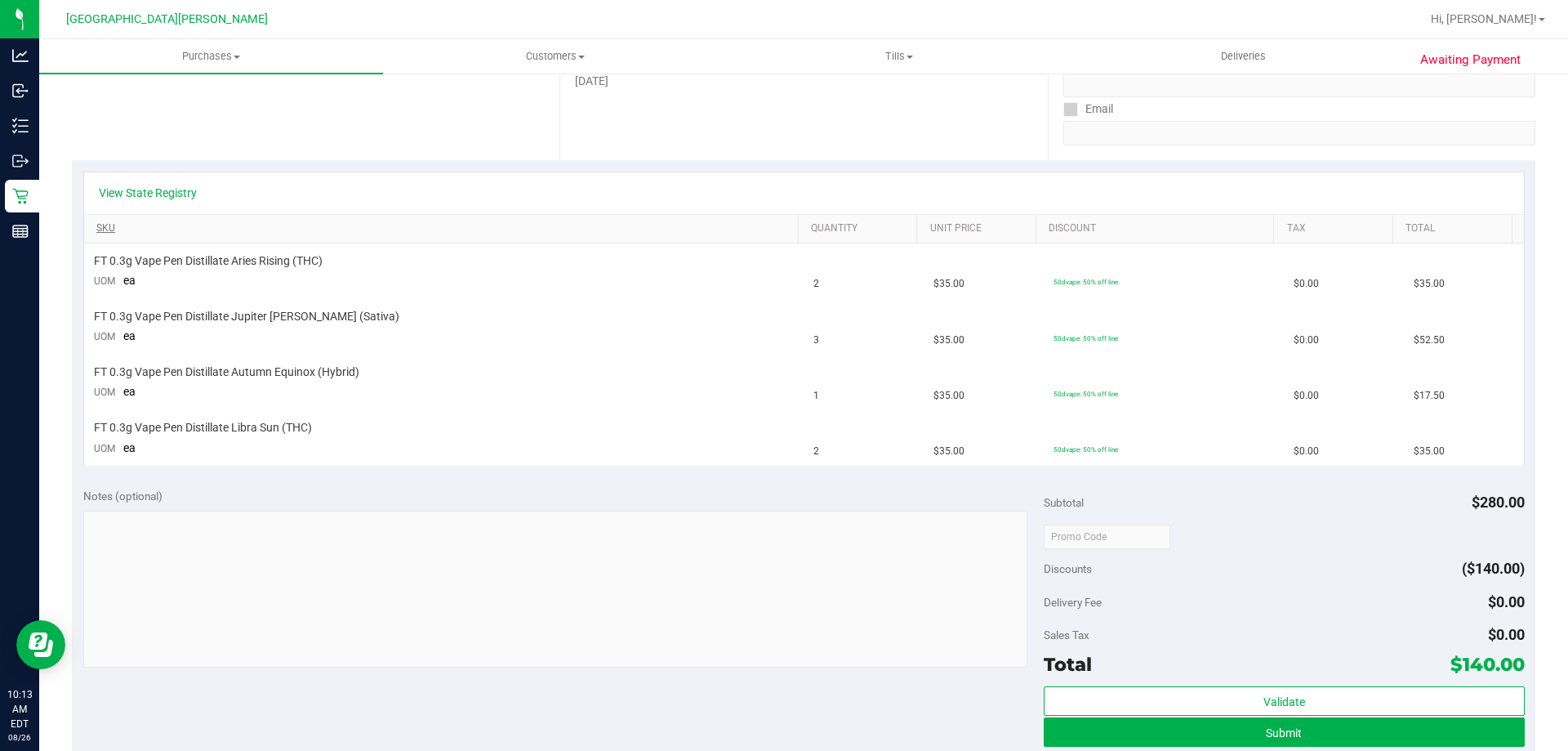
scroll to position [327, 0]
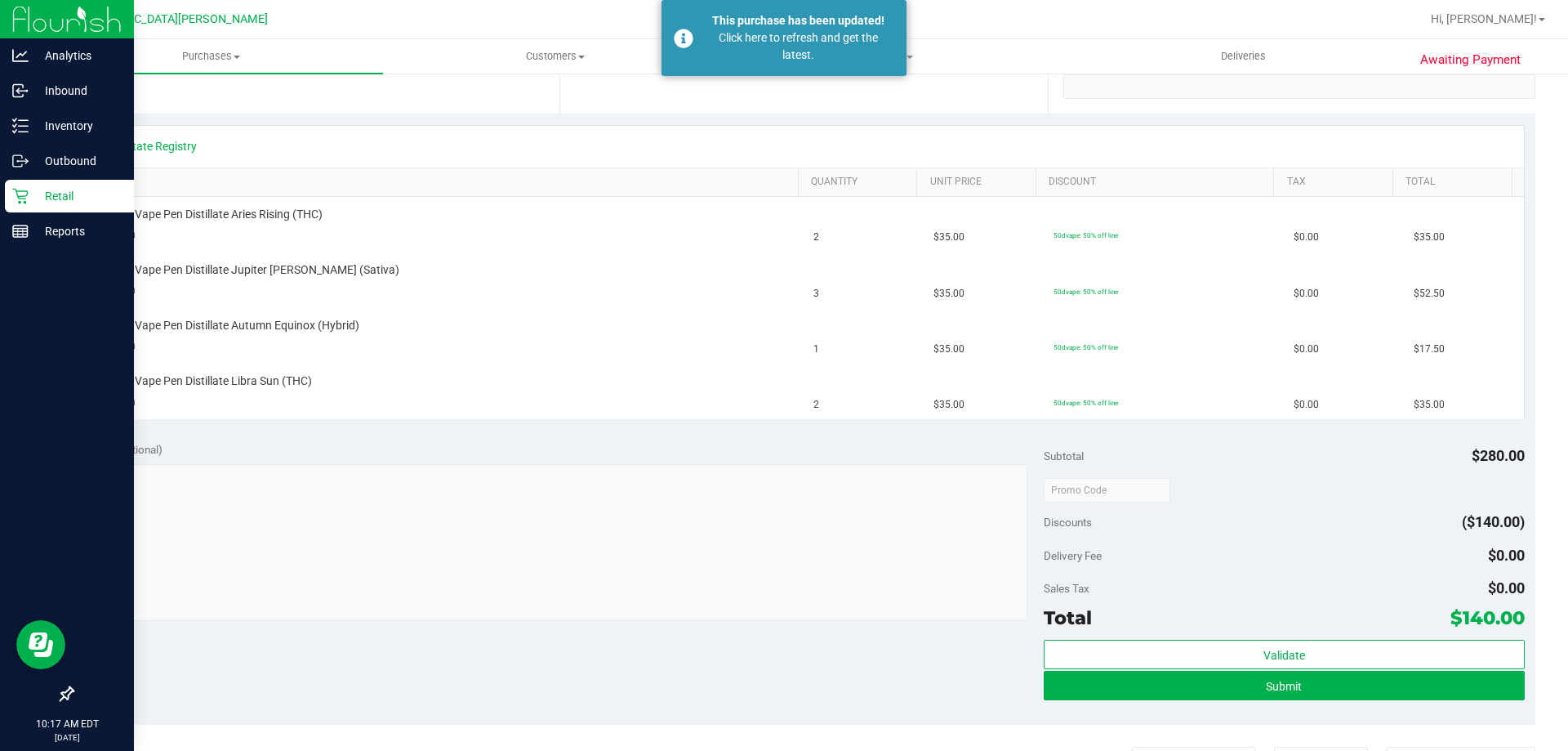
click at [16, 202] on icon at bounding box center [21, 196] width 17 height 17
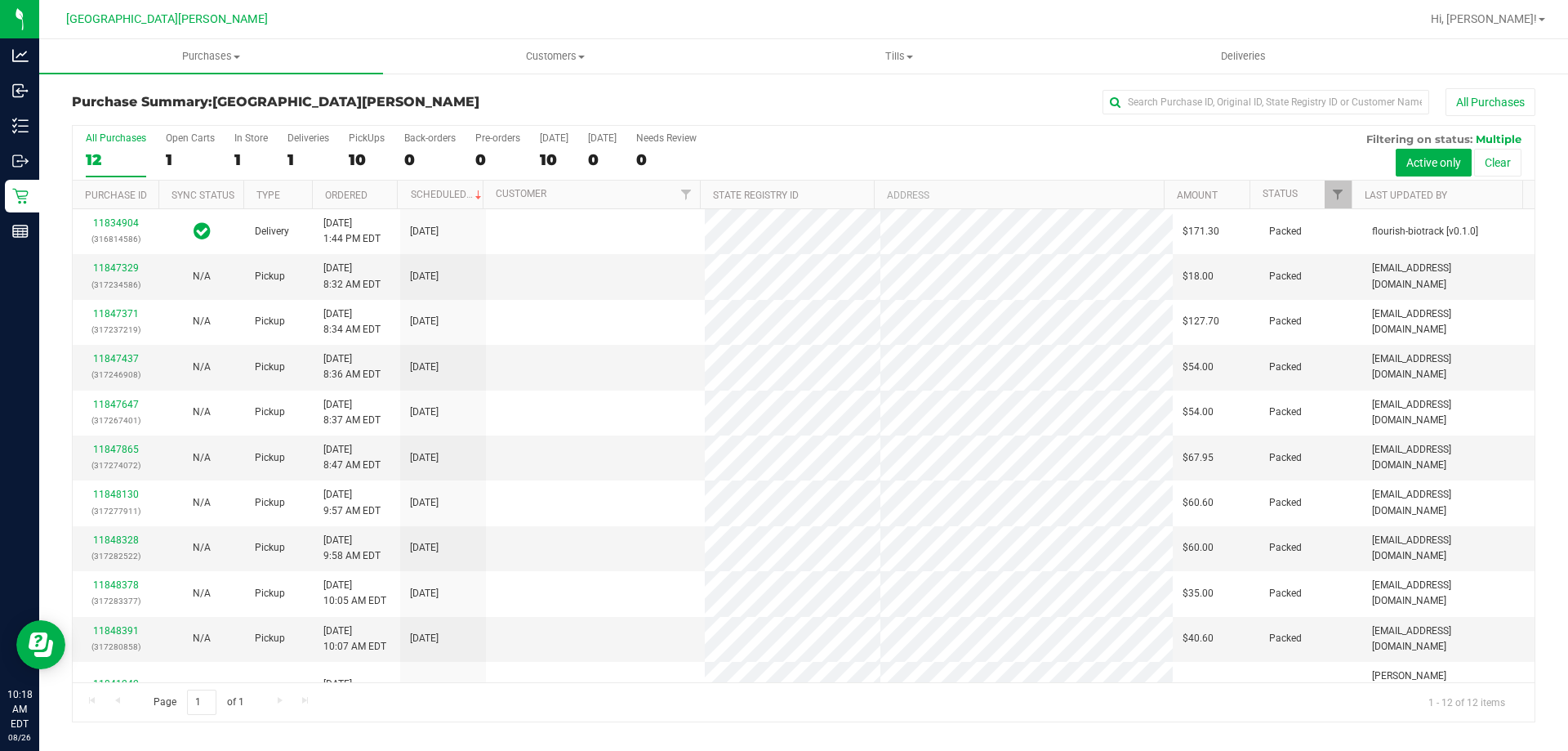
click at [254, 146] on label "In Store 1" at bounding box center [251, 155] width 33 height 45
click at [0, 0] on input "In Store 1" at bounding box center [0, 0] width 0 height 0
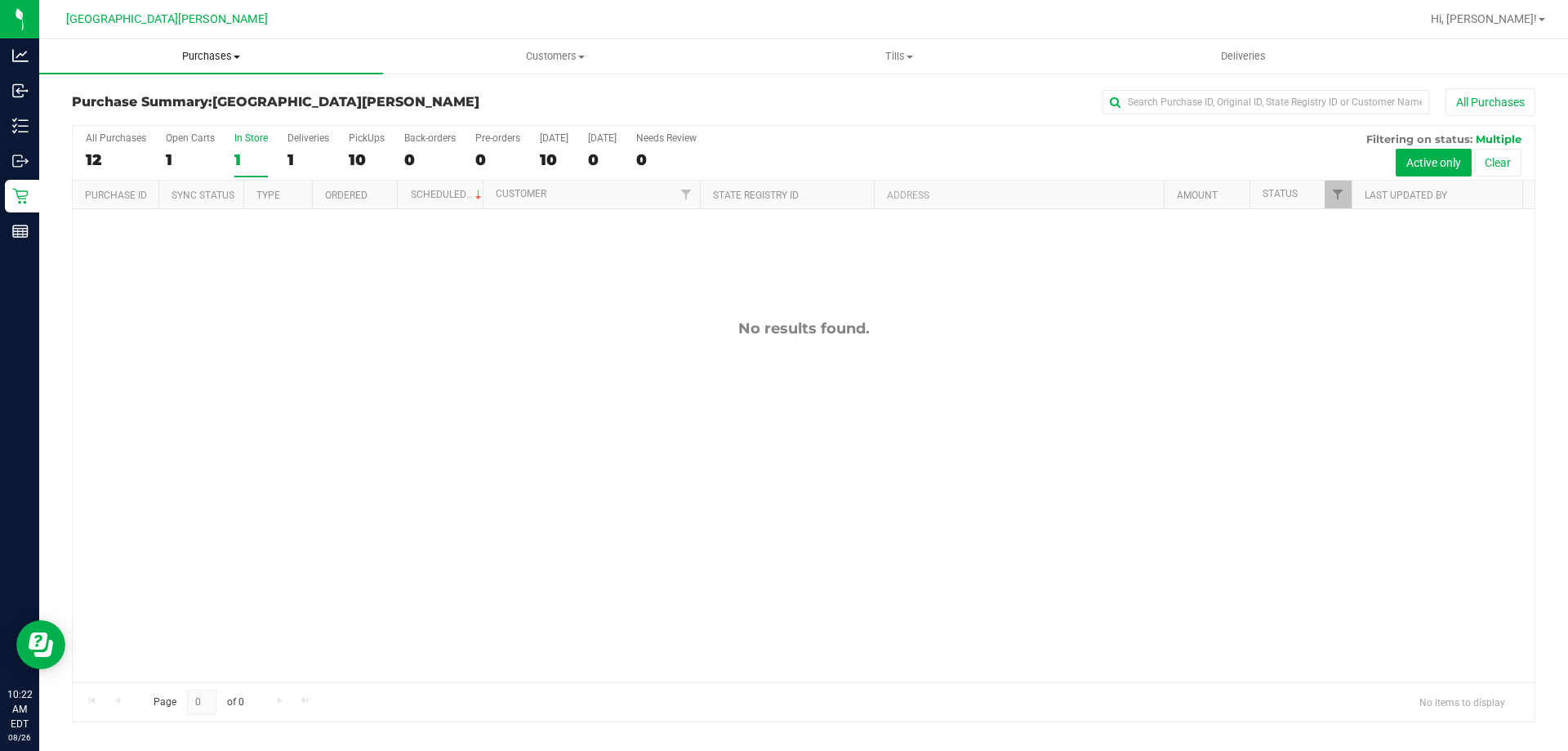
click at [232, 57] on span "Purchases" at bounding box center [211, 56] width 344 height 15
click at [118, 114] on span "Fulfillment" at bounding box center [90, 118] width 102 height 14
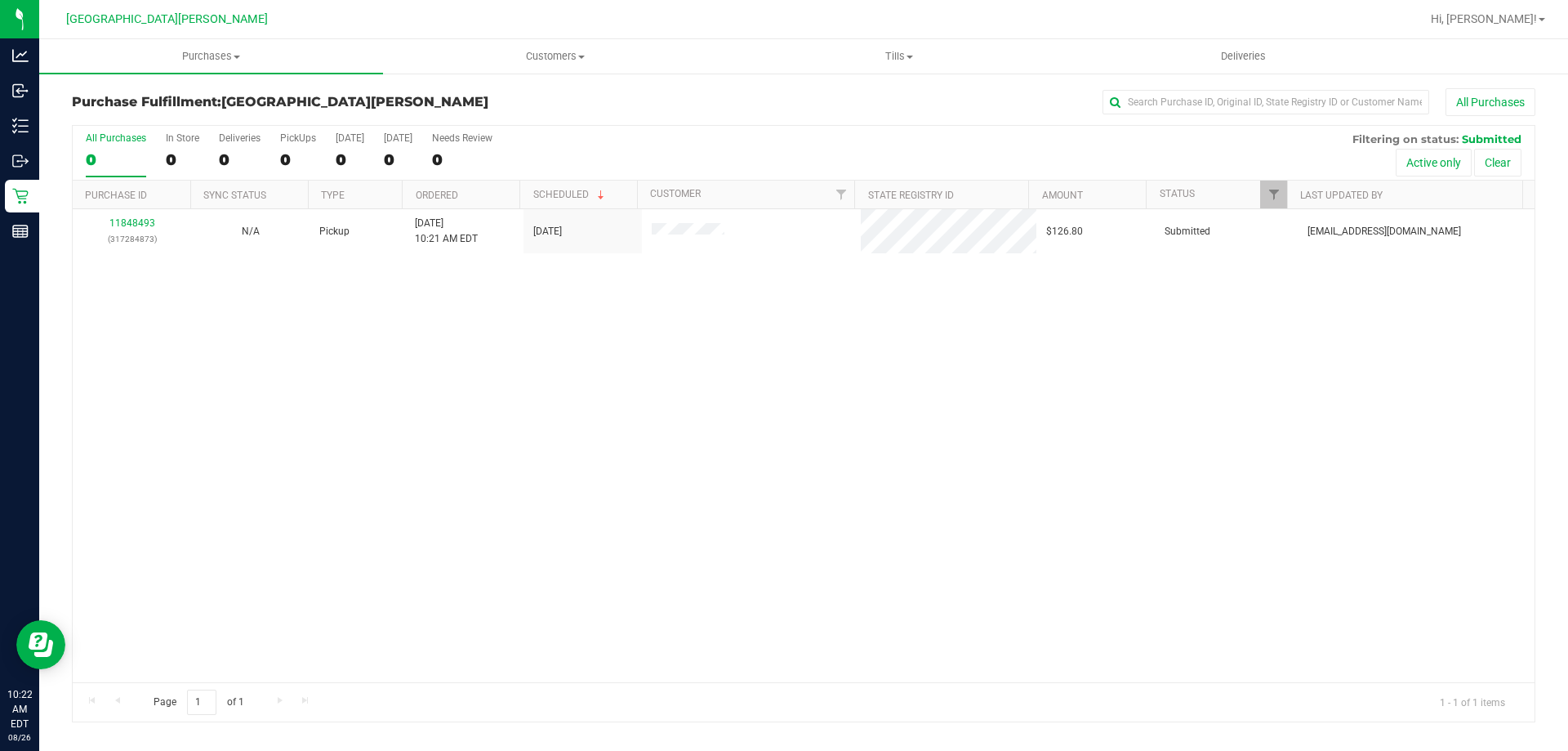
click at [475, 405] on div "11848493 (317284873) N/A Pickup 8/26/2025 10:21 AM EDT 8/26/2025 $126.80 Submit…" at bounding box center [804, 446] width 1462 height 473
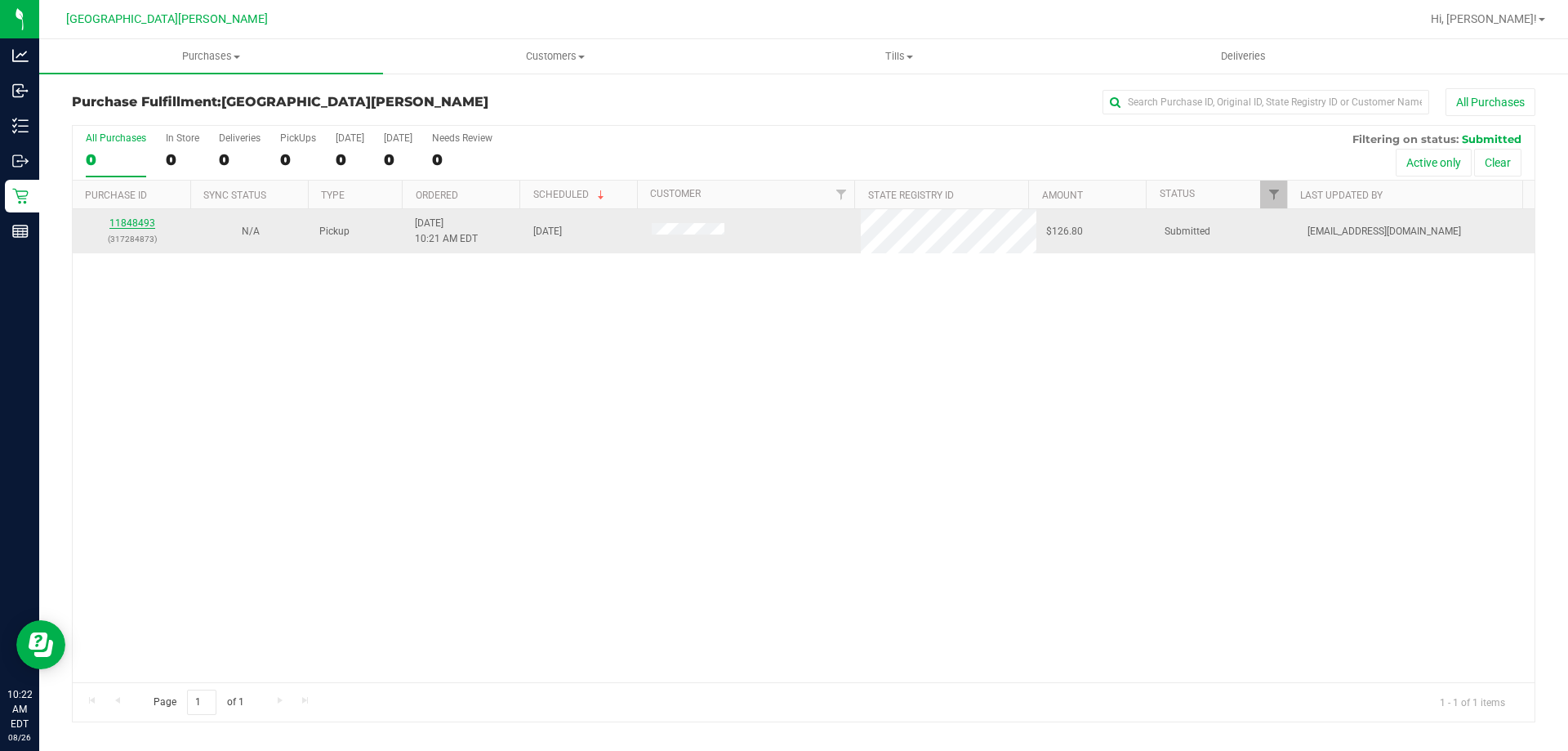
click at [125, 221] on link "11848493" at bounding box center [132, 223] width 46 height 12
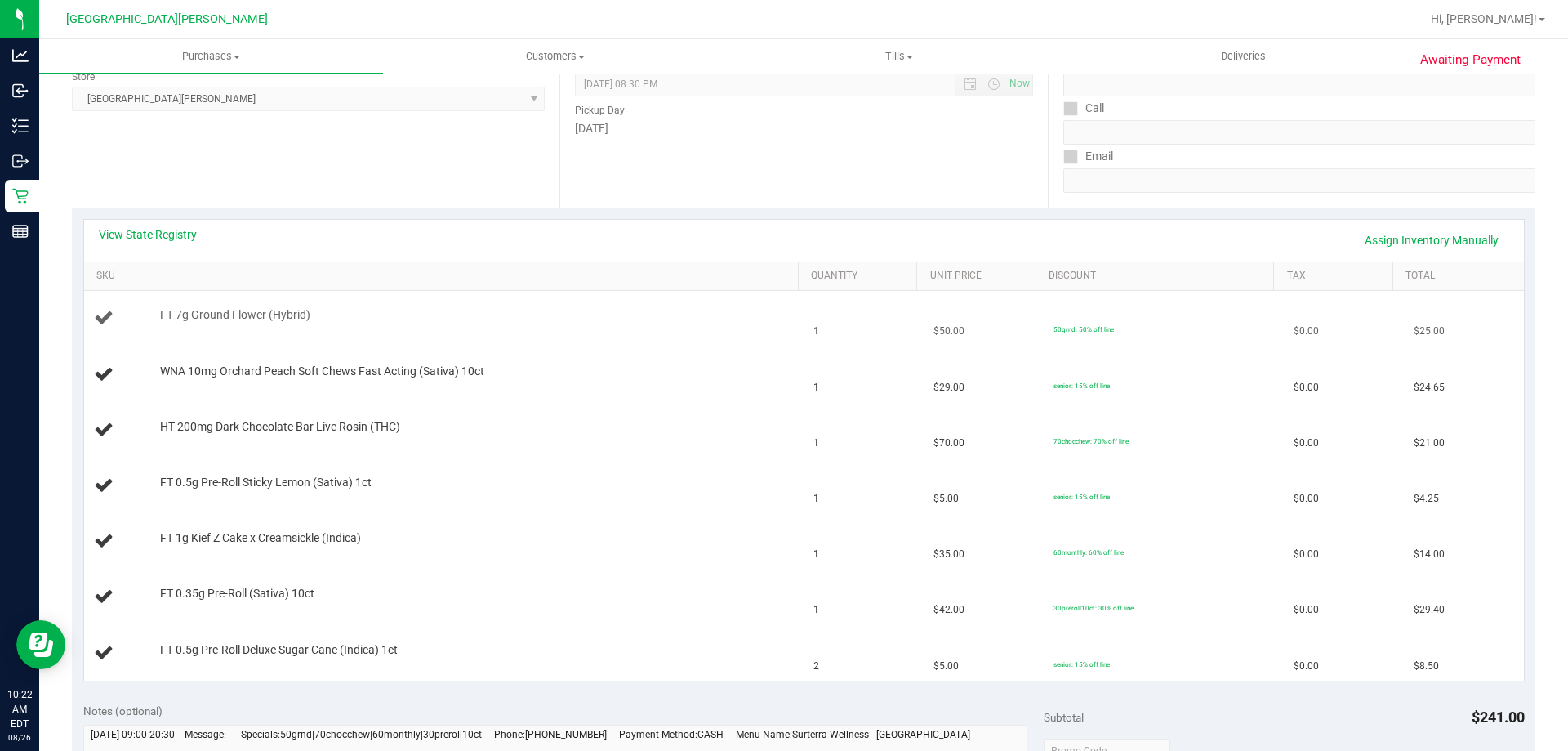
scroll to position [327, 0]
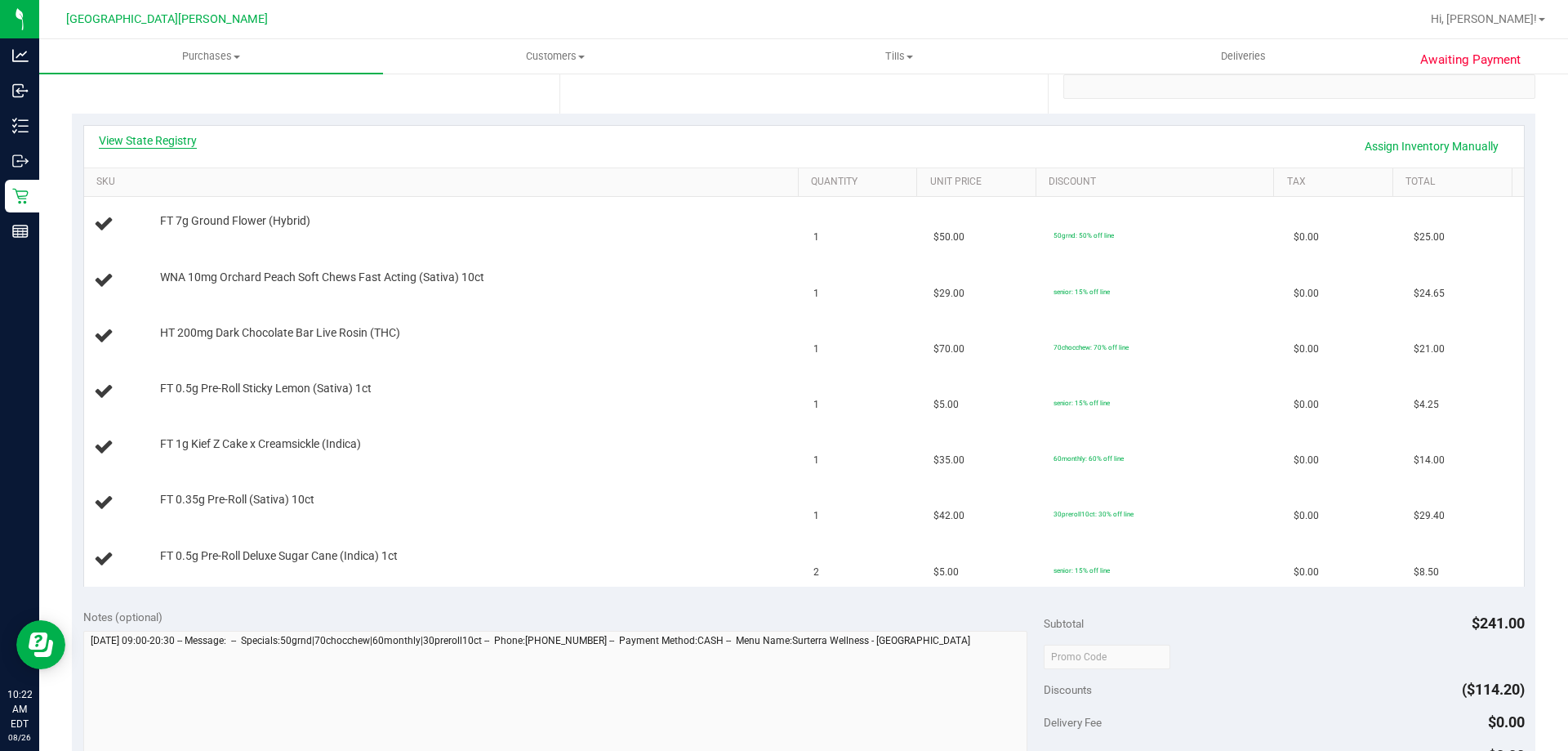
click at [145, 143] on link "View State Registry" at bounding box center [148, 140] width 98 height 17
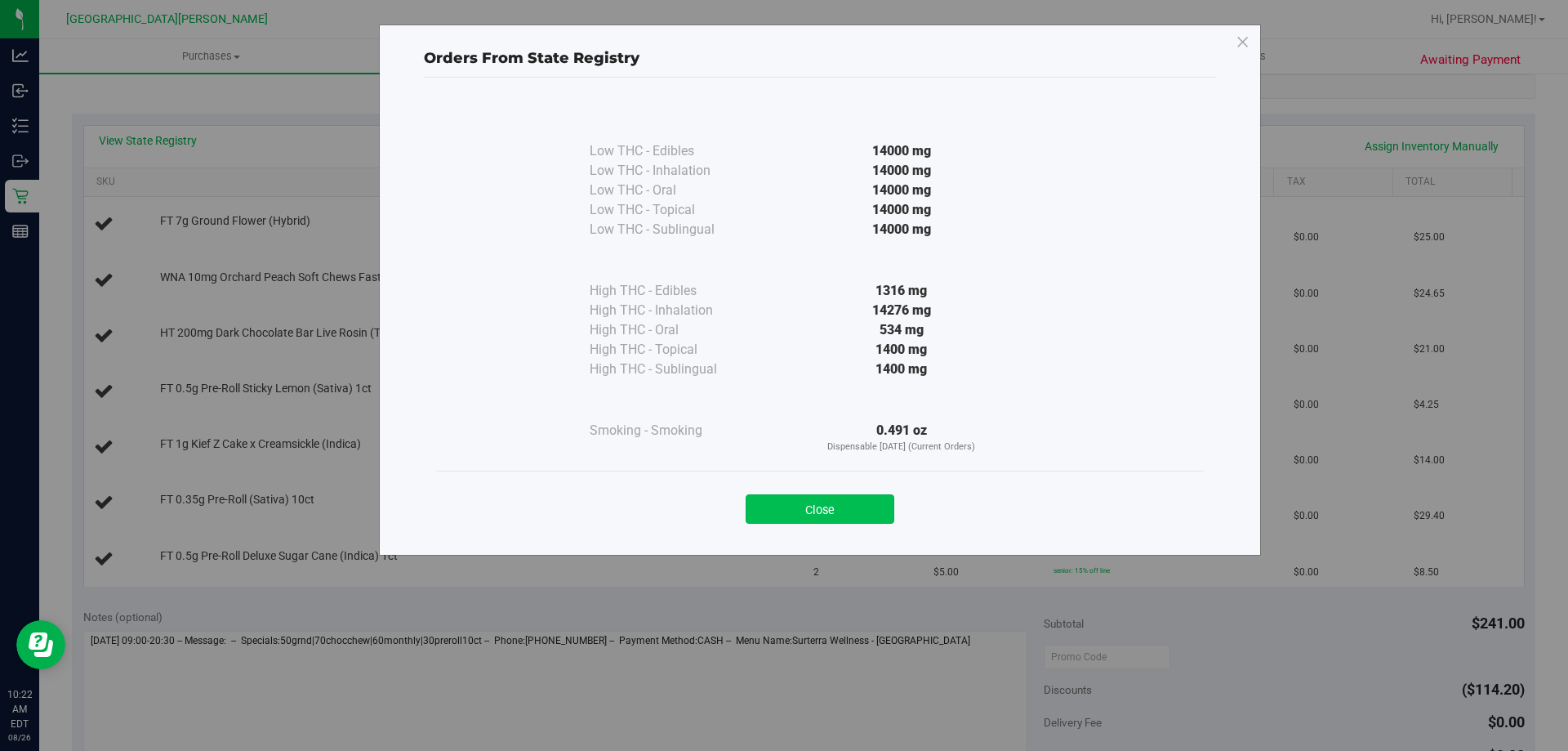
click at [846, 505] on button "Close" at bounding box center [820, 509] width 149 height 29
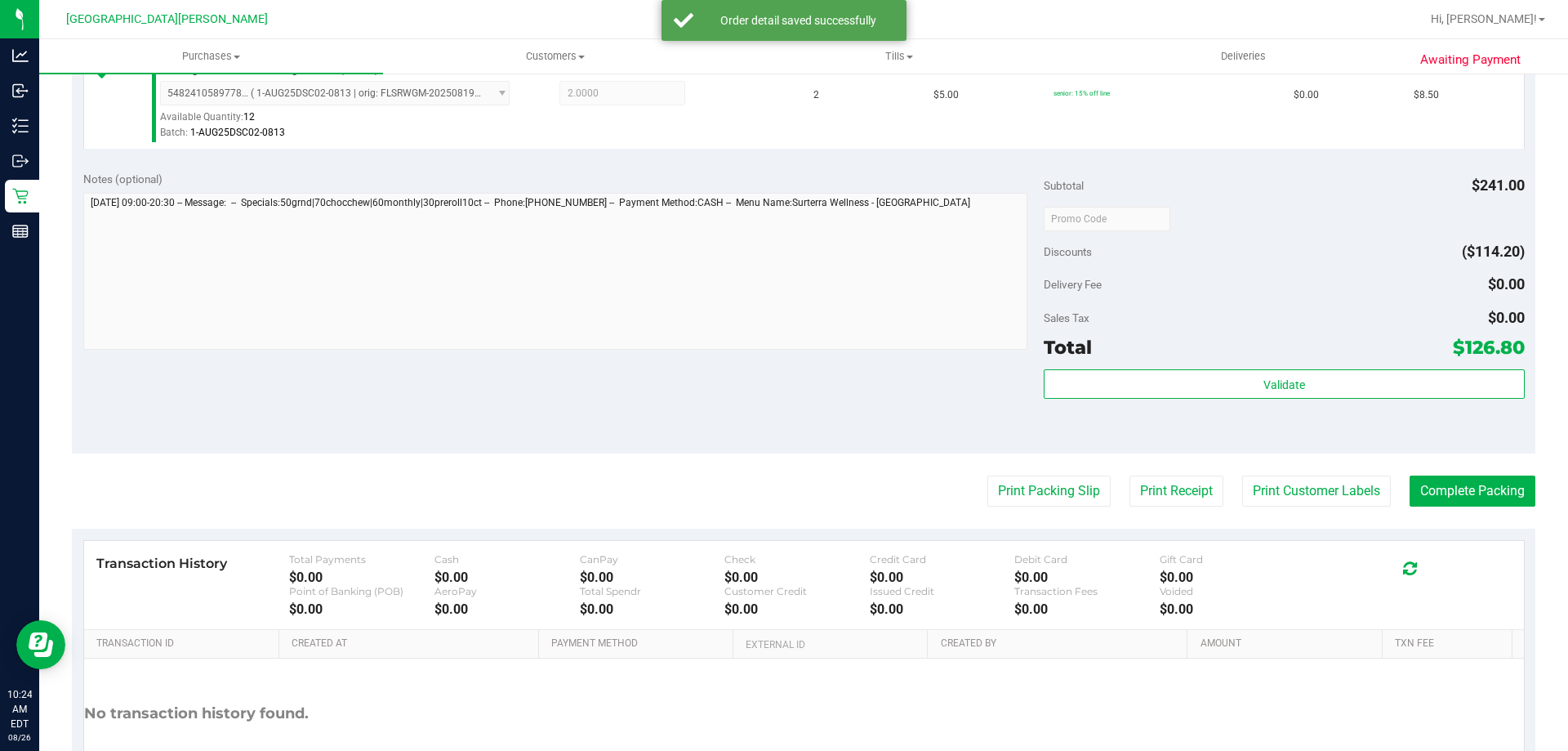
scroll to position [1062, 0]
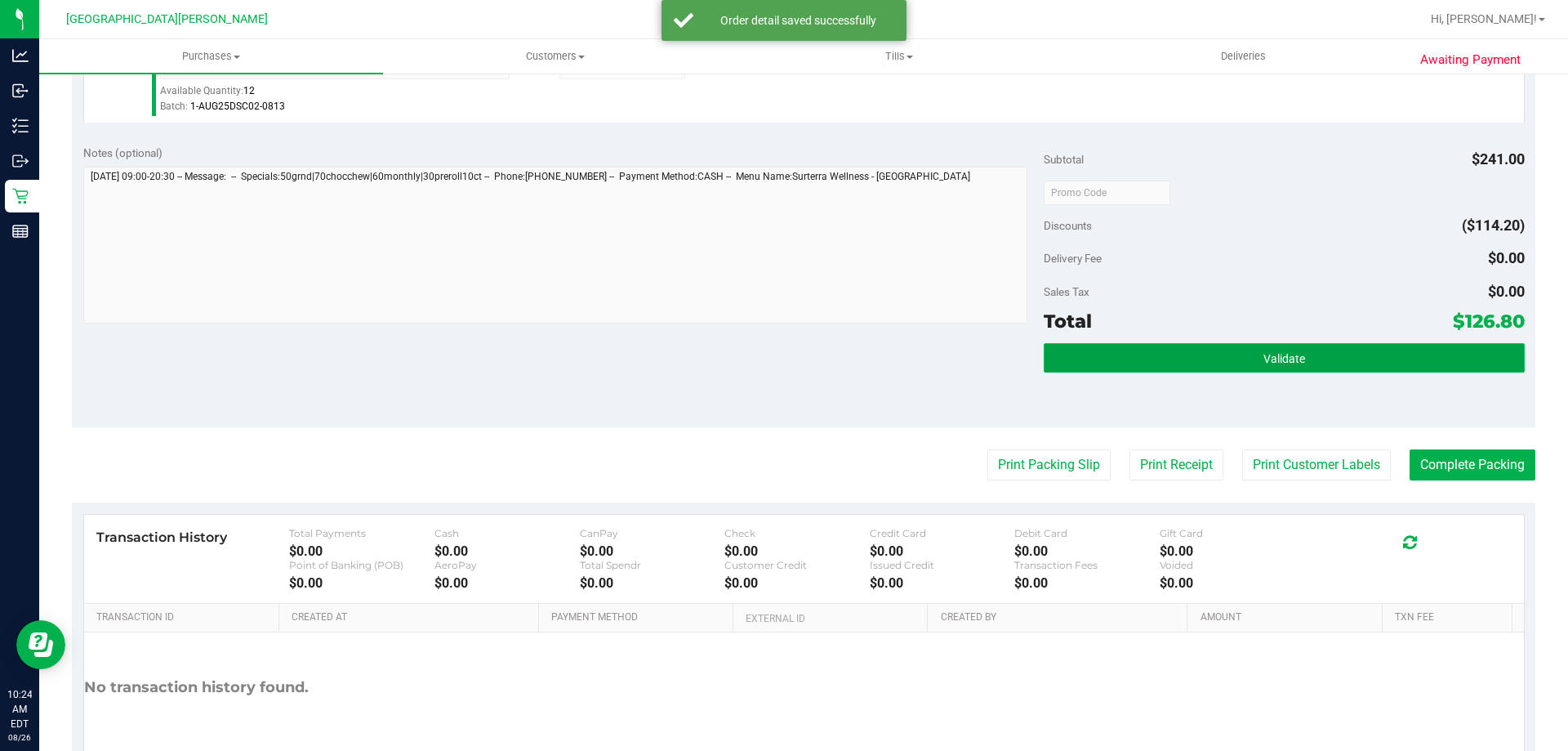
click at [1145, 364] on button "Validate" at bounding box center [1284, 358] width 480 height 29
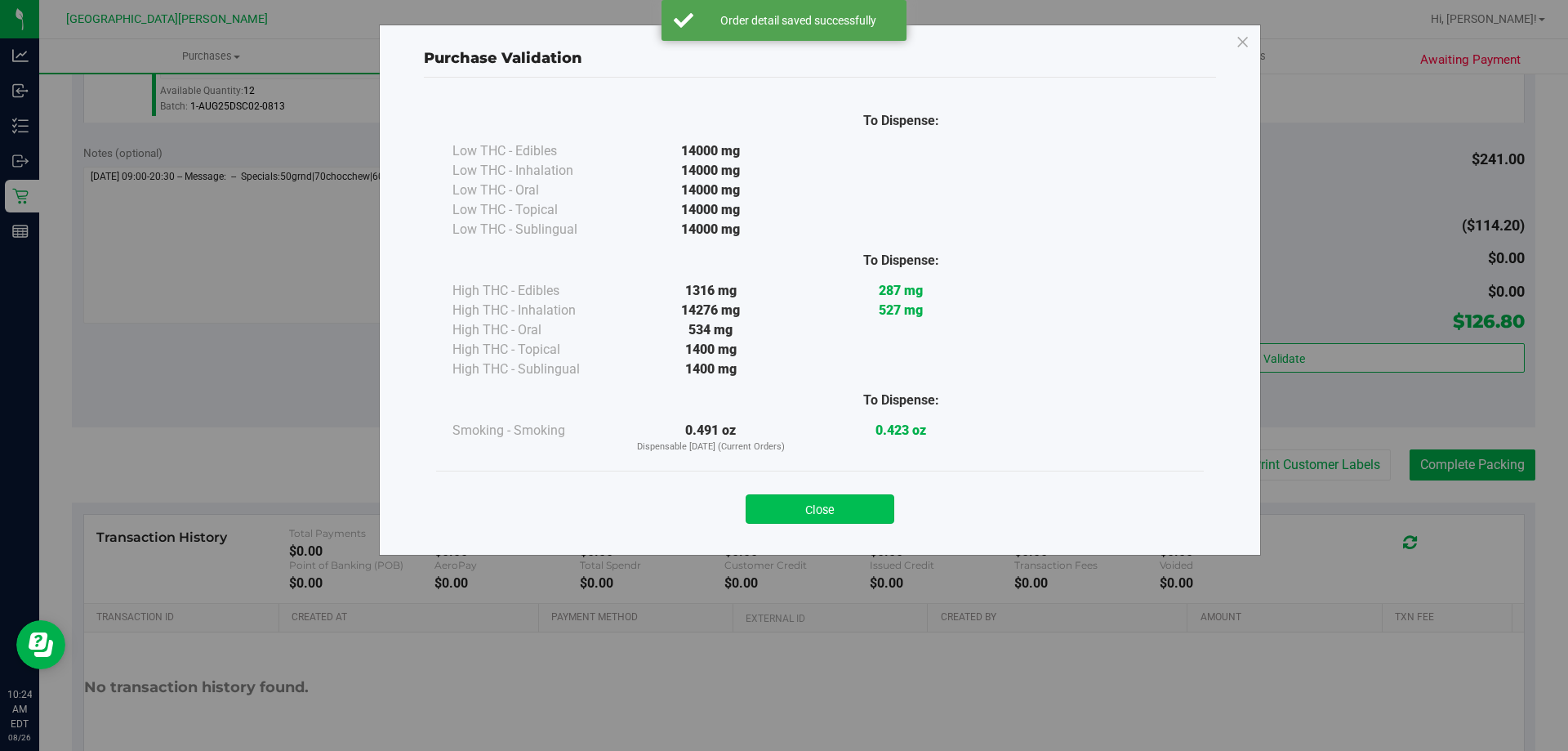
click at [777, 505] on button "Close" at bounding box center [820, 509] width 149 height 29
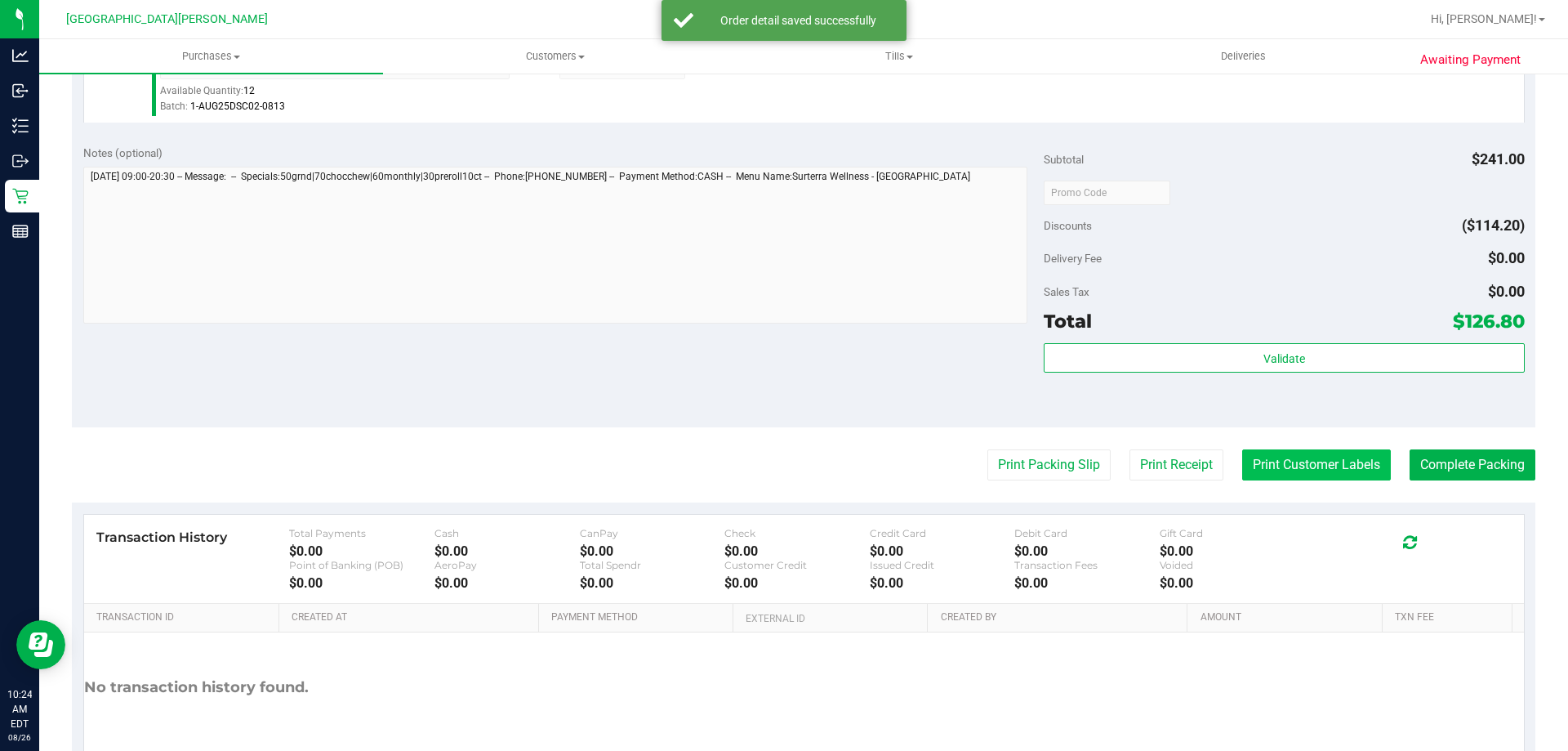
click at [1325, 469] on button "Print Customer Labels" at bounding box center [1317, 465] width 149 height 31
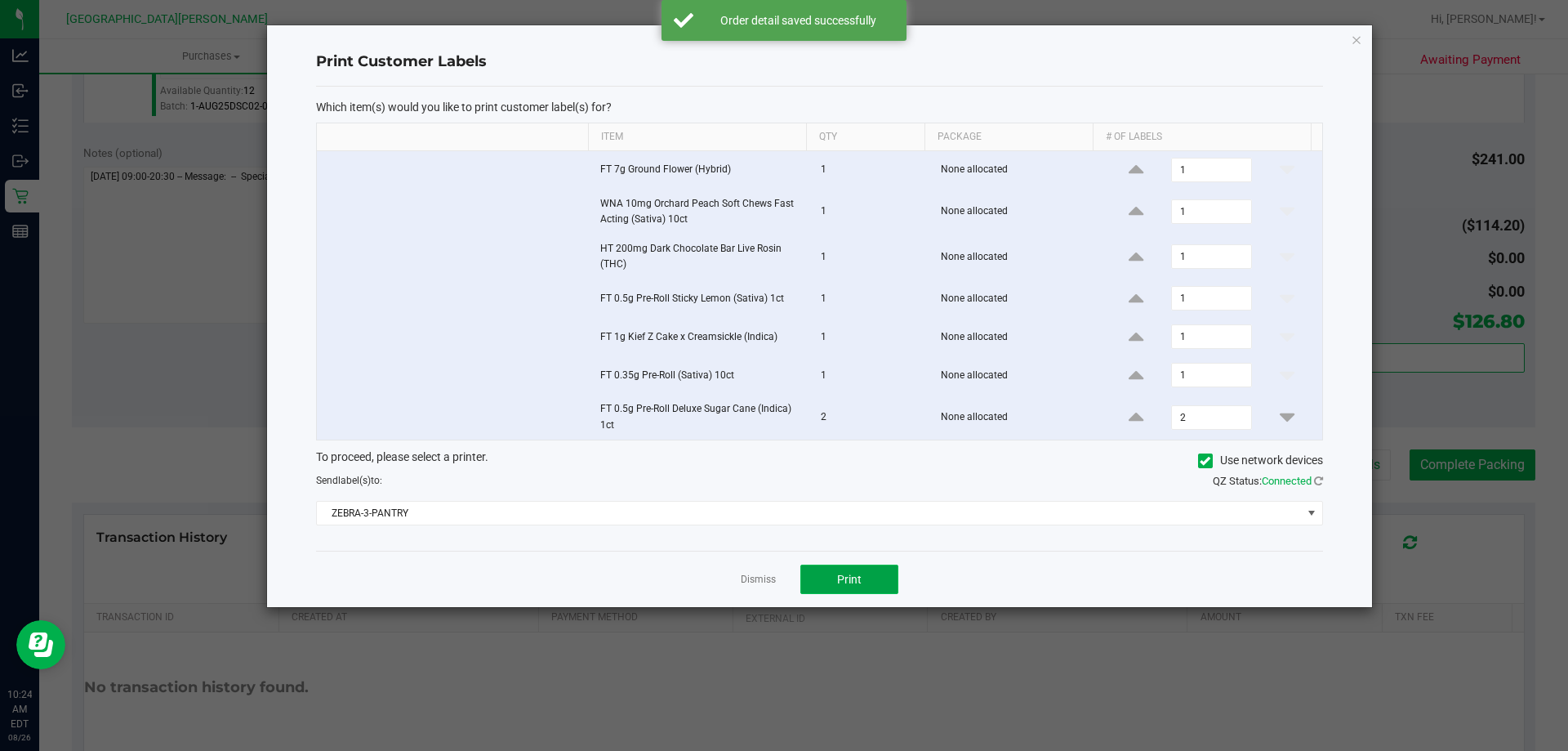
click at [820, 587] on button "Print" at bounding box center [849, 579] width 98 height 29
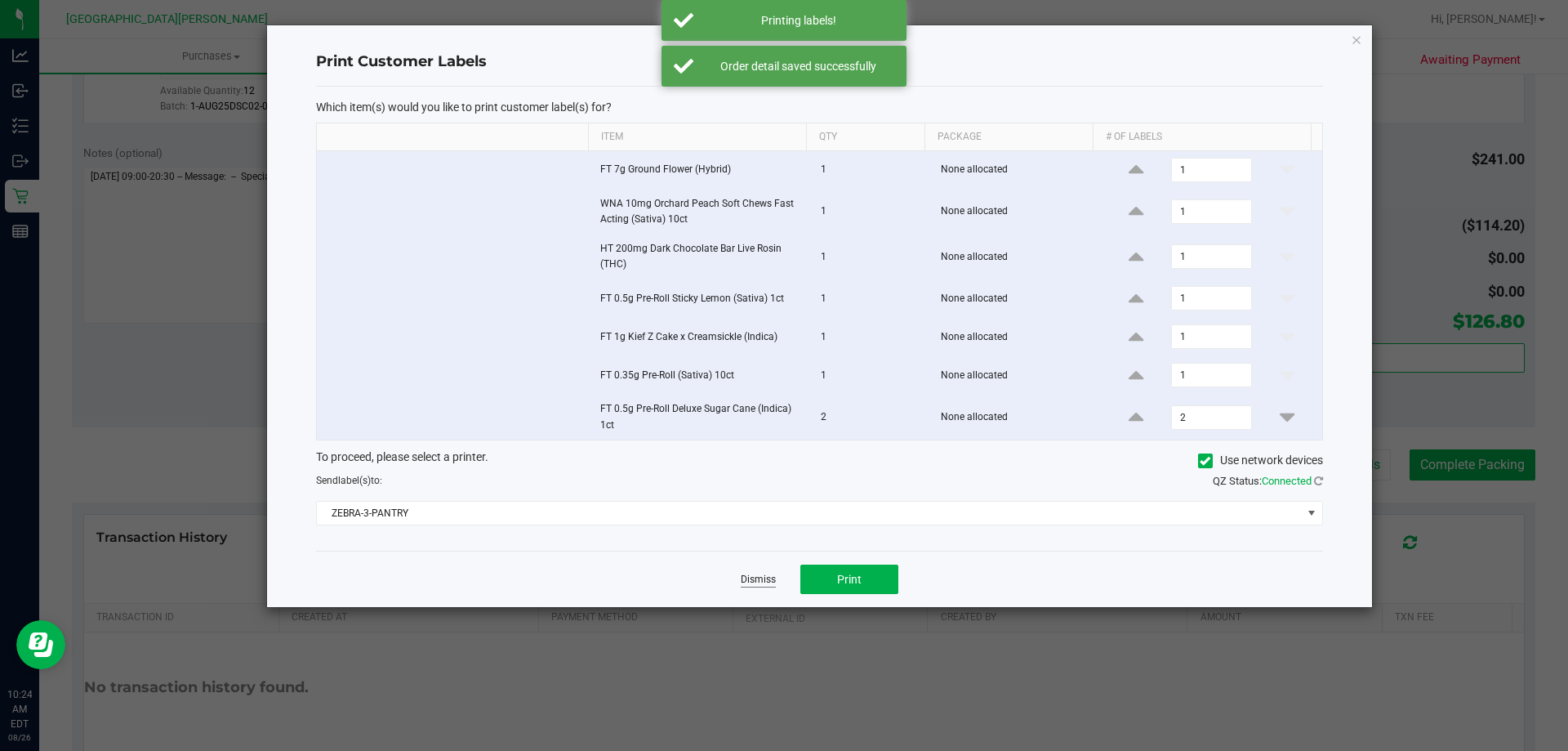
click at [759, 579] on link "Dismiss" at bounding box center [759, 580] width 35 height 14
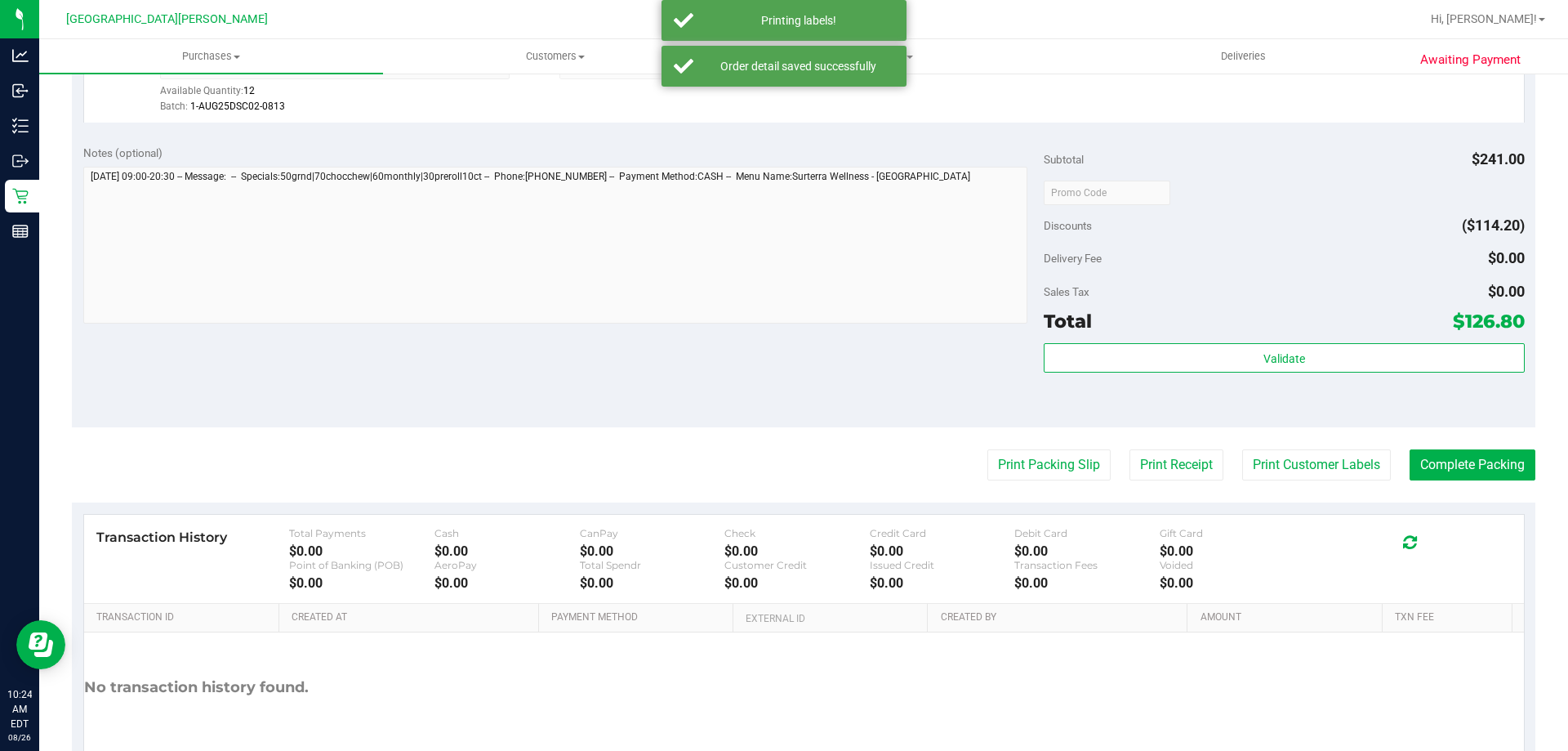
click at [668, 414] on div "Notes (optional) Subtotal $241.00 Discounts ($114.20) Delivery Fee $0.00 Sales …" at bounding box center [804, 280] width 1463 height 294
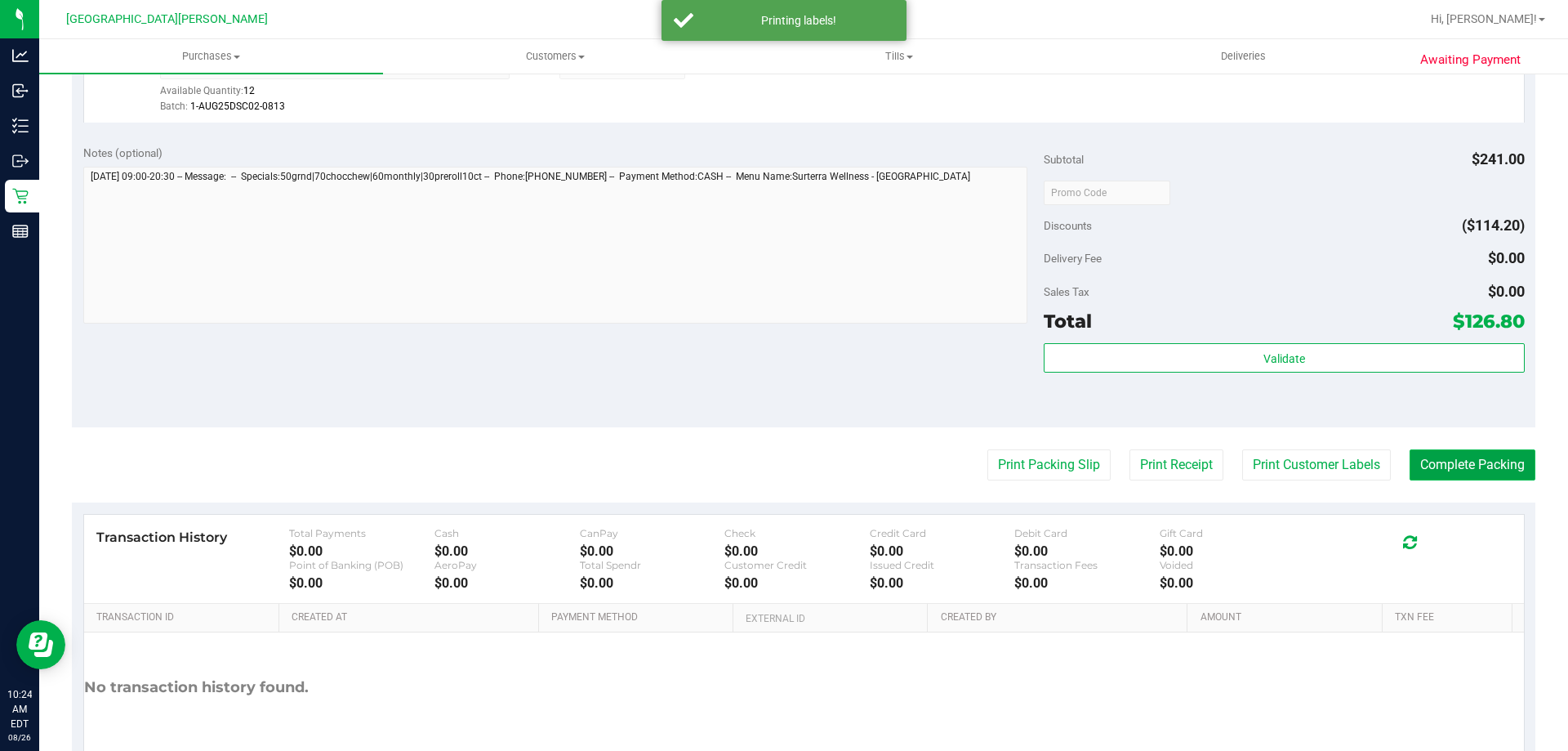
click at [1492, 461] on button "Complete Packing" at bounding box center [1472, 465] width 126 height 31
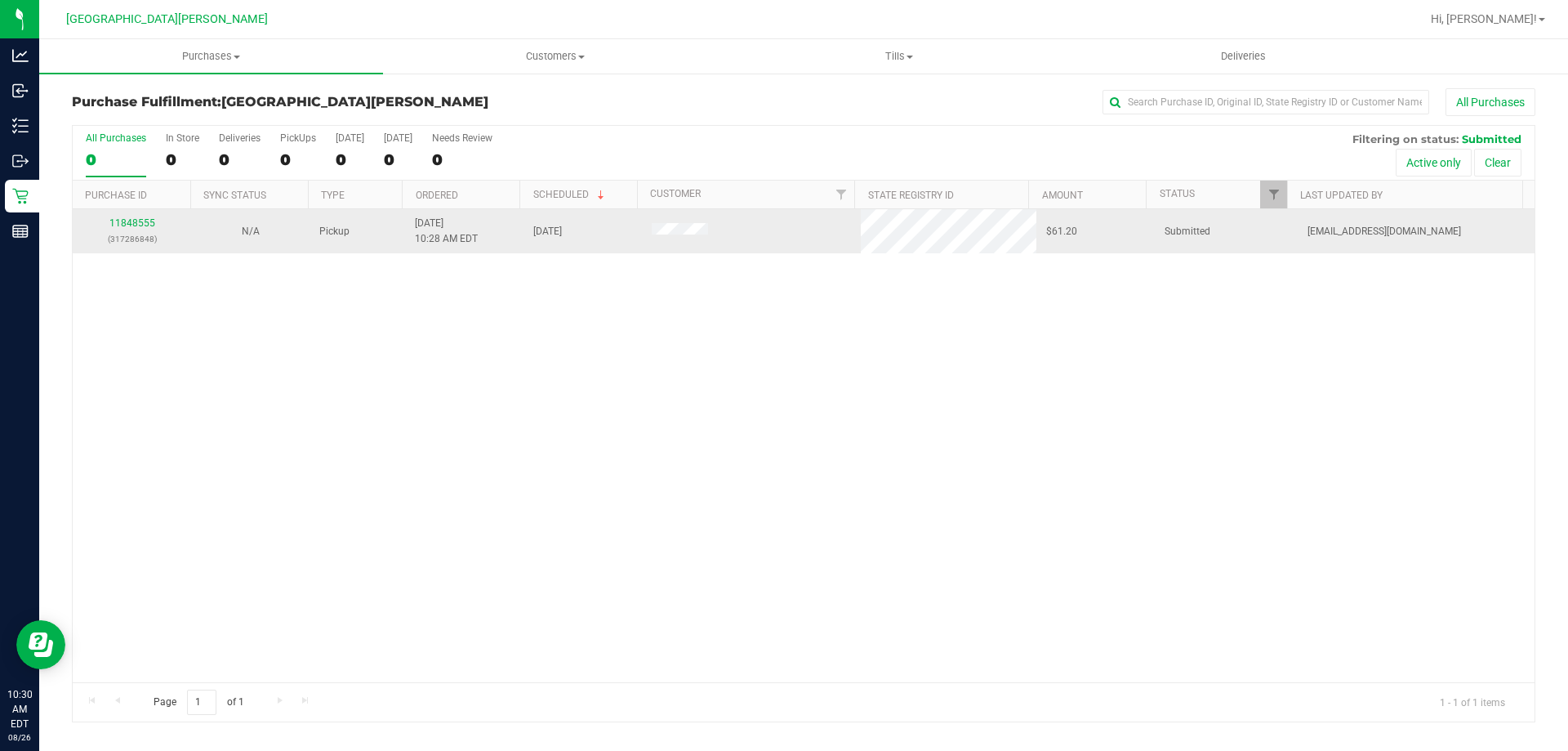
click at [138, 216] on div "11848555 (317286848)" at bounding box center [131, 232] width 99 height 31
click at [134, 223] on link "11848555" at bounding box center [132, 223] width 46 height 12
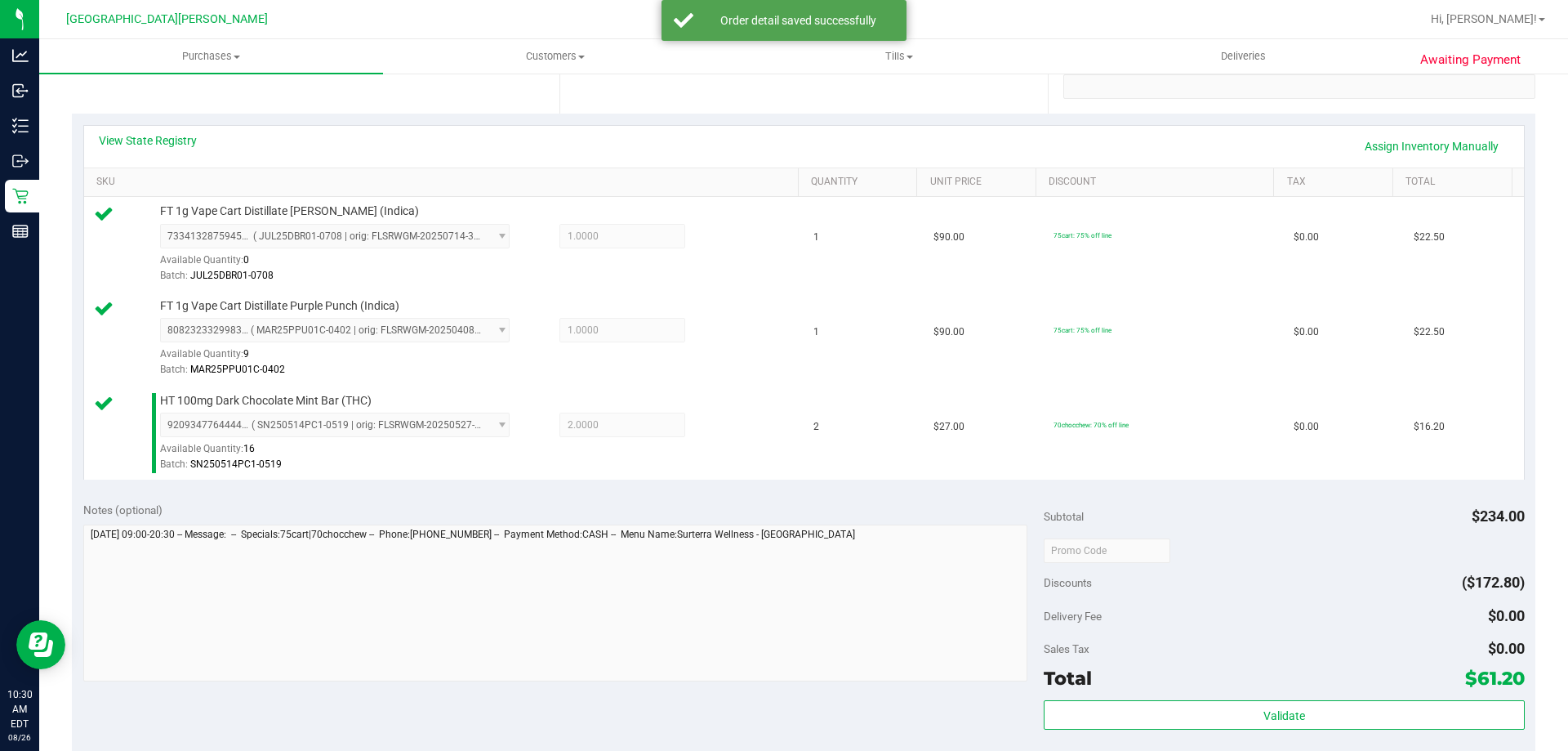
scroll to position [490, 0]
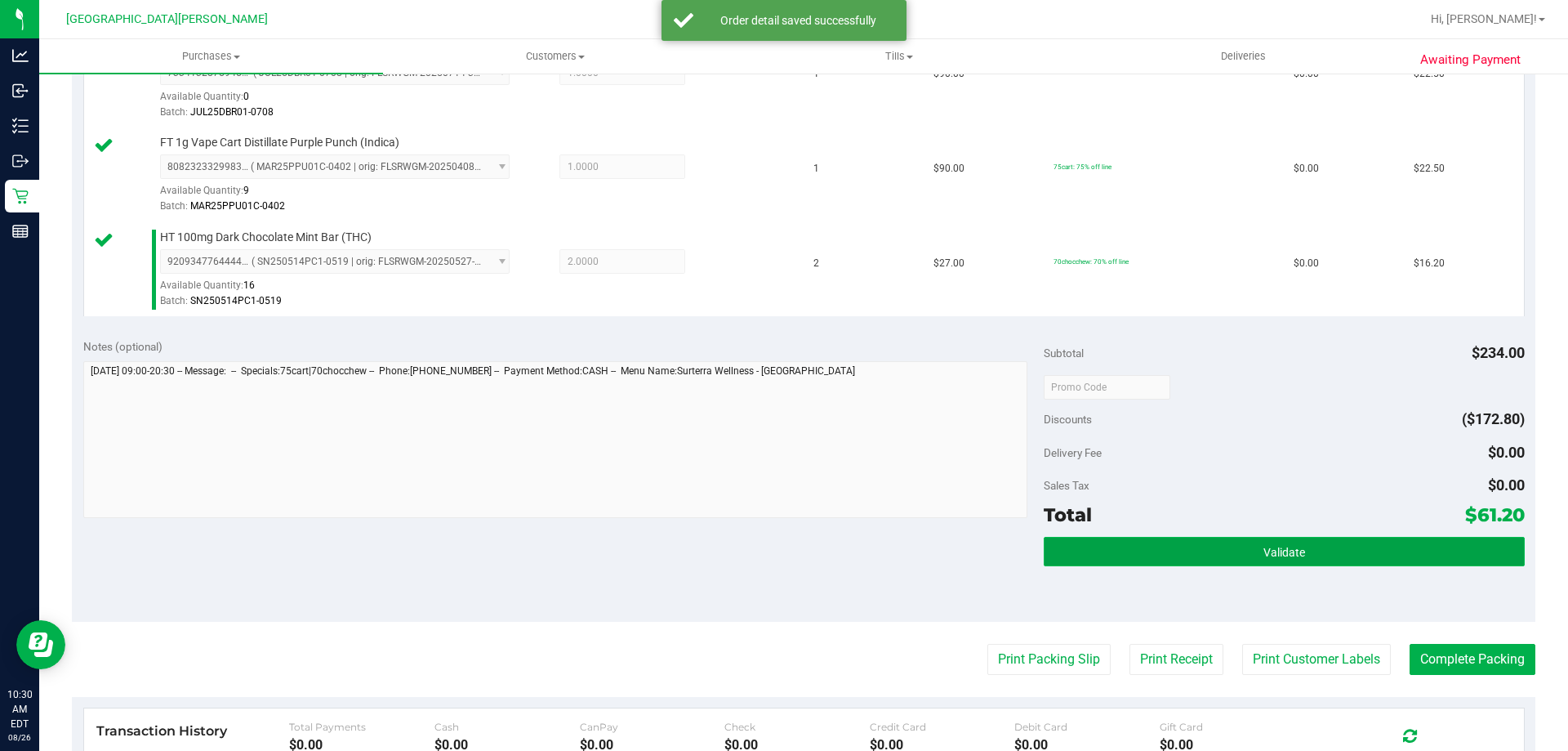
click at [1252, 549] on button "Validate" at bounding box center [1284, 552] width 480 height 29
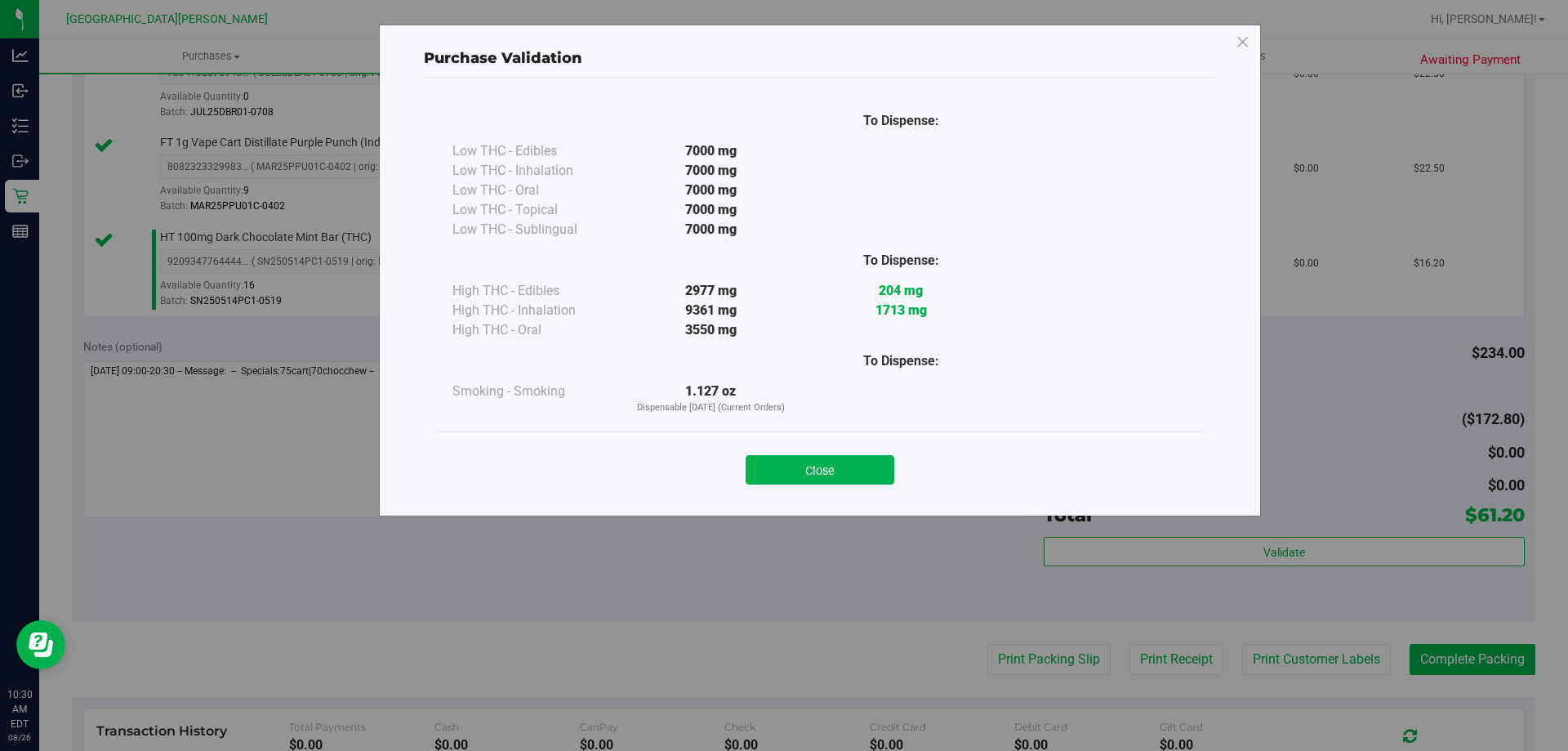
click at [825, 500] on div "To Dispense: Low THC - Edibles 7000 mg" at bounding box center [820, 288] width 793 height 423
click at [829, 475] on button "Close" at bounding box center [820, 469] width 149 height 29
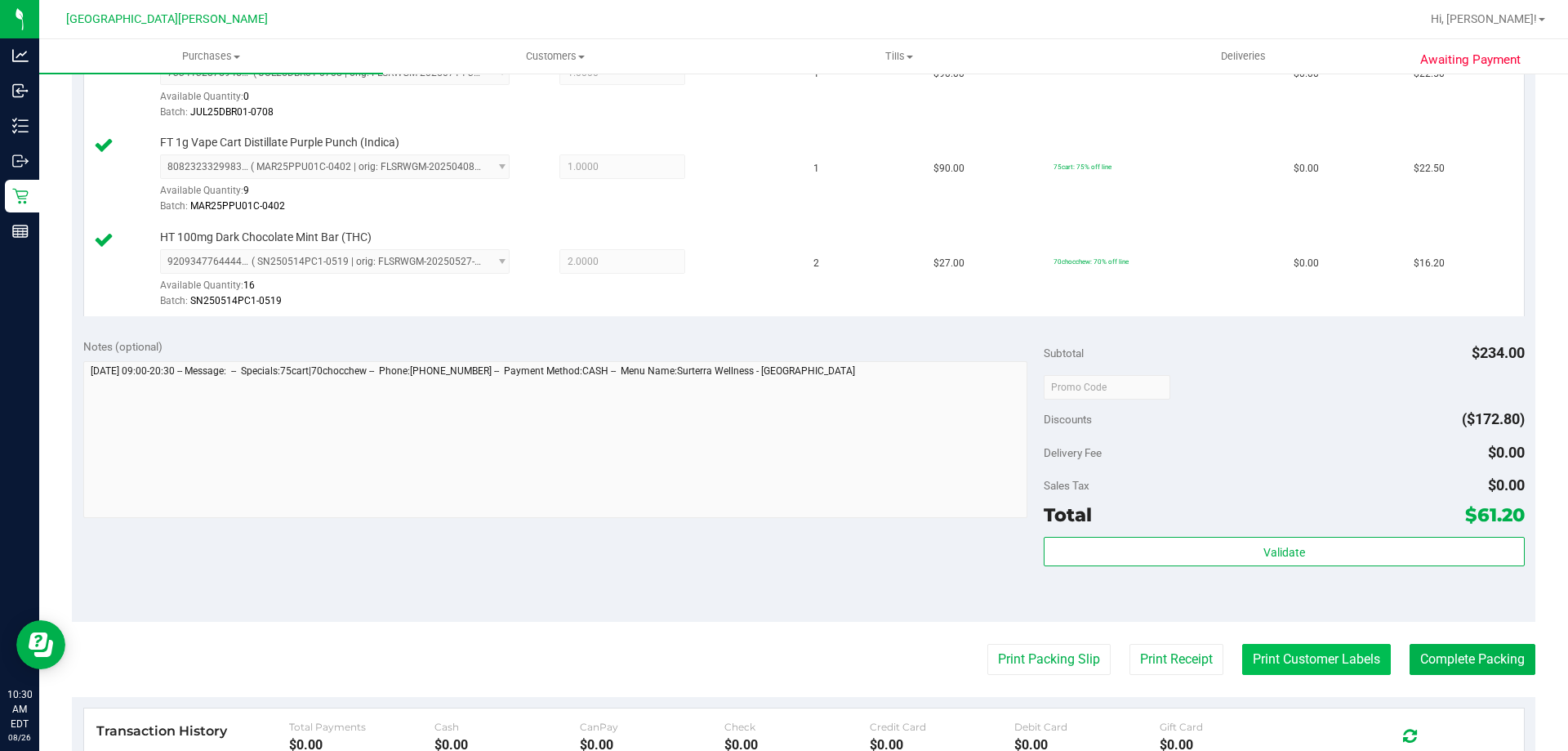
click at [1304, 654] on button "Print Customer Labels" at bounding box center [1317, 659] width 149 height 31
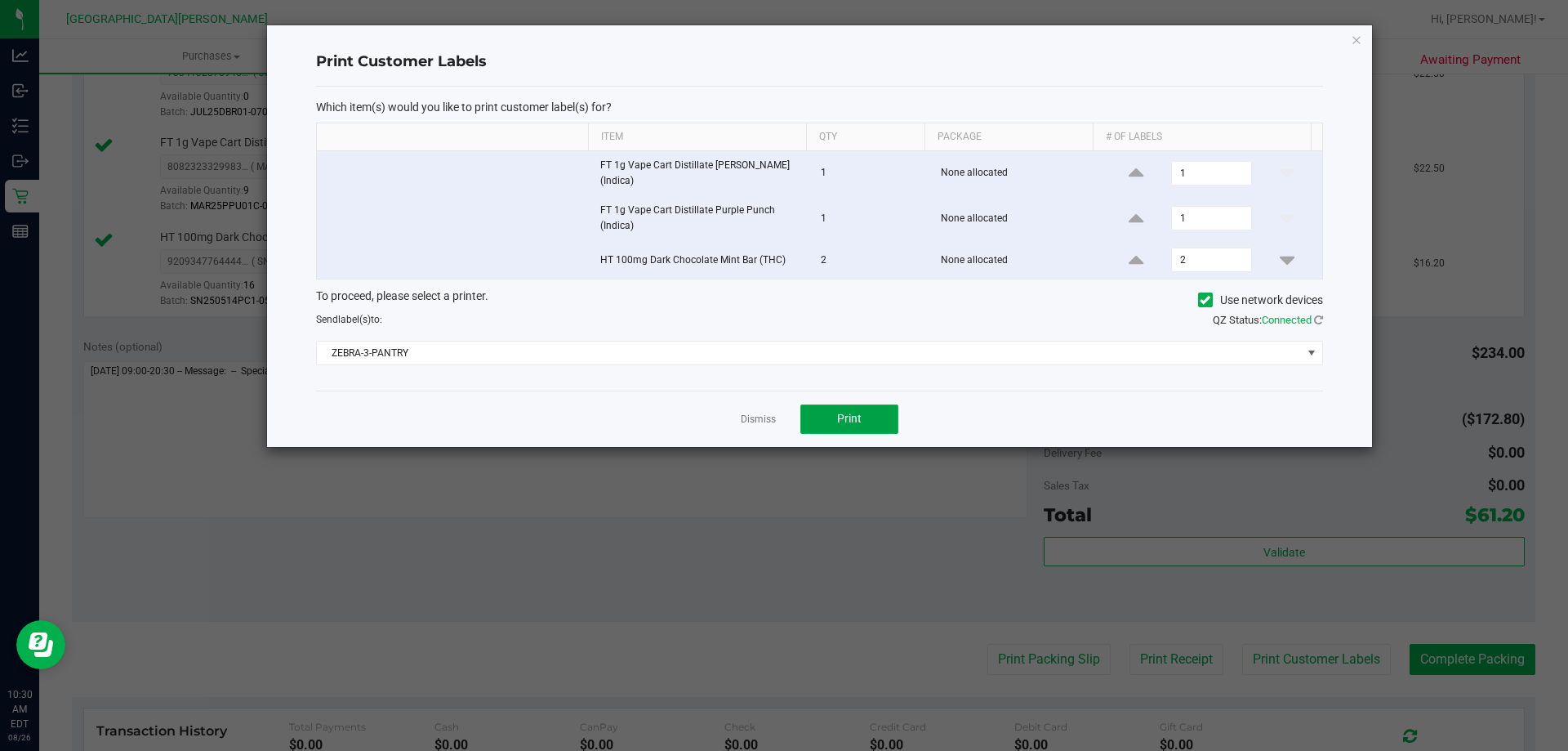
click at [860, 421] on span "Print" at bounding box center [849, 418] width 24 height 13
click at [756, 421] on link "Dismiss" at bounding box center [759, 420] width 35 height 14
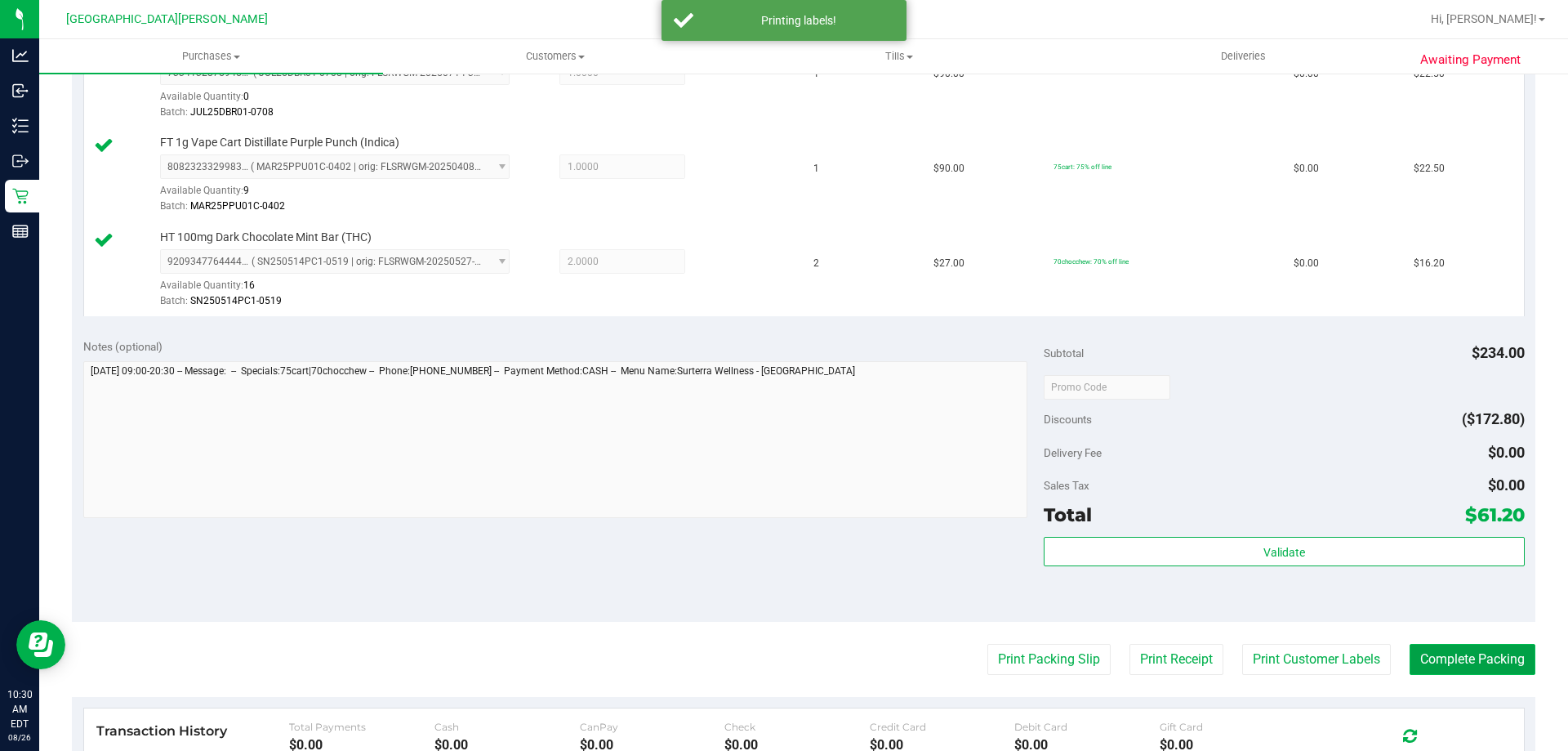
click at [1467, 667] on button "Complete Packing" at bounding box center [1472, 659] width 126 height 31
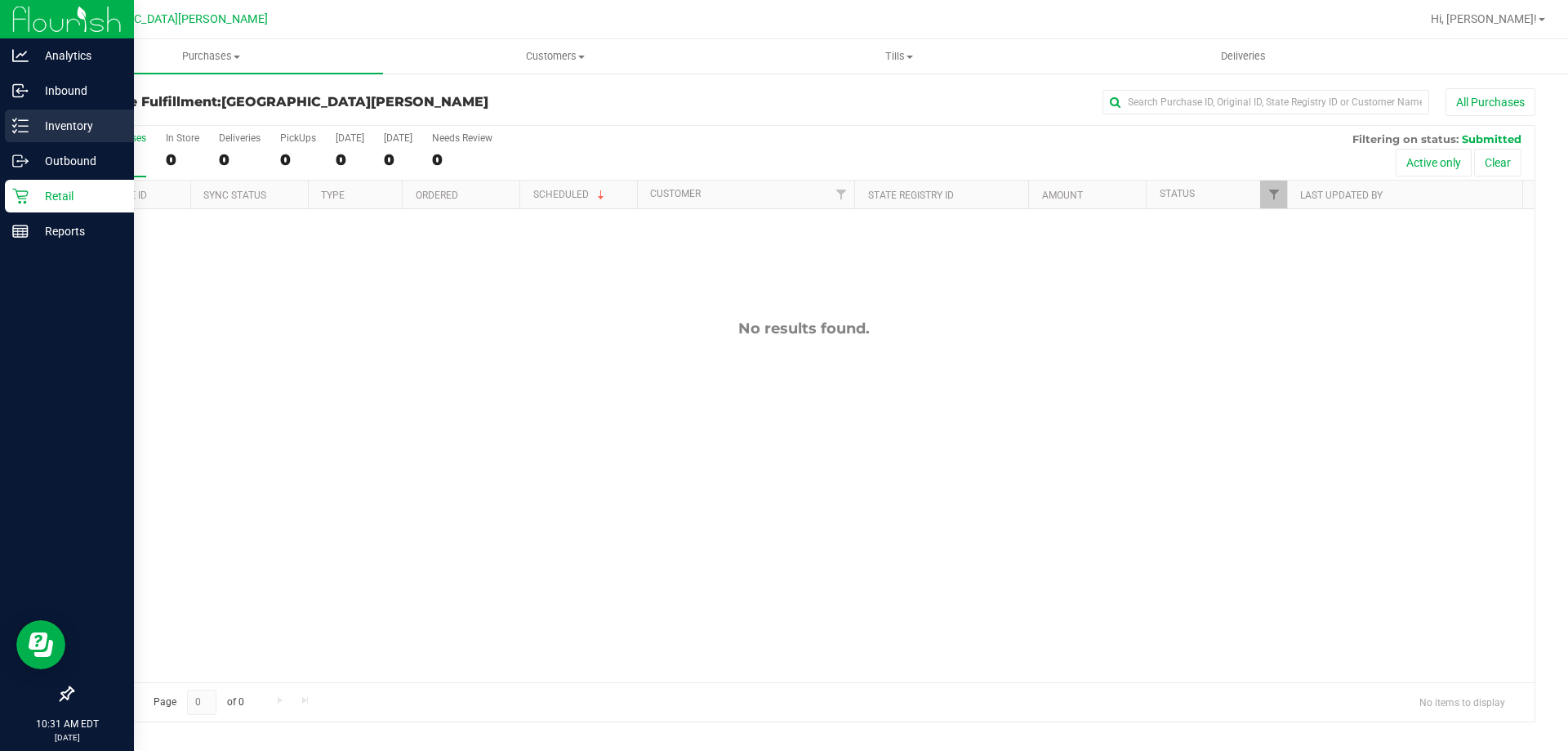
click at [35, 116] on p "Inventory" at bounding box center [77, 126] width 98 height 20
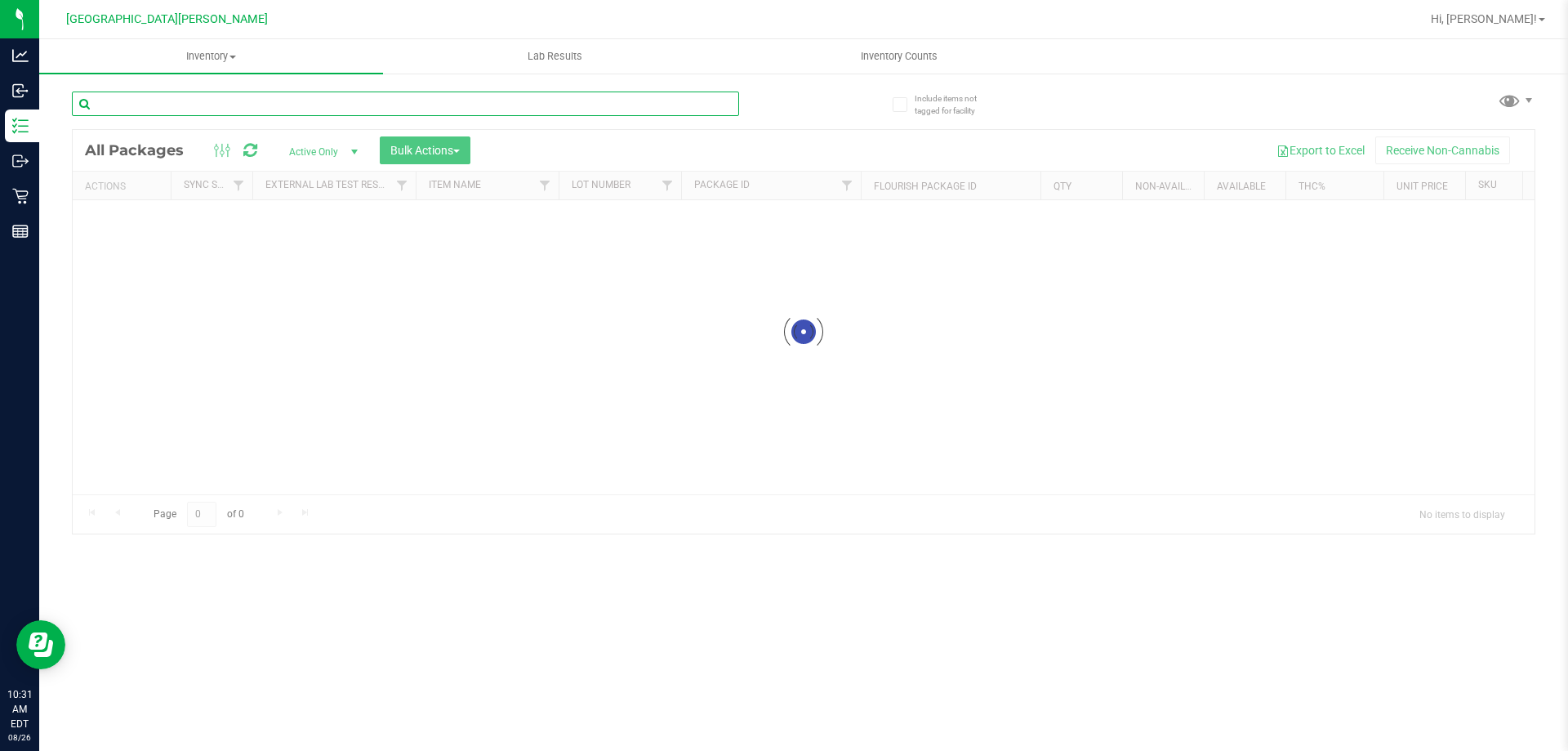
click at [177, 109] on div "Inventory All packages All inventory Waste log Create inventory Lab Results Inv…" at bounding box center [804, 395] width 1529 height 712
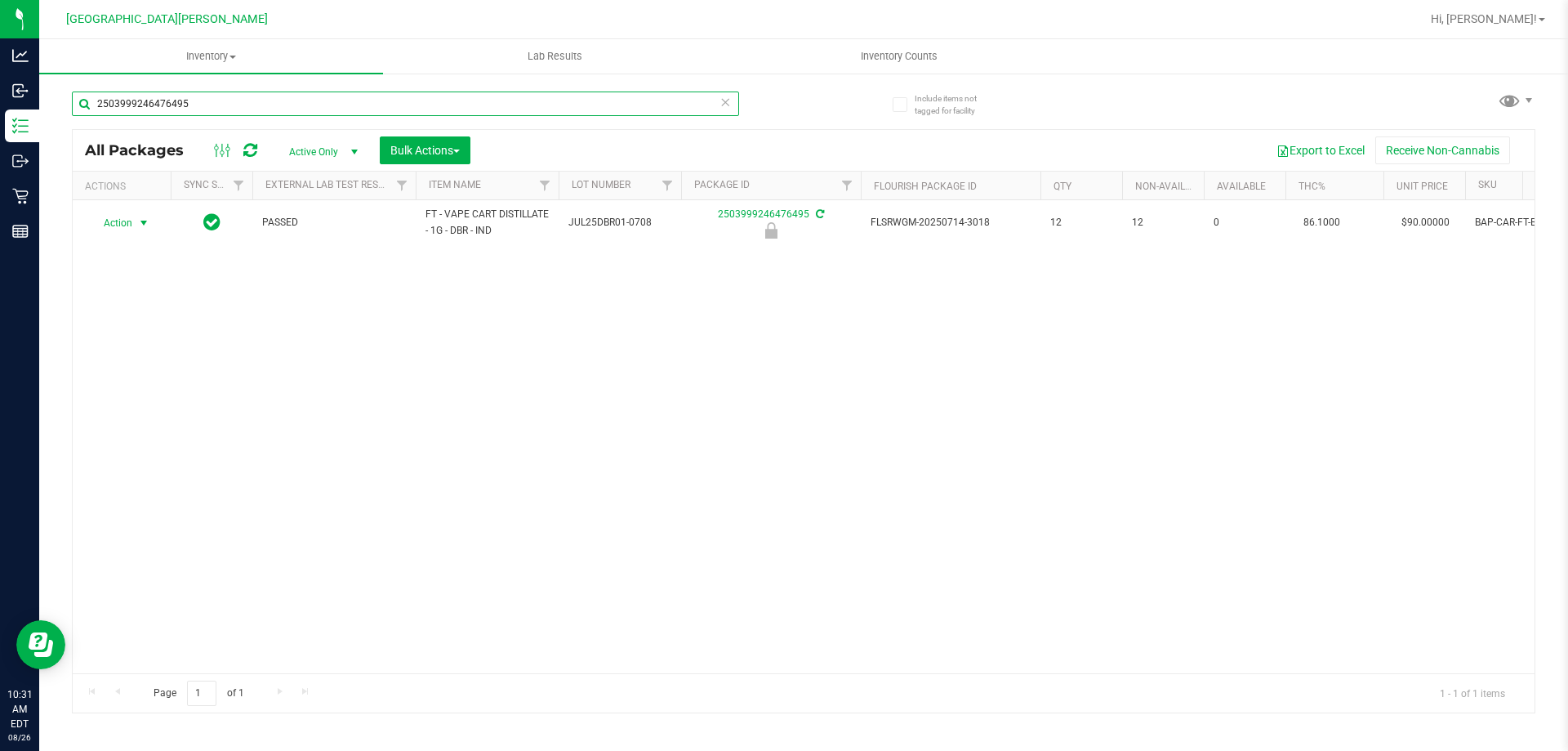
type input "2503999246476495"
click at [122, 216] on span "Action" at bounding box center [110, 222] width 44 height 22
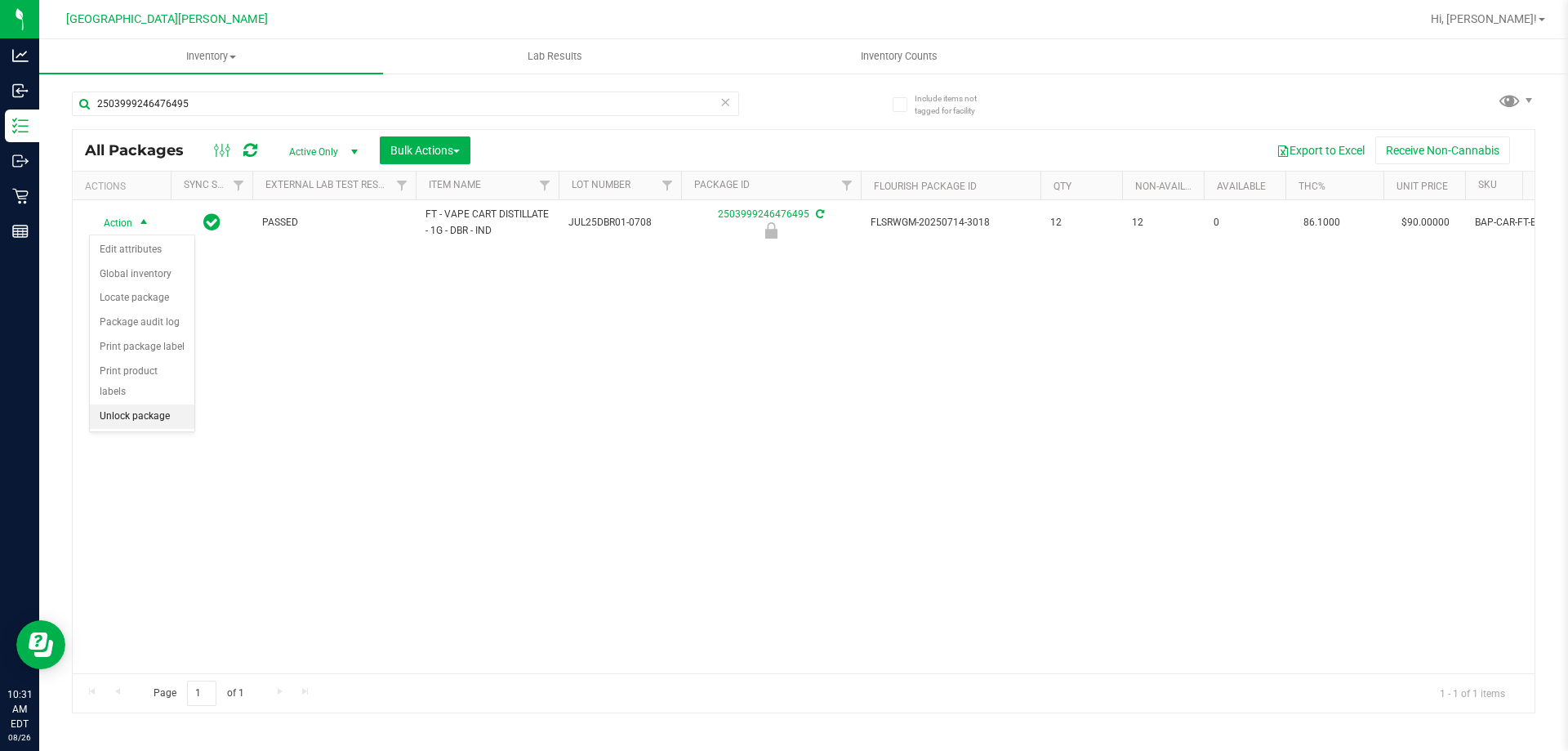
click at [130, 405] on li "Unlock package" at bounding box center [142, 417] width 105 height 24
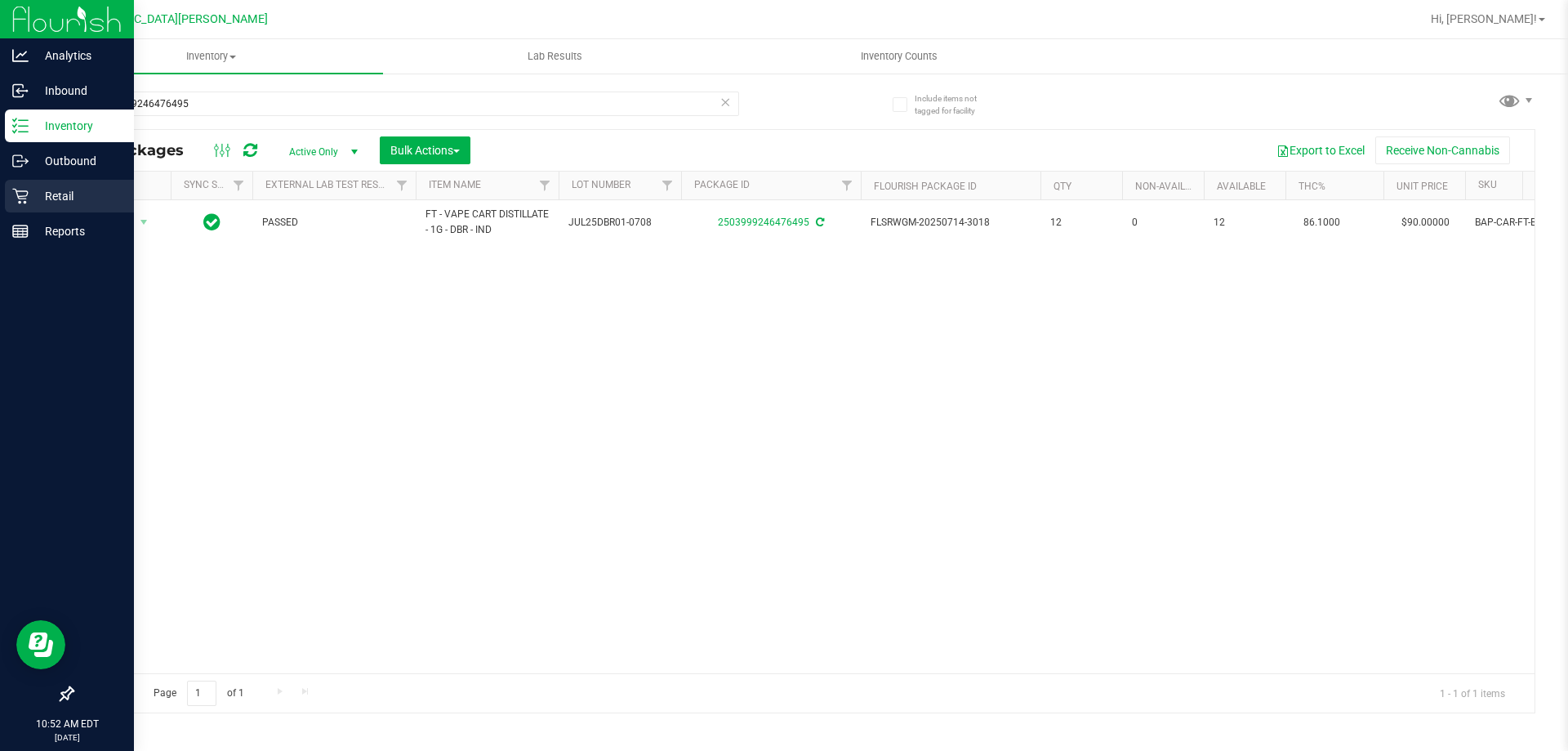
click at [22, 193] on icon at bounding box center [21, 196] width 17 height 17
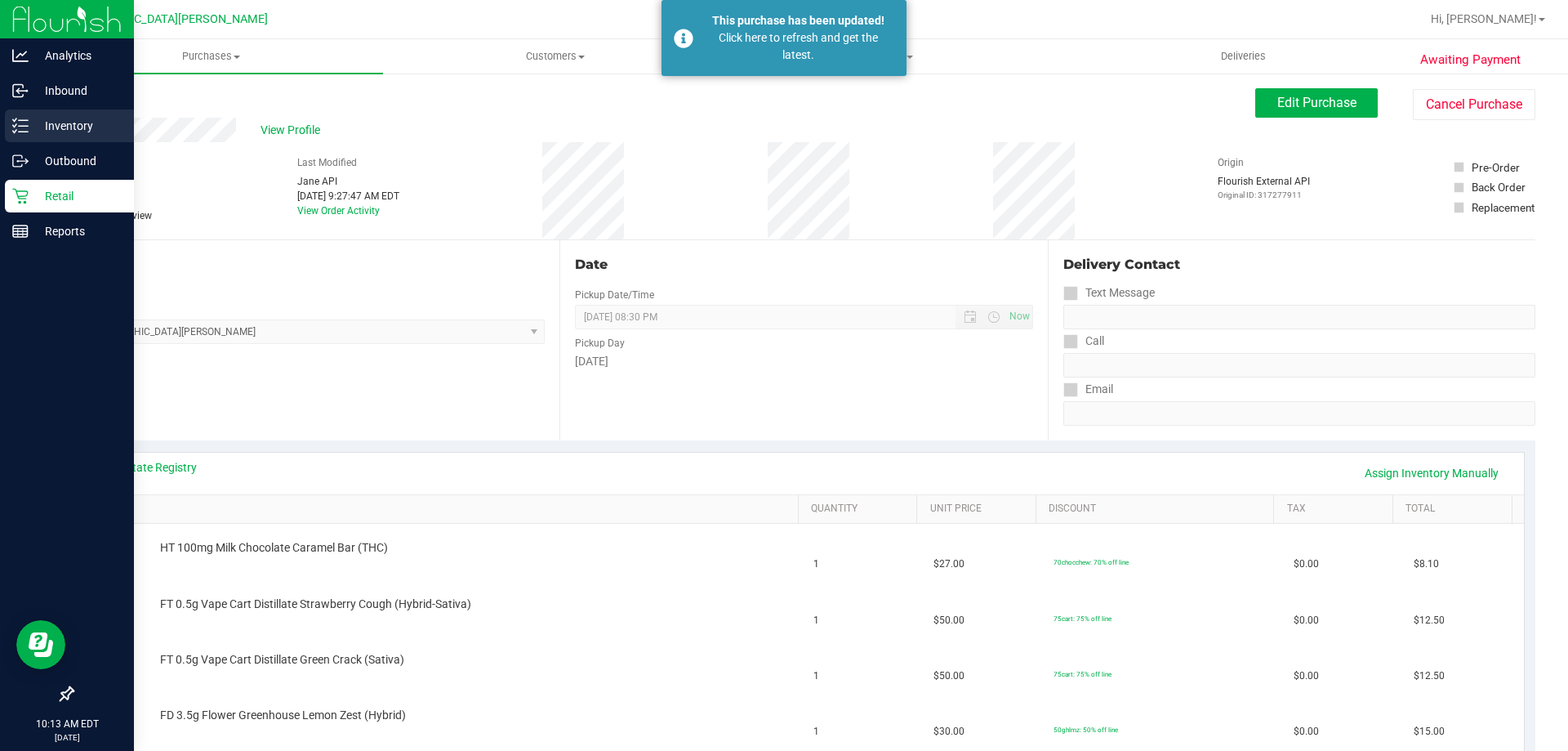
click at [63, 137] on div "Inventory" at bounding box center [69, 125] width 129 height 32
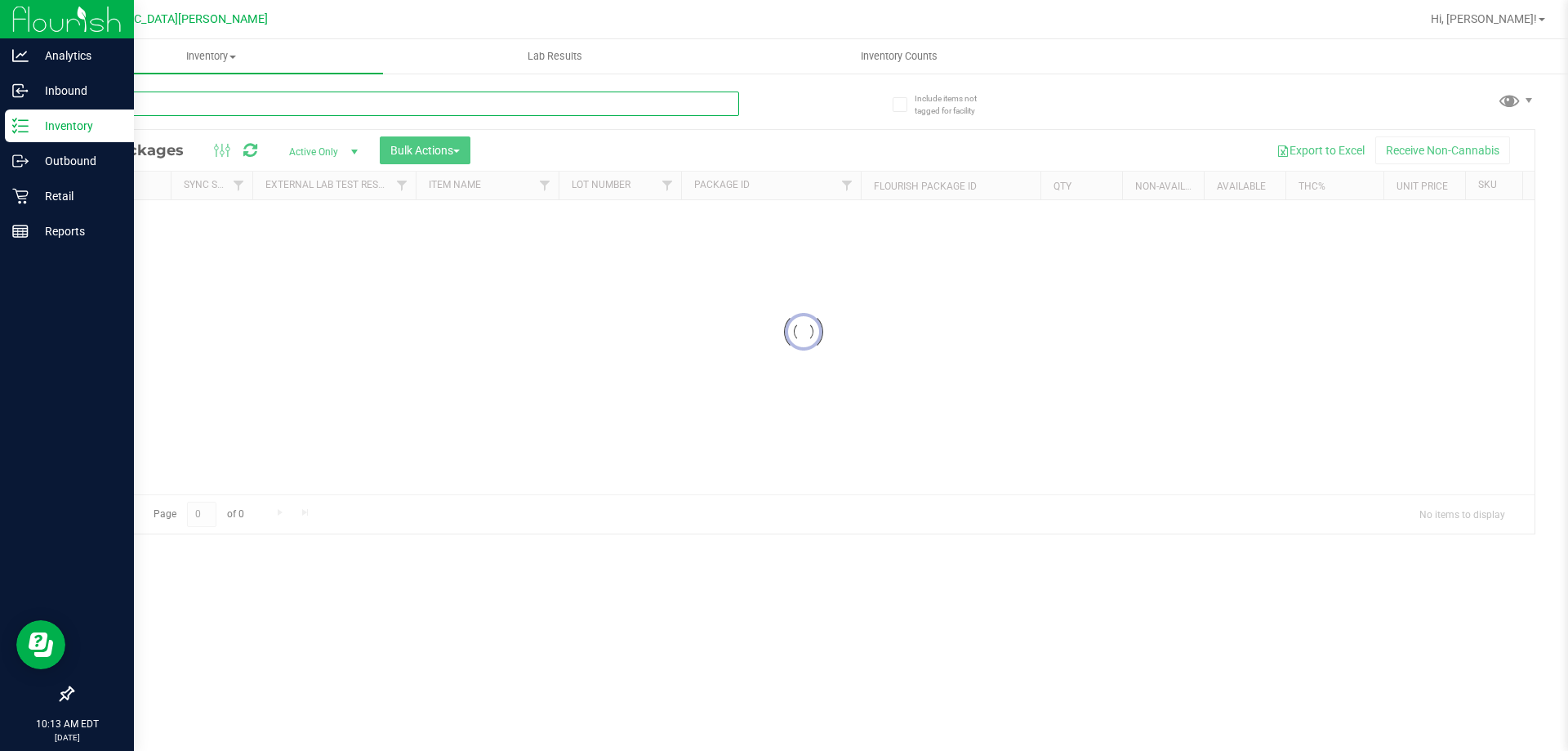
click at [178, 110] on input "text" at bounding box center [406, 104] width 668 height 24
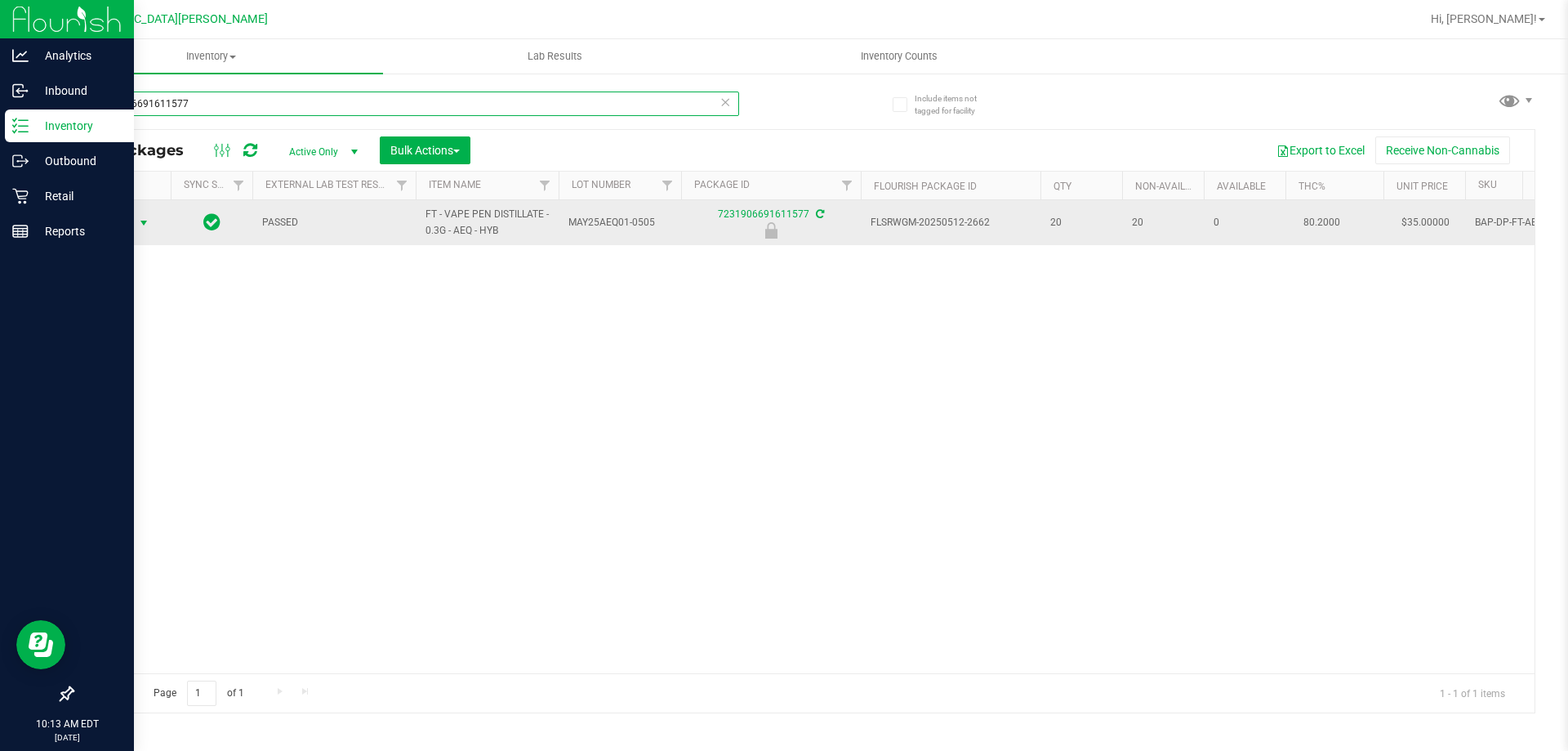
type input "7231906691611577"
click at [132, 219] on span "Action" at bounding box center [110, 222] width 44 height 22
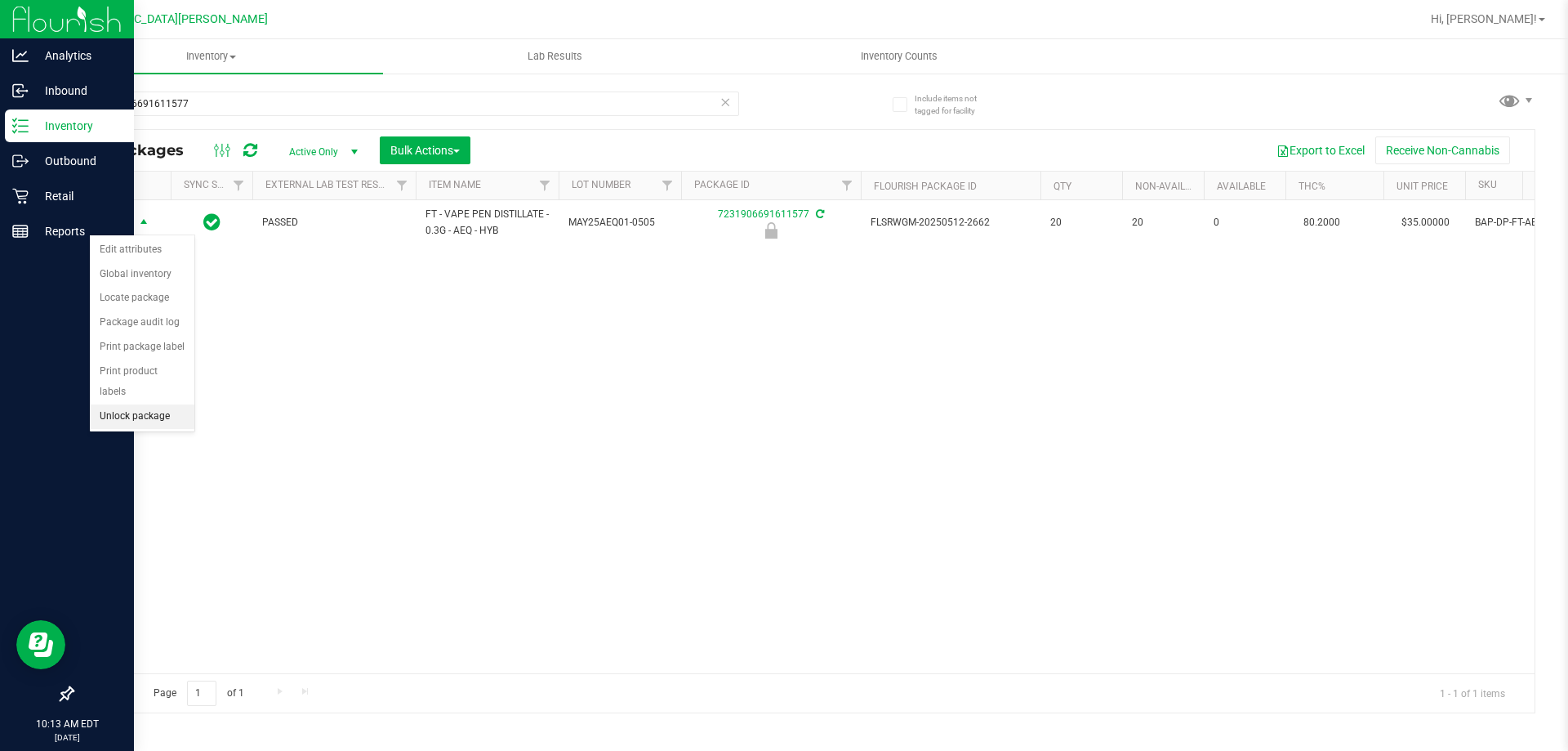
click at [156, 405] on li "Unlock package" at bounding box center [142, 417] width 105 height 24
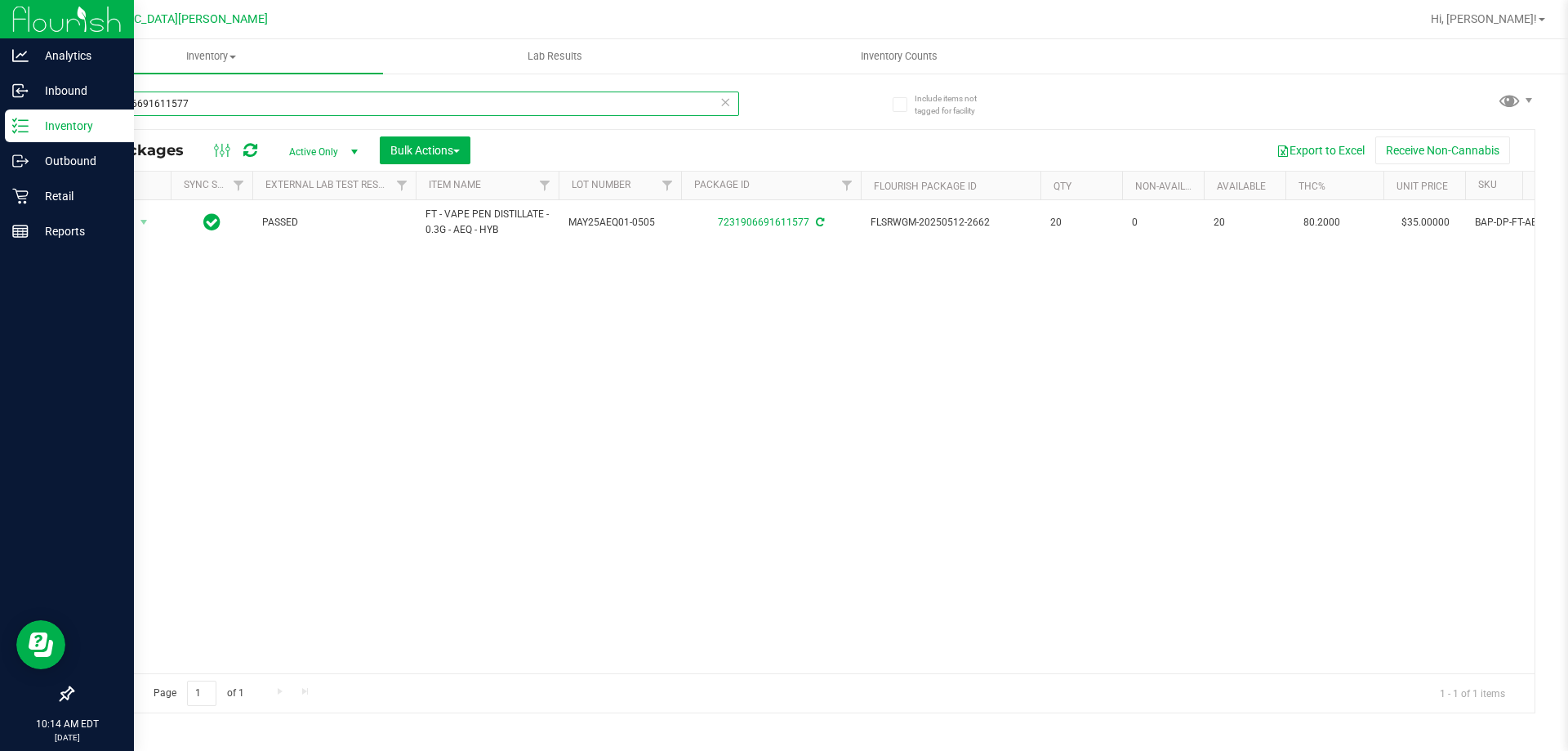
click at [299, 107] on input "7231906691611577" at bounding box center [406, 104] width 668 height 24
type input "2812484685981435"
click at [105, 222] on span "Action" at bounding box center [110, 222] width 44 height 22
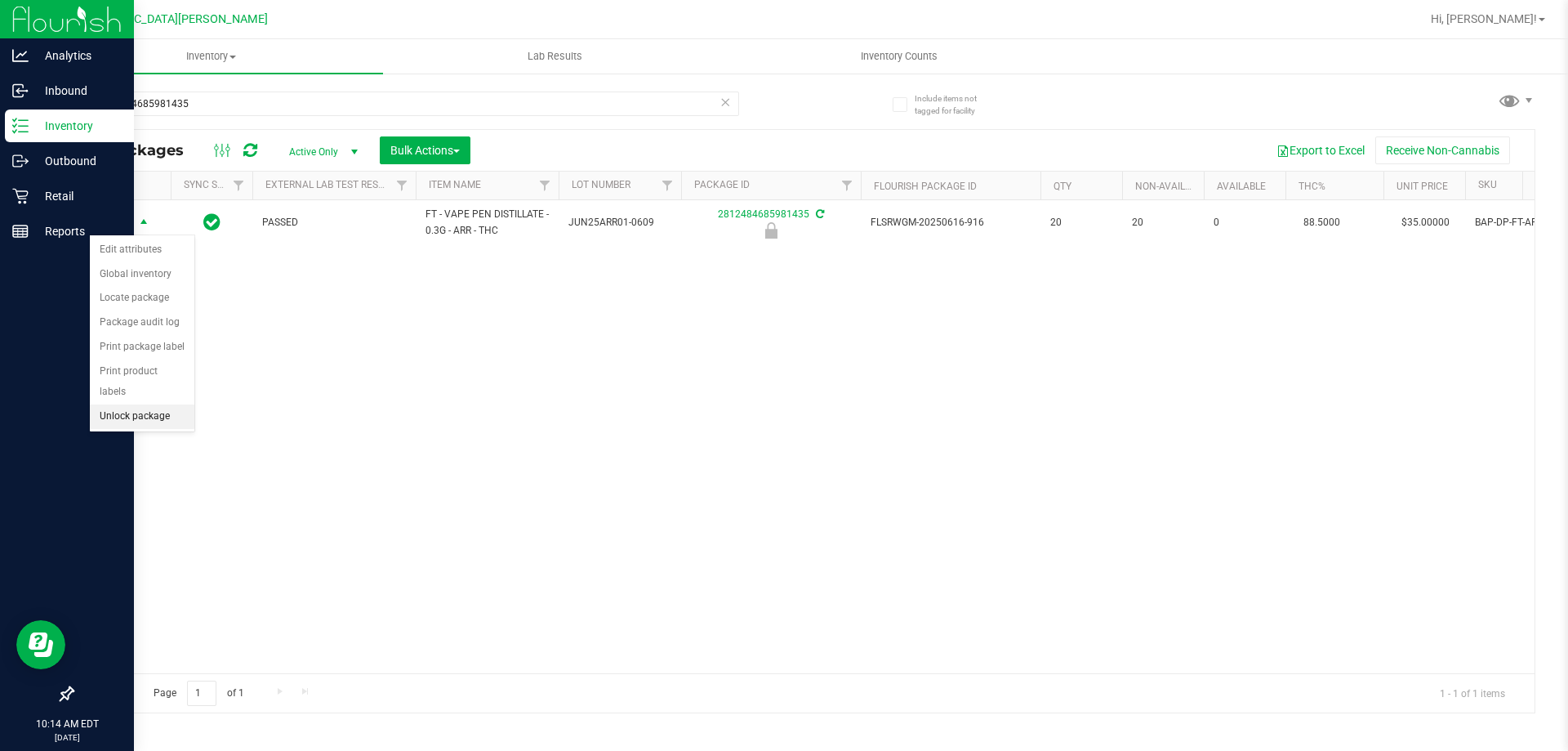
click at [140, 405] on li "Unlock package" at bounding box center [142, 417] width 105 height 24
